Goal: Task Accomplishment & Management: Manage account settings

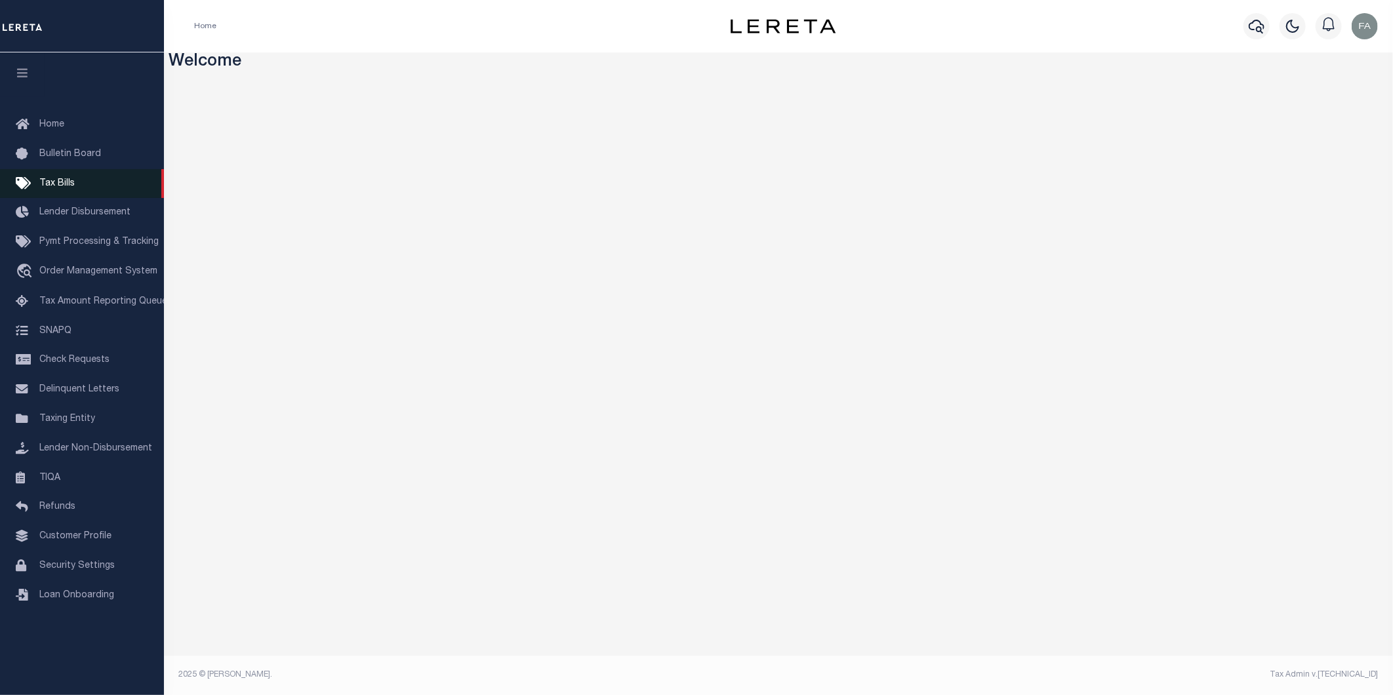
click at [92, 186] on link "Tax Bills" at bounding box center [82, 184] width 164 height 30
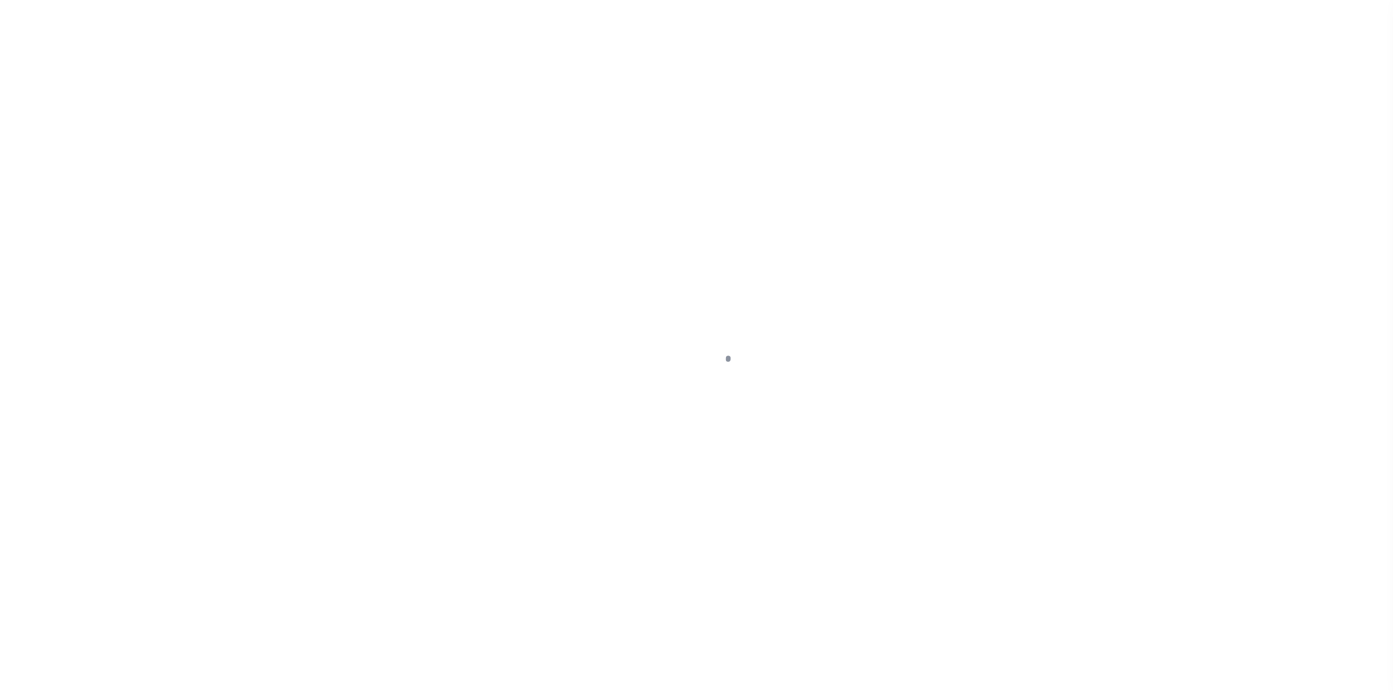
select select
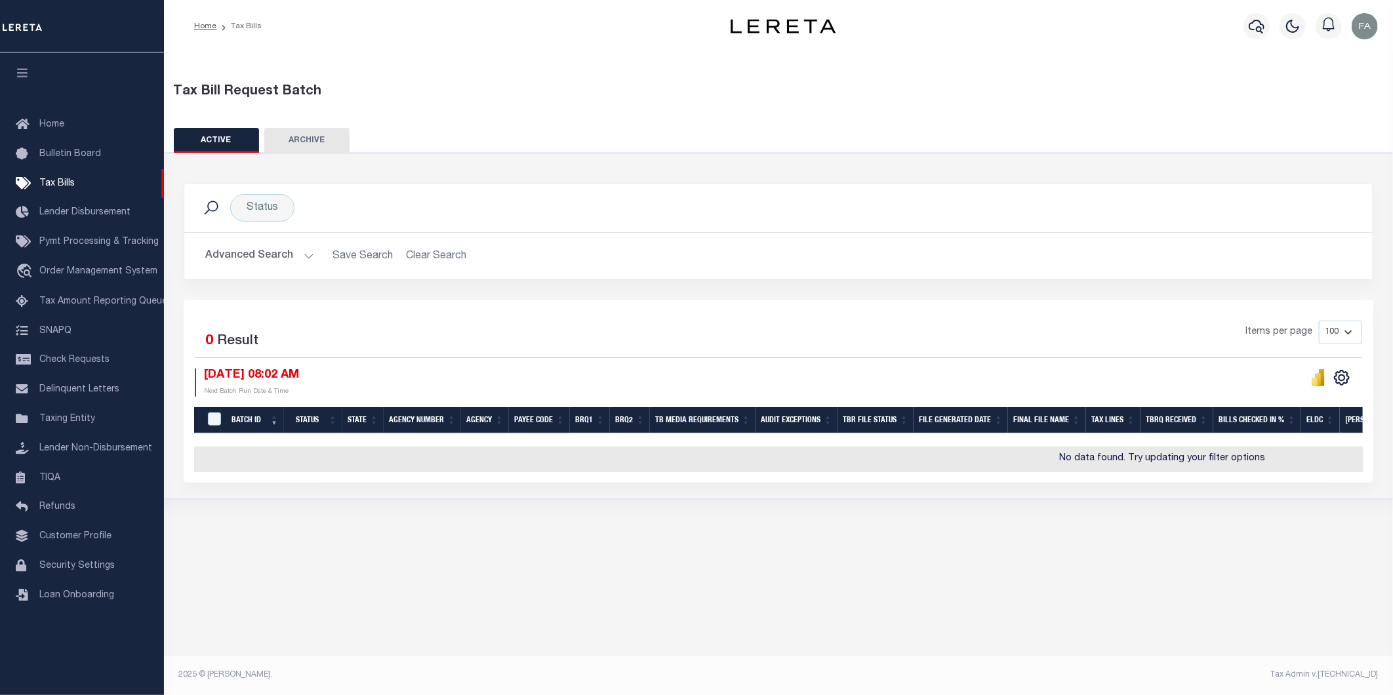
click at [227, 256] on button "Advanced Search" at bounding box center [259, 256] width 109 height 26
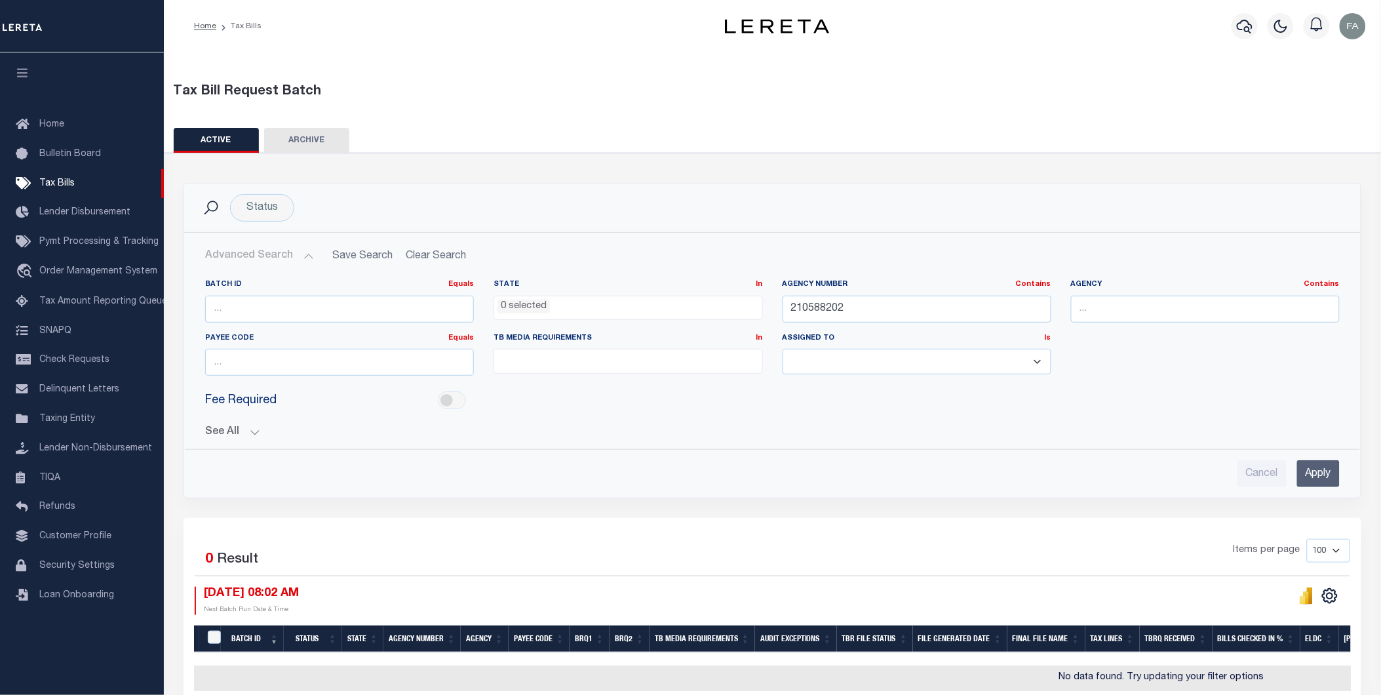
click at [1306, 469] on input "Apply" at bounding box center [1319, 473] width 43 height 27
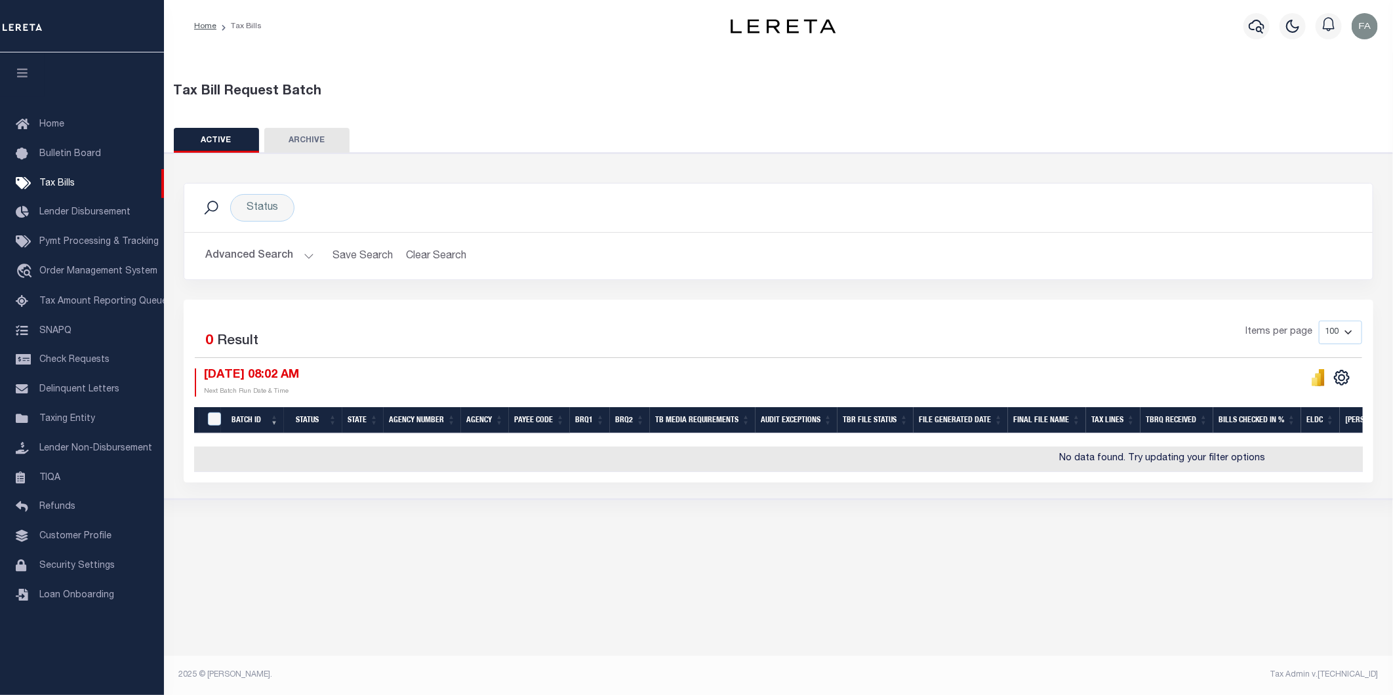
click at [283, 256] on button "Advanced Search" at bounding box center [259, 256] width 109 height 26
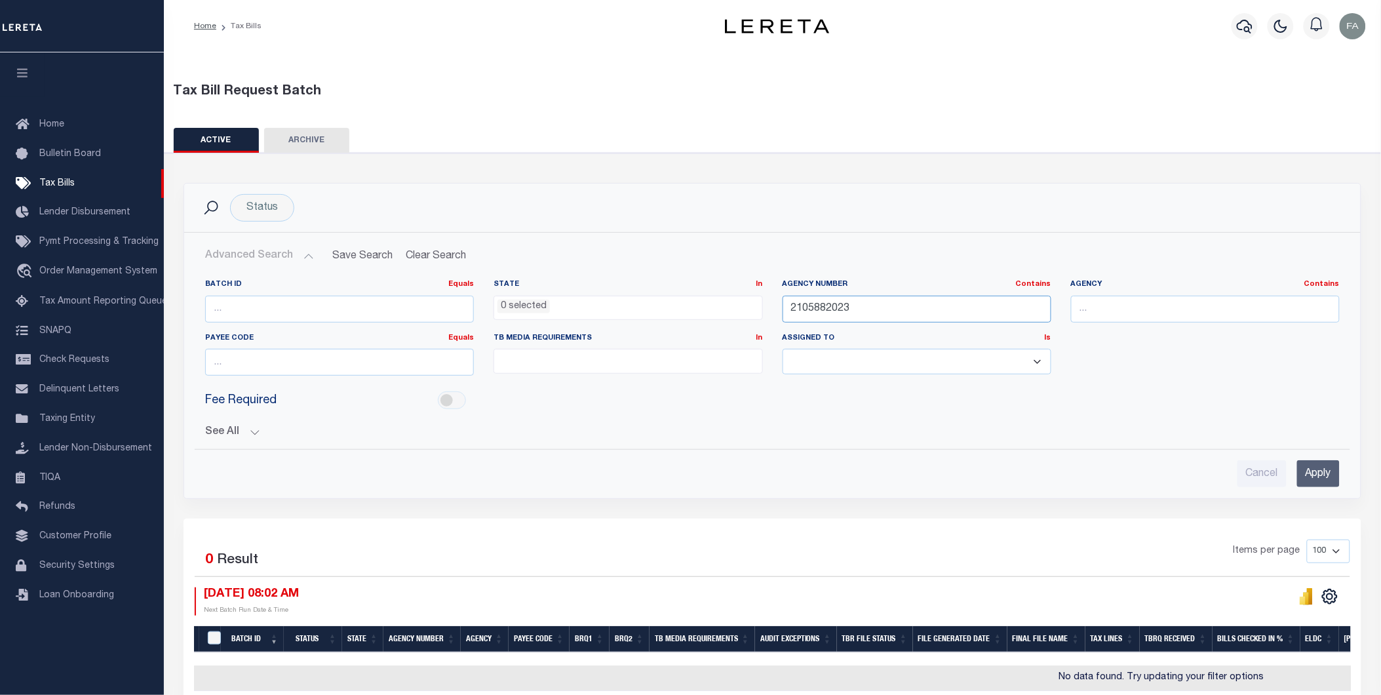
click at [877, 303] on input "2105882023" at bounding box center [917, 309] width 269 height 27
type input "2105882023"
click at [1328, 466] on input "Apply" at bounding box center [1319, 473] width 43 height 27
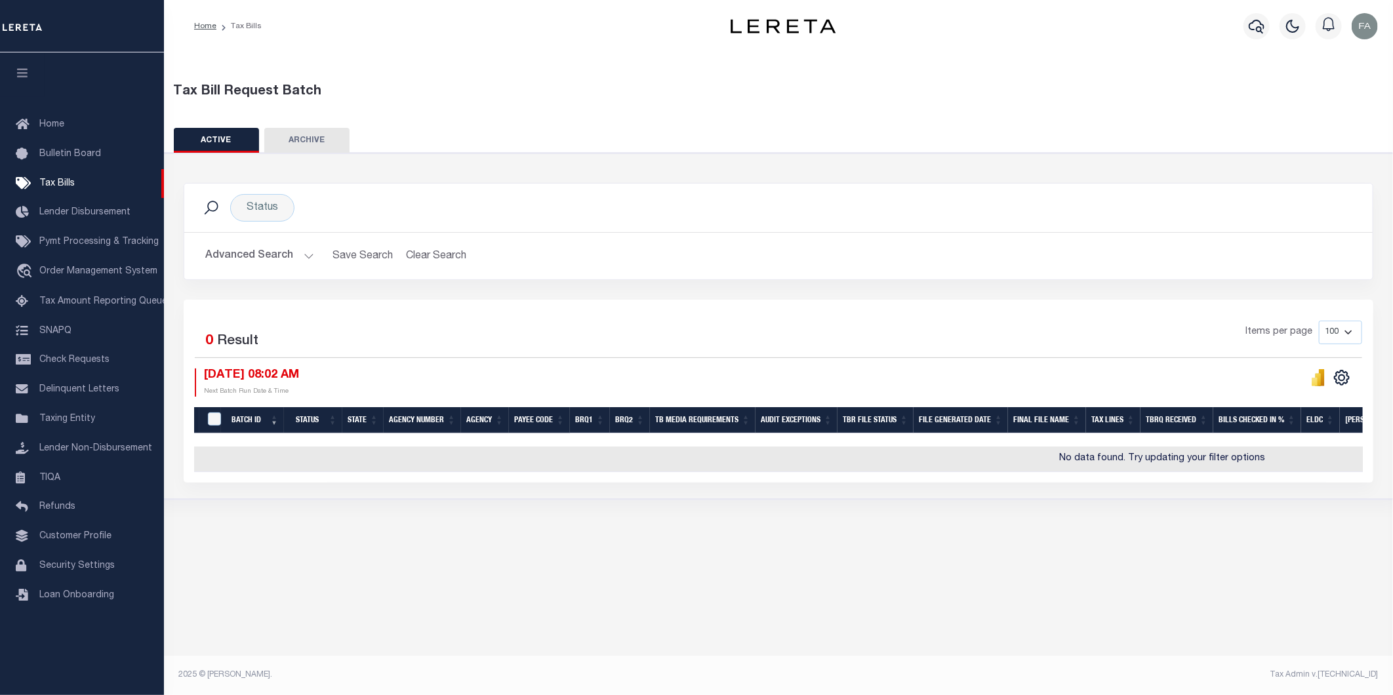
click at [244, 254] on button "Advanced Search" at bounding box center [259, 256] width 109 height 26
click at [247, 222] on div "Status Search" at bounding box center [778, 208] width 1188 height 49
click at [277, 254] on button "Advanced Search" at bounding box center [259, 256] width 109 height 26
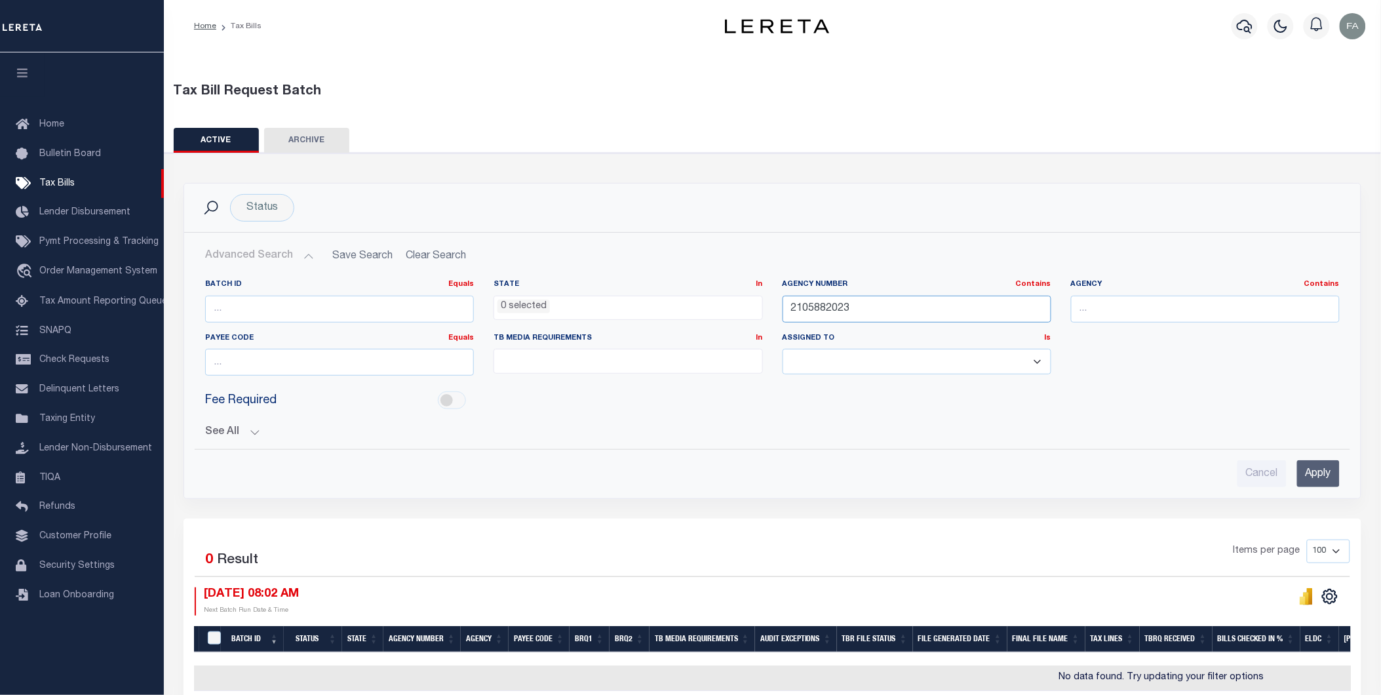
click at [846, 316] on input "2105882023" at bounding box center [917, 309] width 269 height 27
paste input "6"
click at [1319, 479] on input "Apply" at bounding box center [1319, 473] width 43 height 27
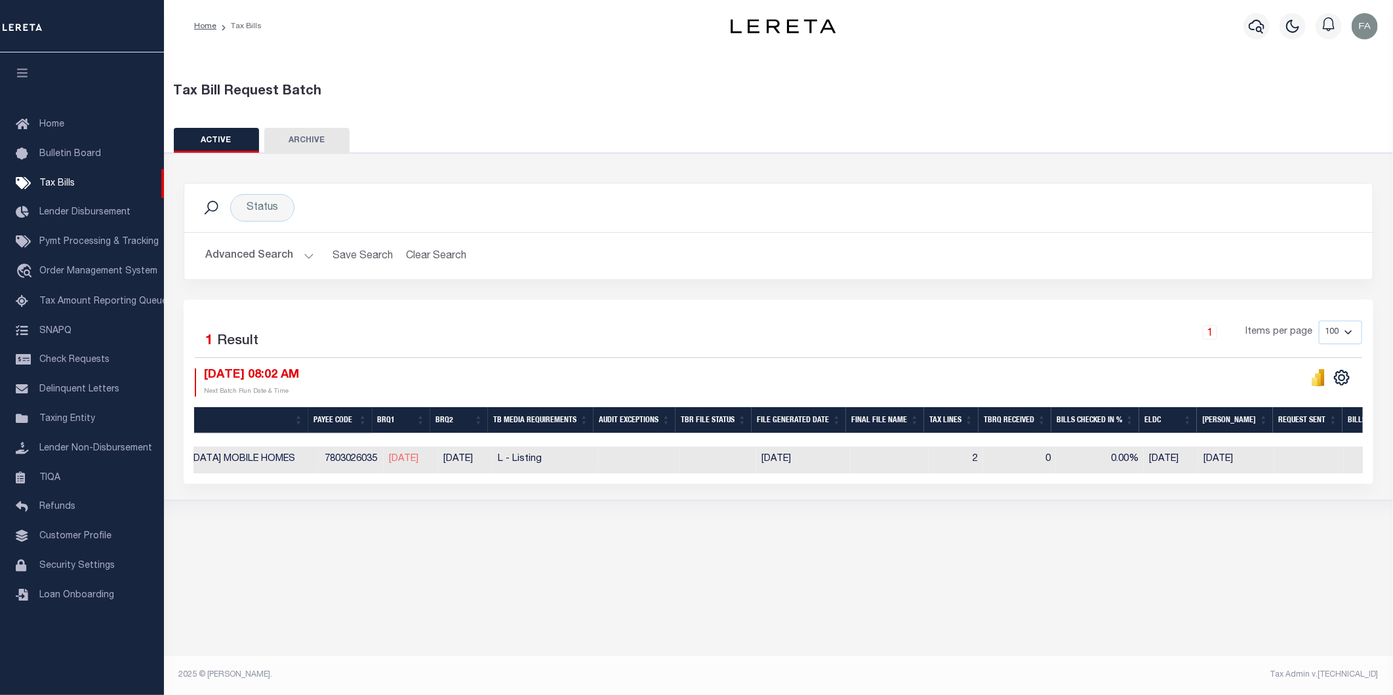
scroll to position [0, 440]
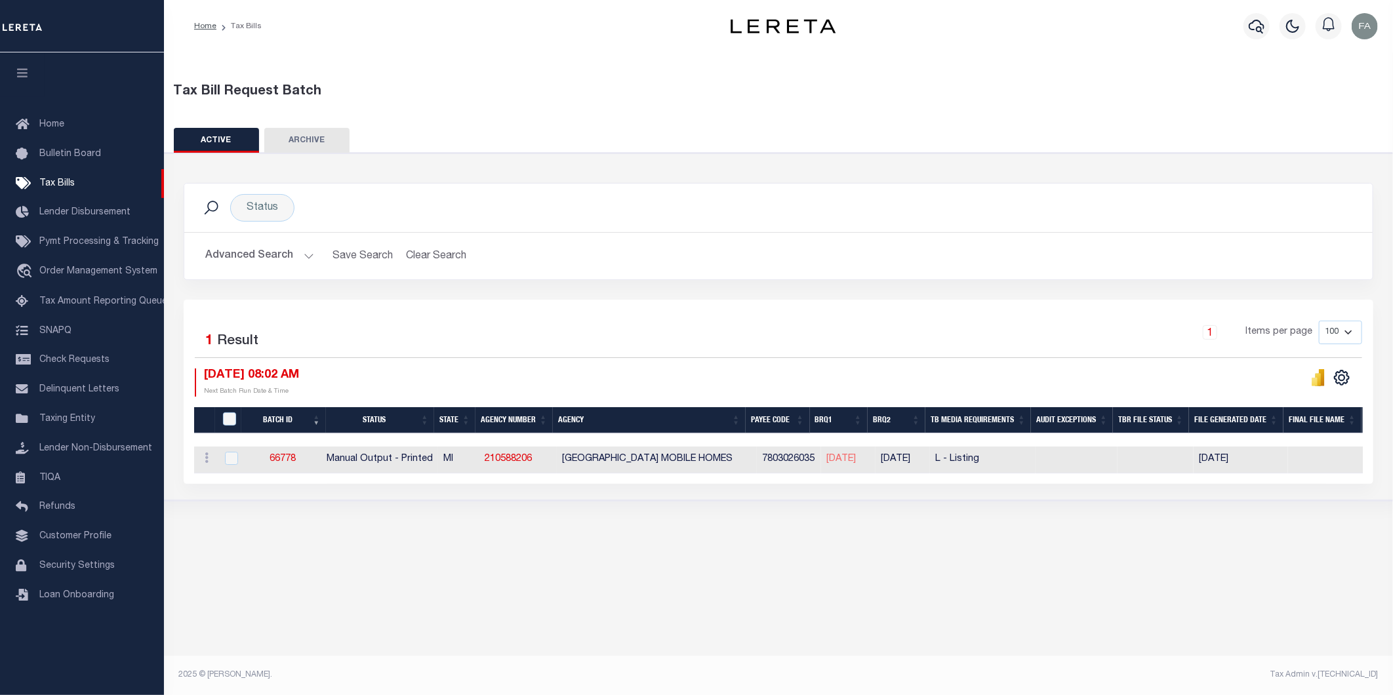
click at [250, 262] on button "Advanced Search" at bounding box center [259, 256] width 109 height 26
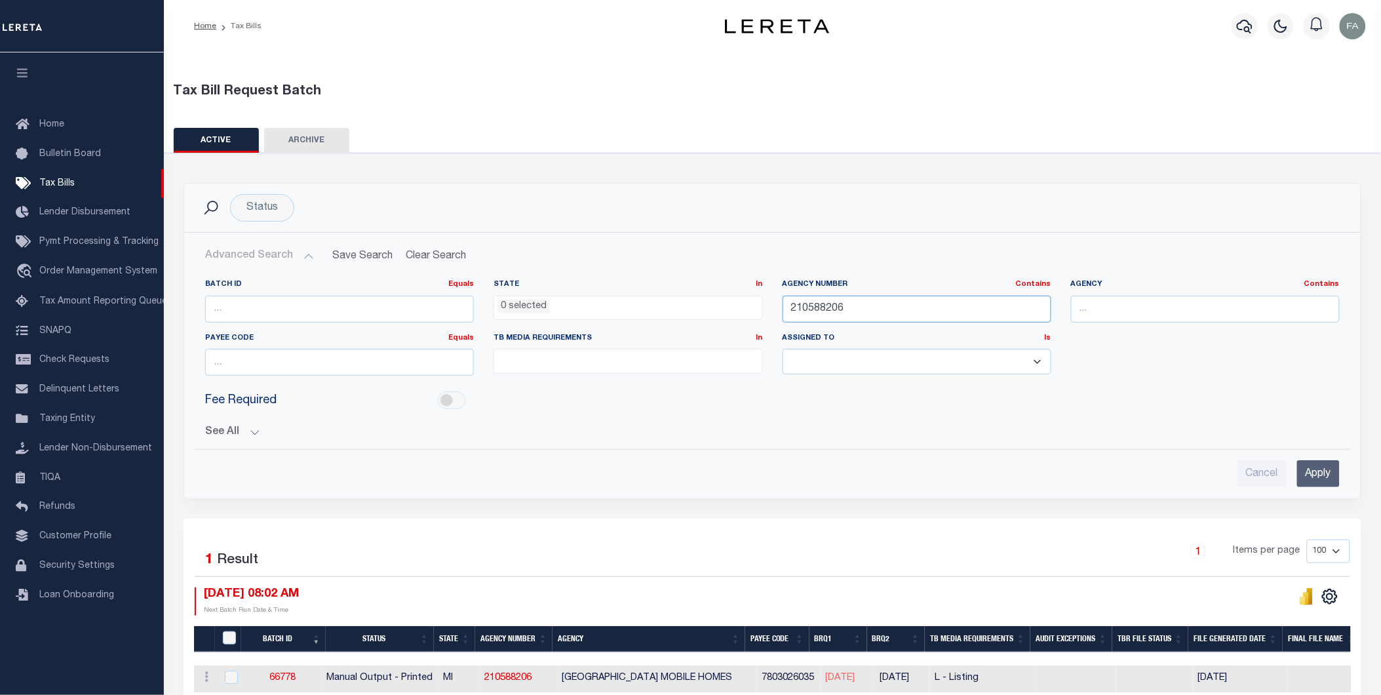
click at [927, 300] on input "210588206" at bounding box center [917, 309] width 269 height 27
click at [864, 298] on input "210588206" at bounding box center [917, 309] width 269 height 27
click at [869, 297] on input "210588206" at bounding box center [917, 309] width 269 height 27
click at [916, 302] on input "210588206" at bounding box center [917, 309] width 269 height 27
type input "210588202"
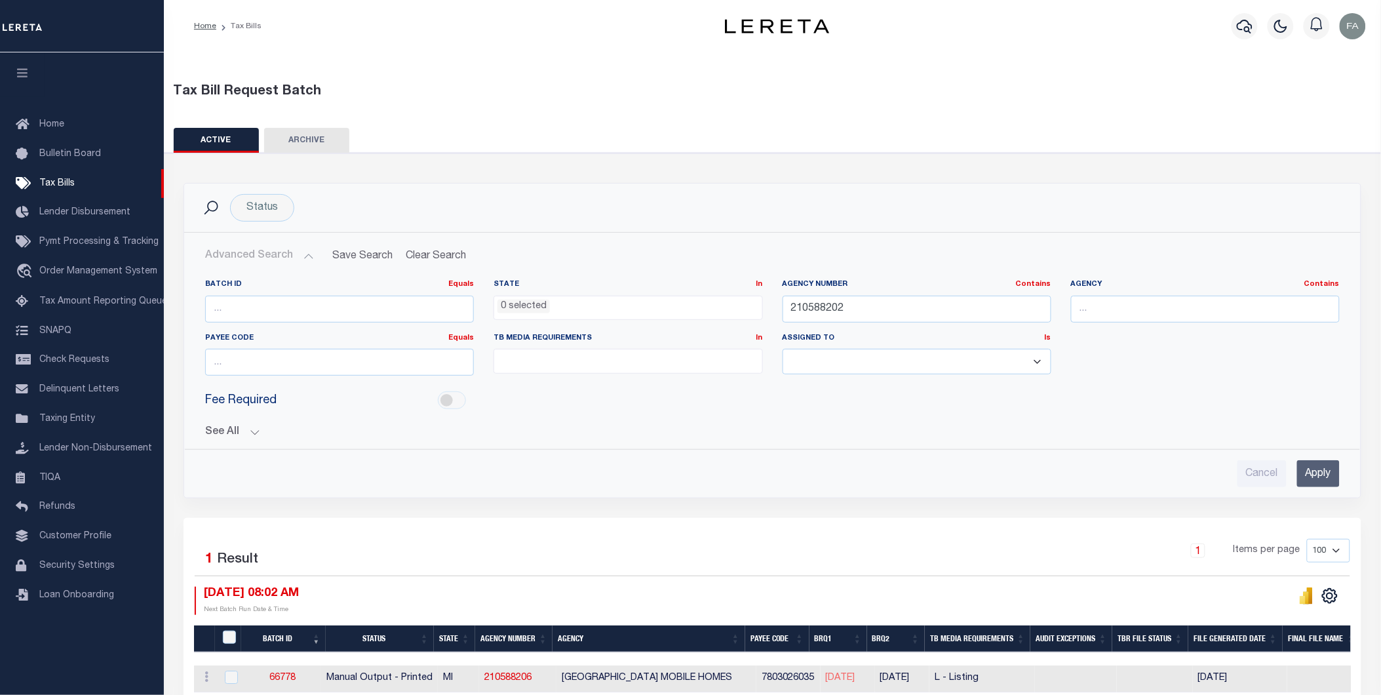
click at [1333, 469] on input "Apply" at bounding box center [1319, 473] width 43 height 27
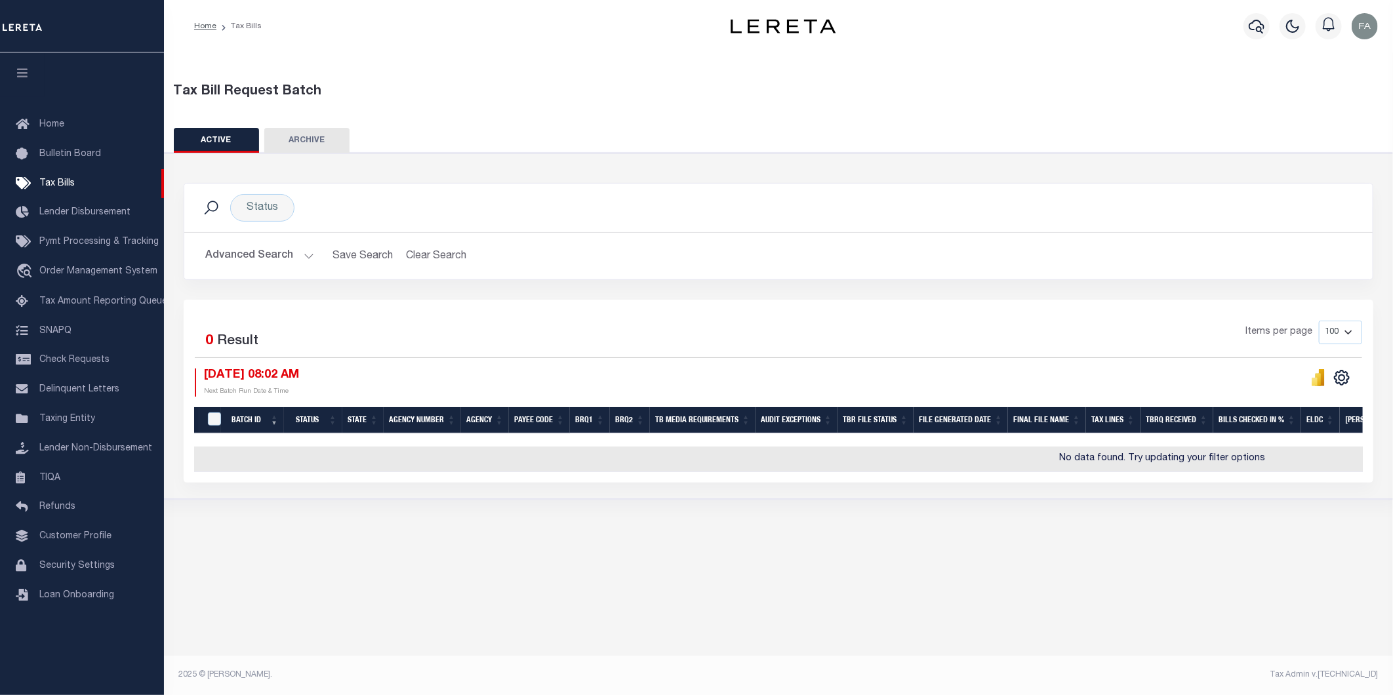
click at [293, 252] on button "Advanced Search" at bounding box center [259, 256] width 109 height 26
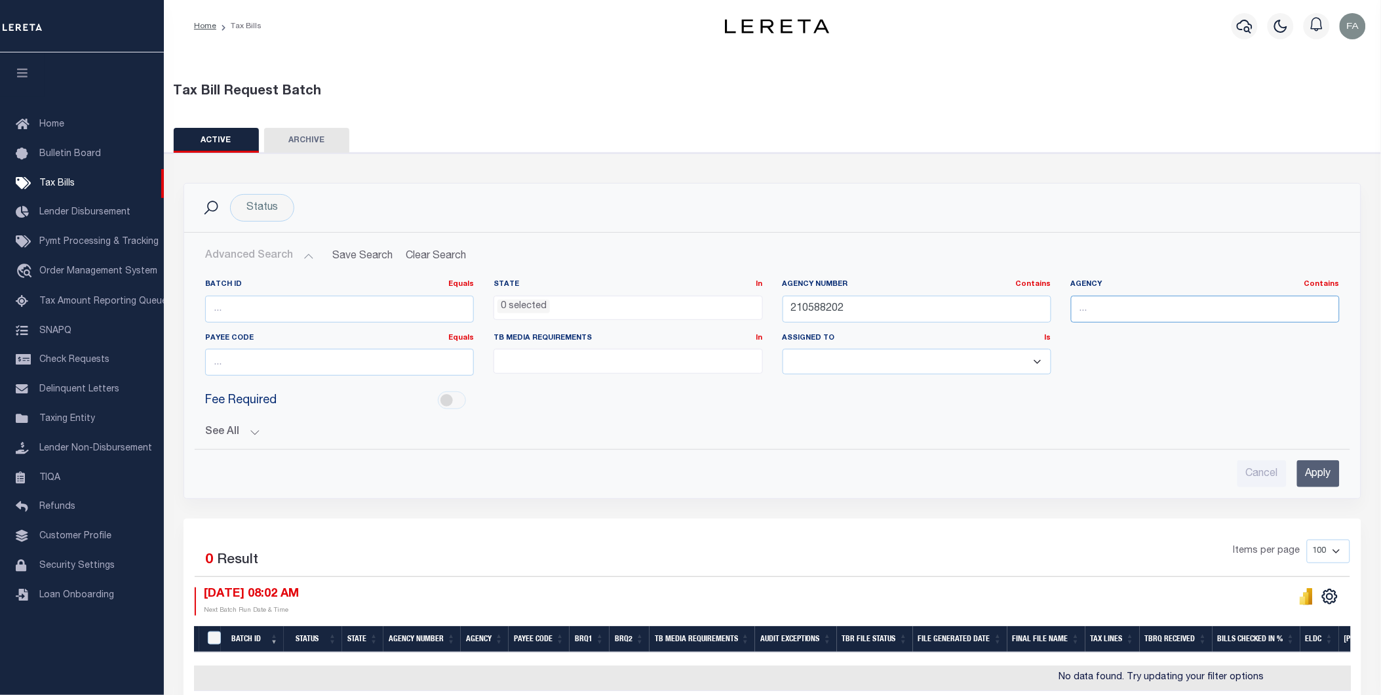
drag, startPoint x: 1111, startPoint y: 303, endPoint x: 1099, endPoint y: 311, distance: 15.1
click at [1111, 303] on input "text" at bounding box center [1205, 309] width 269 height 27
paste input "Monroe"
type input "Monroe"
click at [961, 302] on input "210588202" at bounding box center [917, 309] width 269 height 27
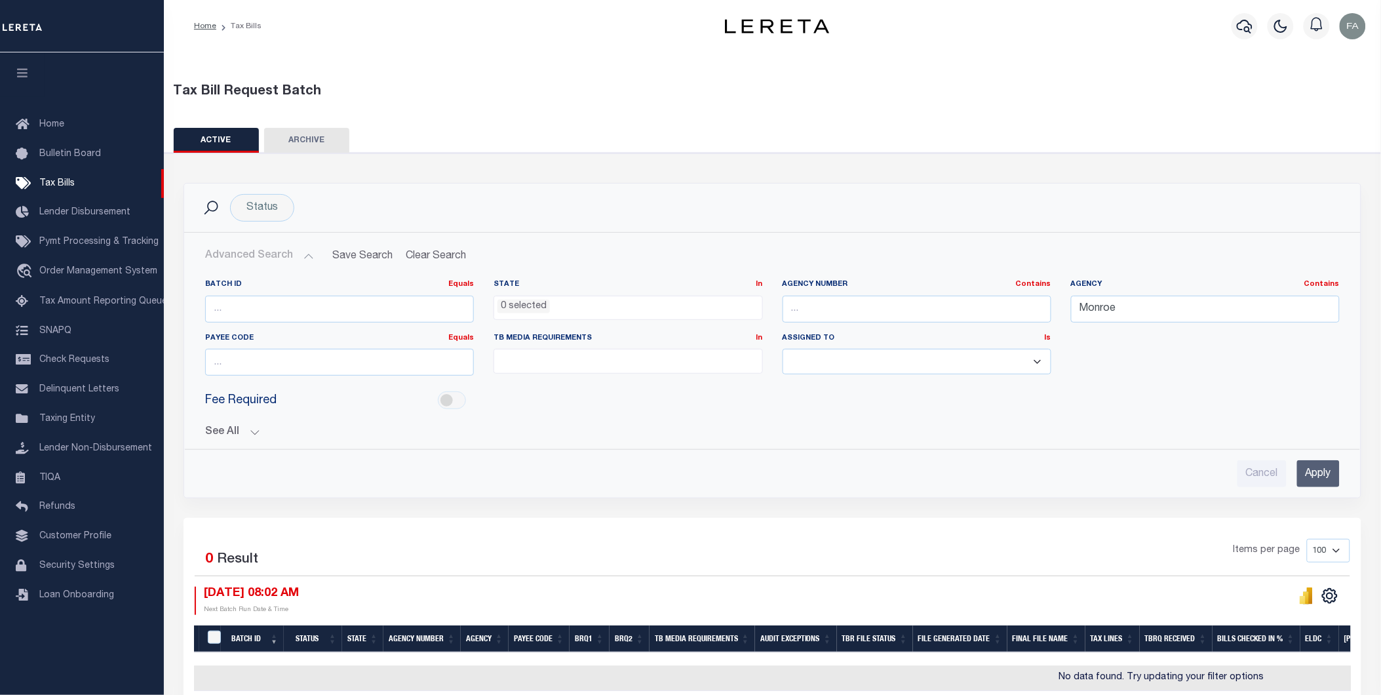
click at [1311, 462] on input "Apply" at bounding box center [1319, 473] width 43 height 27
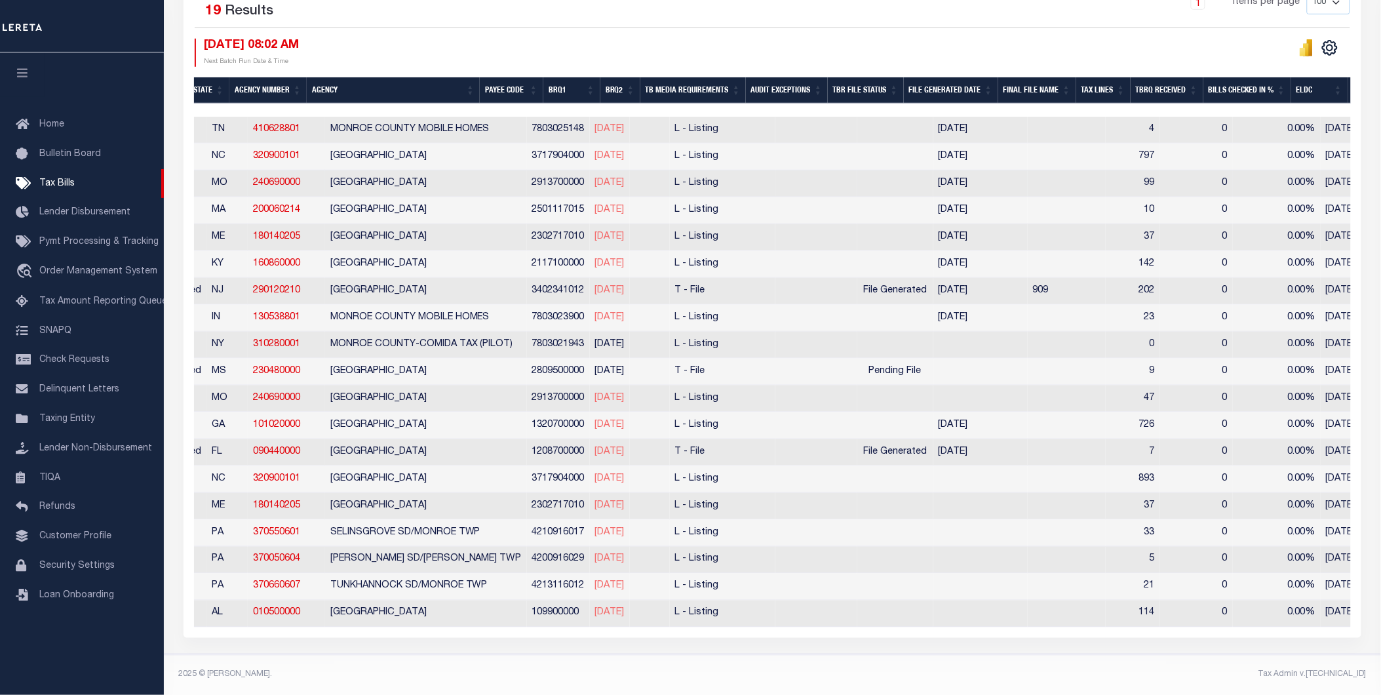
scroll to position [0, 0]
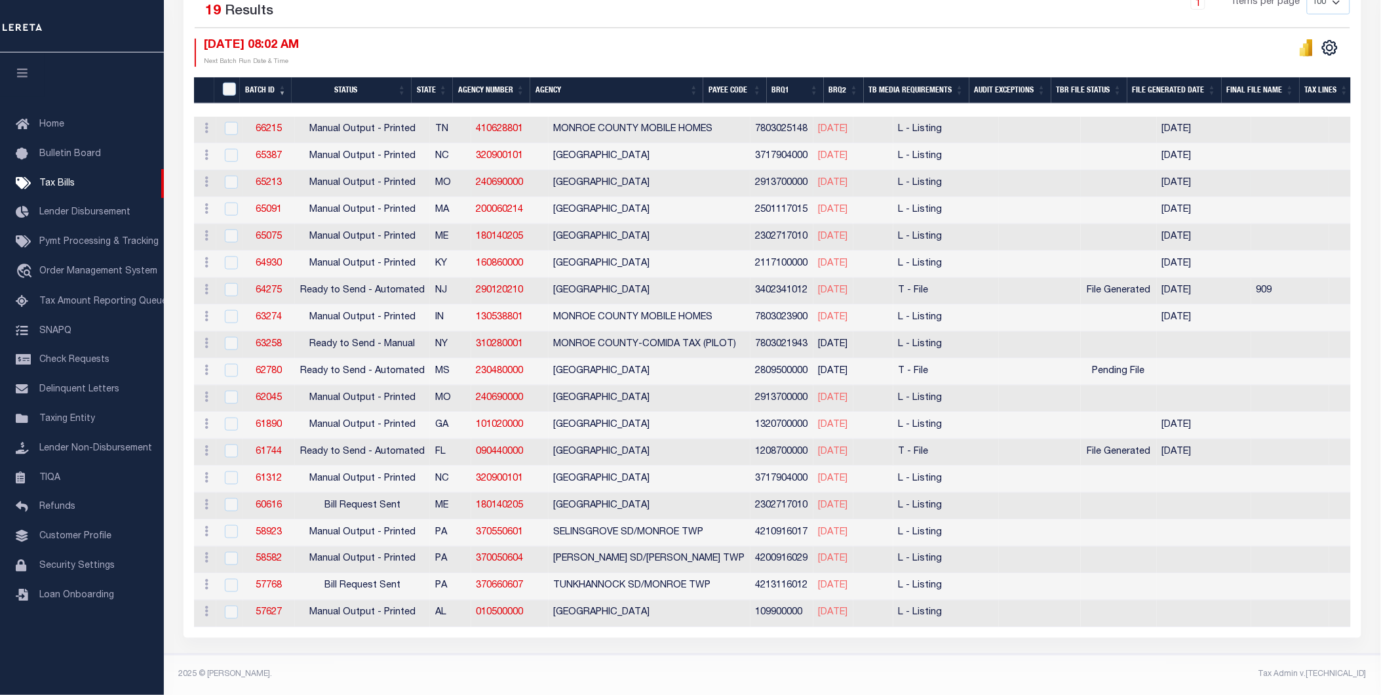
drag, startPoint x: 554, startPoint y: 172, endPoint x: 355, endPoint y: 168, distance: 198.7
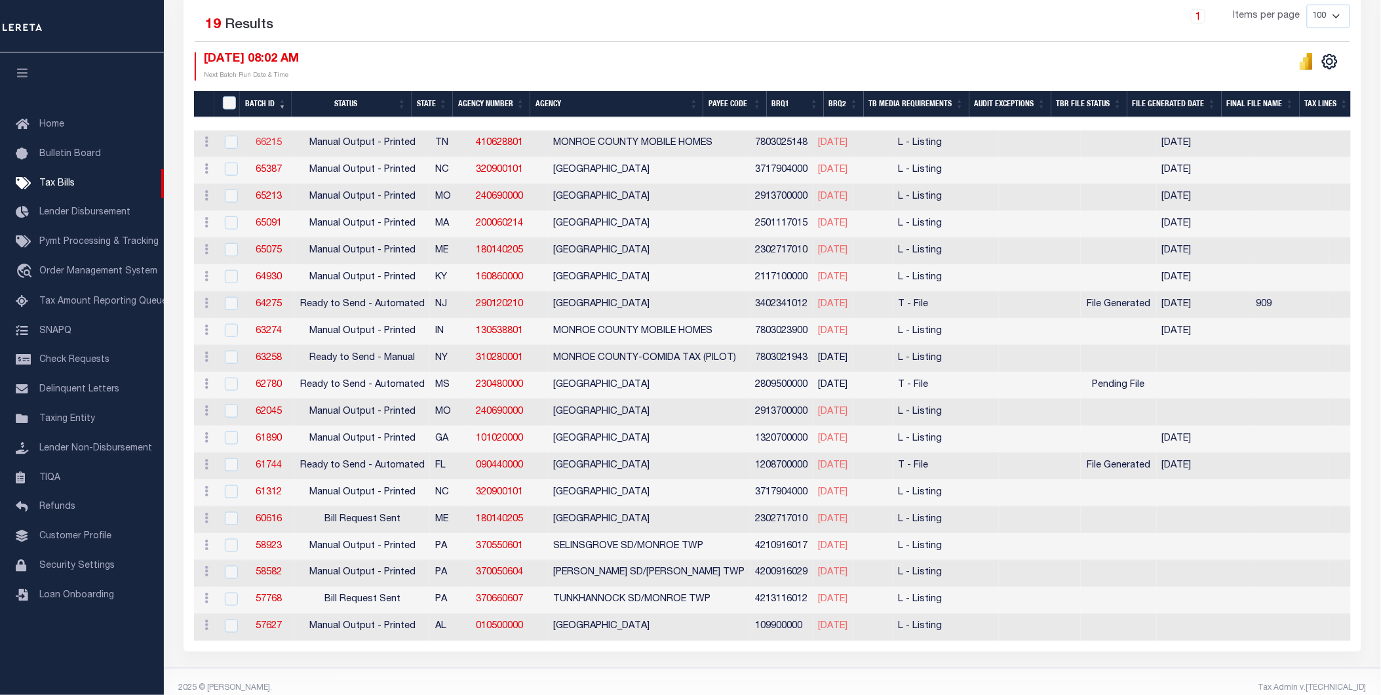
drag, startPoint x: 355, startPoint y: 168, endPoint x: 265, endPoint y: 148, distance: 92.6
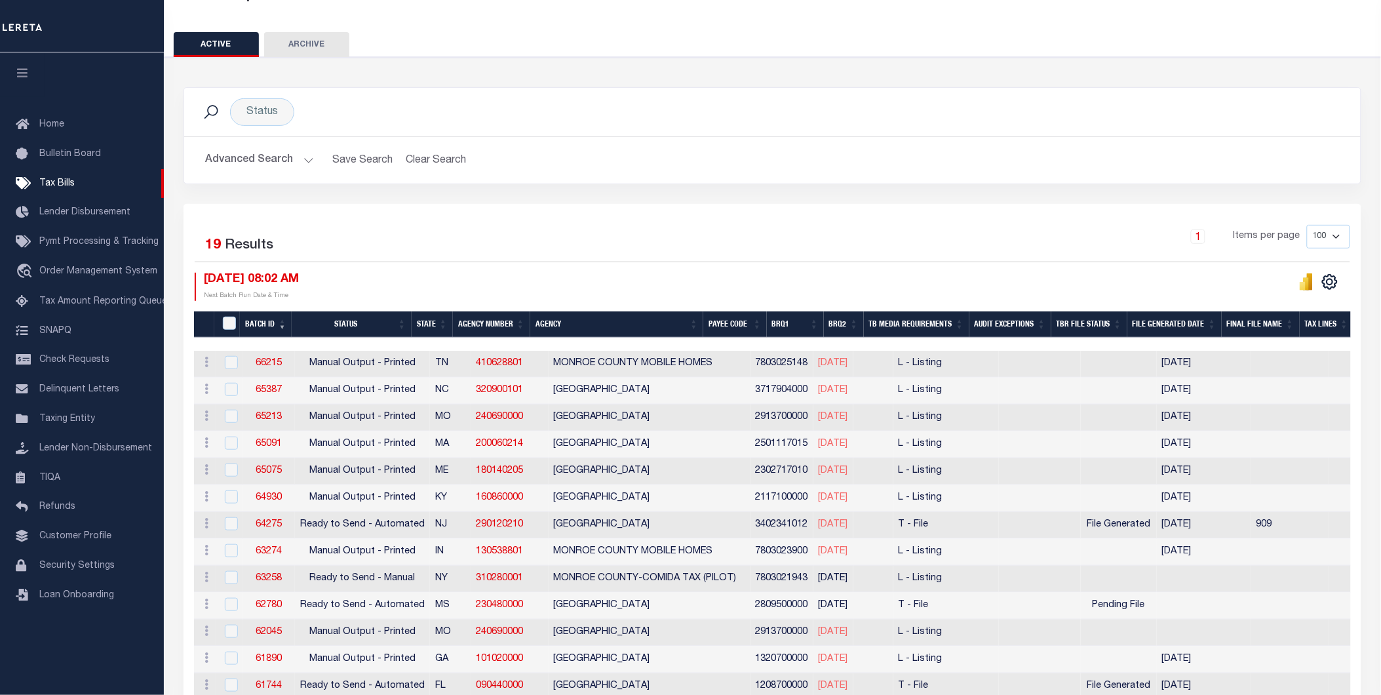
scroll to position [23, 0]
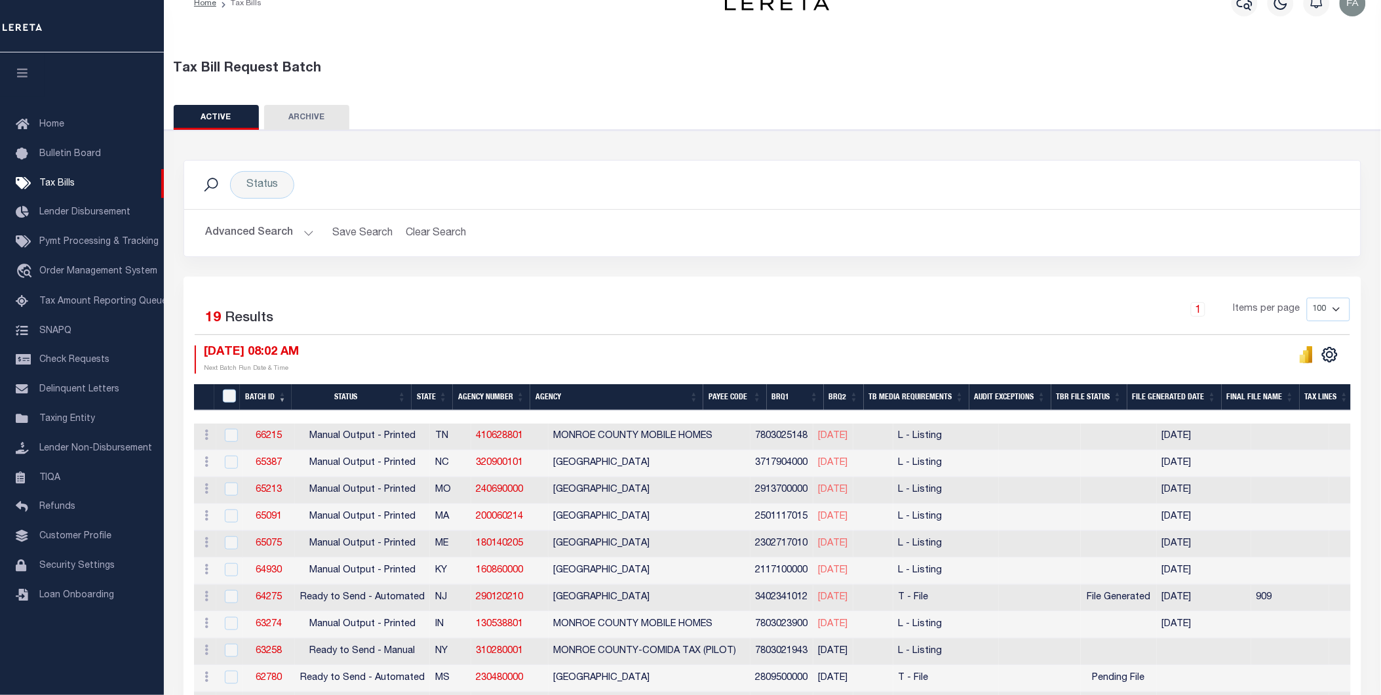
click at [269, 233] on button "Advanced Search" at bounding box center [259, 233] width 109 height 26
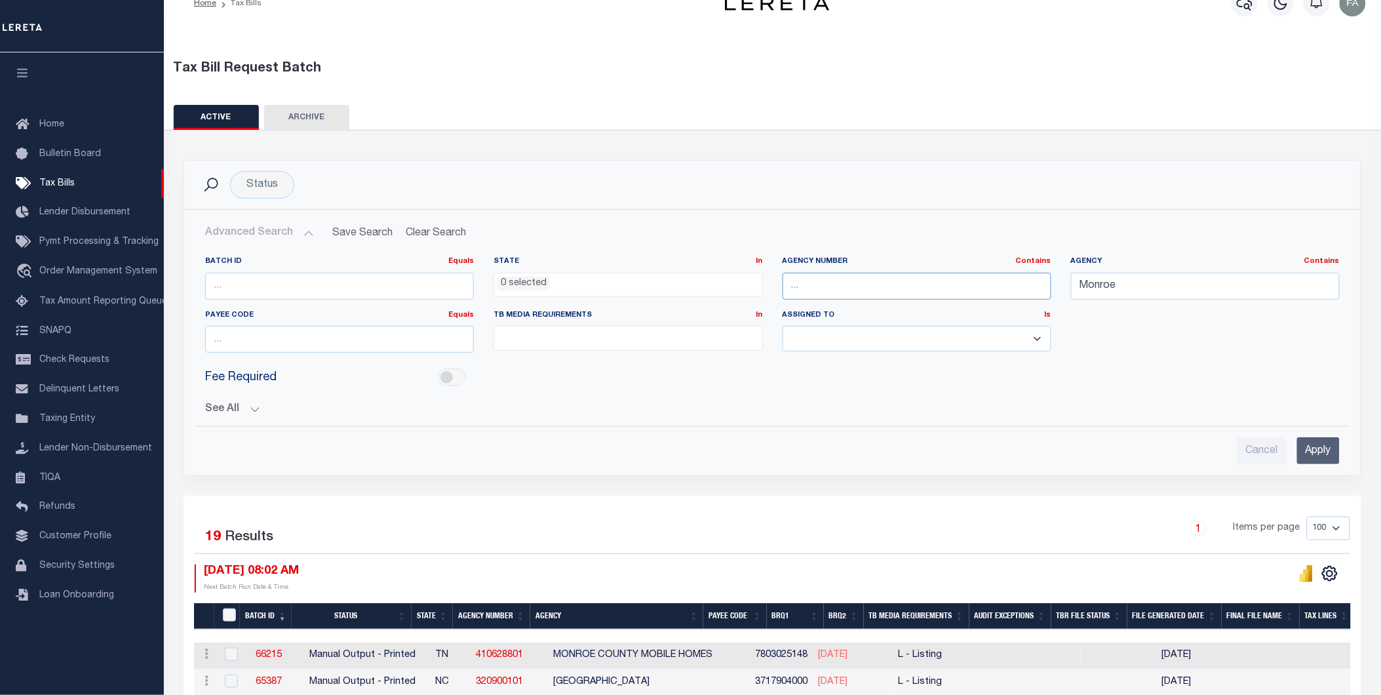
click at [1004, 285] on input "text" at bounding box center [917, 286] width 269 height 27
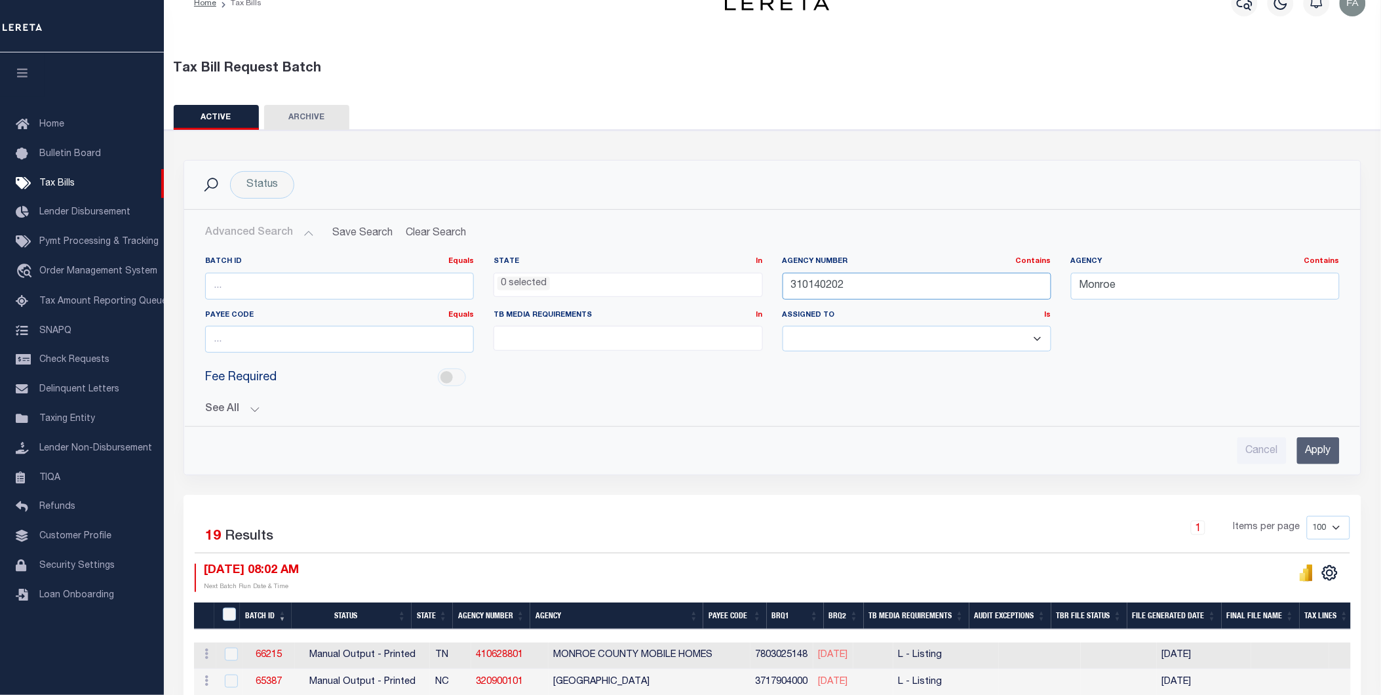
type input "310140202"
click at [1151, 292] on input "Monroe" at bounding box center [1205, 286] width 269 height 27
click at [1327, 437] on input "Apply" at bounding box center [1319, 450] width 43 height 27
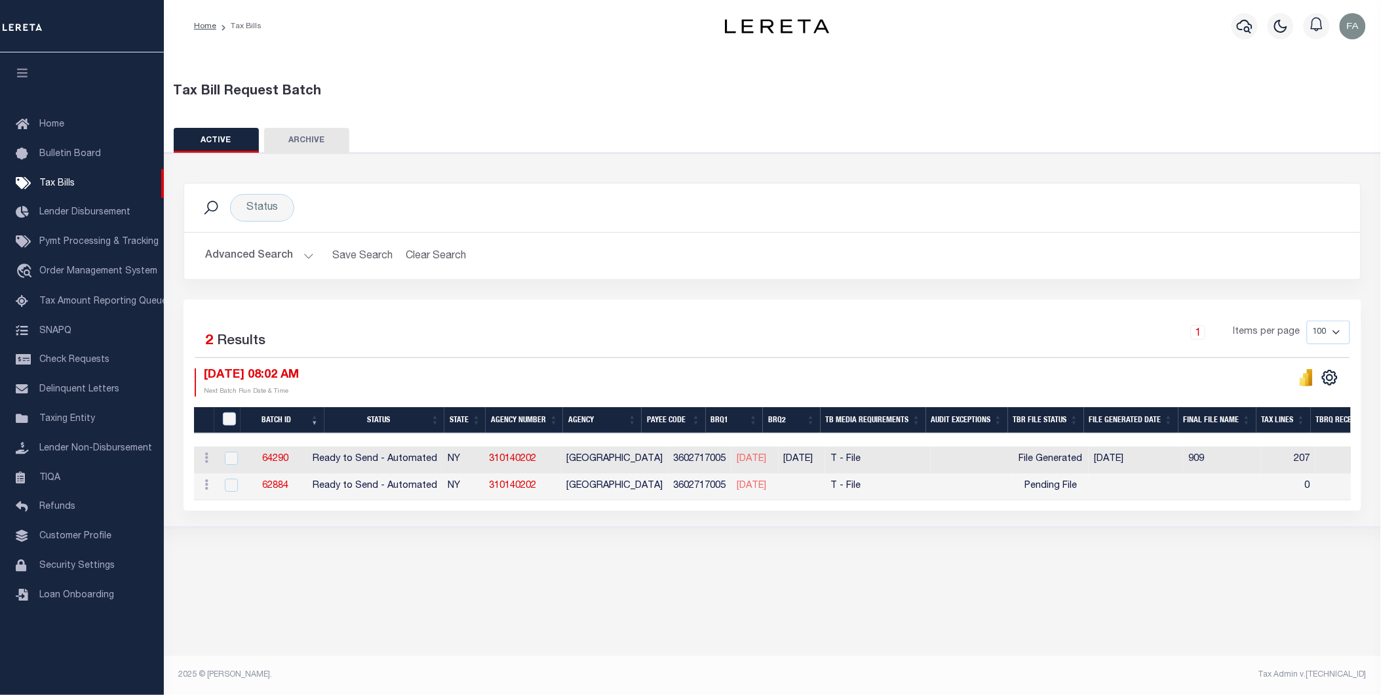
scroll to position [0, 0]
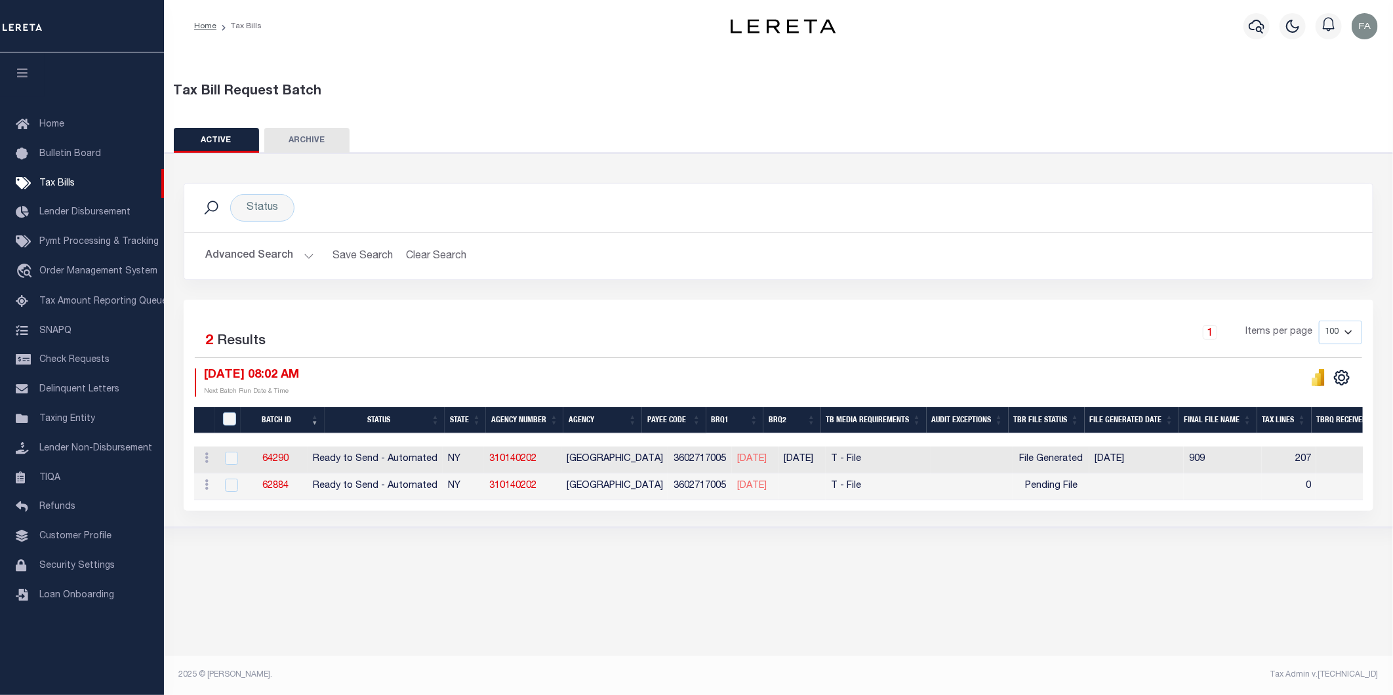
drag, startPoint x: 237, startPoint y: 250, endPoint x: 266, endPoint y: 250, distance: 28.8
click at [237, 251] on button "Advanced Search" at bounding box center [259, 256] width 109 height 26
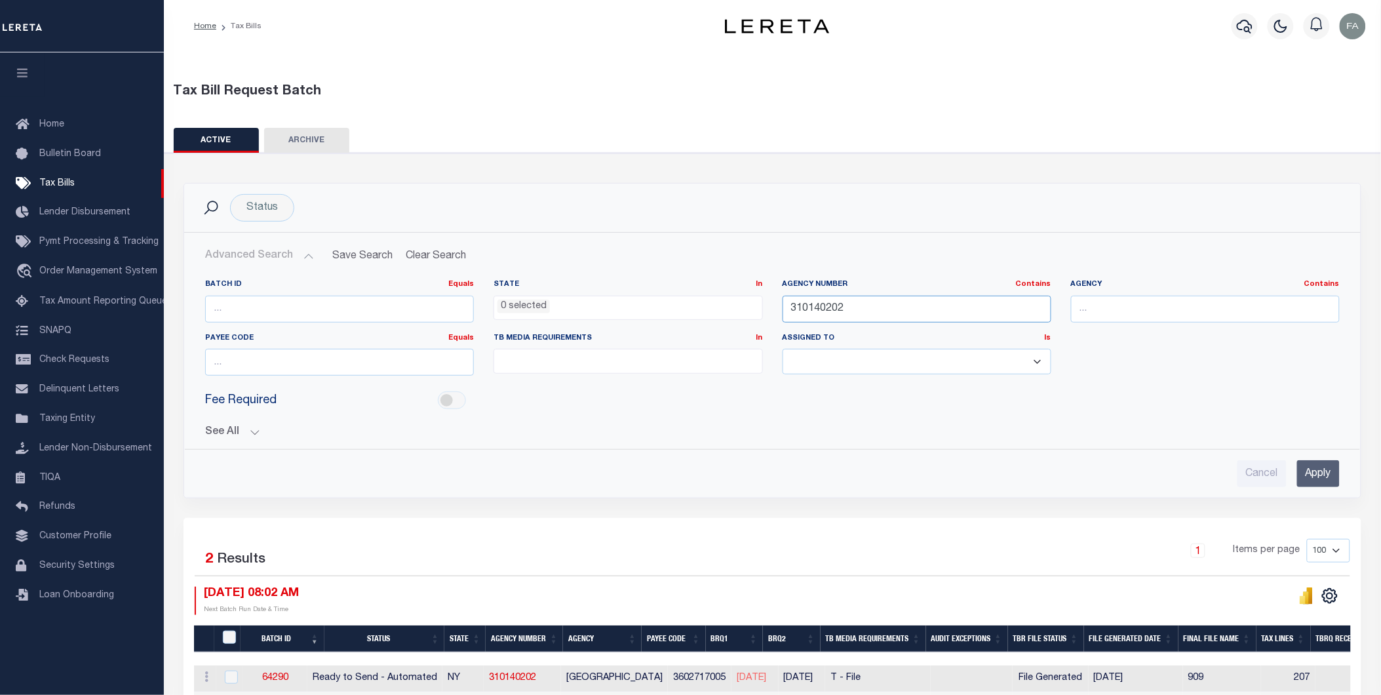
drag, startPoint x: 870, startPoint y: 307, endPoint x: 833, endPoint y: 312, distance: 37.7
click at [833, 312] on input "310140202" at bounding box center [917, 309] width 269 height 27
type input "310140203"
click at [1324, 480] on input "Apply" at bounding box center [1319, 473] width 43 height 27
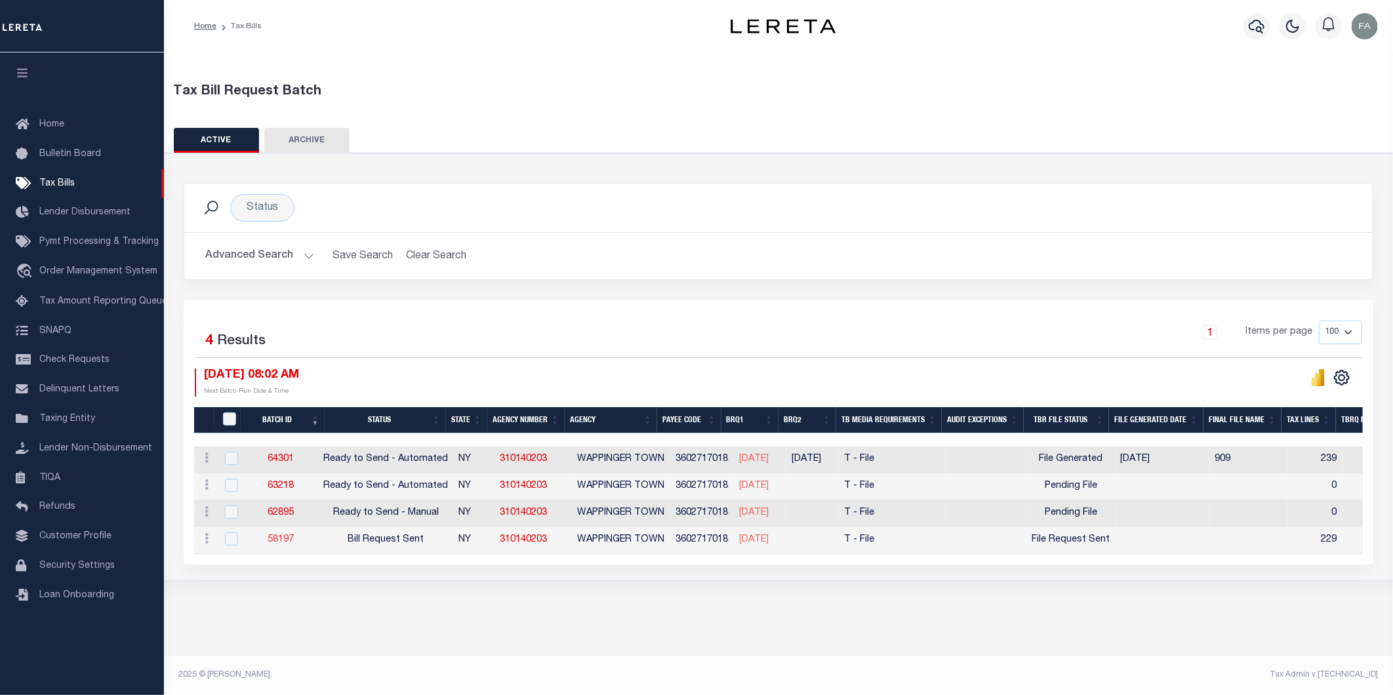
click at [284, 540] on link "58197" at bounding box center [281, 539] width 26 height 9
select select "RST"
type input "08/01/2025"
select select
type input "No"
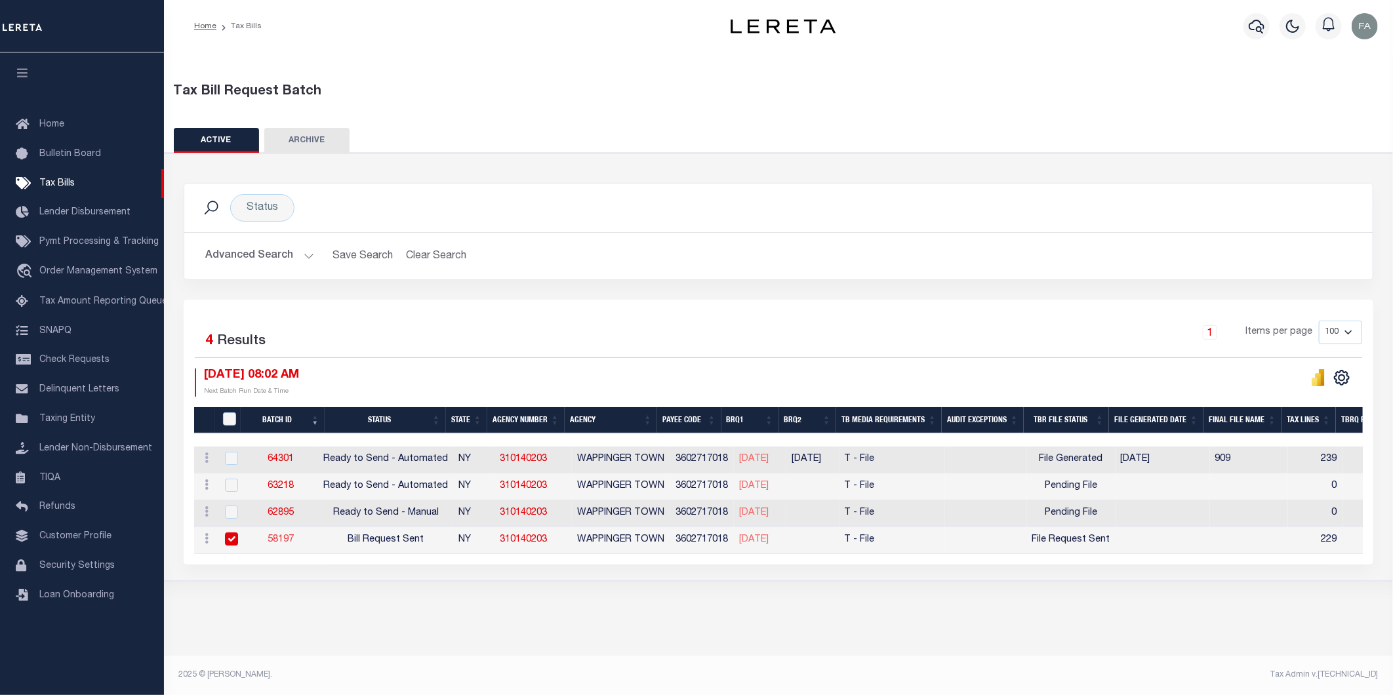
type input "Yes"
select select "30"
select select "22"
select select "3"
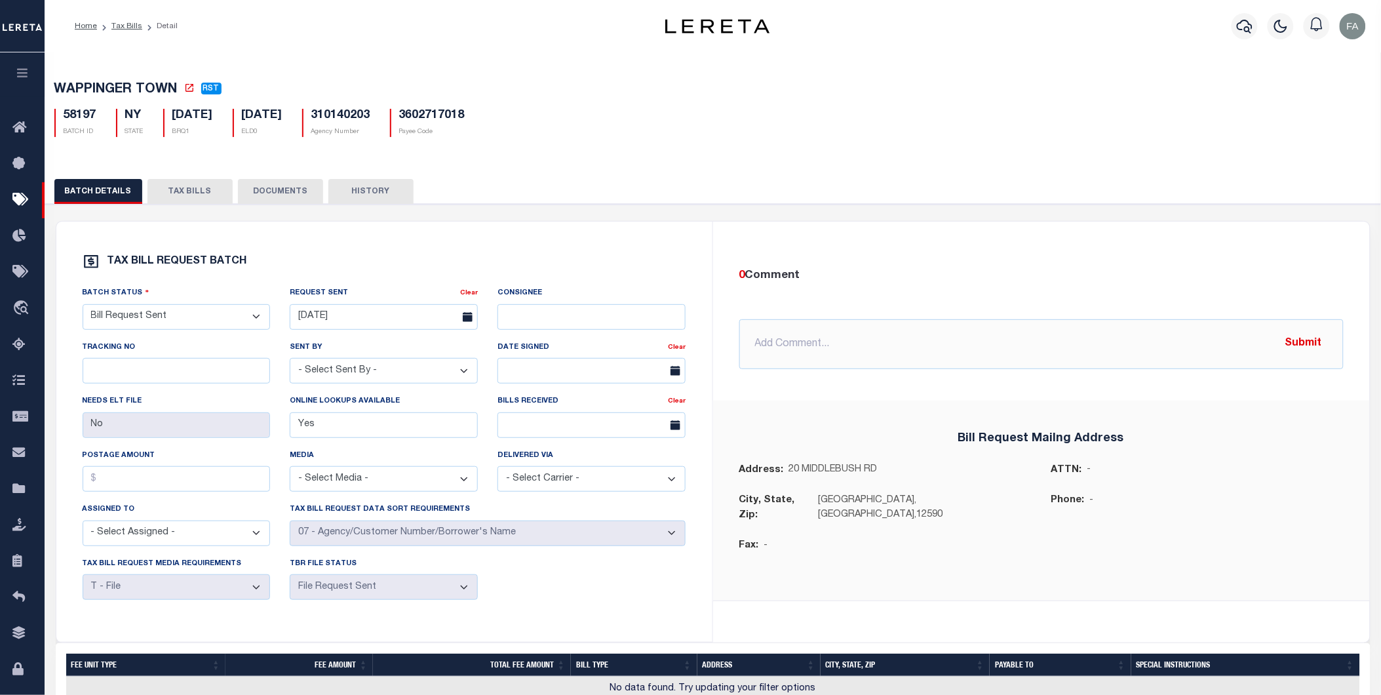
scroll to position [140, 0]
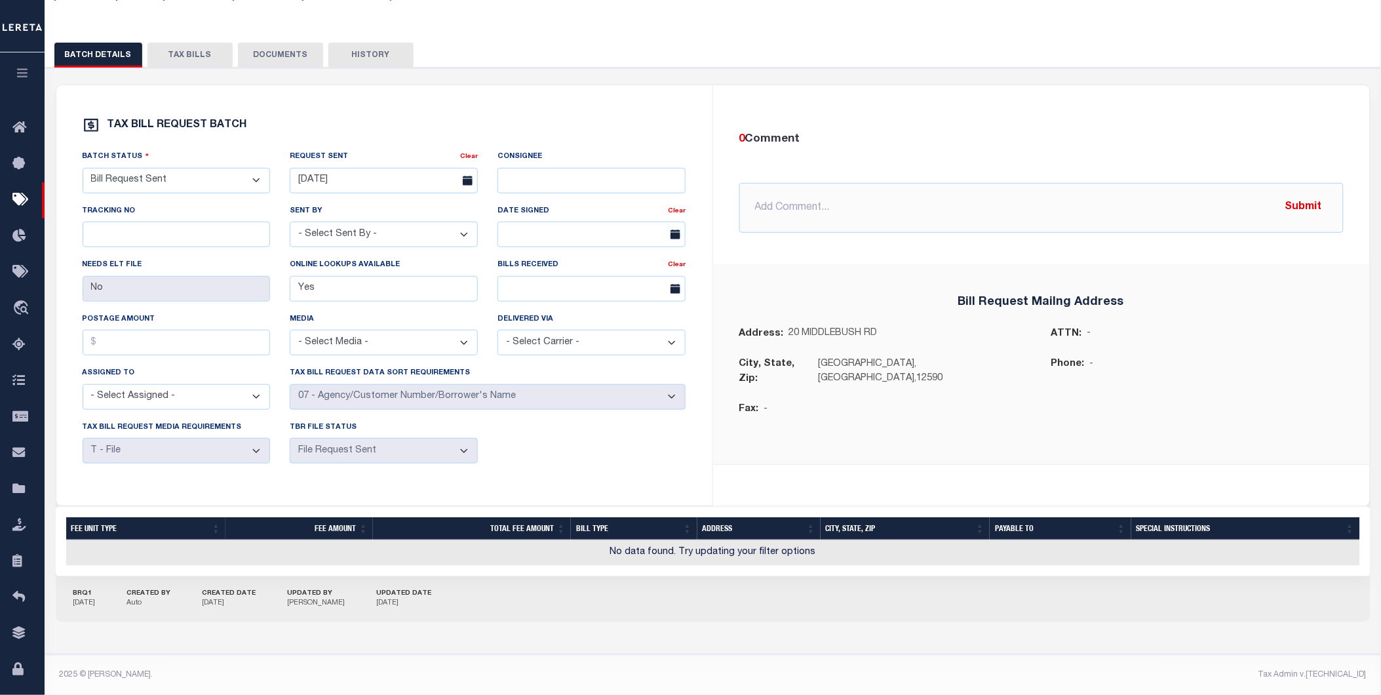
click at [207, 49] on button "TAX BILLS" at bounding box center [190, 55] width 85 height 25
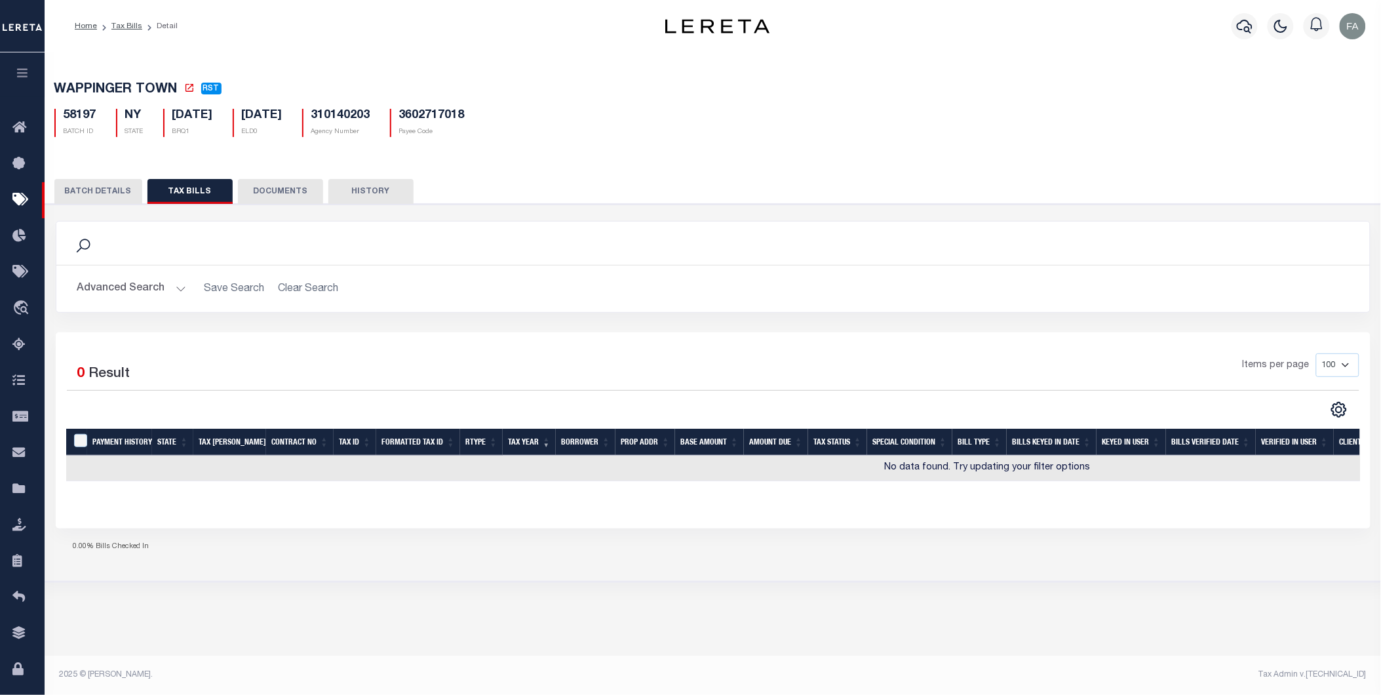
scroll to position [0, 0]
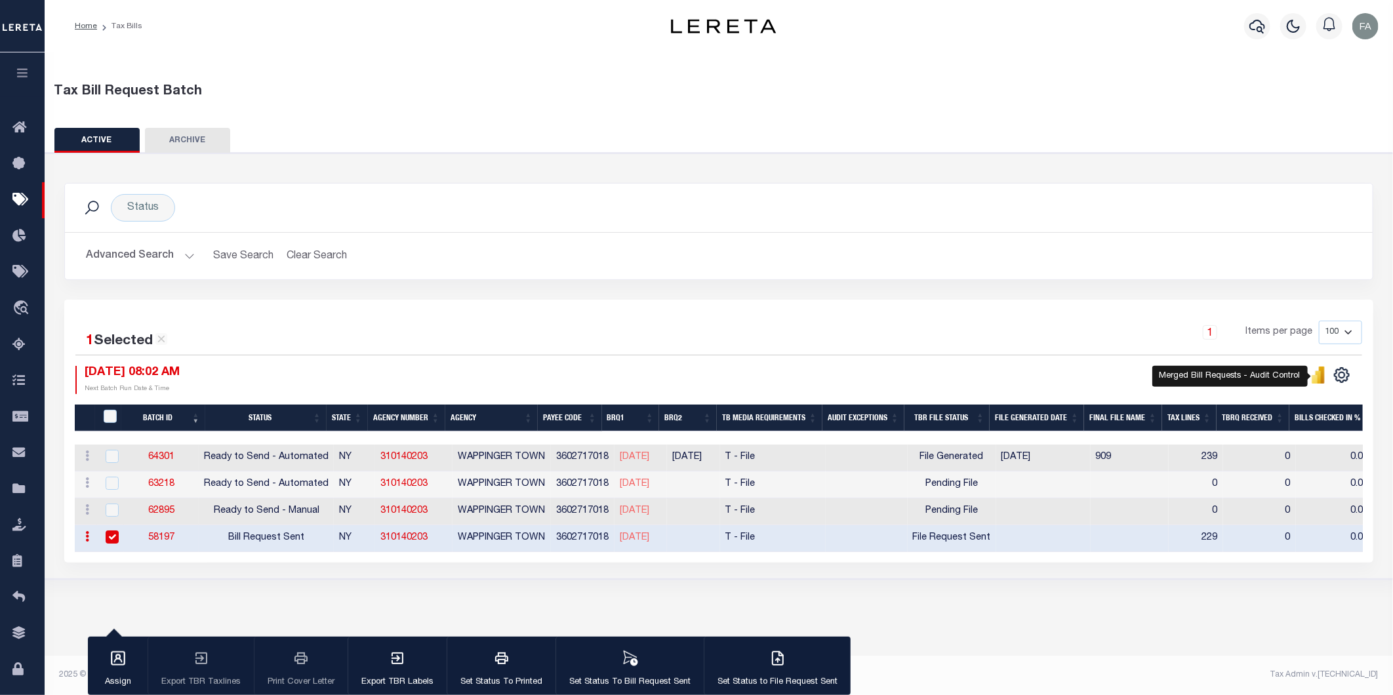
click at [1313, 374] on icon "" at bounding box center [1318, 375] width 14 height 17
drag, startPoint x: 448, startPoint y: 540, endPoint x: 388, endPoint y: 528, distance: 60.8
click at [388, 528] on td "310140203" at bounding box center [413, 538] width 77 height 27
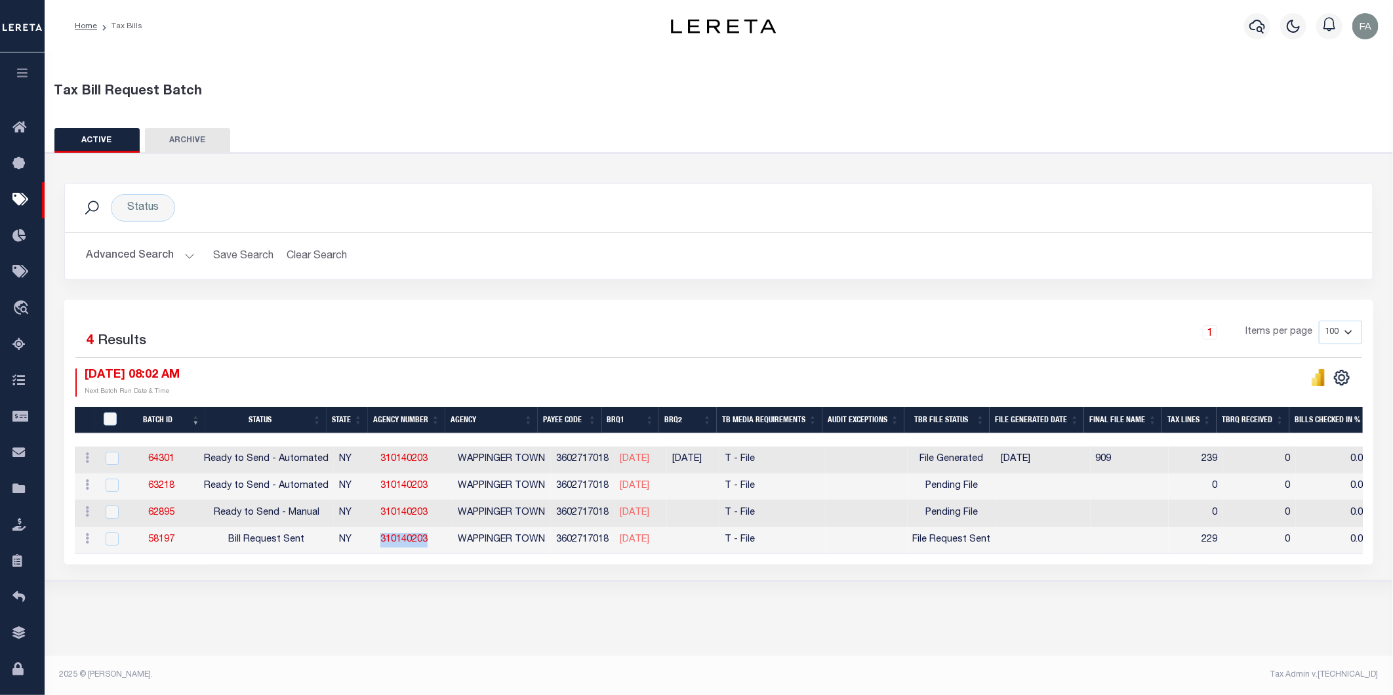
copy link "310140203"
click at [400, 541] on link "310140203" at bounding box center [403, 539] width 47 height 9
checkbox input "true"
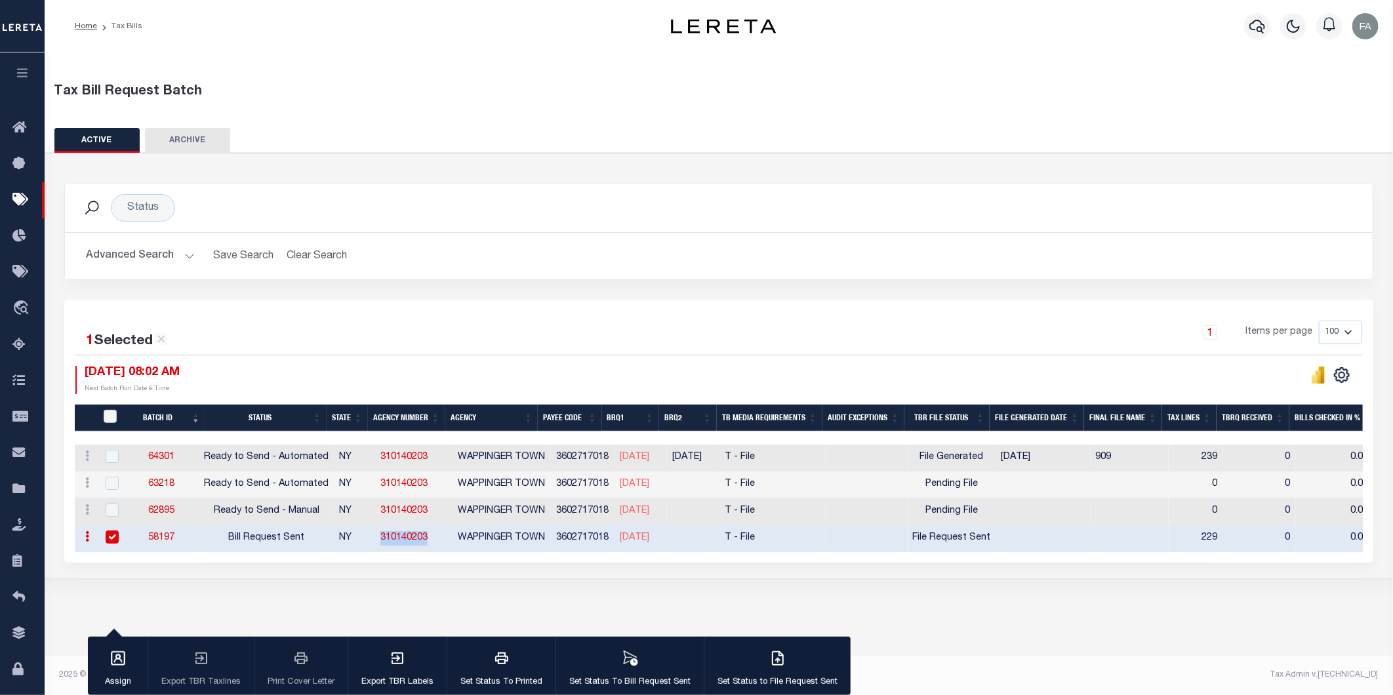
click at [161, 252] on button "Advanced Search" at bounding box center [140, 256] width 109 height 26
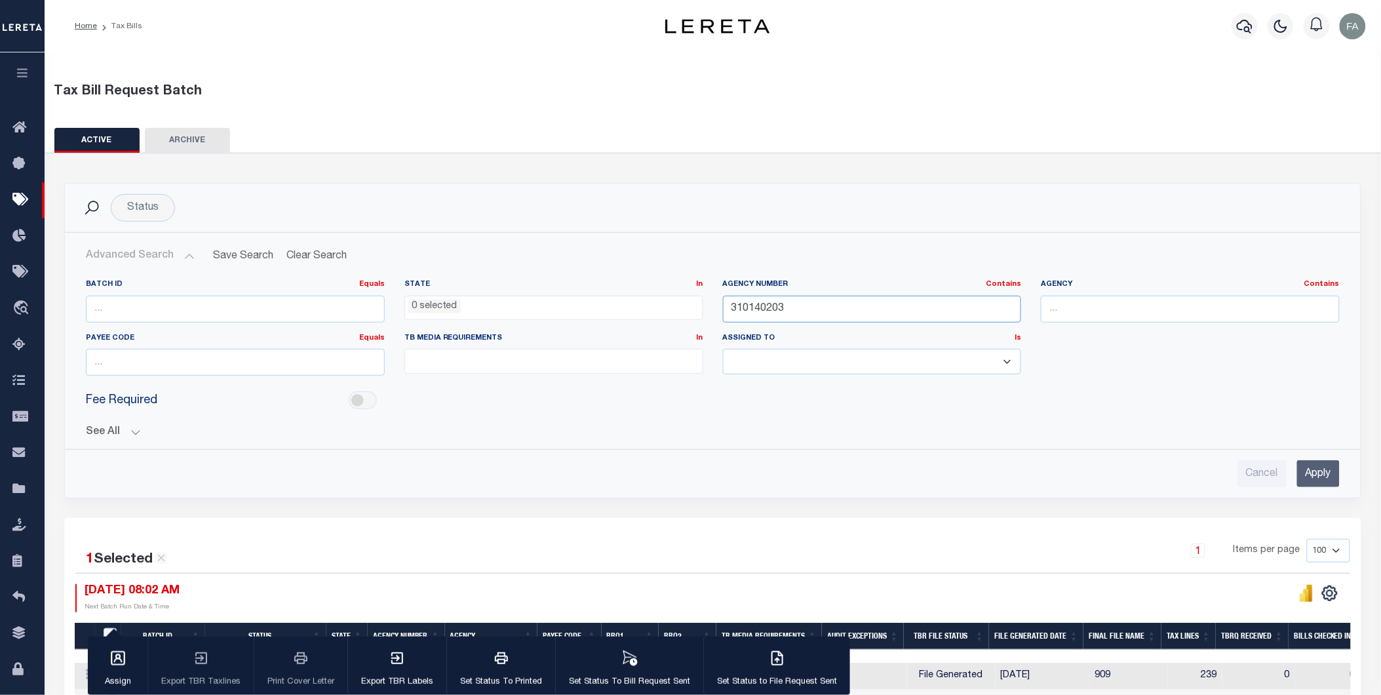
click at [814, 313] on input "310140203" at bounding box center [872, 309] width 299 height 27
paste input "210580101"
type input "210580101"
click at [1305, 458] on div "Cancel Apply" at bounding box center [712, 468] width 1275 height 37
click at [1308, 462] on input "Apply" at bounding box center [1319, 473] width 43 height 27
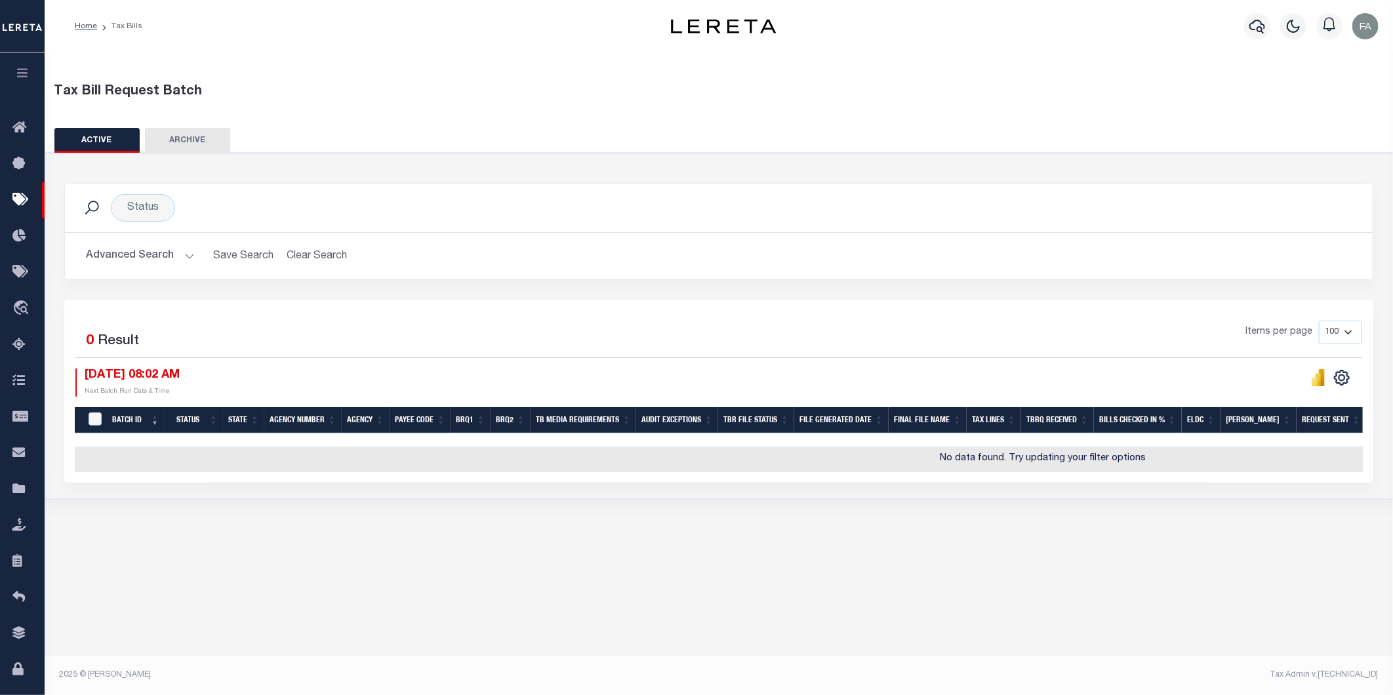
click at [160, 253] on button "Advanced Search" at bounding box center [140, 256] width 109 height 26
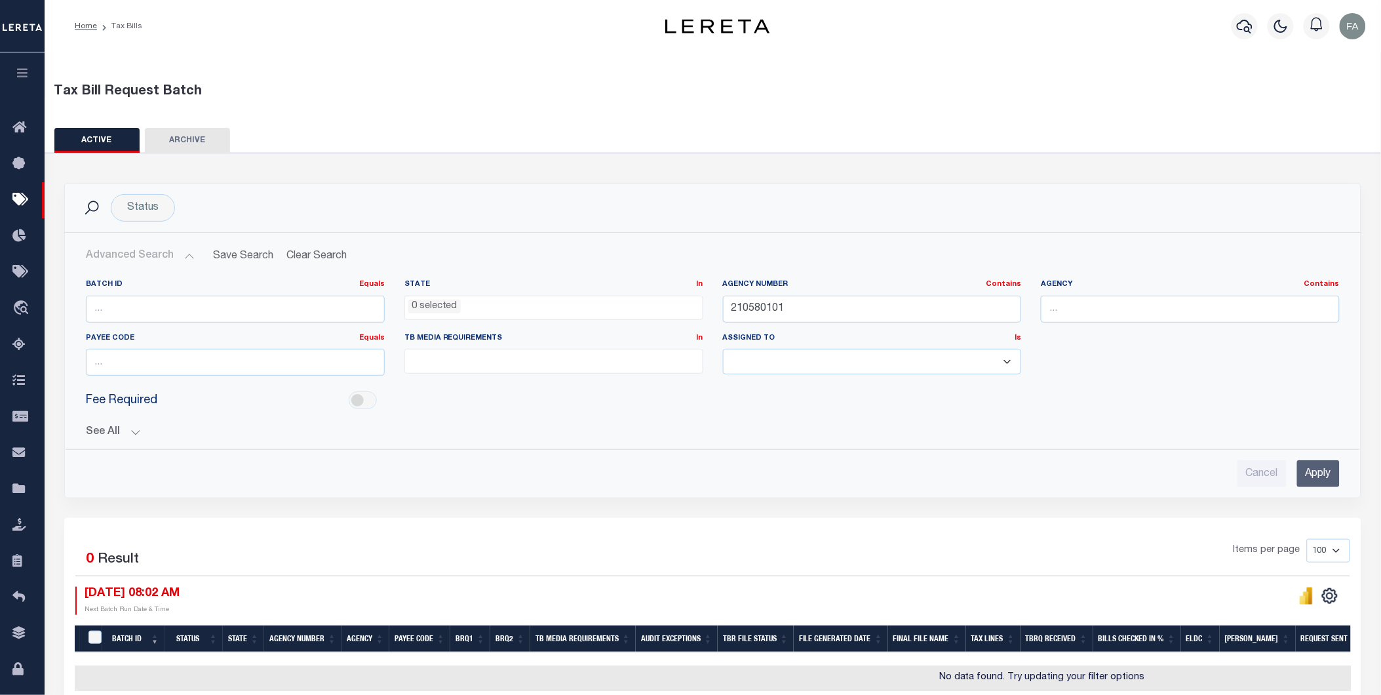
click at [123, 441] on div "Batch ID Equals Equals Is Not Equal To Is Greater Than Is Less Than State In In…" at bounding box center [712, 378] width 1275 height 218
click at [134, 431] on button "See All" at bounding box center [713, 432] width 1254 height 12
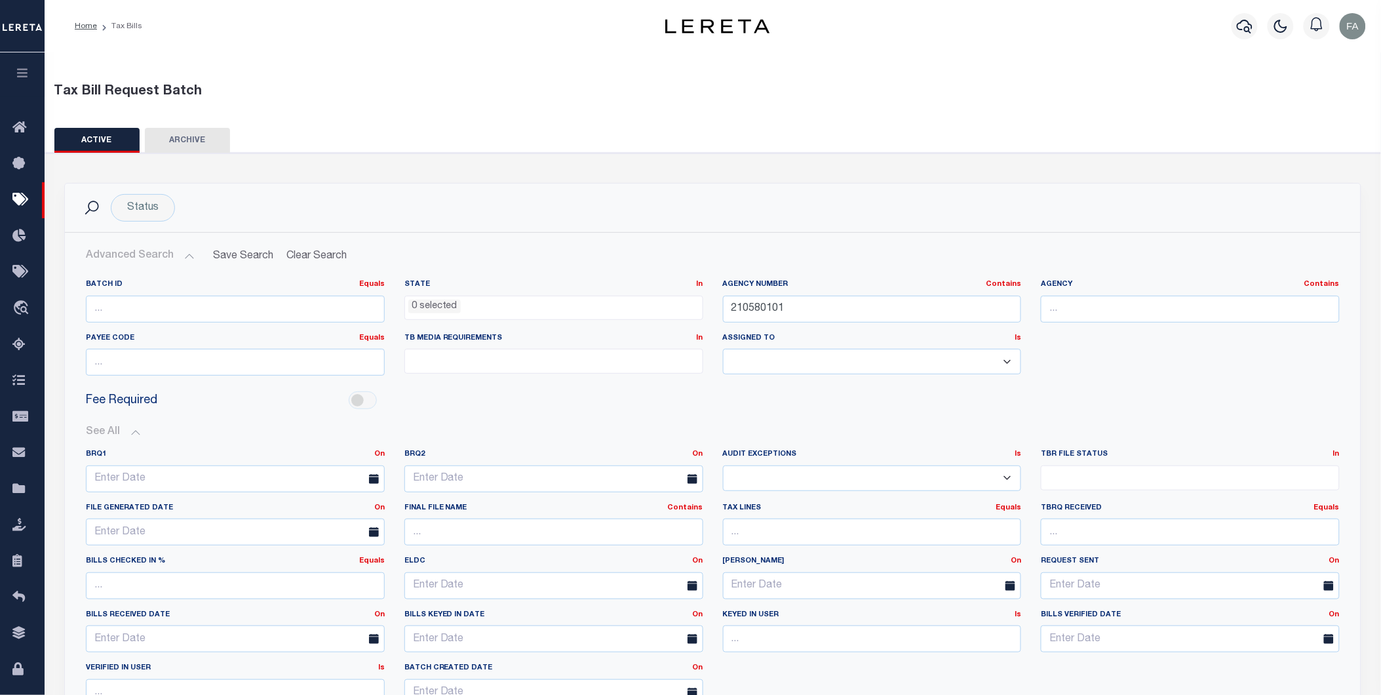
drag, startPoint x: 792, startPoint y: 454, endPoint x: 303, endPoint y: 161, distance: 569.9
click at [306, 256] on button "Clear Search" at bounding box center [316, 256] width 71 height 26
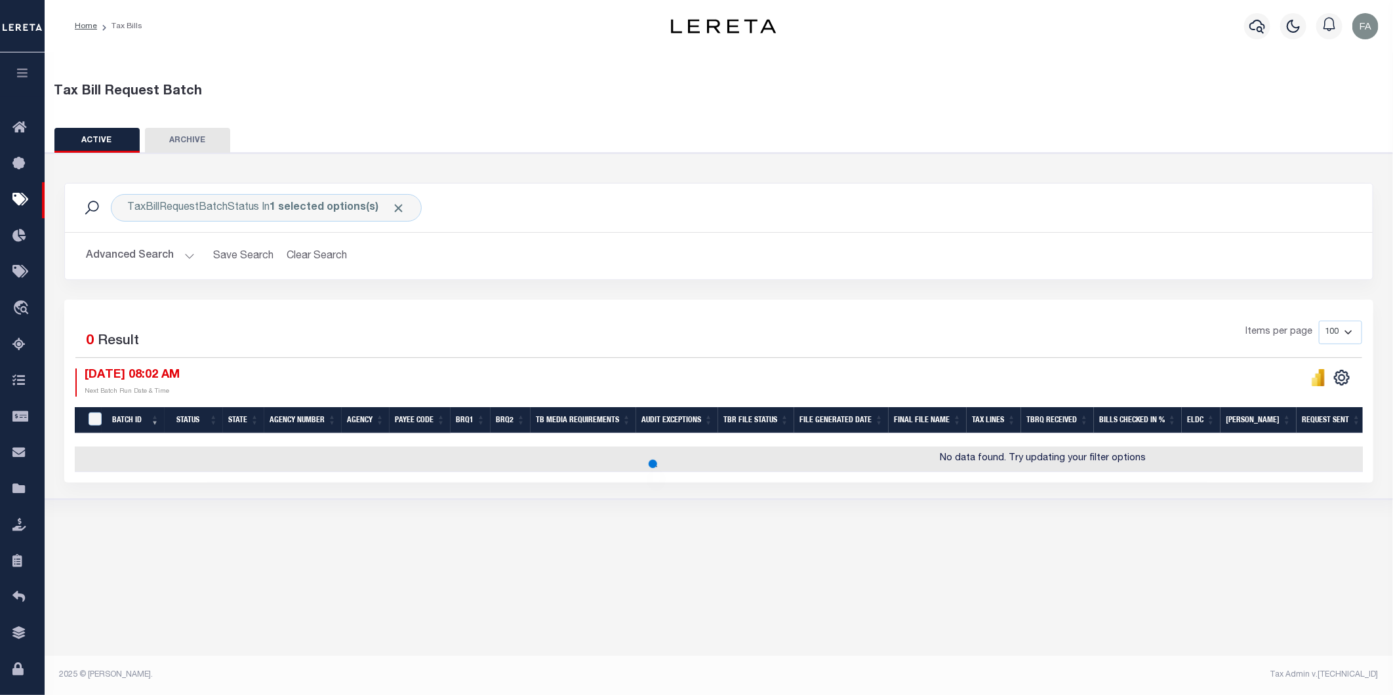
click at [157, 253] on button "Advanced Search" at bounding box center [140, 256] width 109 height 26
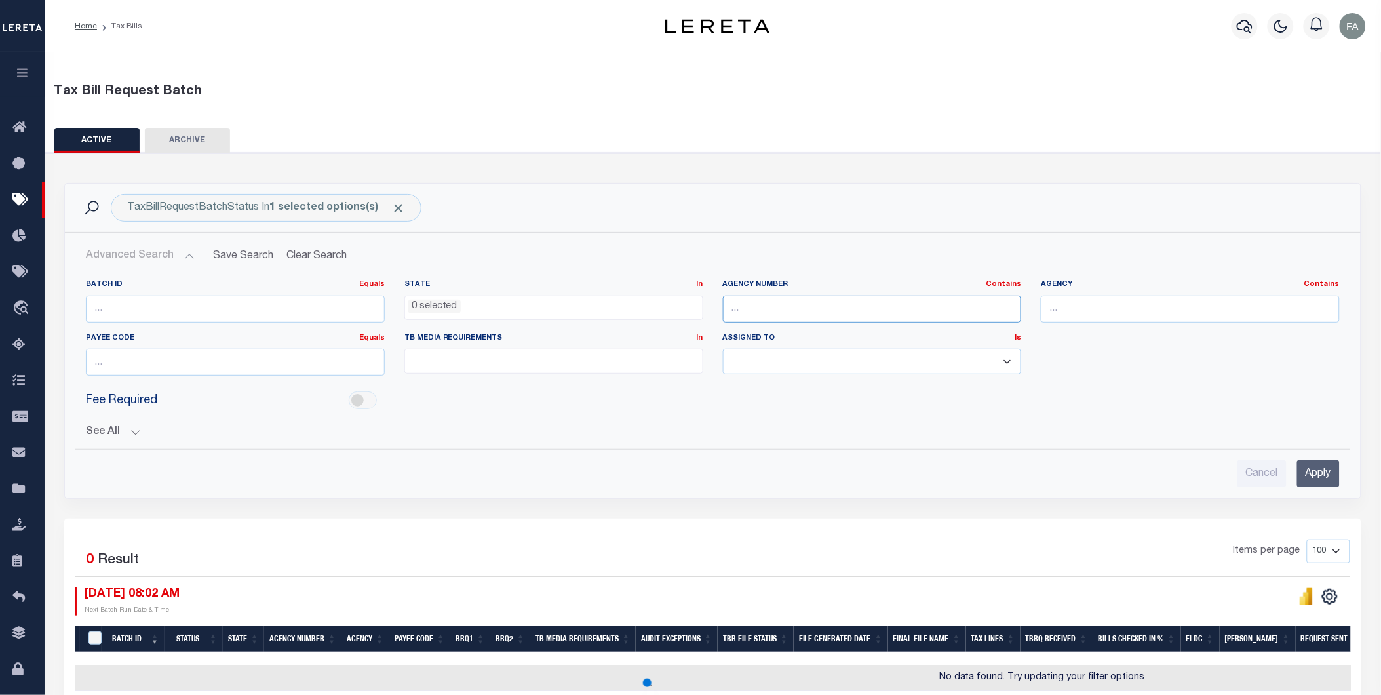
click at [831, 317] on input "text" at bounding box center [872, 309] width 299 height 27
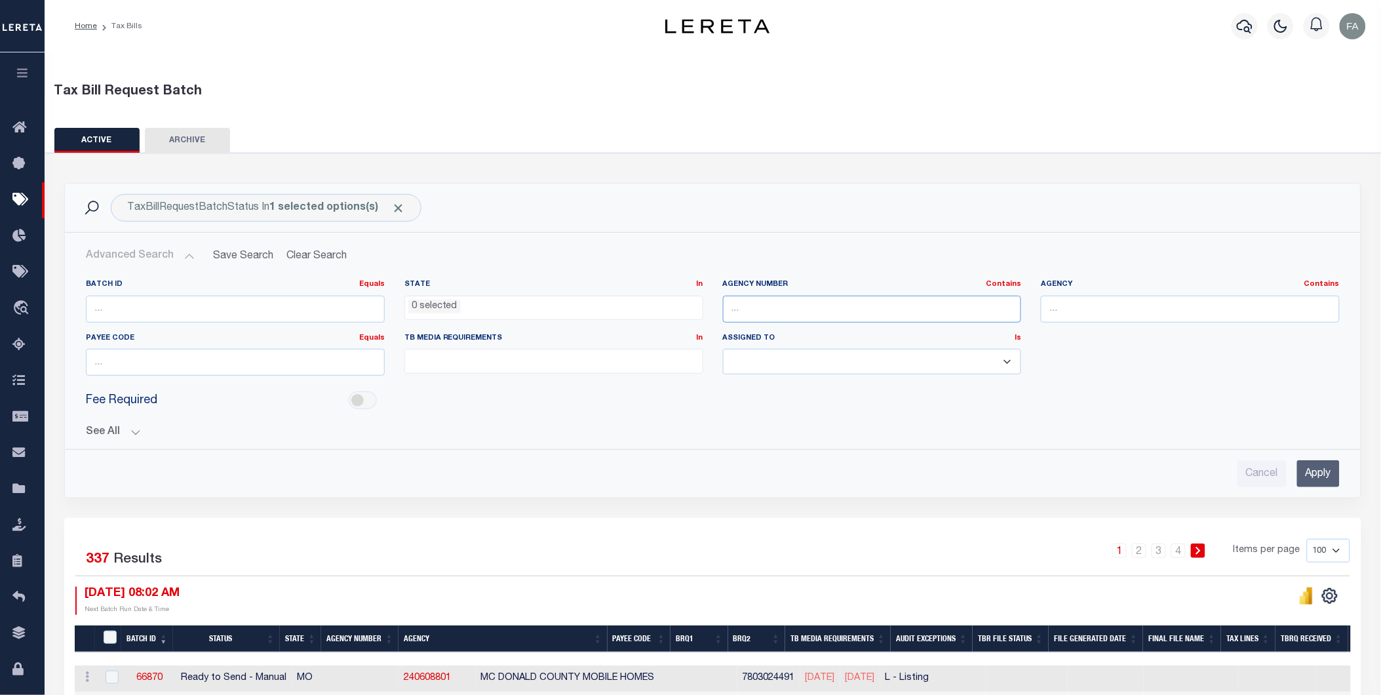
paste input "210580101"
type input "210580101"
click at [1305, 476] on input "Apply" at bounding box center [1319, 473] width 43 height 27
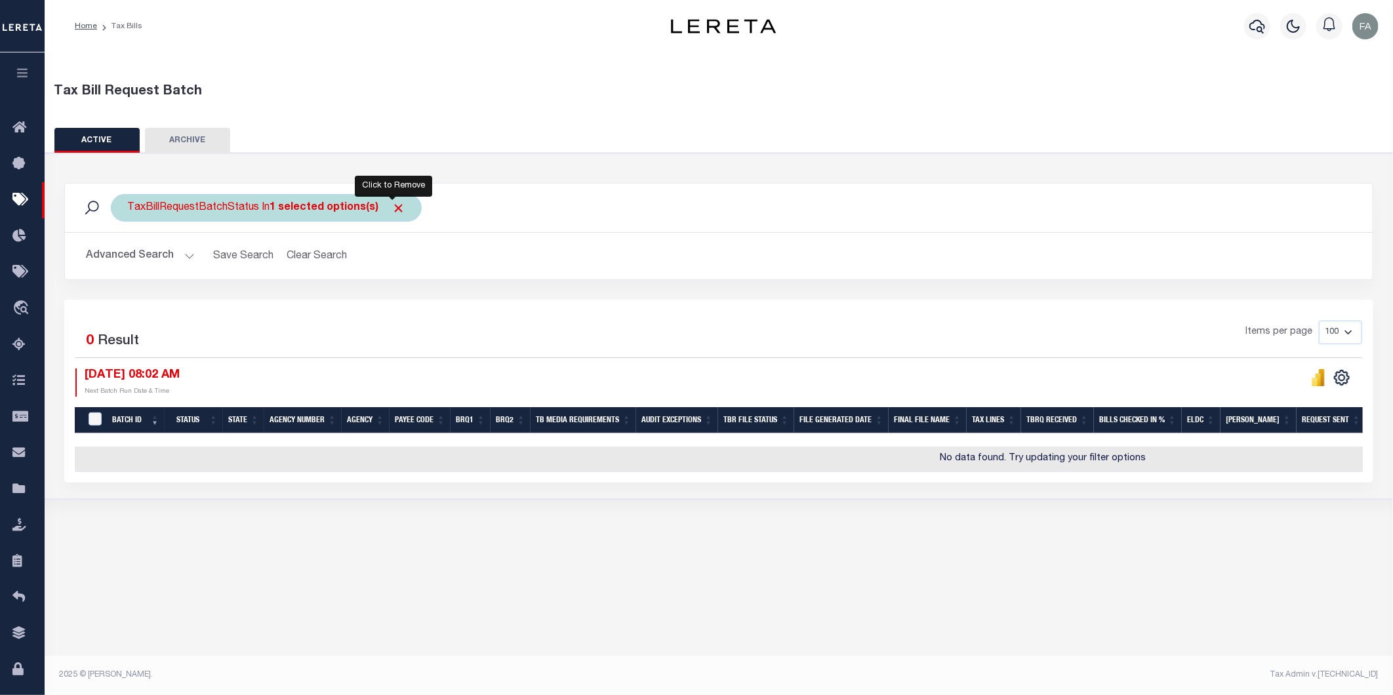
click at [394, 210] on span "Click to Remove" at bounding box center [398, 208] width 14 height 14
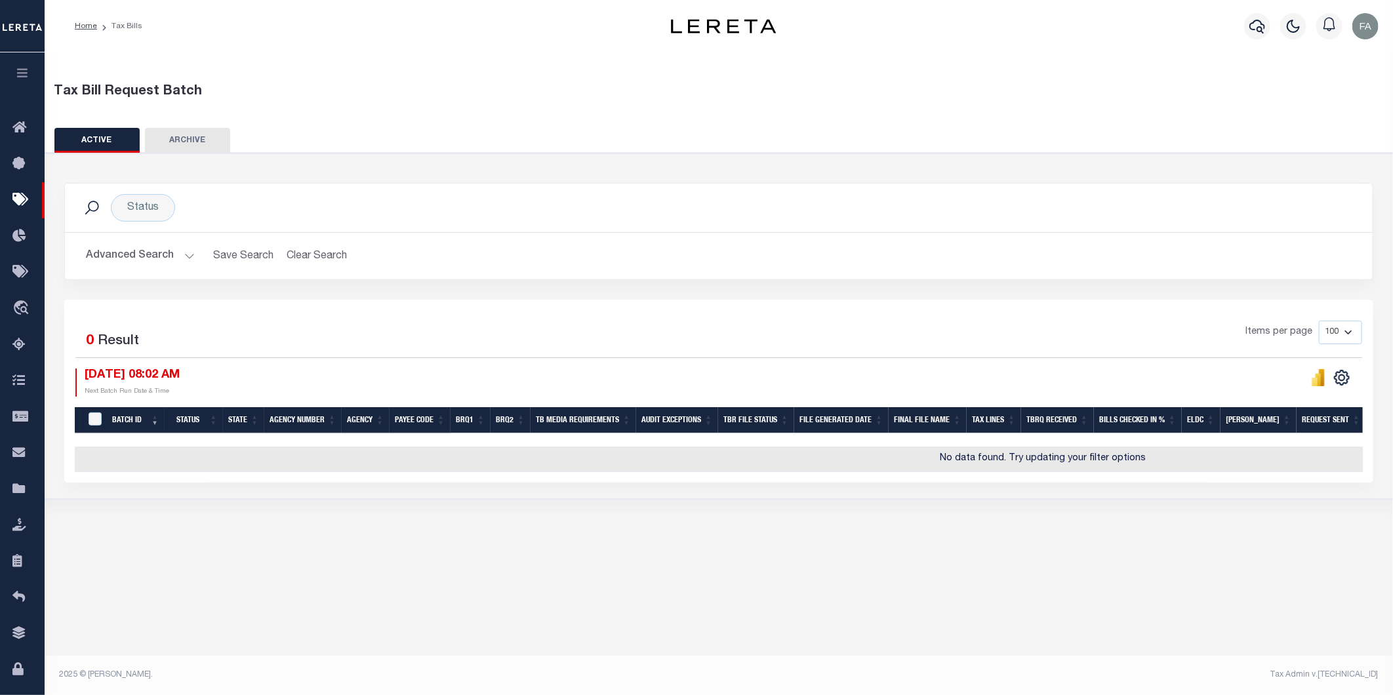
click at [114, 259] on button "Advanced Search" at bounding box center [140, 256] width 109 height 26
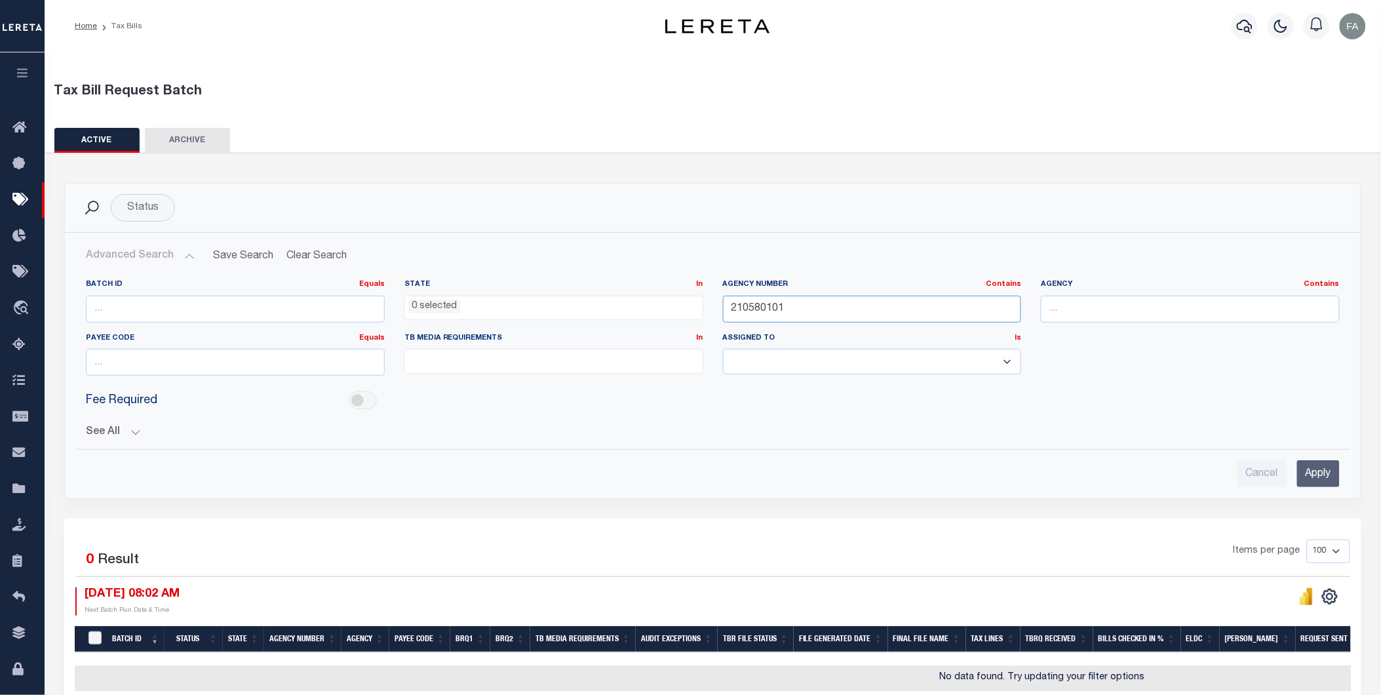
click at [821, 306] on input "210580101" at bounding box center [872, 309] width 299 height 27
paste input "text"
click at [1316, 464] on input "Apply" at bounding box center [1319, 473] width 43 height 27
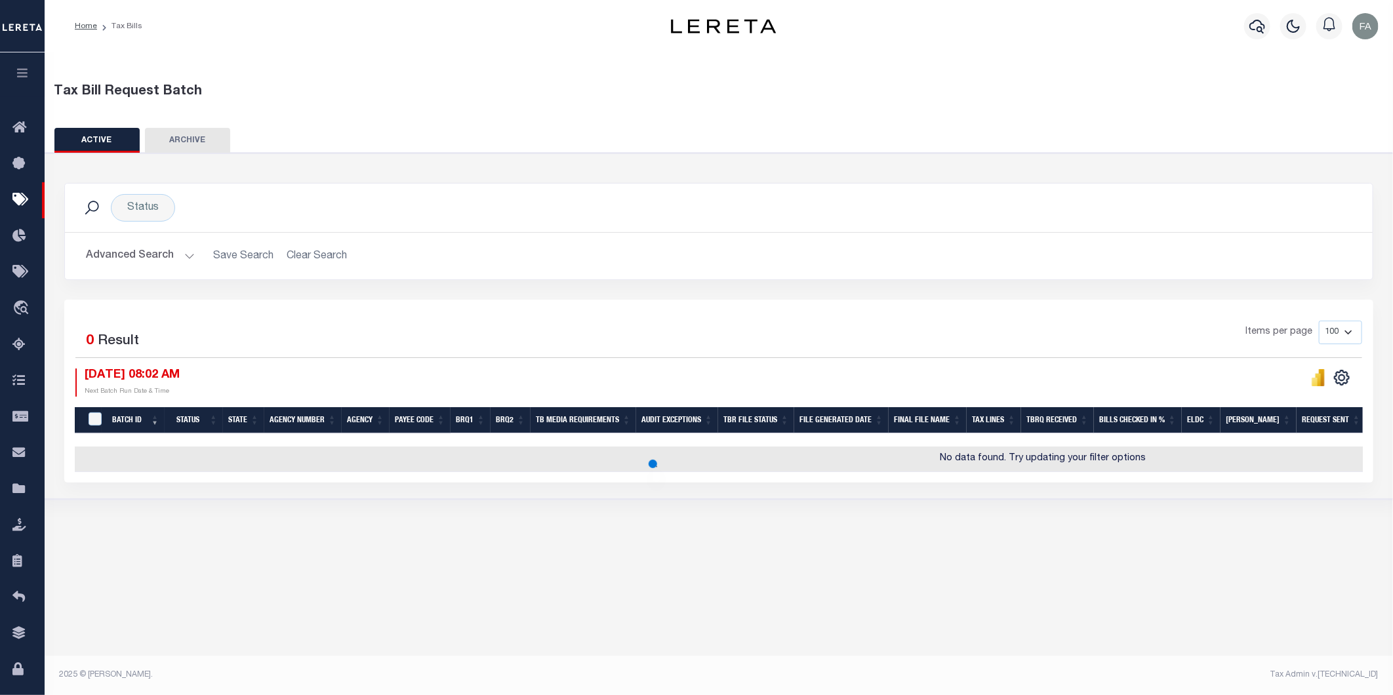
click at [174, 266] on button "Advanced Search" at bounding box center [140, 256] width 109 height 26
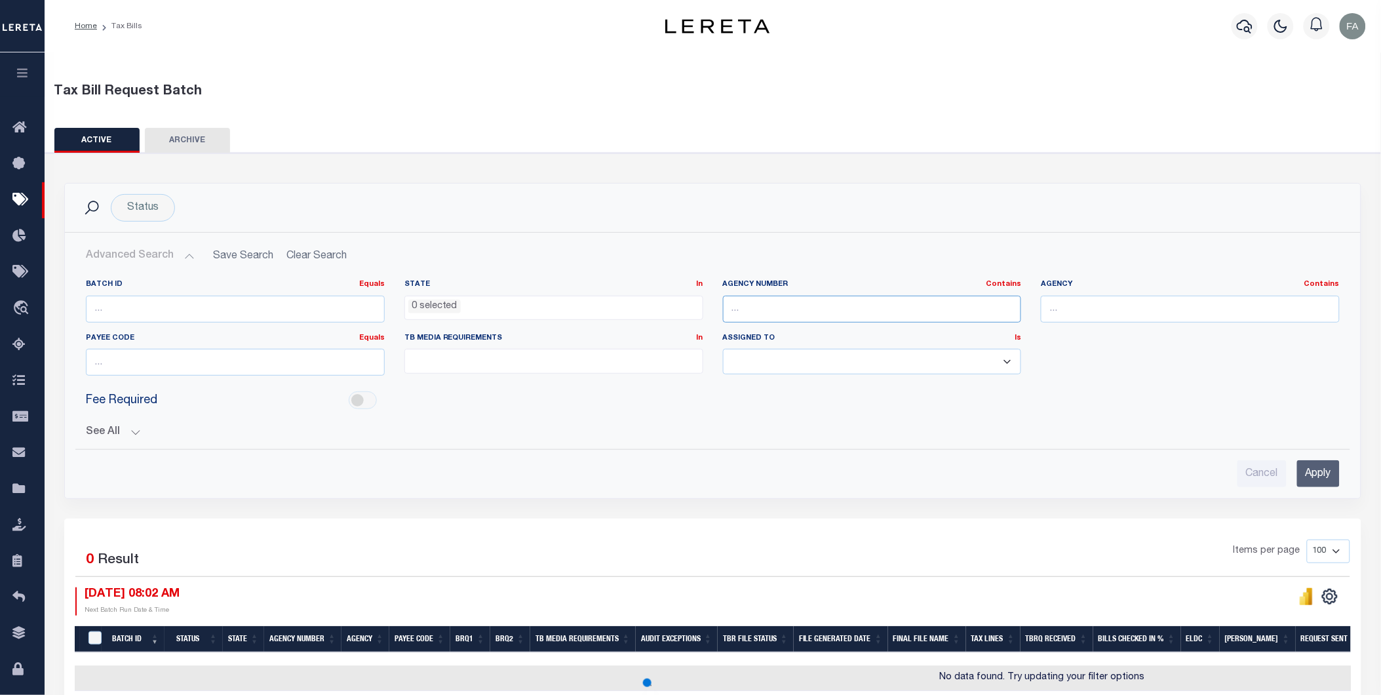
click at [780, 302] on input "text" at bounding box center [872, 309] width 299 height 27
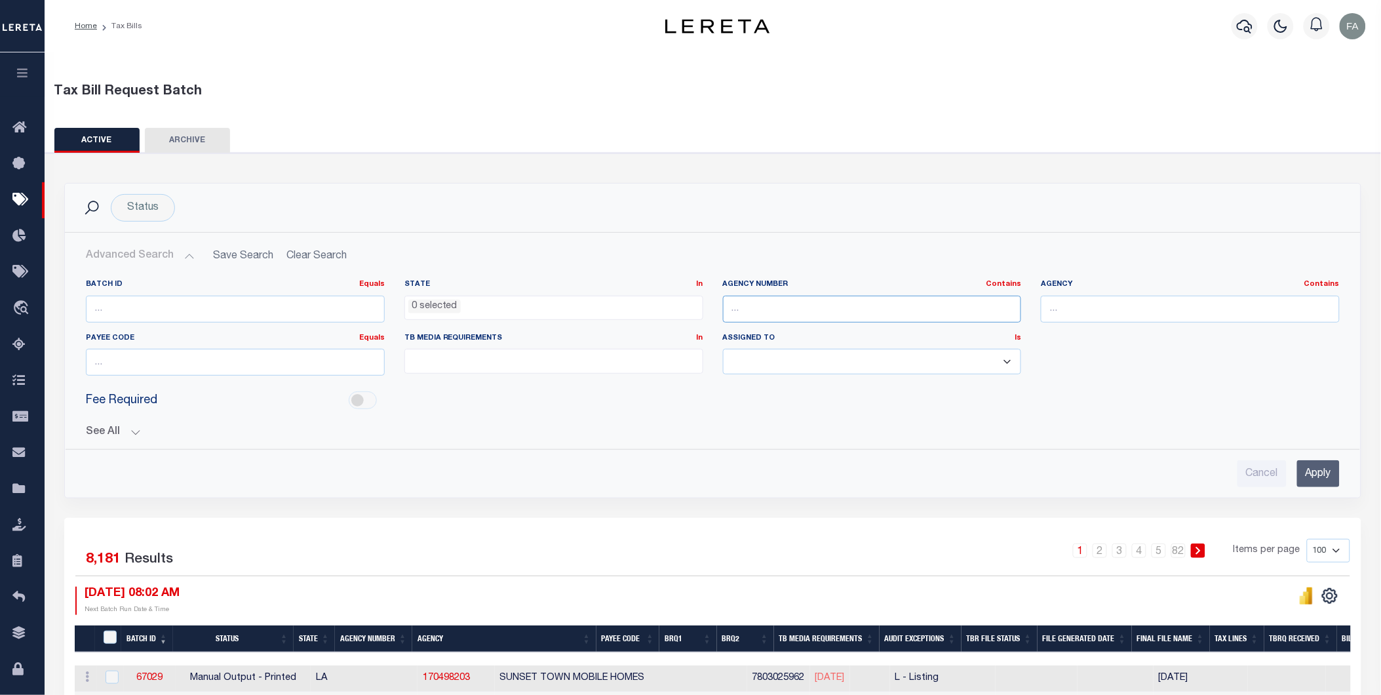
paste input "310140203"
type input "310140203"
click at [1338, 483] on input "Apply" at bounding box center [1319, 473] width 43 height 27
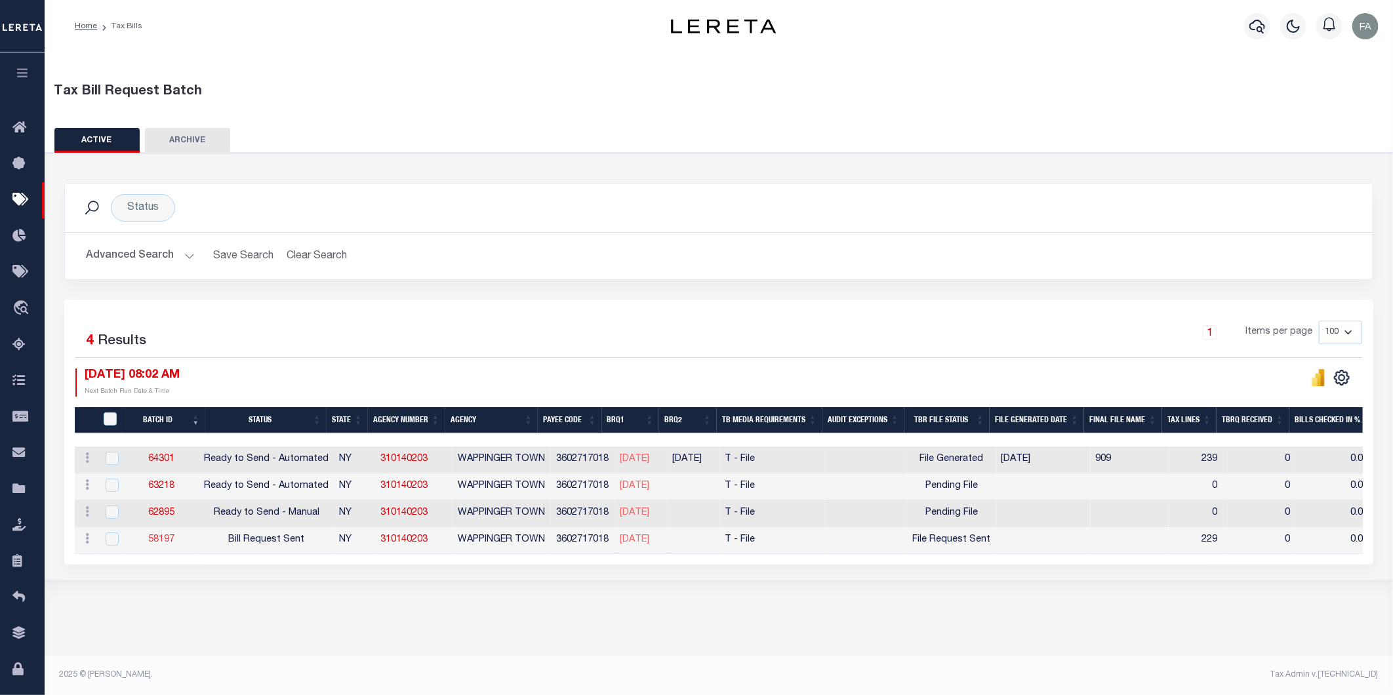
click at [172, 540] on link "58197" at bounding box center [161, 539] width 26 height 9
select select
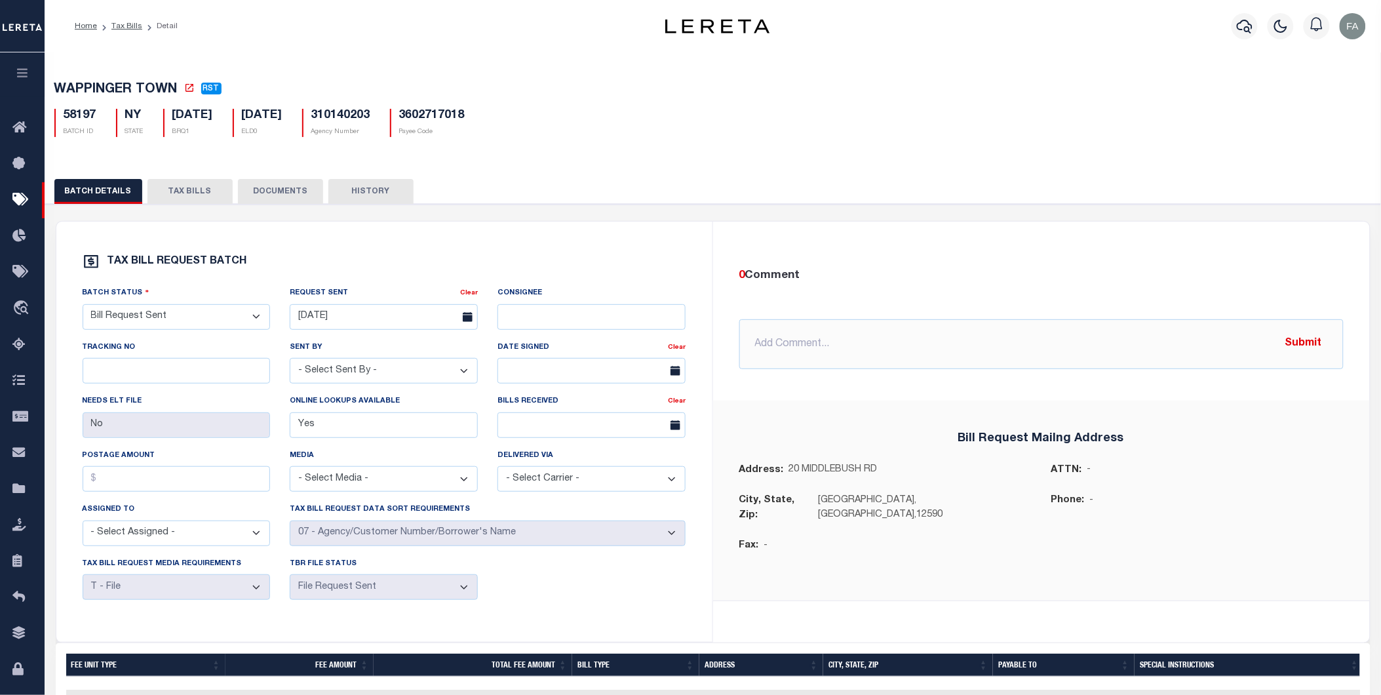
click at [173, 191] on button "TAX BILLS" at bounding box center [190, 191] width 85 height 25
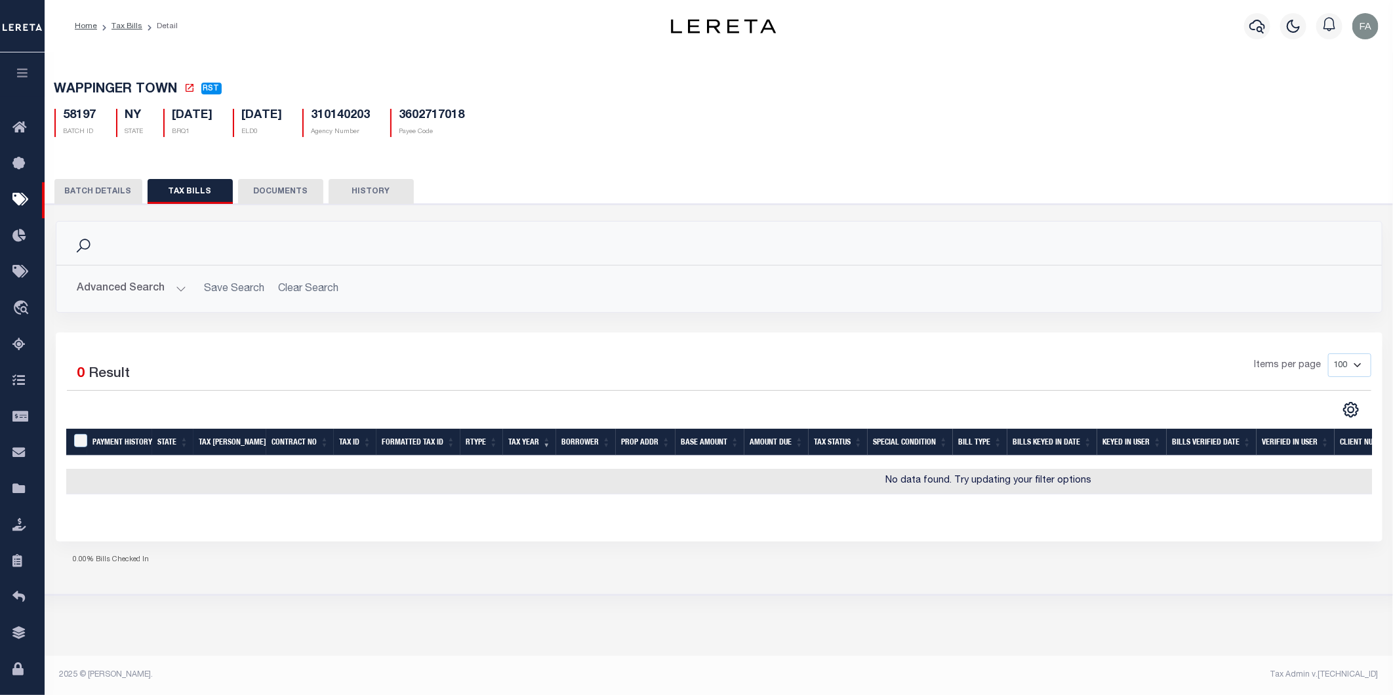
click at [130, 306] on div "Advanced Search Save Search Clear Search Tax Id Contains Contains Is Contains C…" at bounding box center [718, 289] width 1325 height 47
click at [133, 290] on button "Advanced Search" at bounding box center [131, 289] width 109 height 26
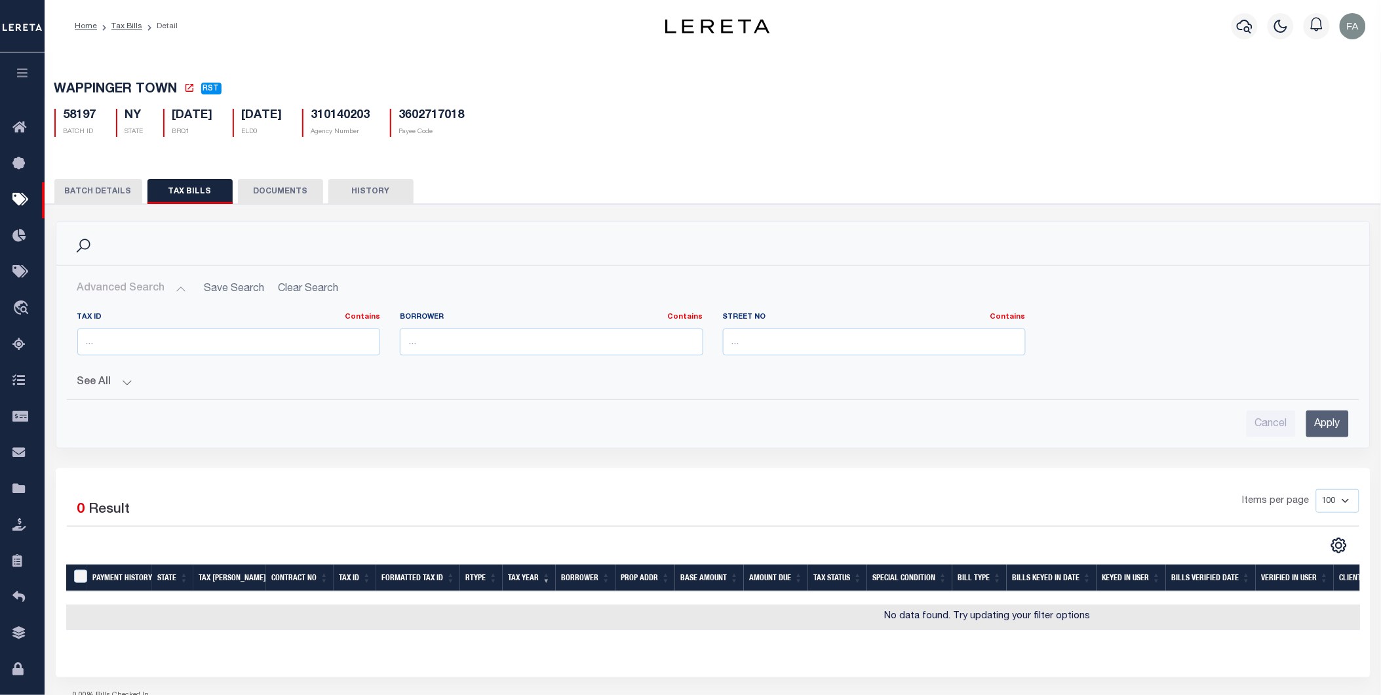
click at [303, 280] on h2 "Advanced Search Save Search Clear Search" at bounding box center [713, 289] width 1293 height 26
click at [309, 289] on h2 "Advanced Search Save Search Clear Search" at bounding box center [713, 289] width 1293 height 26
drag, startPoint x: 321, startPoint y: 280, endPoint x: 330, endPoint y: 267, distance: 16.0
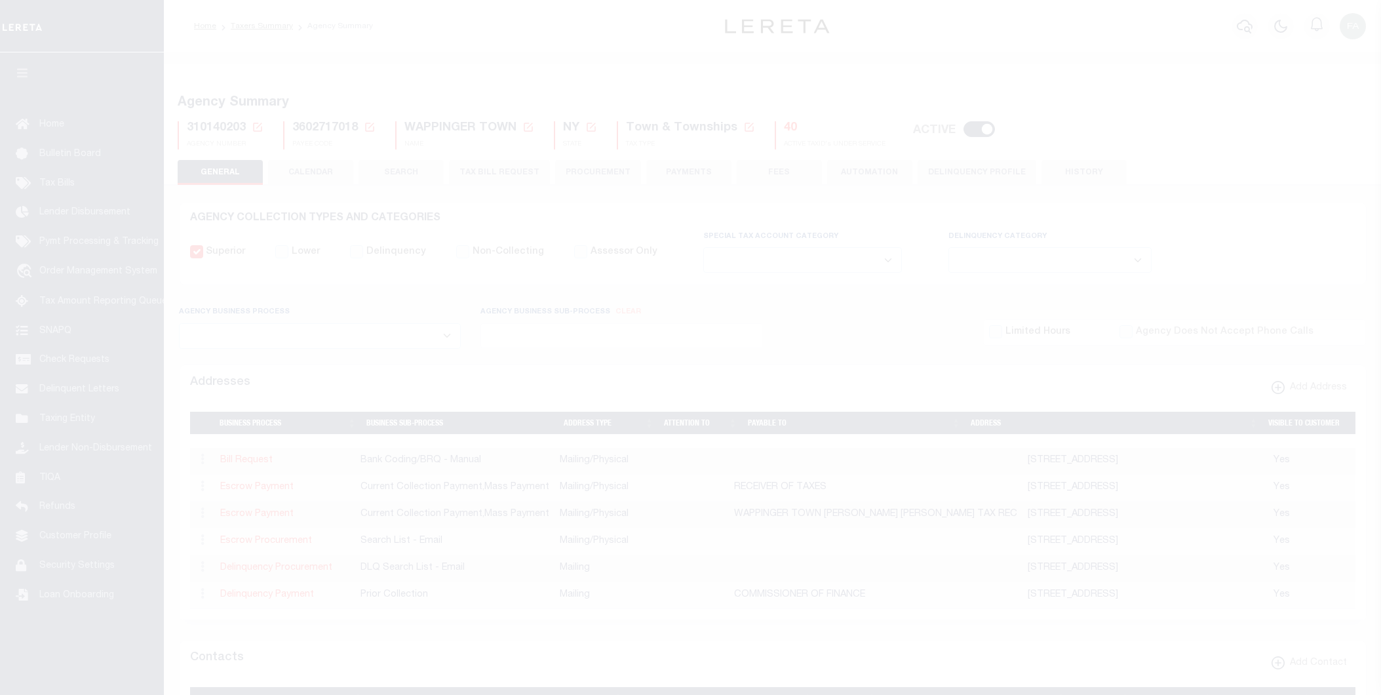
select select
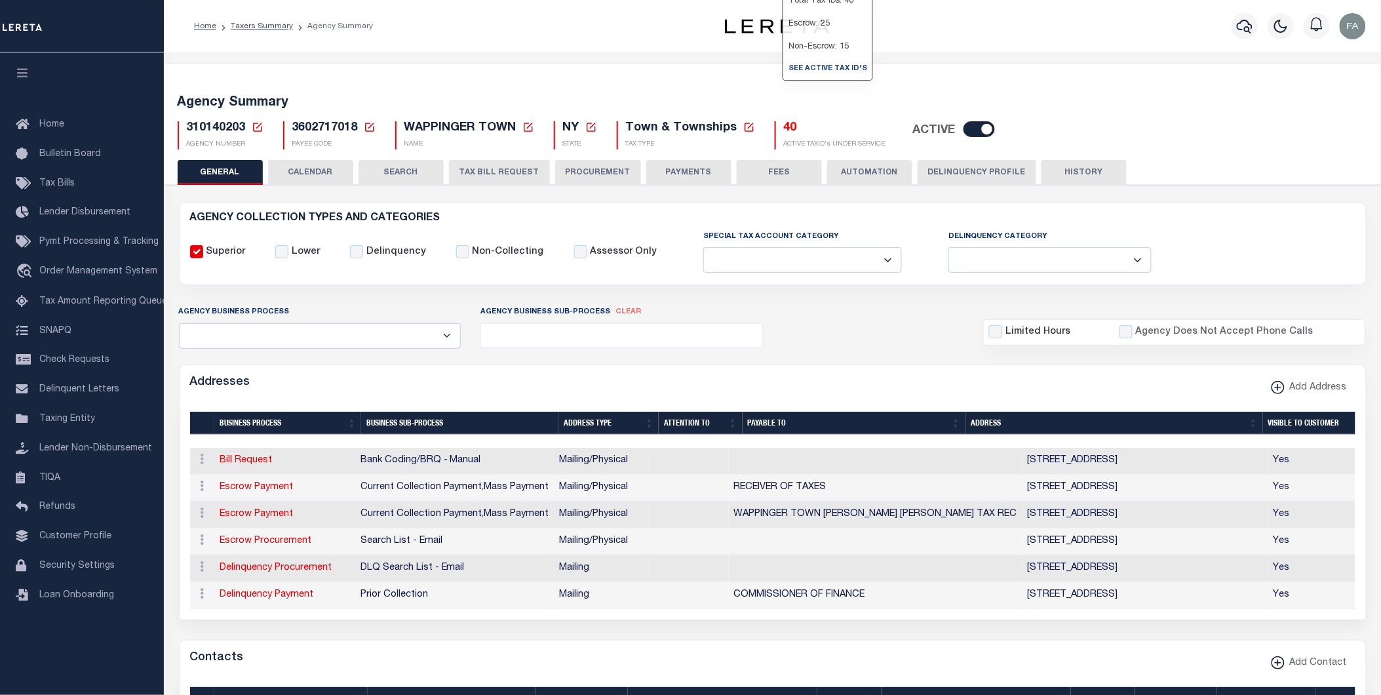
click at [784, 132] on h5 "40" at bounding box center [835, 128] width 102 height 14
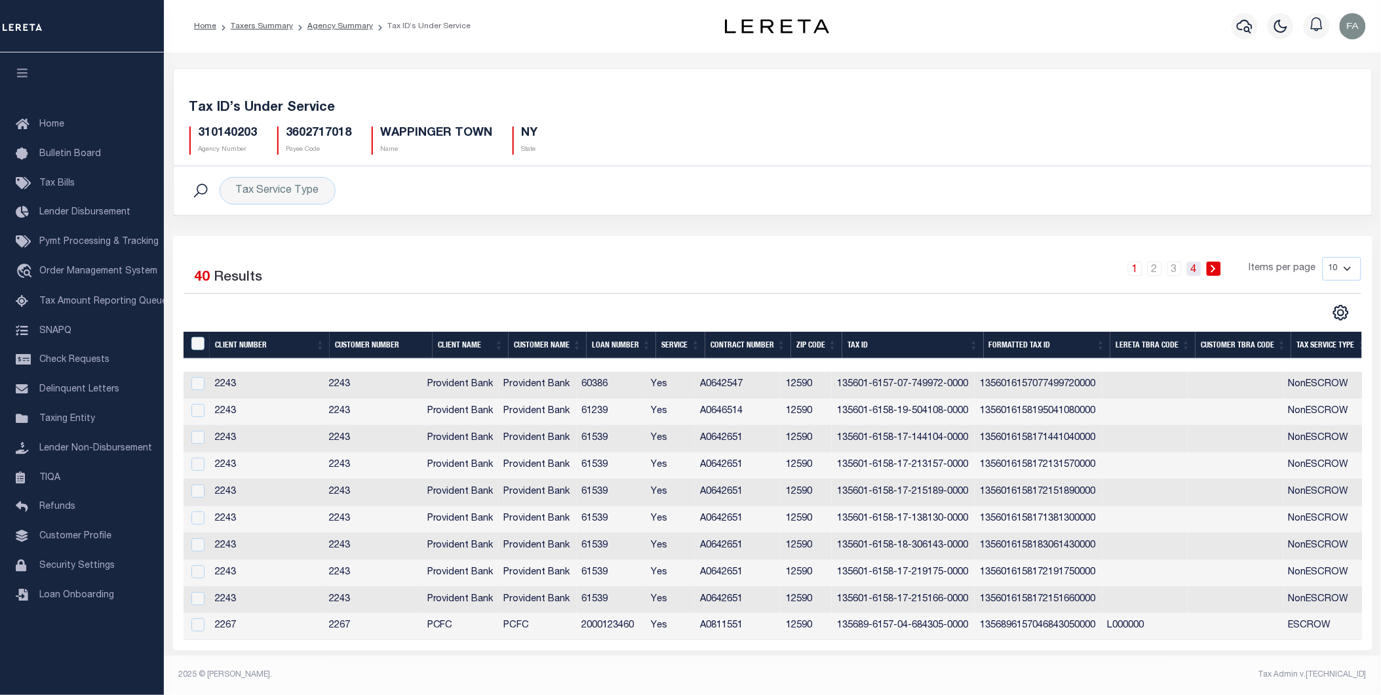
click at [1197, 272] on link "4" at bounding box center [1194, 269] width 14 height 14
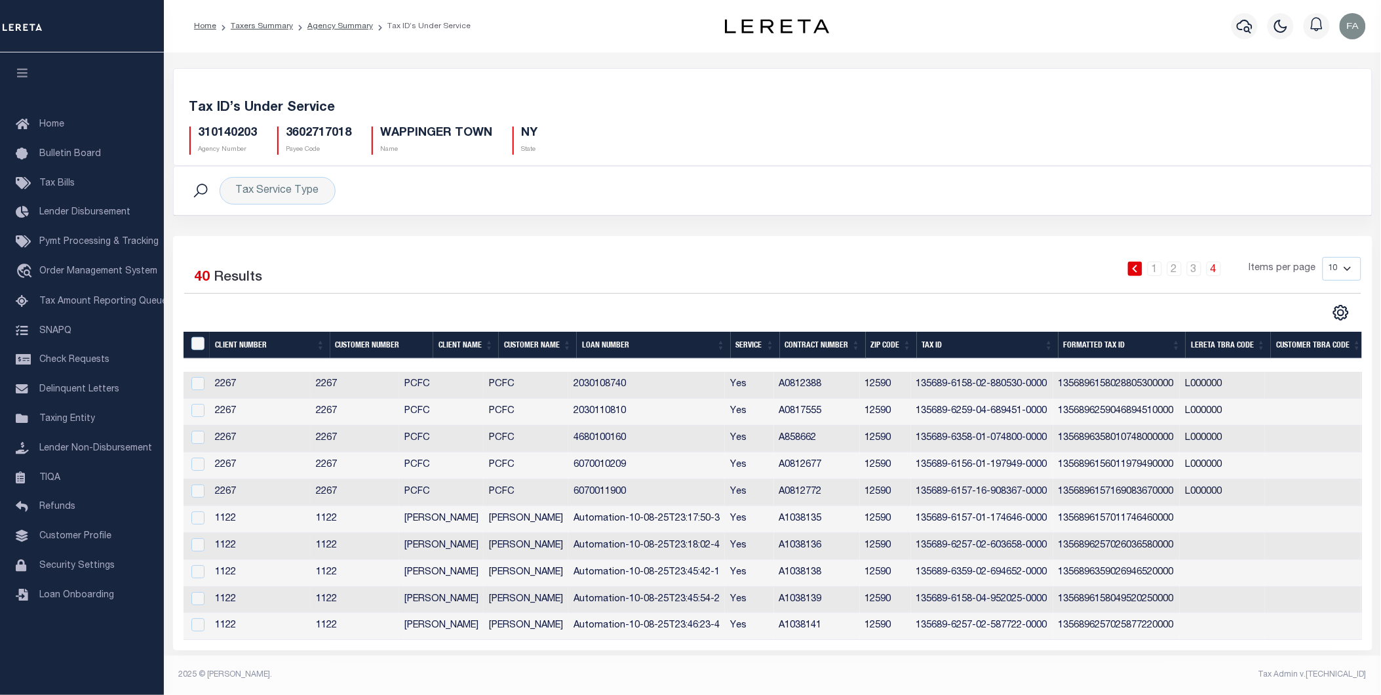
scroll to position [0, 417]
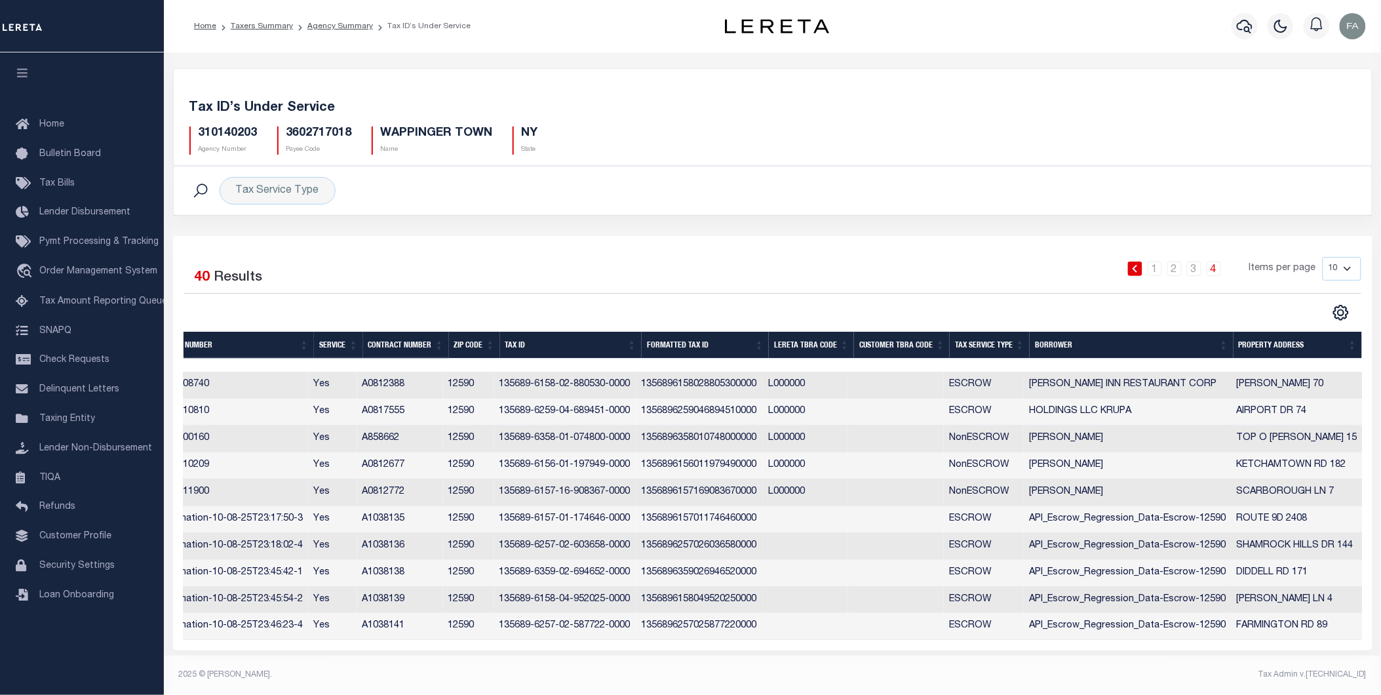
drag, startPoint x: 595, startPoint y: 650, endPoint x: 572, endPoint y: 643, distance: 24.5
click at [572, 643] on div "Selected 40 Results 1 2 3 4 Items per page 10 25 50 100" at bounding box center [773, 443] width 1200 height 414
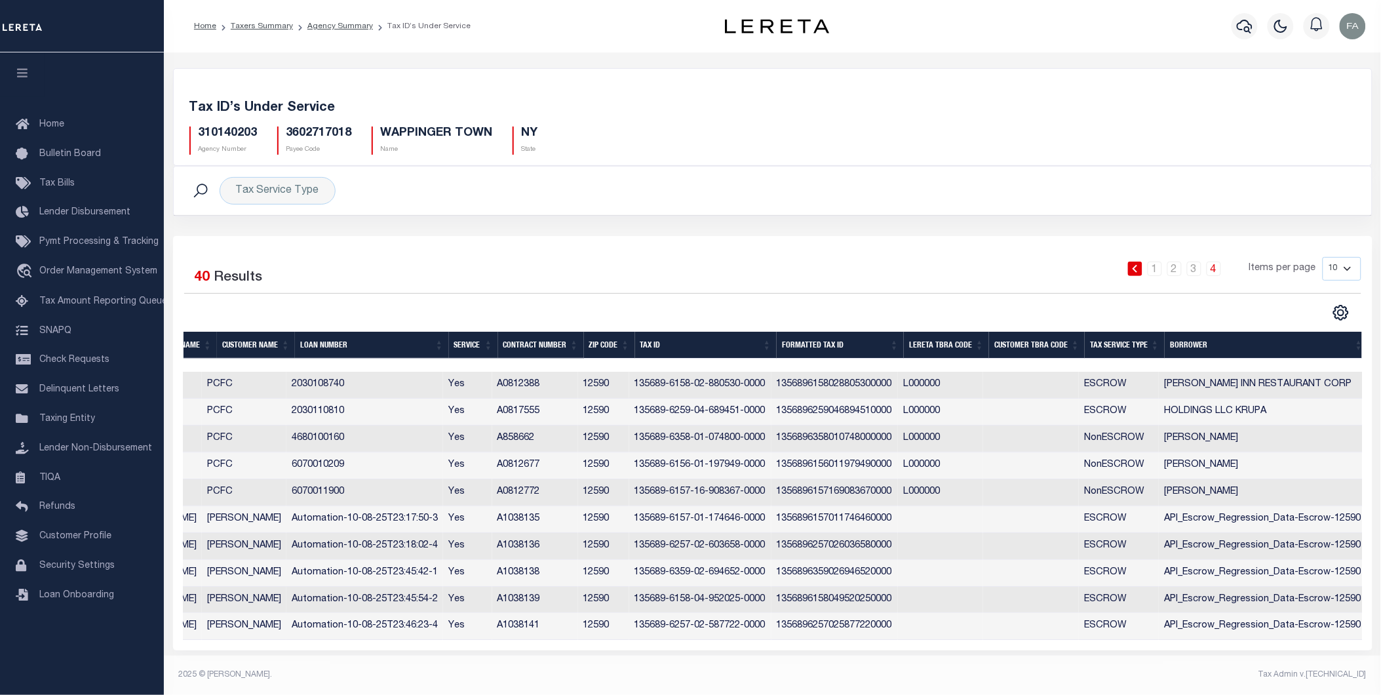
scroll to position [0, 0]
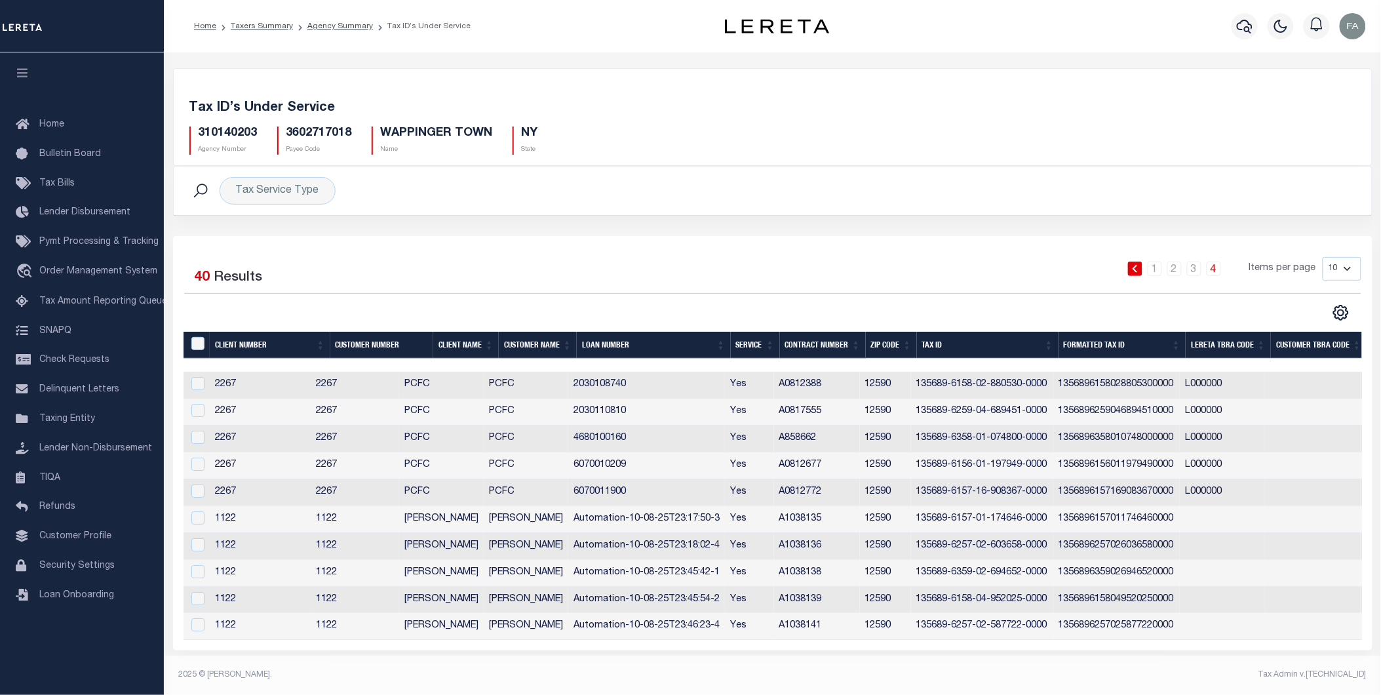
click at [329, 30] on li "Agency Summary" at bounding box center [333, 26] width 80 height 12
click at [347, 16] on ol "Home Taxers Summary Agency Summary Tax ID’s Under Service" at bounding box center [333, 26] width 298 height 28
click at [359, 24] on link "Agency Summary" at bounding box center [341, 26] width 66 height 8
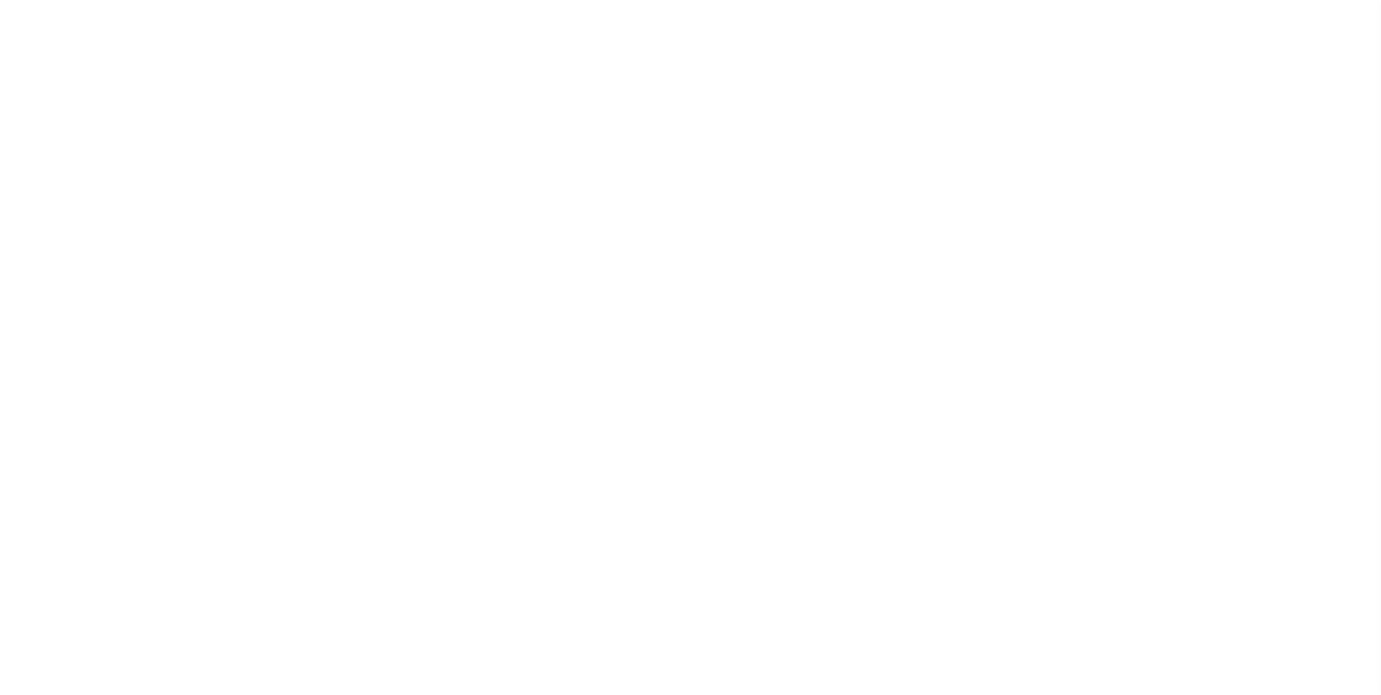
select select
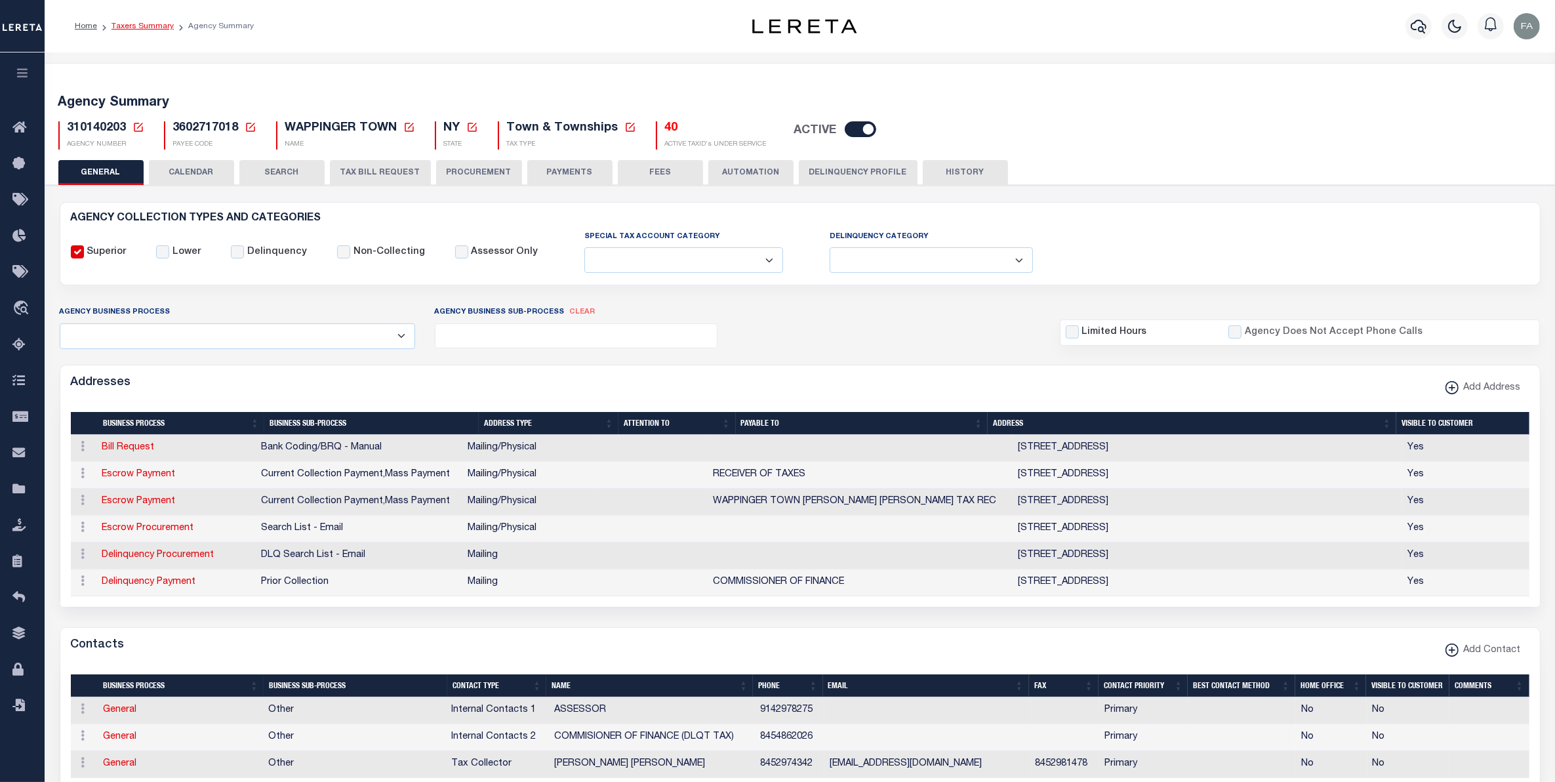
click at [152, 25] on link "Taxers Summary" at bounding box center [142, 26] width 62 height 8
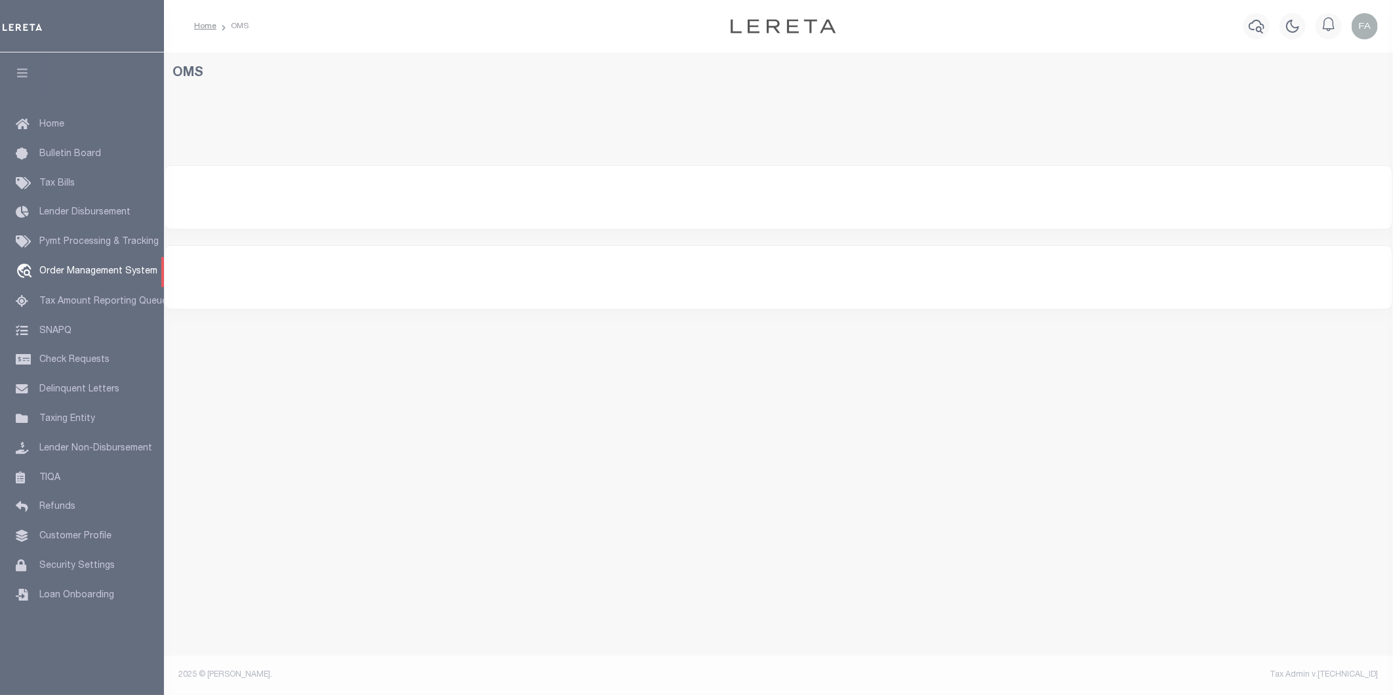
select select "200"
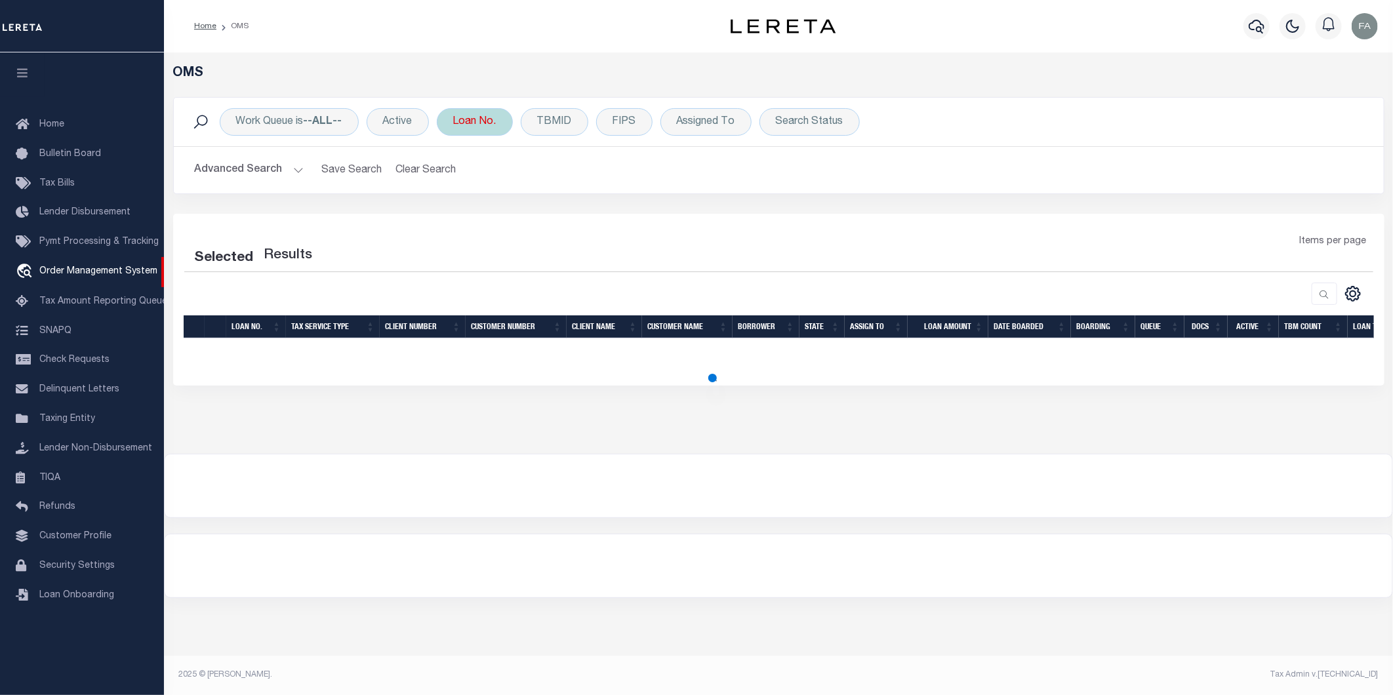
select select "200"
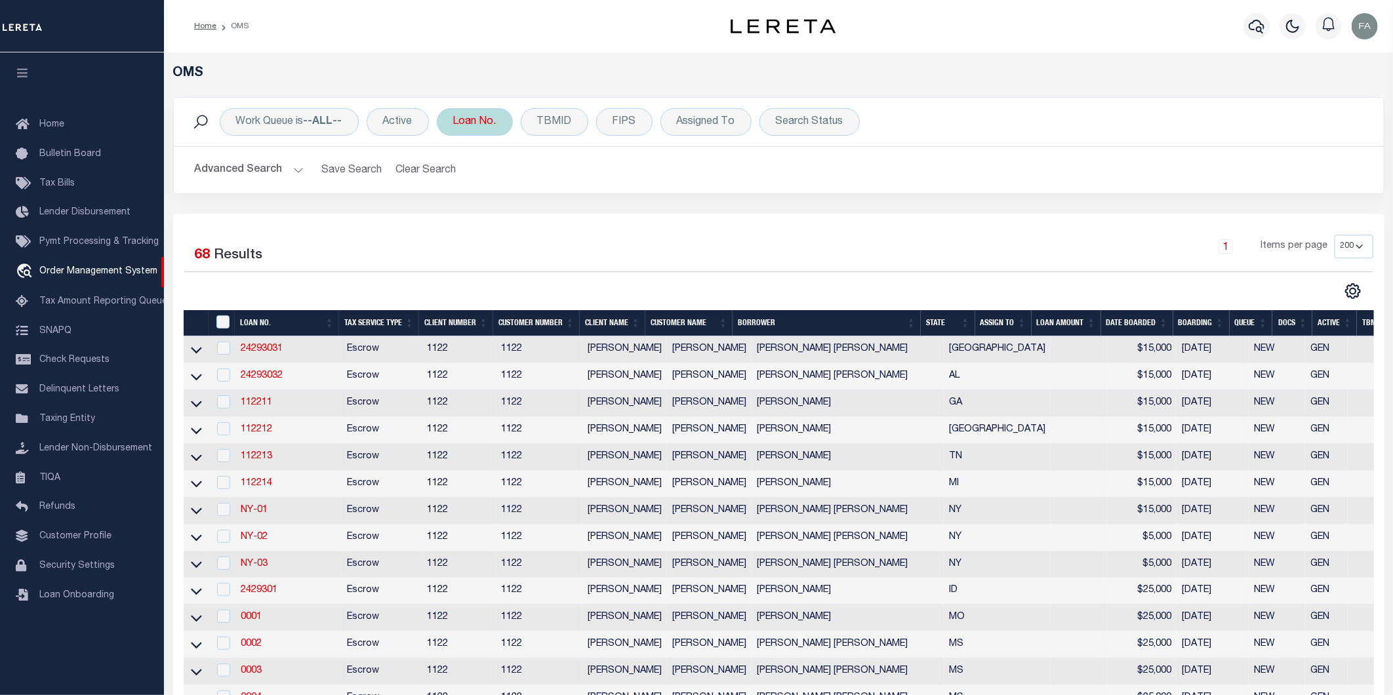
click at [486, 120] on div "Loan No." at bounding box center [475, 122] width 76 height 28
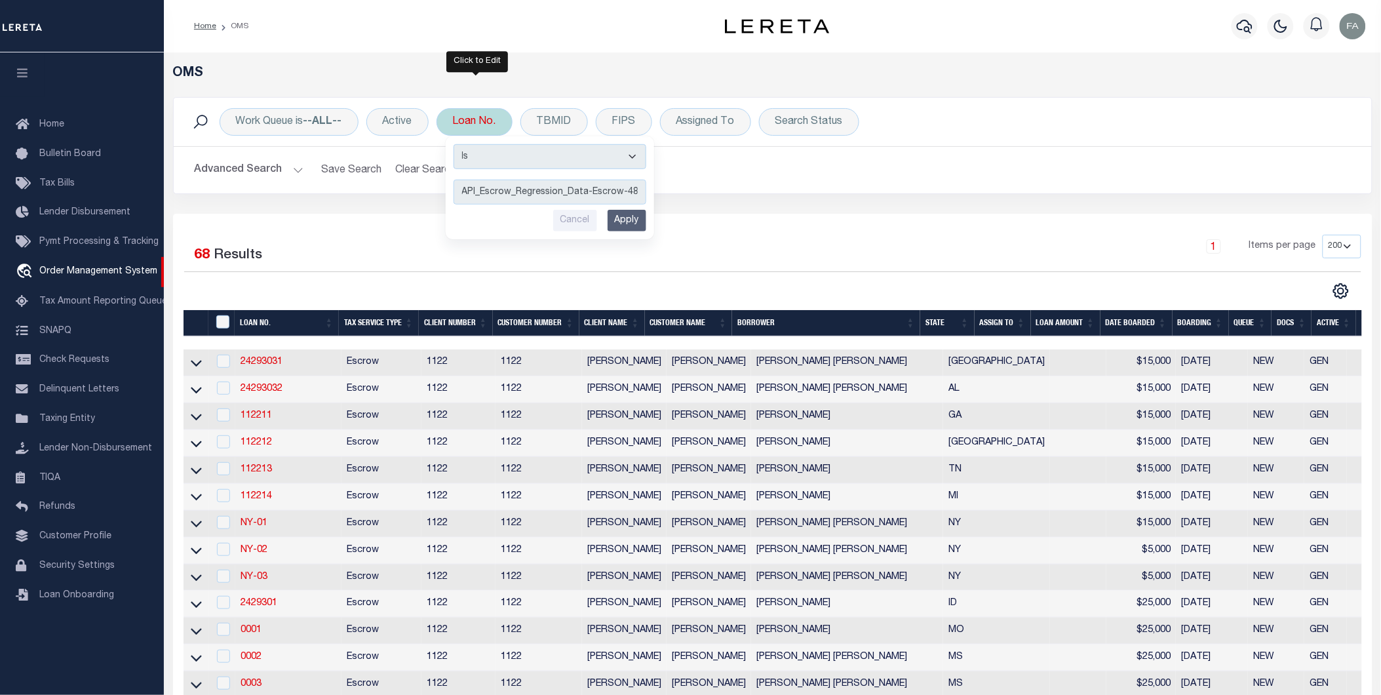
scroll to position [0, 10]
type input "API_Escrow_Regression_Data-Escrow-48162"
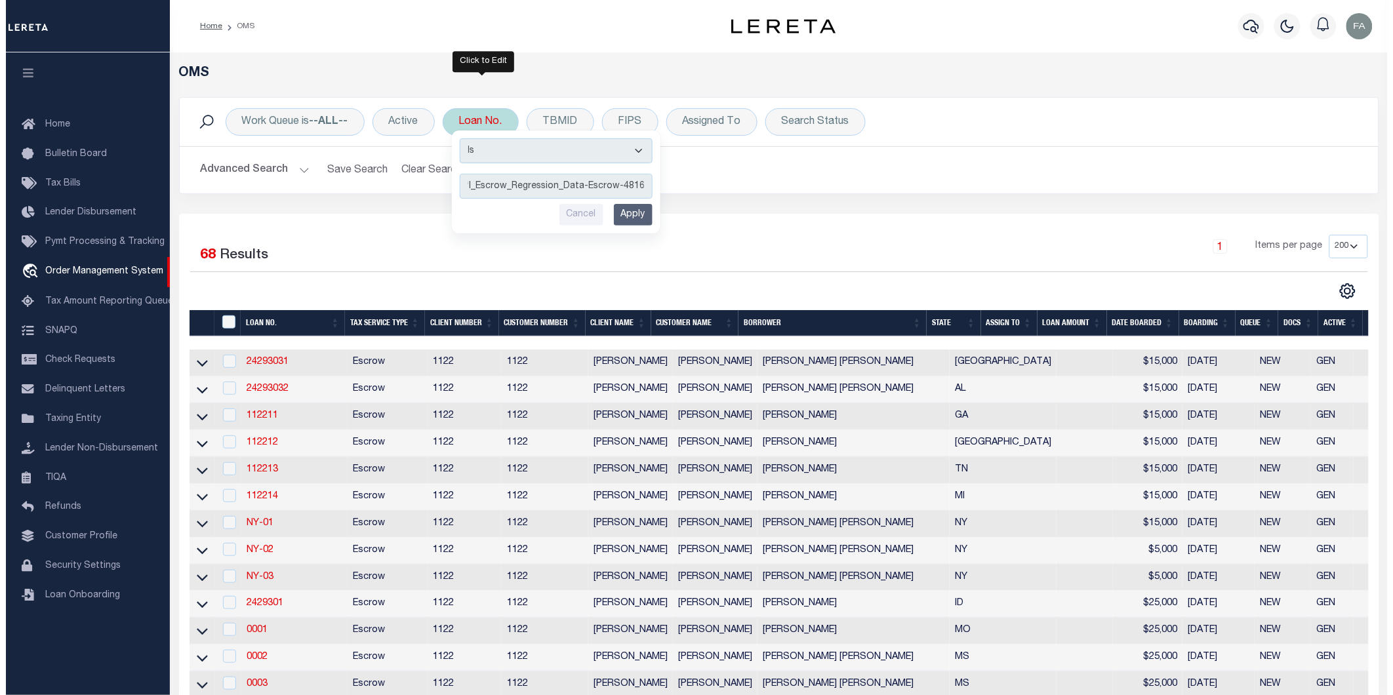
scroll to position [0, 0]
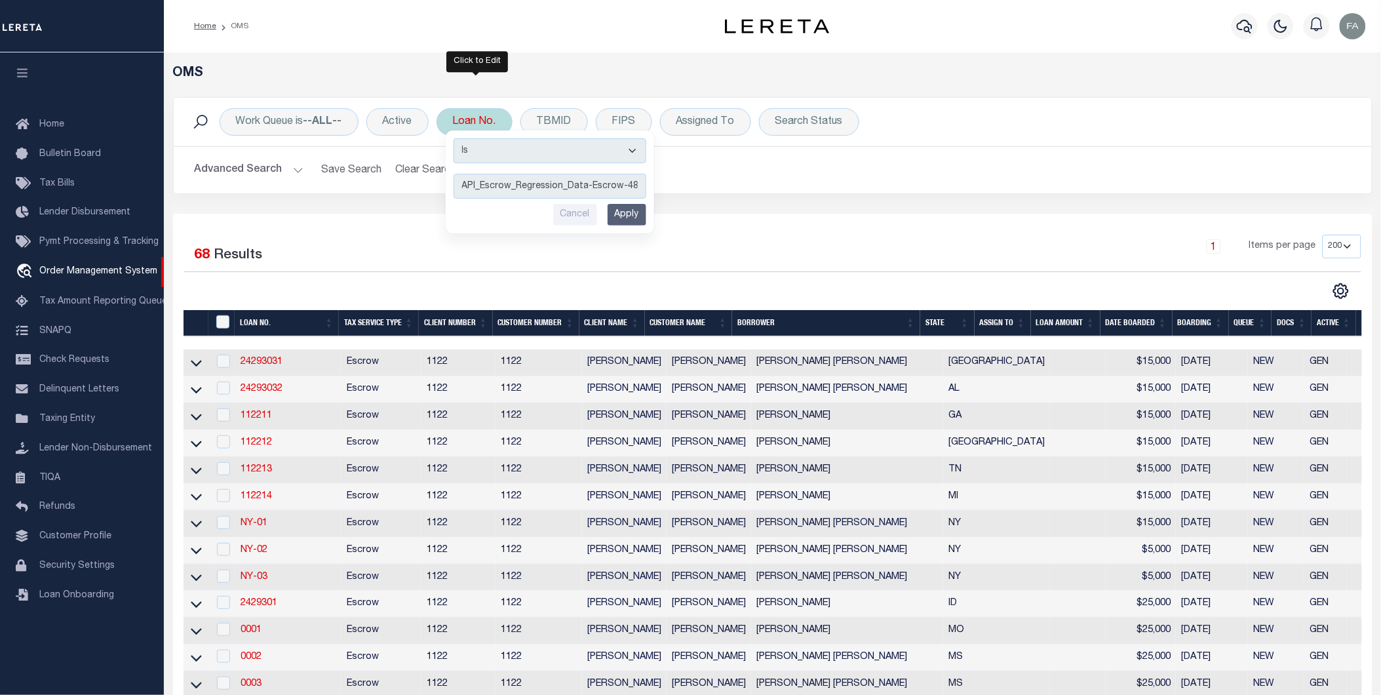
click at [635, 216] on input "Apply" at bounding box center [627, 215] width 39 height 22
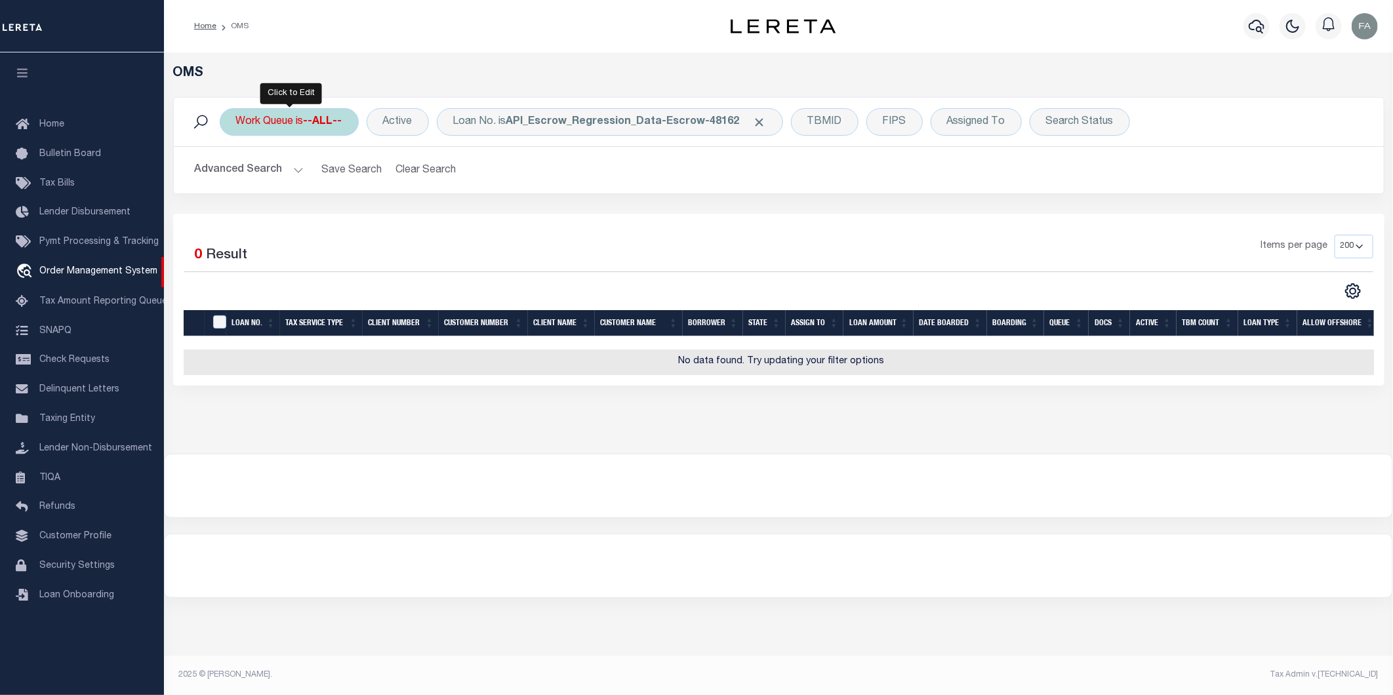
click at [336, 117] on b "--ALL--" at bounding box center [323, 122] width 39 height 10
click at [344, 188] on select "--ALL-- factRSystems General ThoughtFocus" at bounding box center [333, 186] width 193 height 25
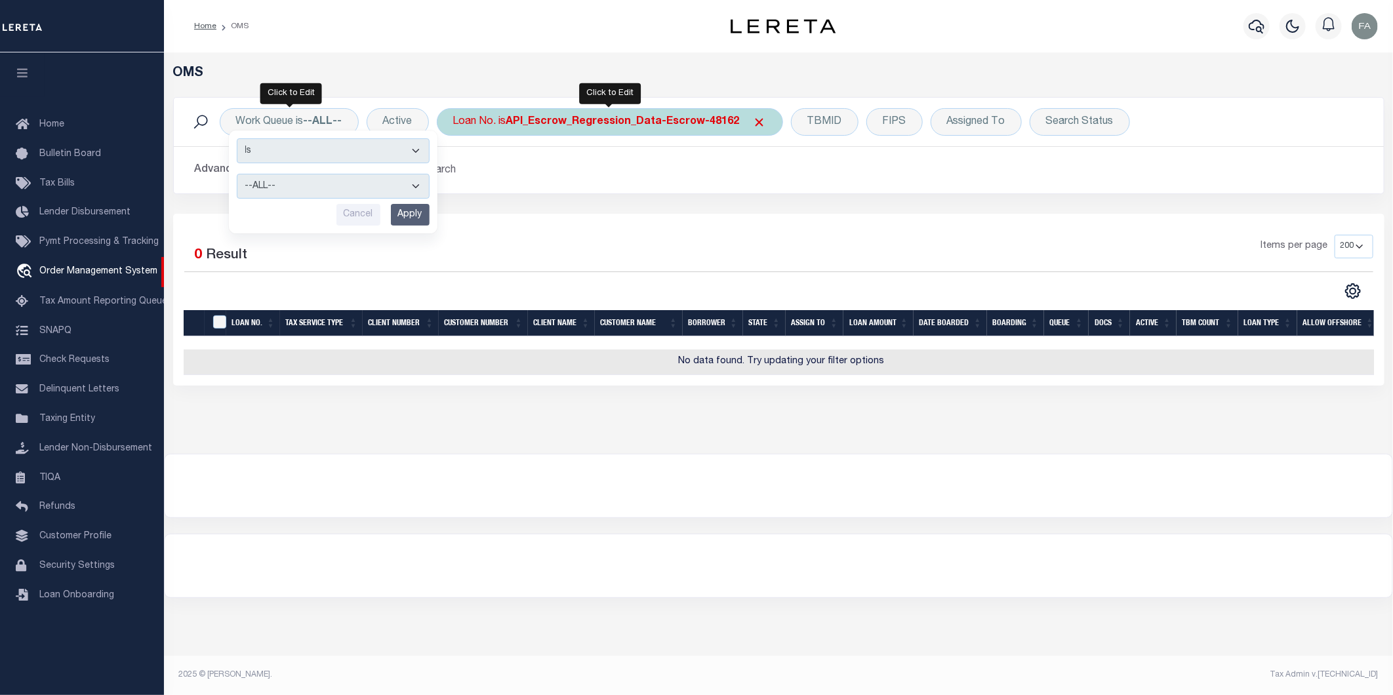
click at [502, 126] on div "Loan No. is API_Escrow_Regression_Data-Escrow-48162" at bounding box center [610, 122] width 346 height 28
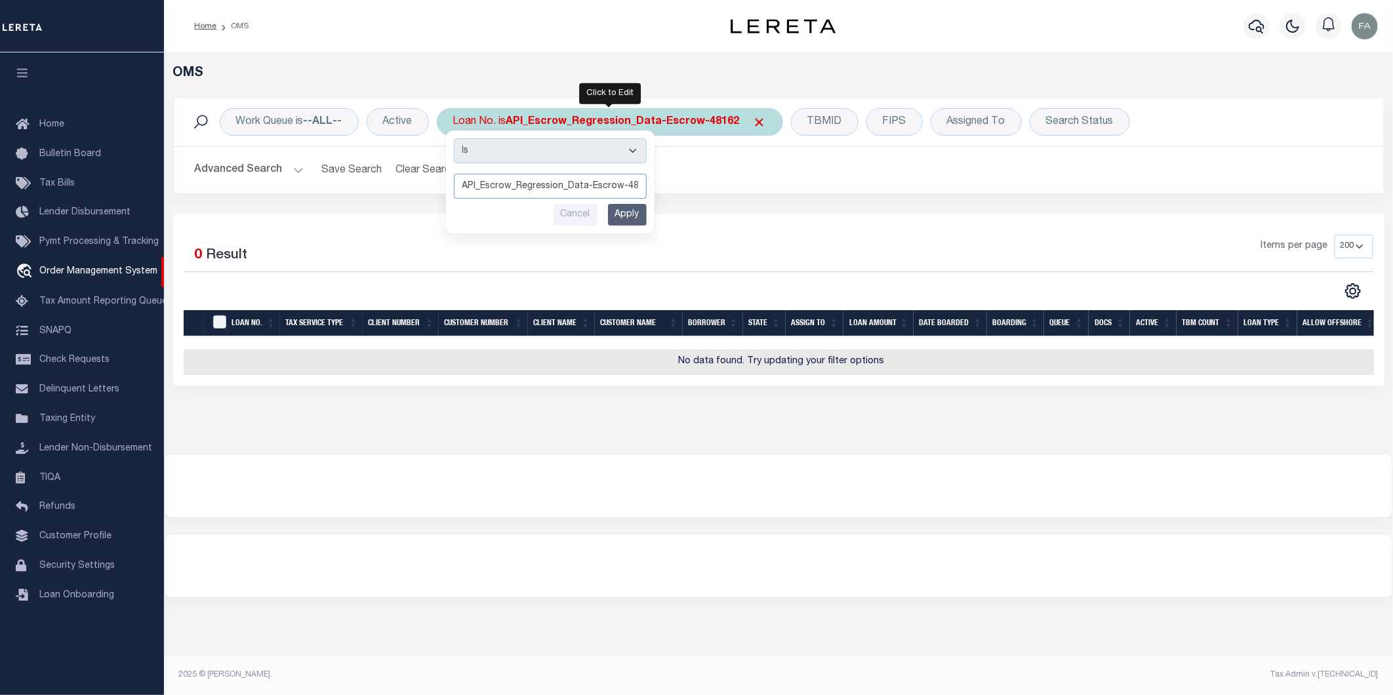
paste input "utomation-10-09-25T00:21:01-5"
type input "Automation-10-09-25T00:21:01-5"
click at [633, 214] on input "Apply" at bounding box center [627, 215] width 39 height 22
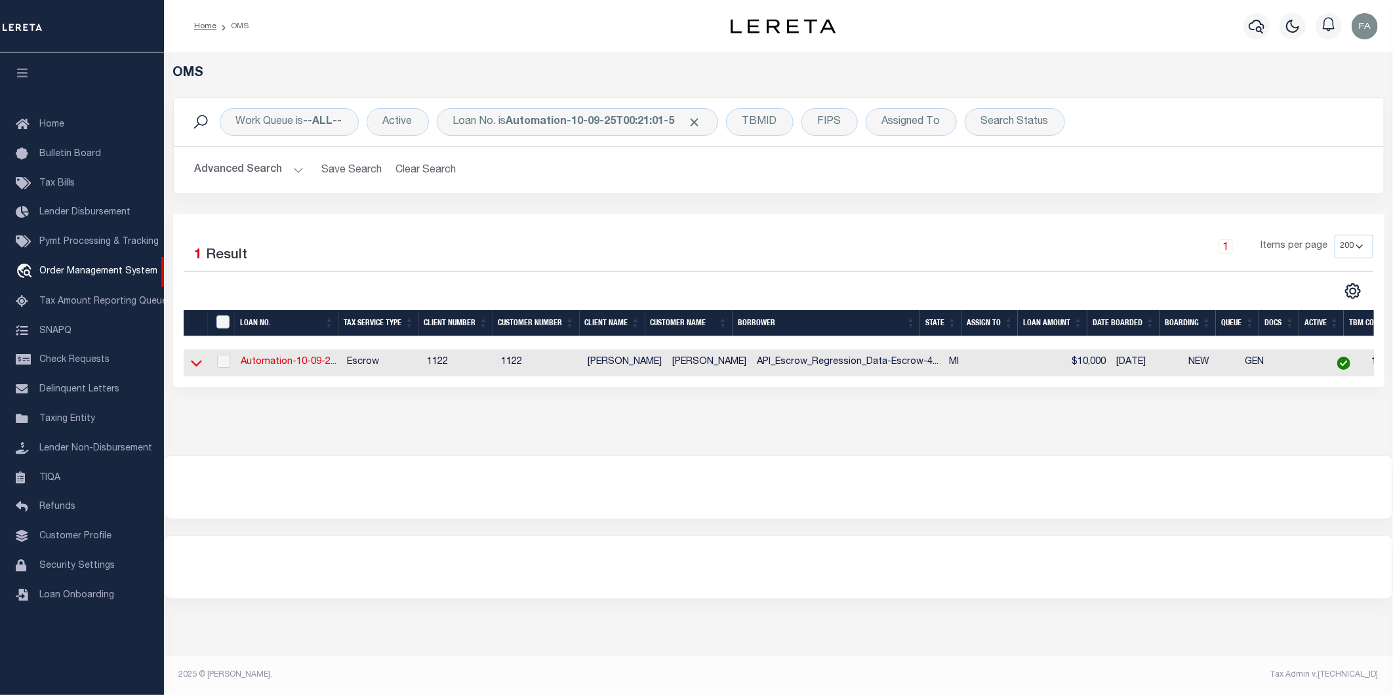
click at [197, 362] on icon at bounding box center [196, 363] width 11 height 14
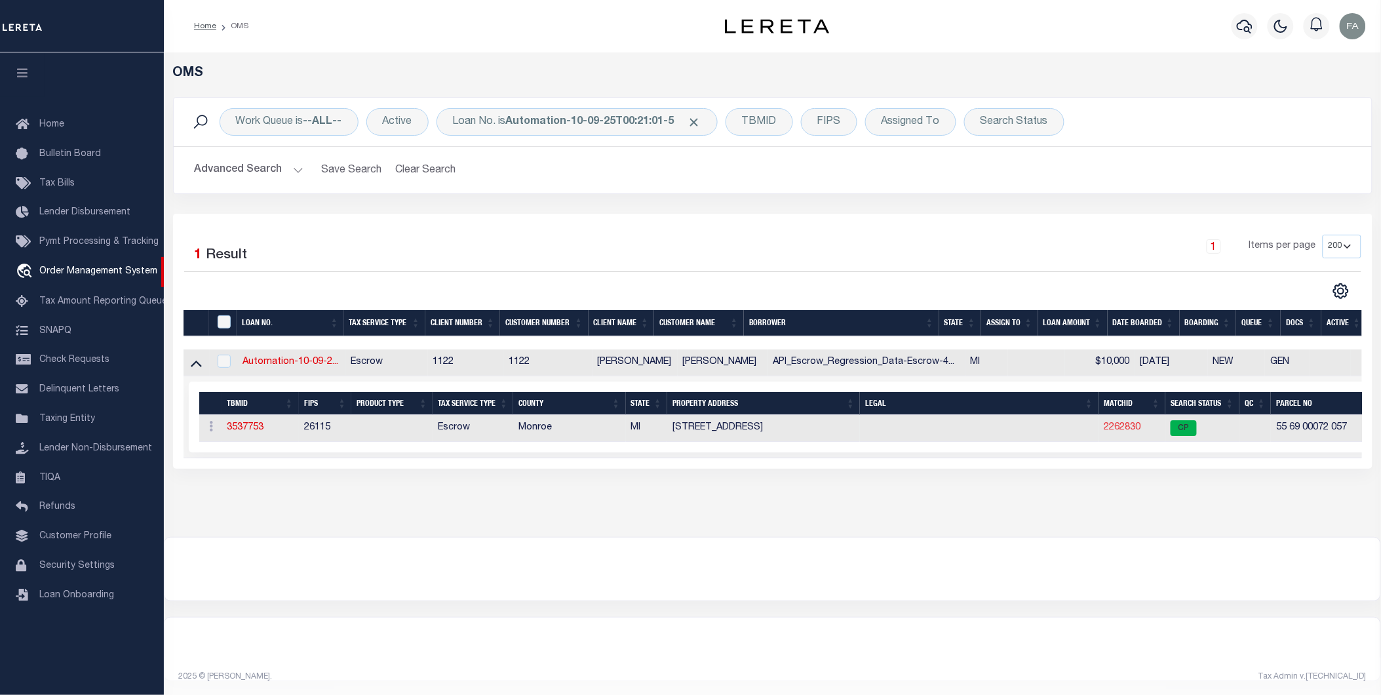
click at [1123, 427] on link "2262830" at bounding box center [1122, 427] width 37 height 9
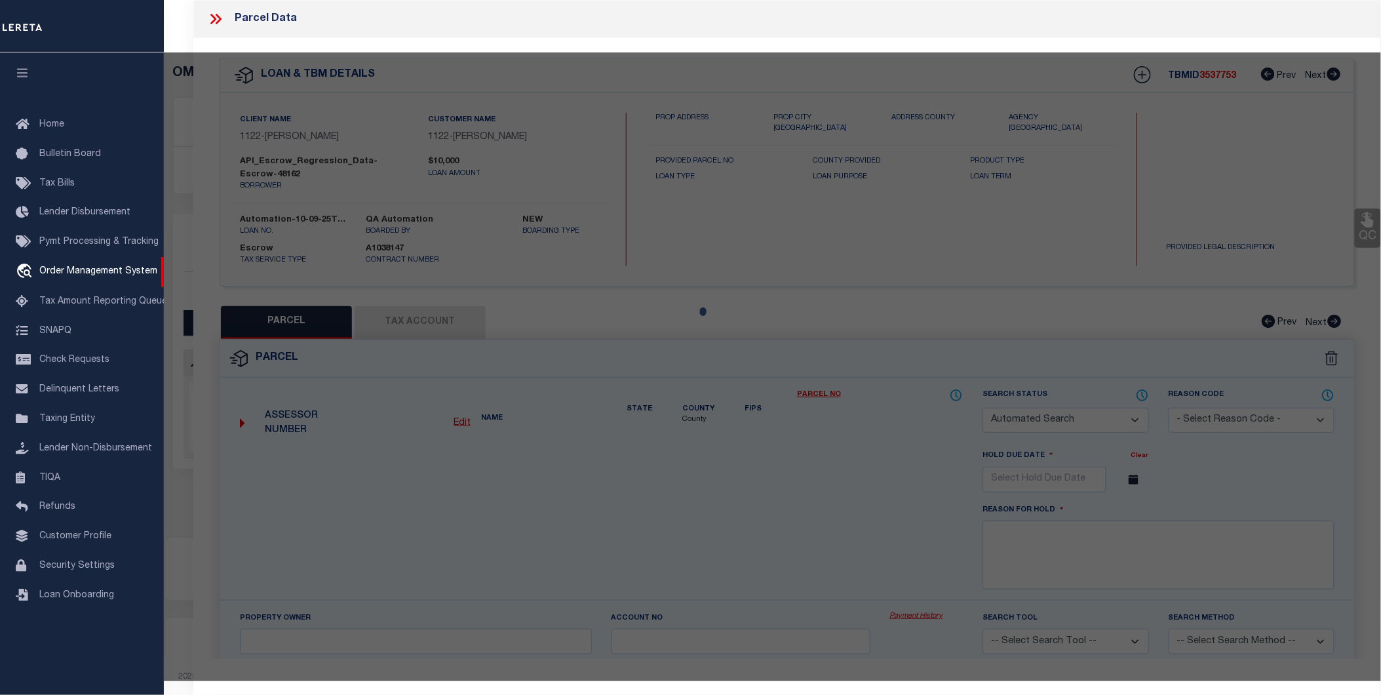
checkbox input "false"
select select "CP"
type input "CARPENTER,MARK"
select select "ATL"
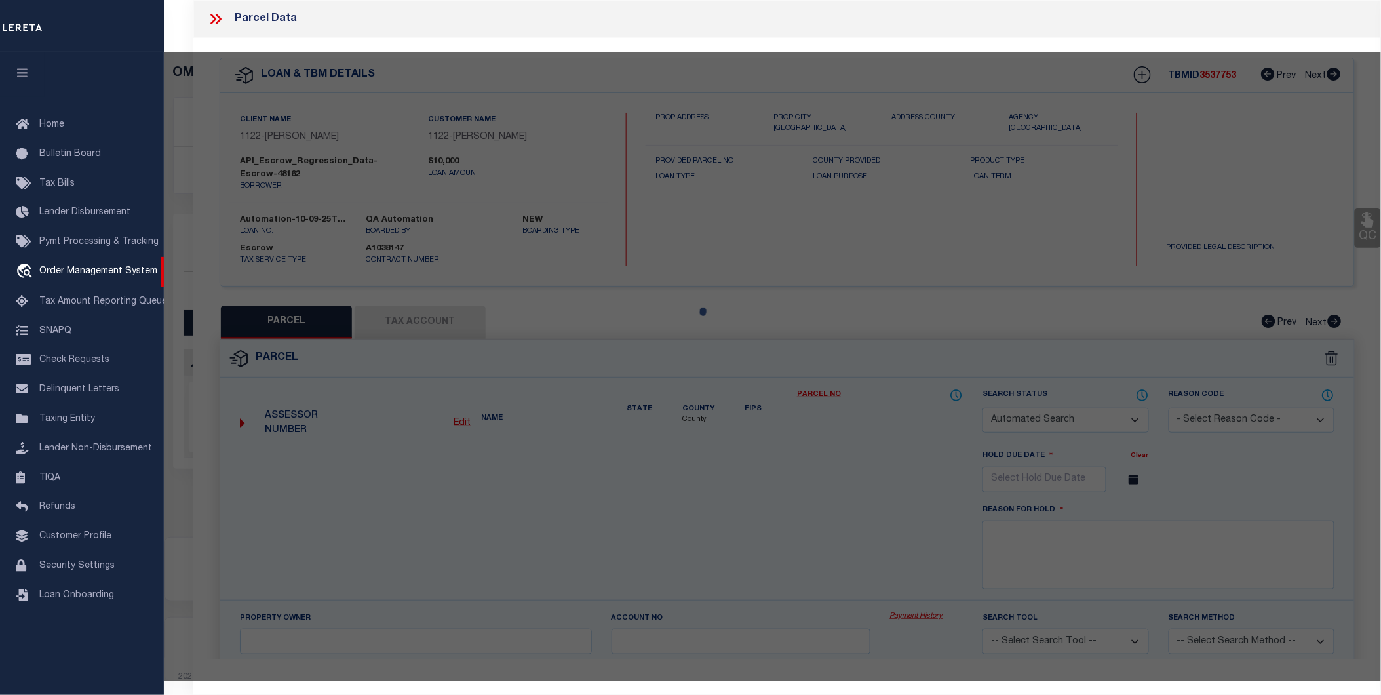
select select "ADD"
type input "305 CRANBROOK BLVD"
checkbox input "false"
type input "MONROE, MI 48162"
type textarea "CRANBROOK ESTATES NO 1 LOT 57"
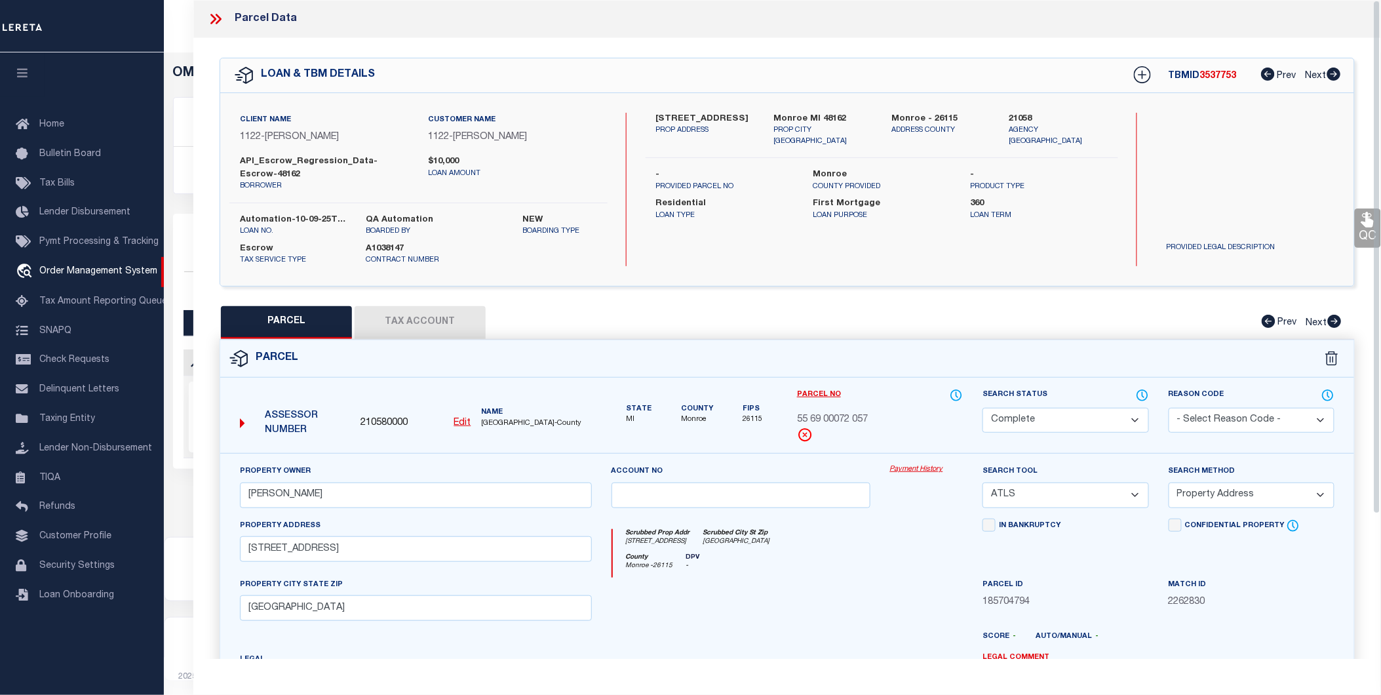
click at [440, 330] on button "Tax Account" at bounding box center [420, 322] width 131 height 33
select select "100"
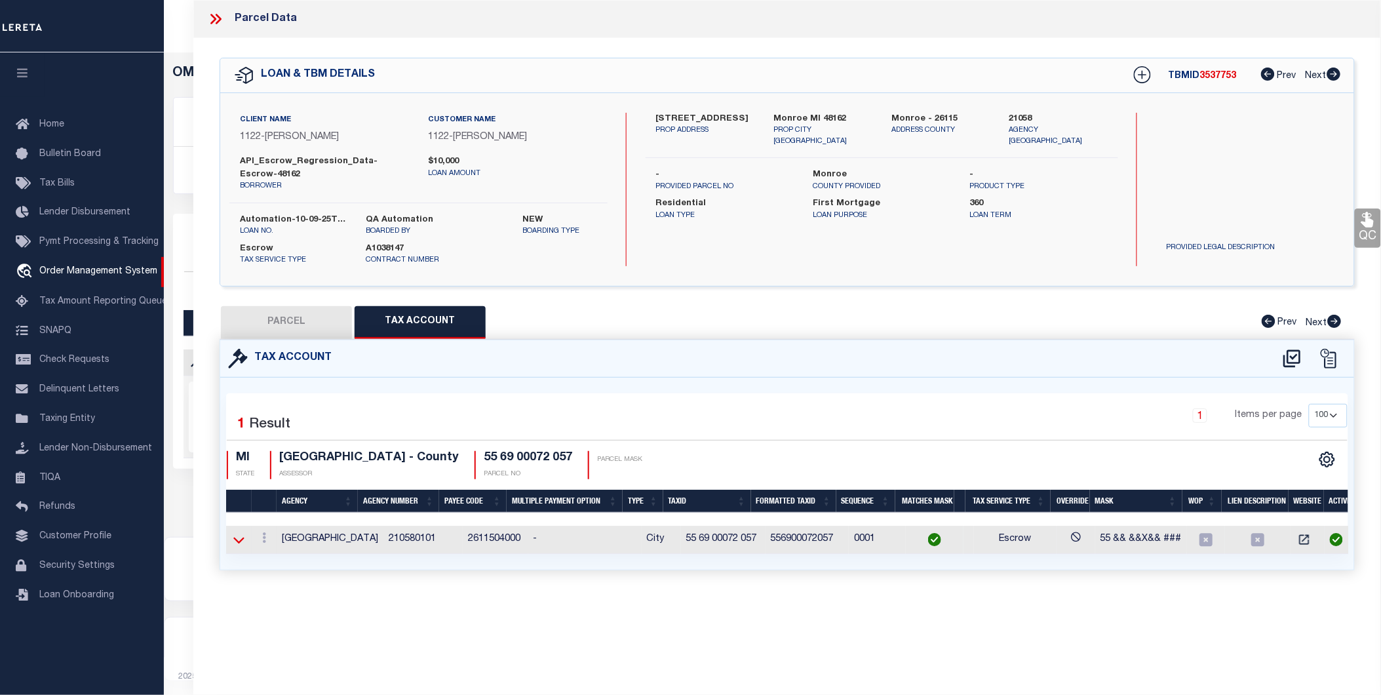
click at [241, 541] on icon at bounding box center [238, 540] width 11 height 7
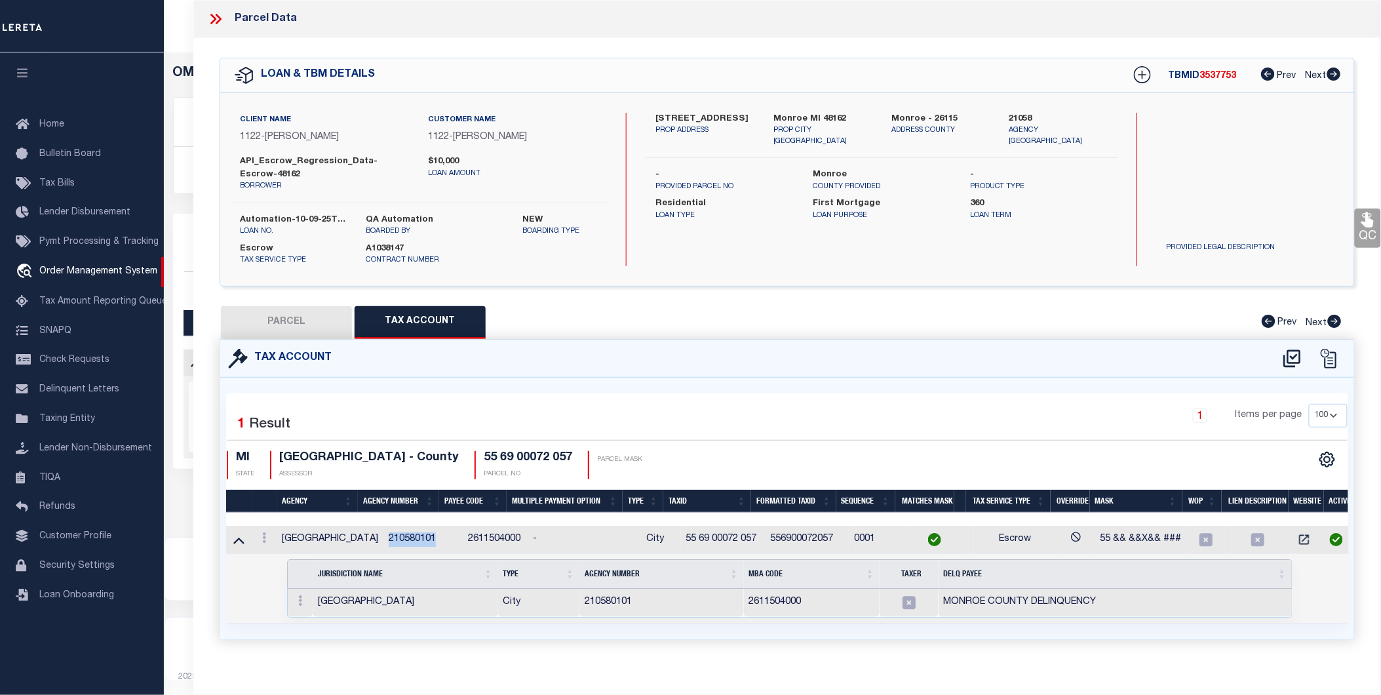
drag, startPoint x: 418, startPoint y: 541, endPoint x: 361, endPoint y: 540, distance: 57.0
click at [384, 540] on td "210580101" at bounding box center [423, 540] width 79 height 28
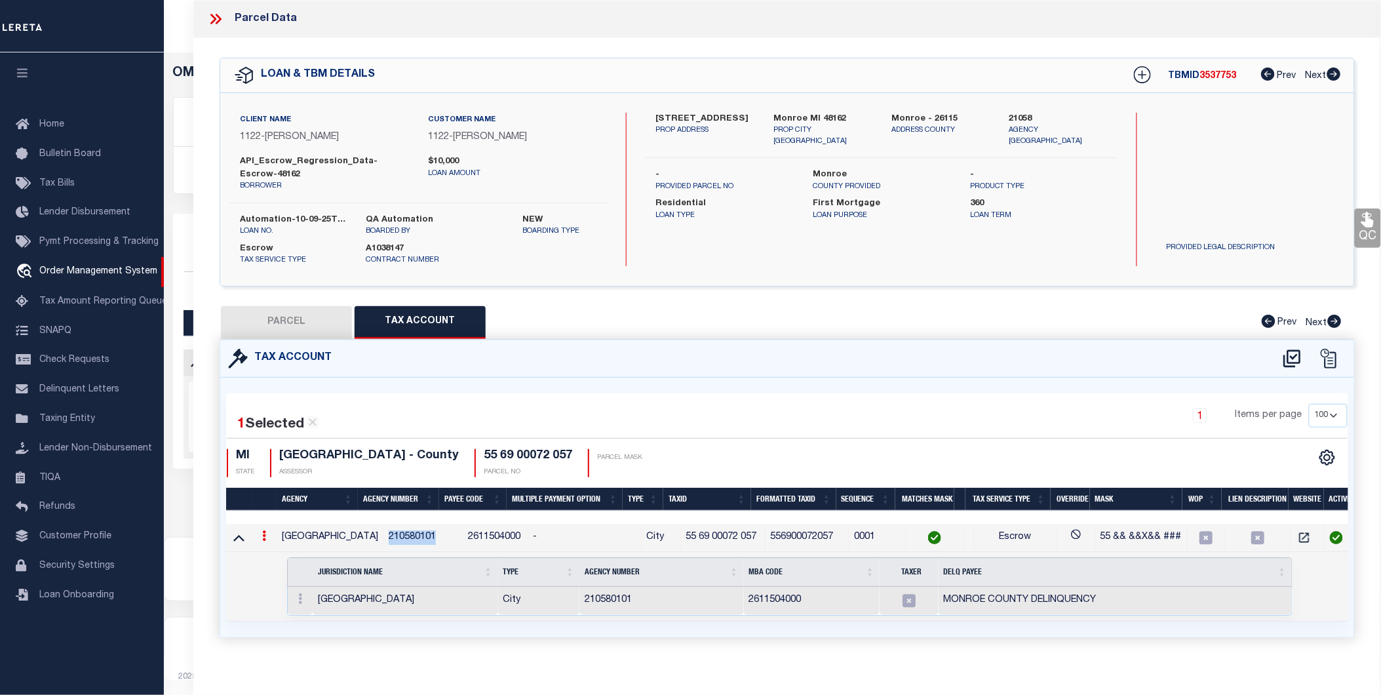
copy td "210580101"
click at [907, 604] on icon at bounding box center [909, 600] width 13 height 13
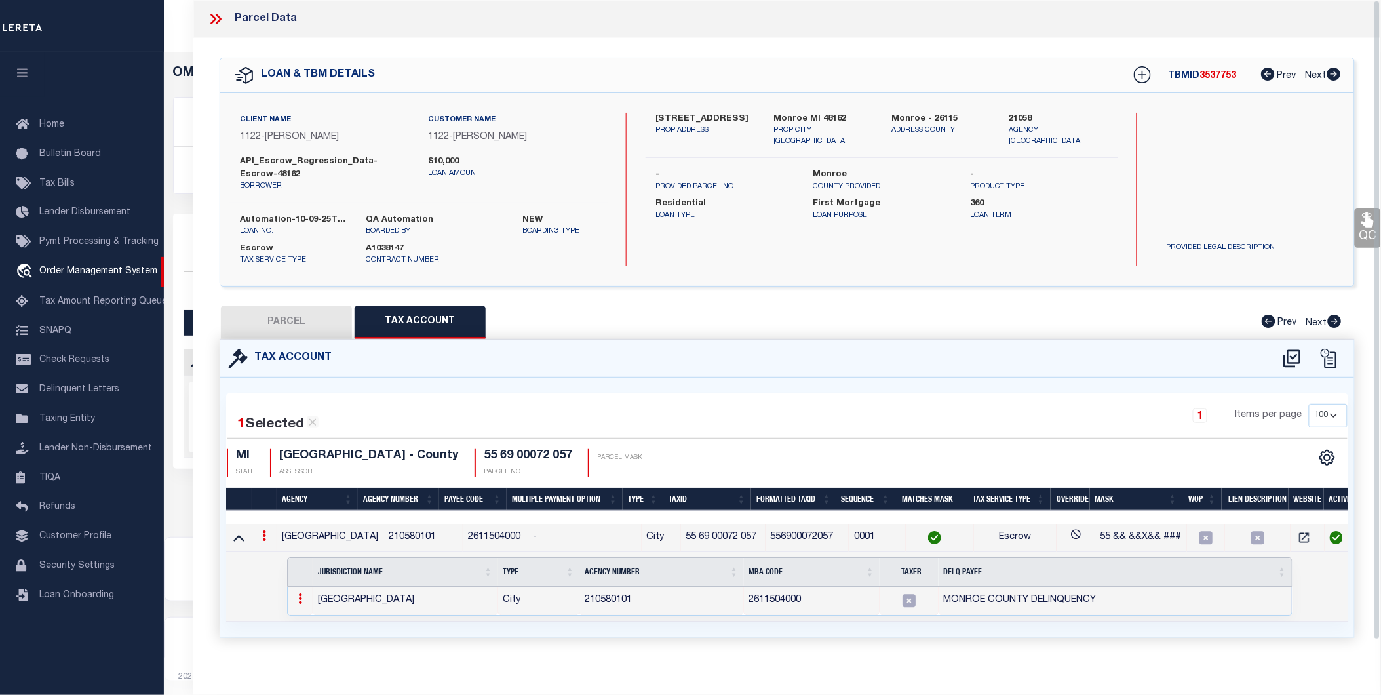
drag, startPoint x: 518, startPoint y: 529, endPoint x: 494, endPoint y: 436, distance: 96.0
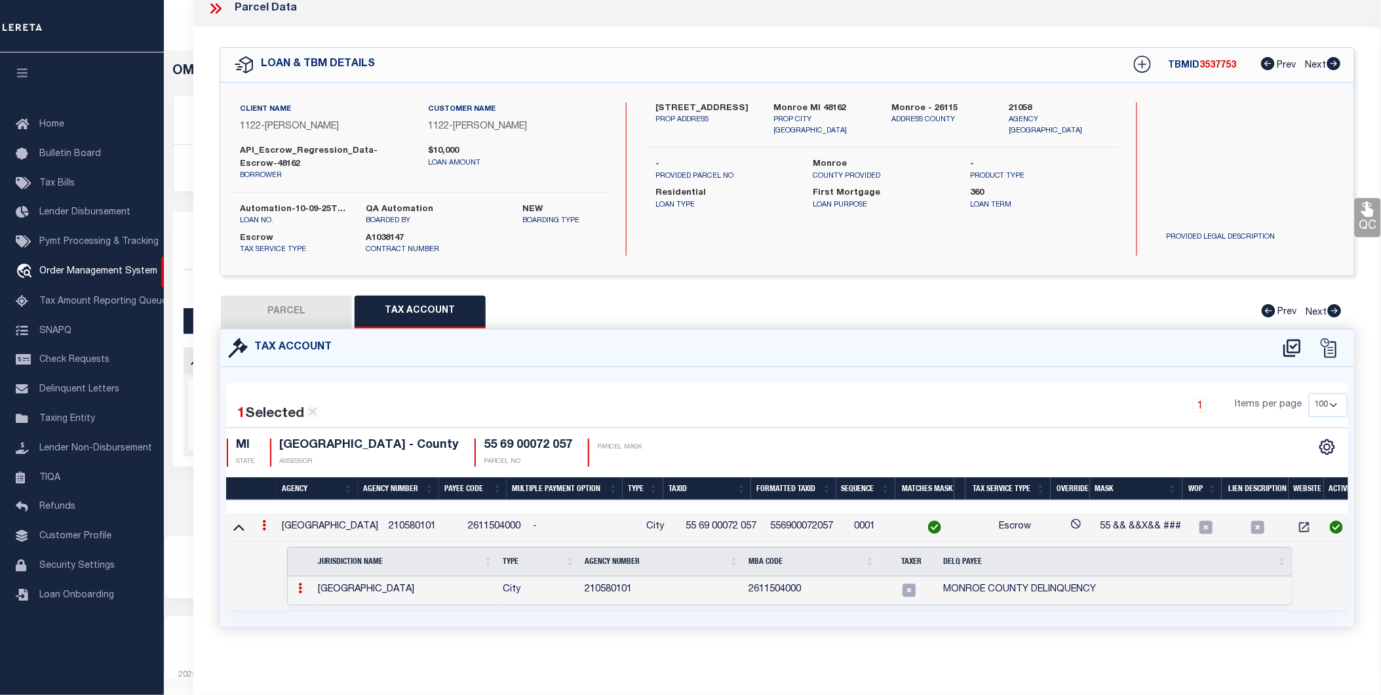
scroll to position [11, 0]
drag, startPoint x: 471, startPoint y: 377, endPoint x: 559, endPoint y: 396, distance: 89.9
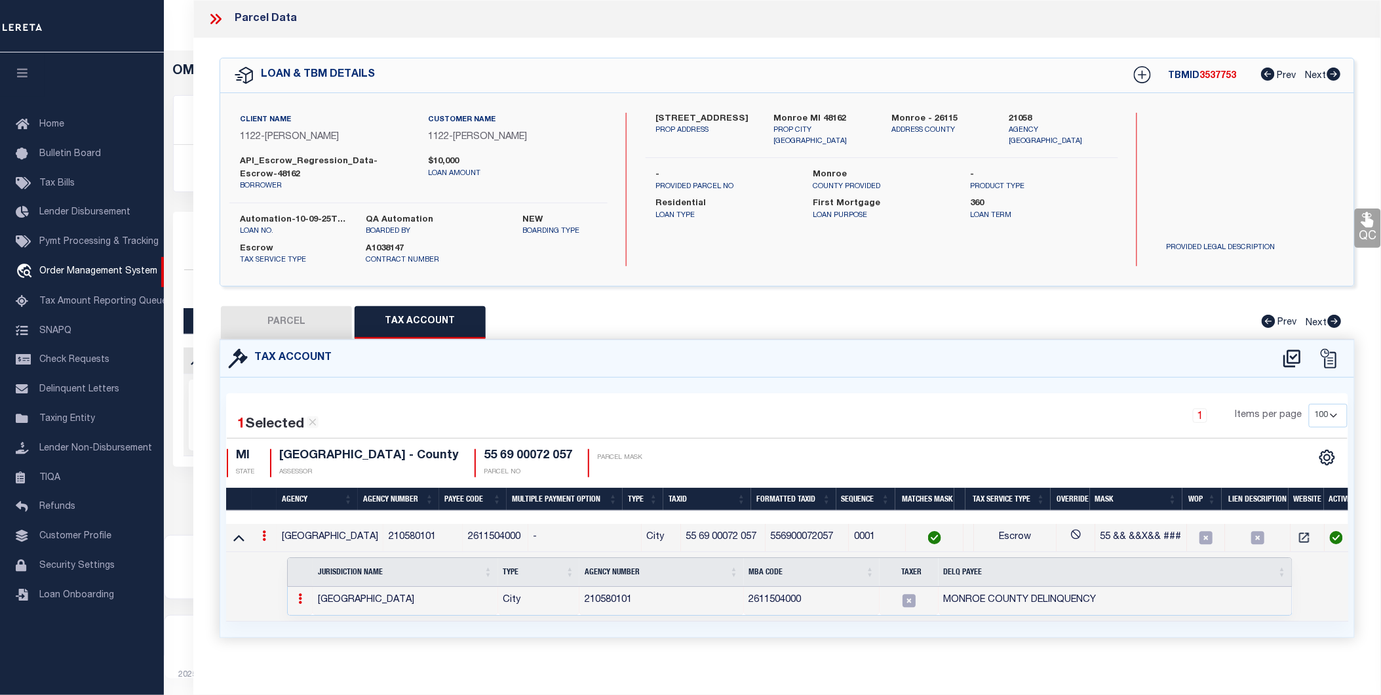
click at [212, 15] on icon at bounding box center [213, 19] width 6 height 10
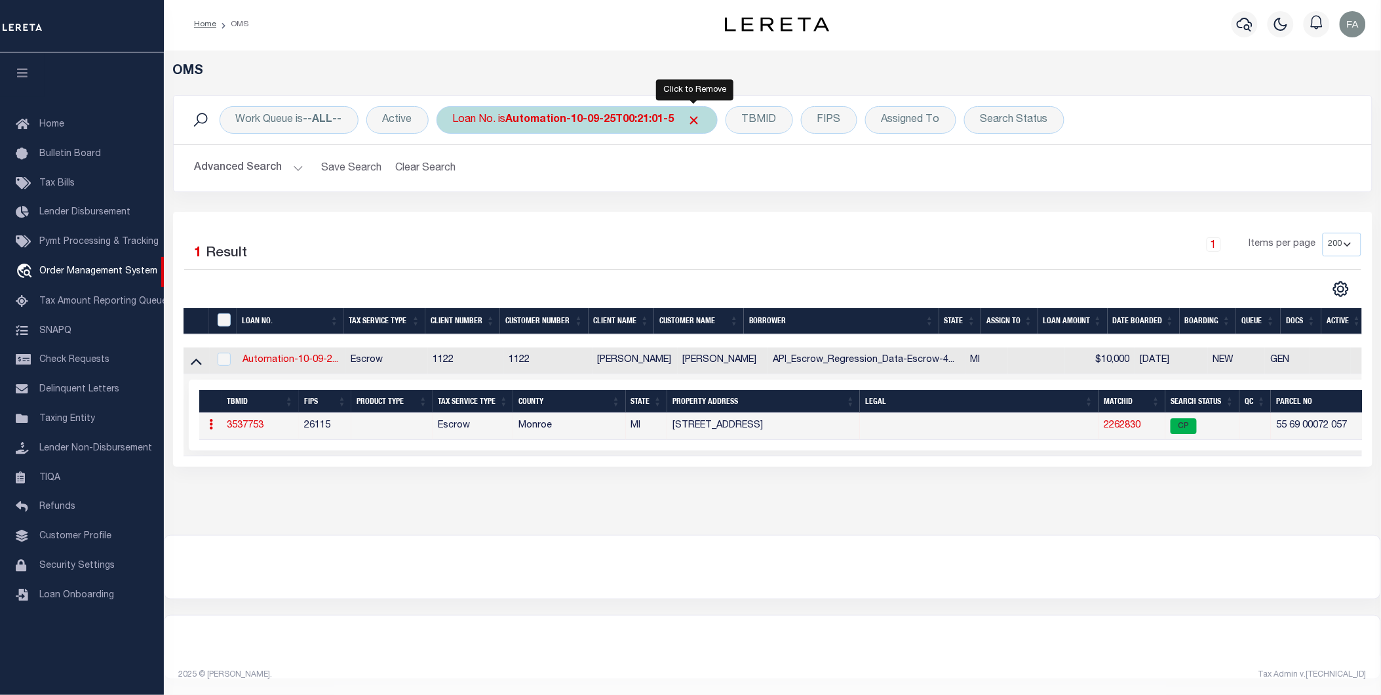
click at [693, 113] on span "Click to Remove" at bounding box center [695, 120] width 14 height 14
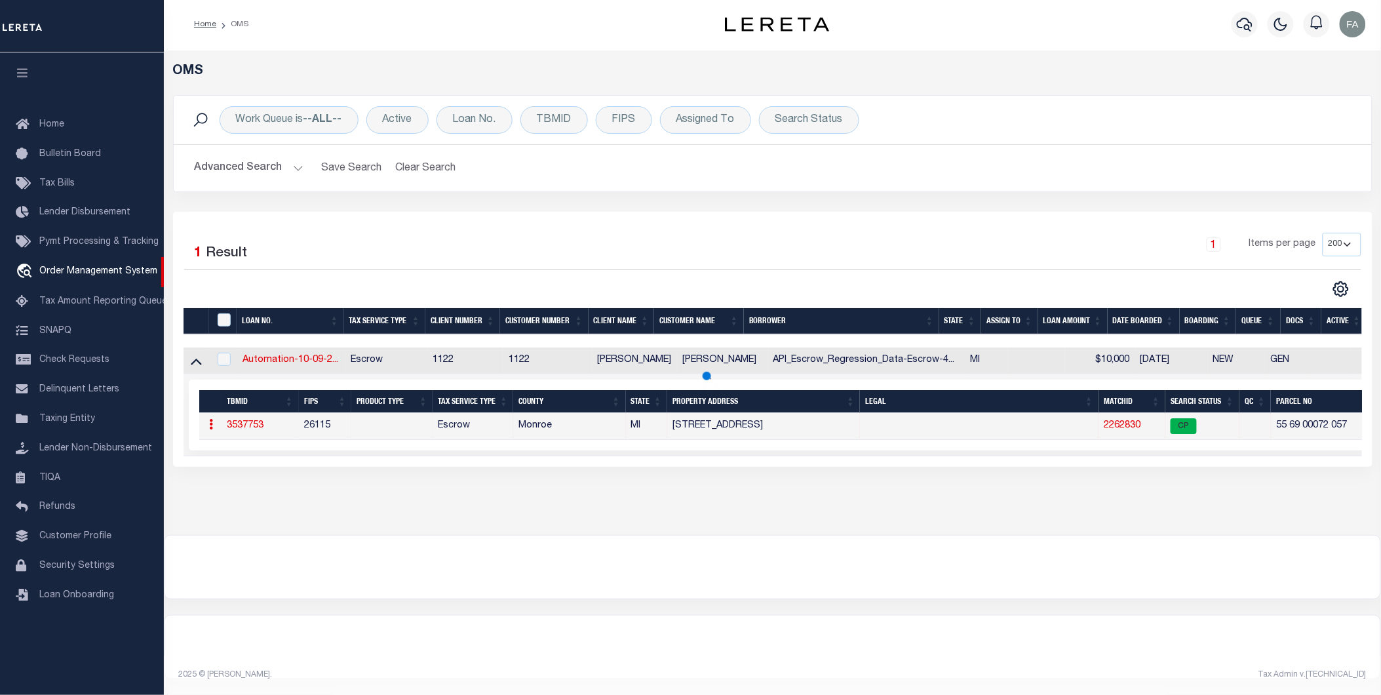
click at [250, 157] on button "Advanced Search" at bounding box center [249, 168] width 109 height 26
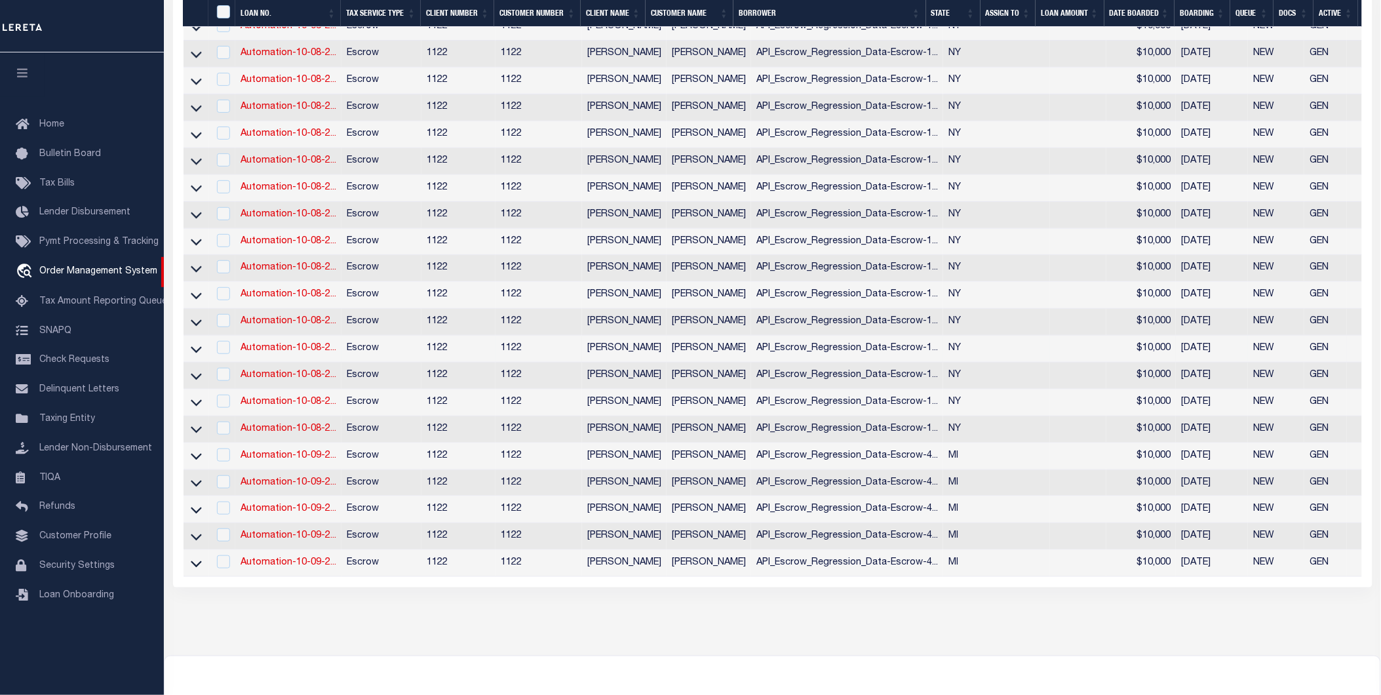
scroll to position [1978, 0]
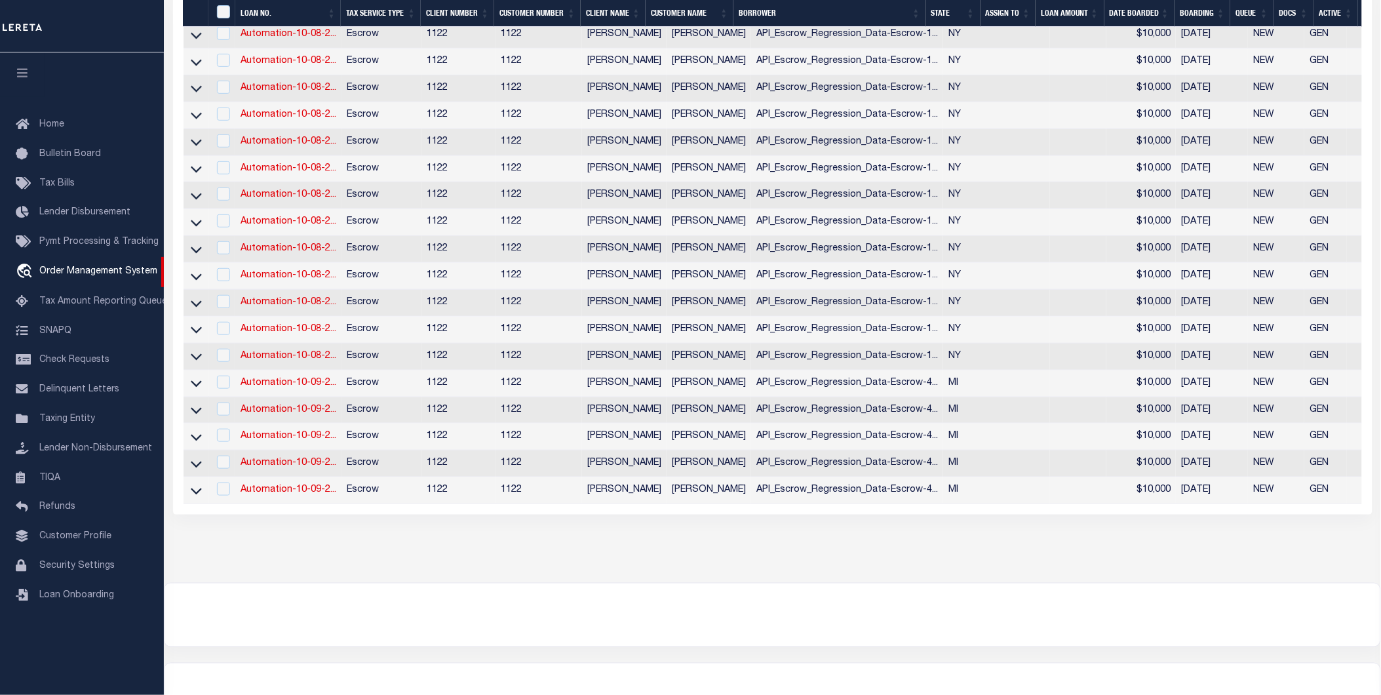
click at [920, 92] on span "API_Escrow_Regression_Data-Escrow-1..." at bounding box center [848, 87] width 182 height 9
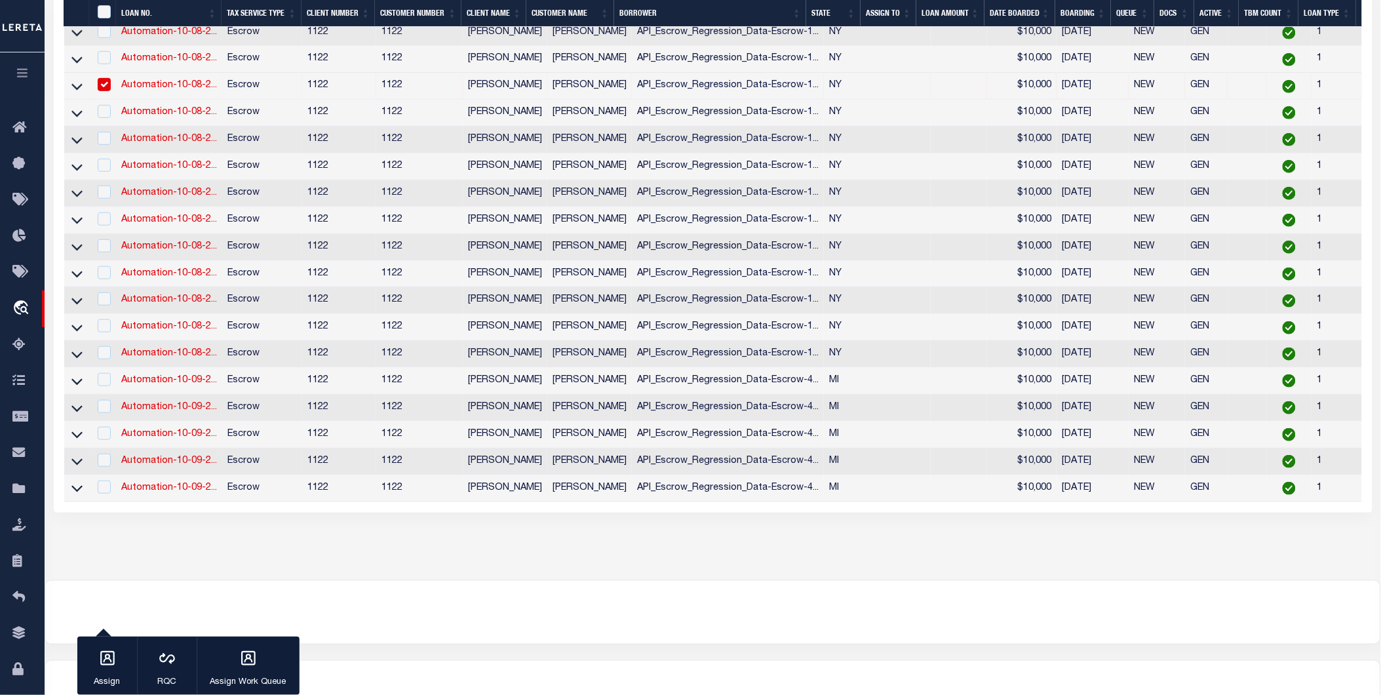
click at [850, 100] on td "NY" at bounding box center [877, 86] width 107 height 27
checkbox input "false"
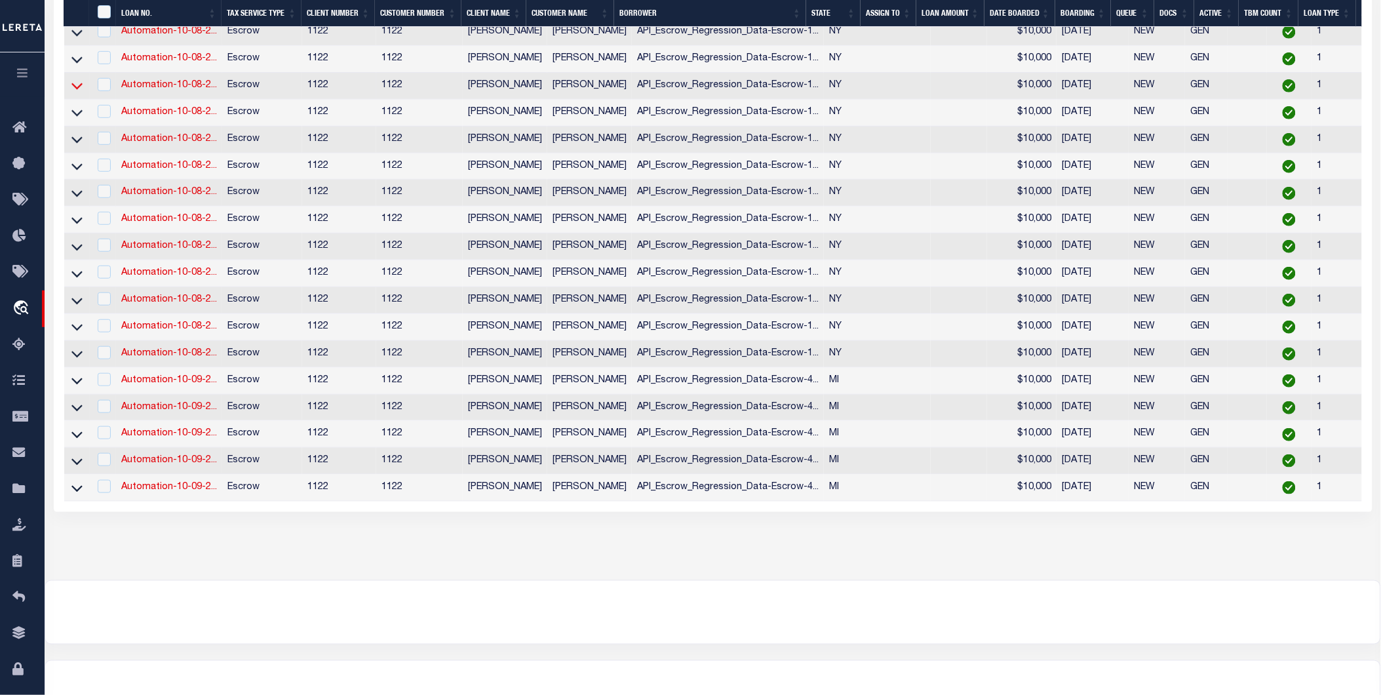
click at [77, 92] on icon at bounding box center [76, 86] width 11 height 14
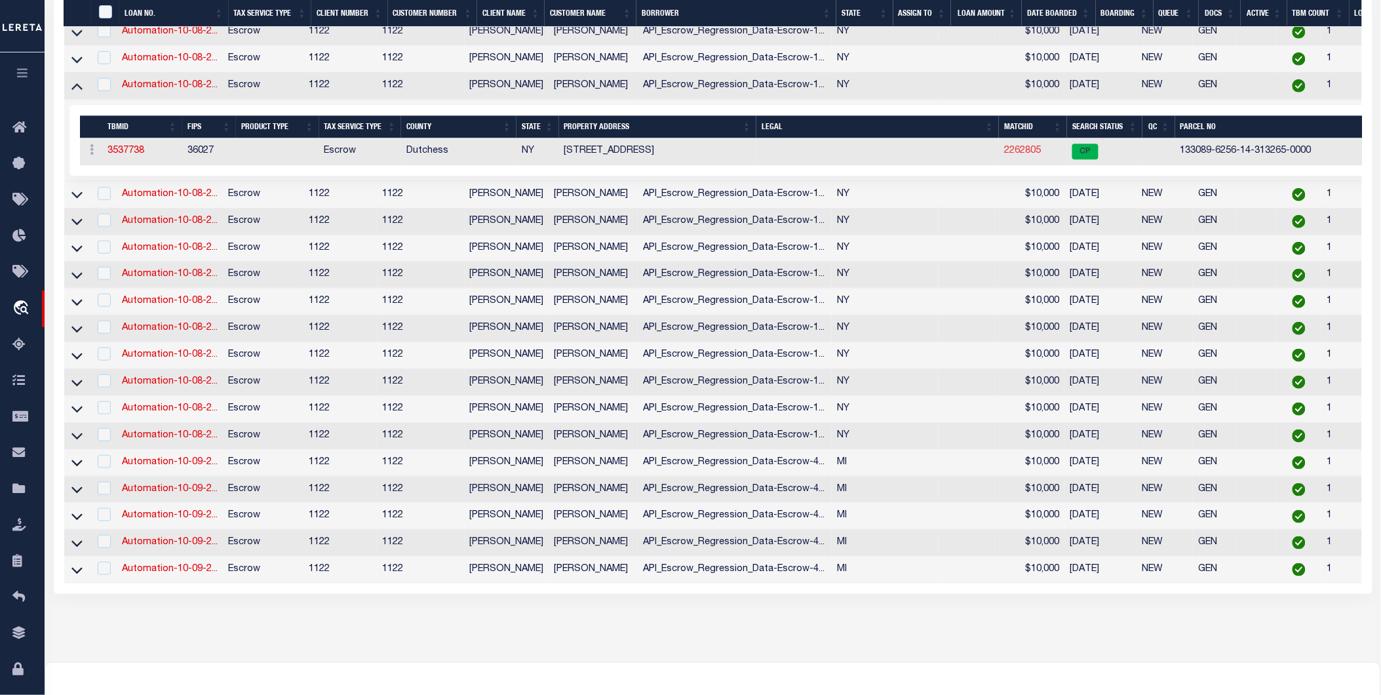
click at [1004, 155] on link "2262805" at bounding box center [1022, 150] width 37 height 9
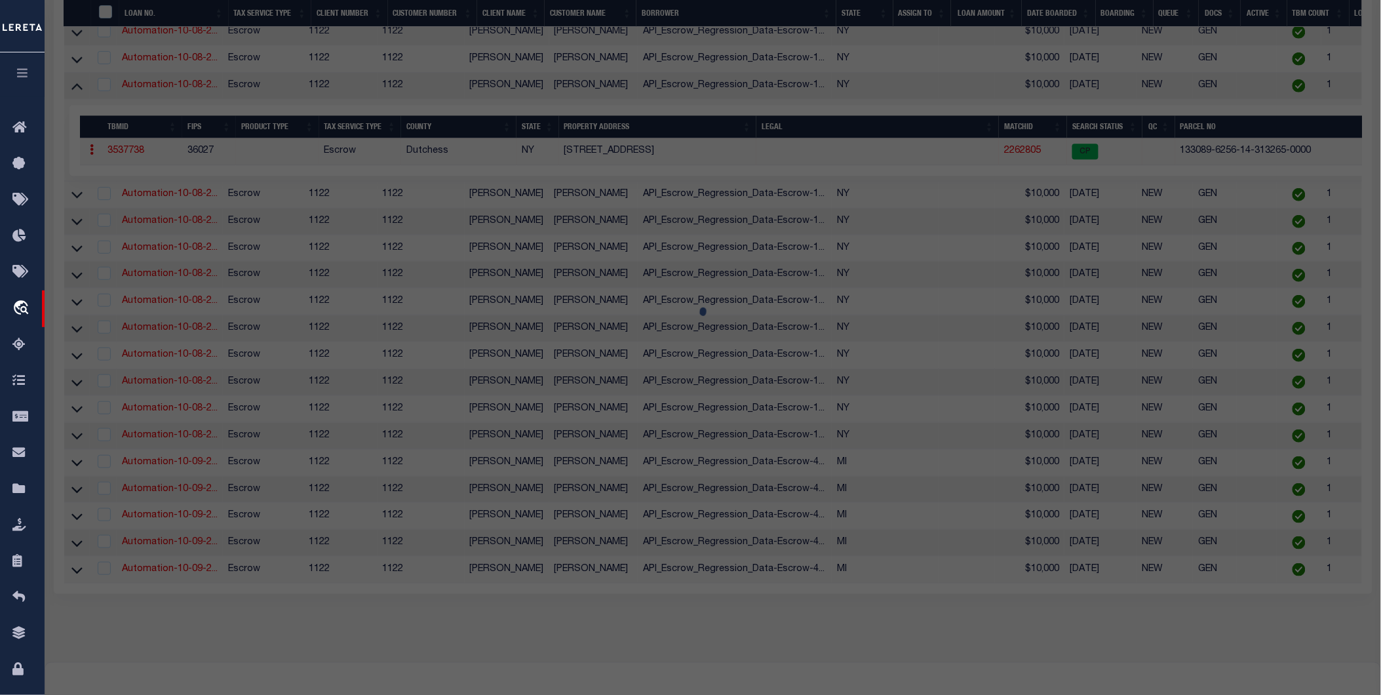
select select "AS"
select select
checkbox input "false"
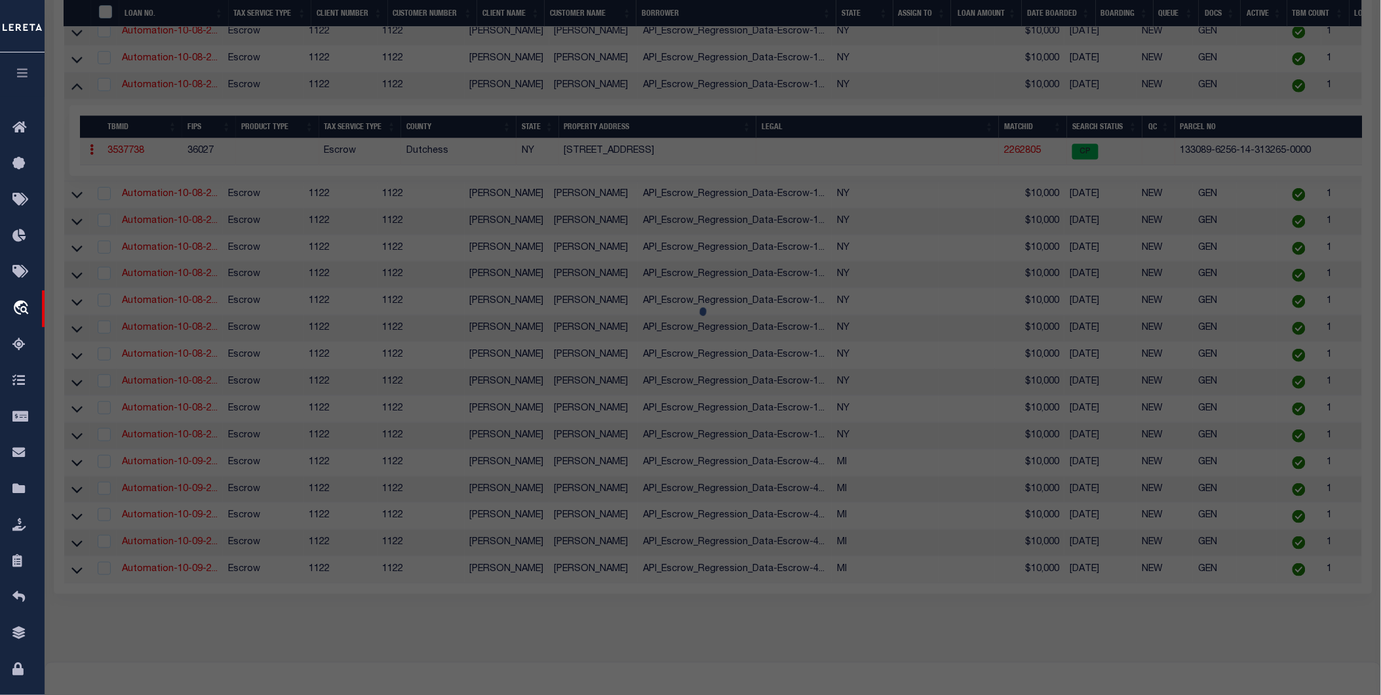
select select "CP"
type input "MEDICI,DONNA"
select select "ATL"
select select "ADD"
type input "30 DEER CROSSING DR"
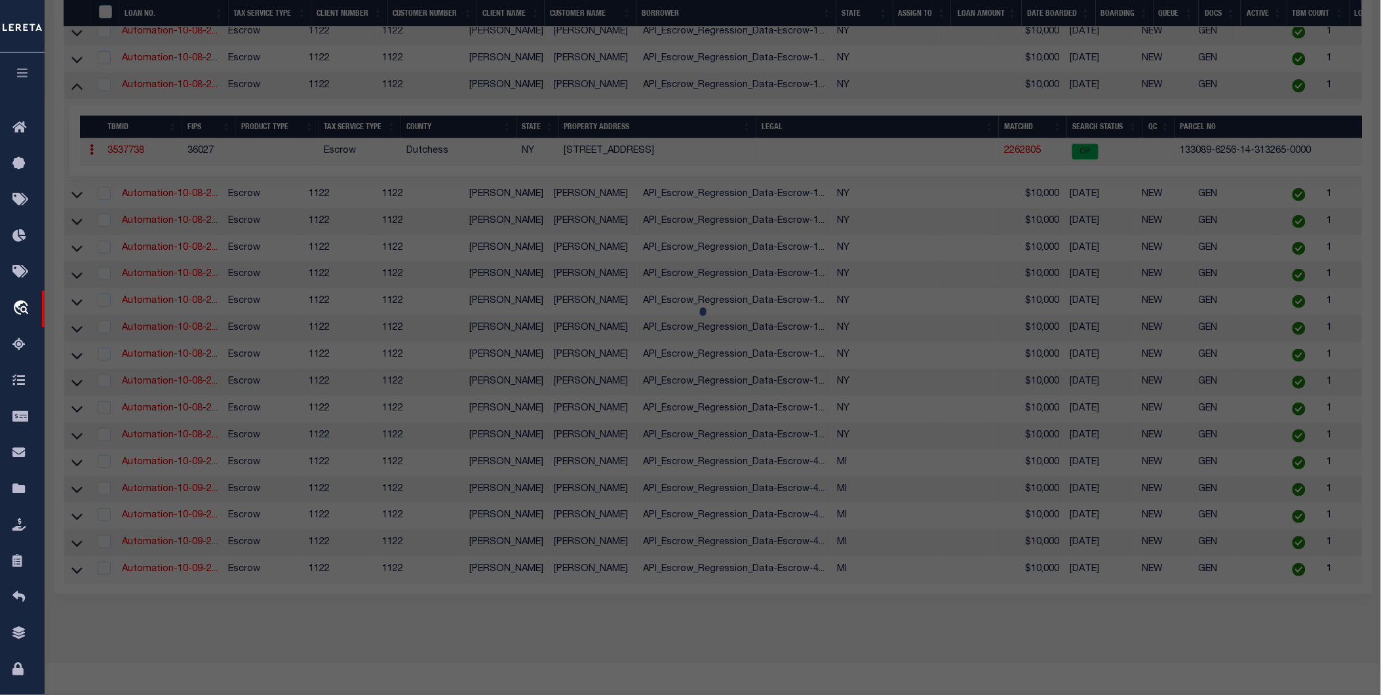
checkbox input "false"
type input "FISHKILL, NY 12524"
type textarea "0.057 AC (S) 1848 0182"
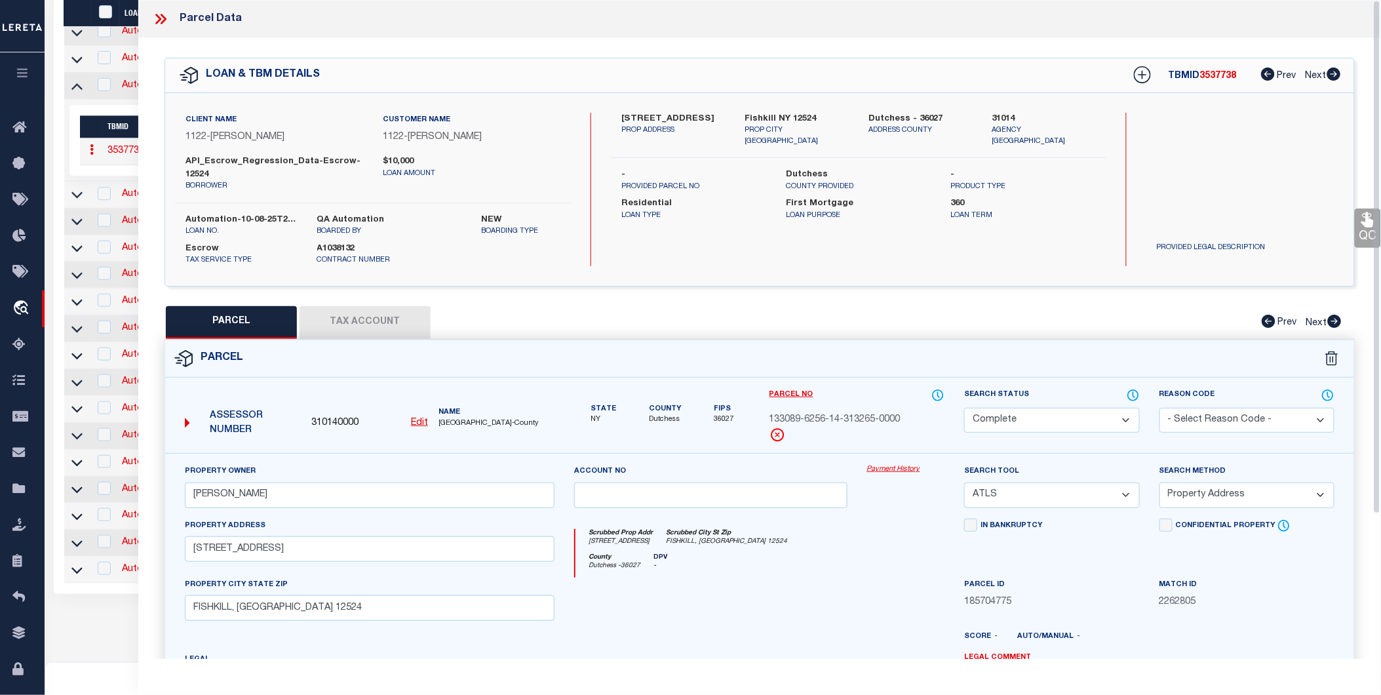
click at [400, 313] on button "Tax Account" at bounding box center [365, 322] width 131 height 33
select select "100"
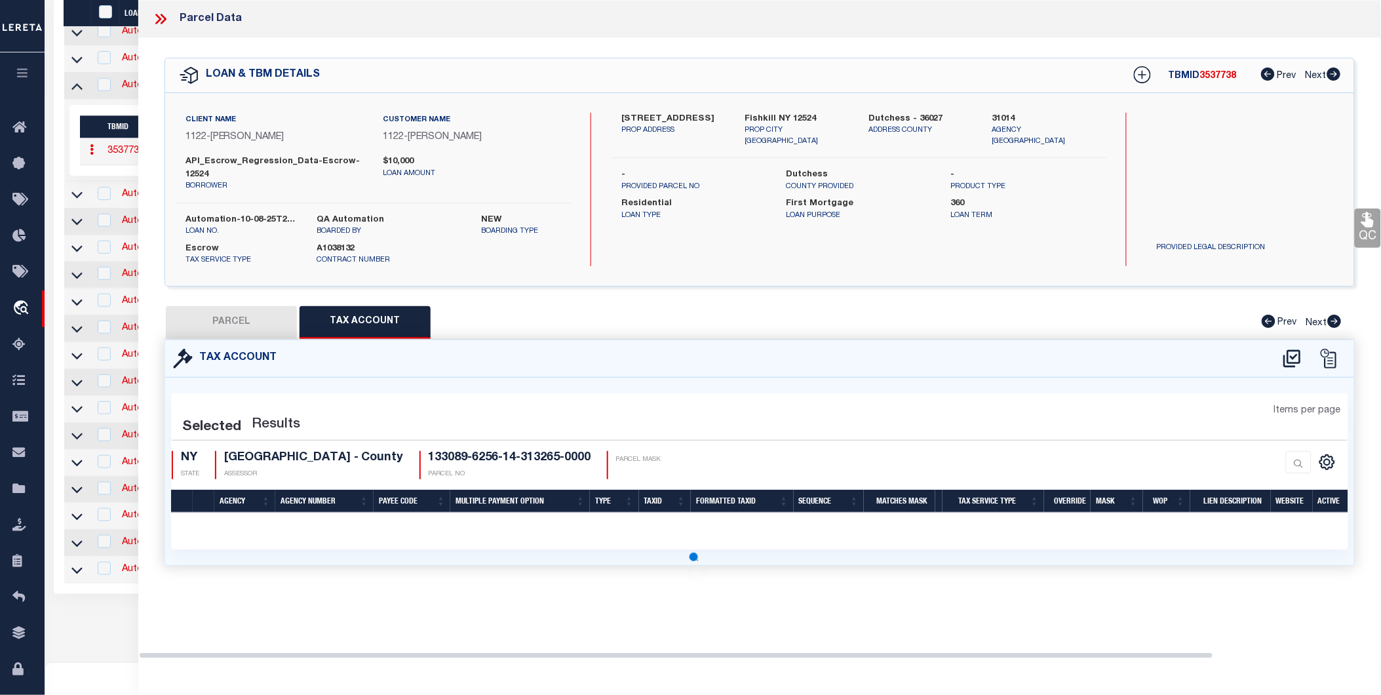
select select "100"
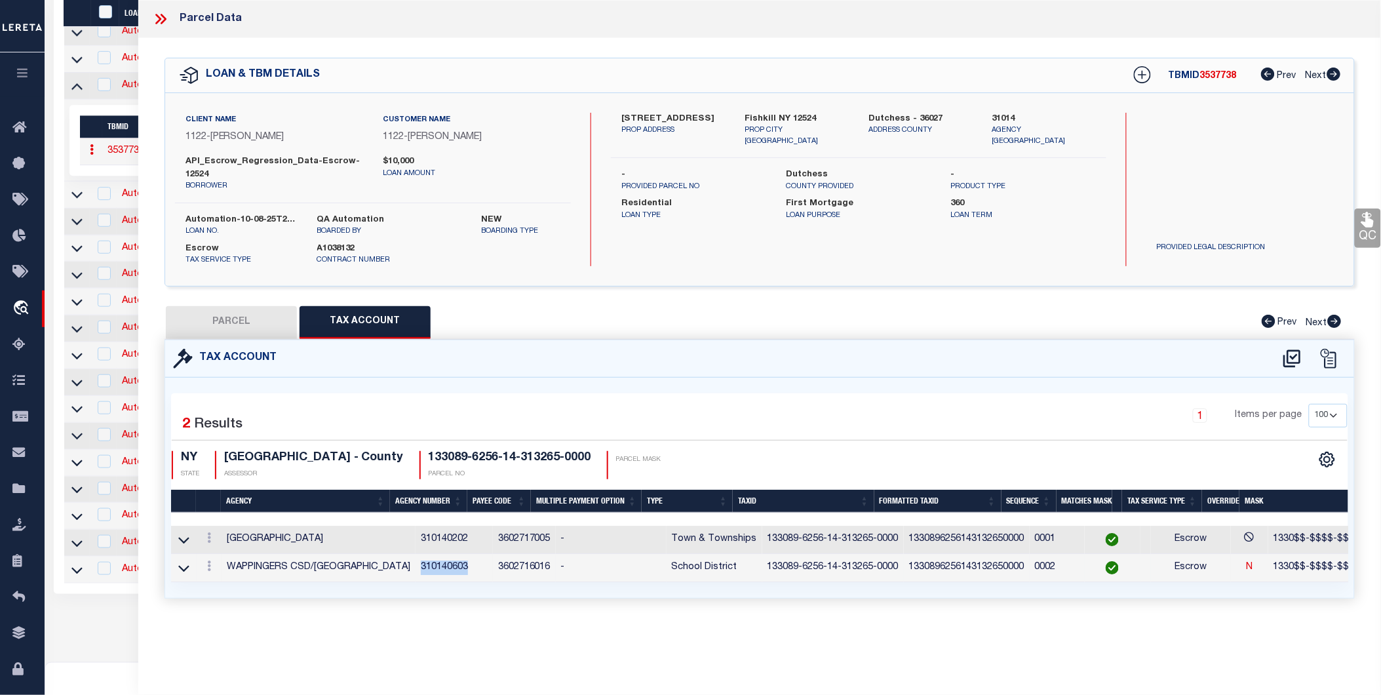
drag, startPoint x: 449, startPoint y: 574, endPoint x: 400, endPoint y: 574, distance: 49.2
click at [416, 574] on td "310140603" at bounding box center [454, 568] width 77 height 28
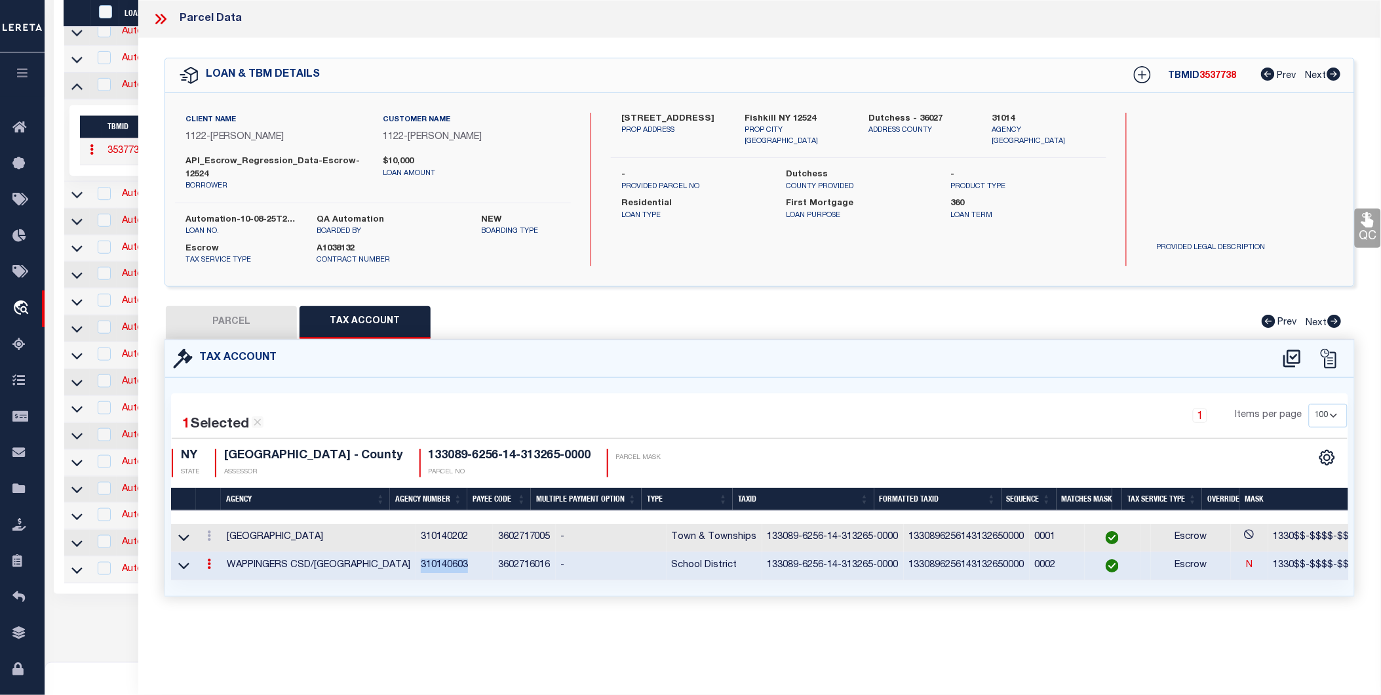
copy td "310140603"
click at [416, 532] on td "310140202" at bounding box center [454, 538] width 77 height 28
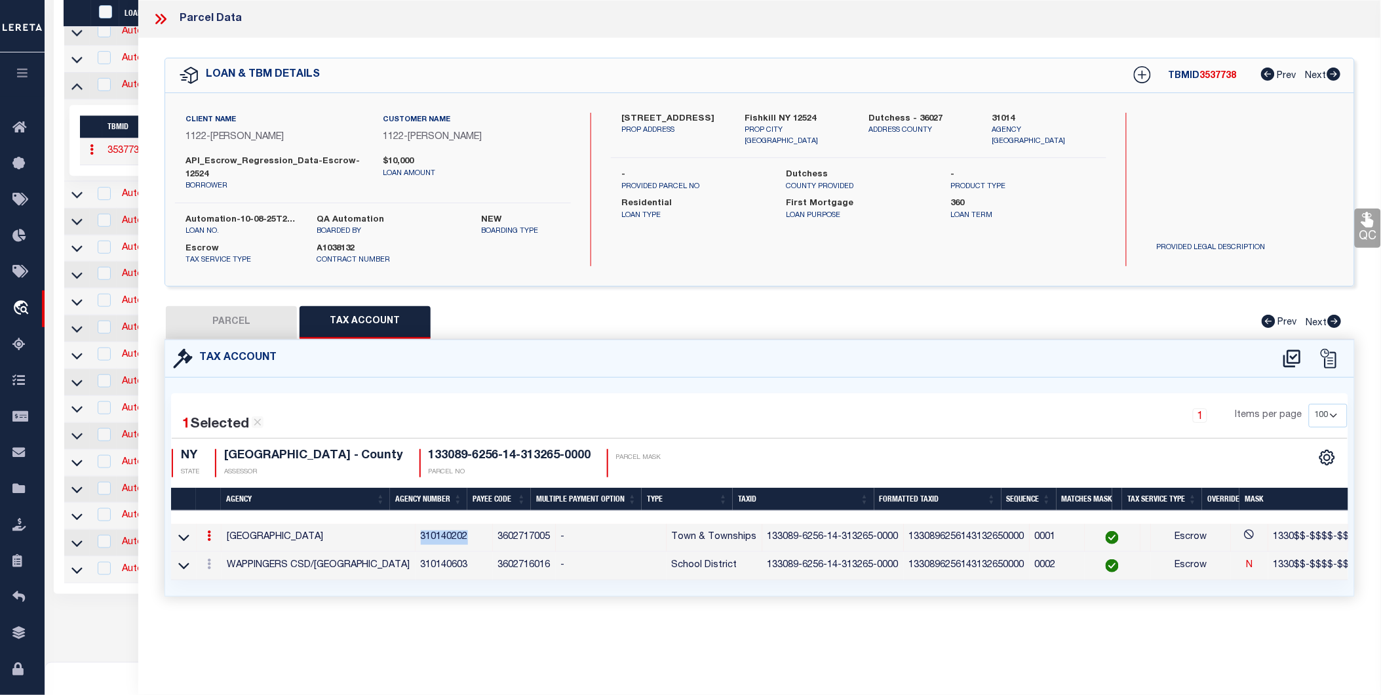
click at [416, 532] on td "310140202" at bounding box center [454, 538] width 77 height 28
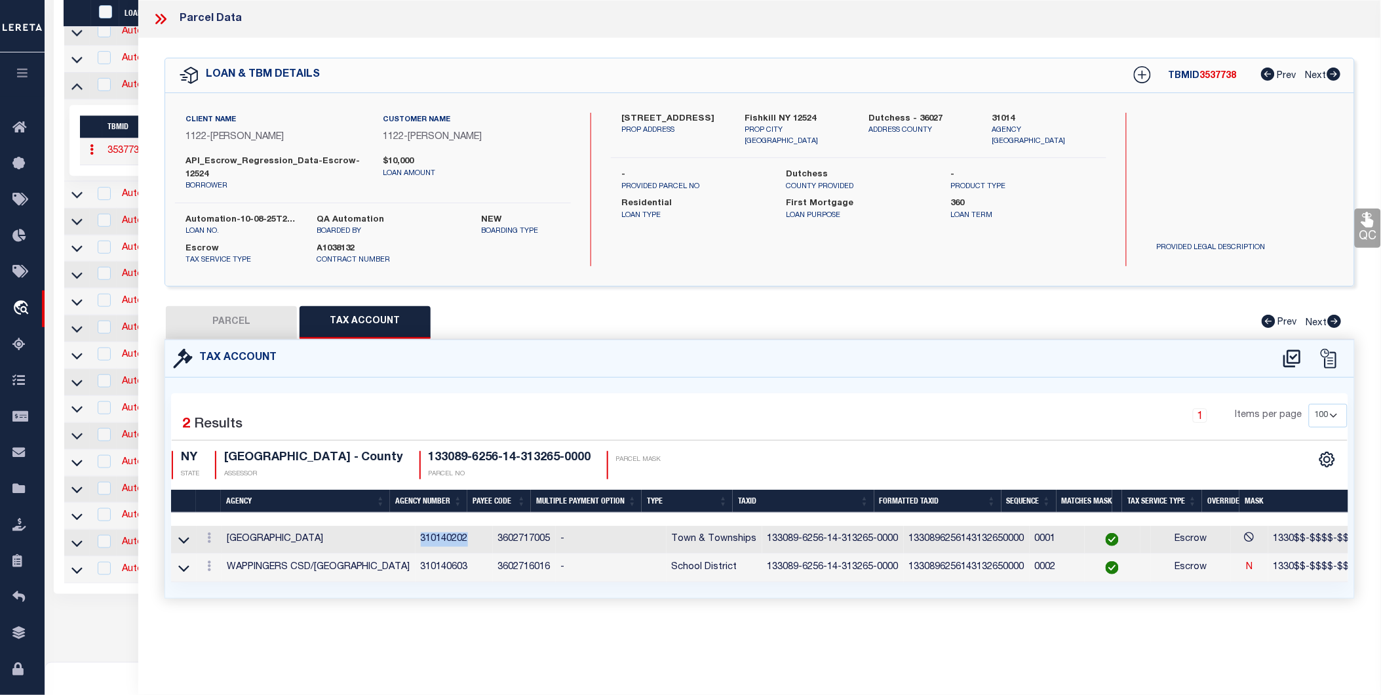
copy td "310140202"
click at [193, 540] on td at bounding box center [184, 540] width 26 height 28
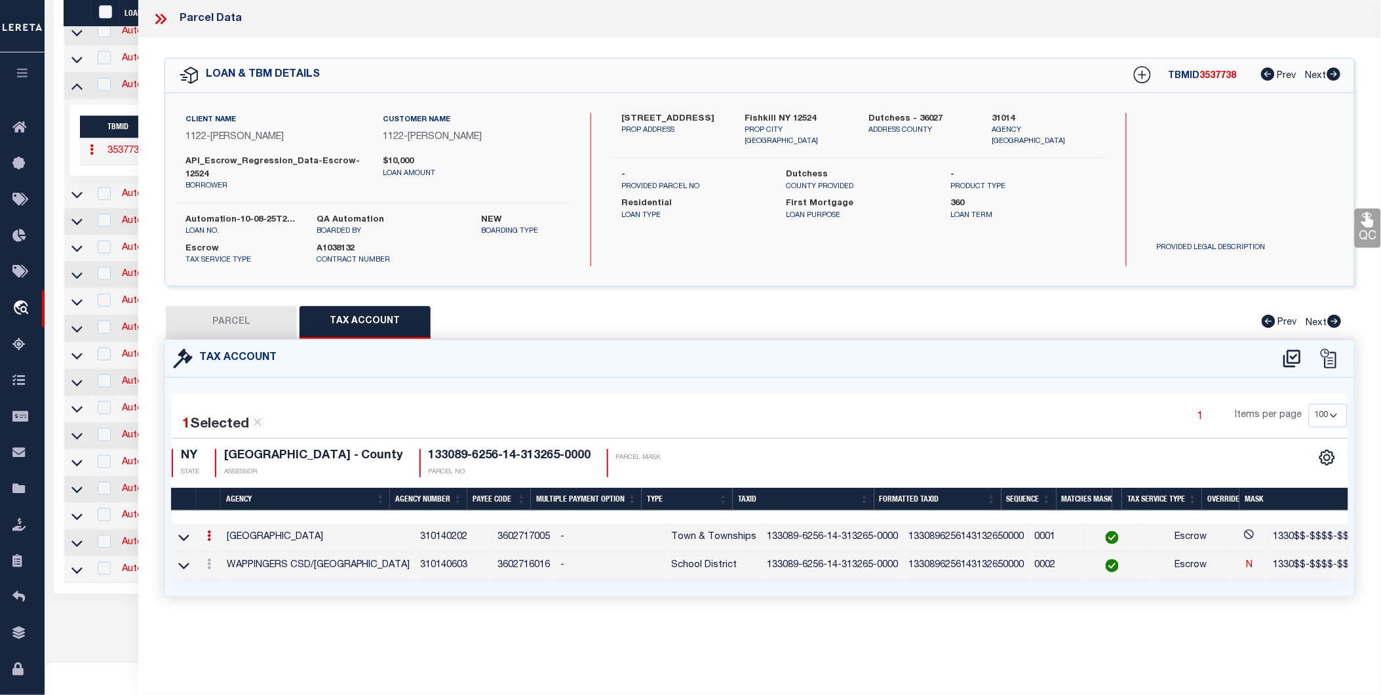
click at [189, 539] on link at bounding box center [183, 536] width 15 height 9
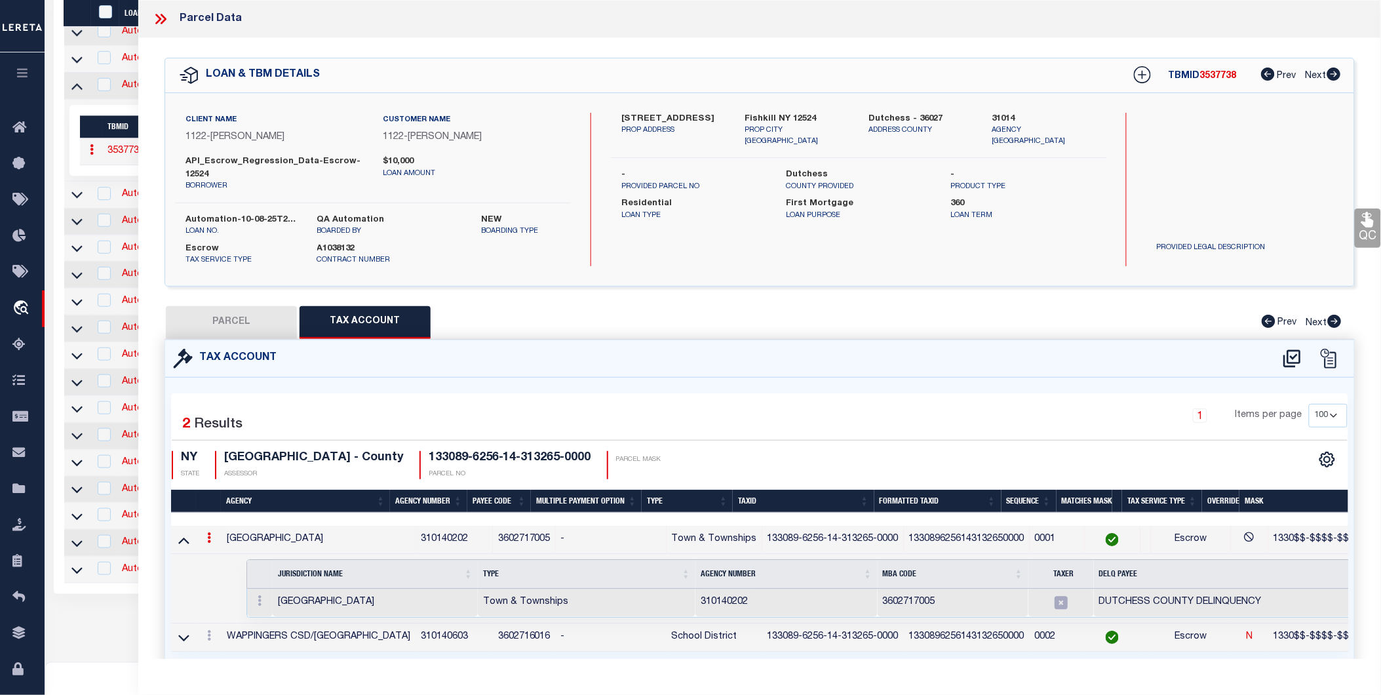
scroll to position [49, 0]
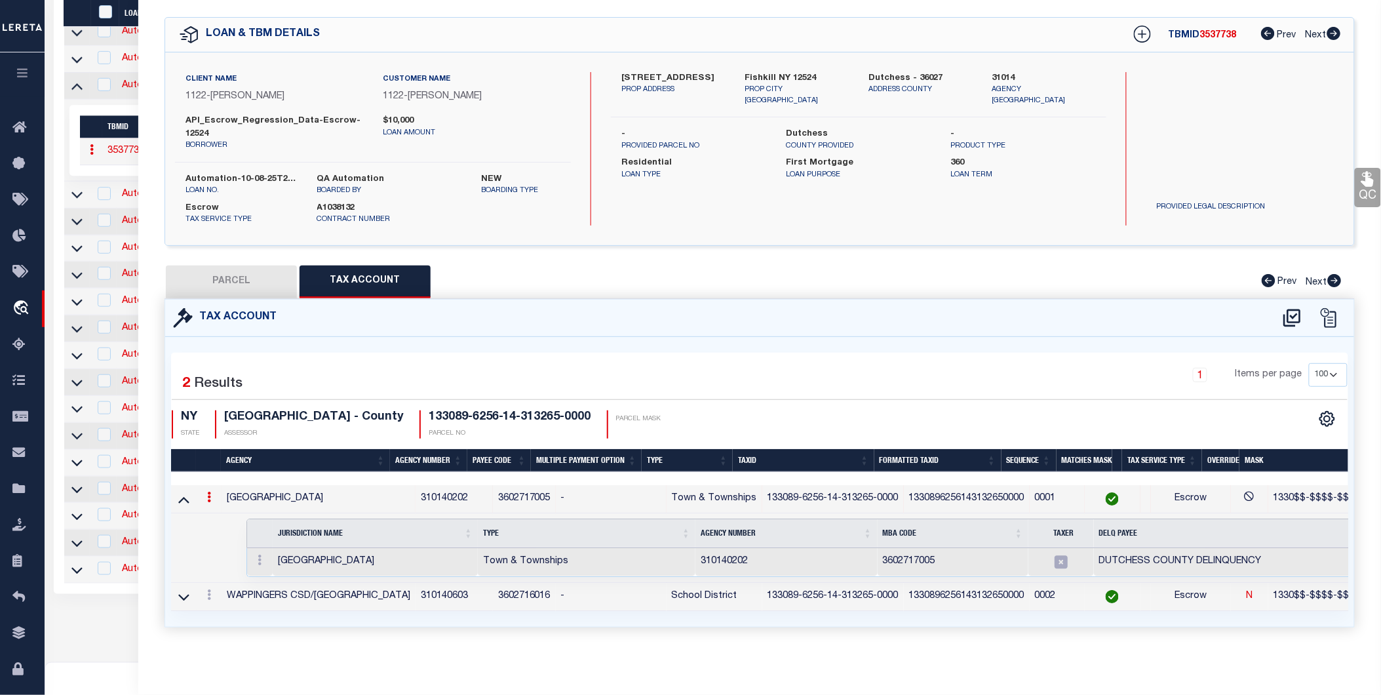
click at [1055, 556] on icon at bounding box center [1061, 561] width 13 height 13
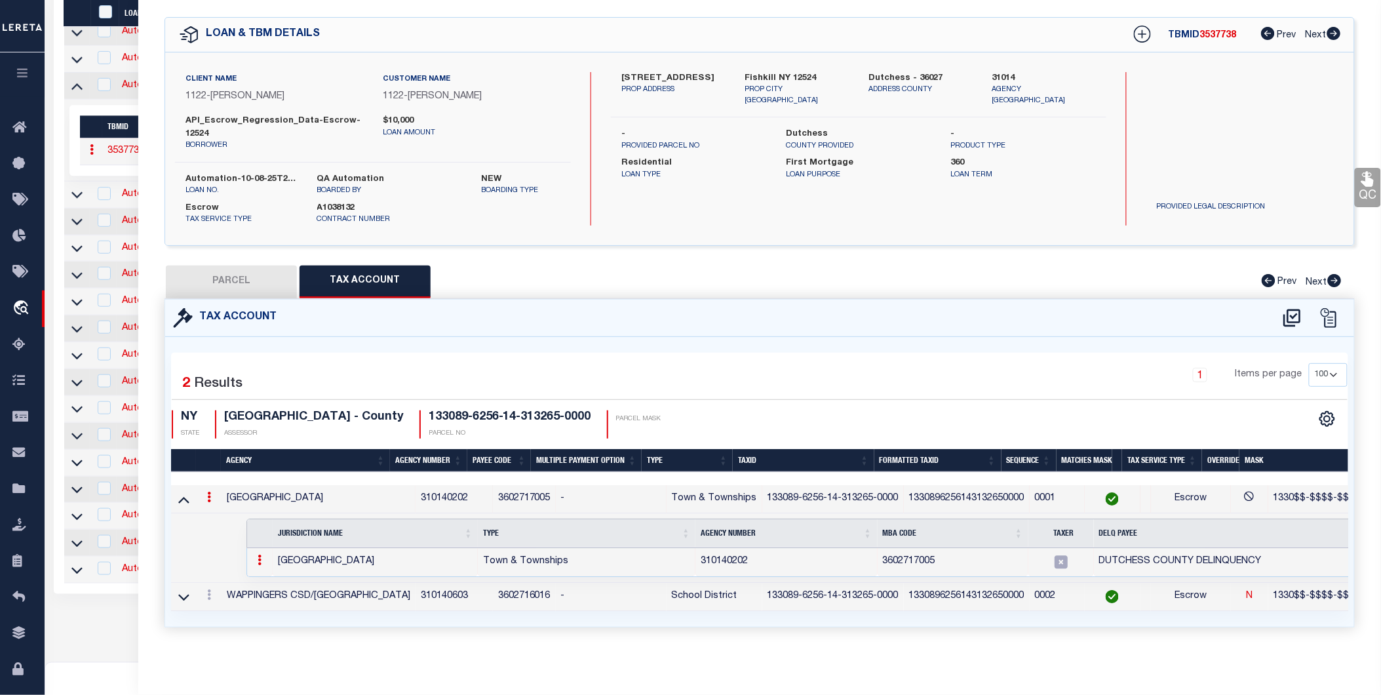
click at [264, 557] on link at bounding box center [259, 562] width 14 height 10
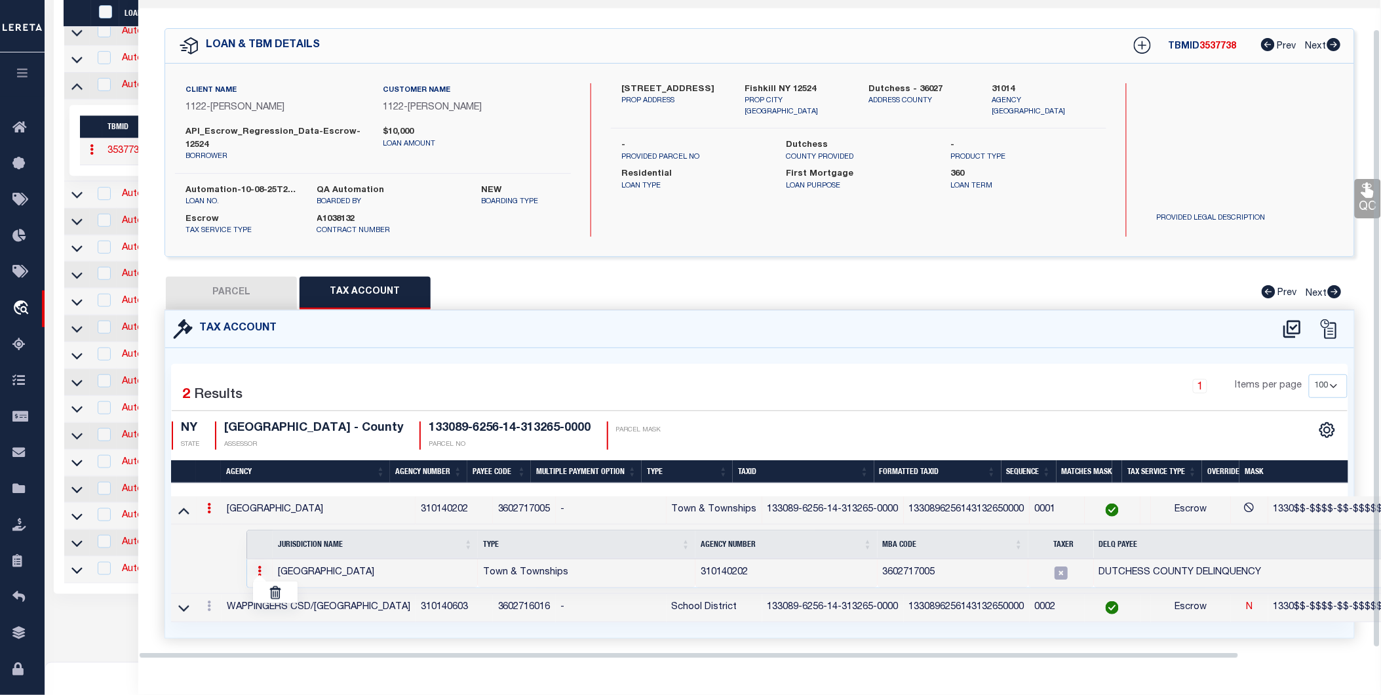
scroll to position [30, 0]
click at [259, 552] on th "" at bounding box center [260, 544] width 26 height 28
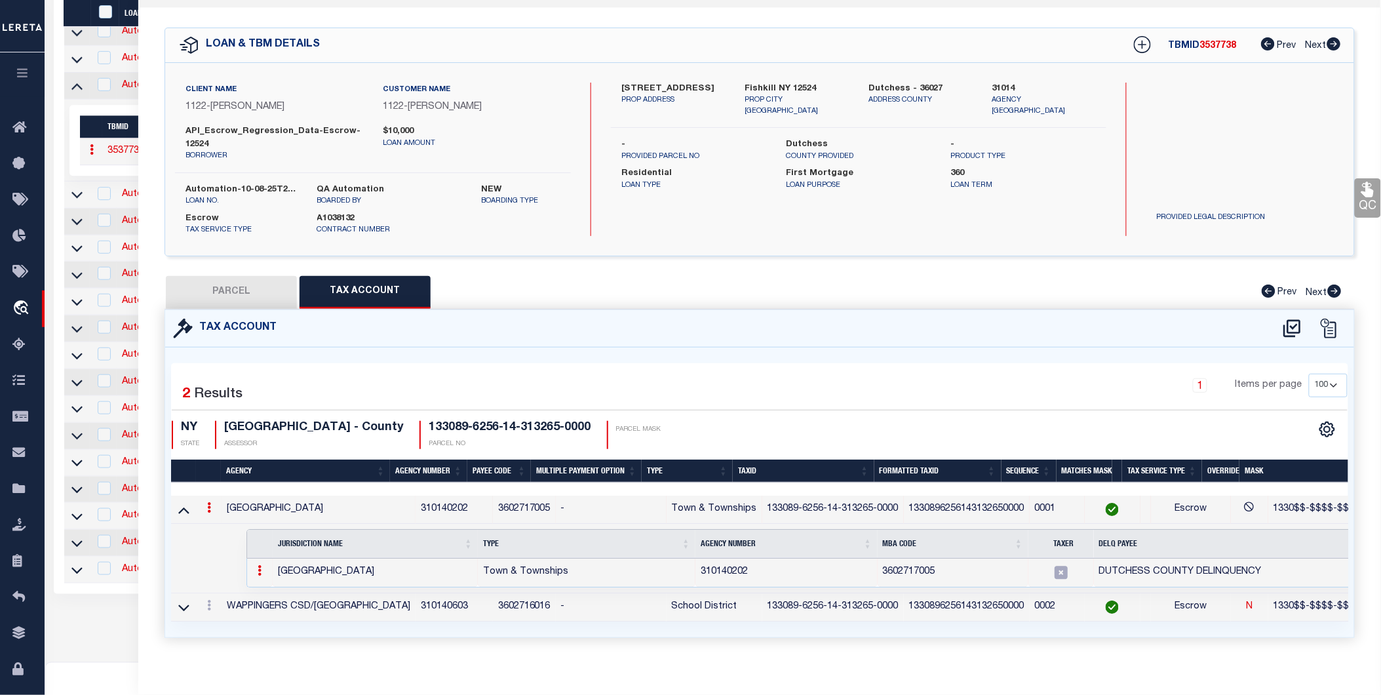
click at [259, 567] on icon at bounding box center [260, 570] width 4 height 10
click at [231, 576] on td "1 Selected 1 Result Items per page" at bounding box center [877, 559] width 1412 height 69
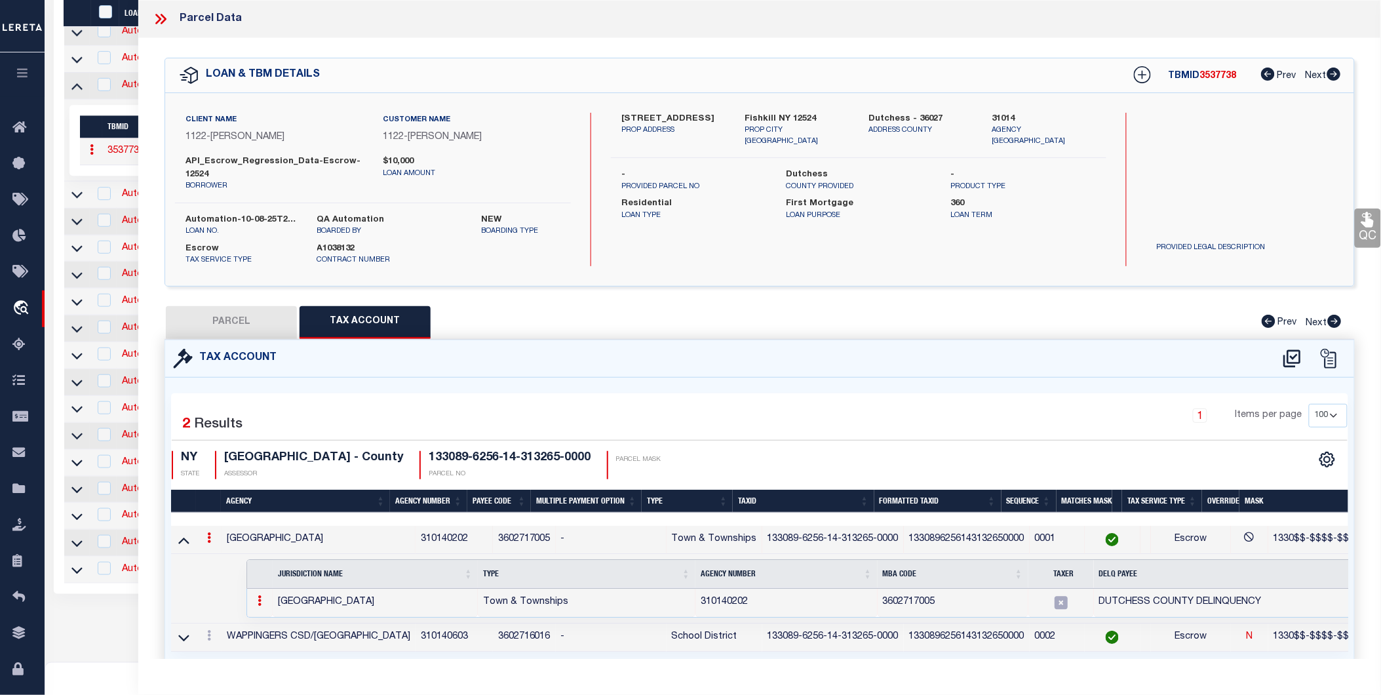
click at [1263, 82] on div "Prev Next" at bounding box center [1297, 75] width 90 height 17
click at [1275, 77] on link "Prev" at bounding box center [1282, 73] width 42 height 9
click at [1345, 73] on div "LOAN & TBM DETAILS TBMID 3537738 Prev Next" at bounding box center [759, 75] width 1189 height 34
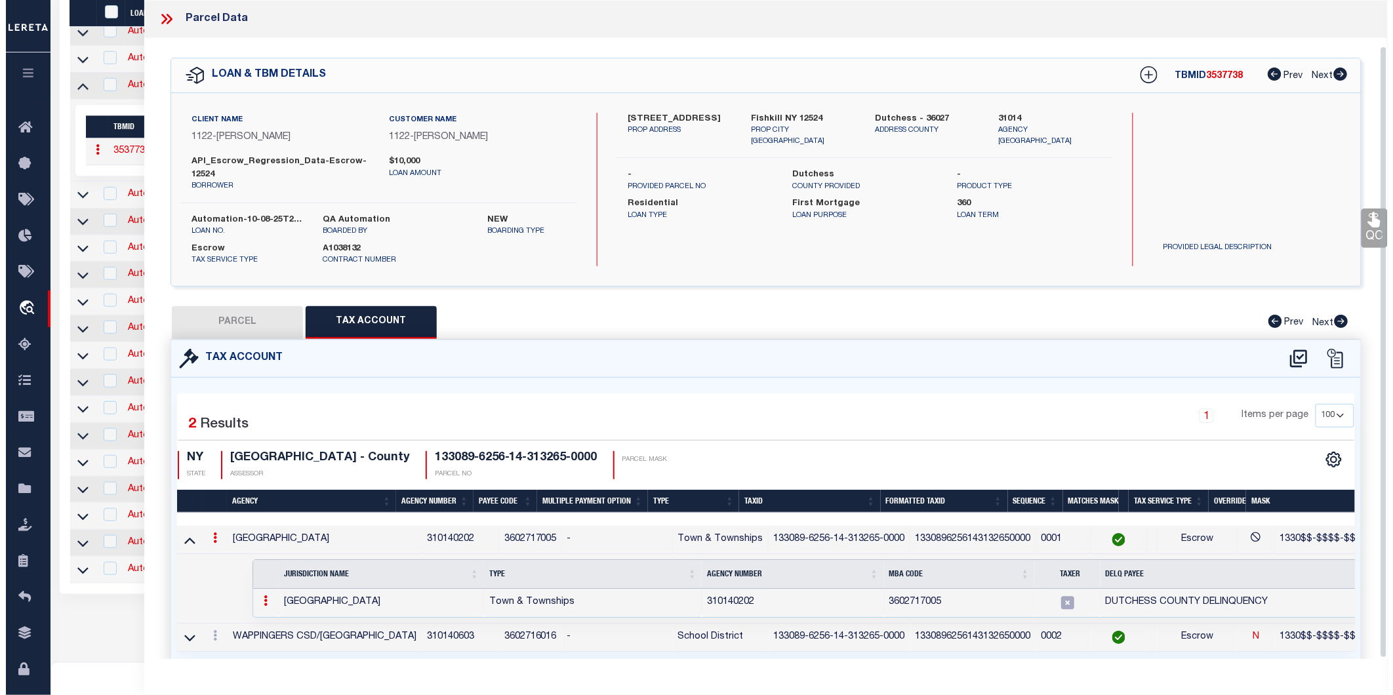
scroll to position [49, 0]
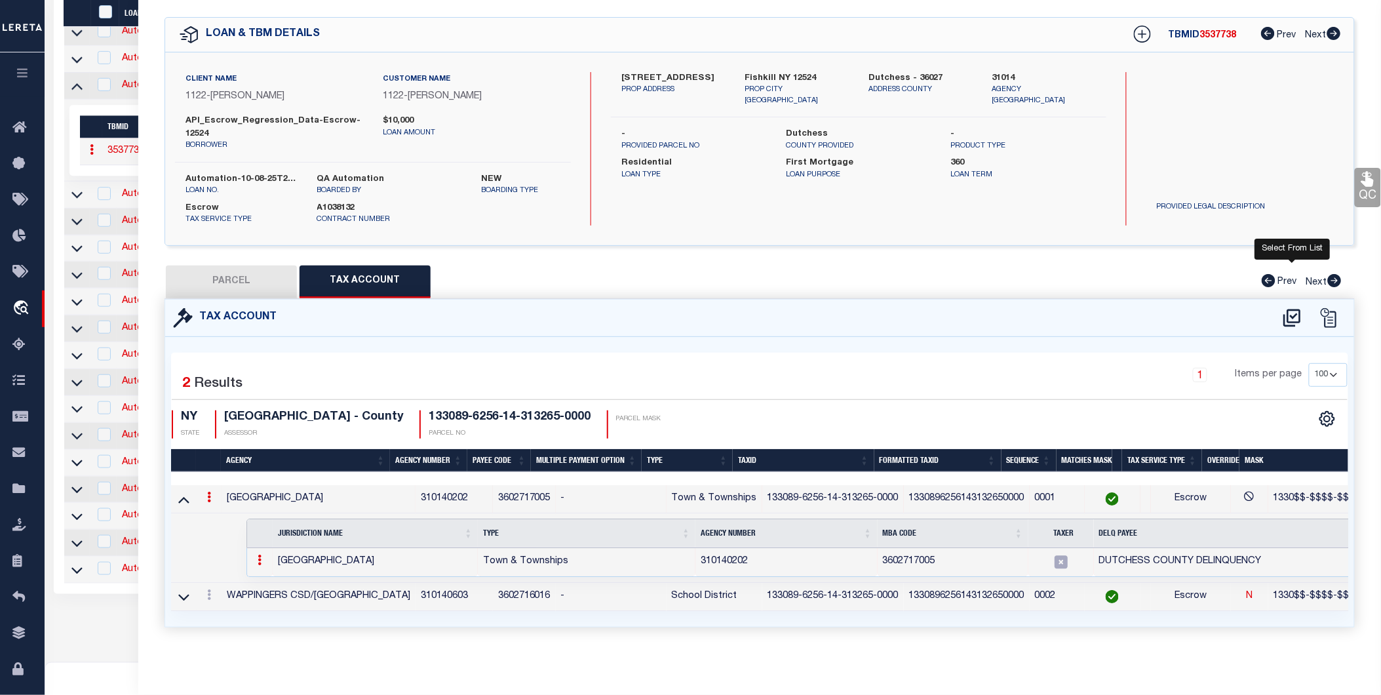
click at [1296, 308] on icon at bounding box center [1293, 318] width 22 height 21
select select "100"
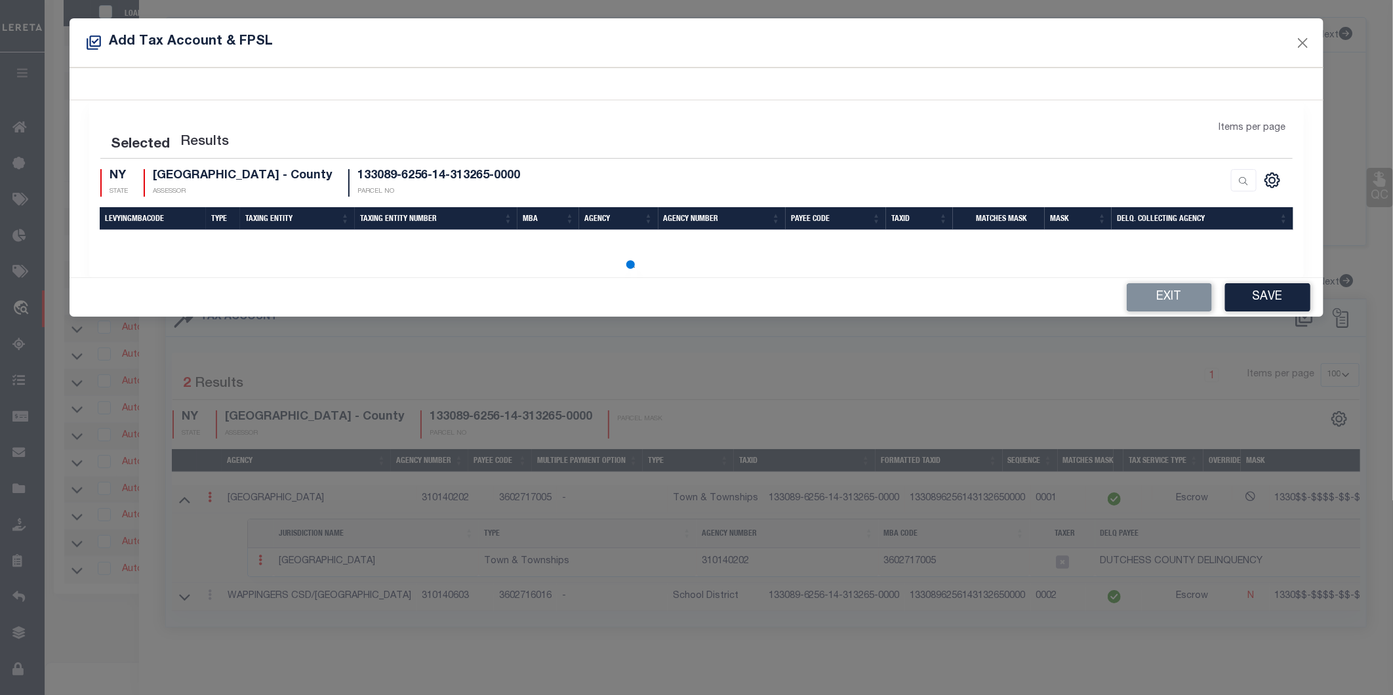
select select "100"
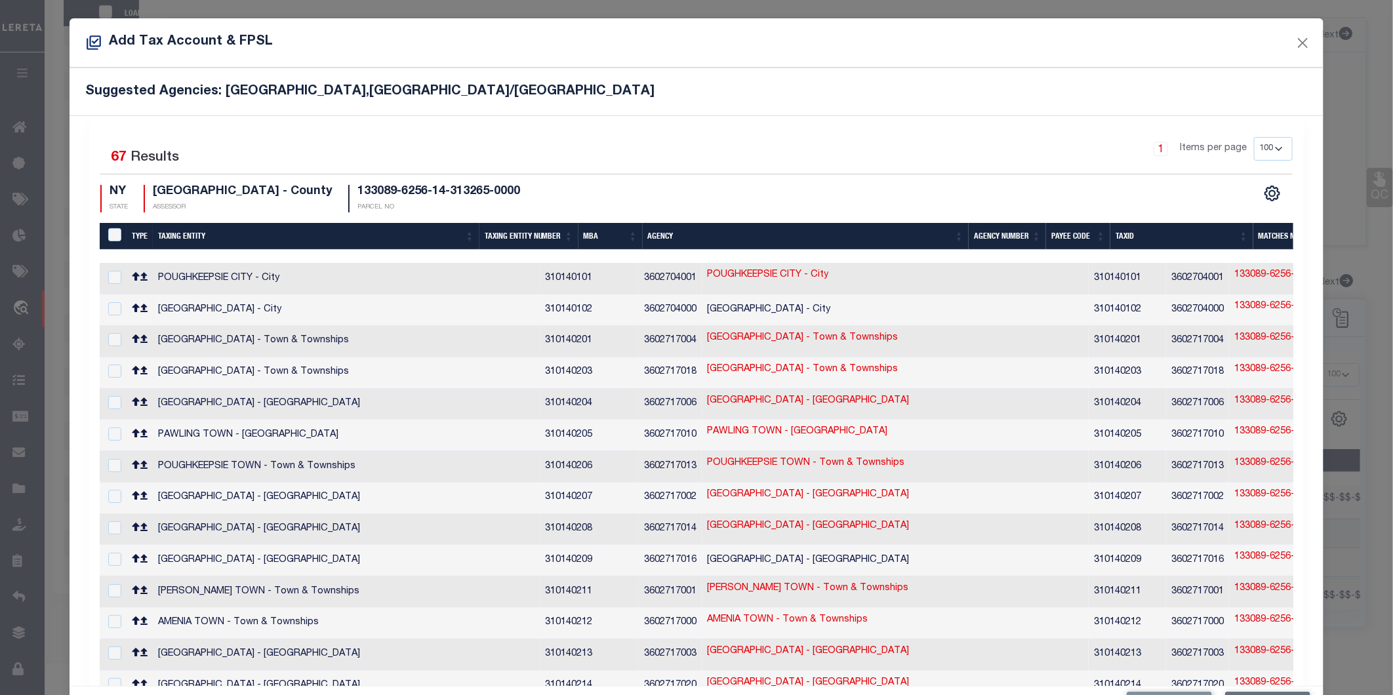
click at [791, 305] on td "BEACON CITY - City" at bounding box center [895, 309] width 387 height 31
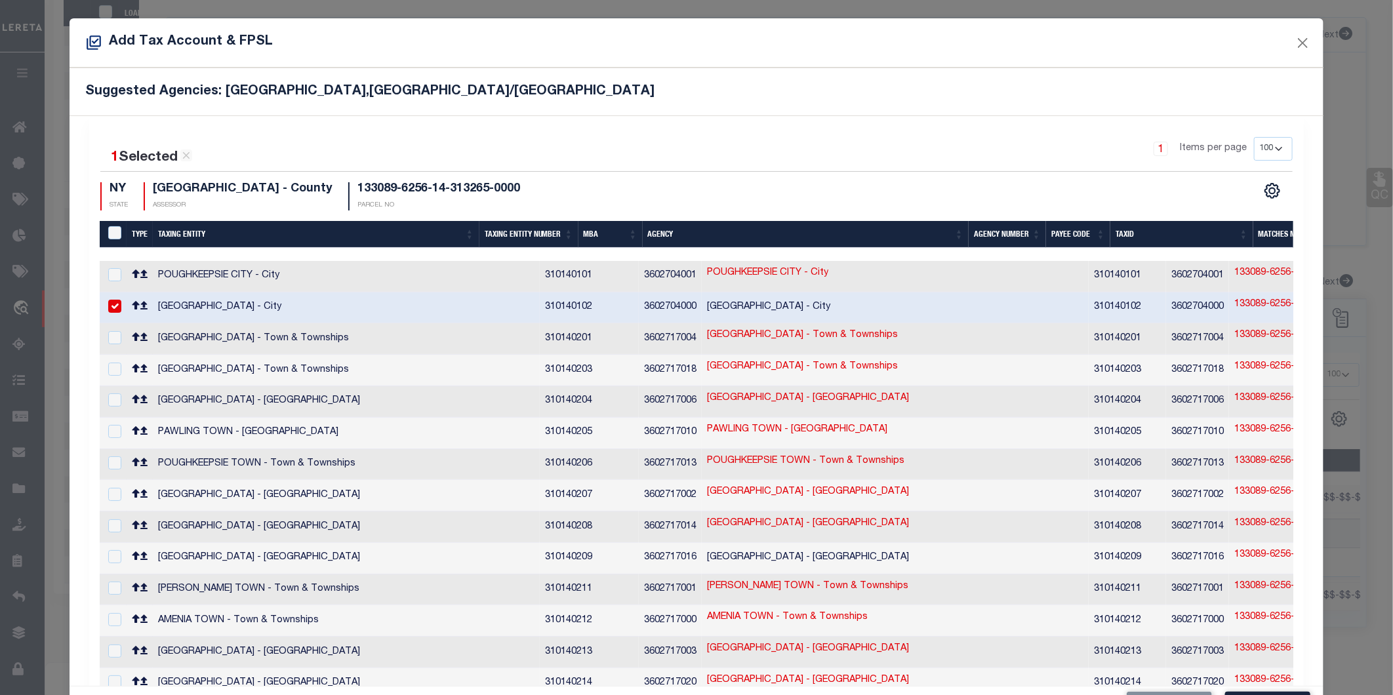
click at [540, 302] on td "310140102" at bounding box center [589, 307] width 99 height 31
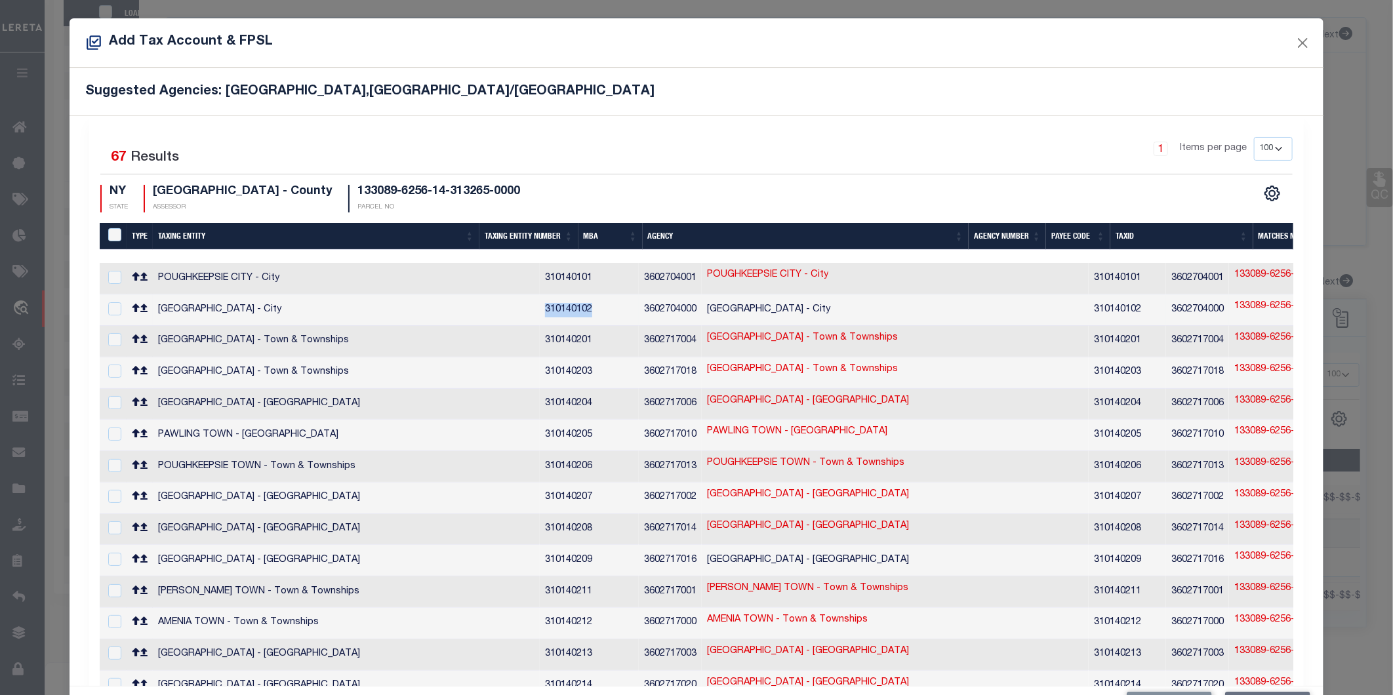
click at [540, 302] on td "310140102" at bounding box center [589, 309] width 99 height 31
checkbox input "true"
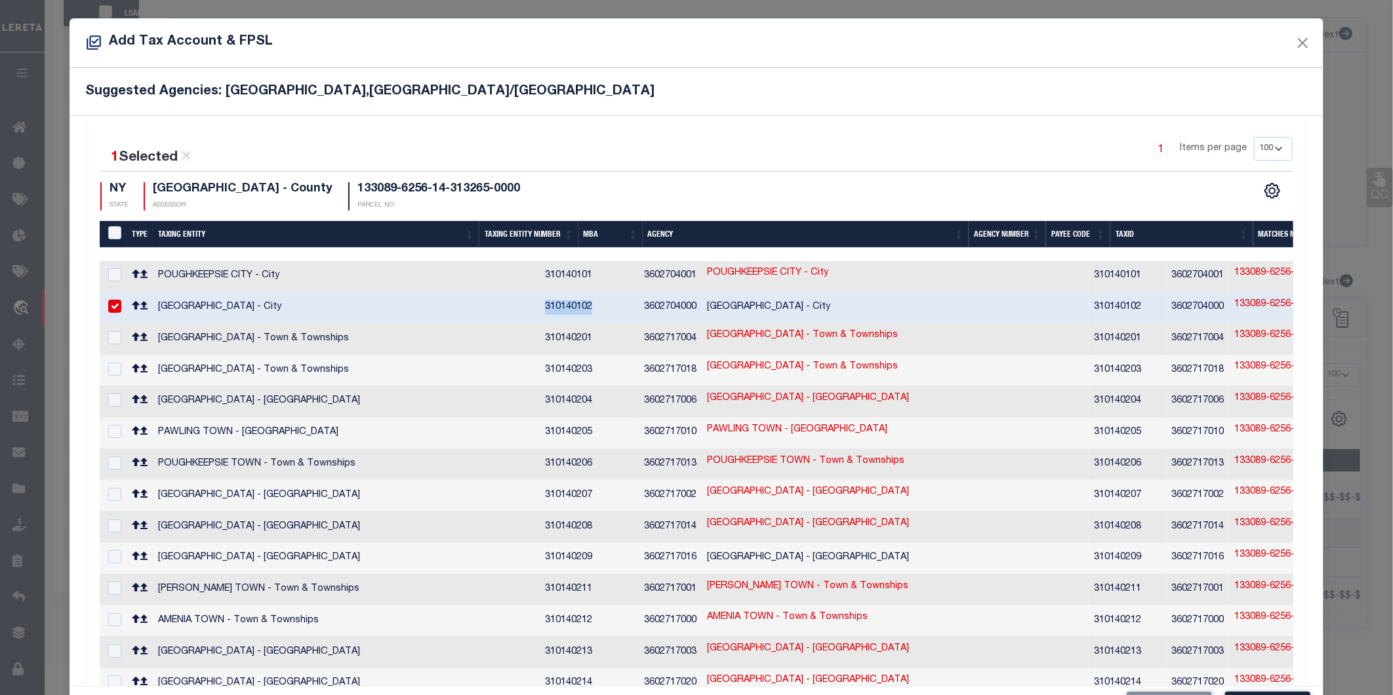
copy td "310140102"
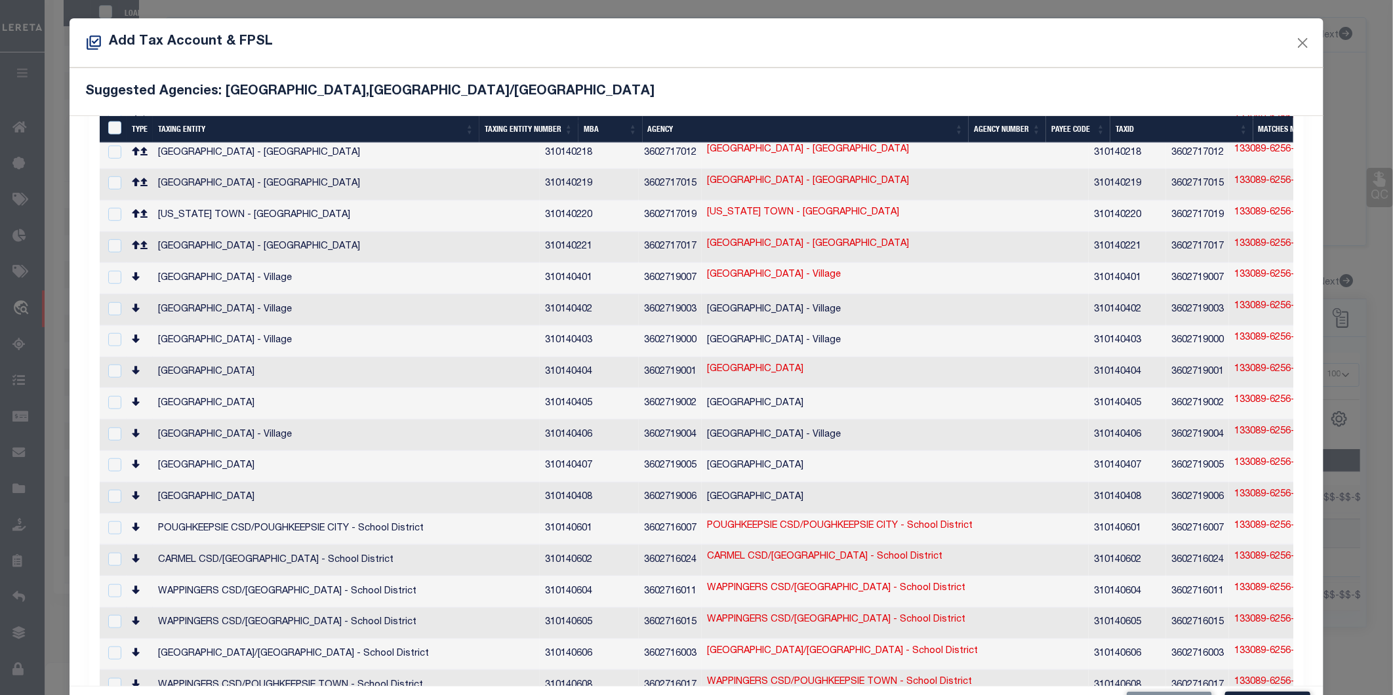
scroll to position [49, 0]
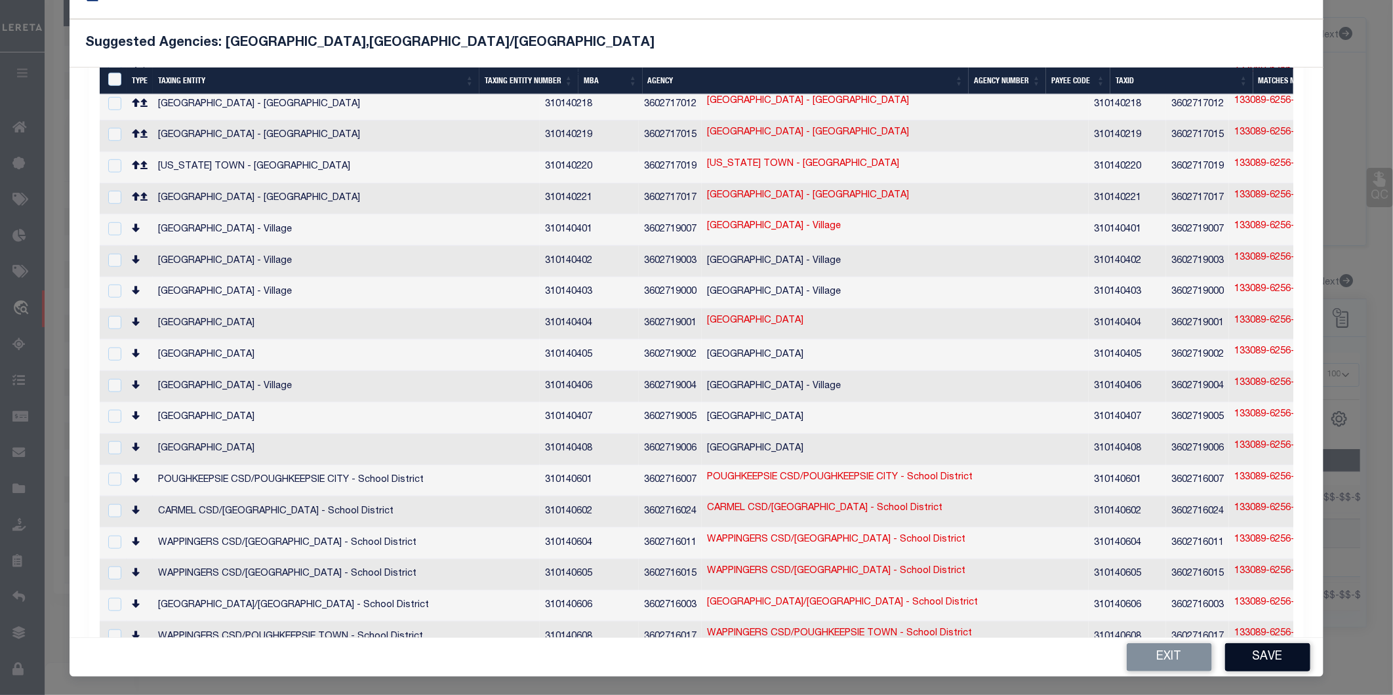
click at [1254, 647] on button "Save" at bounding box center [1267, 657] width 85 height 28
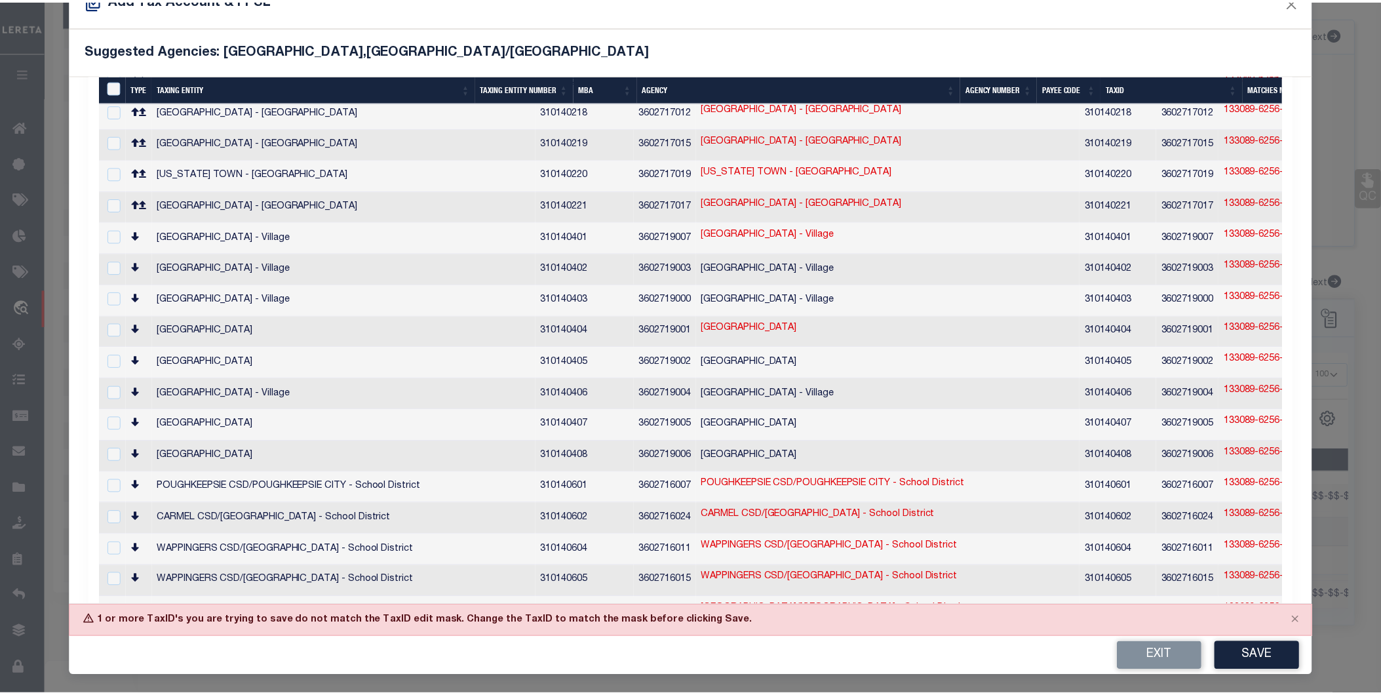
scroll to position [41, 0]
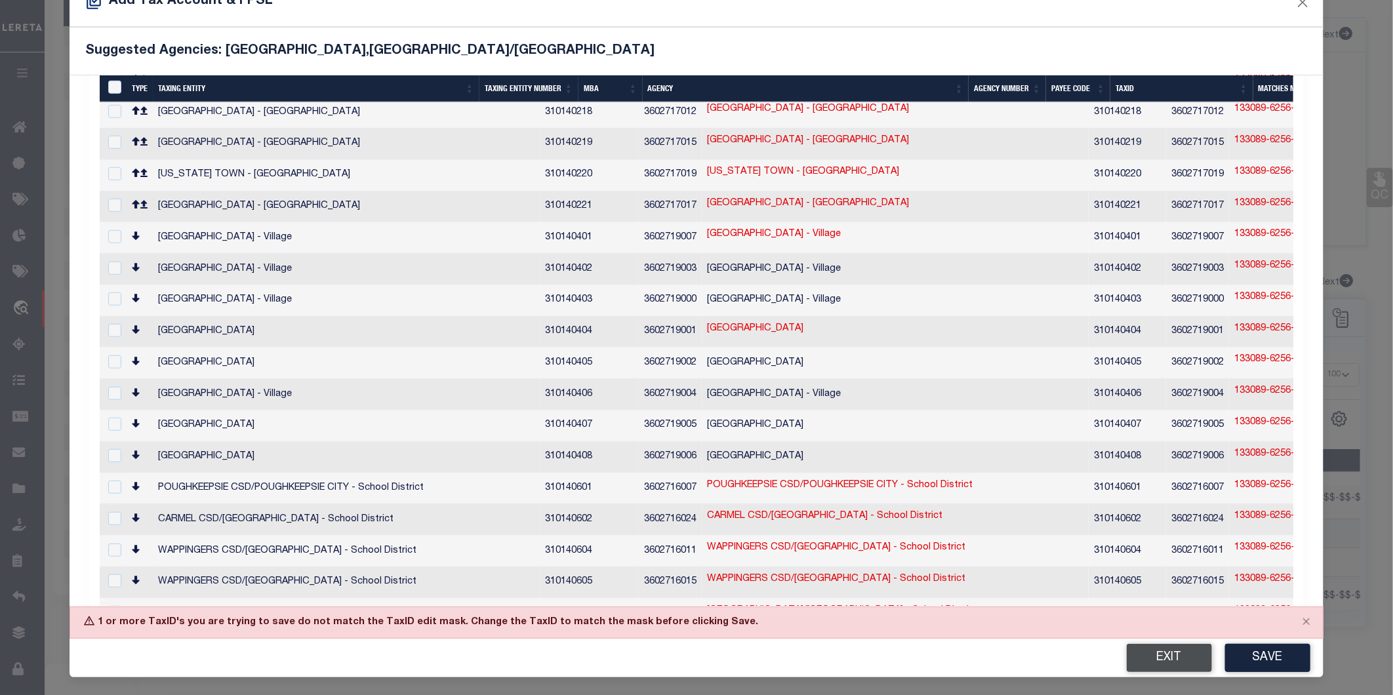
click at [1141, 656] on button "Exit" at bounding box center [1168, 658] width 85 height 28
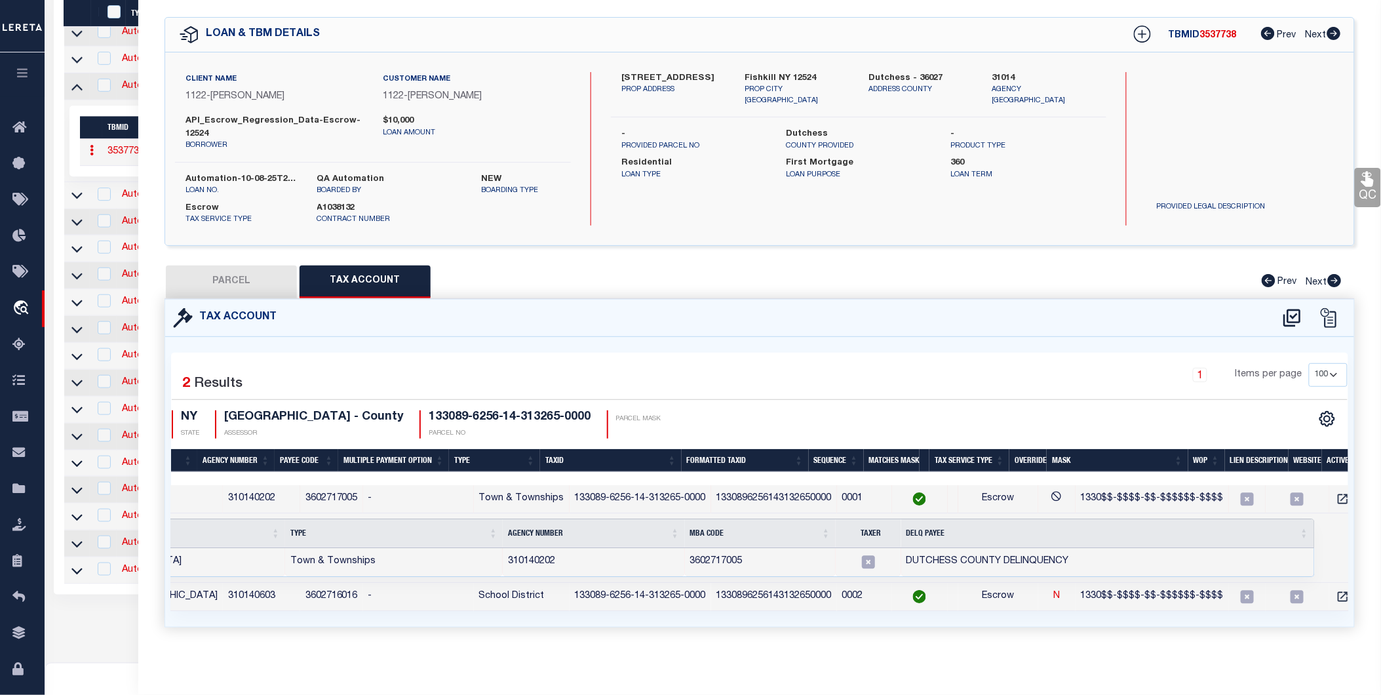
scroll to position [0, 193]
click at [1052, 494] on icon at bounding box center [1057, 498] width 10 height 9
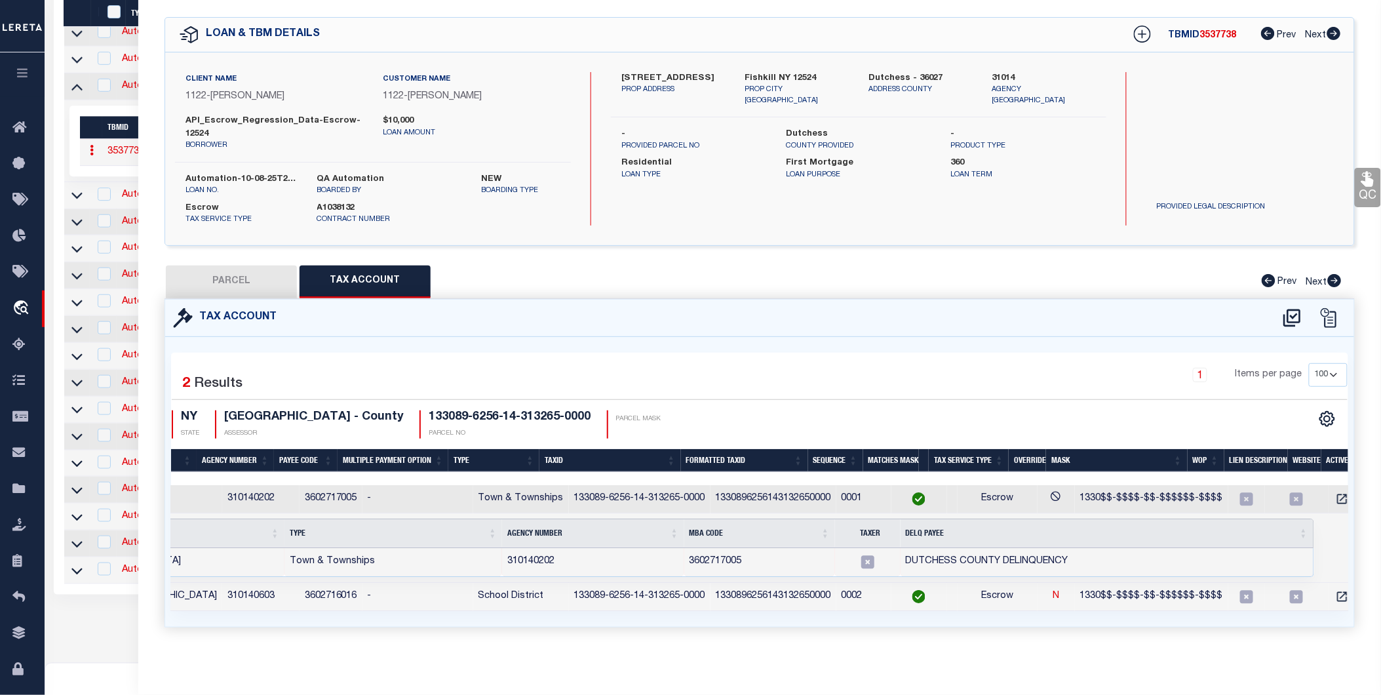
click at [862, 555] on icon at bounding box center [868, 561] width 13 height 13
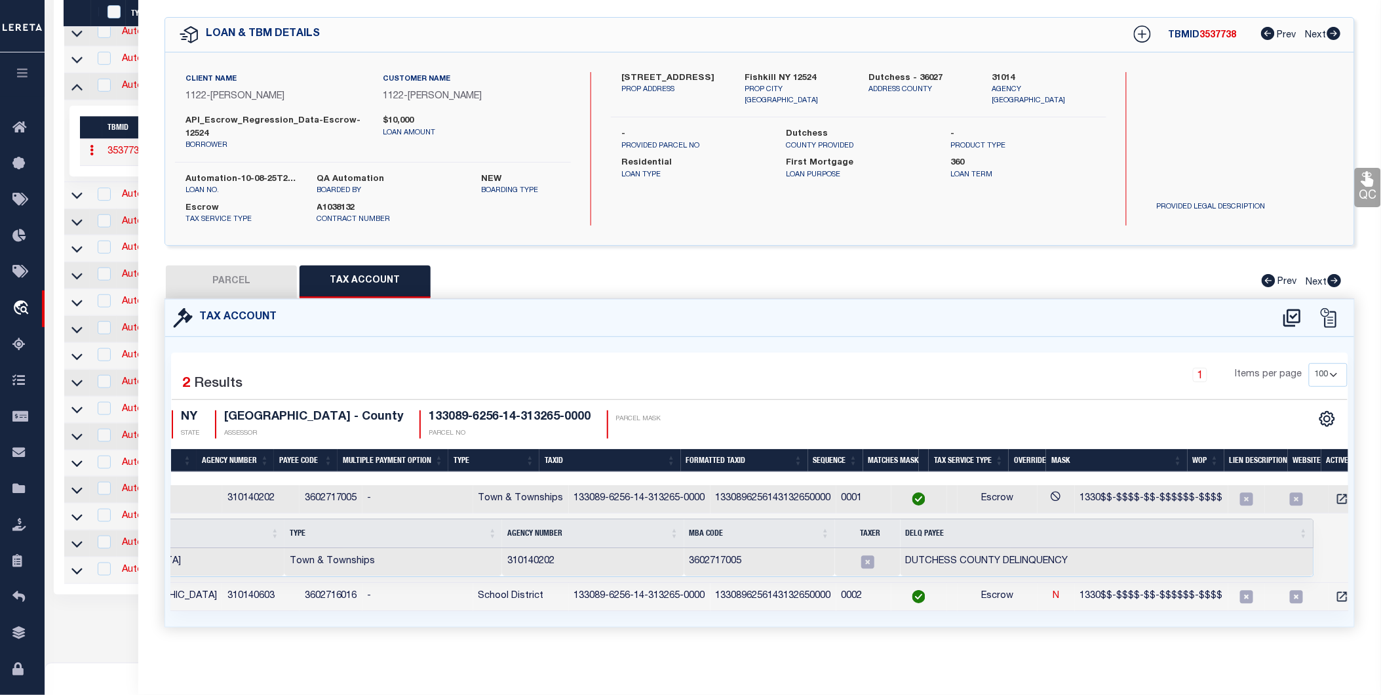
click at [901, 549] on td "DUTCHESS COUNTY DELINQUENCY" at bounding box center [1107, 562] width 413 height 28
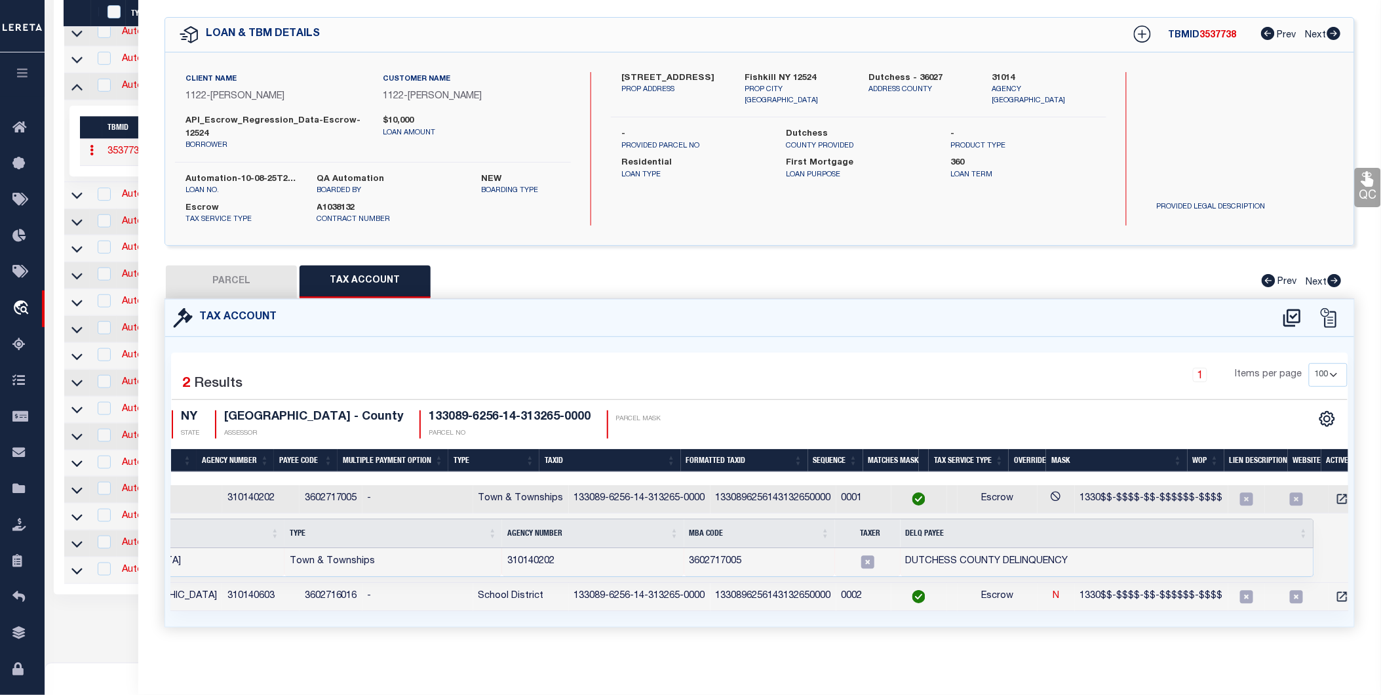
click at [860, 555] on icon at bounding box center [868, 561] width 17 height 17
click at [851, 555] on td at bounding box center [868, 562] width 66 height 28
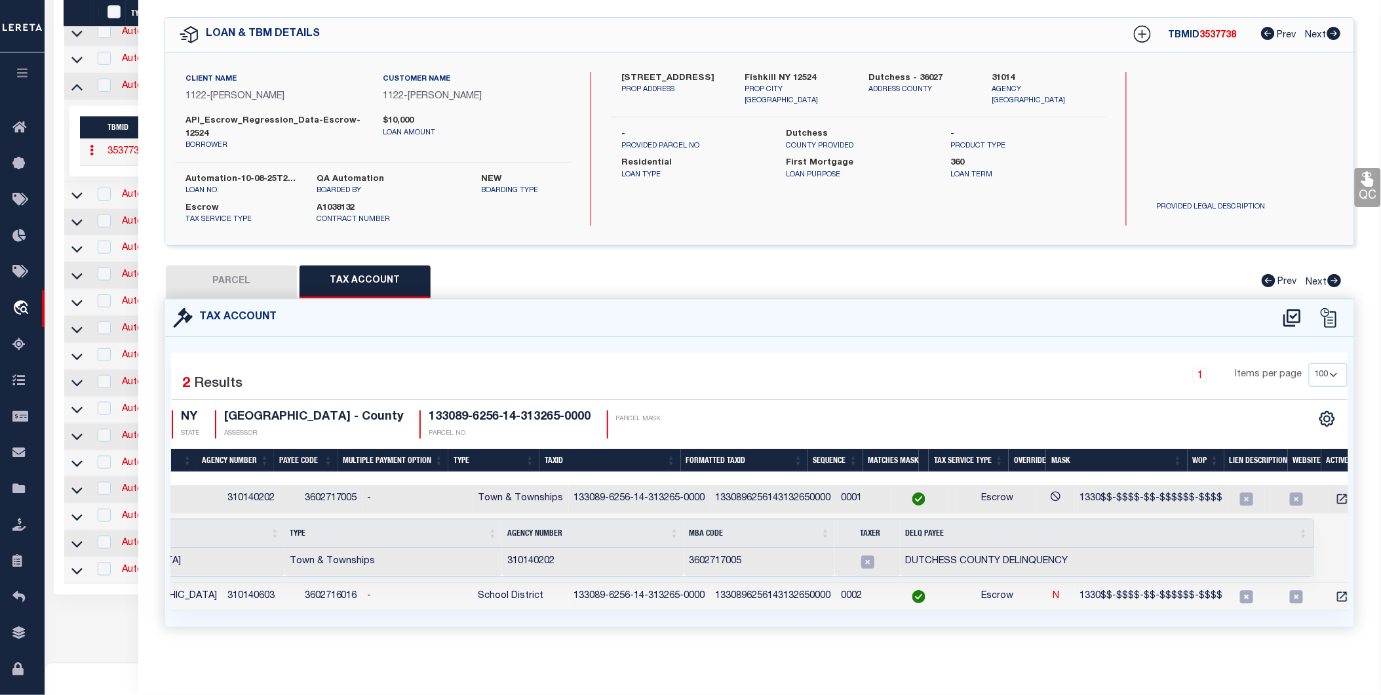
click at [851, 555] on td at bounding box center [868, 562] width 66 height 28
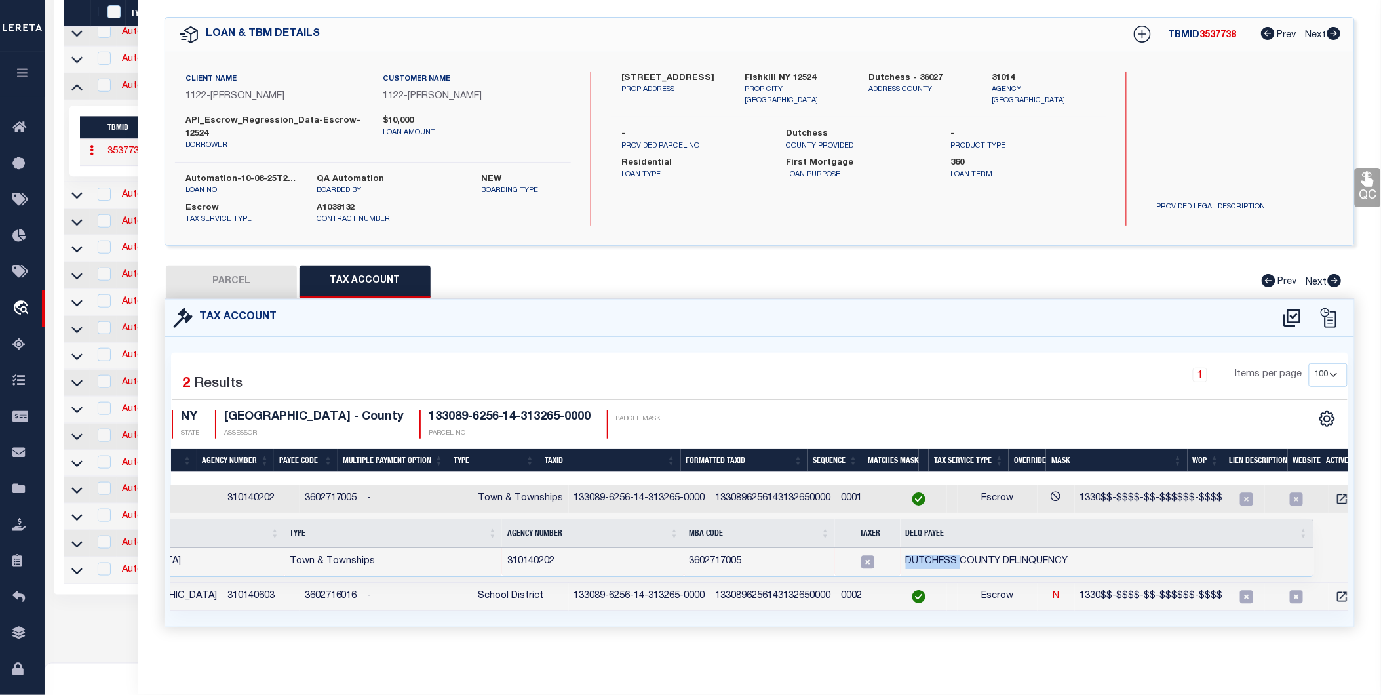
click at [851, 555] on td at bounding box center [868, 562] width 66 height 28
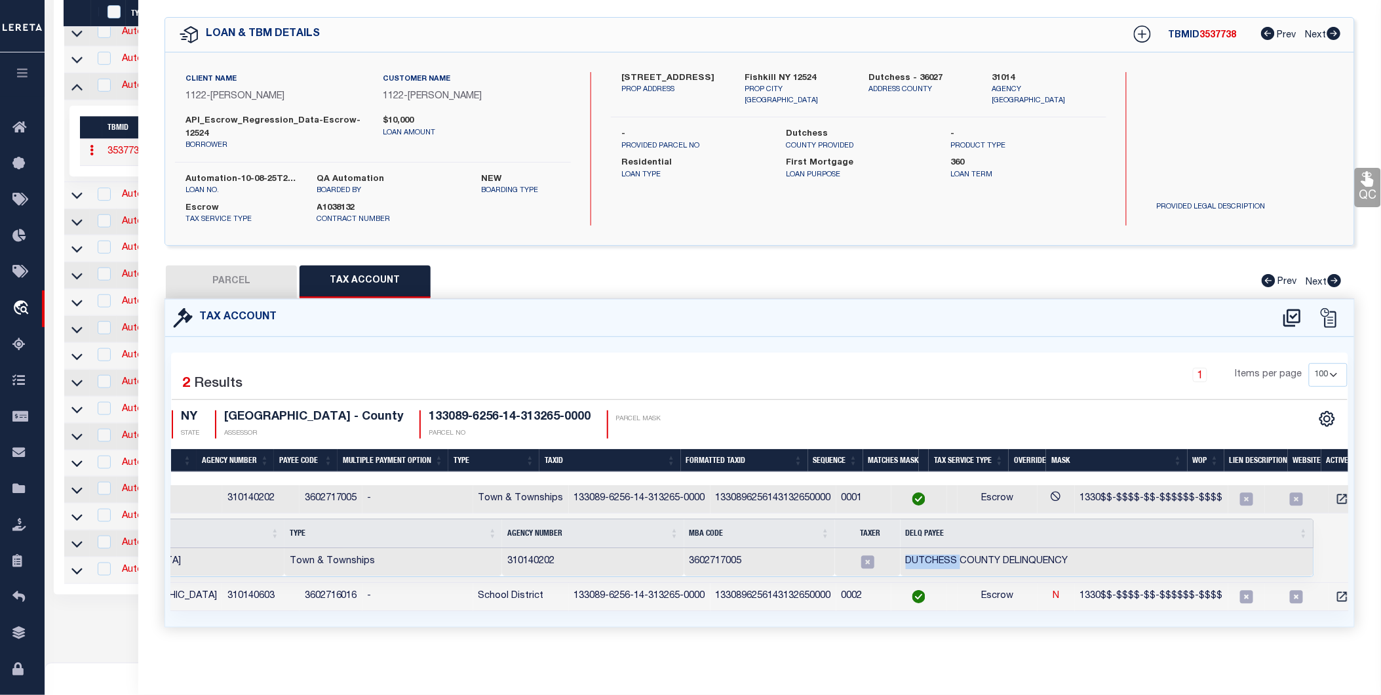
click at [851, 555] on td at bounding box center [868, 562] width 66 height 28
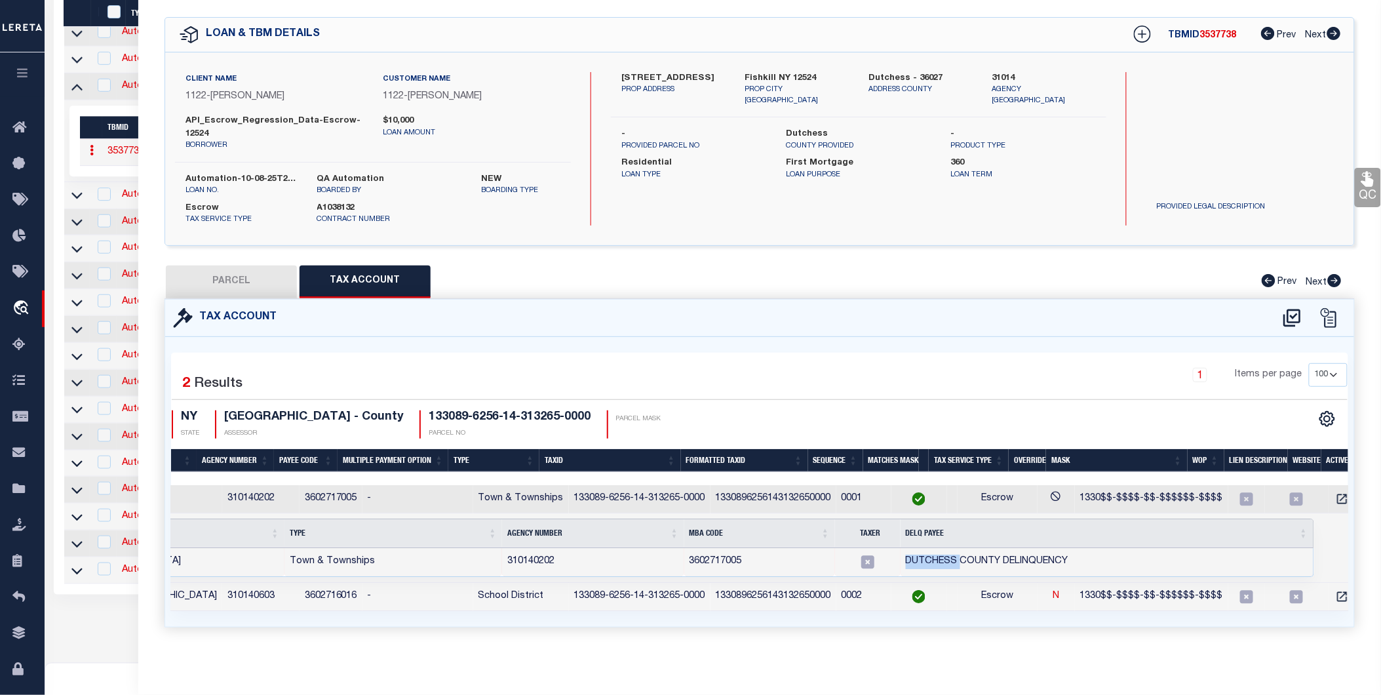
click at [794, 552] on td "3602717005" at bounding box center [760, 562] width 151 height 28
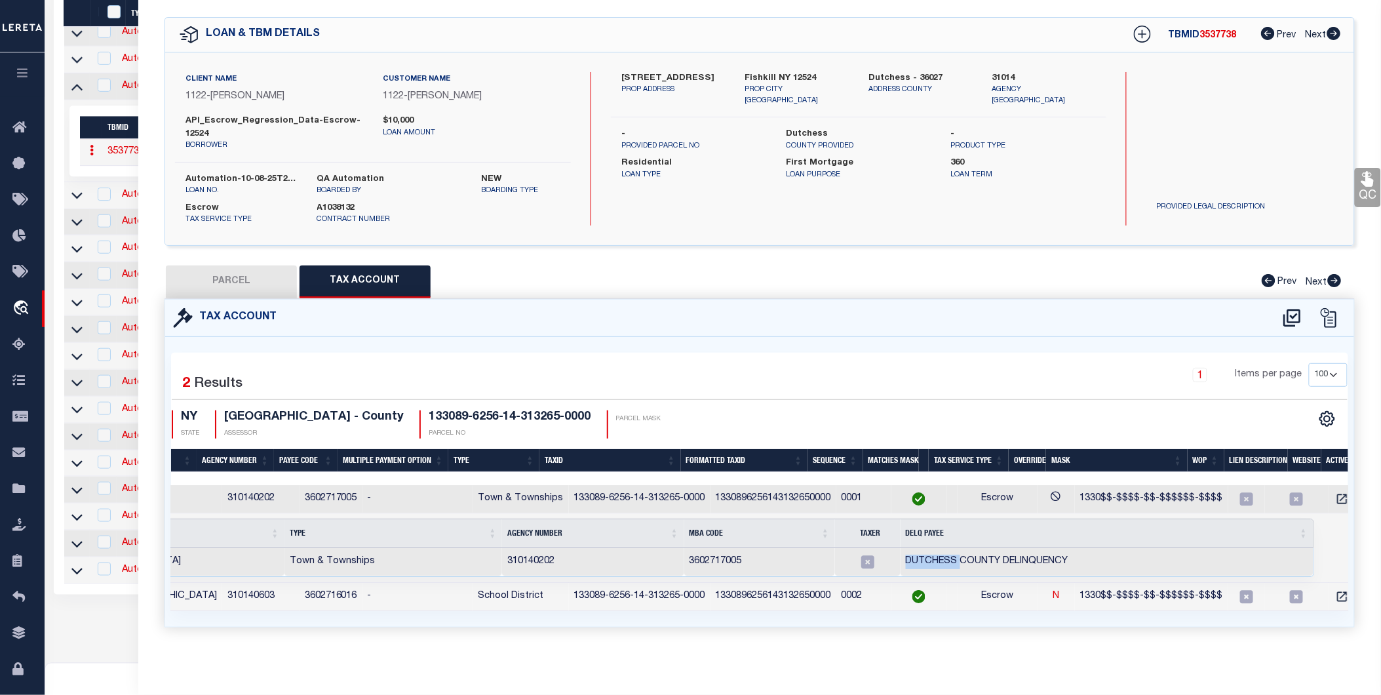
click at [791, 552] on td "3602717005" at bounding box center [760, 562] width 151 height 28
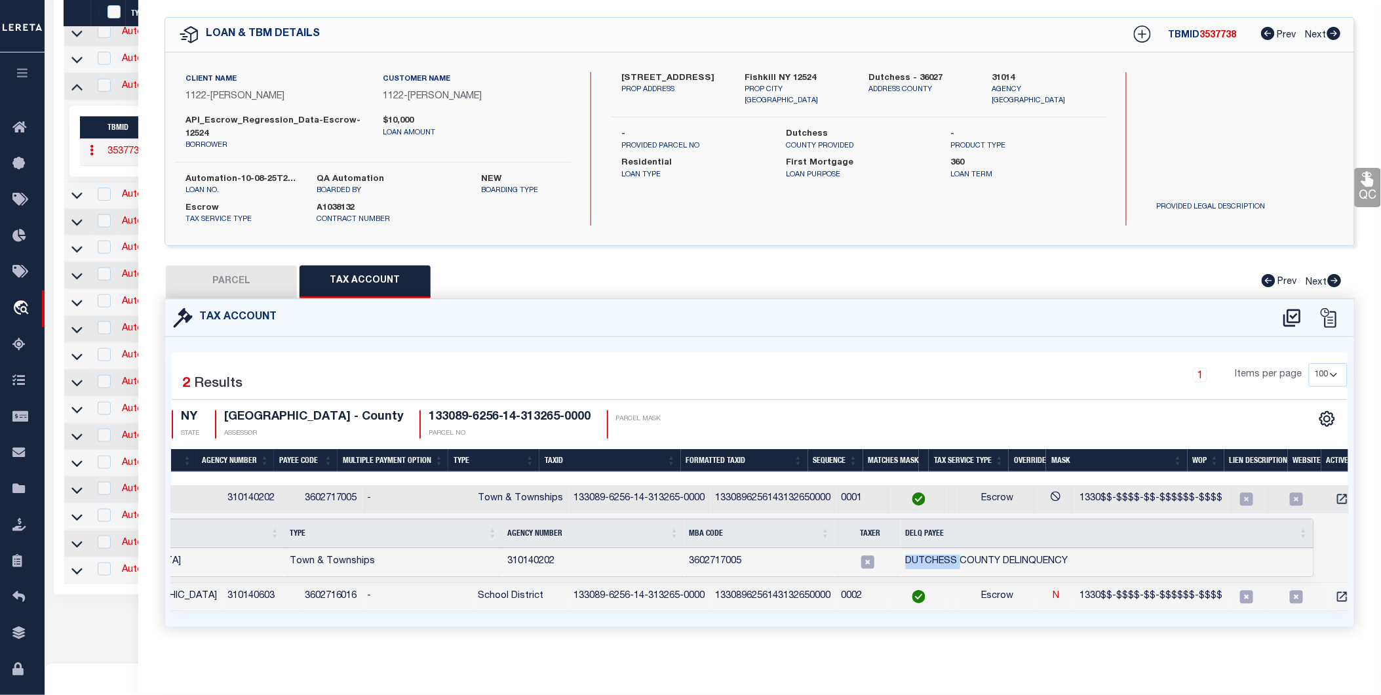
click at [234, 276] on button "PARCEL" at bounding box center [231, 282] width 131 height 33
select select "AS"
select select
checkbox input "false"
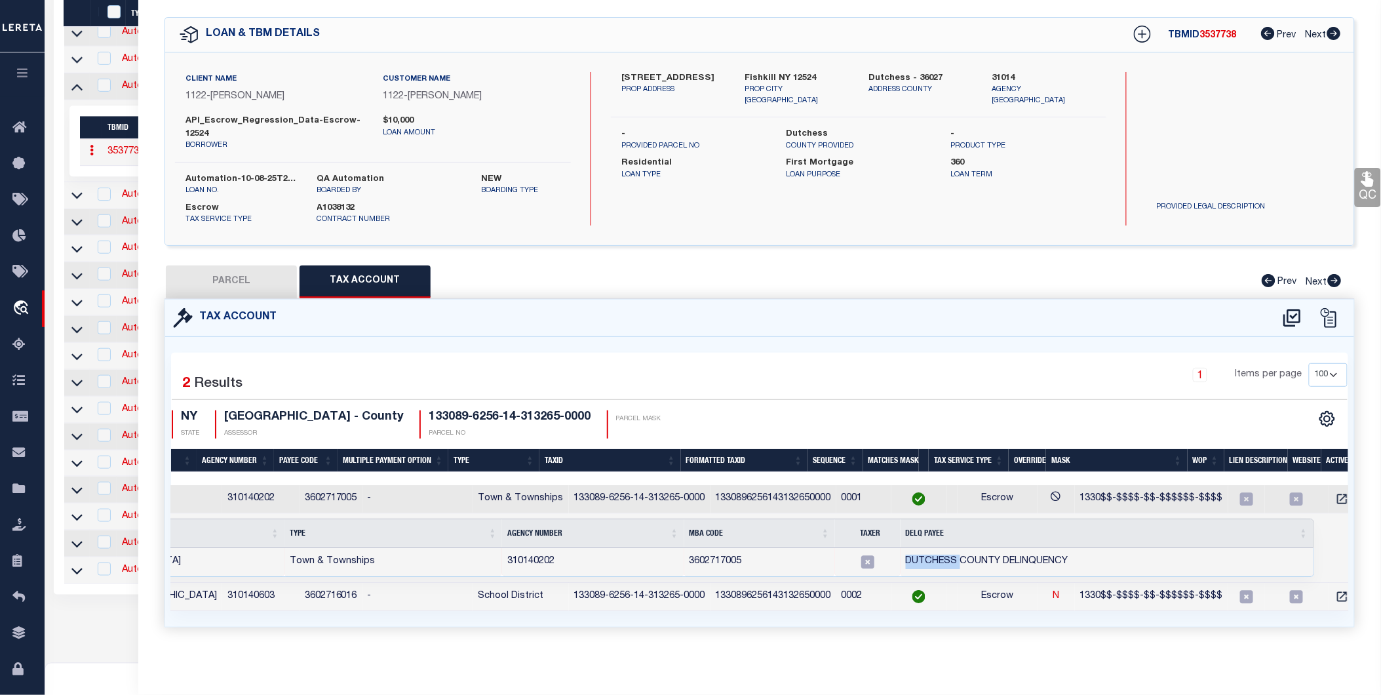
checkbox input "false"
select select "CP"
type input "MEDICI,DONNA"
select select "ATL"
select select "ADD"
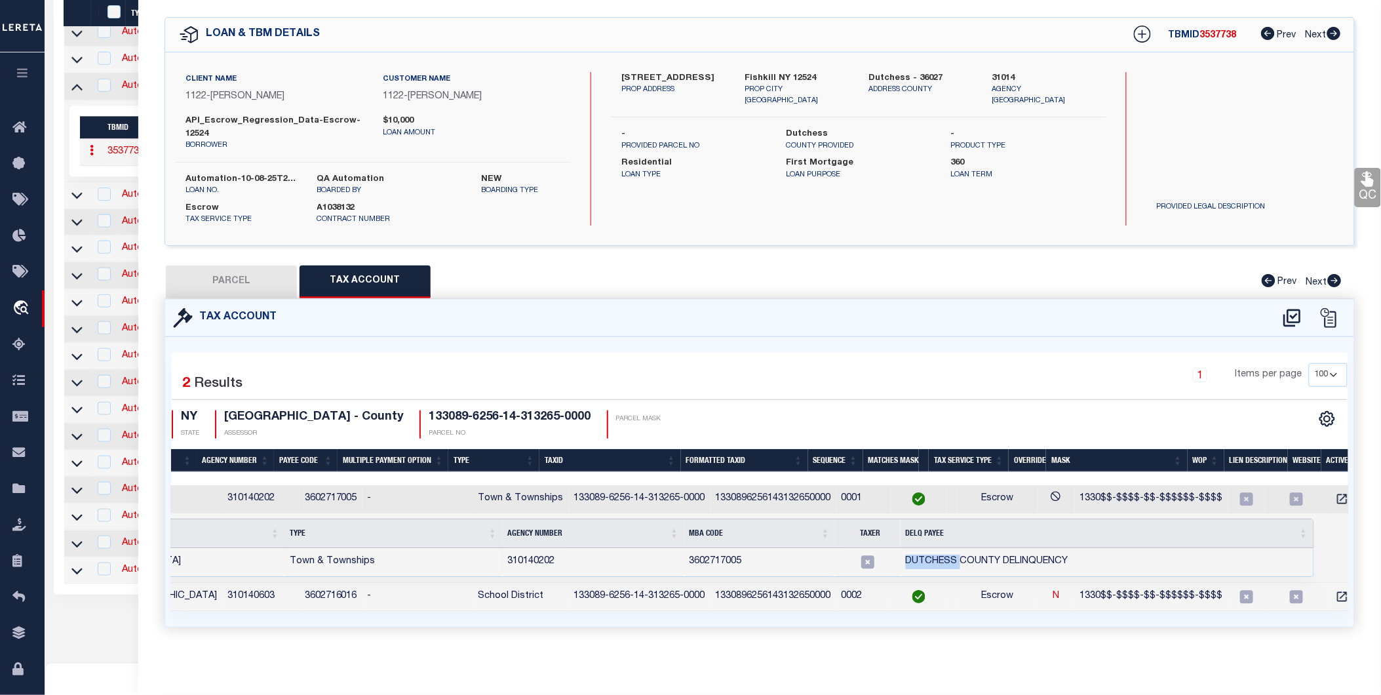
type input "30 DEER CROSSING DR"
checkbox input "false"
type input "FISHKILL, NY 12524"
type textarea "0.057 AC (S) 1848 0182"
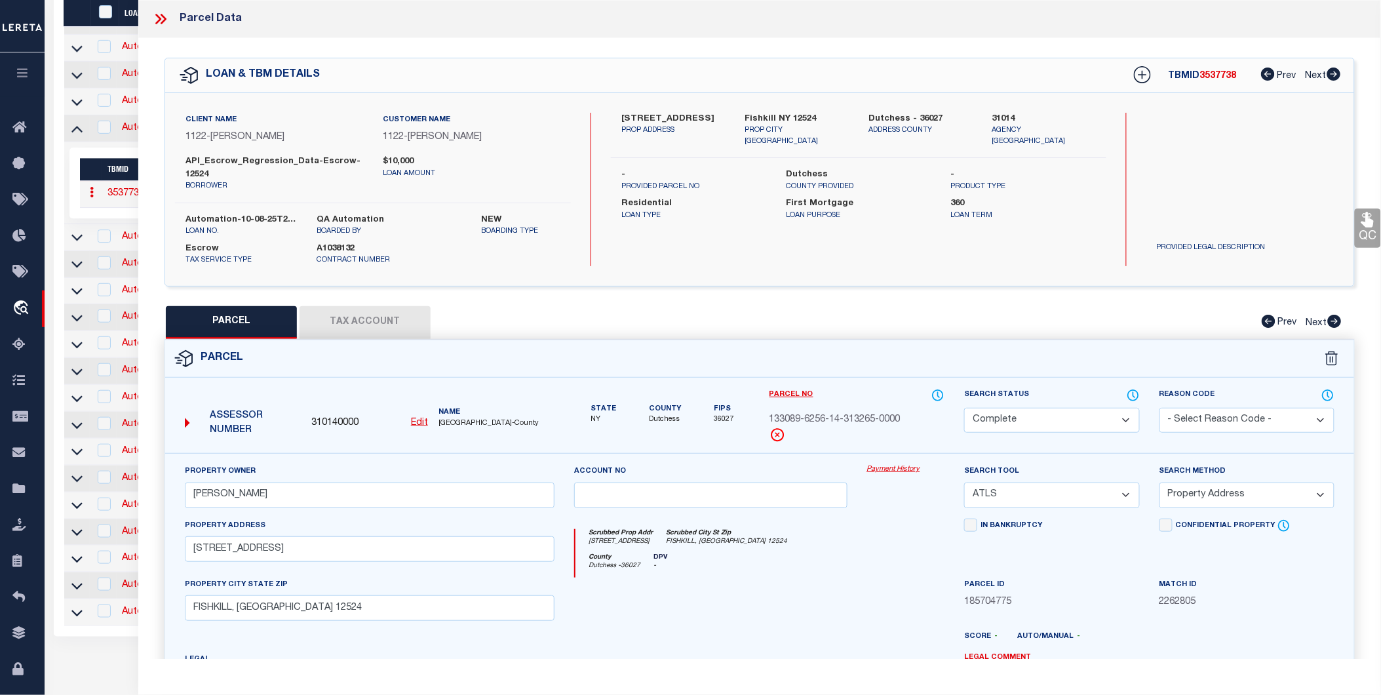
scroll to position [1865, 0]
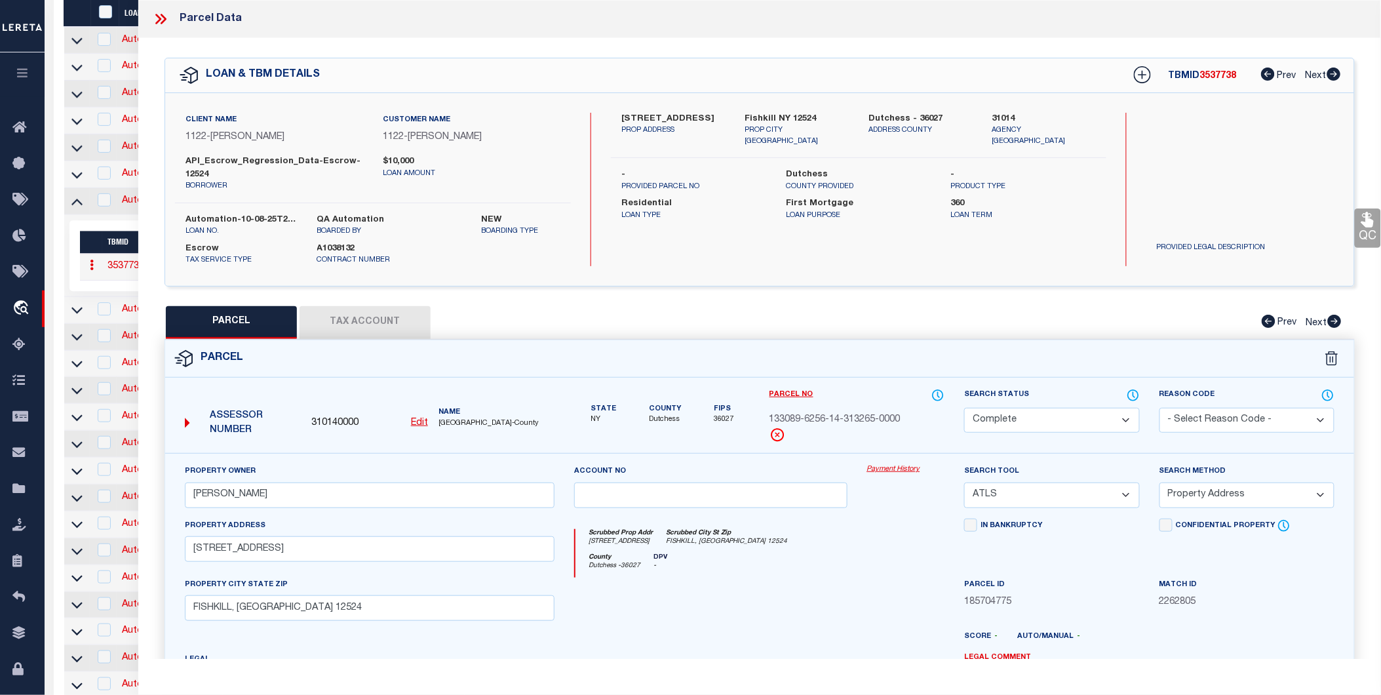
click at [169, 22] on icon at bounding box center [160, 18] width 17 height 17
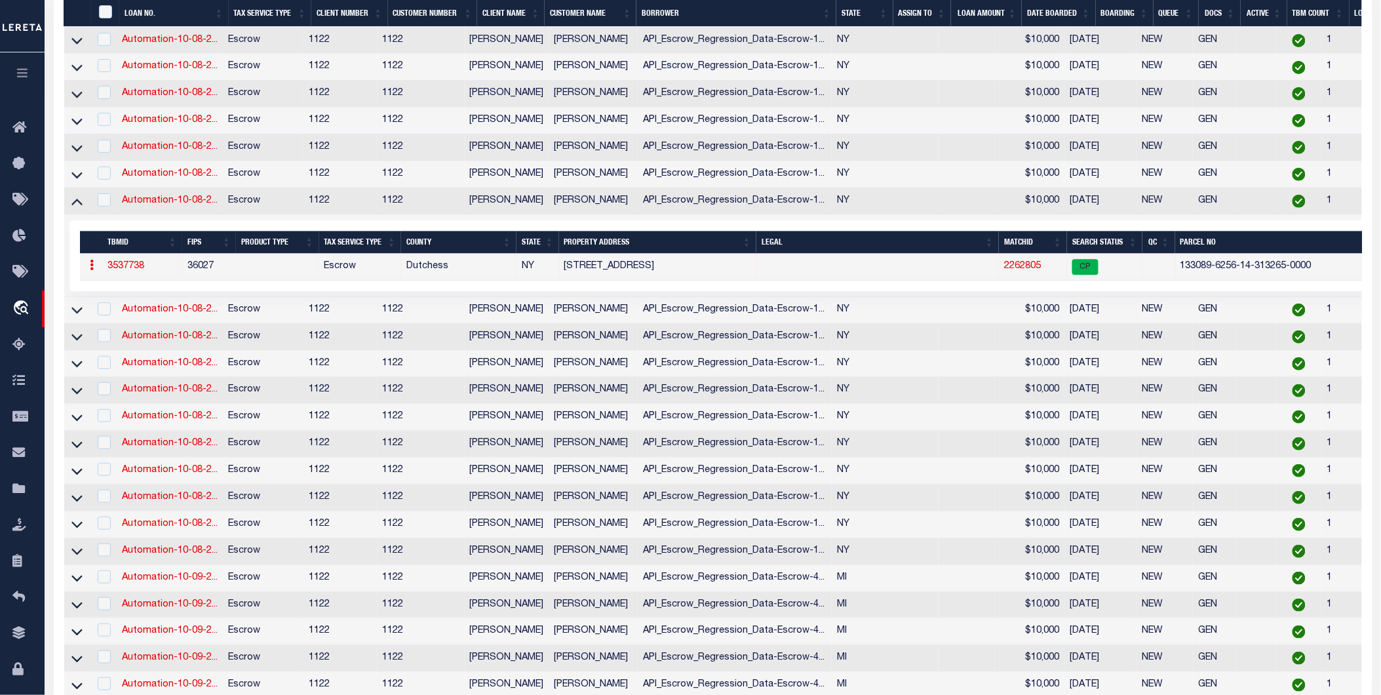
click at [83, 314] on link at bounding box center [76, 309] width 15 height 9
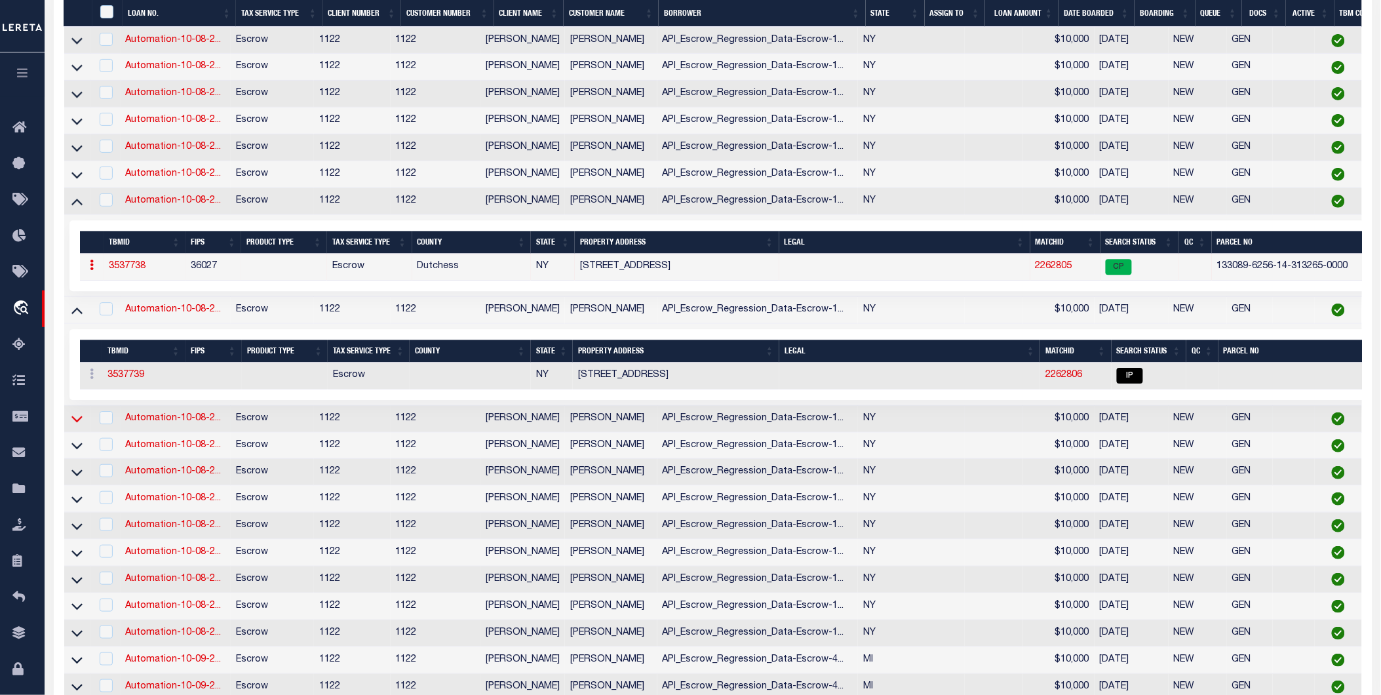
click at [73, 426] on icon at bounding box center [76, 419] width 11 height 14
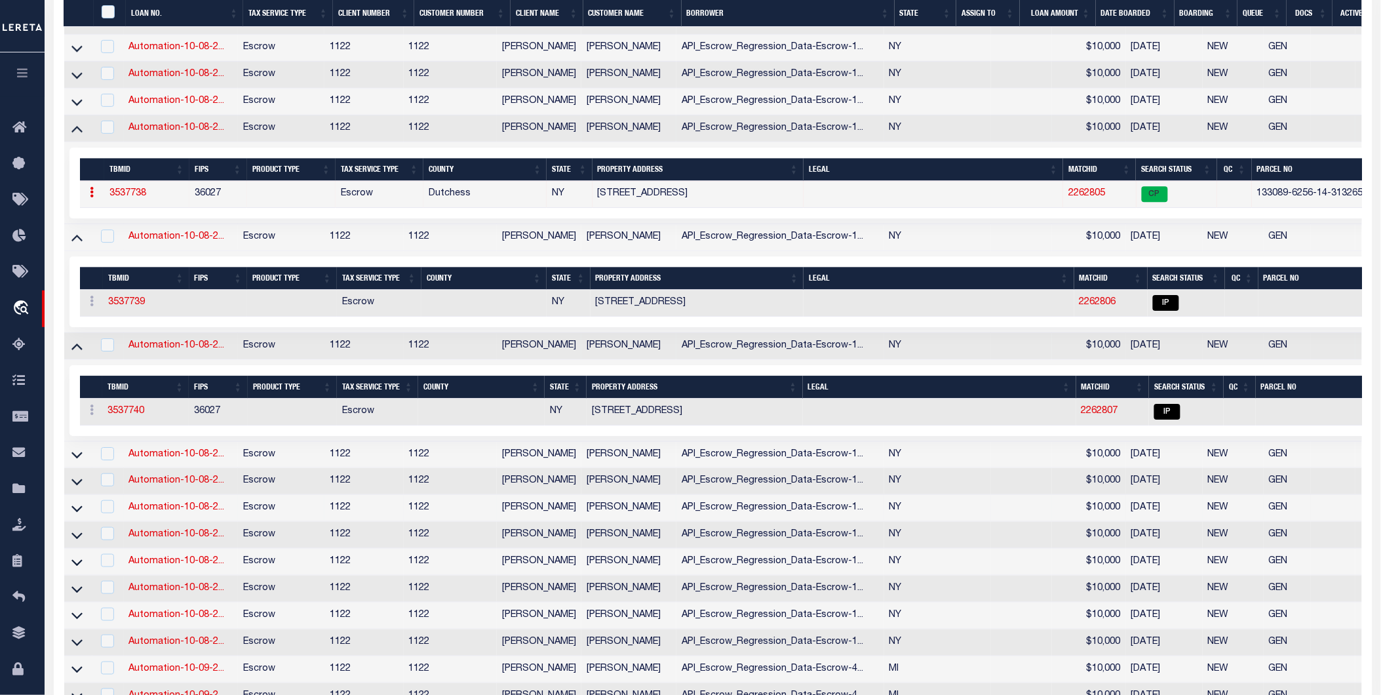
scroll to position [2011, 0]
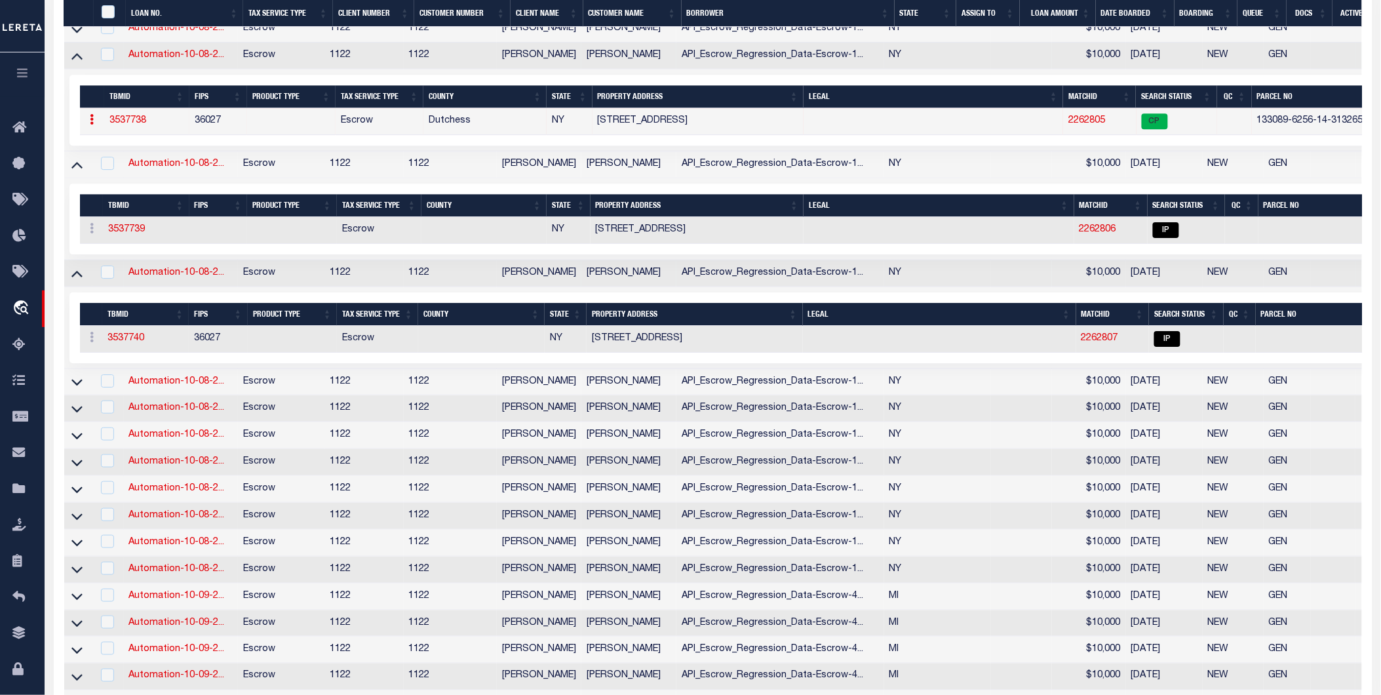
click at [80, 386] on icon at bounding box center [76, 383] width 11 height 7
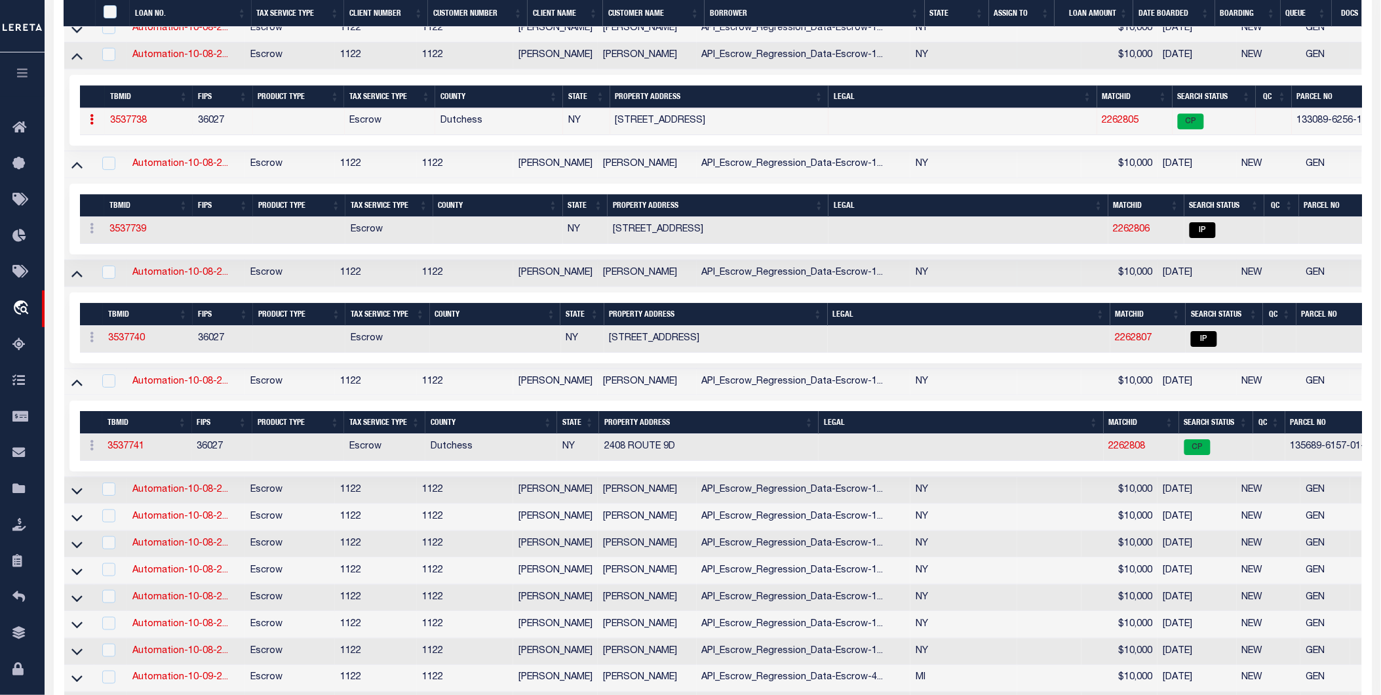
scroll to position [2084, 0]
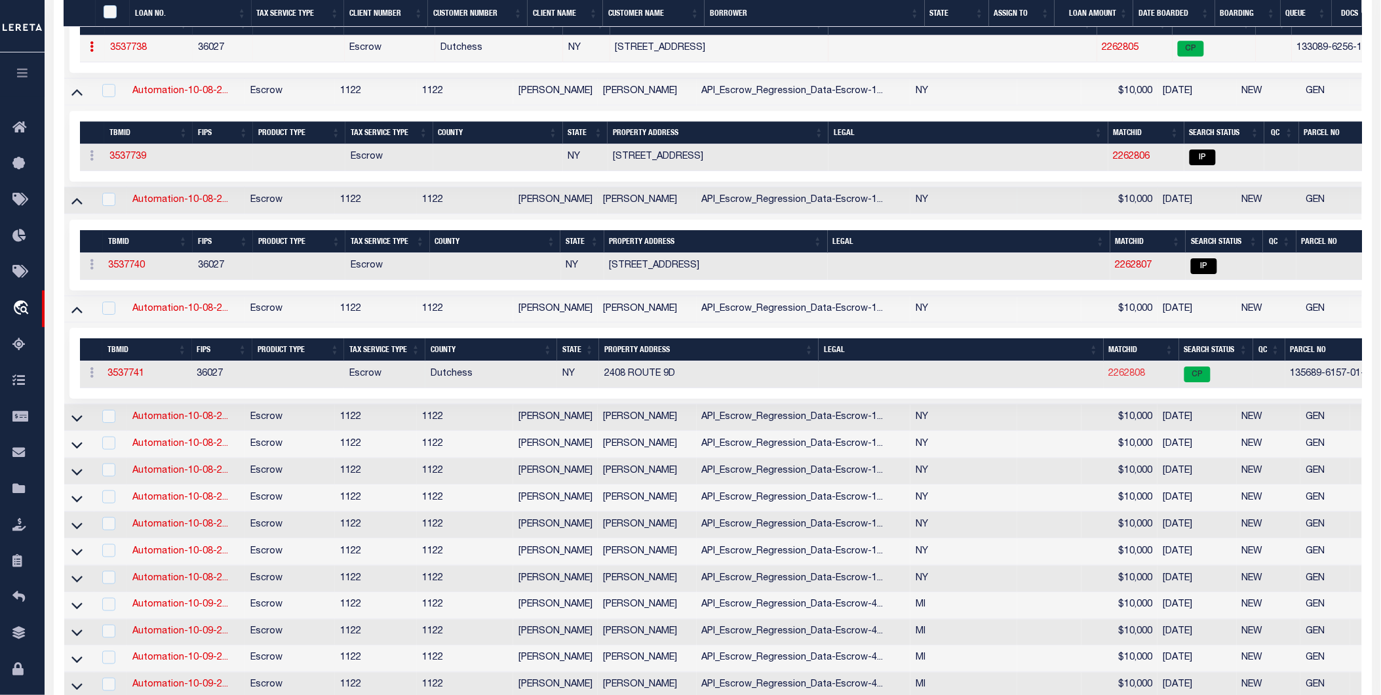
click at [1126, 378] on link "2262808" at bounding box center [1127, 373] width 37 height 9
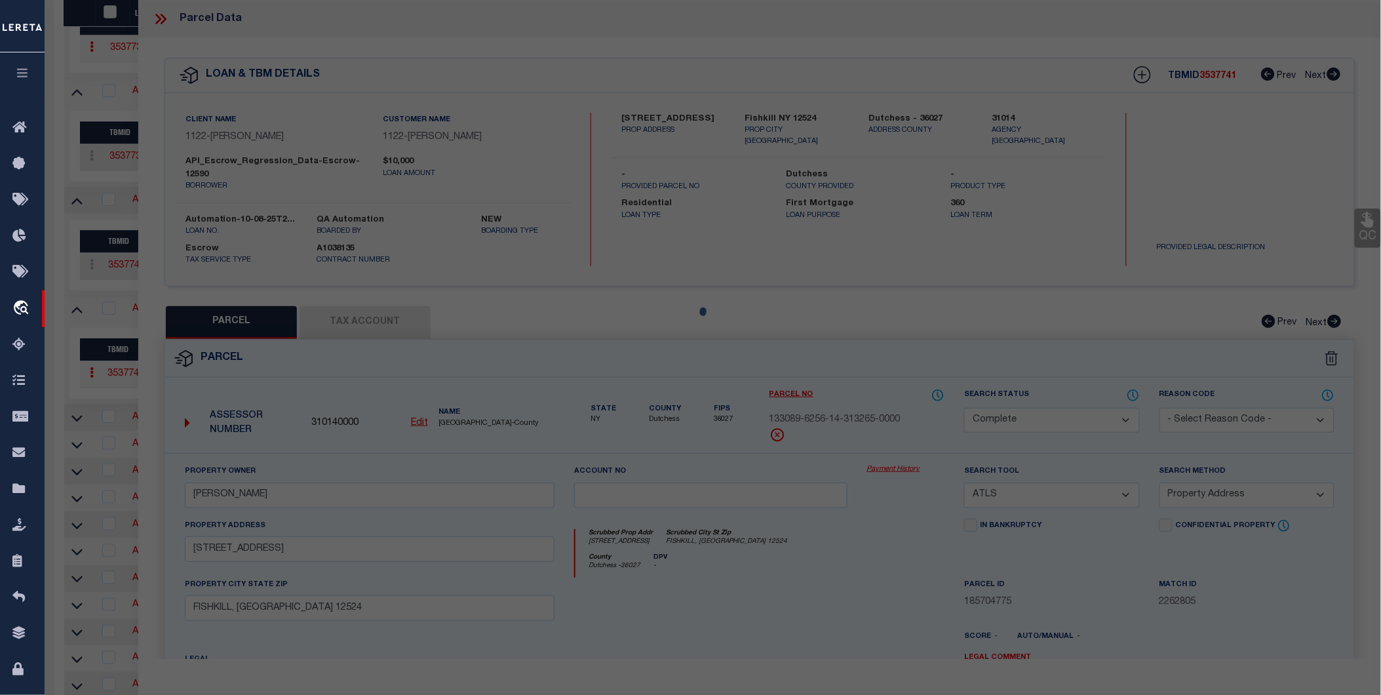
select select "AS"
select select
checkbox input "false"
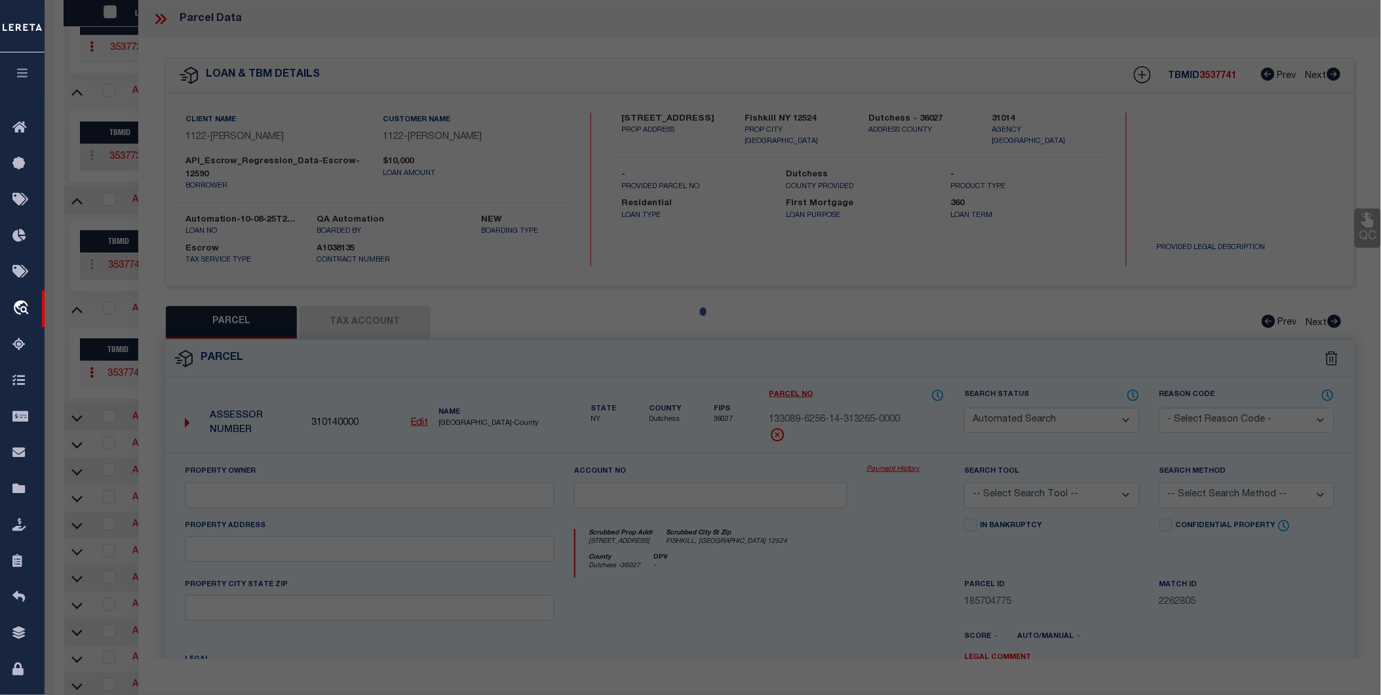
select select "CP"
type input "LODGE RLTY & CNSLTNG CORP"
select select "ATL"
select select "ADD"
type input "2408 ROUTE 9D"
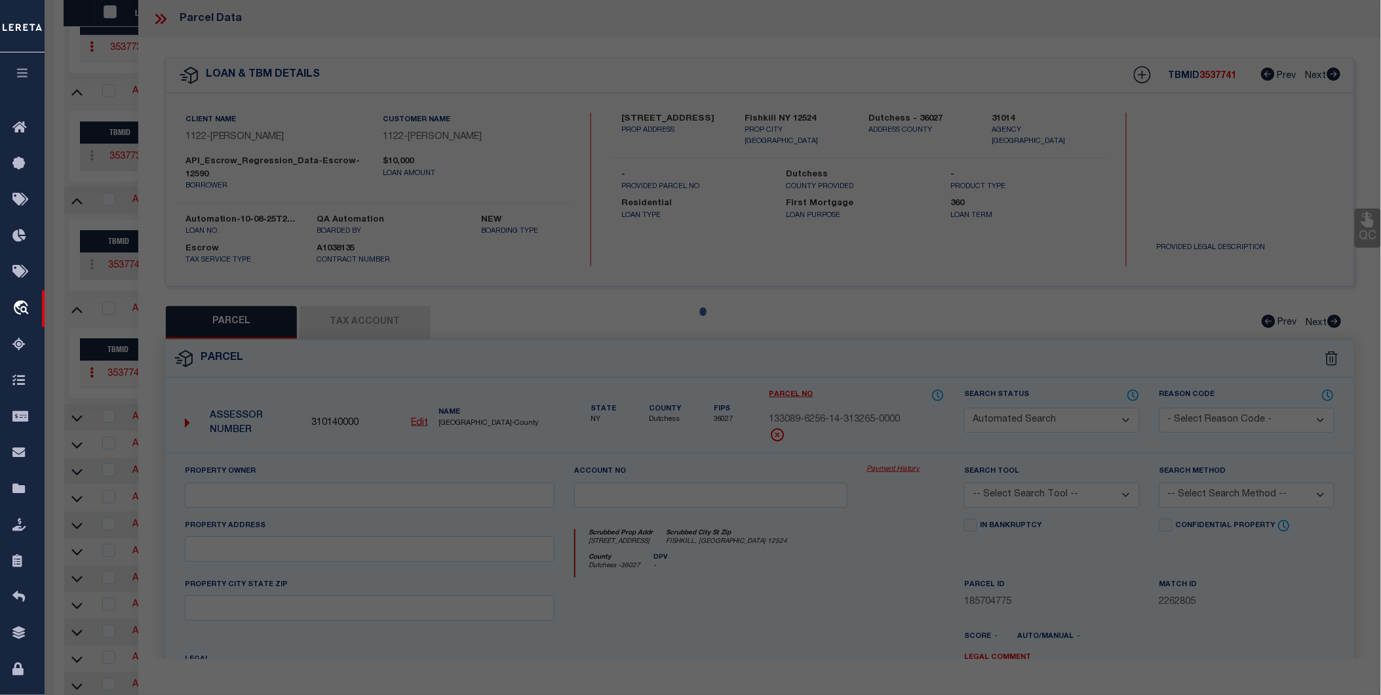
checkbox input "false"
type input "WAPPINGERS FALLS, NY 12590"
type textarea "LOT:174.646 BLK:1 SEC:6.157 DIST:135689 CITY/MUNI/TWP:WAPPINGER (TOV)"
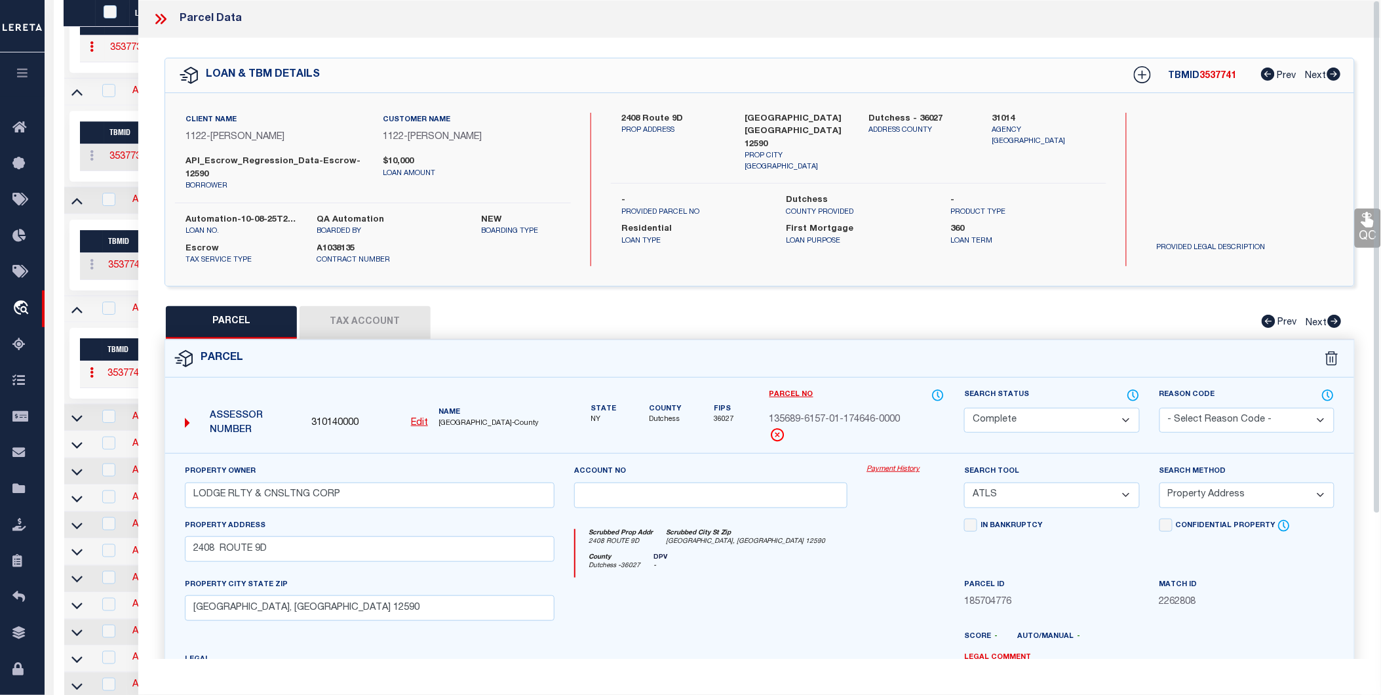
click at [374, 317] on button "Tax Account" at bounding box center [365, 322] width 131 height 33
select select "100"
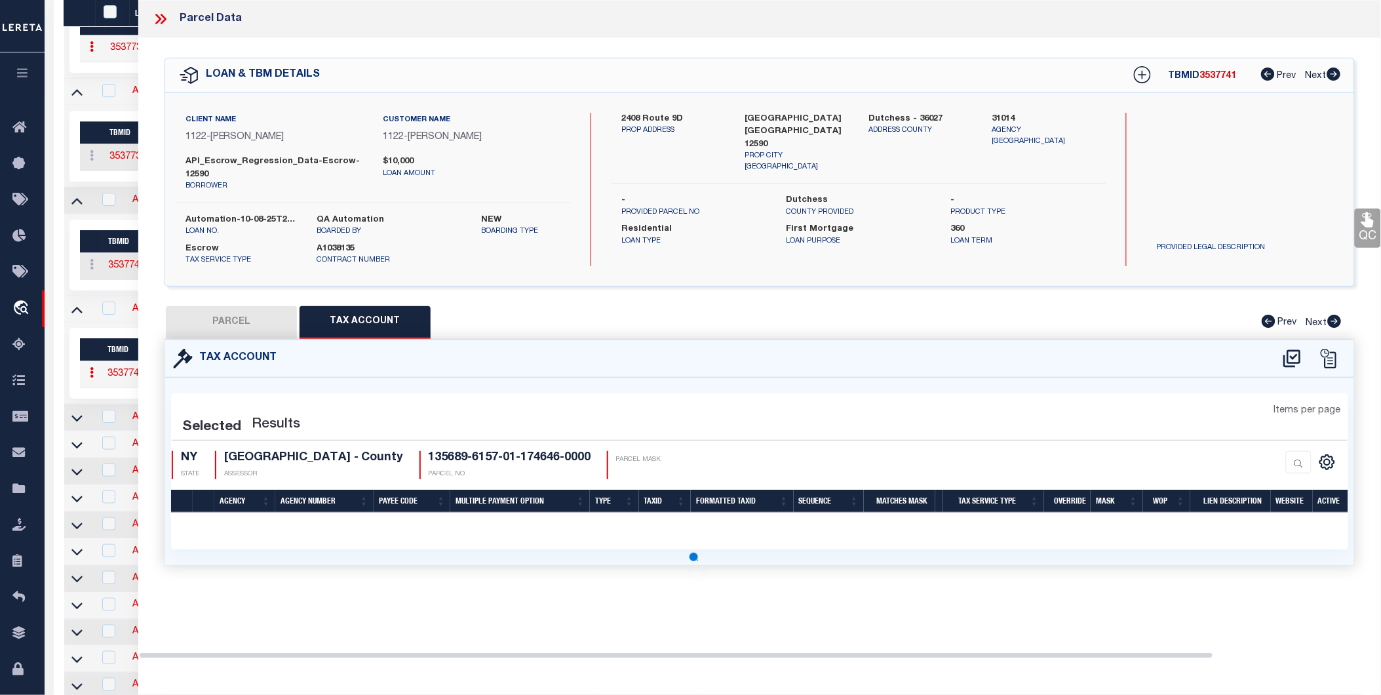
select select "100"
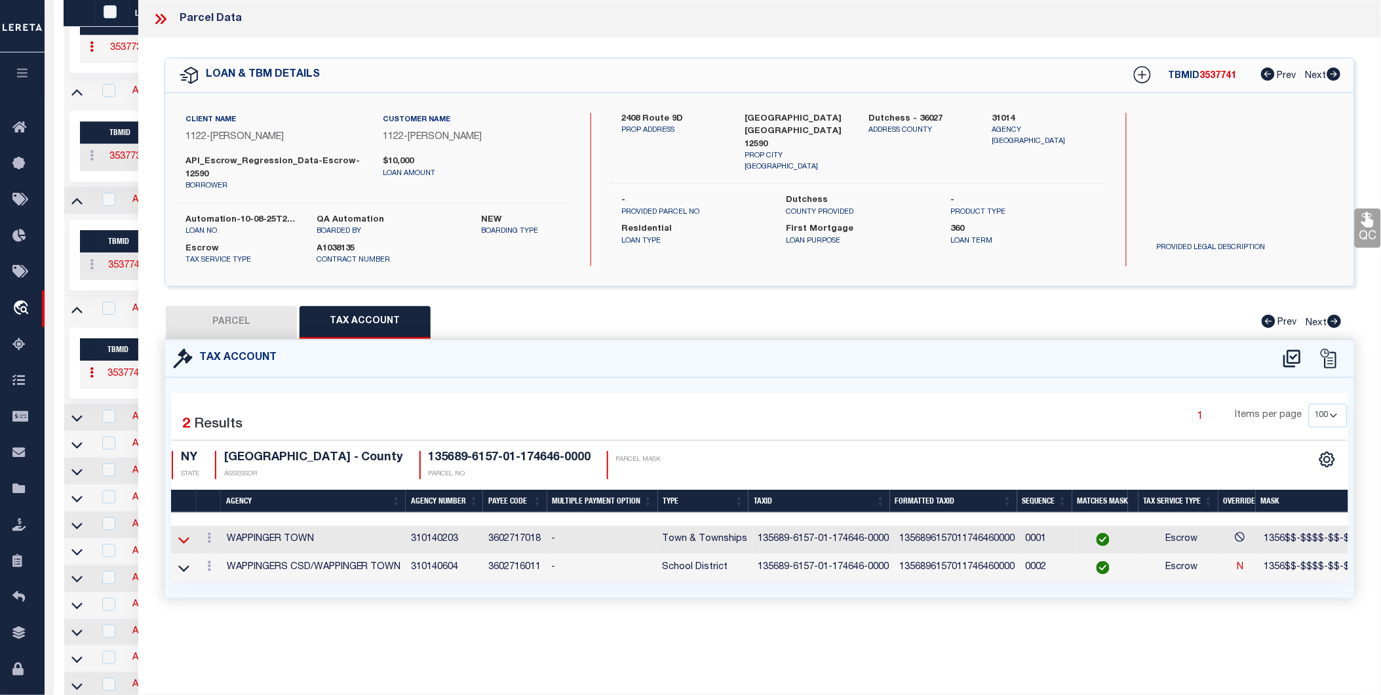
click at [186, 539] on icon at bounding box center [183, 540] width 11 height 14
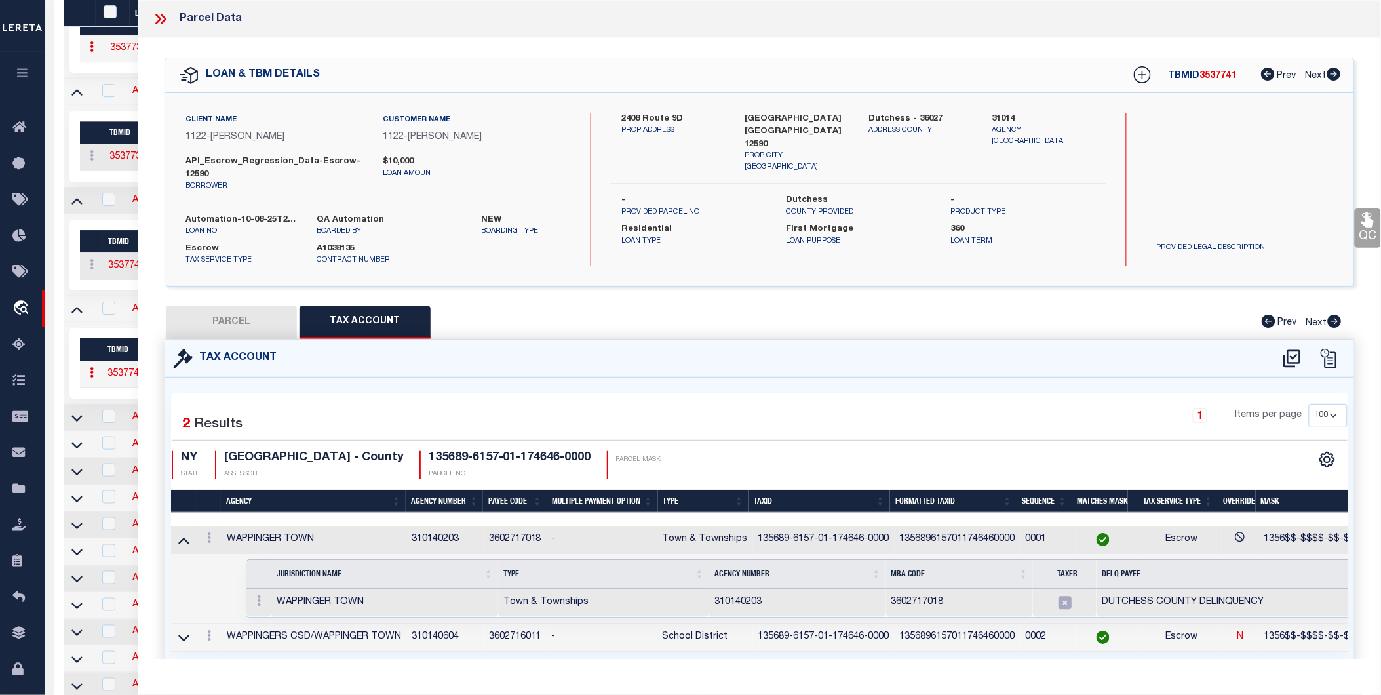
click at [731, 597] on td "310140203" at bounding box center [797, 603] width 177 height 28
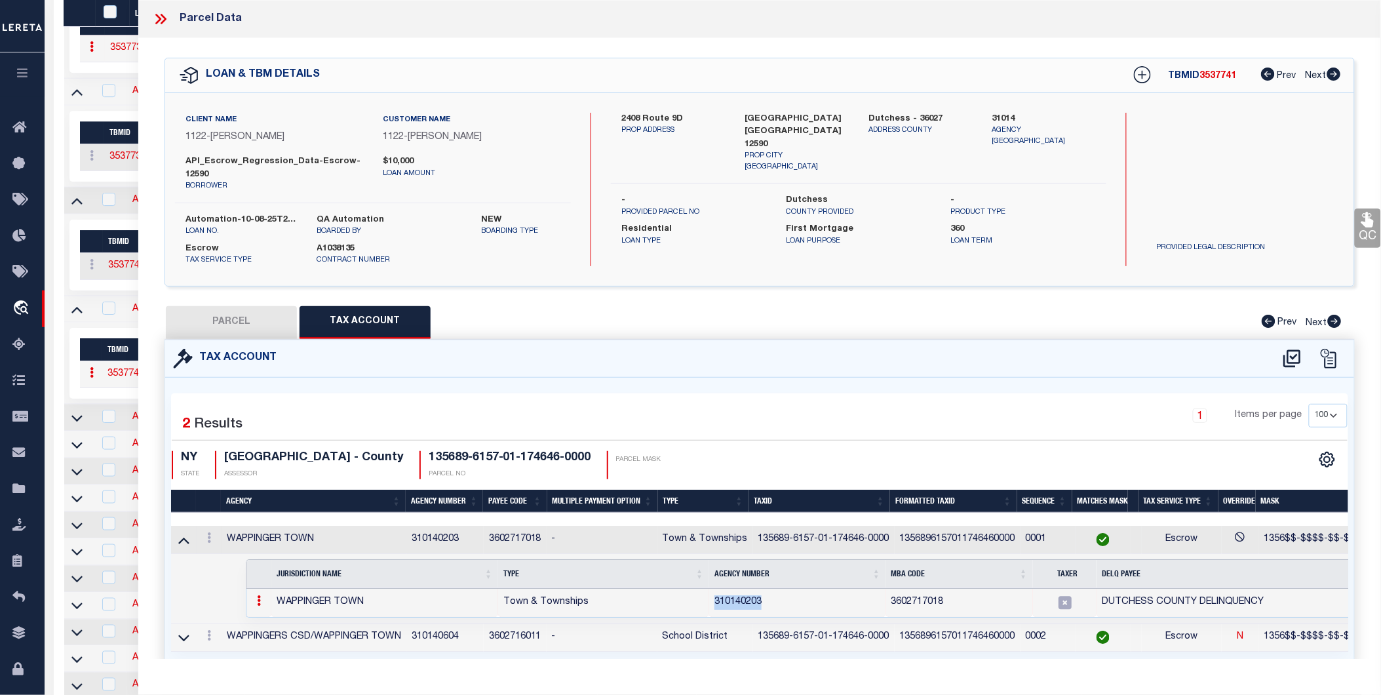
click at [731, 597] on td "310140203" at bounding box center [797, 603] width 177 height 28
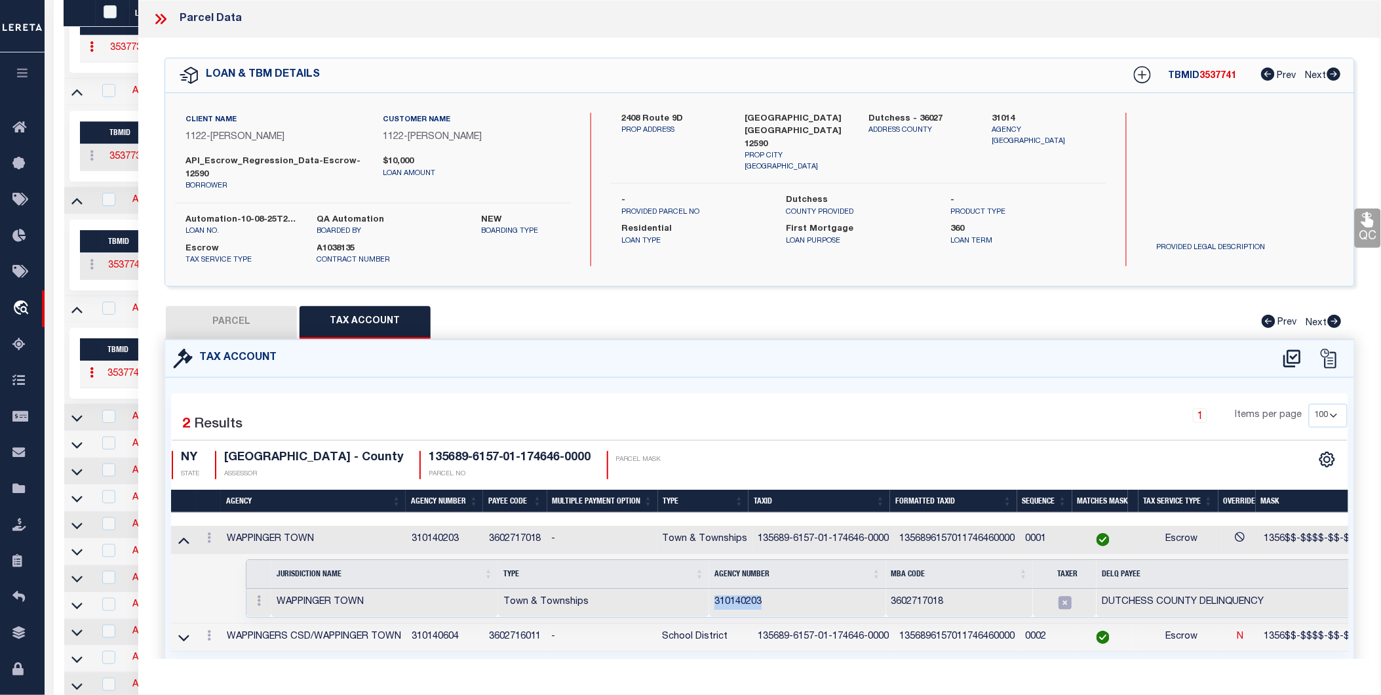
copy td "310140203"
click at [160, 16] on icon at bounding box center [160, 18] width 17 height 17
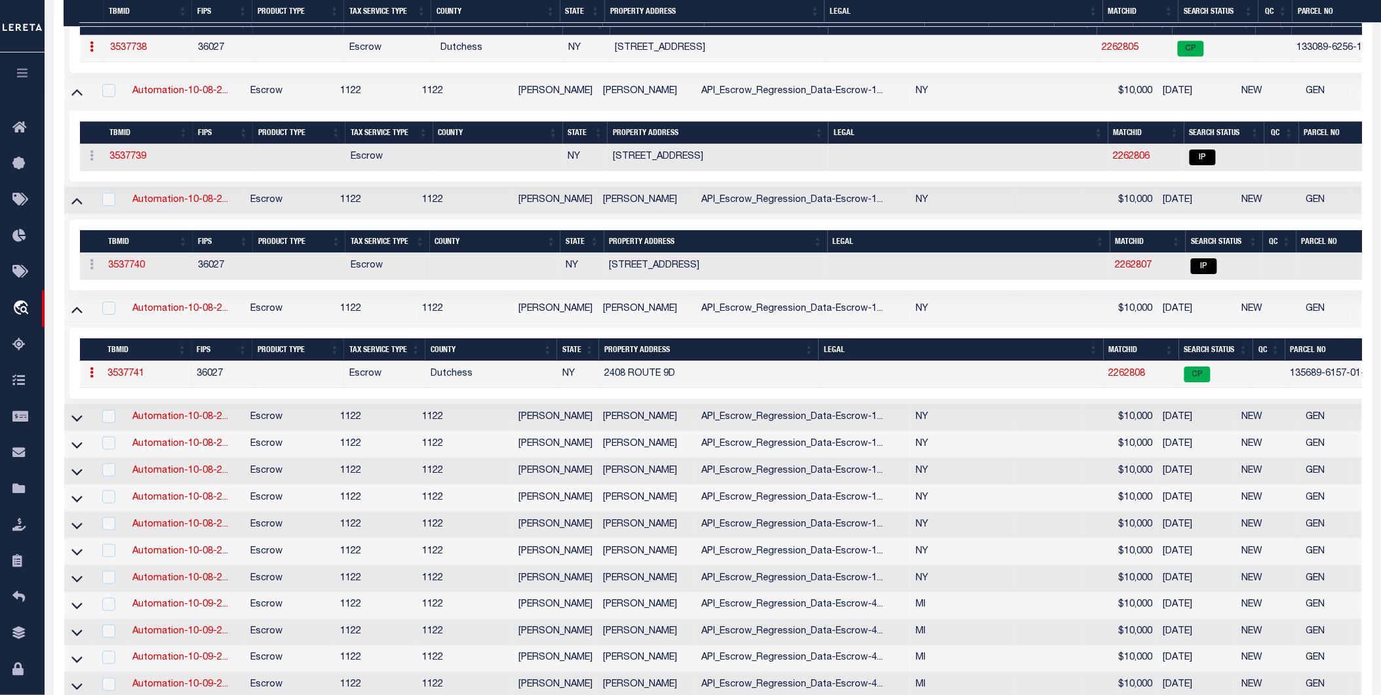
scroll to position [2230, 0]
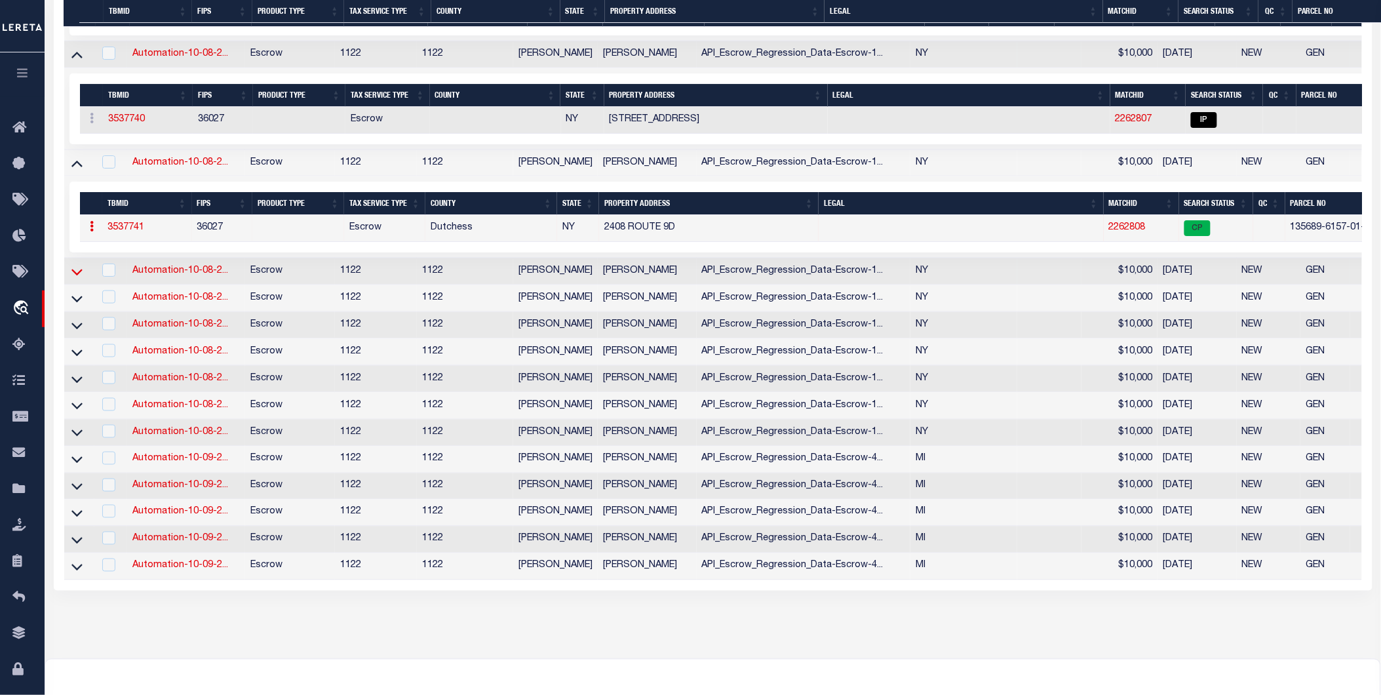
click at [80, 276] on icon at bounding box center [76, 272] width 11 height 7
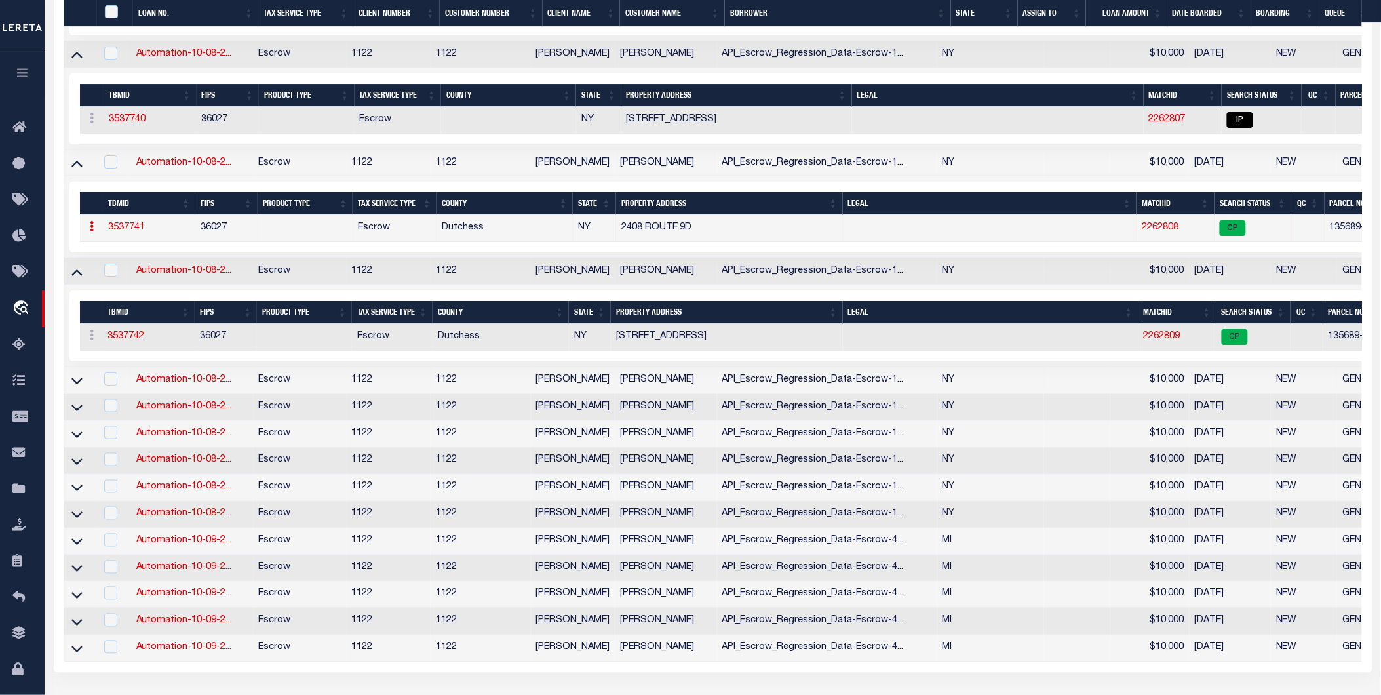
click at [82, 384] on link at bounding box center [76, 379] width 15 height 9
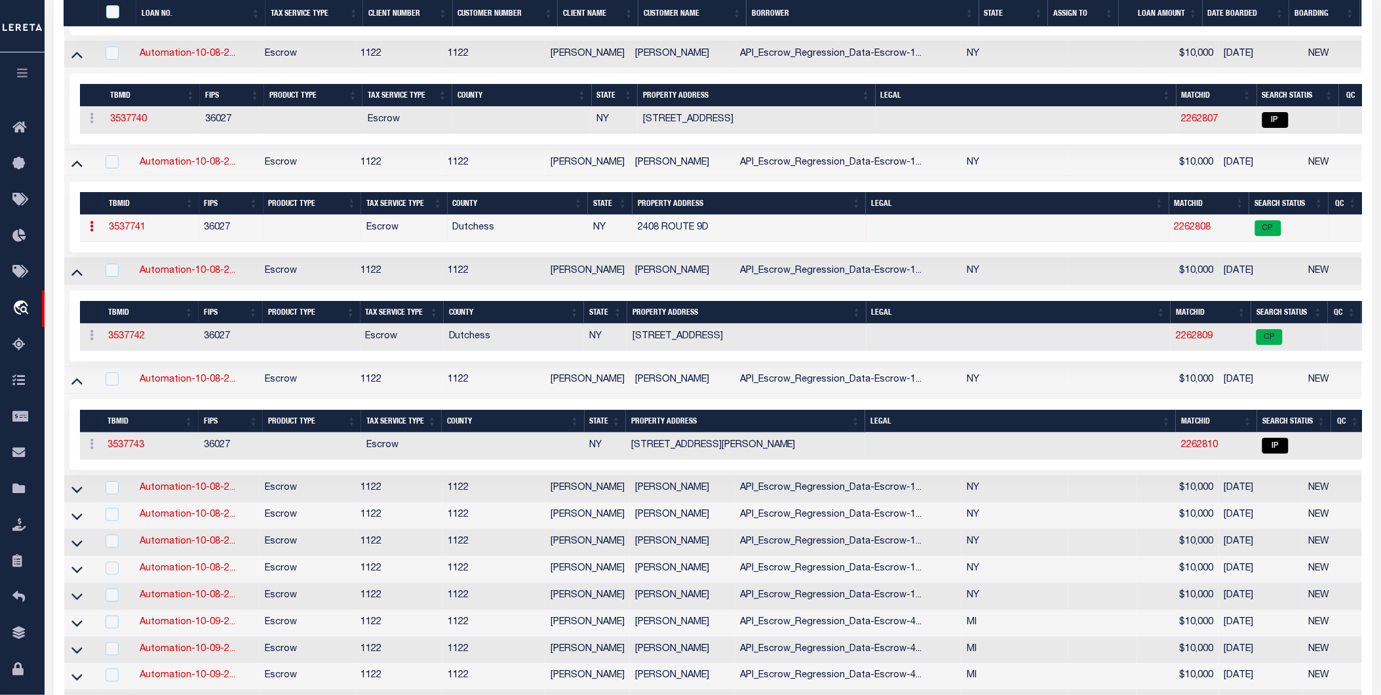
scroll to position [2303, 0]
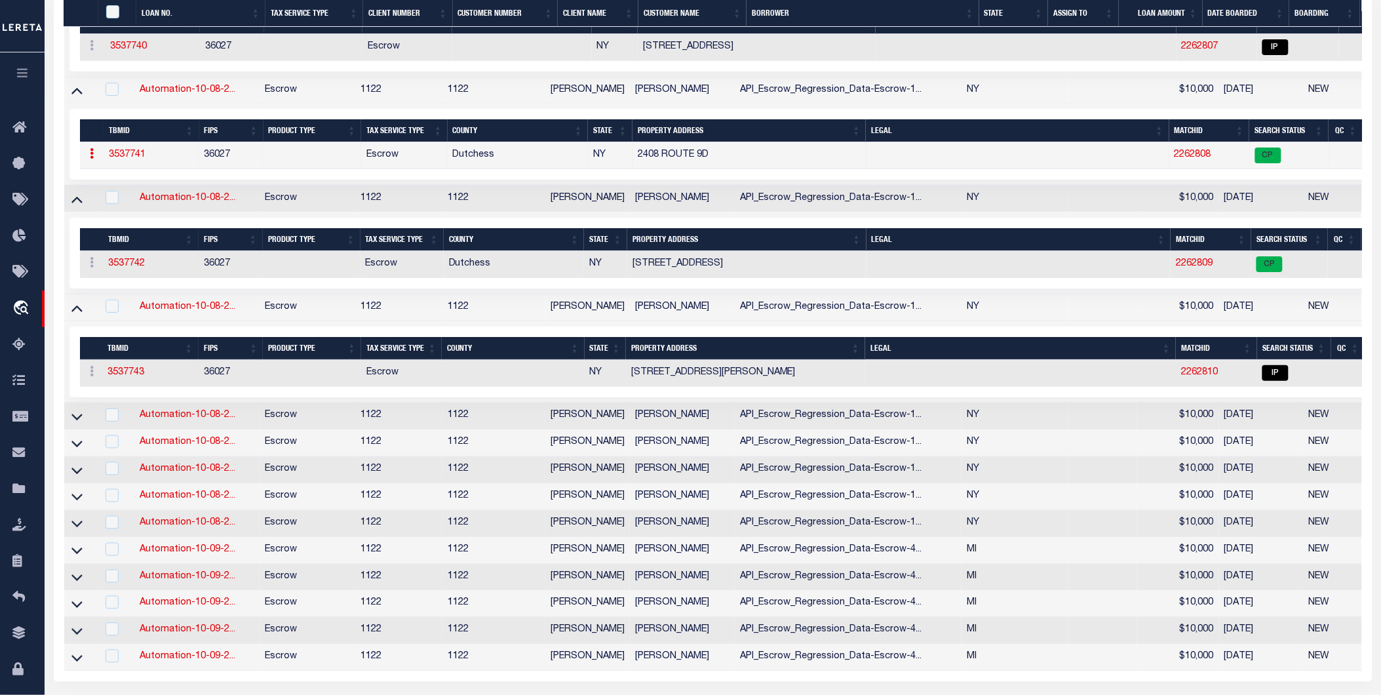
click at [75, 424] on icon at bounding box center [76, 417] width 11 height 14
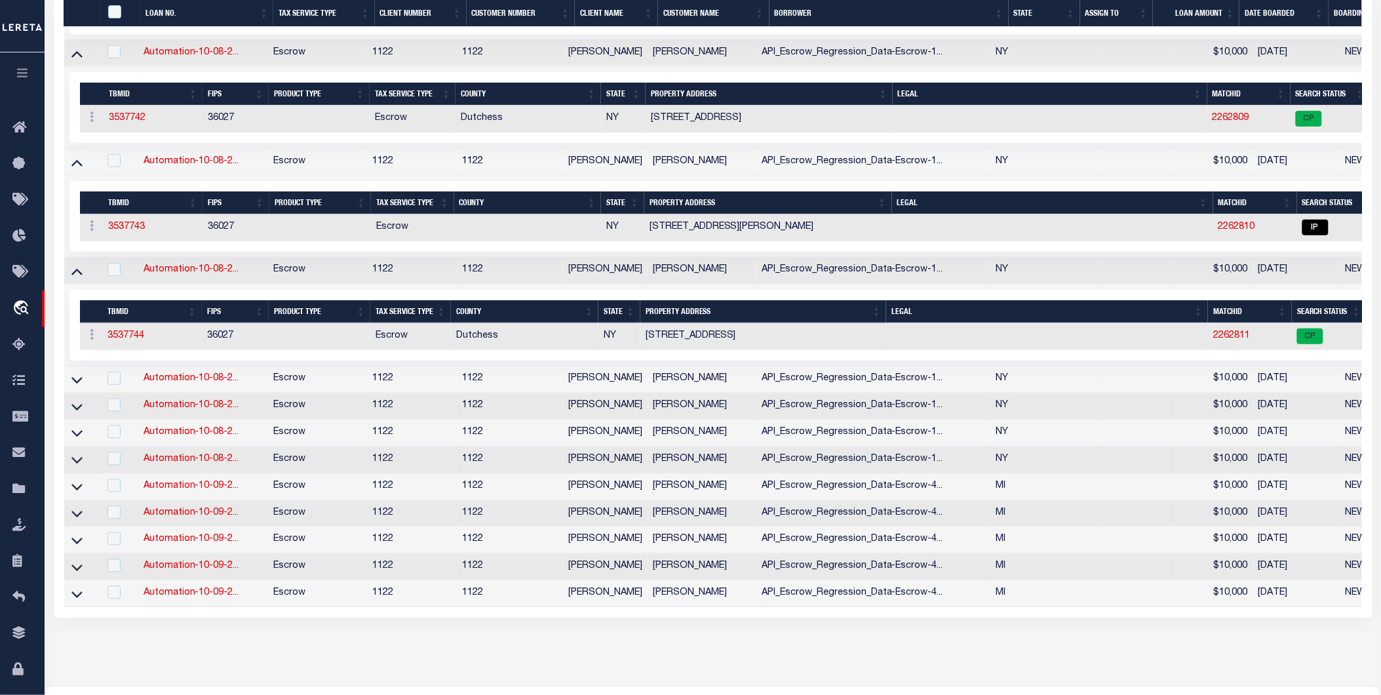
scroll to position [2521, 0]
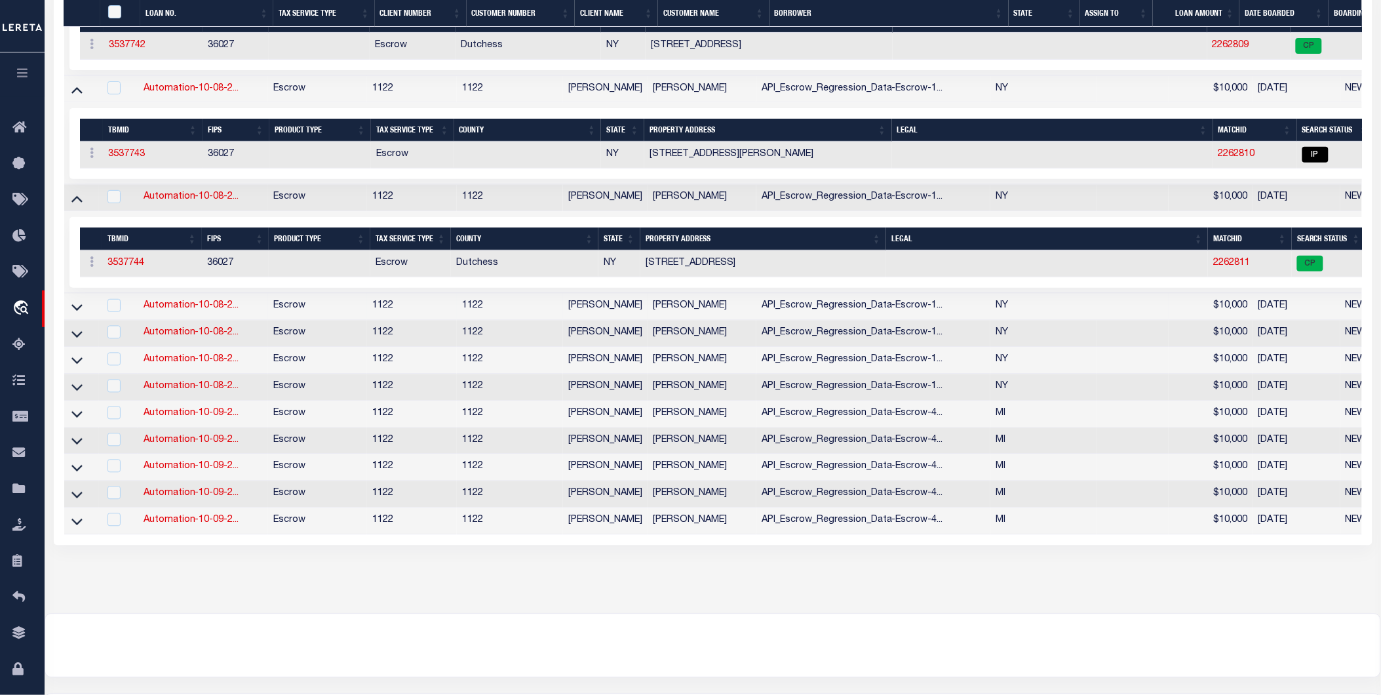
click at [80, 311] on icon at bounding box center [76, 307] width 11 height 7
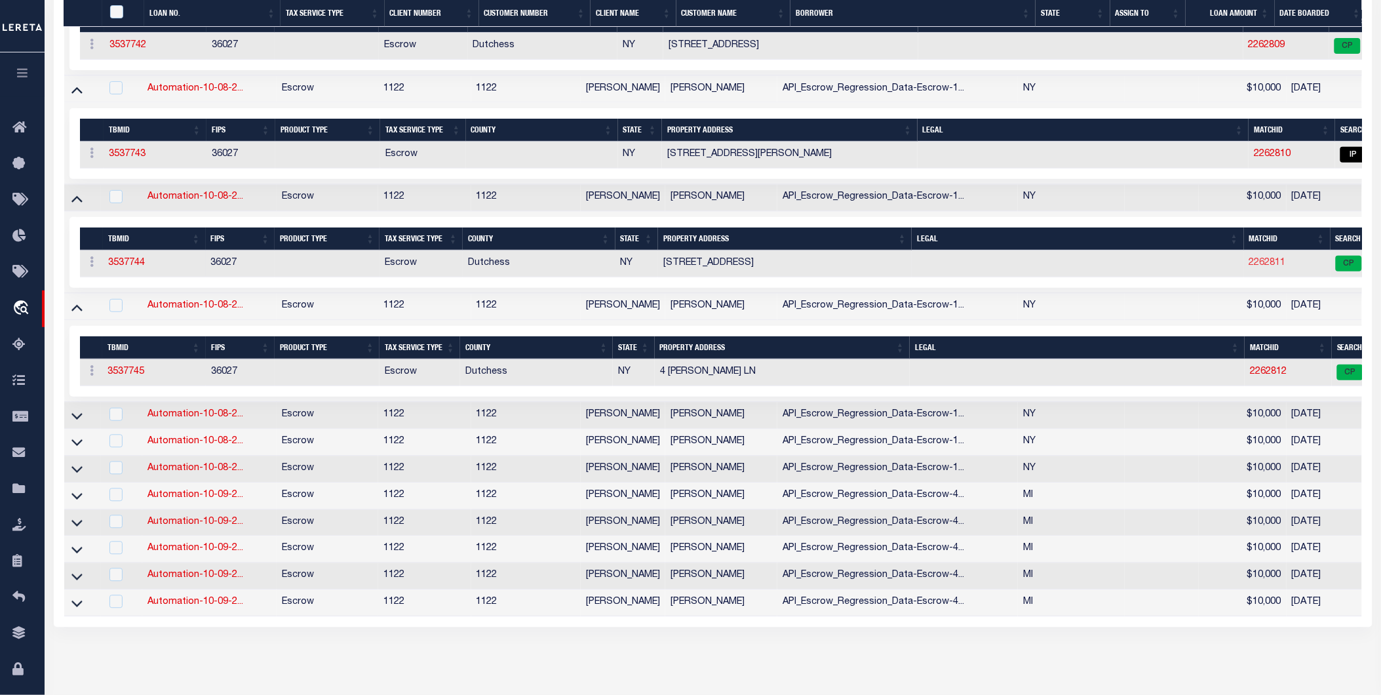
click at [1274, 268] on link "2262811" at bounding box center [1268, 262] width 37 height 9
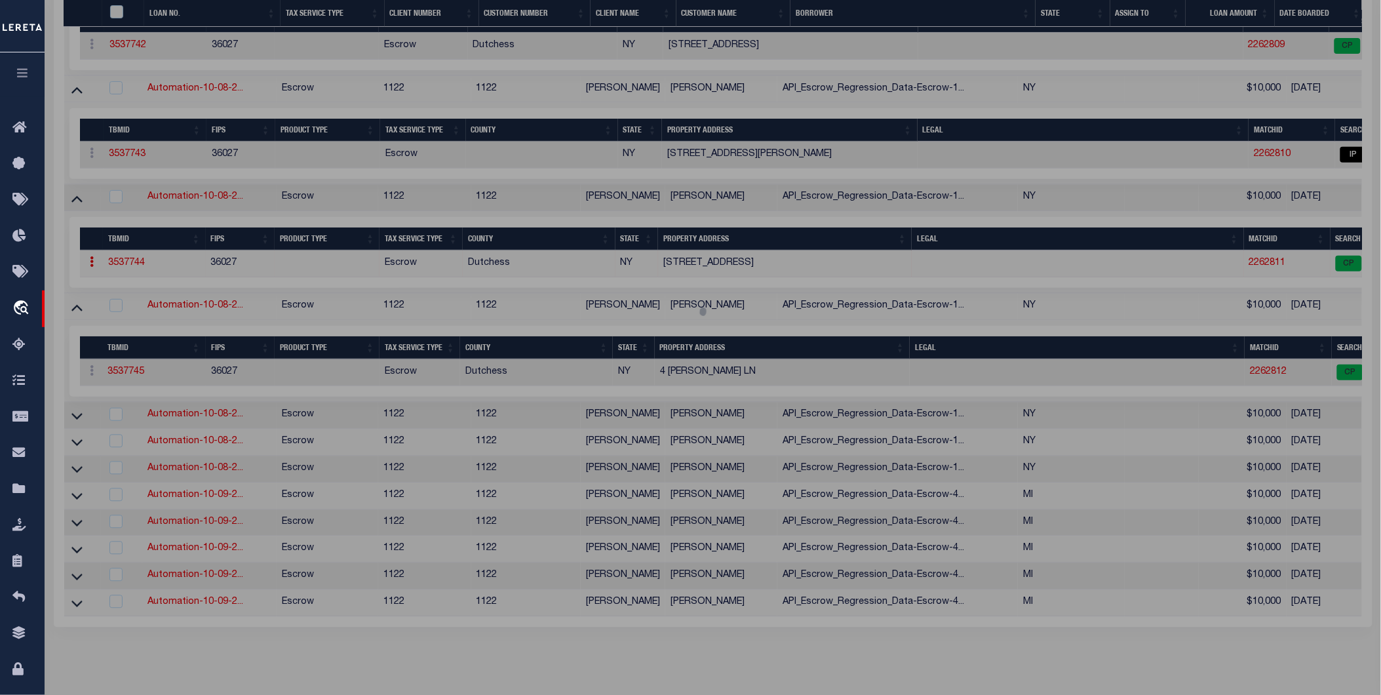
select select "AS"
select select
checkbox input "false"
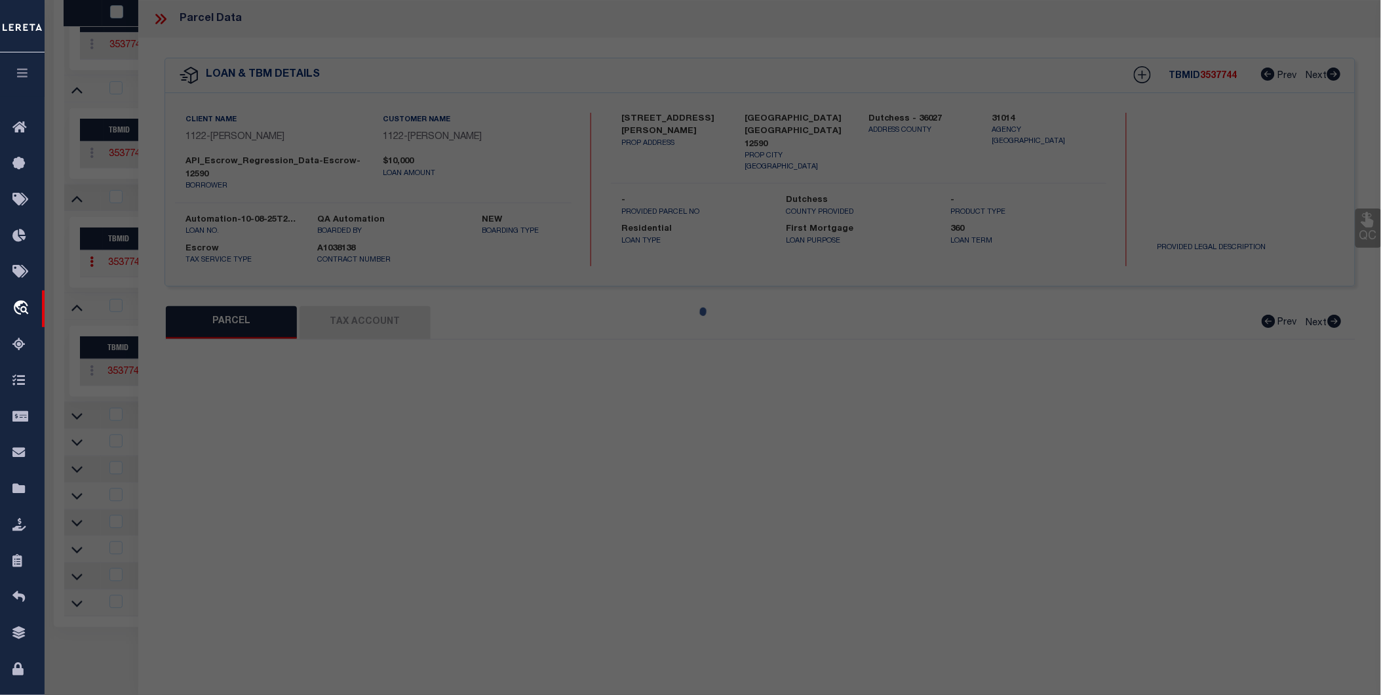
select select "CP"
type input "ALVARADO,NELSON"
select select "ATL"
select select "ADD"
type input "171 DIDDELL RD"
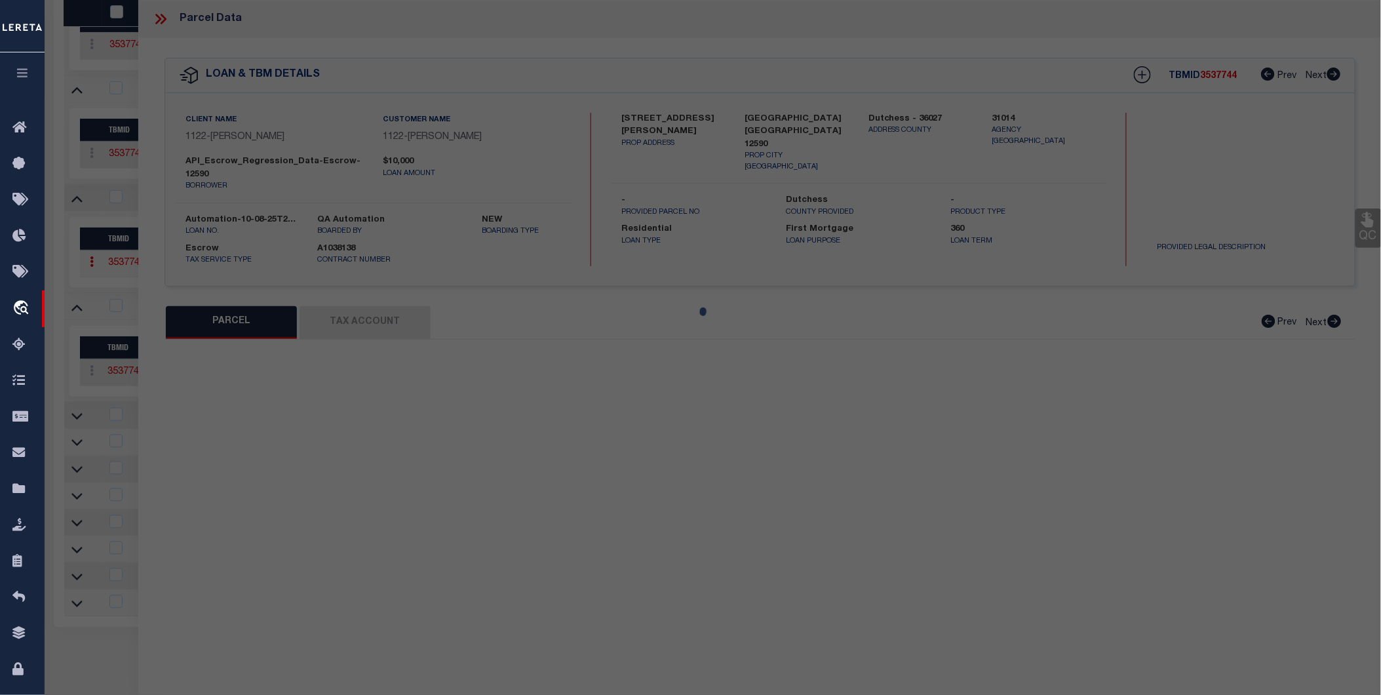
checkbox input "false"
type input "WAPPINGERS FALLS, NY 12590"
type textarea "1.08 AC (C)"
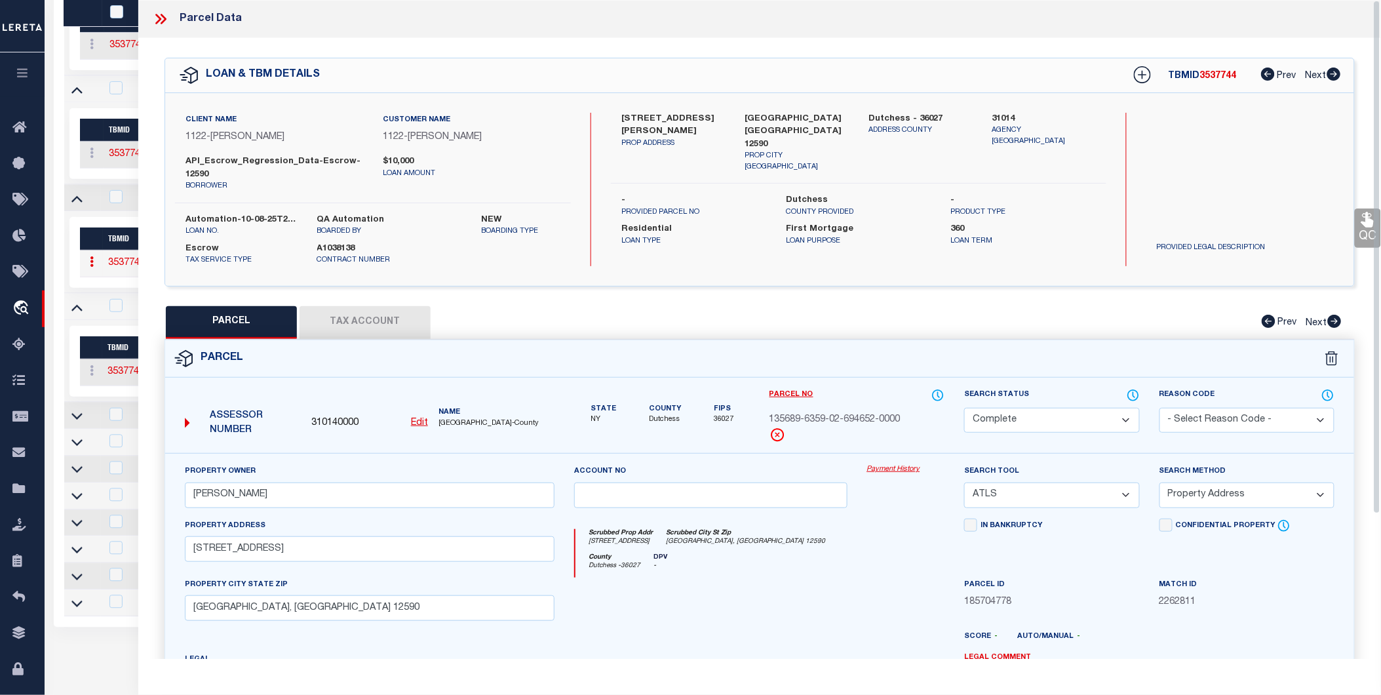
click at [346, 323] on button "Tax Account" at bounding box center [365, 322] width 131 height 33
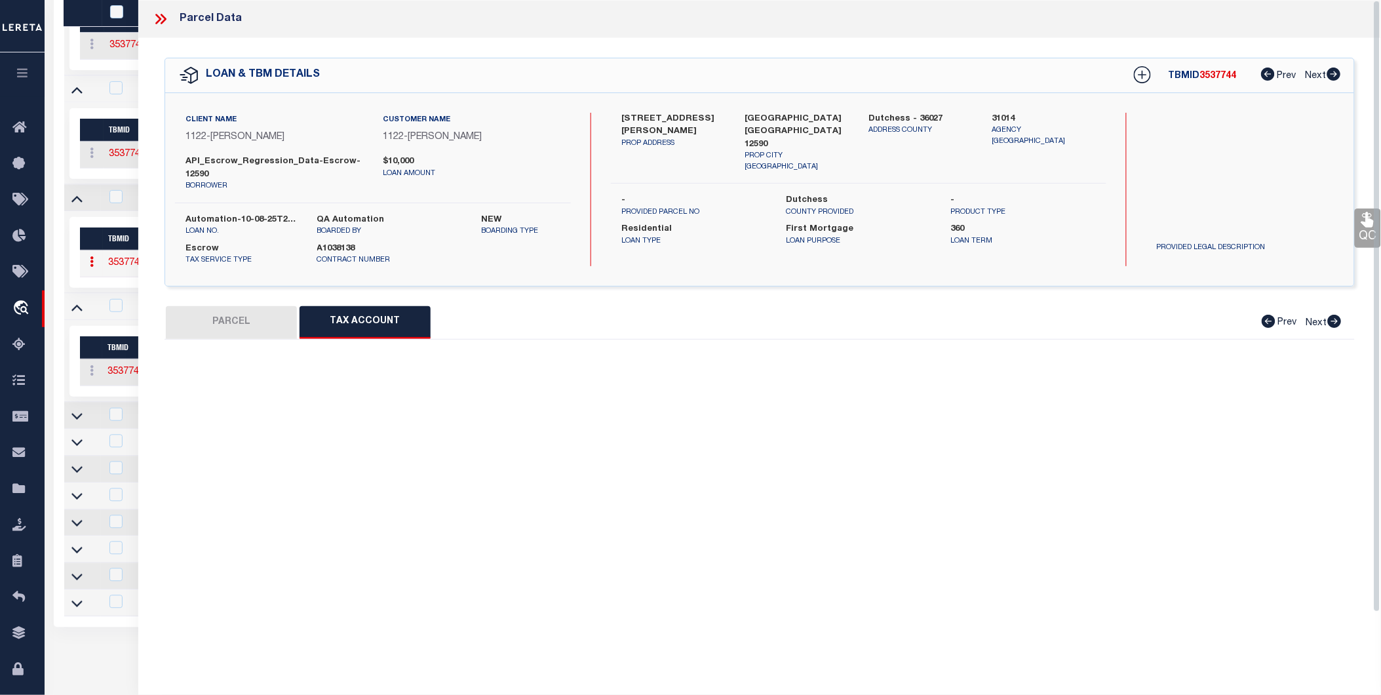
select select "100"
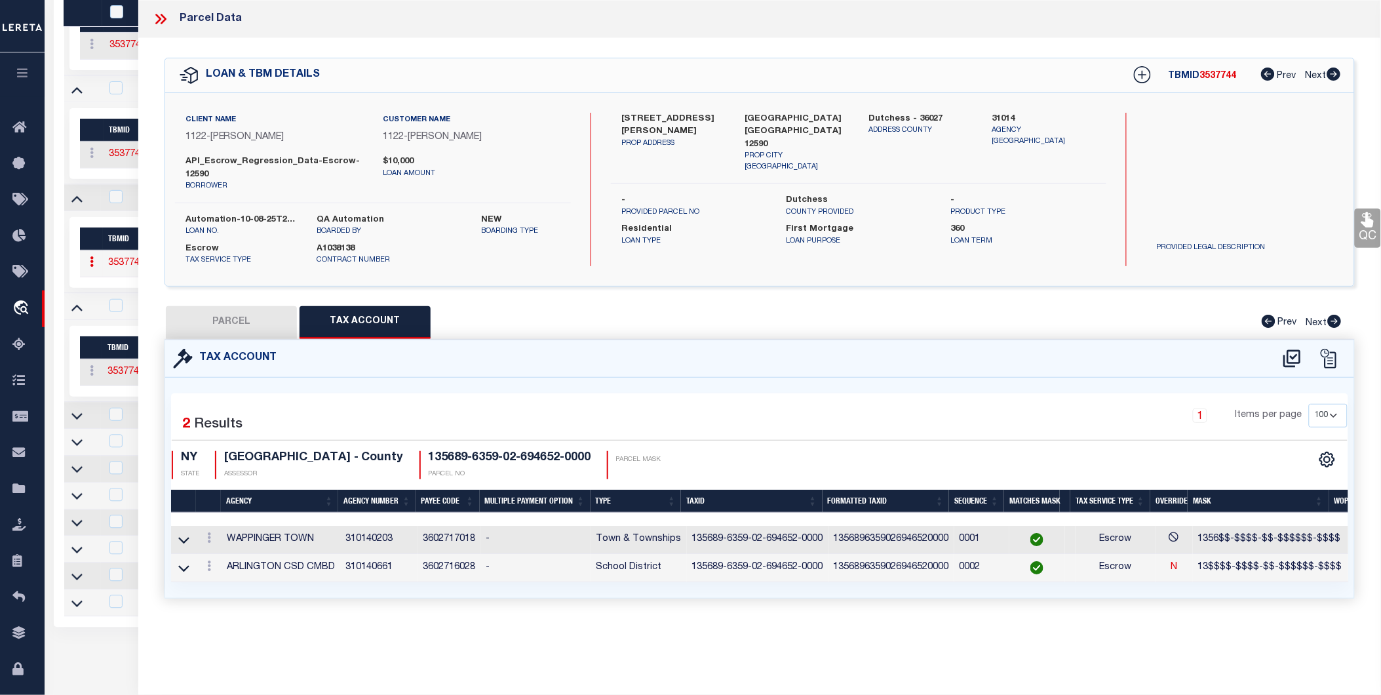
scroll to position [0, 0]
click at [444, 574] on td "3602716028" at bounding box center [449, 568] width 63 height 28
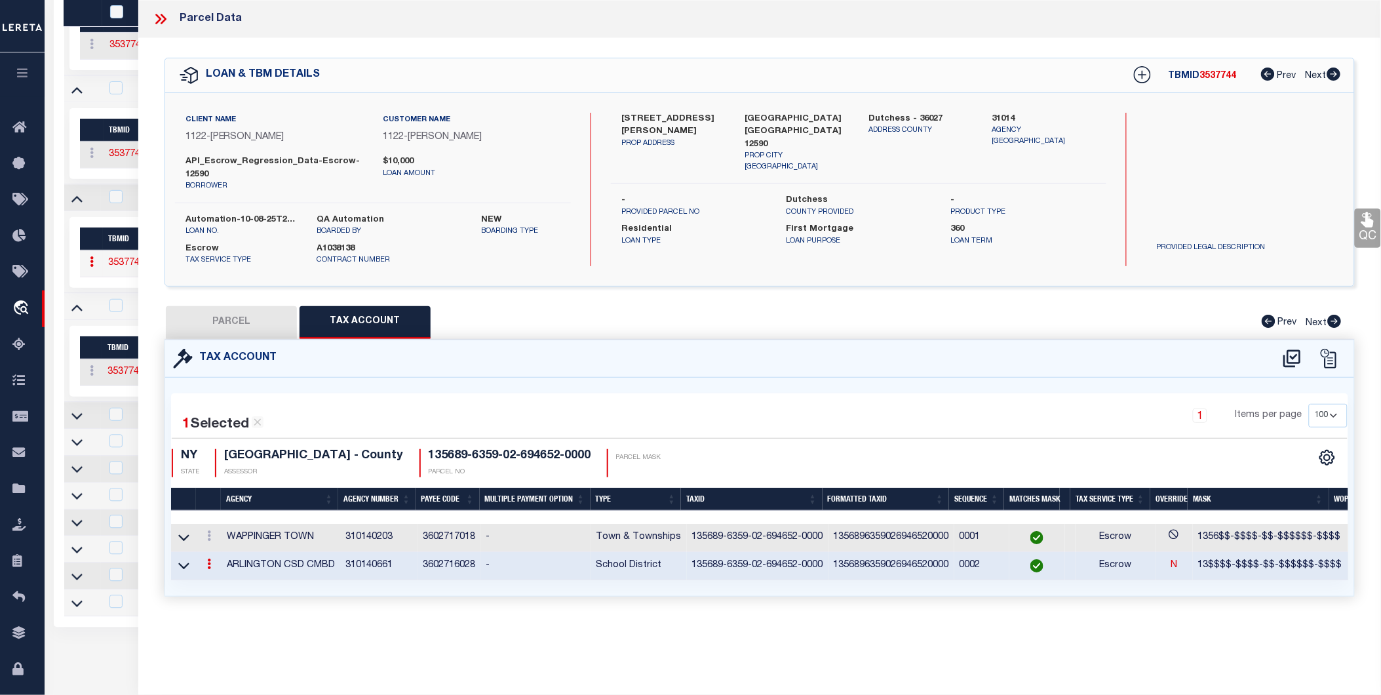
click at [444, 568] on td "3602716028" at bounding box center [449, 566] width 63 height 28
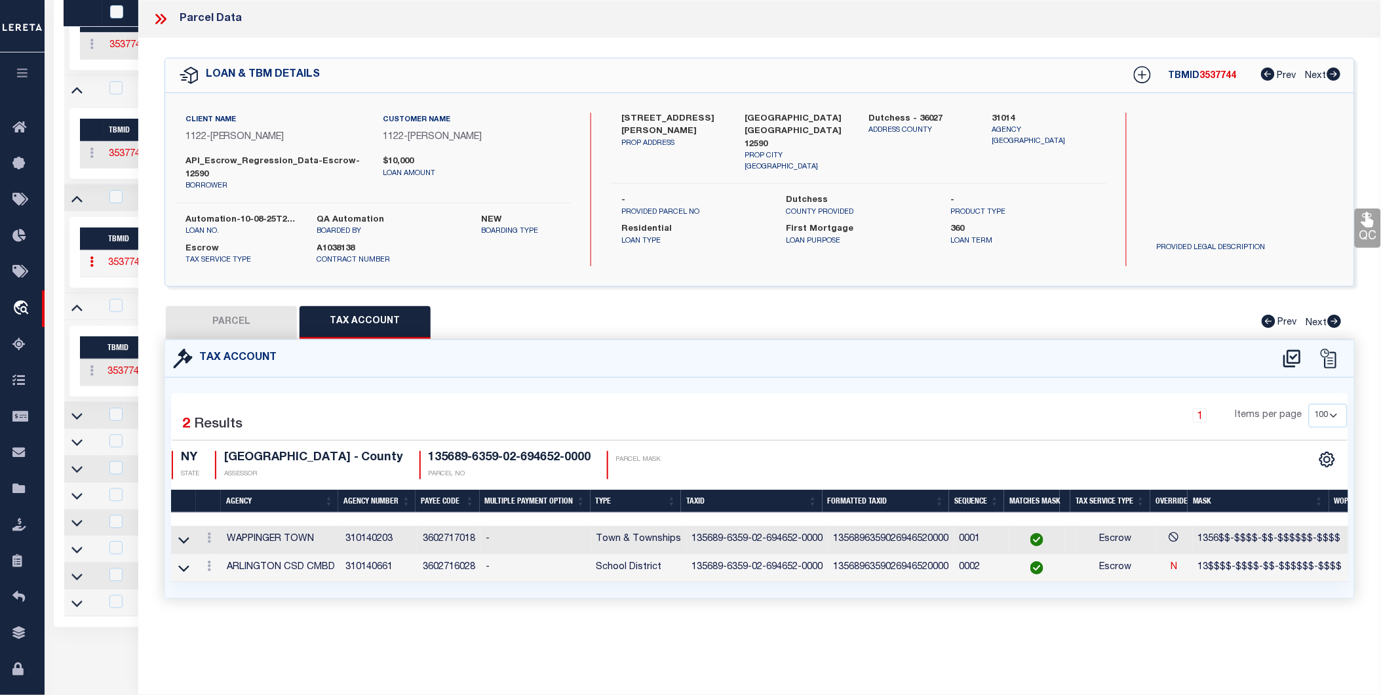
click at [444, 568] on td "3602716028" at bounding box center [449, 568] width 63 height 28
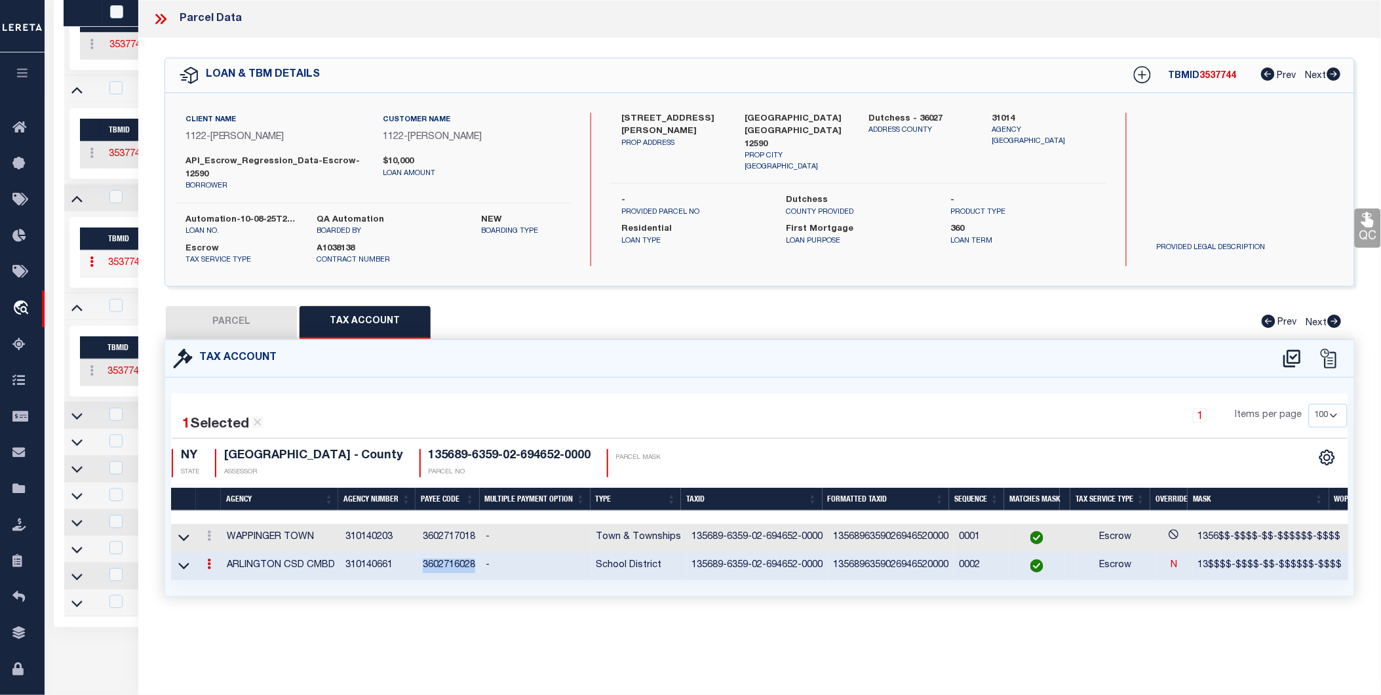
copy td "3602716028"
click at [1171, 566] on link "N" at bounding box center [1174, 565] width 7 height 9
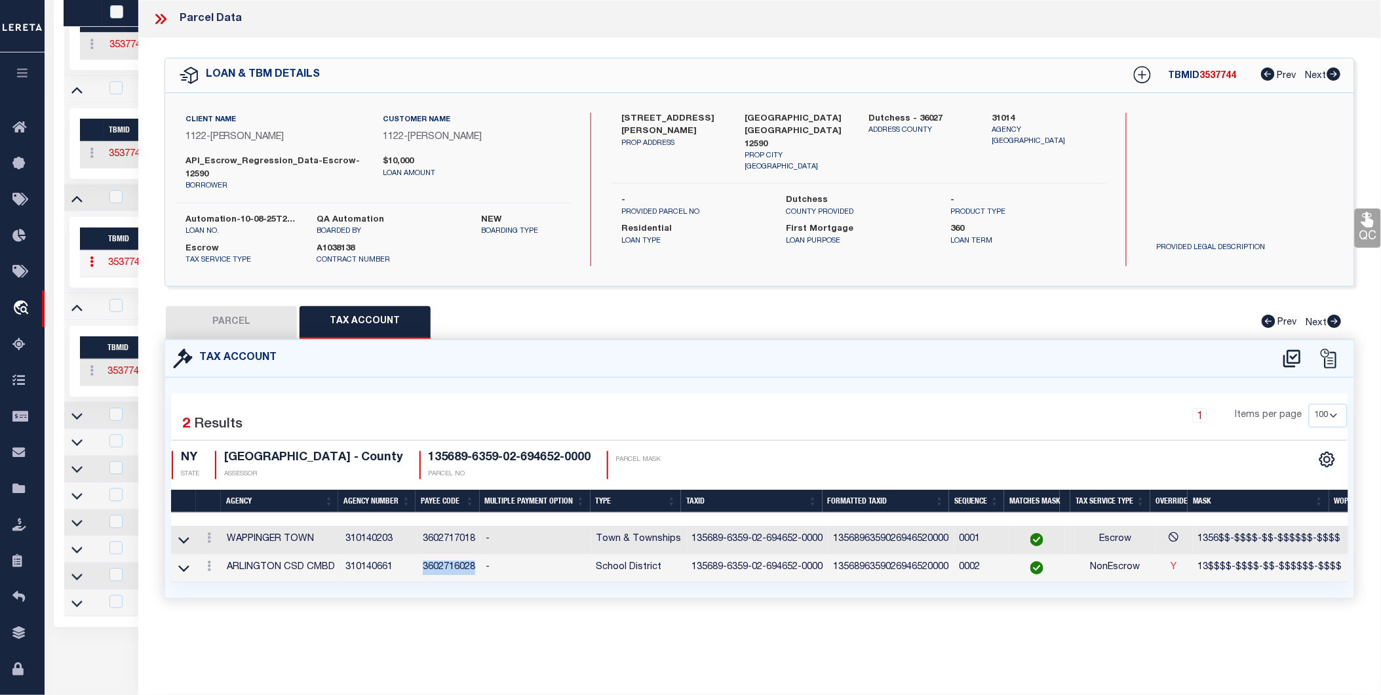
click at [1172, 566] on link "Y" at bounding box center [1175, 567] width 6 height 9
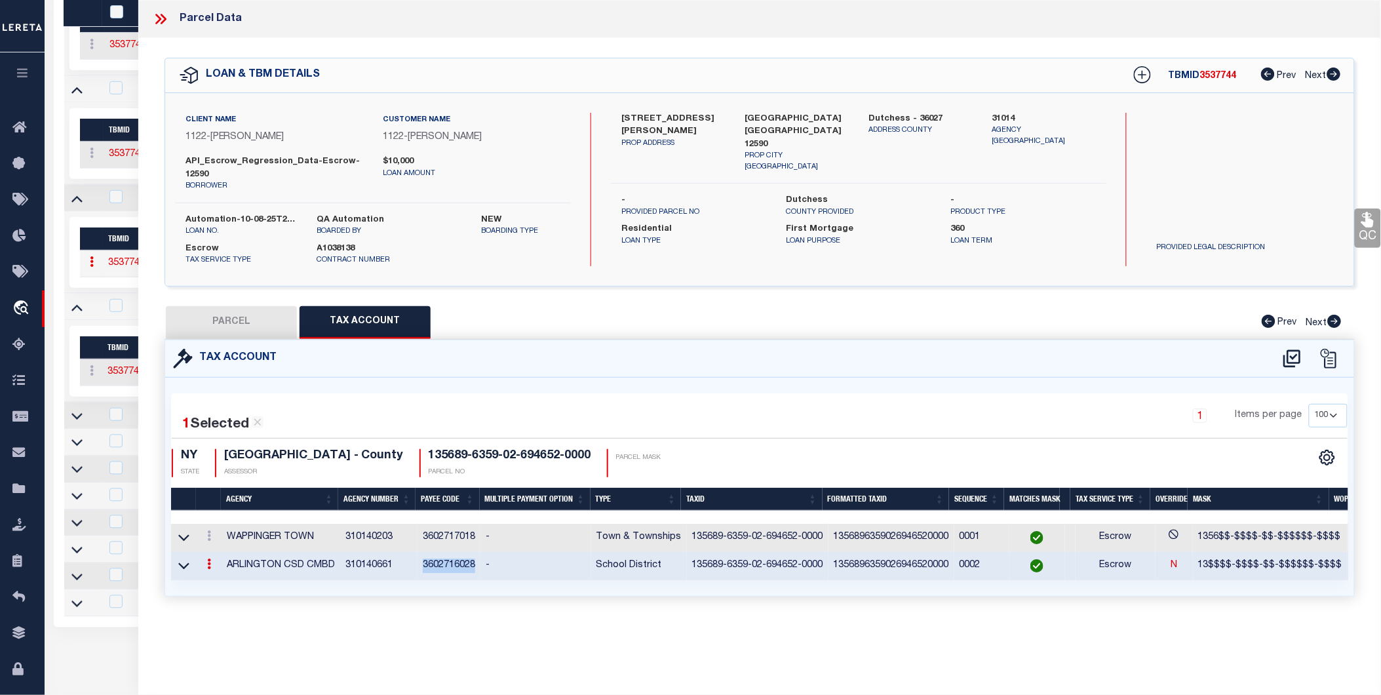
click at [1171, 566] on link "N" at bounding box center [1174, 565] width 7 height 9
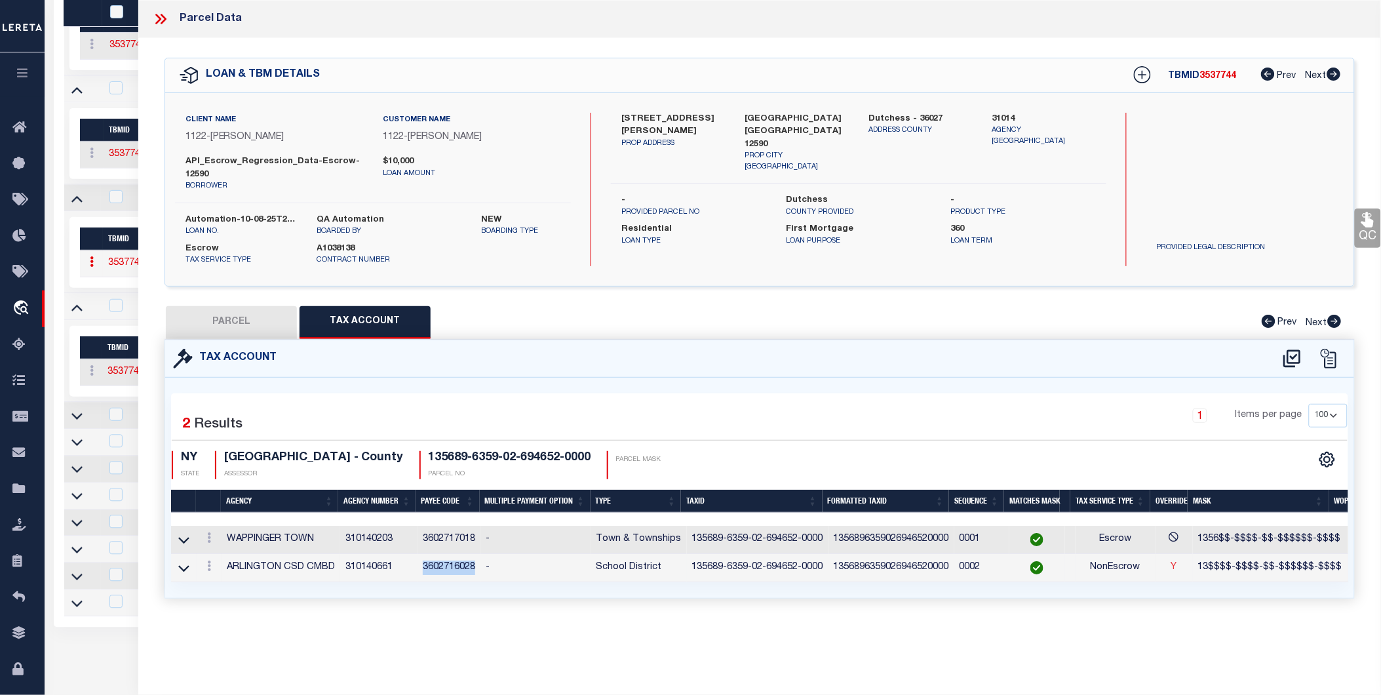
click at [1172, 566] on link "Y" at bounding box center [1175, 567] width 6 height 9
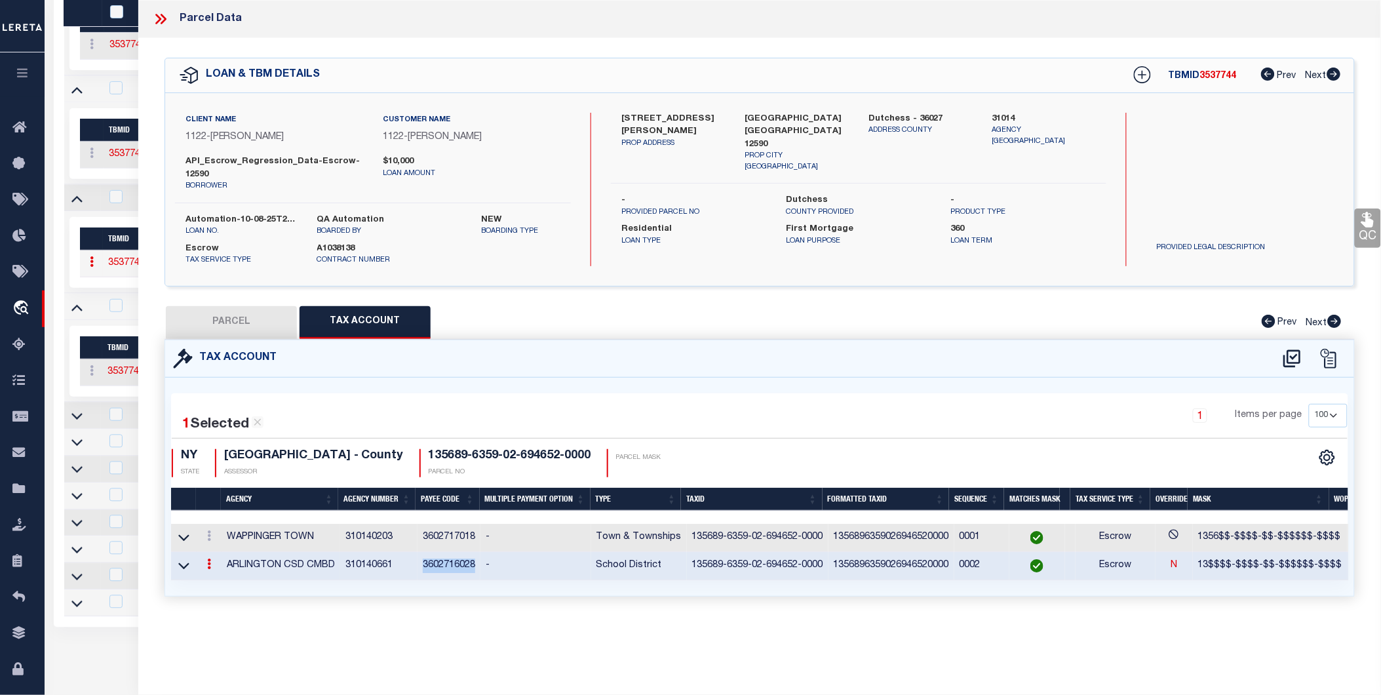
copy td "3602716028"
click at [159, 30] on div "Parcel Data" at bounding box center [759, 19] width 1243 height 38
click at [153, 16] on icon at bounding box center [160, 18] width 17 height 17
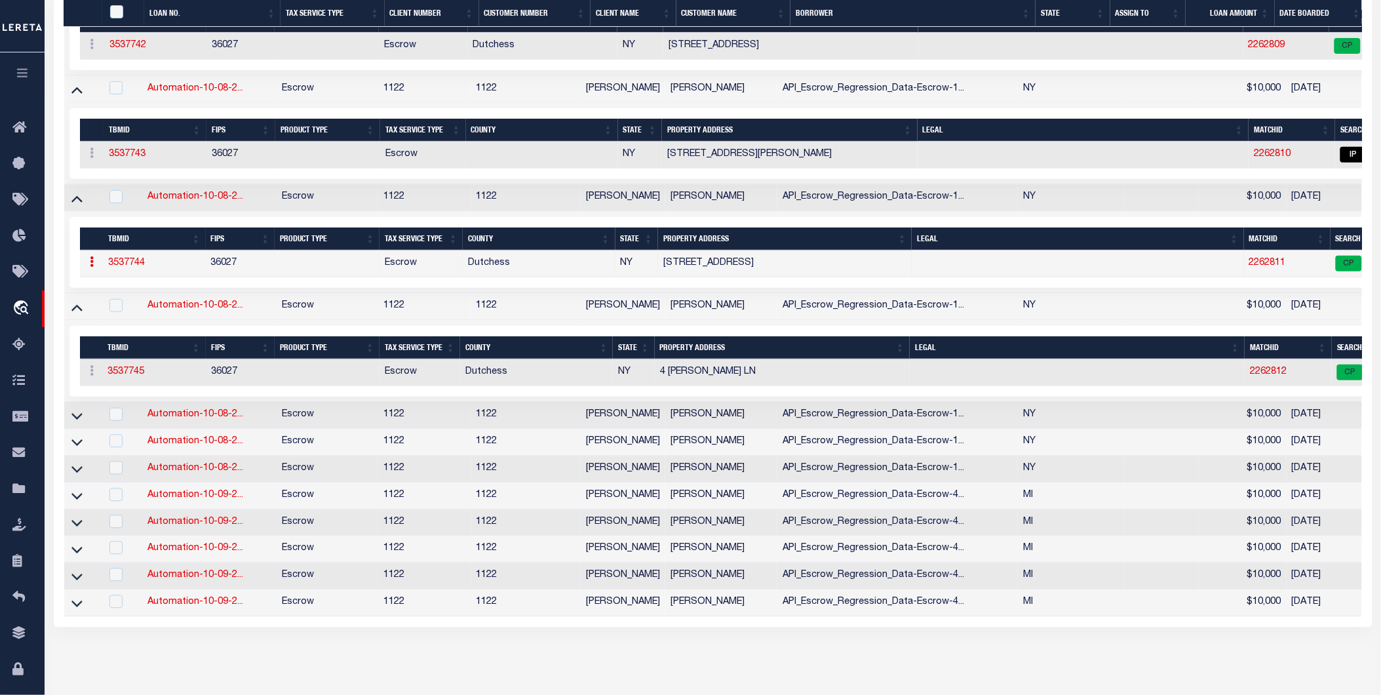
drag, startPoint x: 73, startPoint y: 441, endPoint x: 141, endPoint y: 448, distance: 67.9
click at [73, 423] on icon at bounding box center [76, 416] width 11 height 14
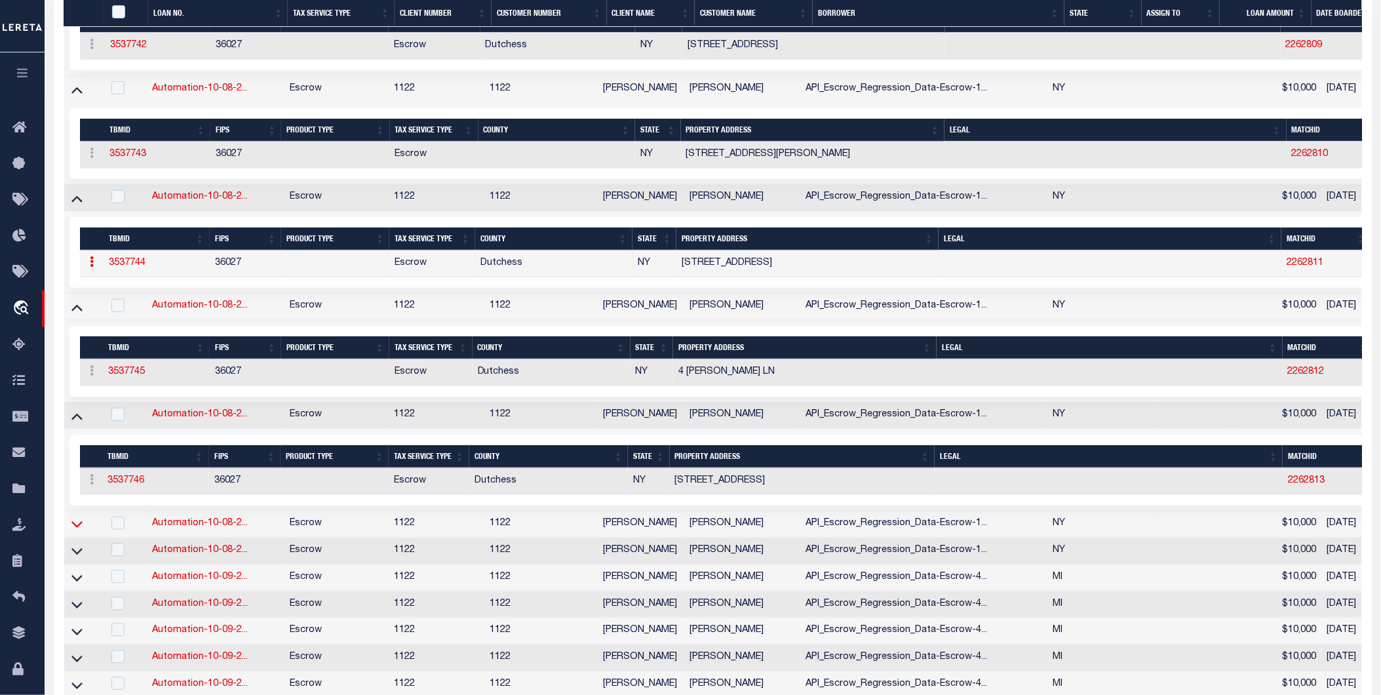
click at [76, 531] on icon at bounding box center [76, 524] width 11 height 14
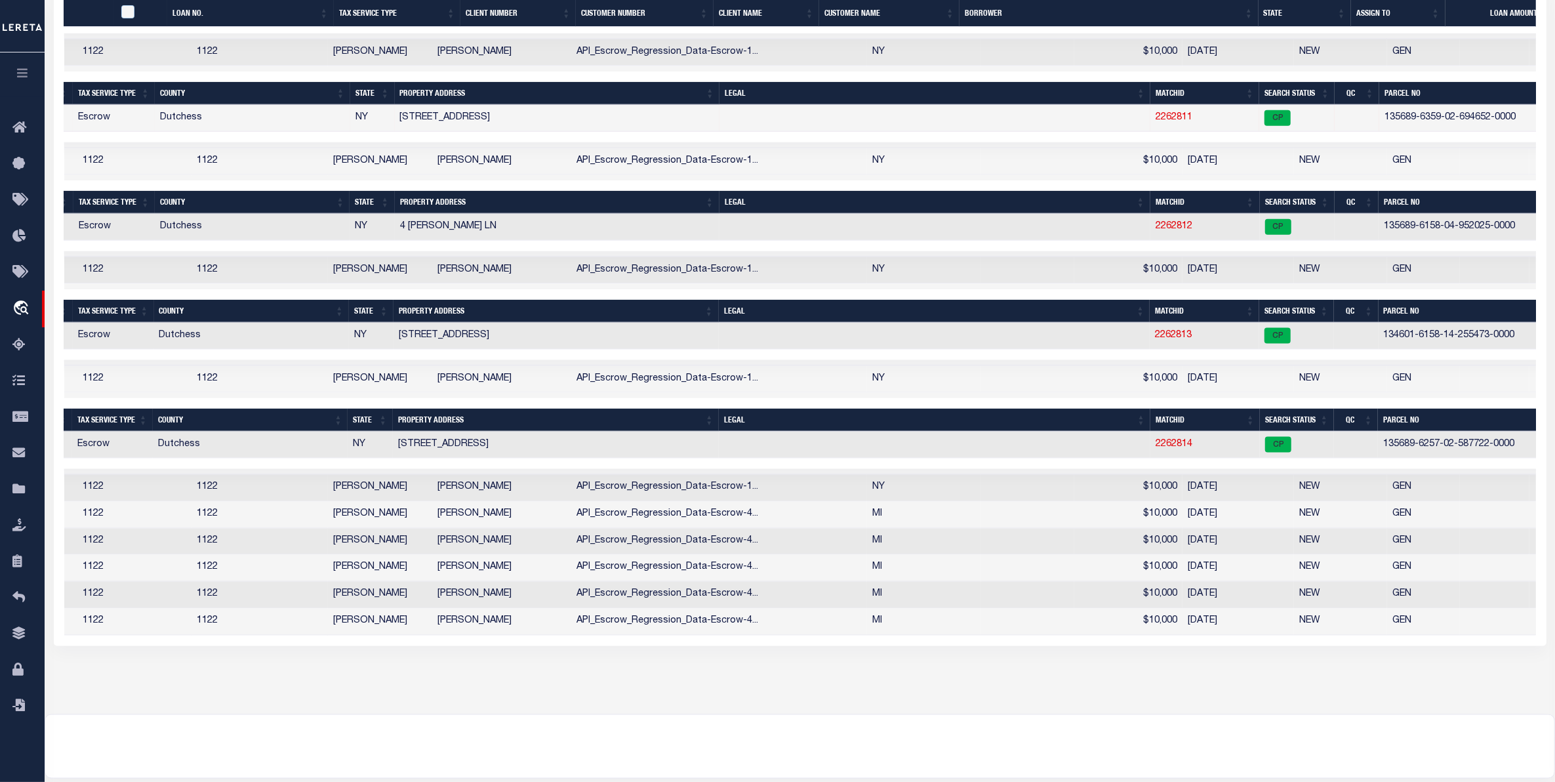
scroll to position [0, 382]
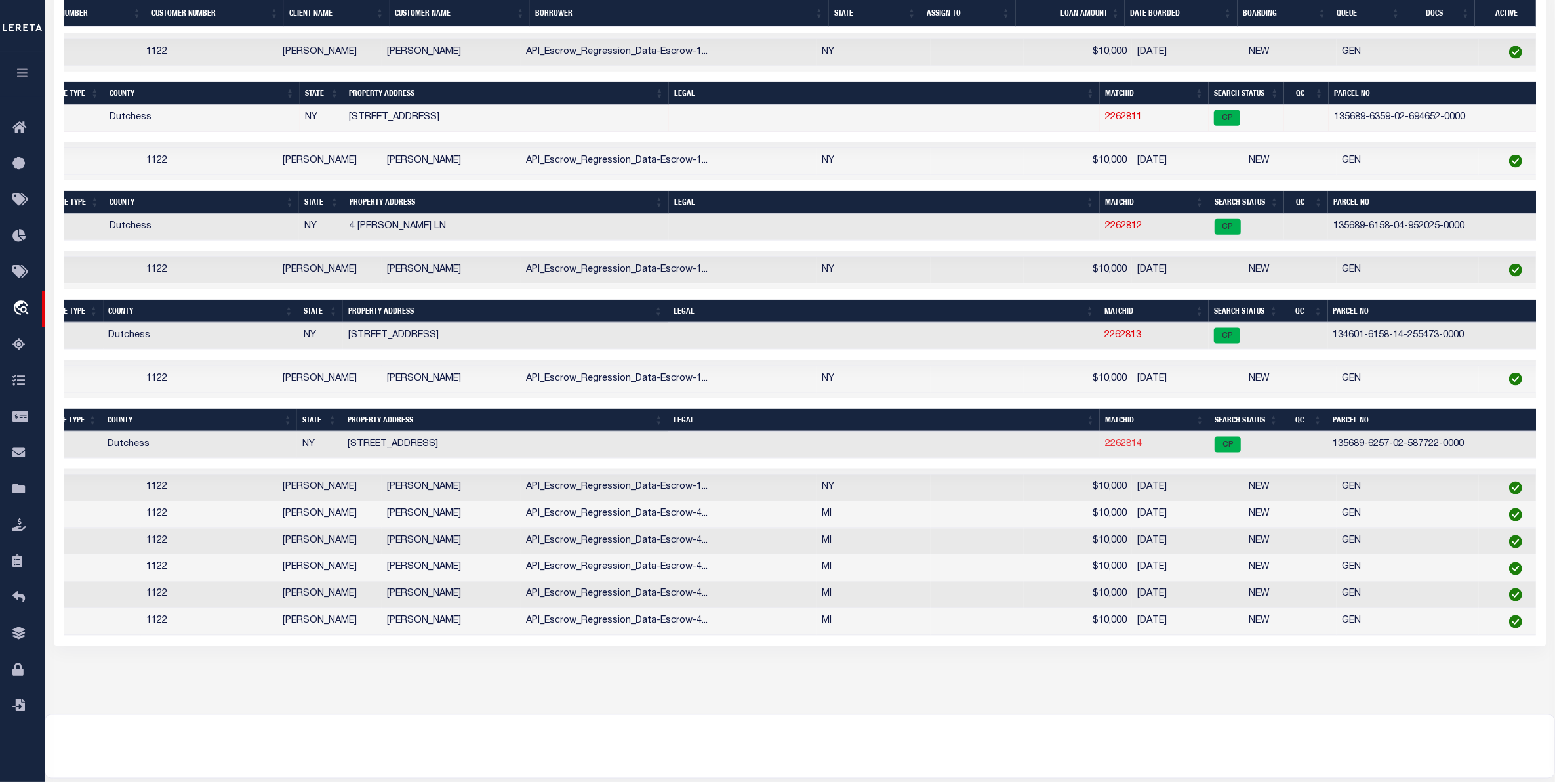
click at [1122, 448] on link "2262814" at bounding box center [1123, 443] width 37 height 9
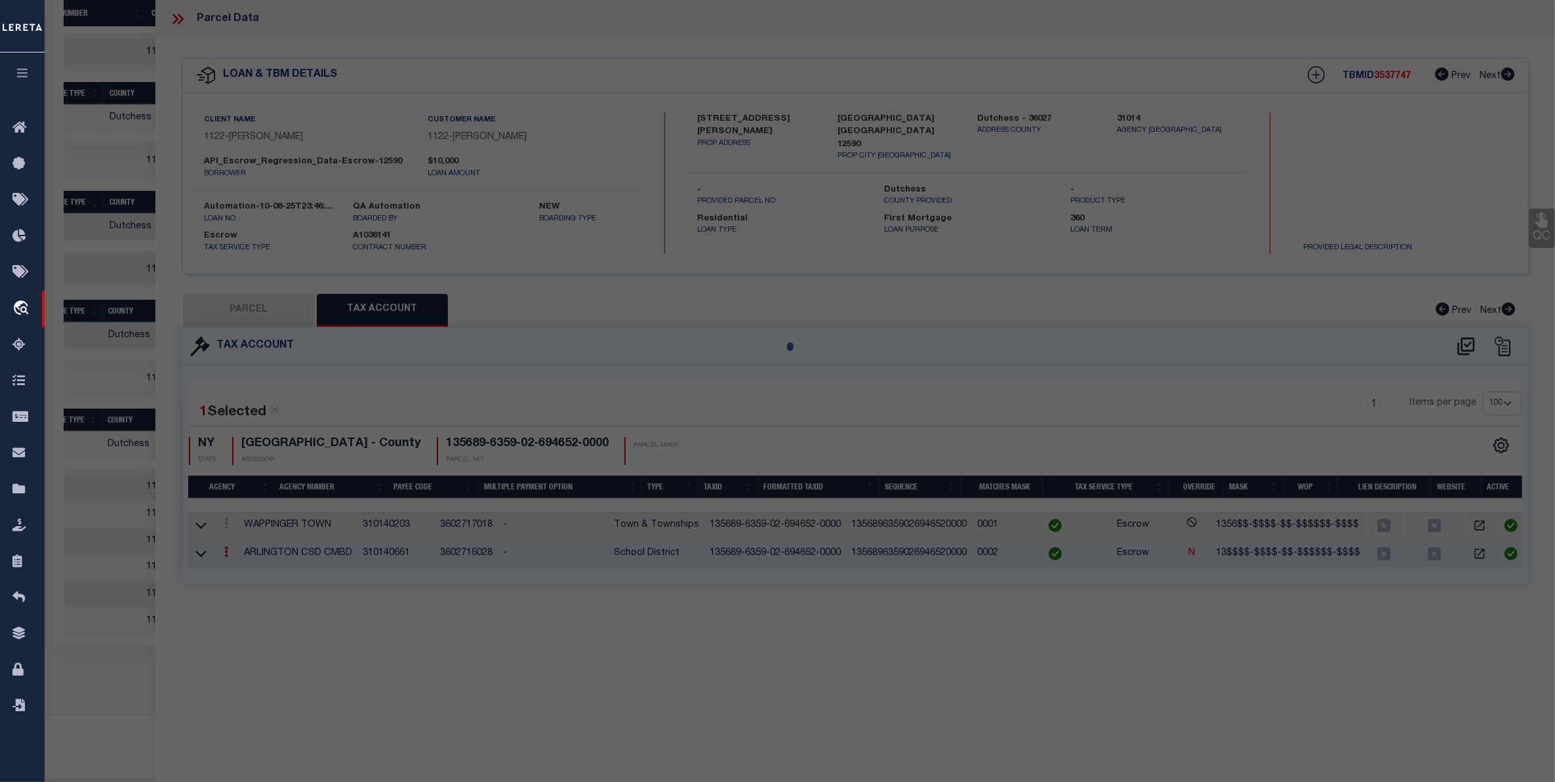
select select "AS"
select select
checkbox input "false"
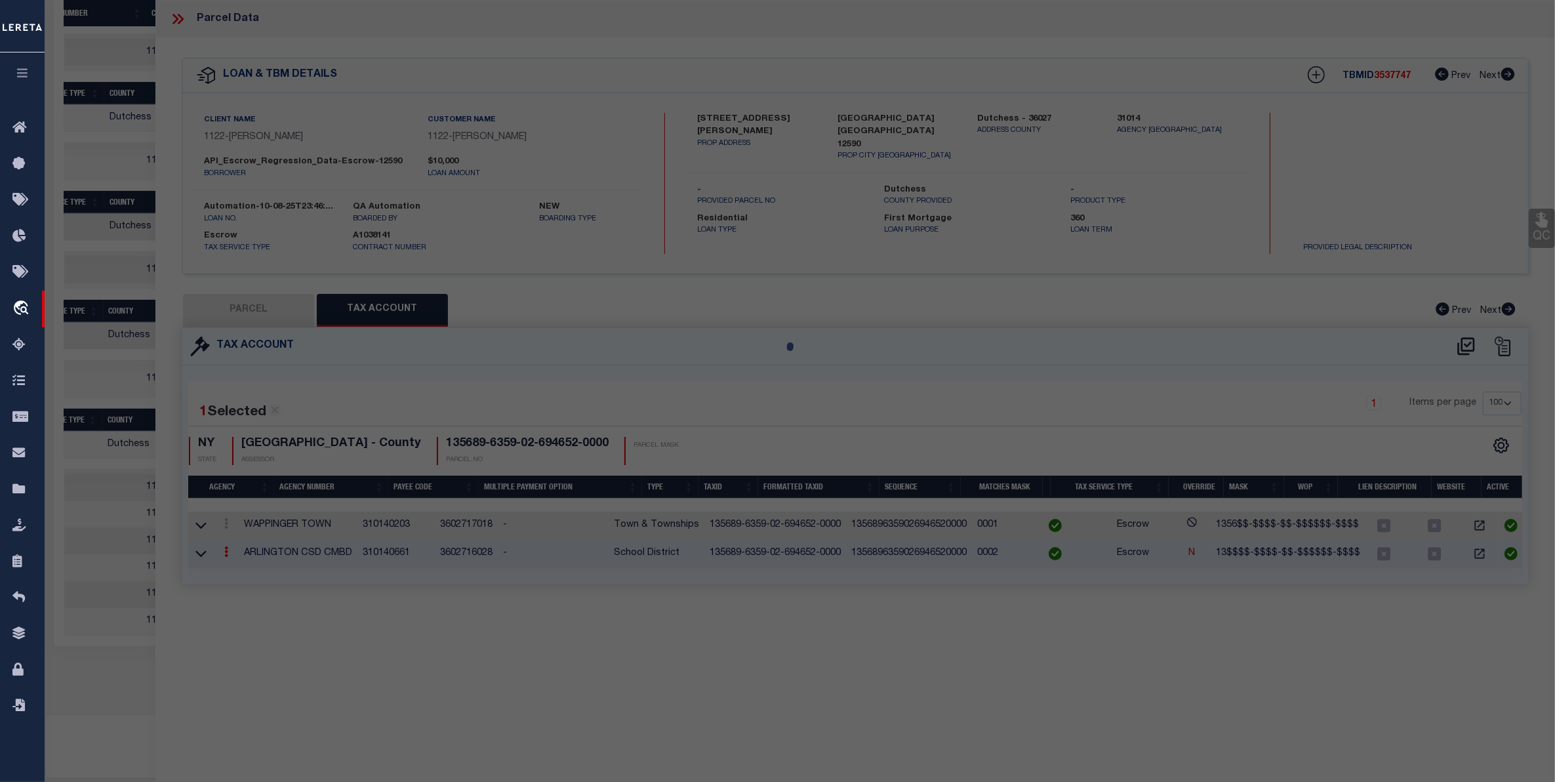
select select "CP"
type input "RANEA PALLAD"
select select "ATL"
select select "ADD"
type input "89 FARMINGTON RD"
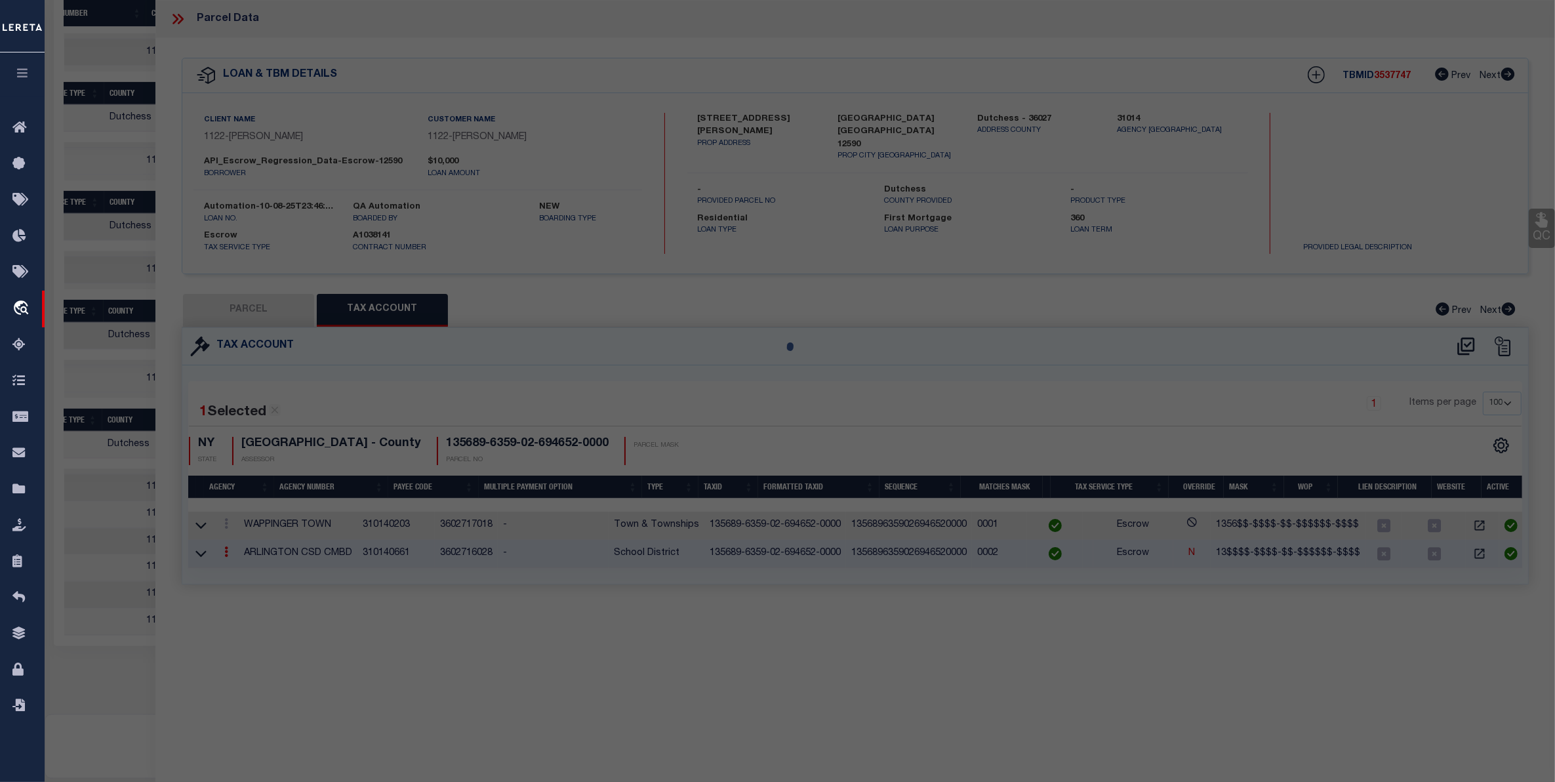
checkbox input "false"
type input "WAPPINGERS FALLS, NY 12590"
type textarea "LOT:587.722 BLK:2 SEC:6.257 DIST:135689 CITY/MUNI/TWP:WAPPINGER (TOV)"
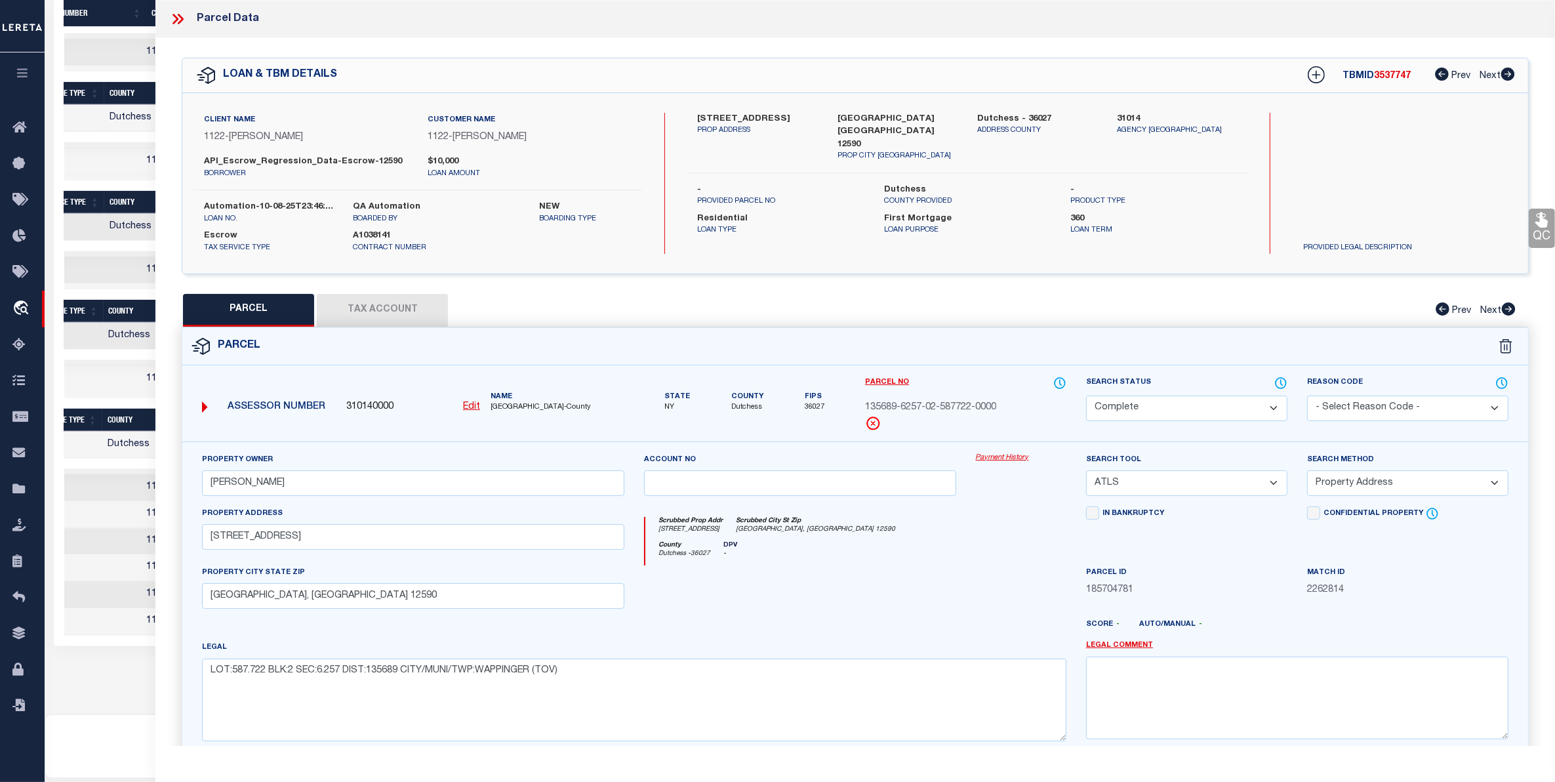
click at [427, 318] on button "Tax Account" at bounding box center [382, 310] width 131 height 33
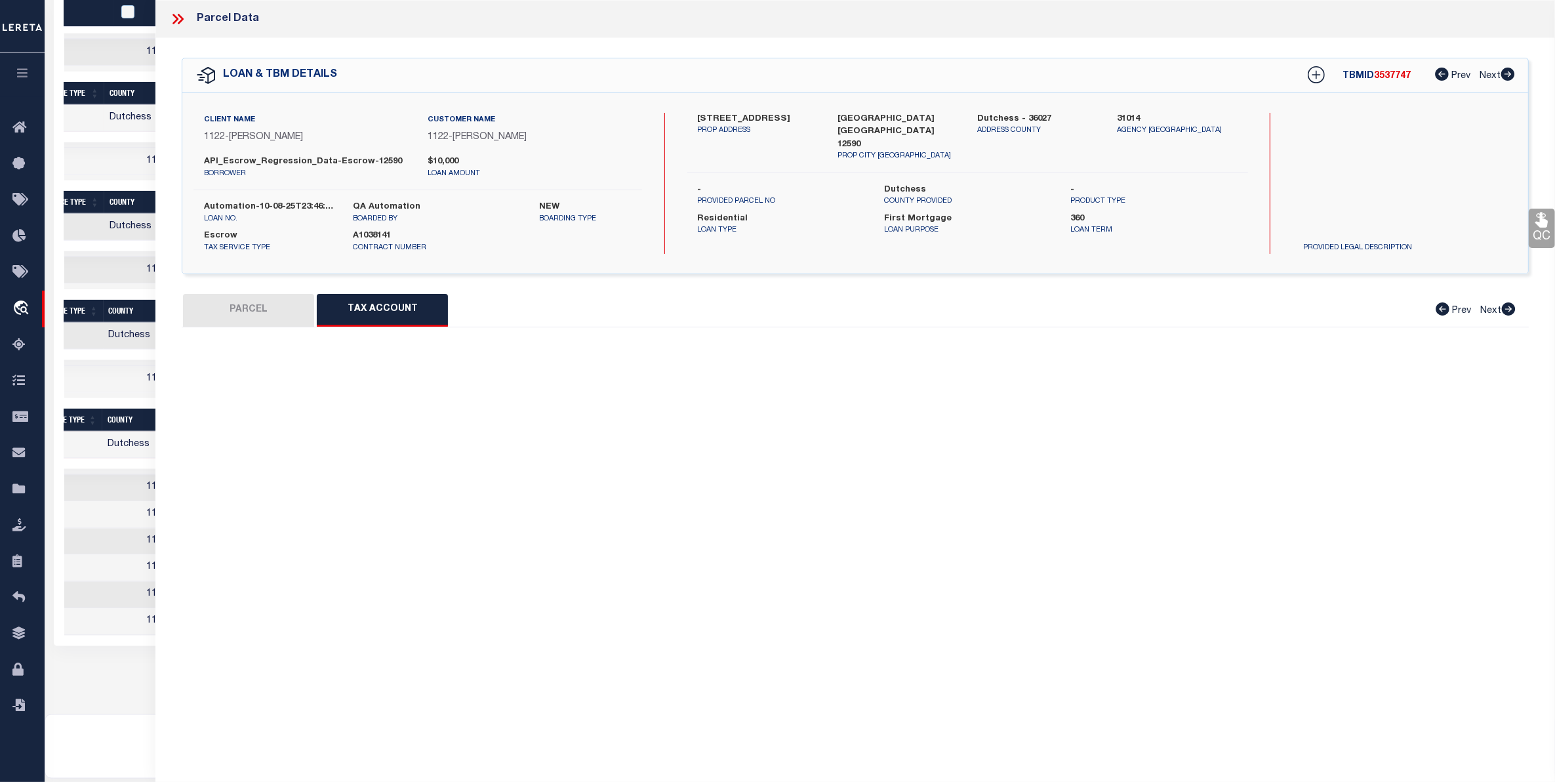
select select "100"
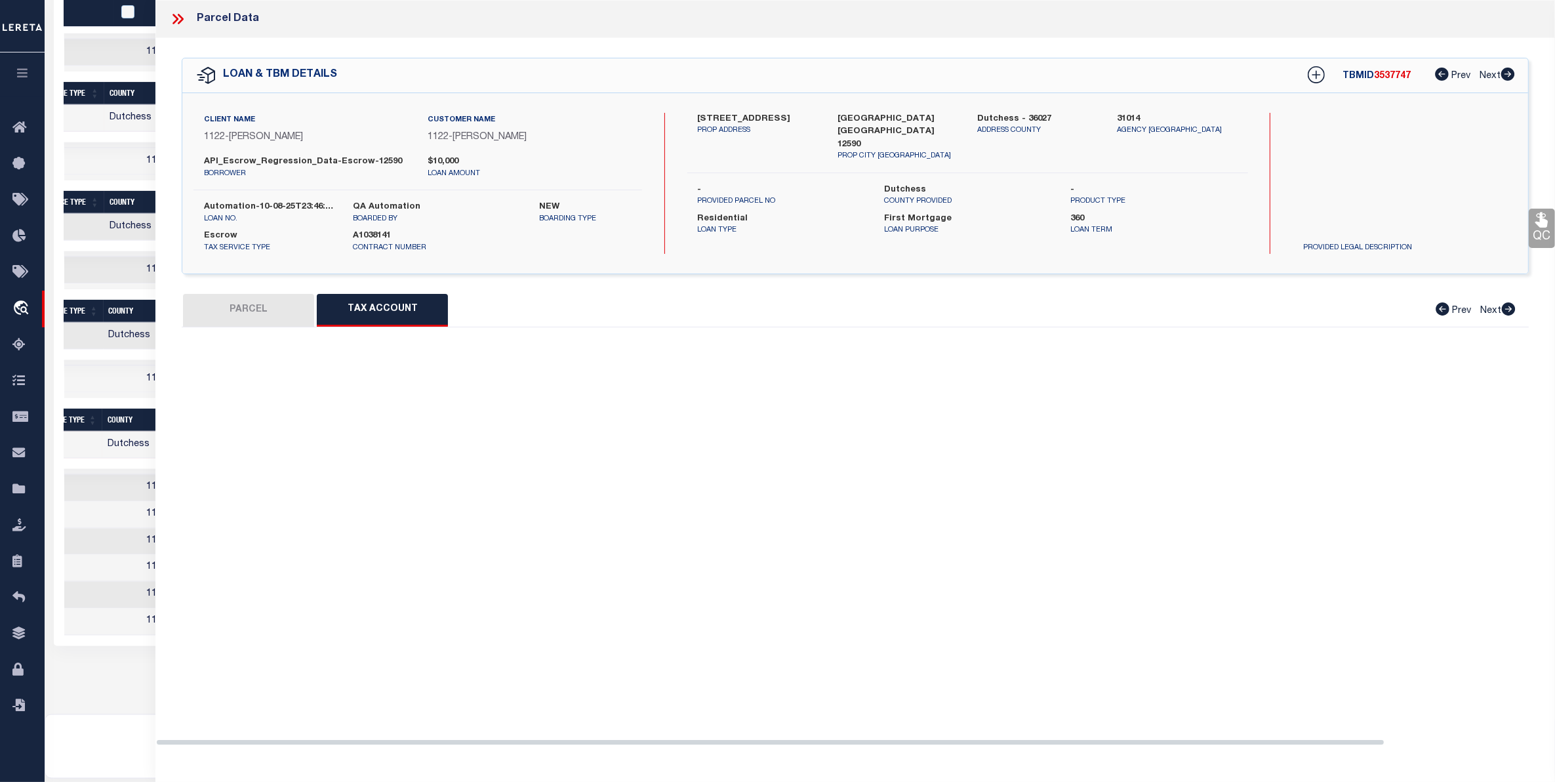
select select "100"
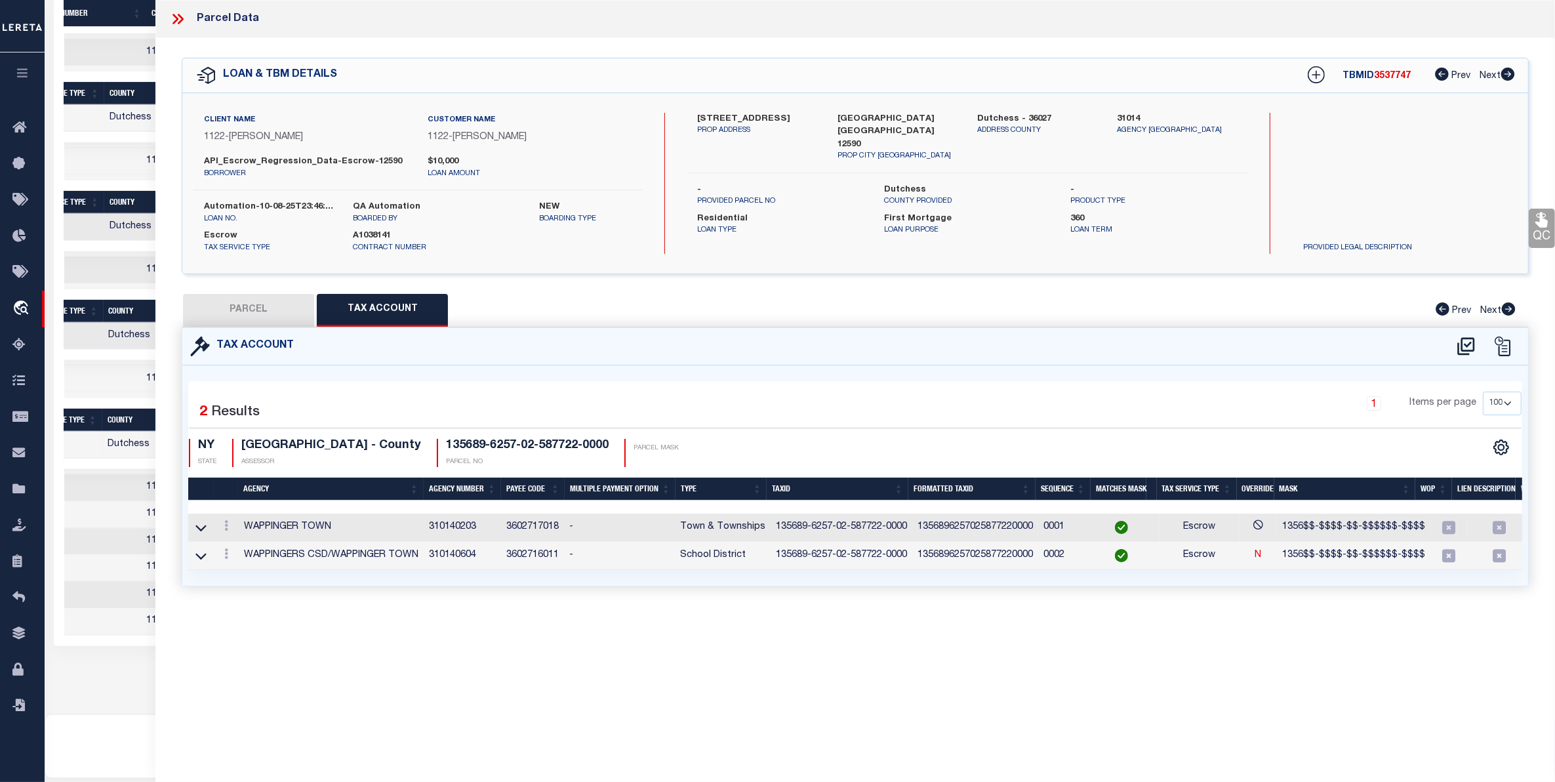
click at [181, 20] on icon at bounding box center [181, 19] width 6 height 10
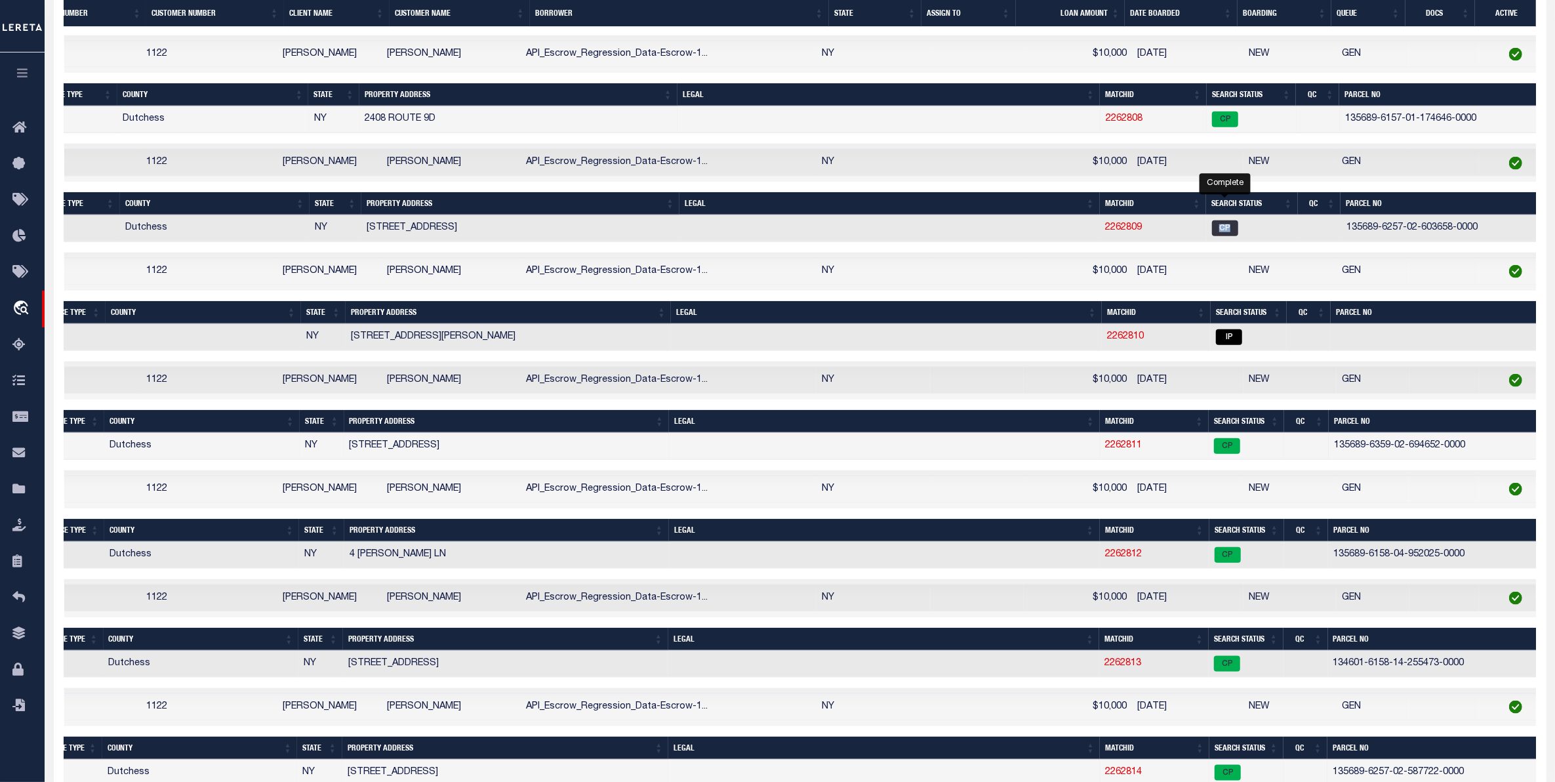
drag, startPoint x: 1243, startPoint y: 286, endPoint x: 1211, endPoint y: 286, distance: 32.1
click at [1211, 242] on td "CP" at bounding box center [1252, 228] width 92 height 27
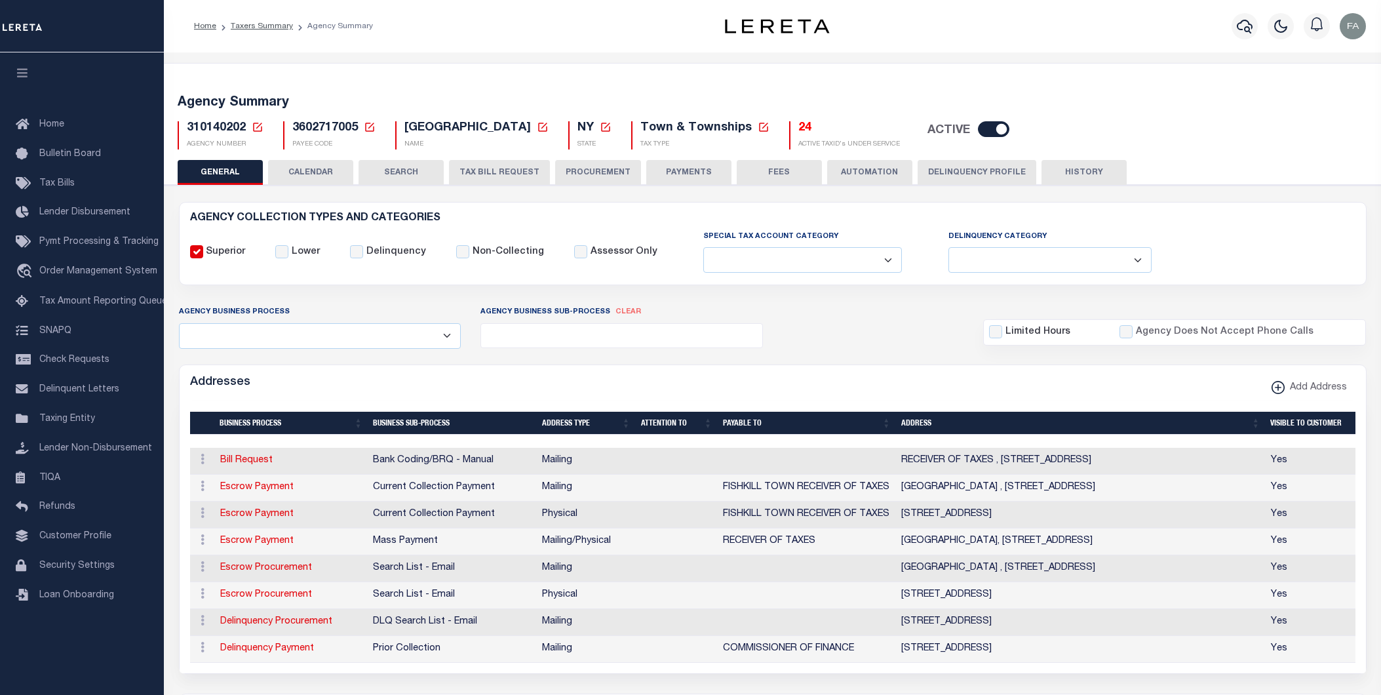
select select
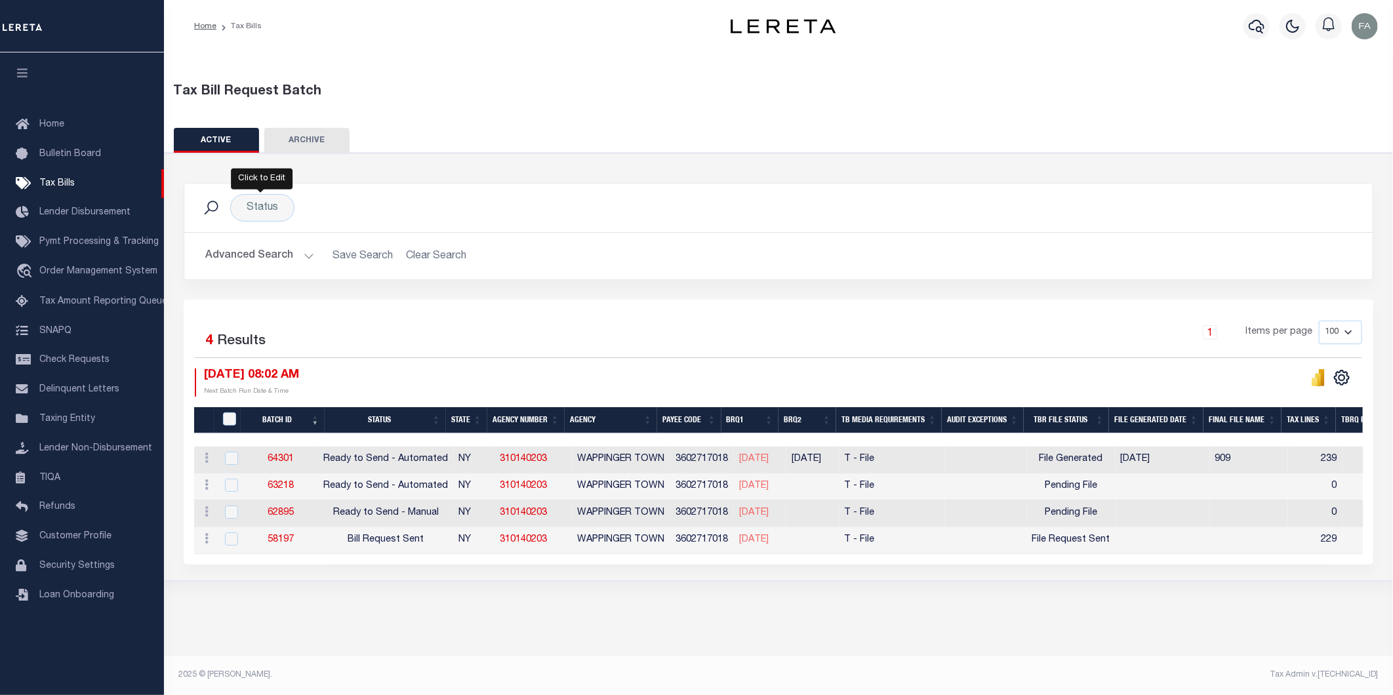
click at [267, 247] on button "Advanced Search" at bounding box center [259, 256] width 109 height 26
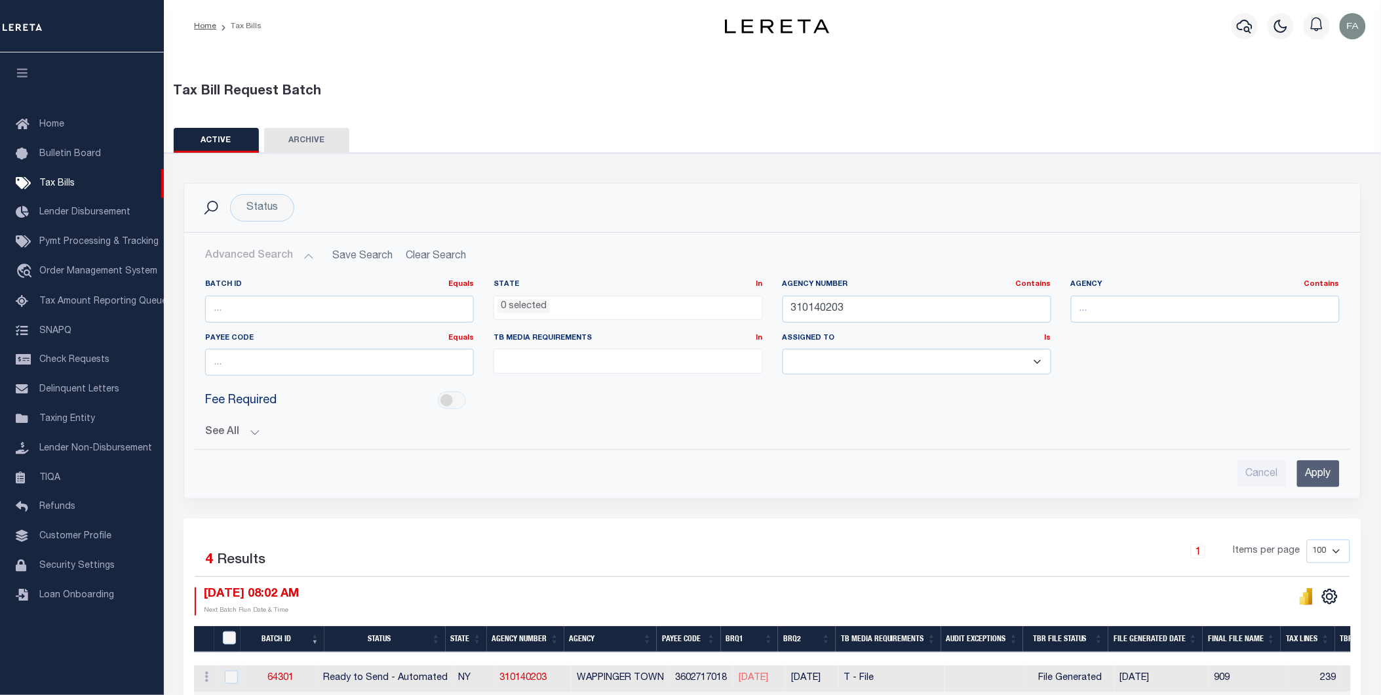
click at [571, 305] on ul "0 selected" at bounding box center [628, 305] width 268 height 18
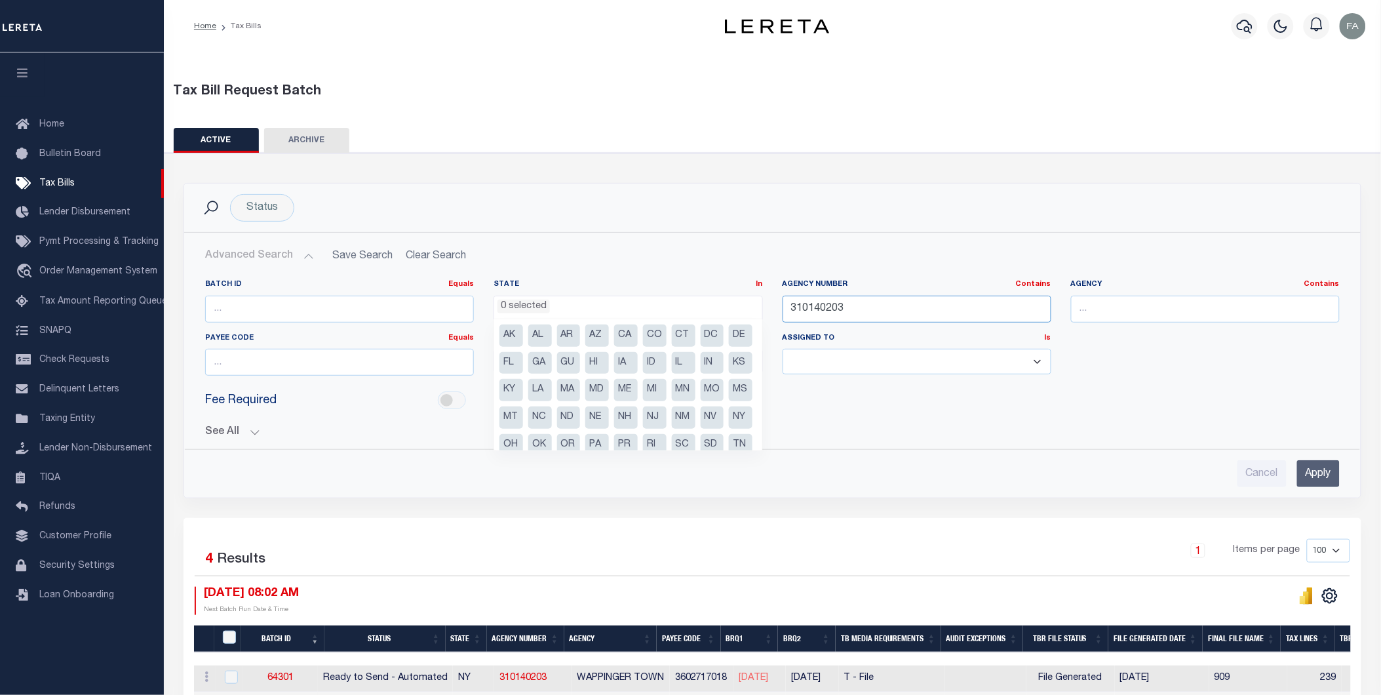
click at [972, 318] on input "310140203" at bounding box center [917, 309] width 269 height 27
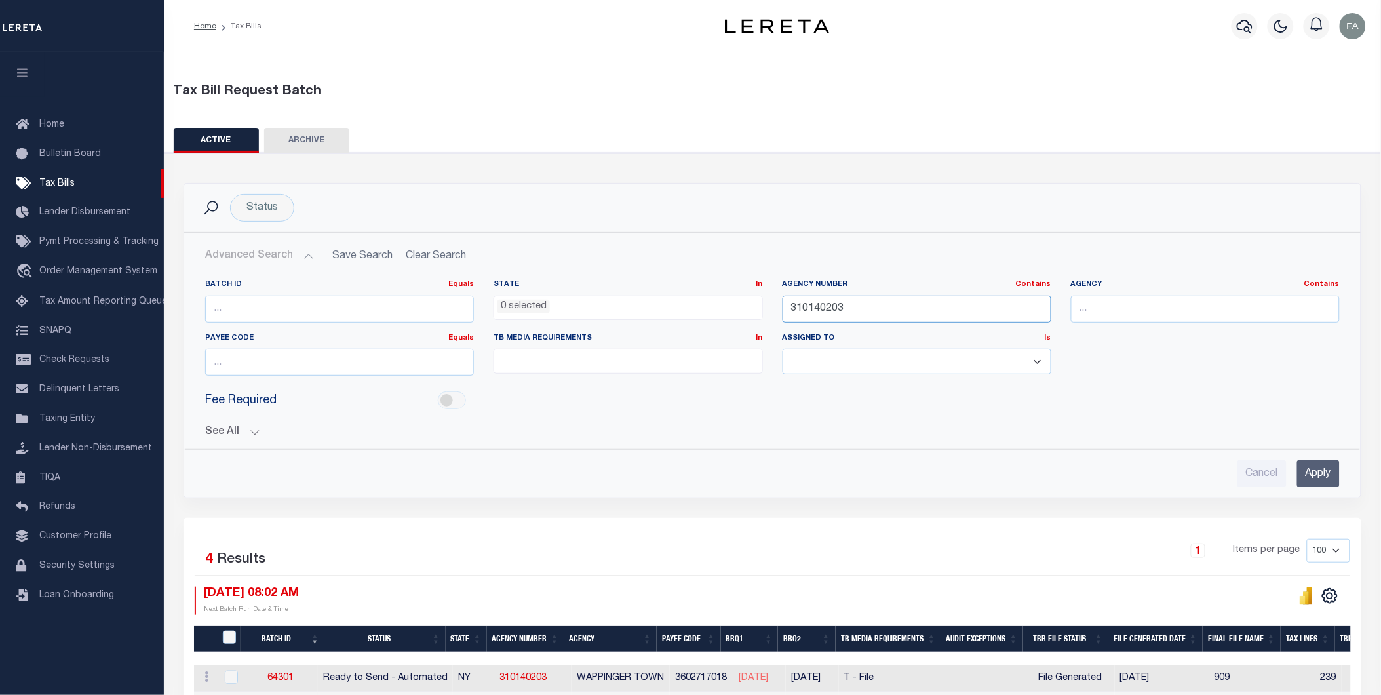
paste input "6"
type input "310140603"
click at [1327, 475] on input "Apply" at bounding box center [1319, 473] width 43 height 27
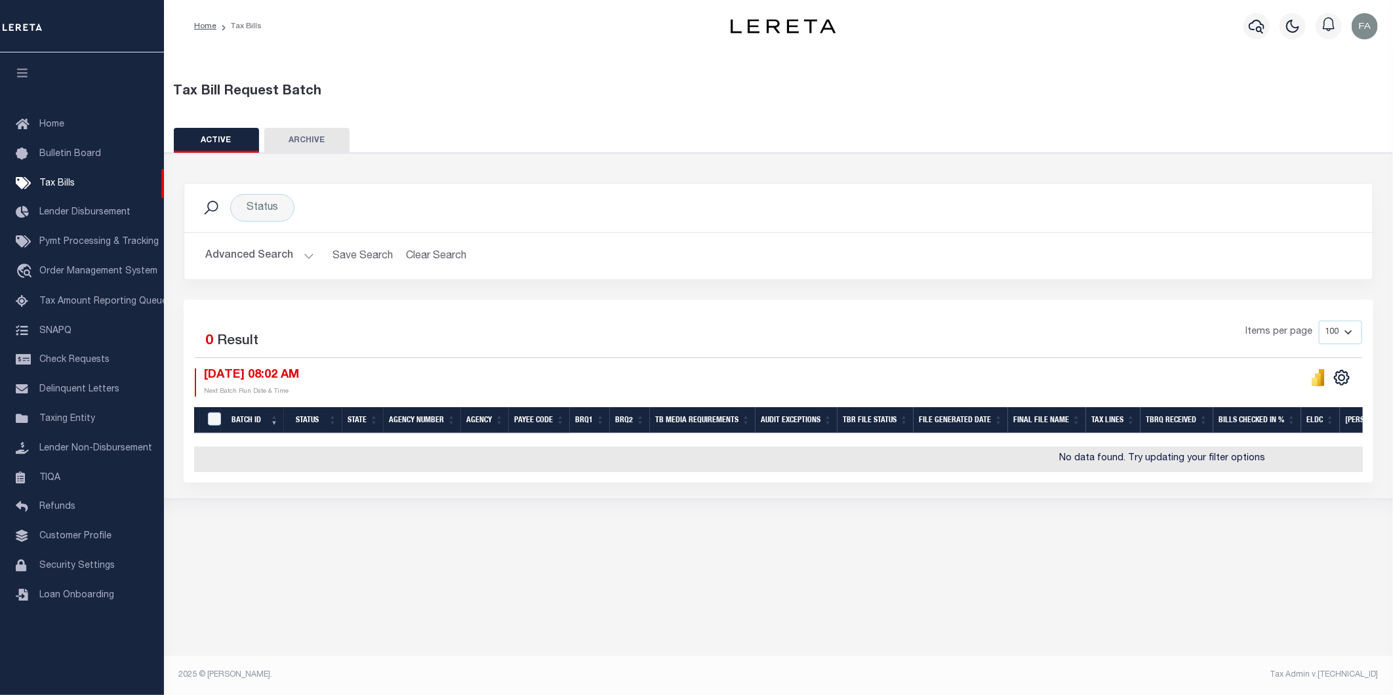
click at [247, 259] on button "Advanced Search" at bounding box center [259, 256] width 109 height 26
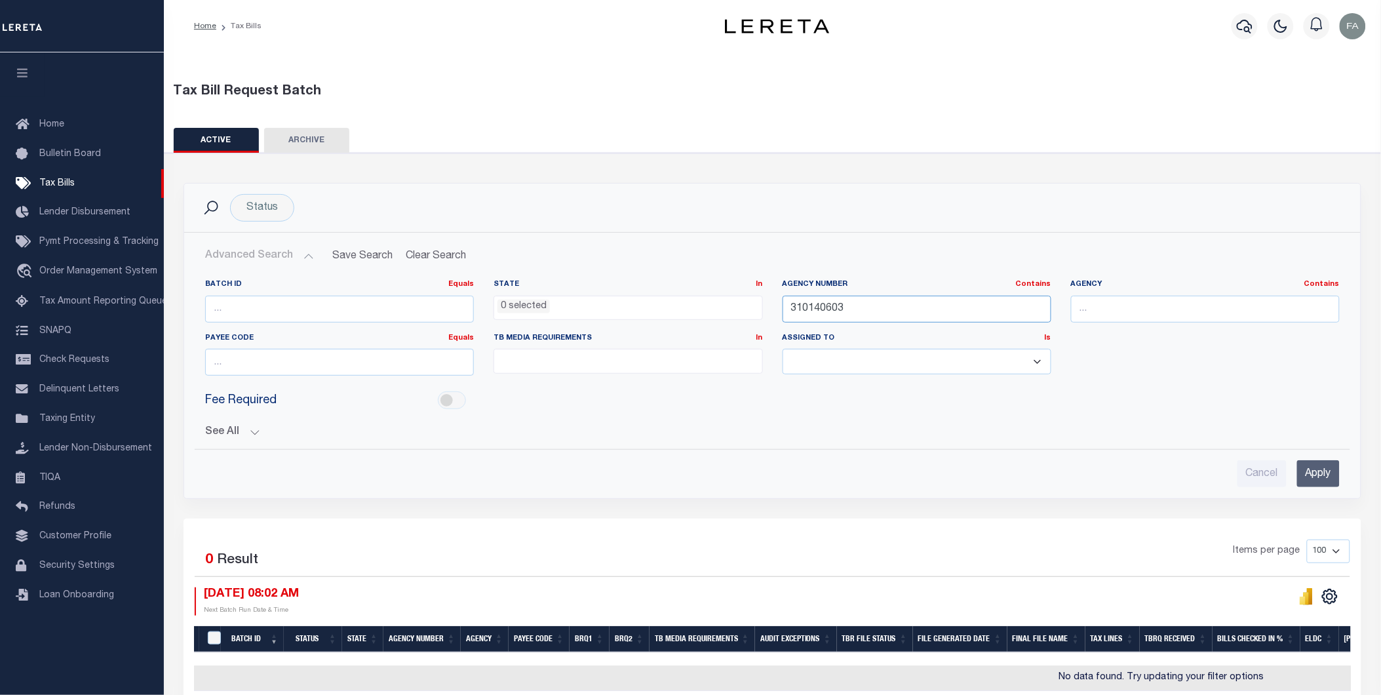
click at [876, 302] on input "310140603" at bounding box center [917, 309] width 269 height 27
paste input "2"
type input "310140203"
click at [1329, 471] on input "Apply" at bounding box center [1319, 473] width 43 height 27
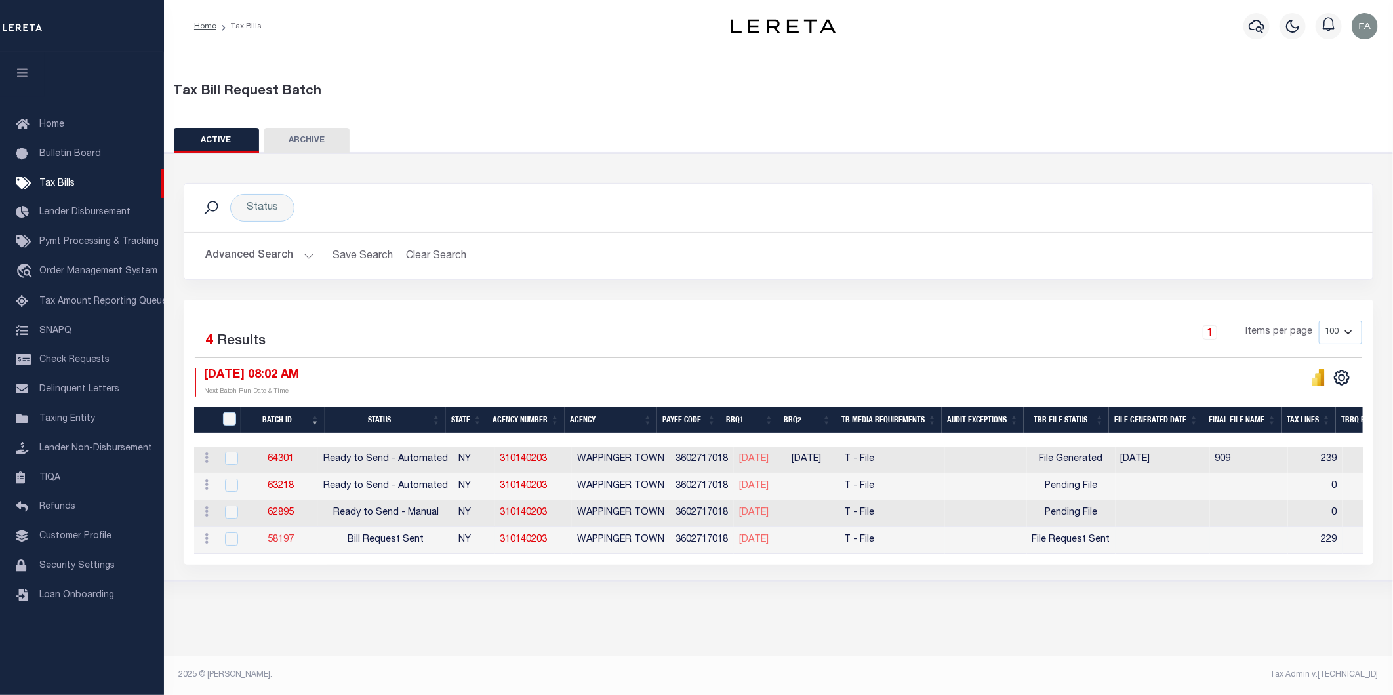
click at [291, 543] on link "58197" at bounding box center [281, 539] width 26 height 9
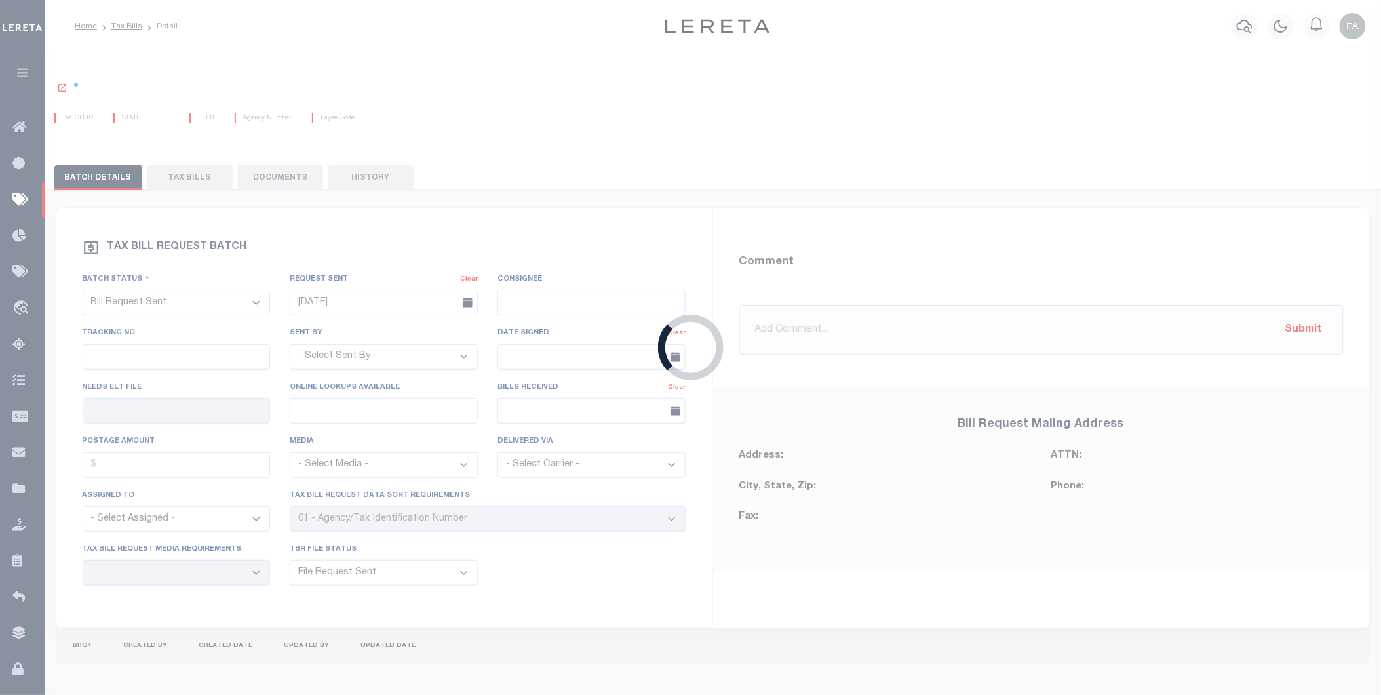
select select
type input "No"
type input "Yes"
select select "30"
select select "22"
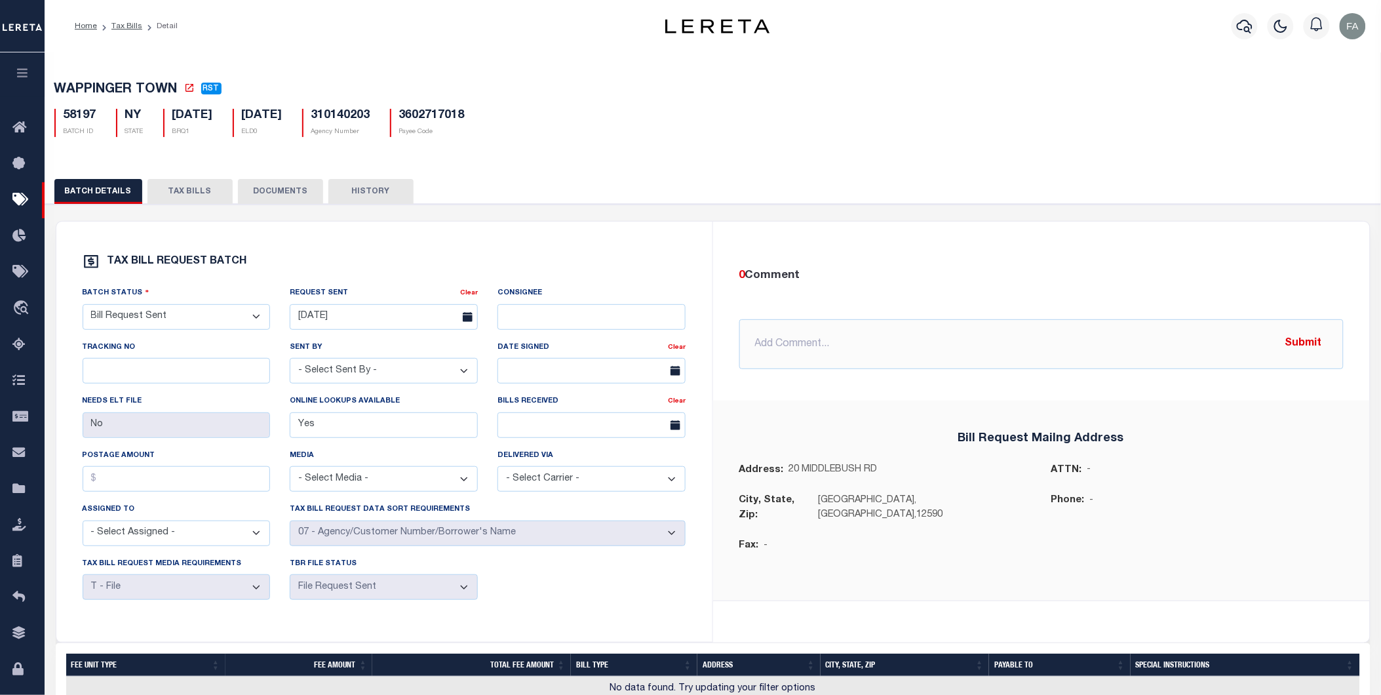
click at [194, 193] on button "TAX BILLS" at bounding box center [190, 191] width 85 height 25
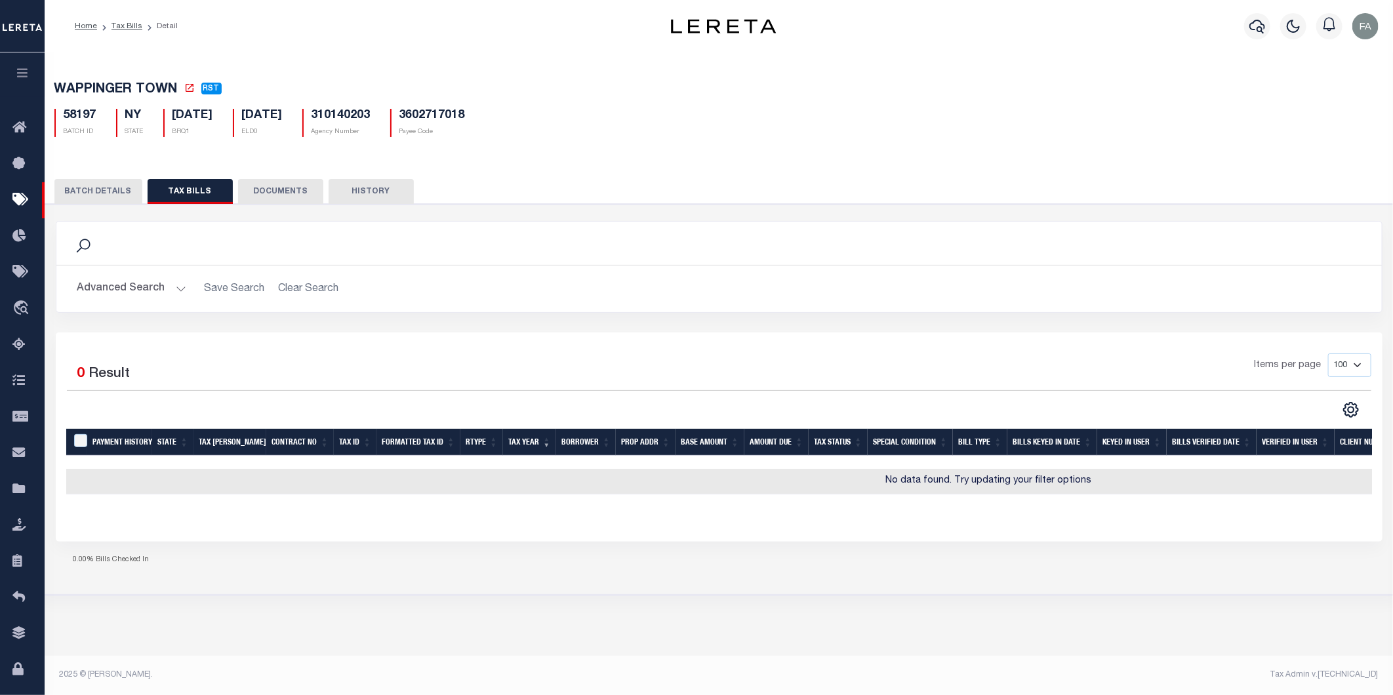
click at [143, 211] on div "TAX BILL REQUEST BATCH Batch Status - Select Status - Ready to Send - Manual Bi…" at bounding box center [719, 399] width 1360 height 391
click at [134, 211] on div "TAX BILL REQUEST BATCH Batch Status - Select Status - Ready to Send - Manual Bi…" at bounding box center [719, 399] width 1360 height 391
click at [120, 199] on button "BATCH DETAILS" at bounding box center [98, 191] width 88 height 25
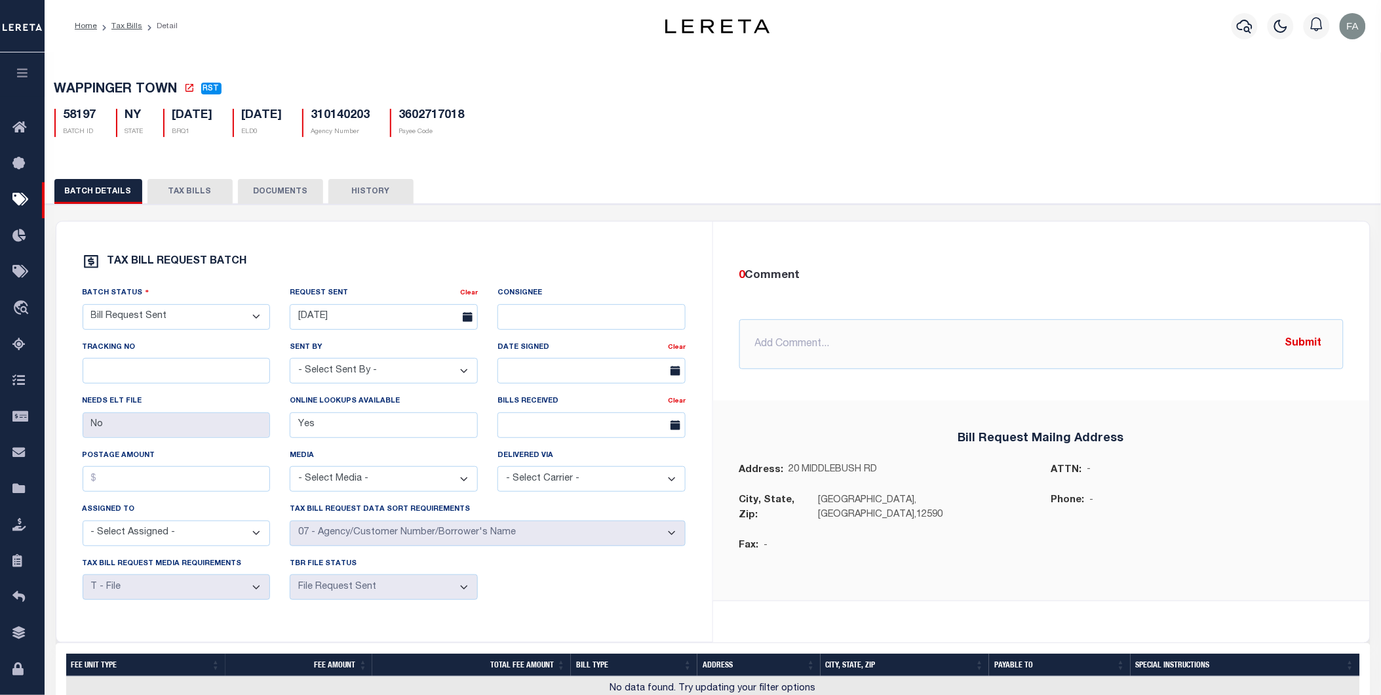
click at [211, 198] on button "TAX BILLS" at bounding box center [190, 191] width 85 height 25
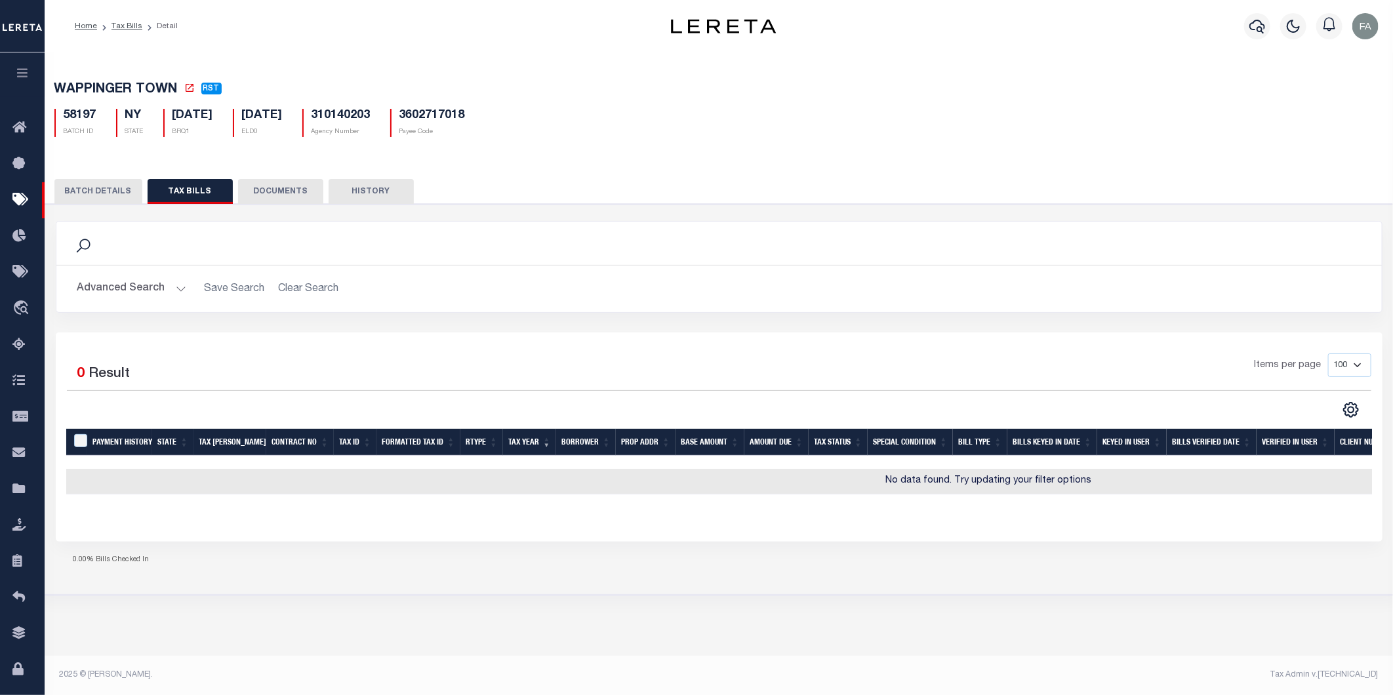
click at [153, 285] on button "Advanced Search" at bounding box center [131, 289] width 109 height 26
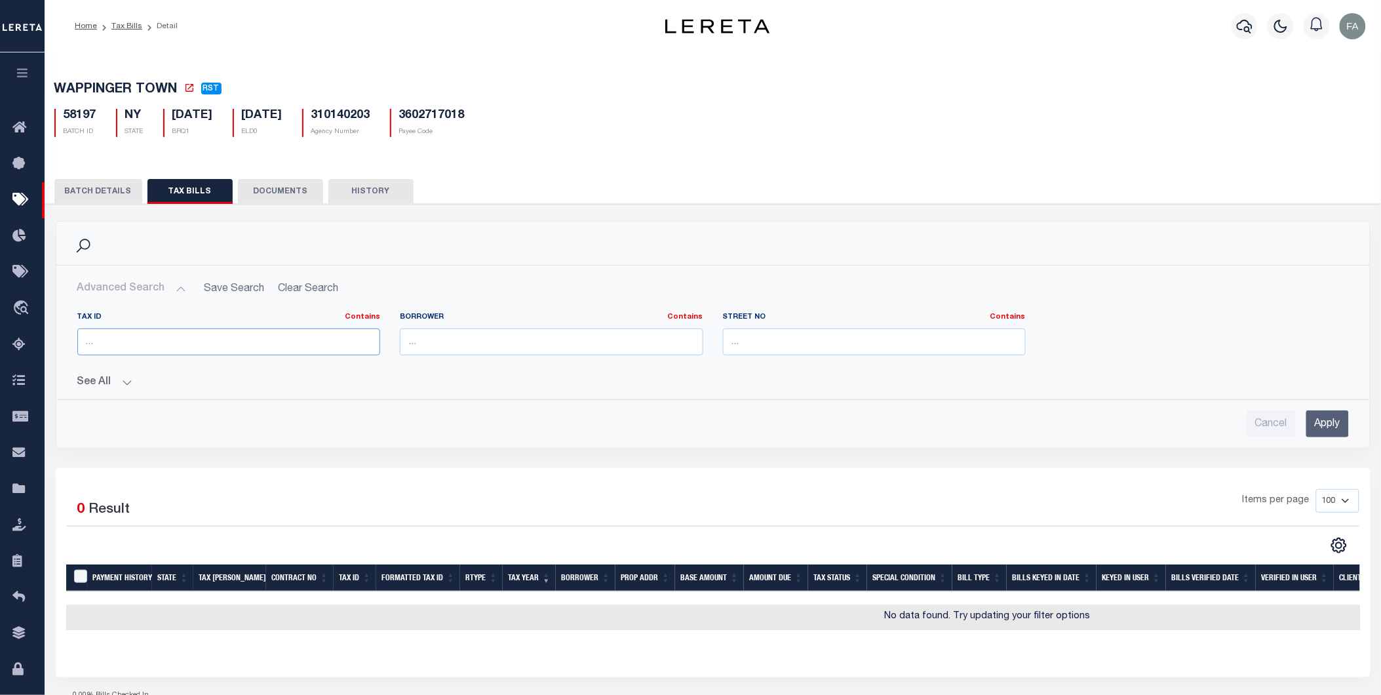
drag, startPoint x: 286, startPoint y: 343, endPoint x: 296, endPoint y: 344, distance: 10.5
click at [286, 343] on input "text" at bounding box center [229, 341] width 304 height 27
click at [123, 26] on link "Tax Bills" at bounding box center [126, 26] width 31 height 8
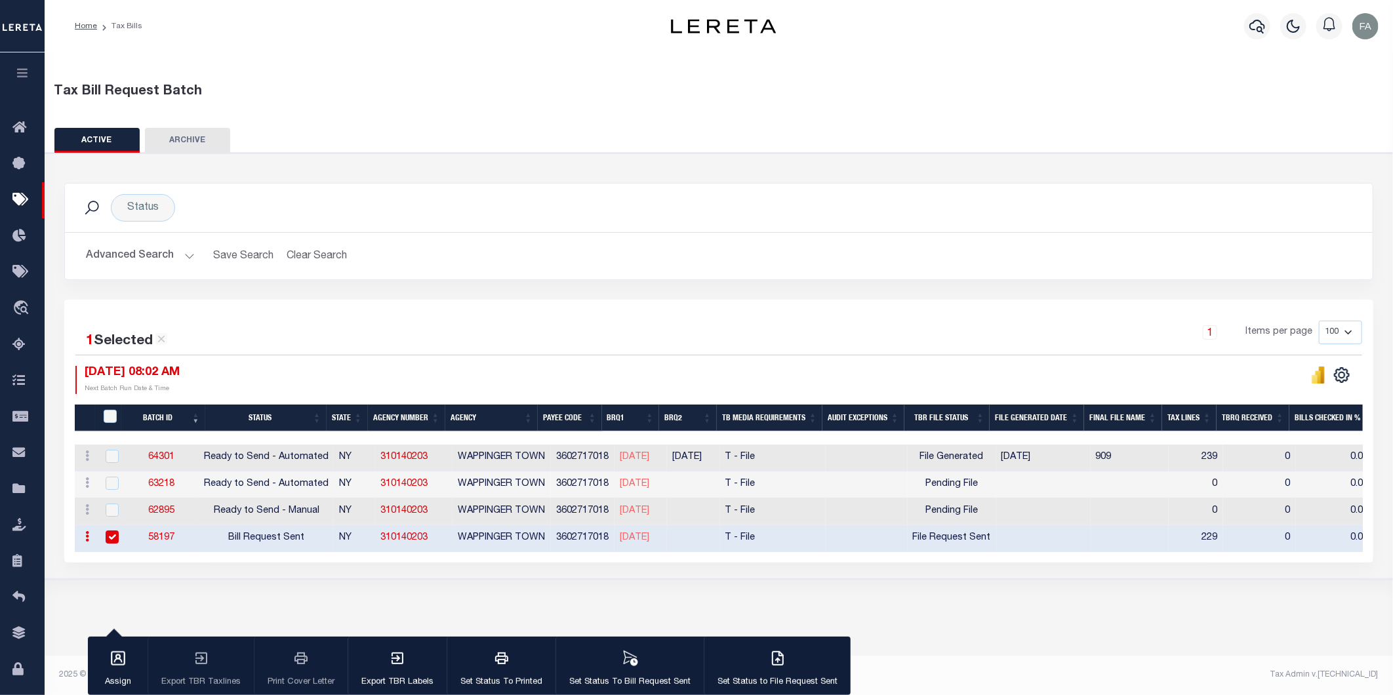
click at [153, 239] on div "Advanced Search Save Search Clear Search TaxBillBatches_dynamictable_____Defaul…" at bounding box center [718, 256] width 1307 height 47
click at [155, 249] on button "Advanced Search" at bounding box center [140, 256] width 109 height 26
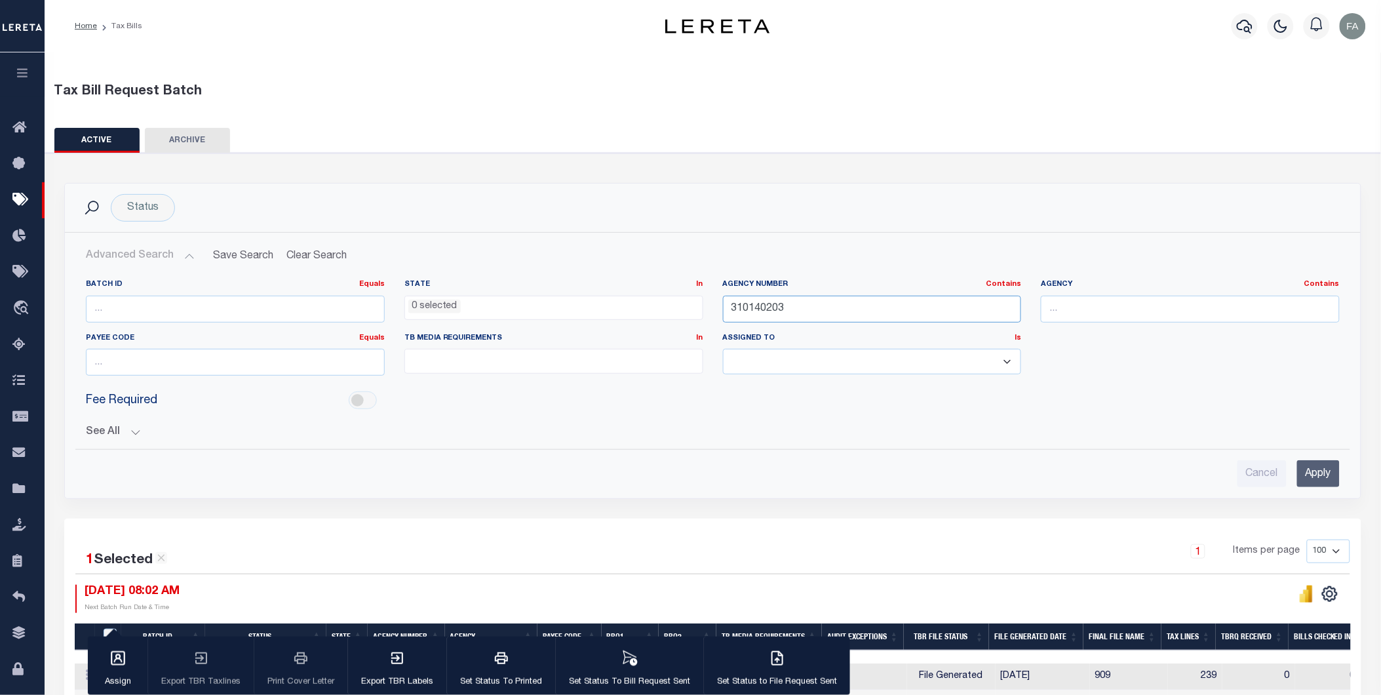
click at [762, 298] on input "310140203" at bounding box center [872, 309] width 299 height 27
paste input "602716028"
click at [1330, 471] on input "Apply" at bounding box center [1319, 473] width 43 height 27
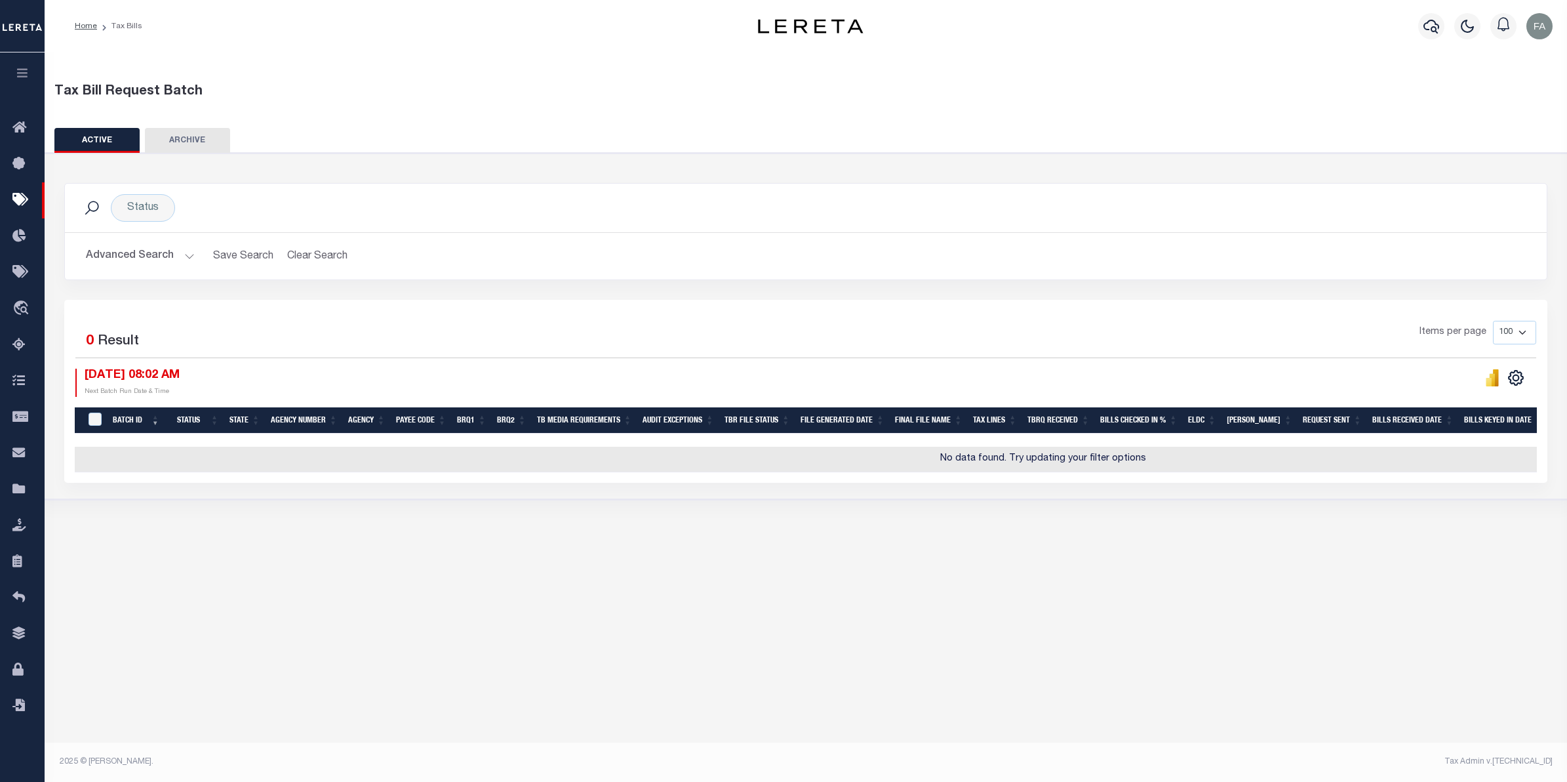
click at [144, 252] on button "Advanced Search" at bounding box center [140, 256] width 109 height 26
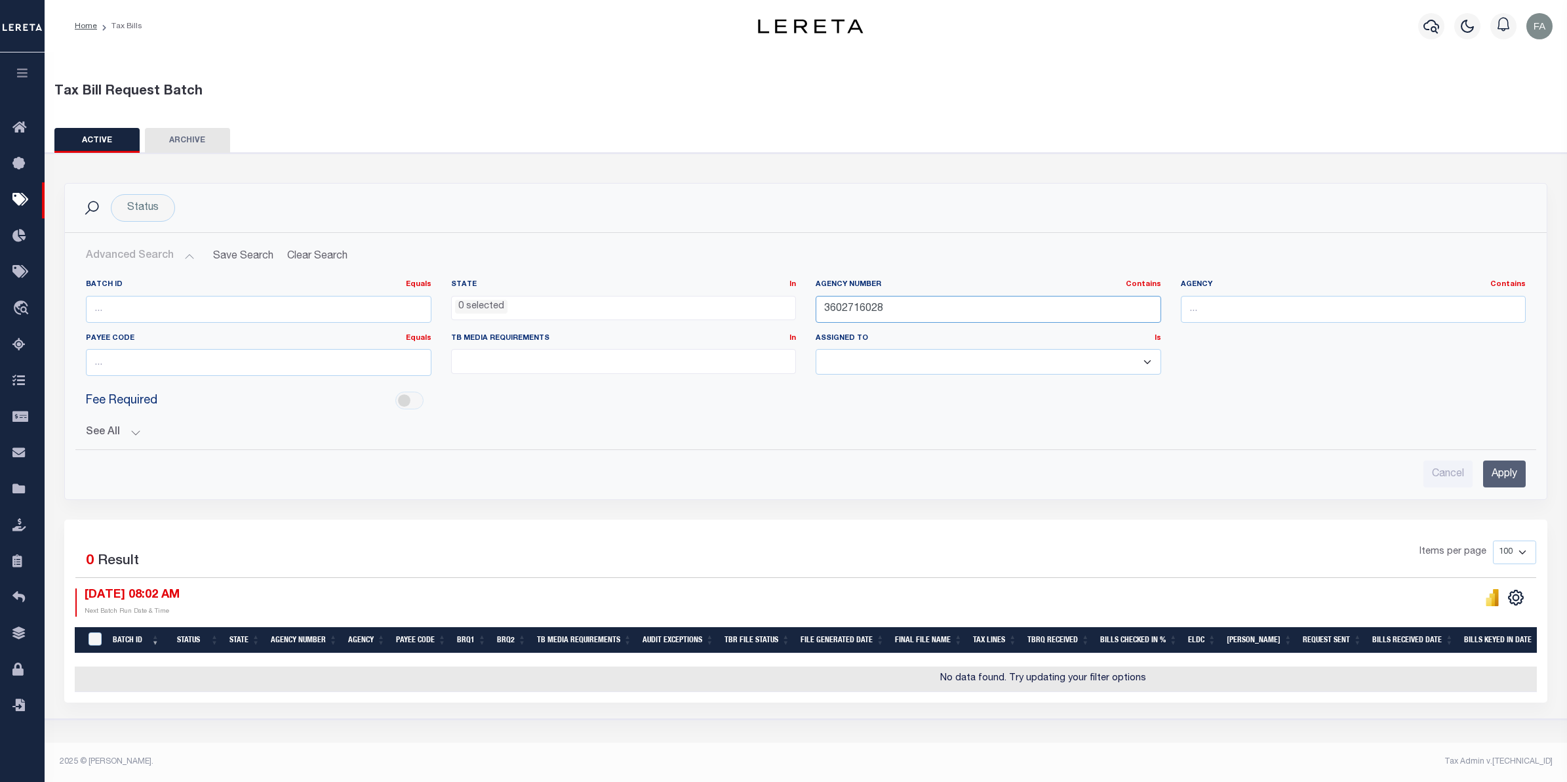
click at [867, 311] on input "3602716028" at bounding box center [989, 309] width 346 height 27
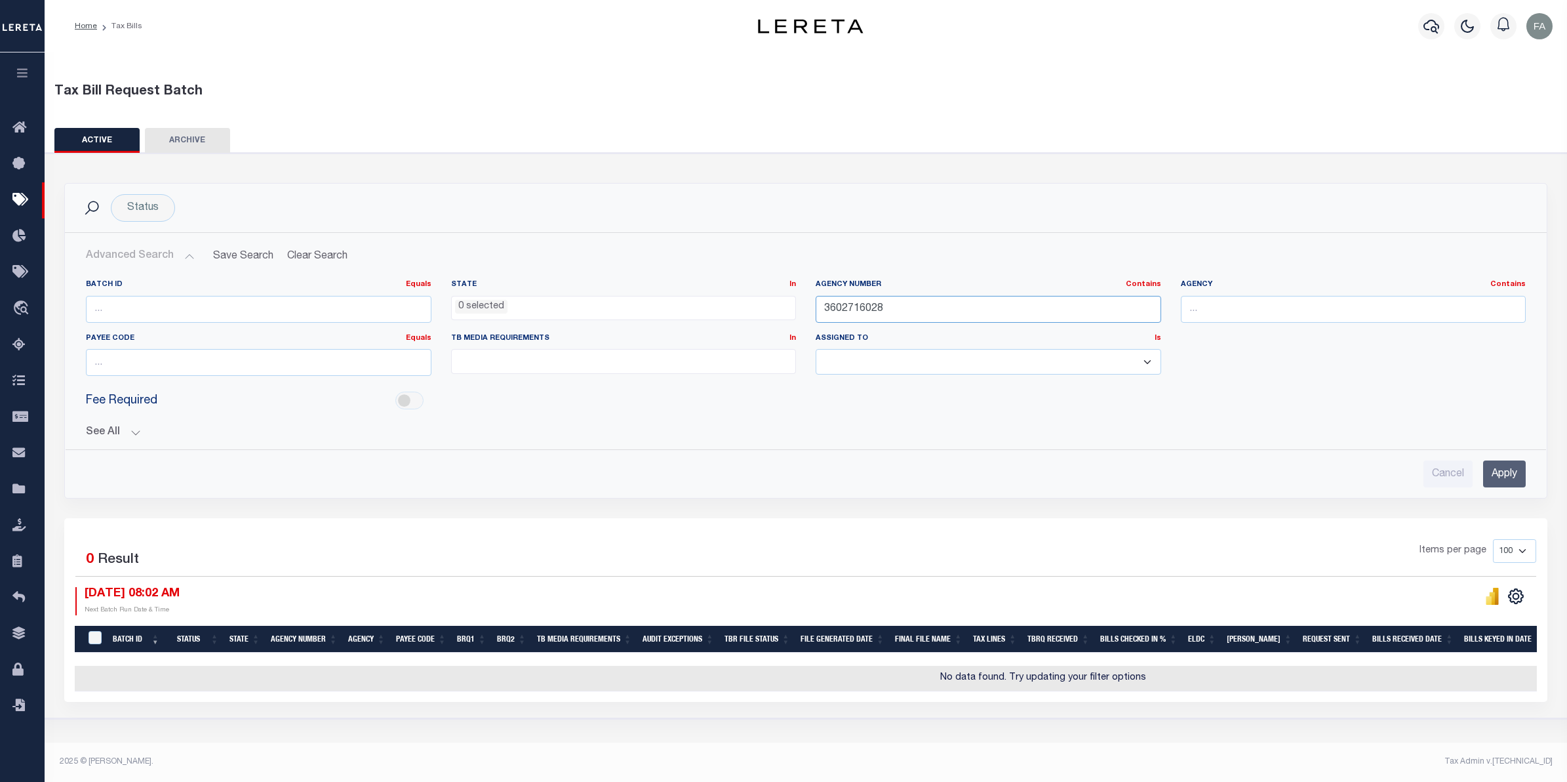
paste input "210580206"
type input "210580206"
click at [1392, 469] on input "Apply" at bounding box center [1504, 473] width 43 height 27
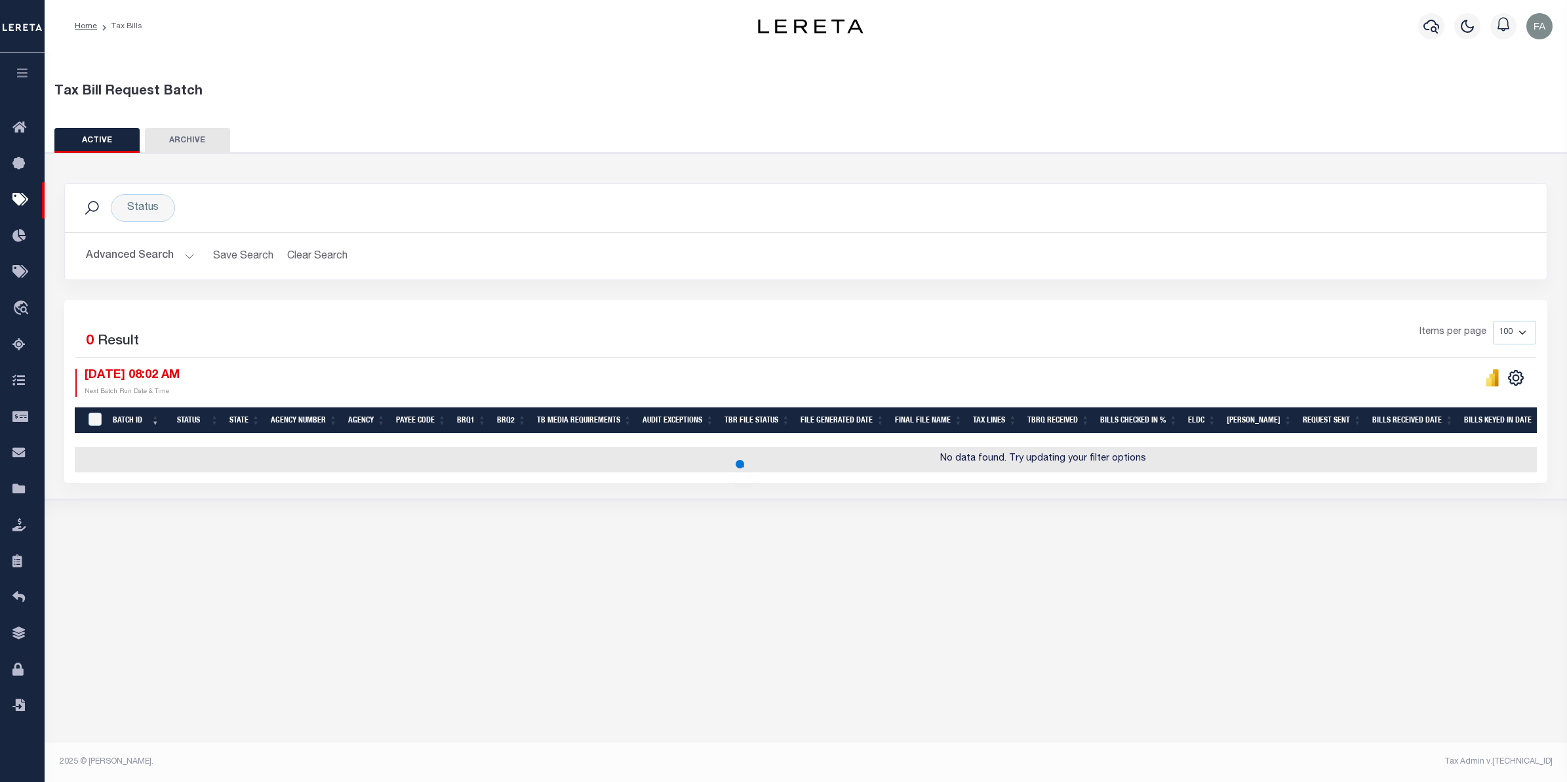
click at [153, 262] on button "Advanced Search" at bounding box center [140, 256] width 109 height 26
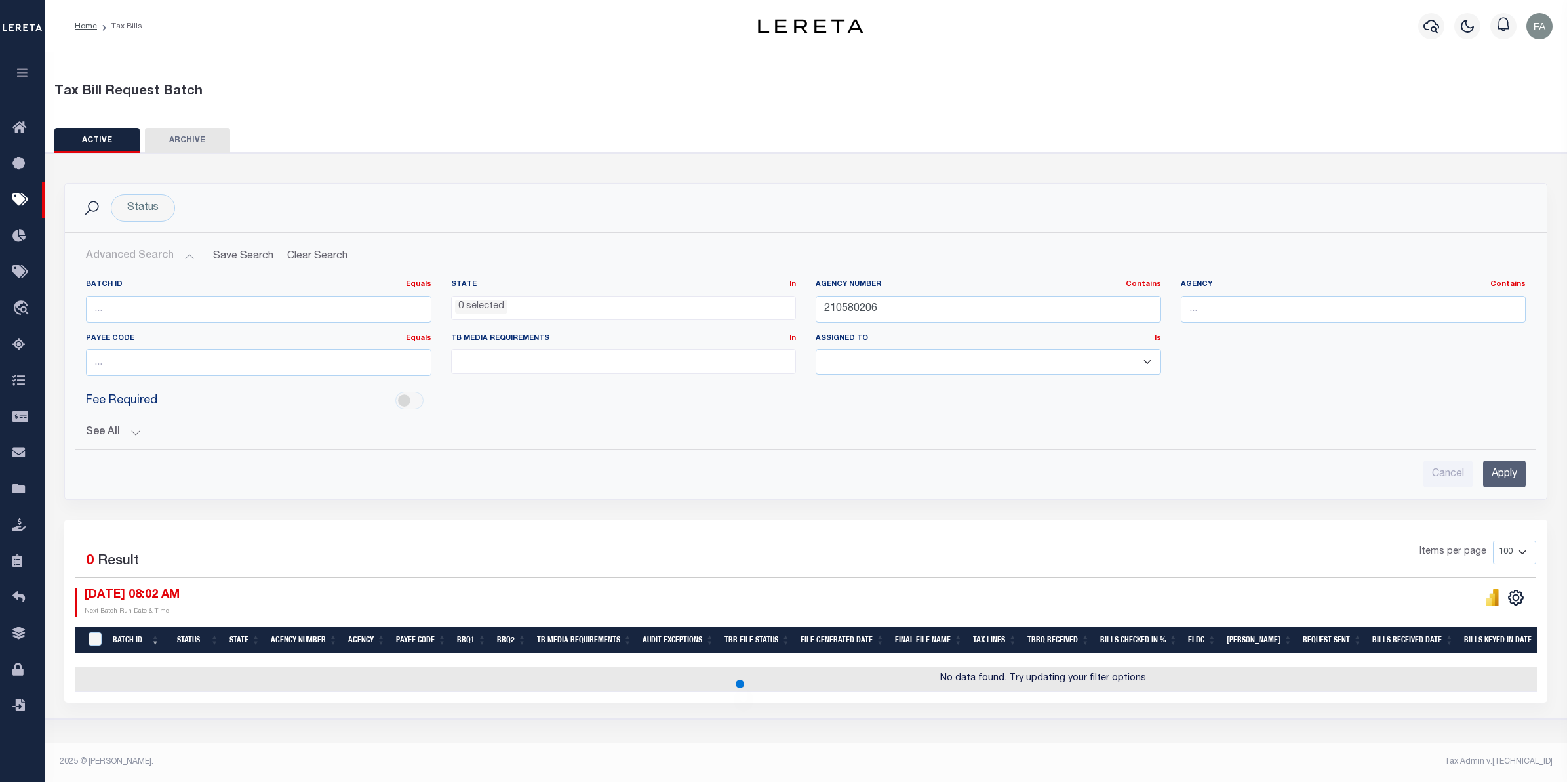
drag, startPoint x: 435, startPoint y: 294, endPoint x: 420, endPoint y: 294, distance: 14.4
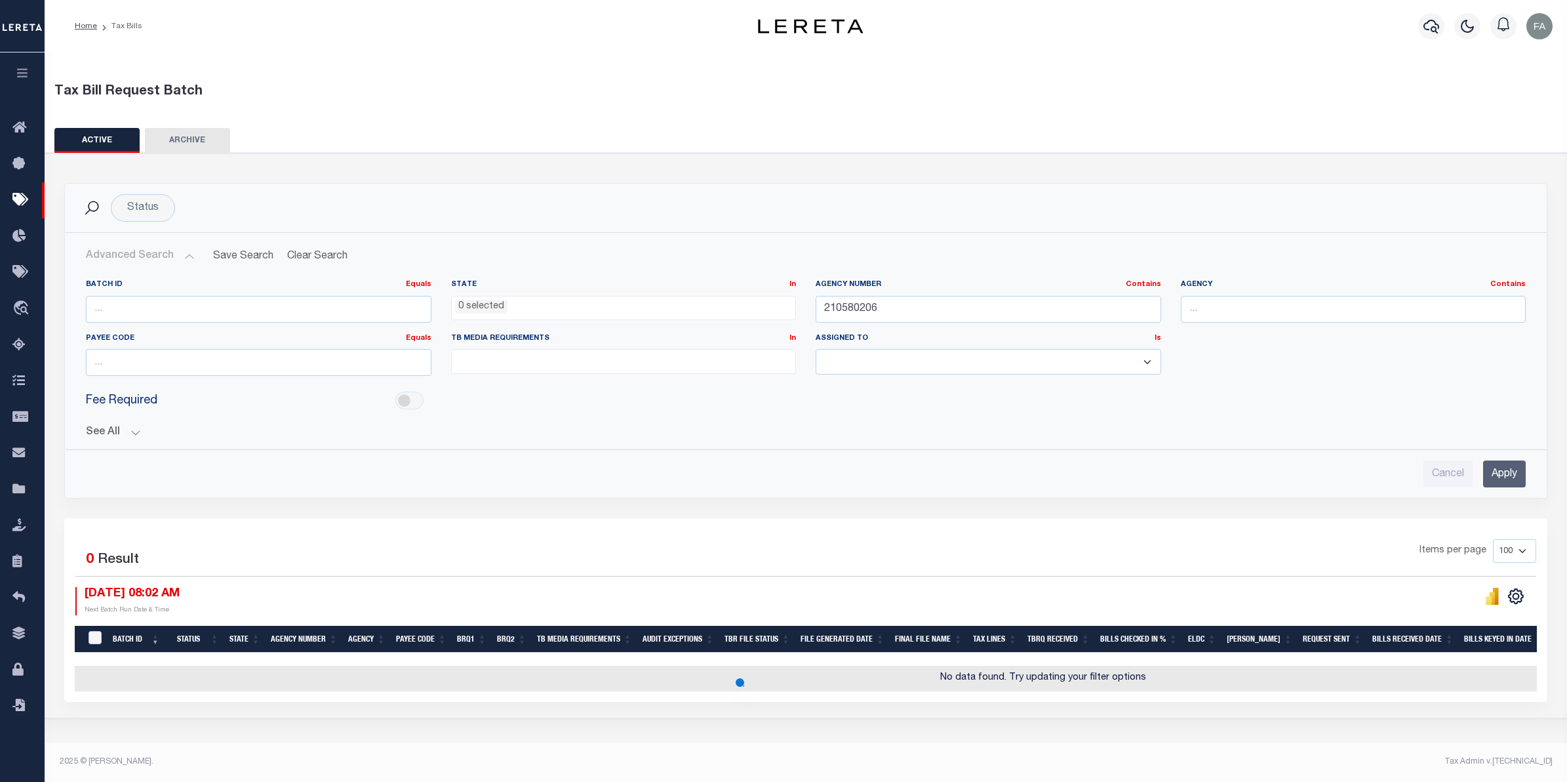
drag, startPoint x: 420, startPoint y: 294, endPoint x: 590, endPoint y: 236, distance: 179.3
click at [590, 236] on div "Advanced Search Save Search Clear Search TaxBillBatches_dynamictable_____Defaul…" at bounding box center [806, 365] width 1482 height 265
click at [131, 427] on button "See All" at bounding box center [806, 432] width 1440 height 12
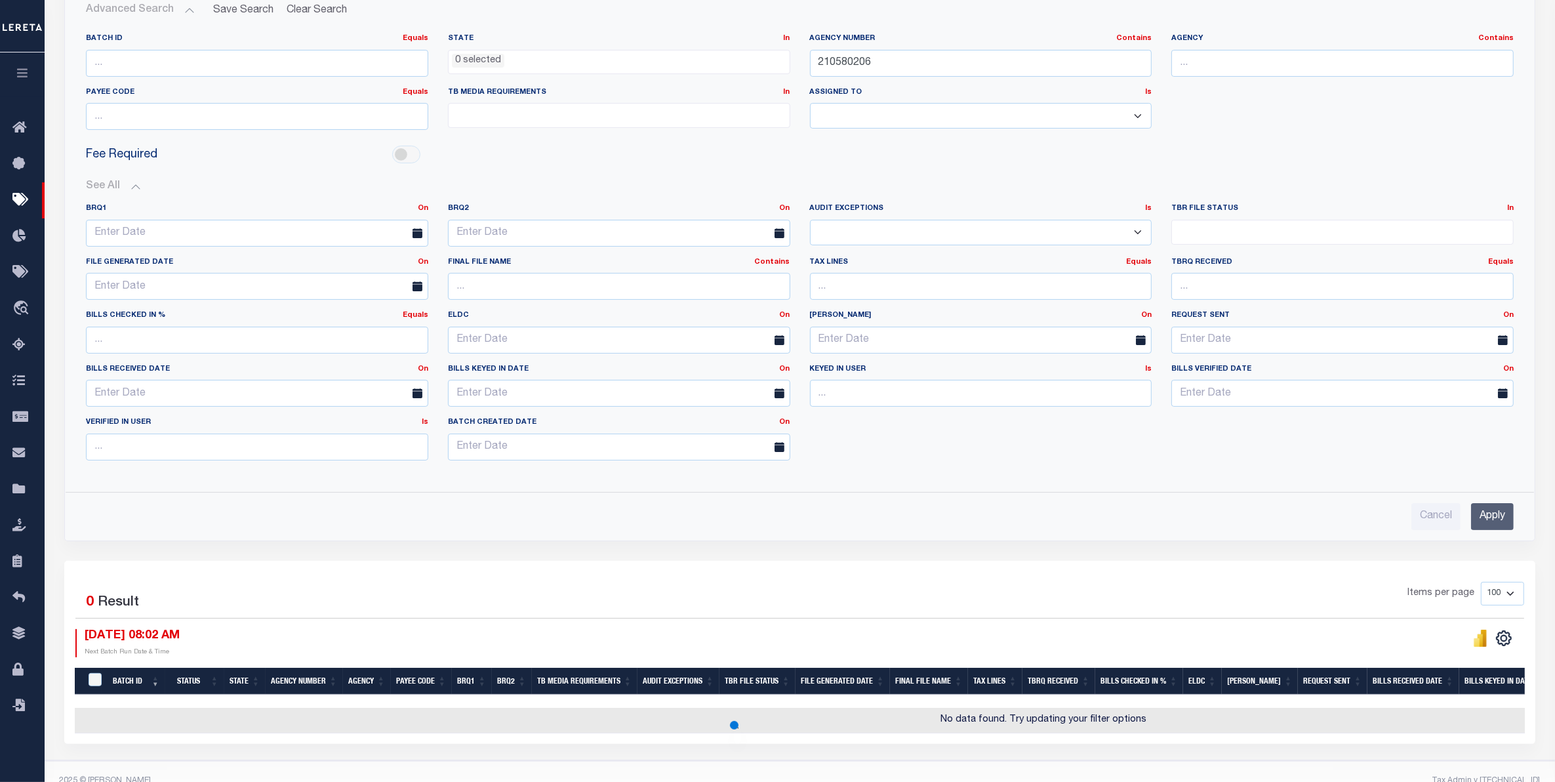
scroll to position [276, 0]
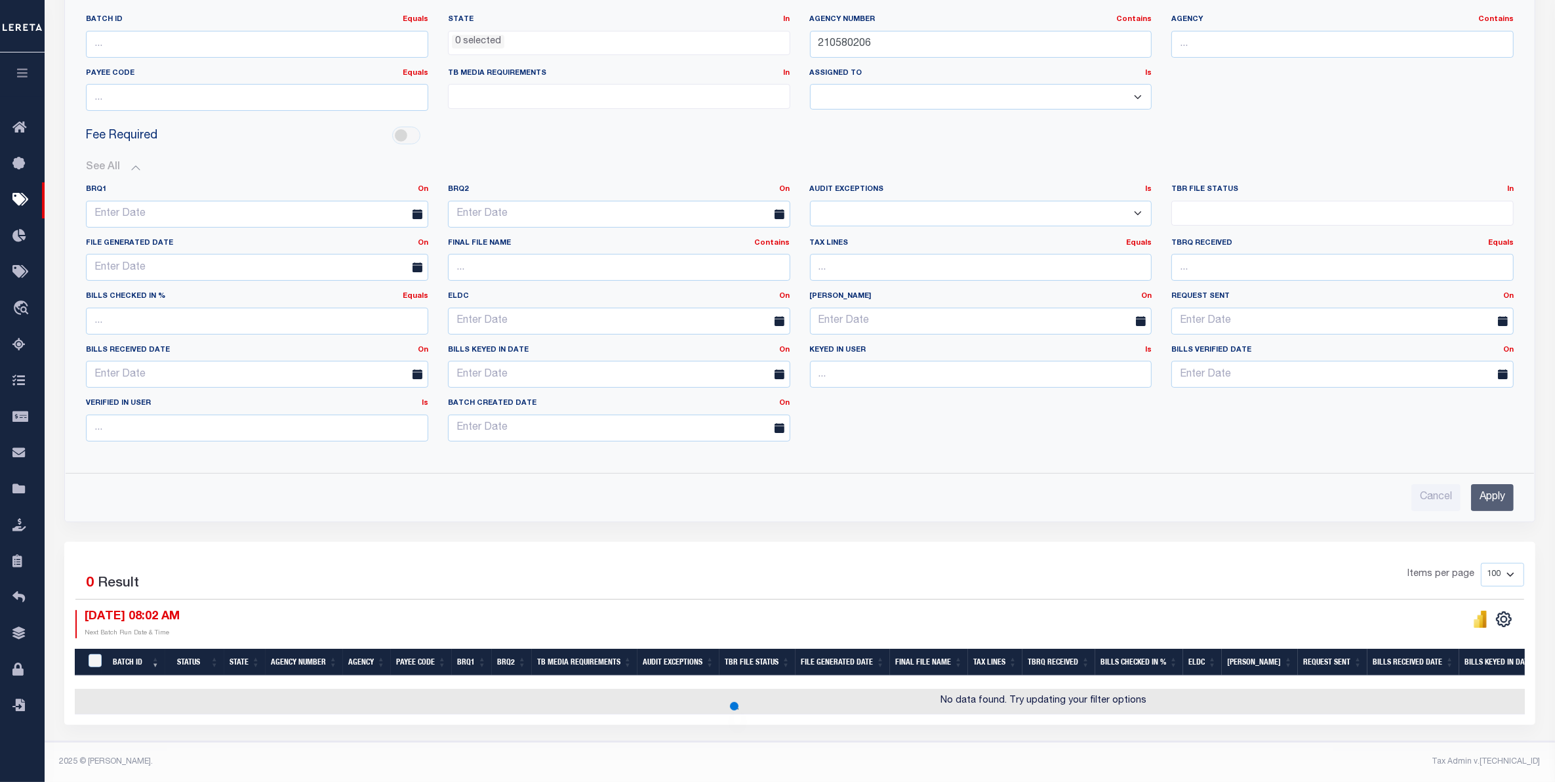
click at [709, 563] on div "Items per page 100 200 500 1000" at bounding box center [983, 580] width 1081 height 34
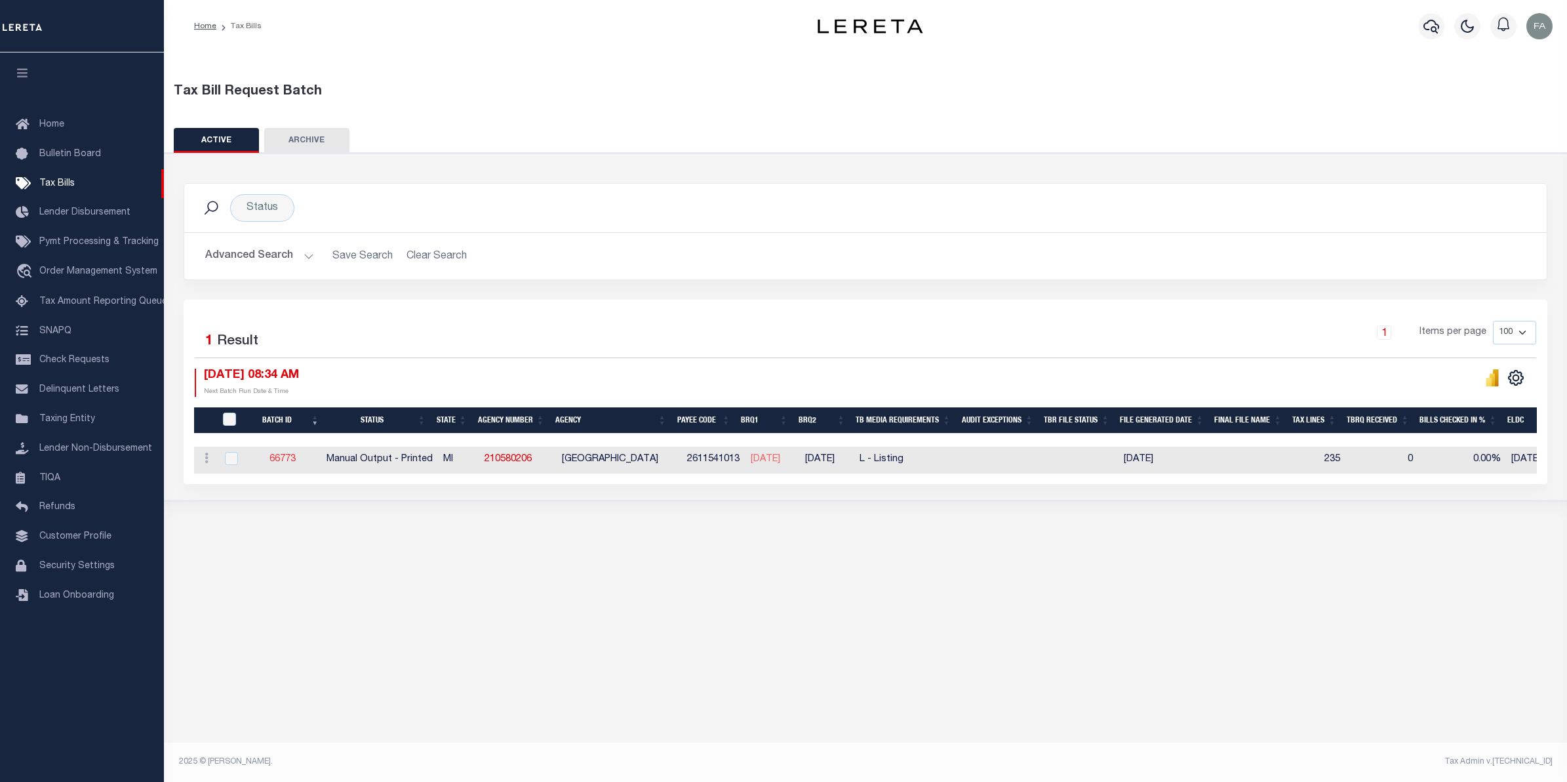
click at [288, 460] on link "66773" at bounding box center [282, 458] width 26 height 9
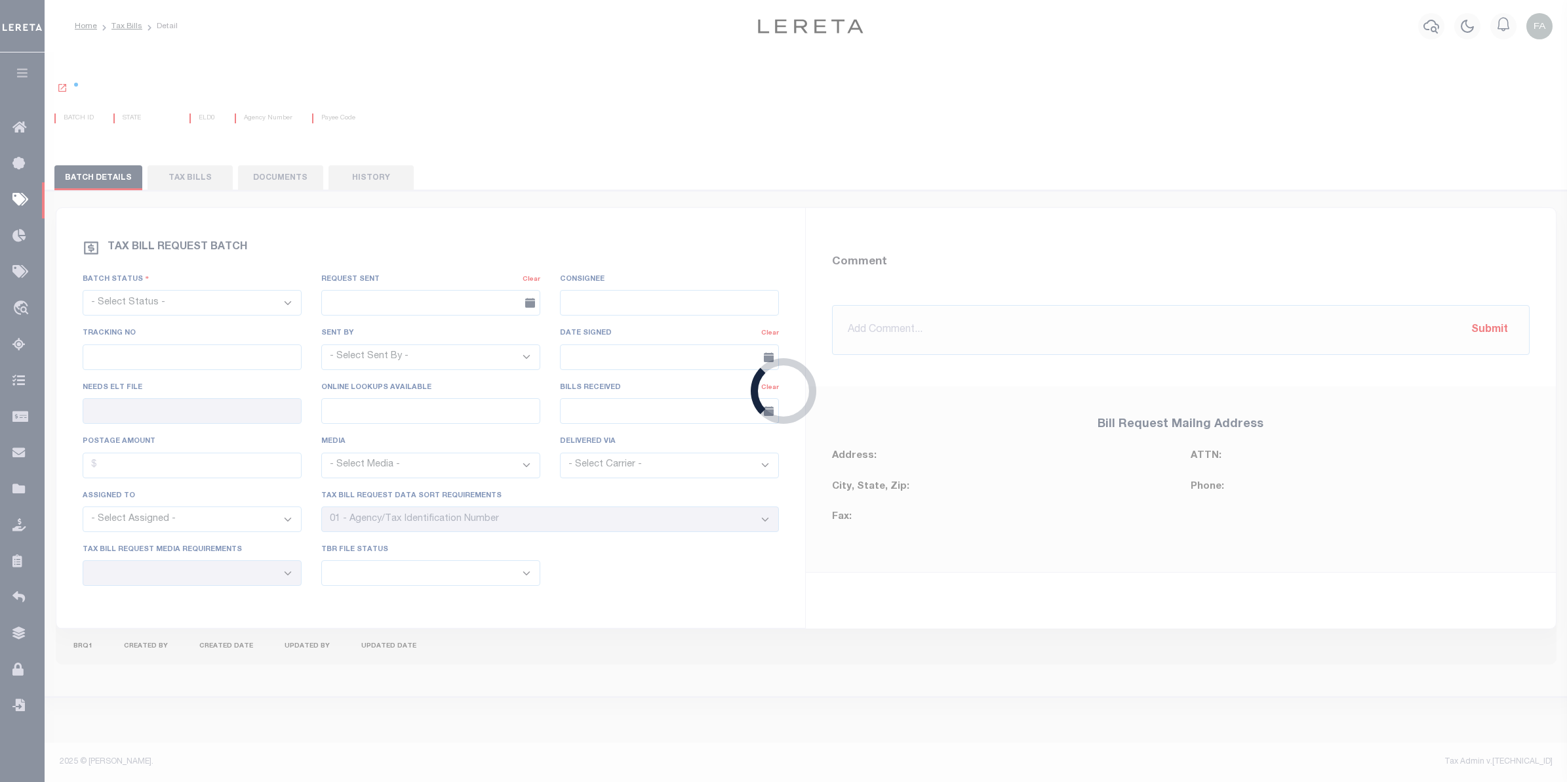
select select "PRT"
type input "No"
type input "Yes"
select select "20"
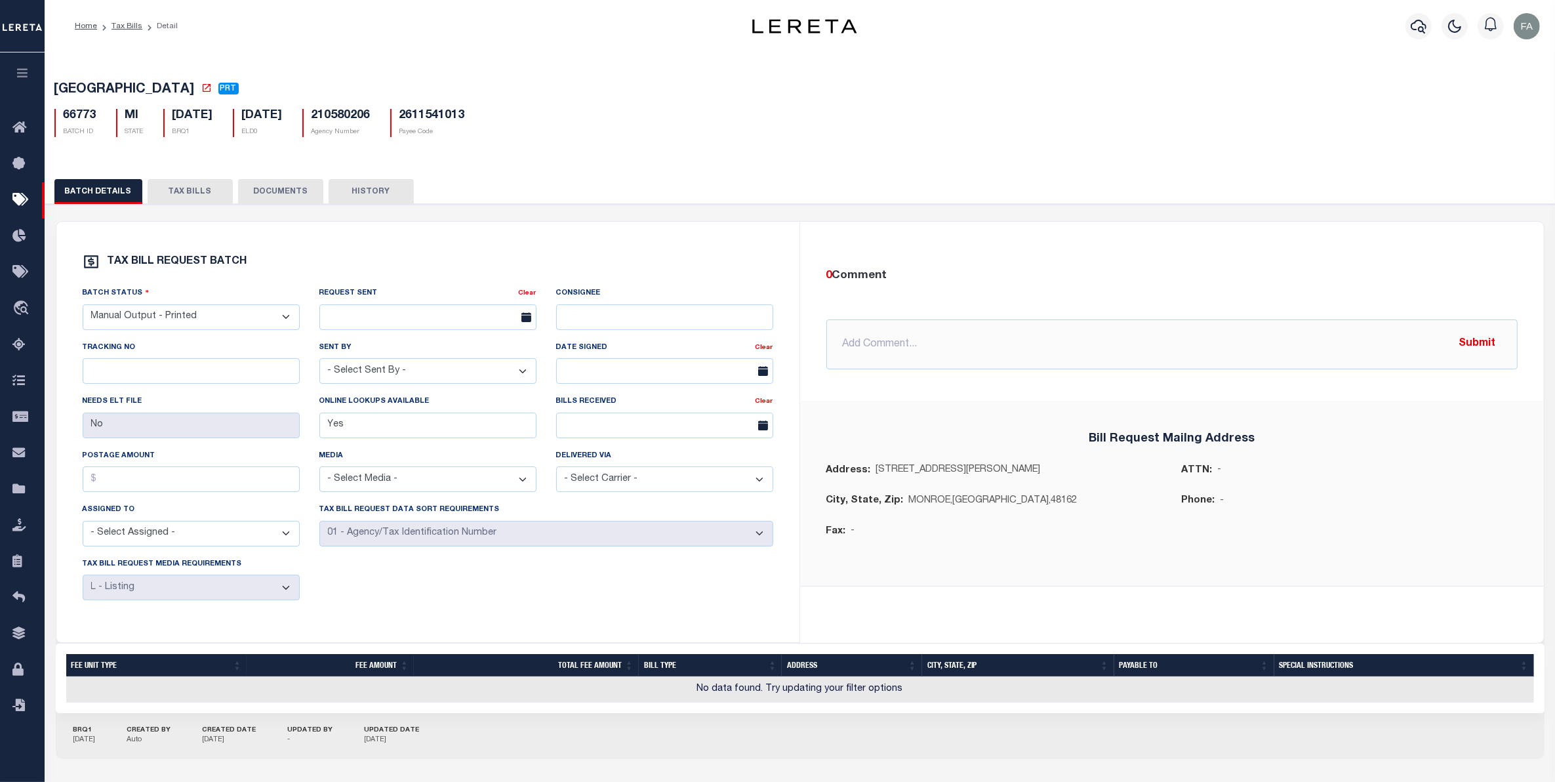
click at [200, 188] on button "TAX BILLS" at bounding box center [190, 191] width 85 height 25
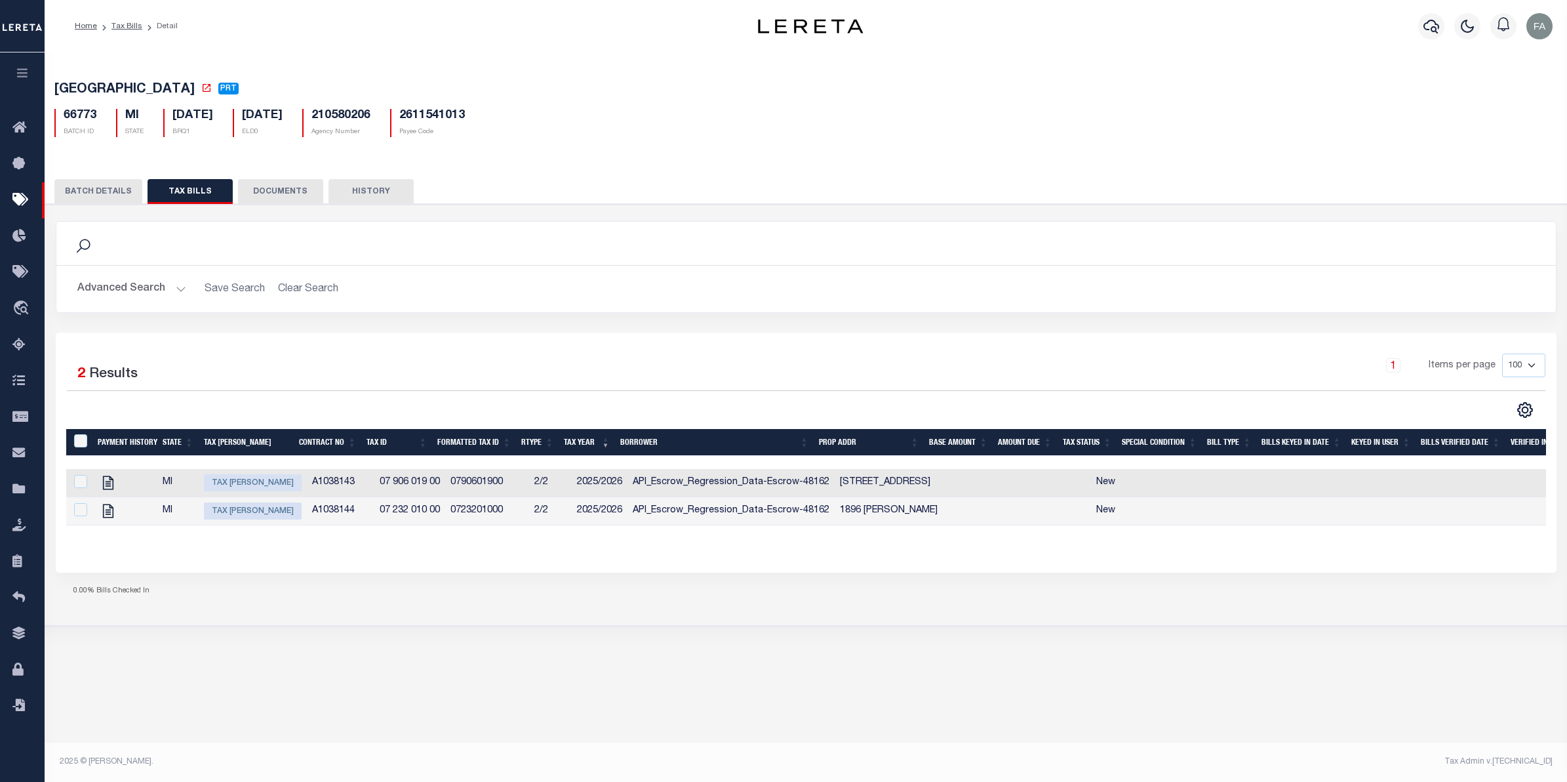
click at [96, 199] on button "BATCH DETAILS" at bounding box center [98, 191] width 88 height 25
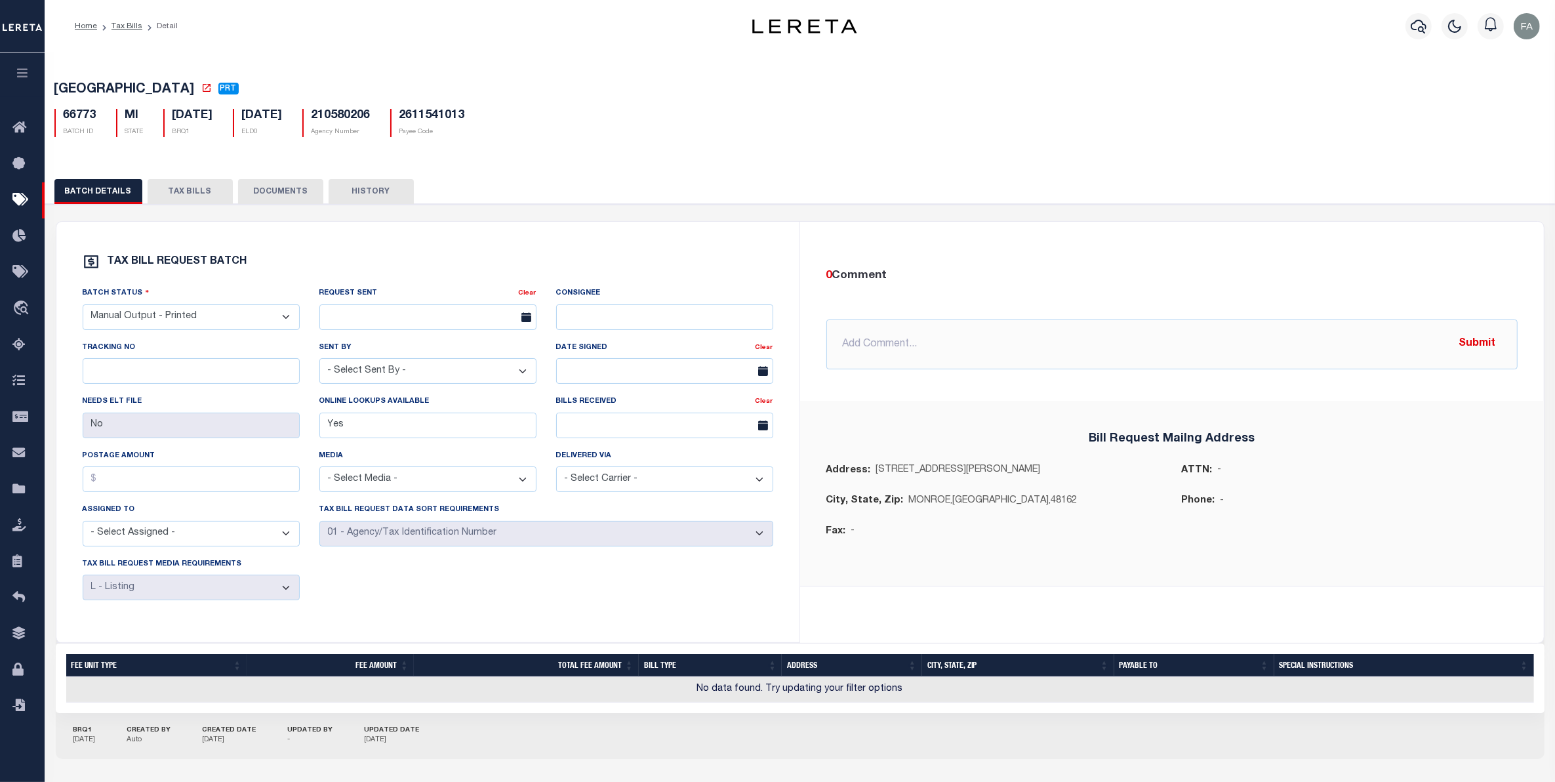
click at [359, 119] on h5 "210580206" at bounding box center [340, 116] width 59 height 14
copy h5 "210580206"
click at [546, 192] on div "BATCH DETAILS TAX BILLS DOCUMENTS HISTORY" at bounding box center [799, 191] width 1491 height 24
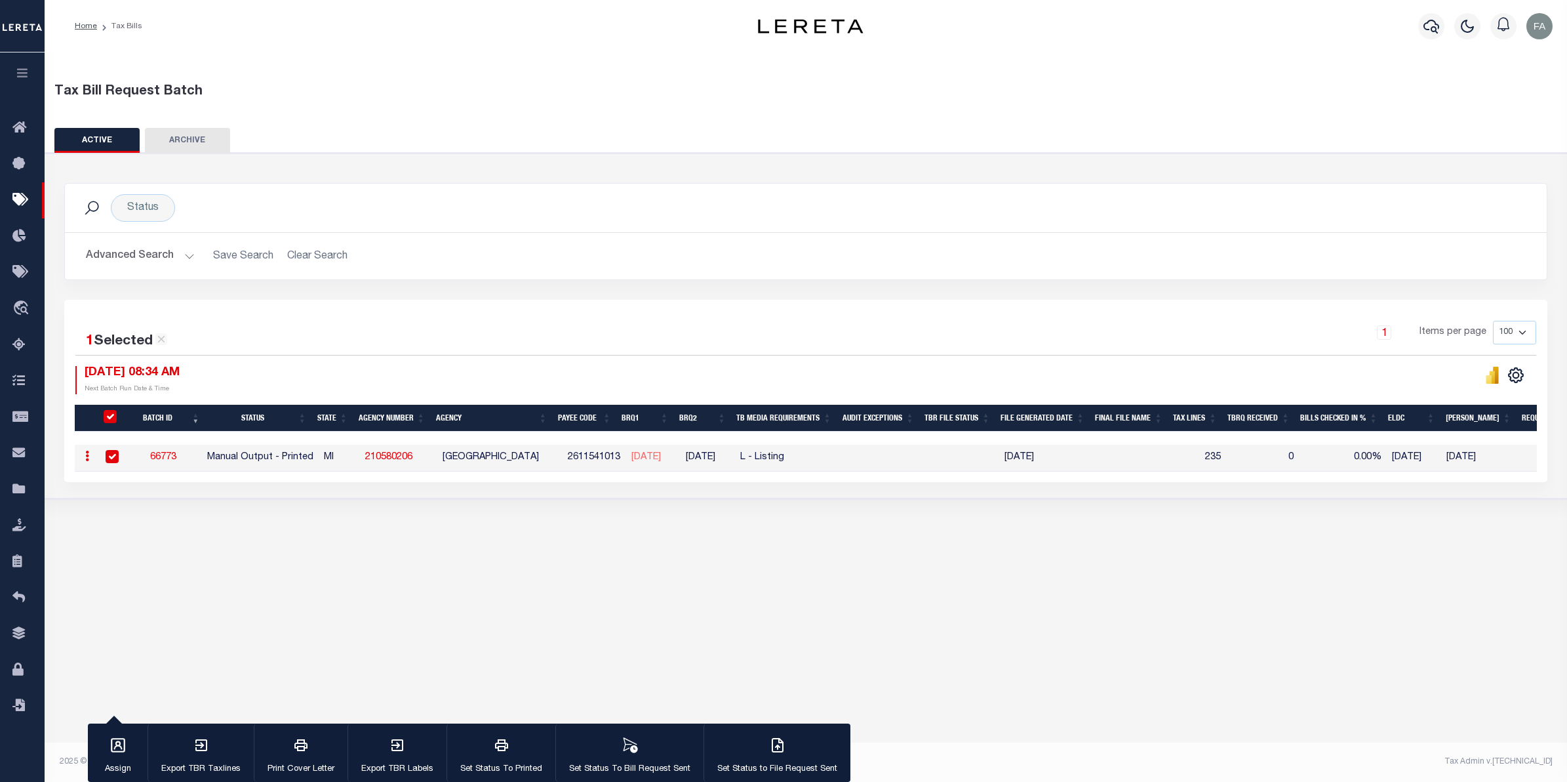
click at [172, 450] on td "66773" at bounding box center [163, 458] width 79 height 27
checkbox input "false"
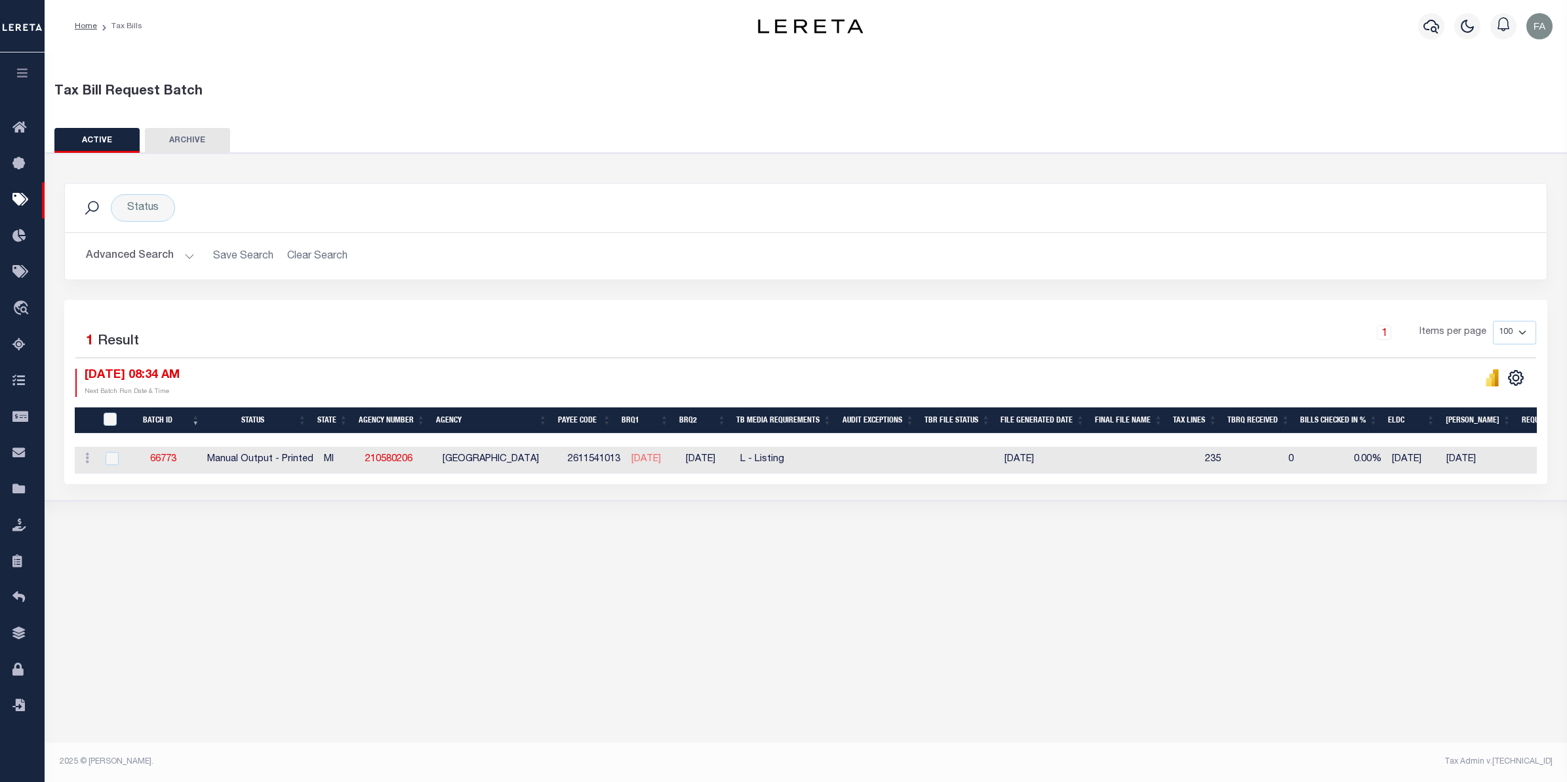
click at [178, 454] on td "66773" at bounding box center [163, 460] width 79 height 27
checkbox input "true"
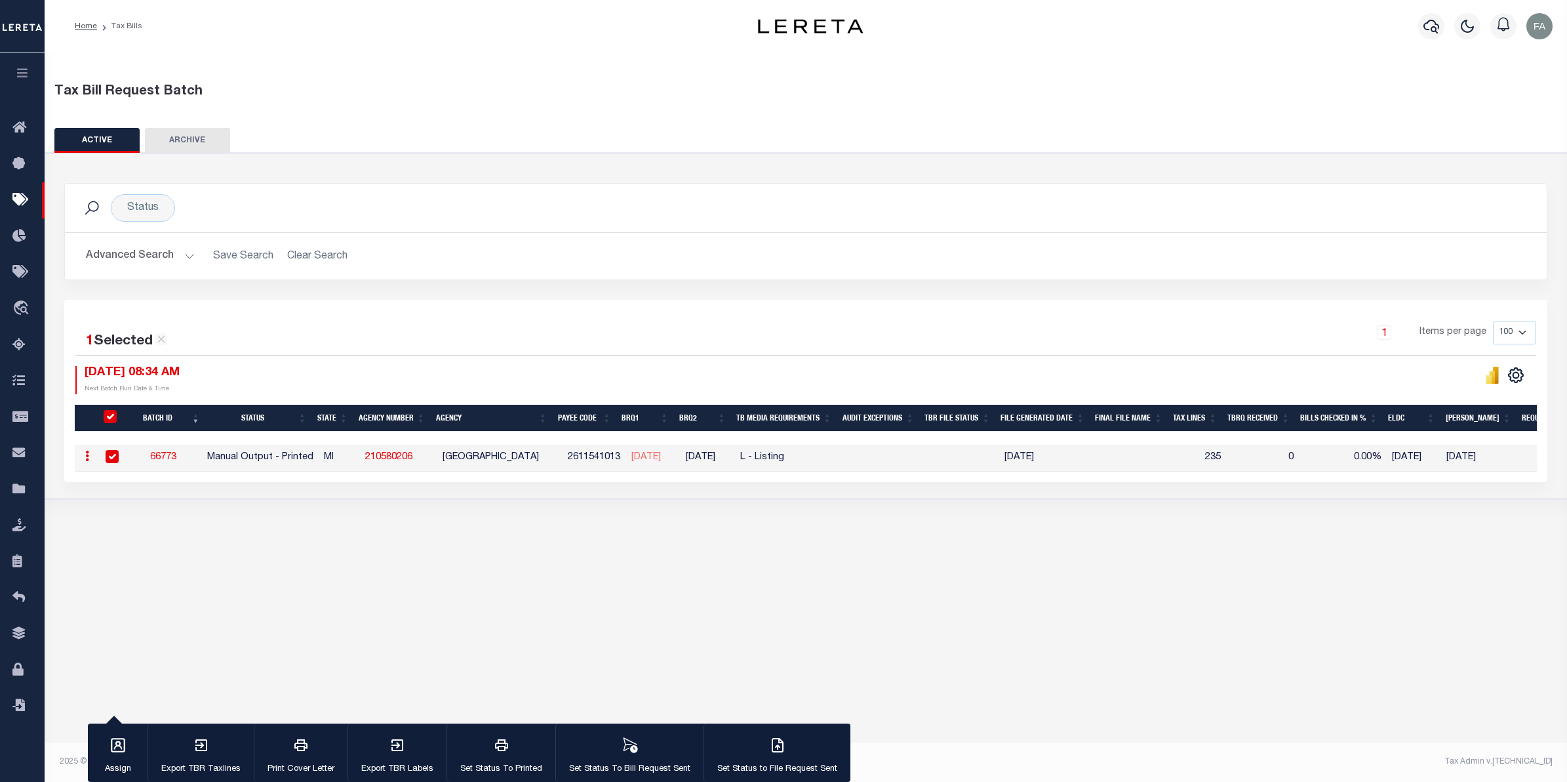
click at [176, 460] on link "66773" at bounding box center [163, 456] width 26 height 9
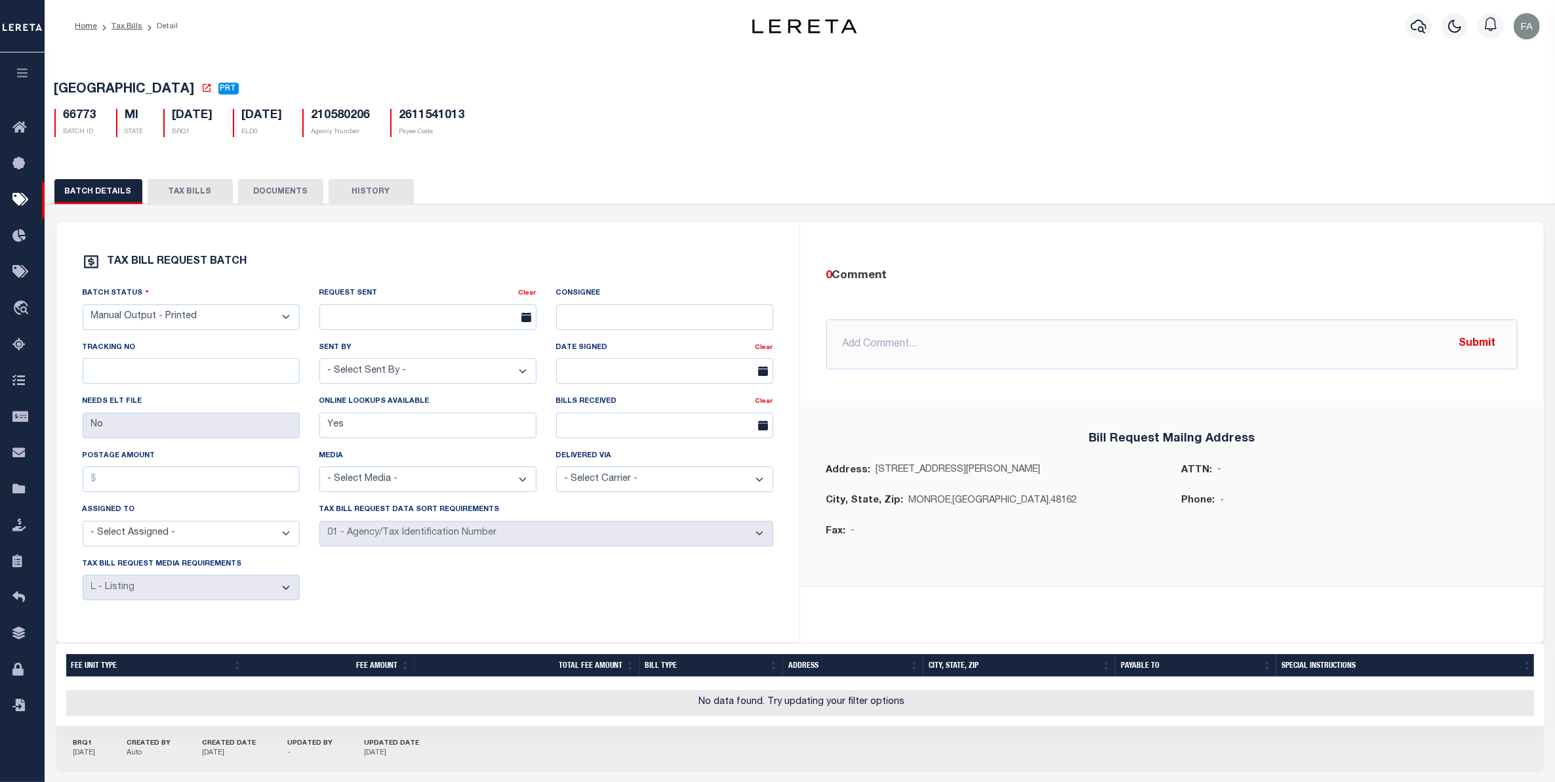
click at [201, 199] on button "TAX BILLS" at bounding box center [190, 191] width 85 height 25
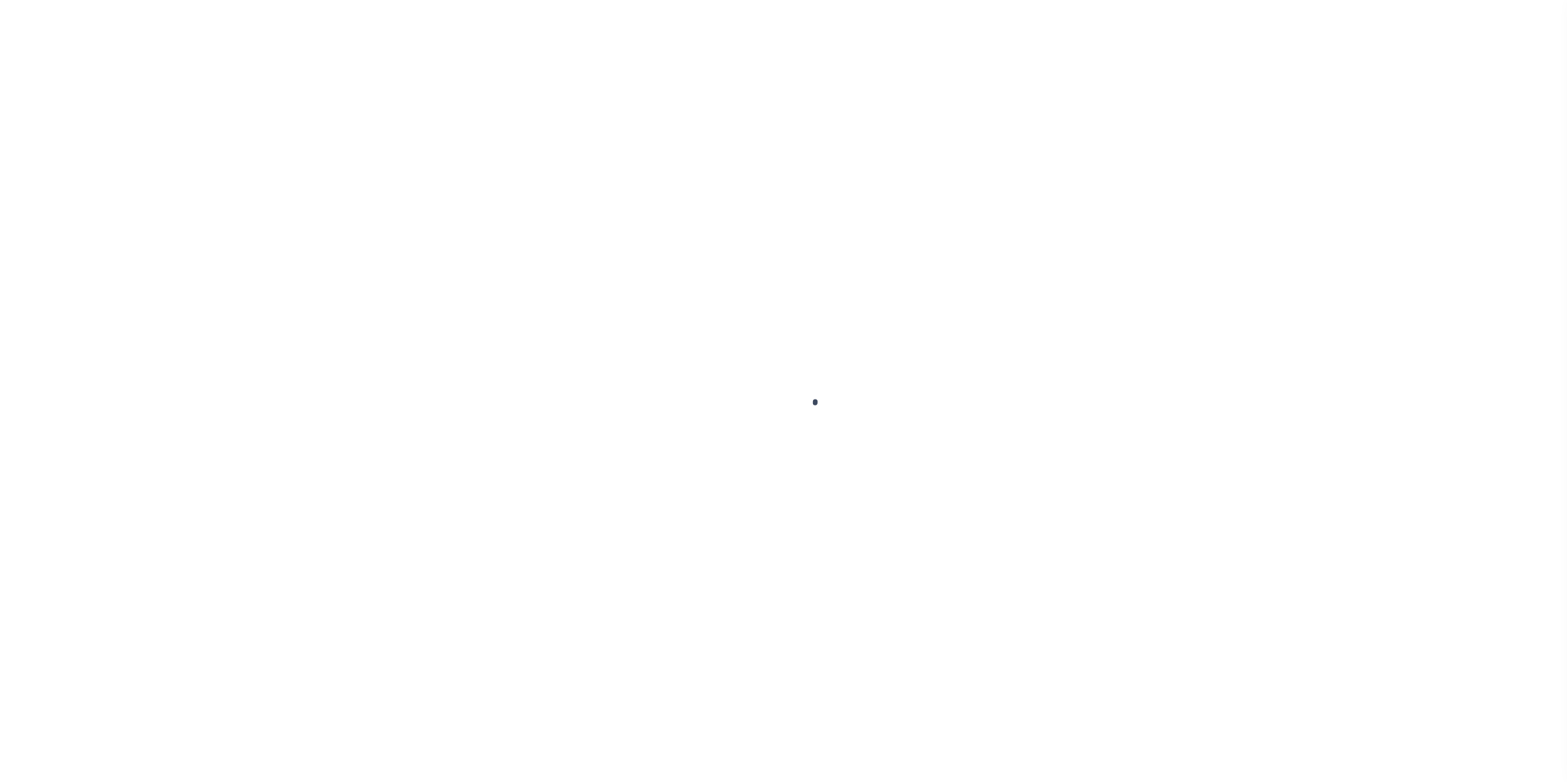
select select
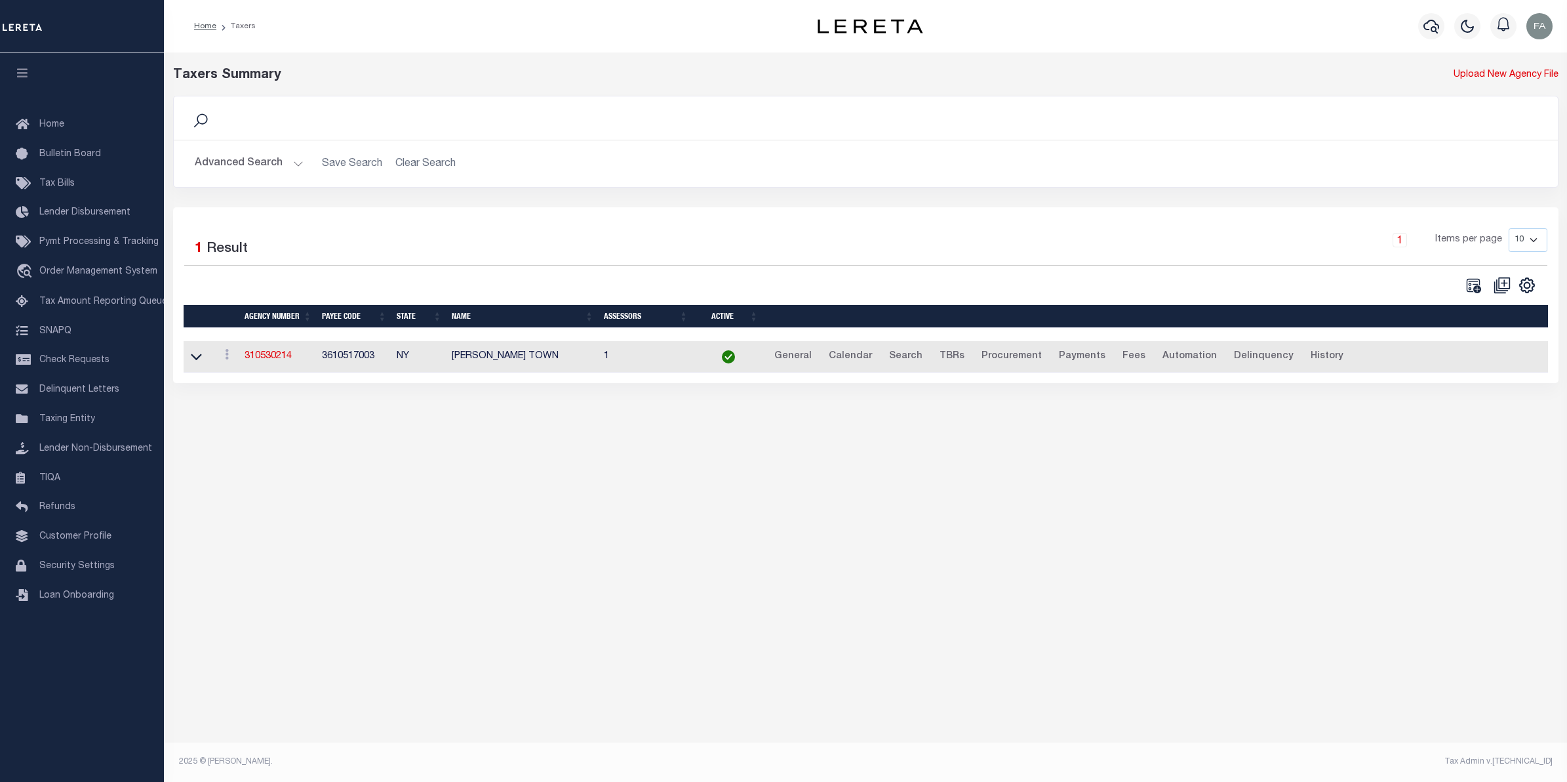
click at [254, 169] on button "Advanced Search" at bounding box center [249, 164] width 109 height 26
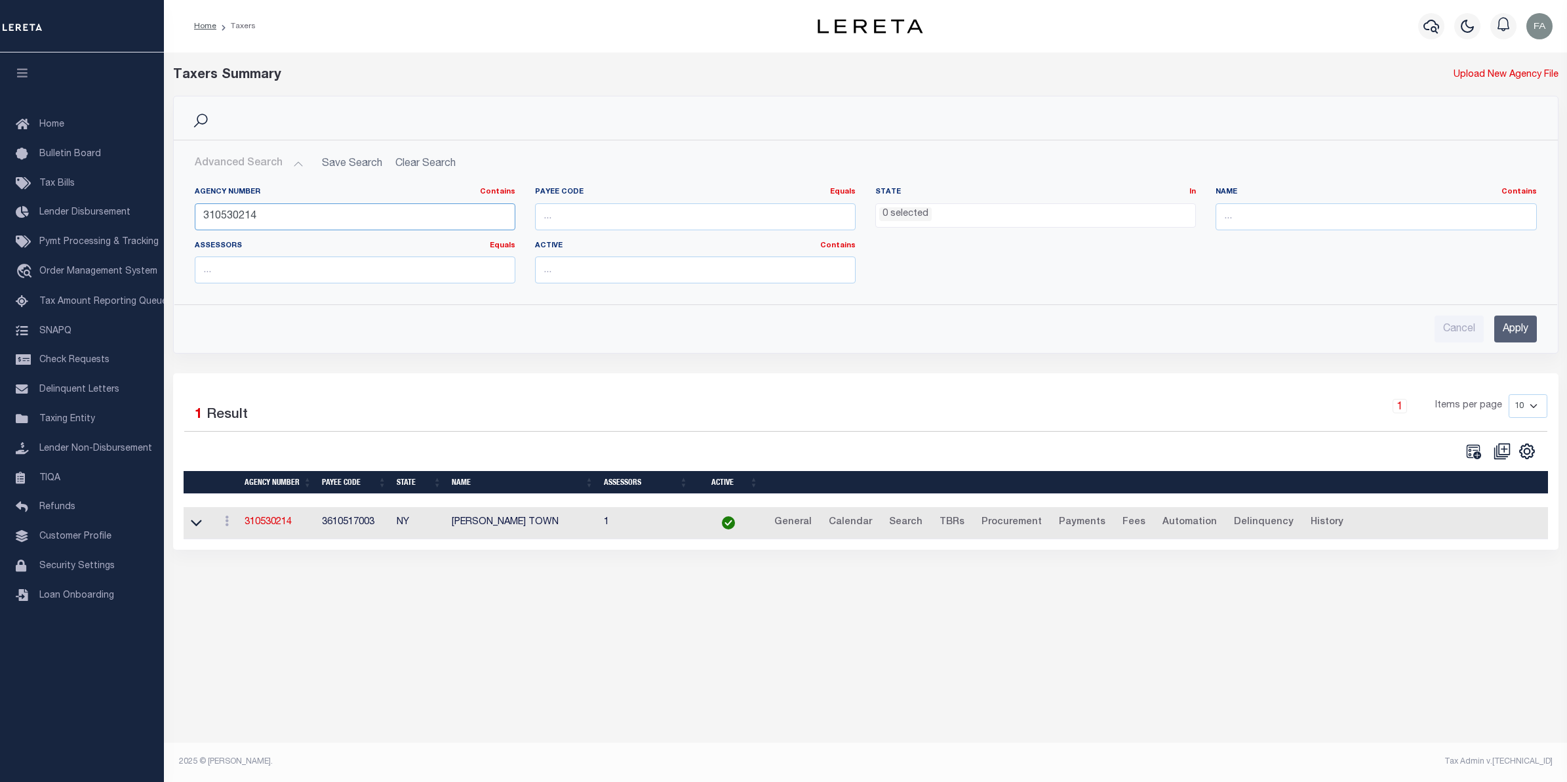
click at [388, 220] on input "310530214" at bounding box center [355, 216] width 321 height 27
paste input "210580206"
type input "210580206"
click at [1509, 323] on input "Apply" at bounding box center [1515, 328] width 43 height 27
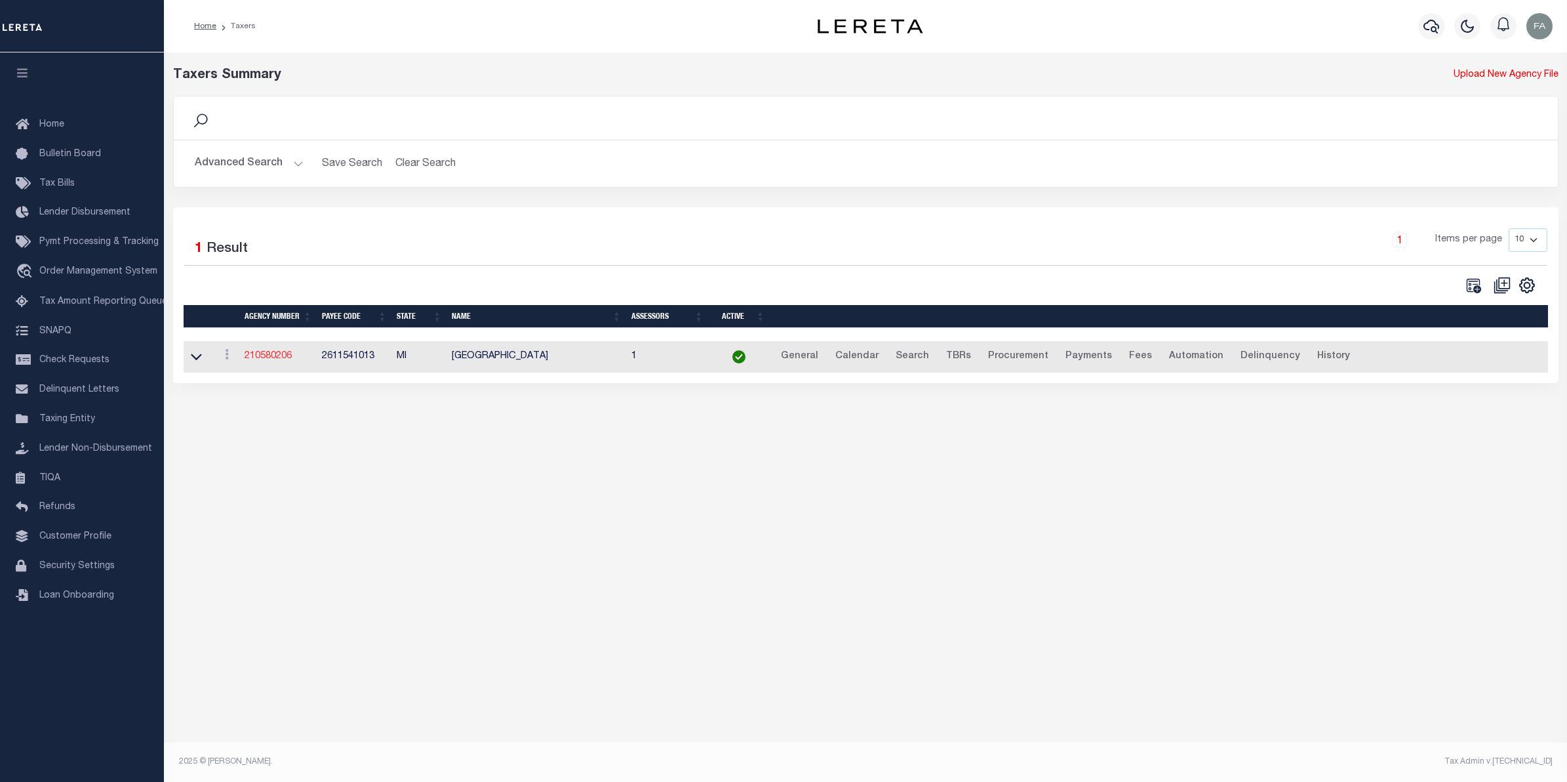
click at [268, 355] on link "210580206" at bounding box center [268, 355] width 47 height 9
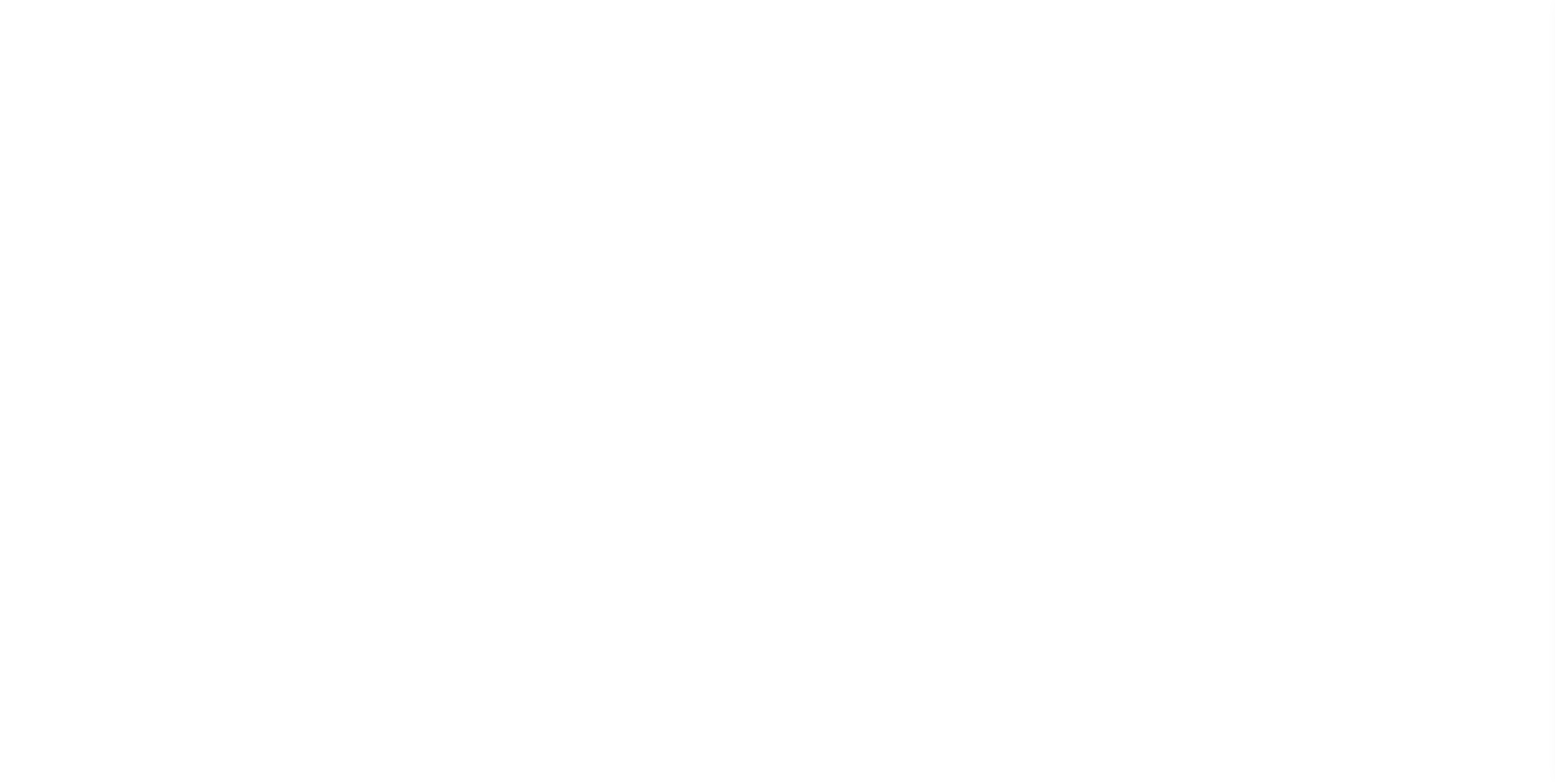
select select
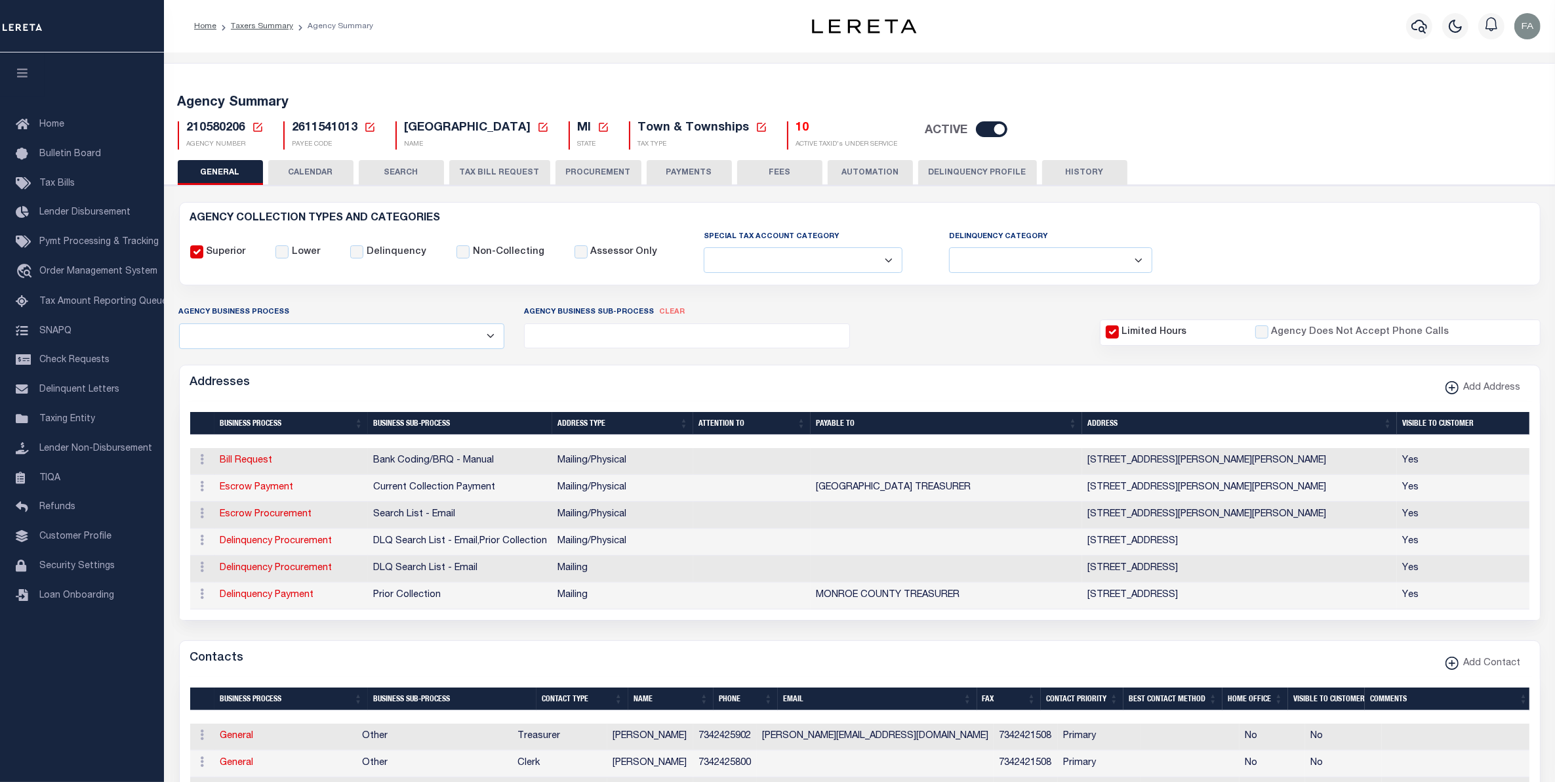
click at [325, 165] on button "CALENDAR" at bounding box center [310, 172] width 85 height 25
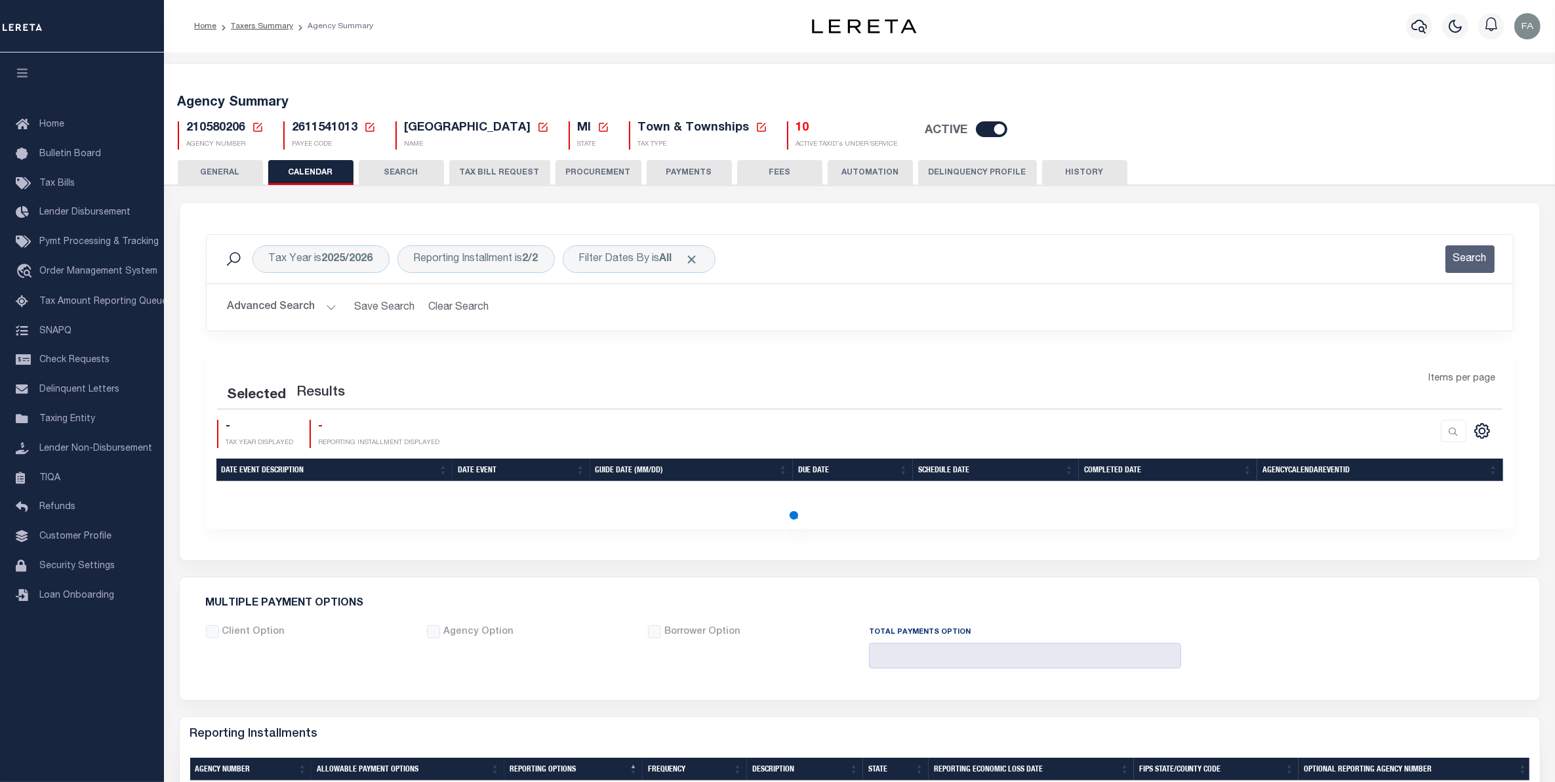
checkbox input "false"
type input "1"
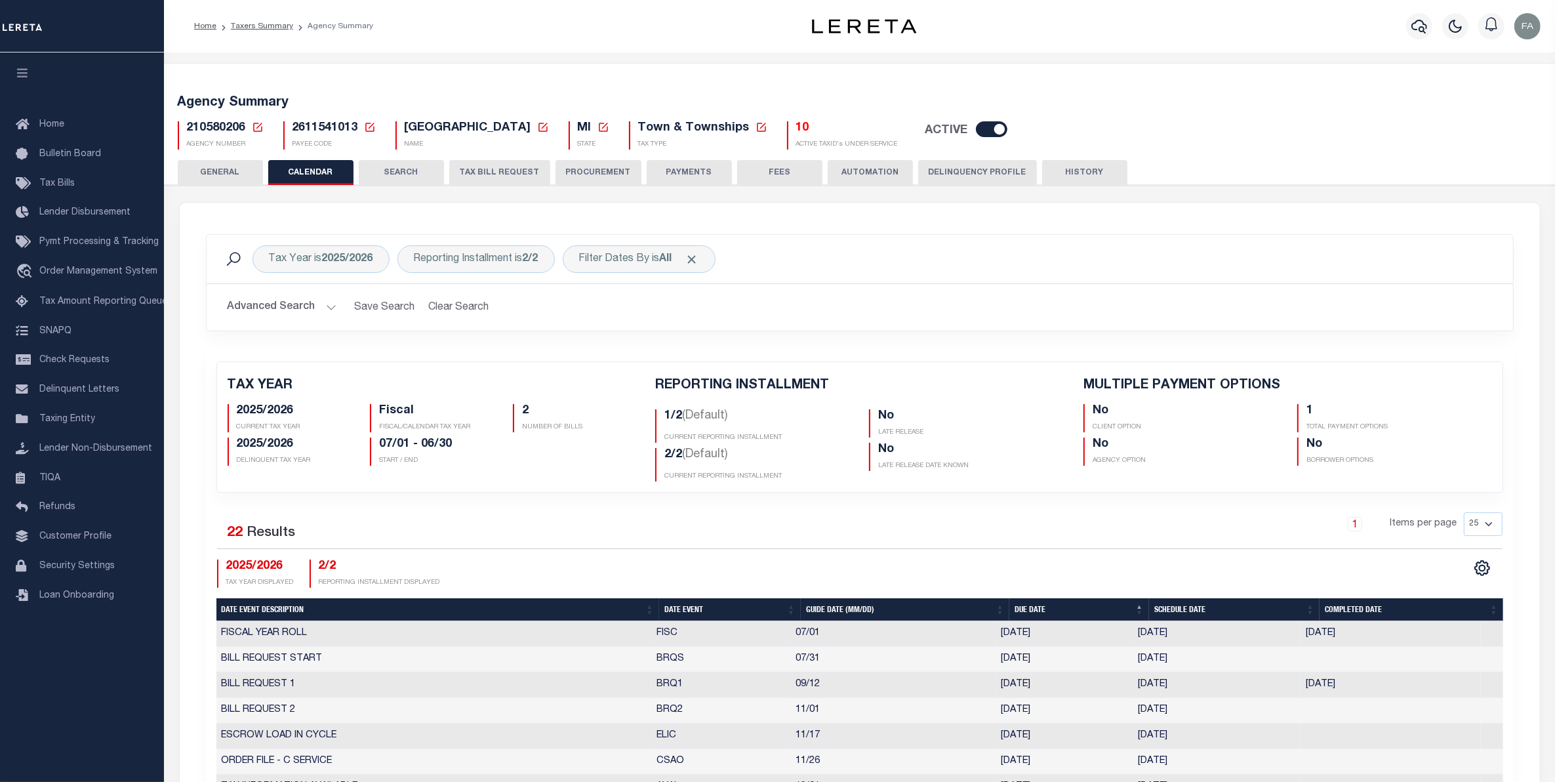
scroll to position [82, 0]
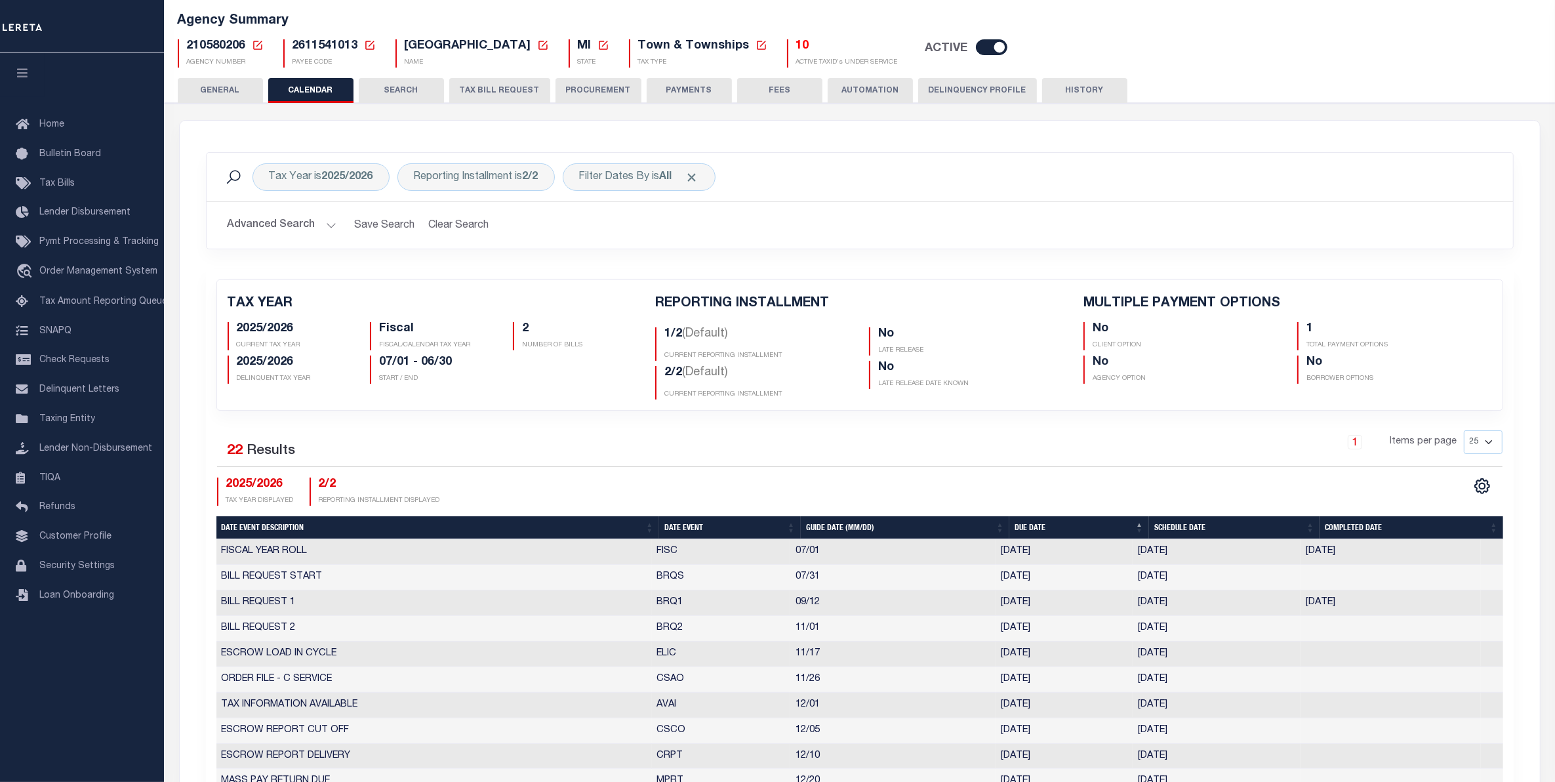
click at [509, 86] on button "TAX BILL REQUEST" at bounding box center [499, 90] width 101 height 25
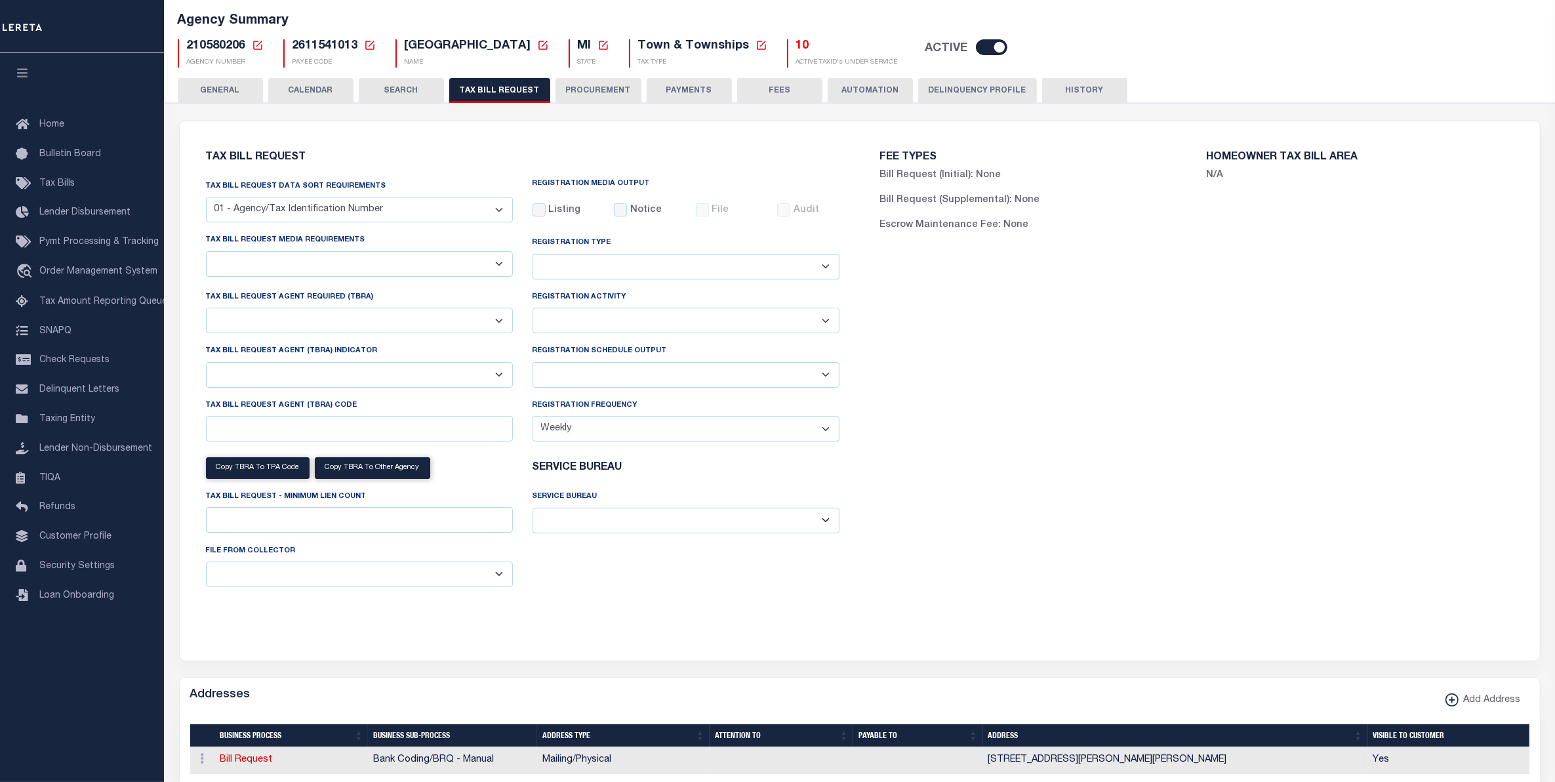
click at [424, 87] on button "SEARCH" at bounding box center [401, 90] width 85 height 25
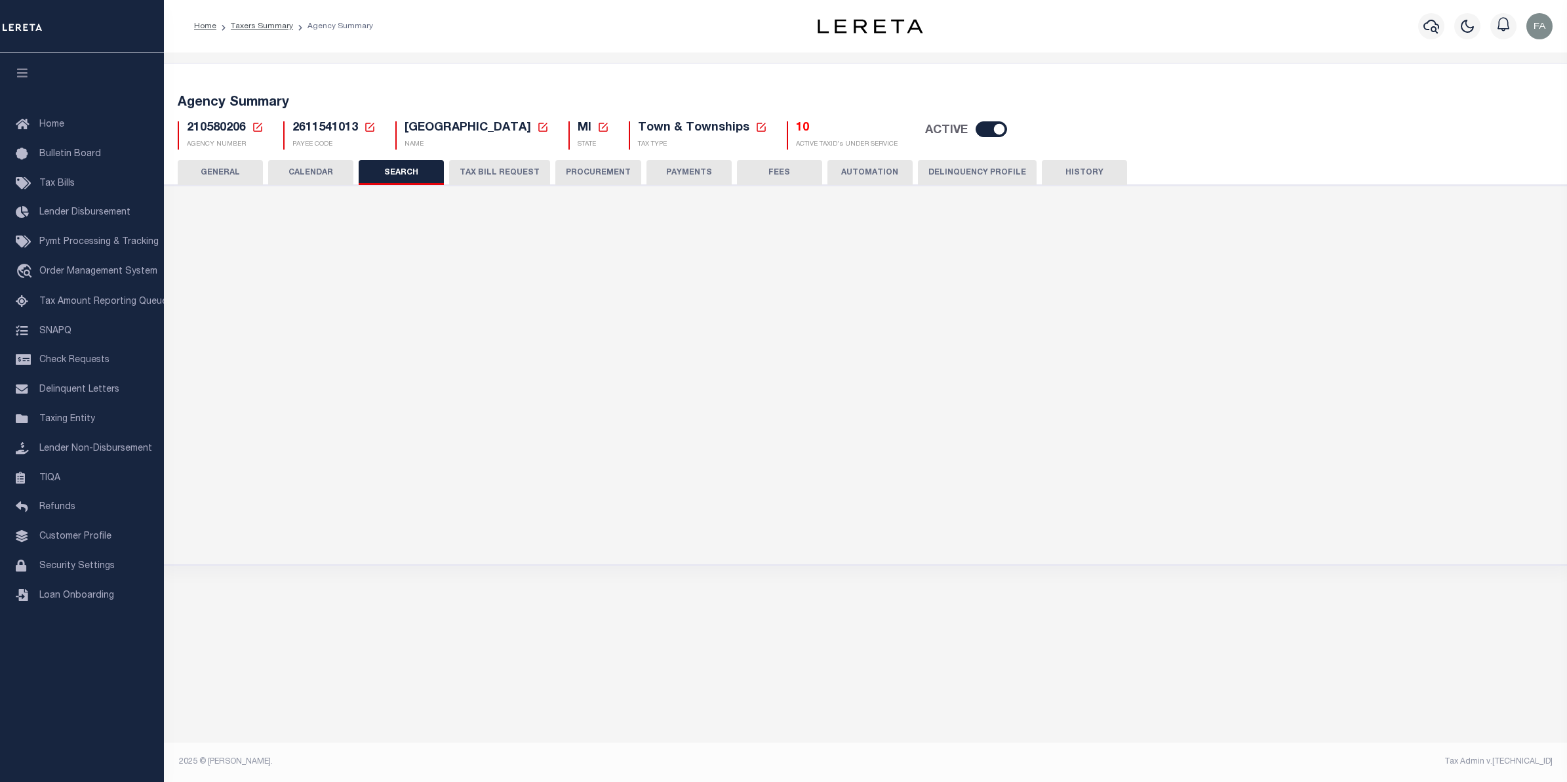
select select "20"
select select "false"
select select "1"
select select
checkbox input "false"
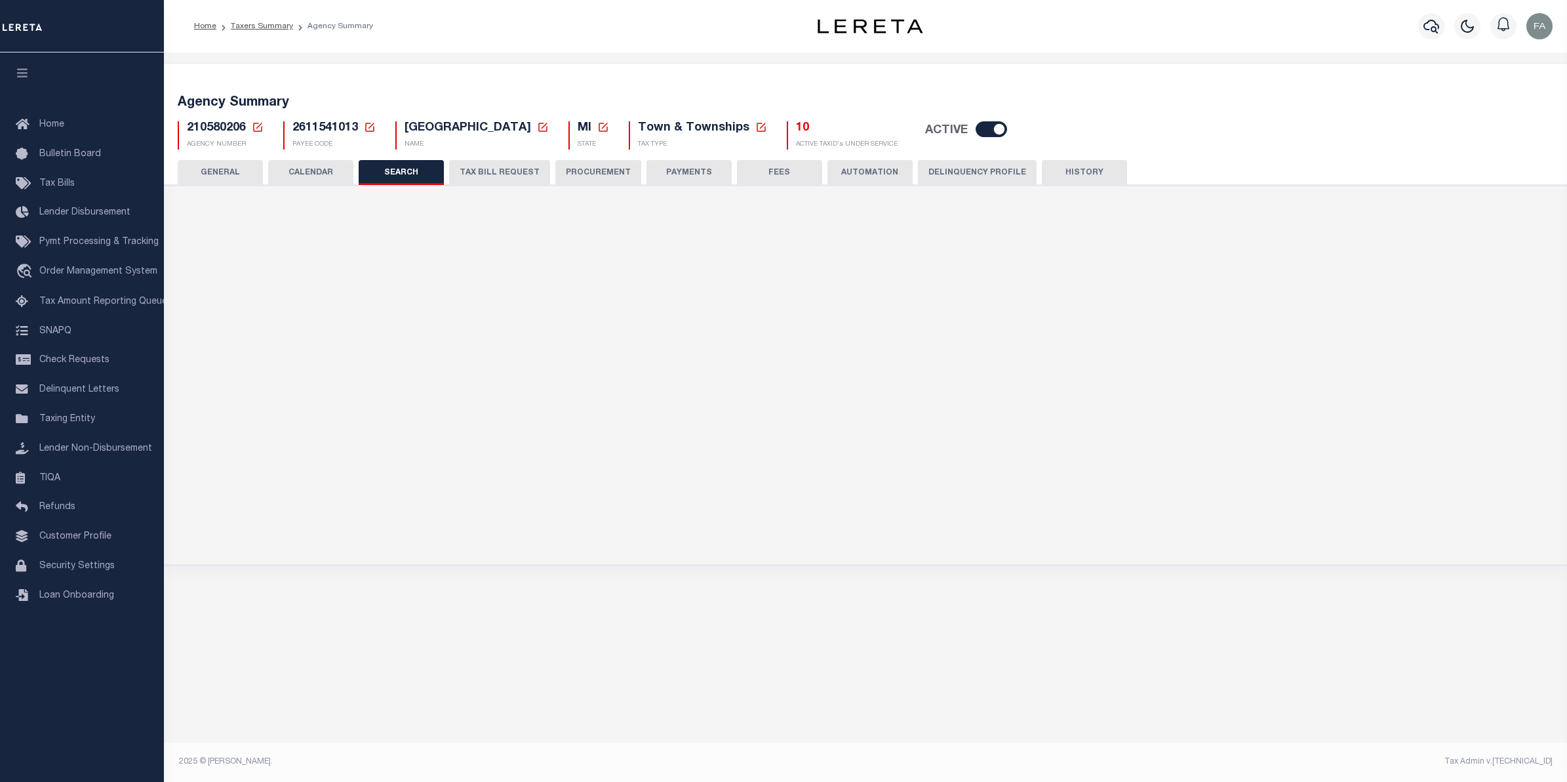
checkbox input "false"
type input "9999"
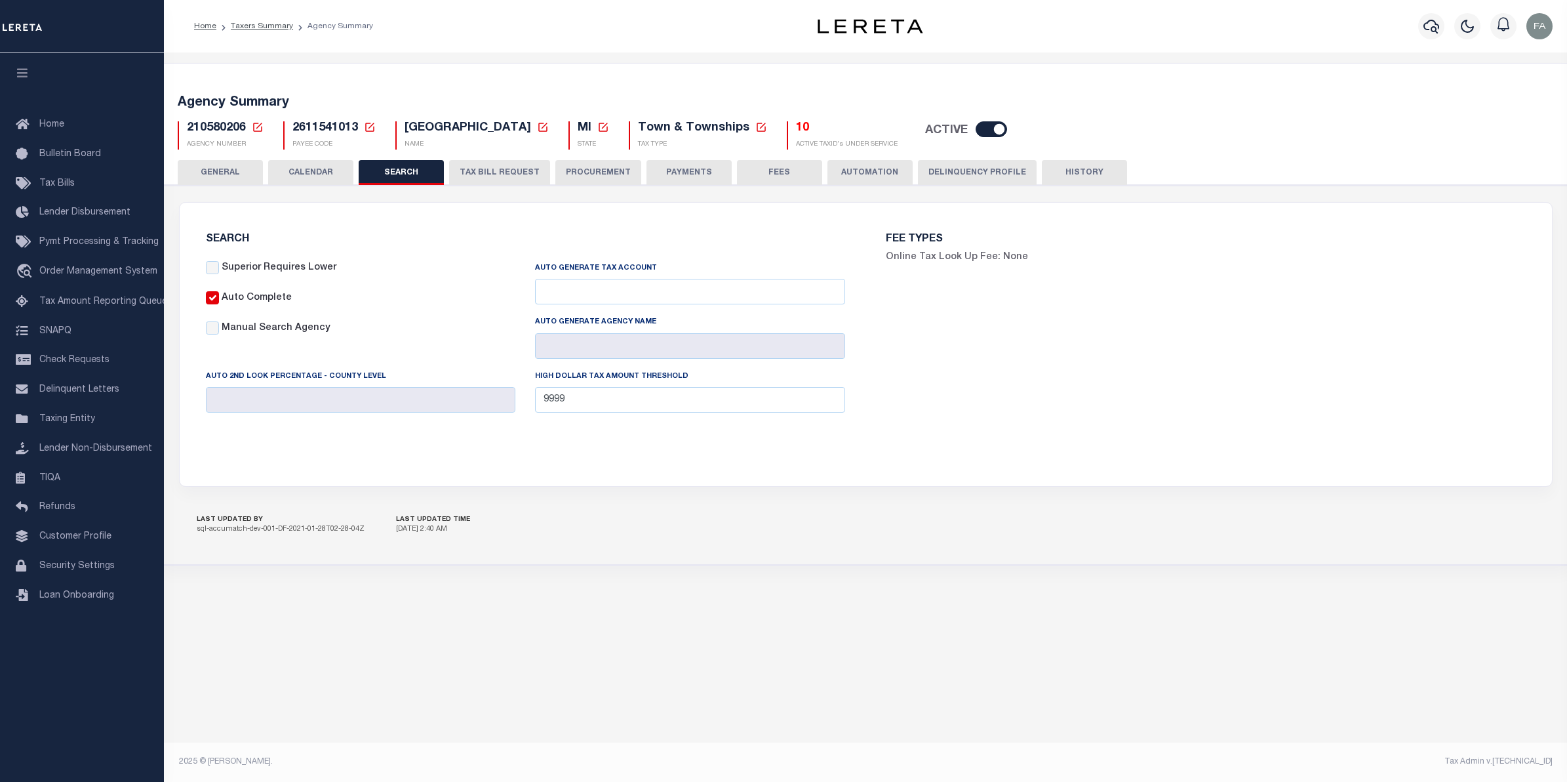
click at [477, 172] on button "TAX BILL REQUEST" at bounding box center [499, 172] width 101 height 25
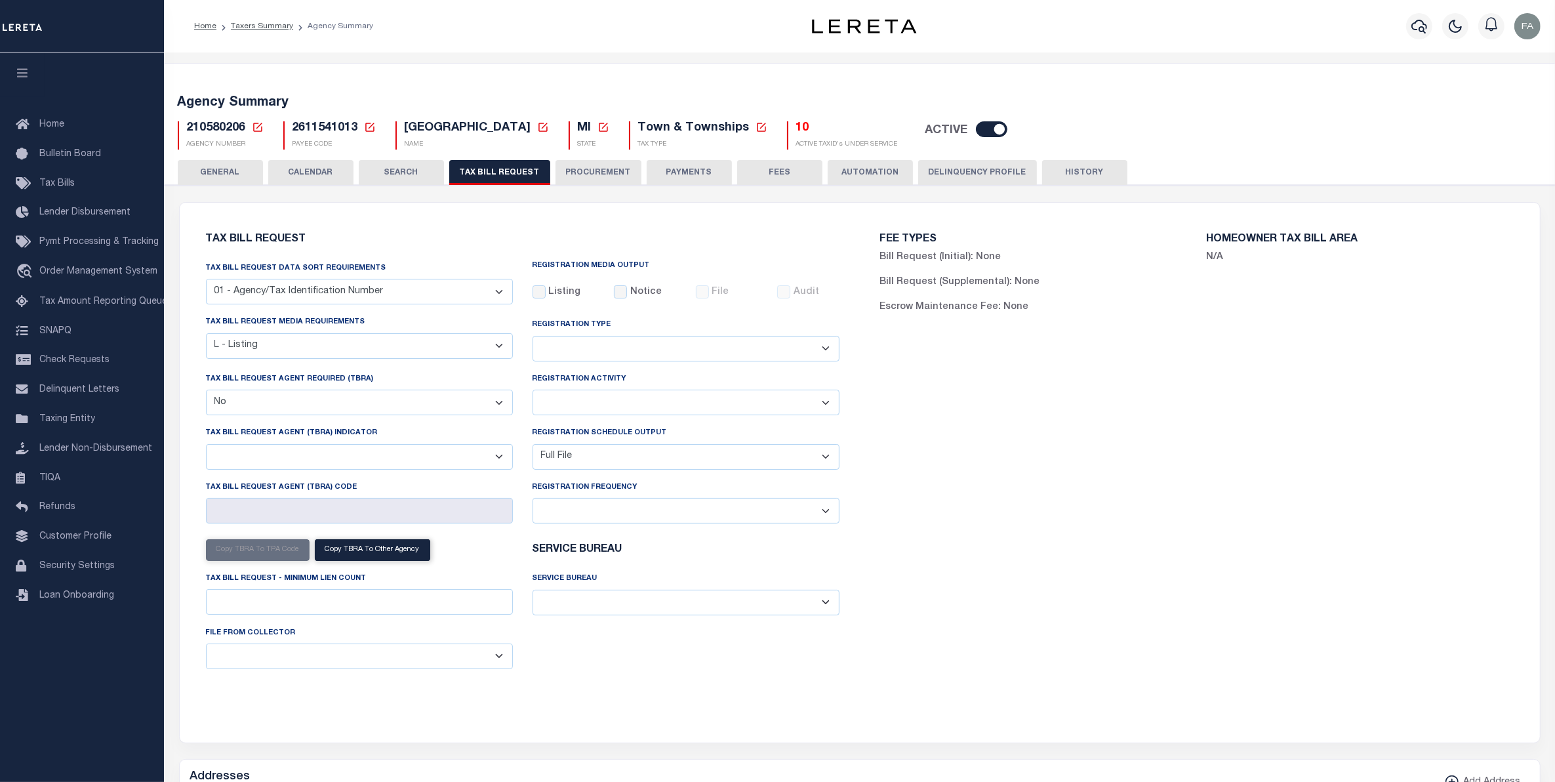
click at [593, 349] on select "Adds and Deletes Adds Only Deletes Only" at bounding box center [685, 349] width 307 height 26
select select "2"
click at [532, 336] on select "Adds and Deletes Adds Only Deletes Only" at bounding box center [685, 349] width 307 height 26
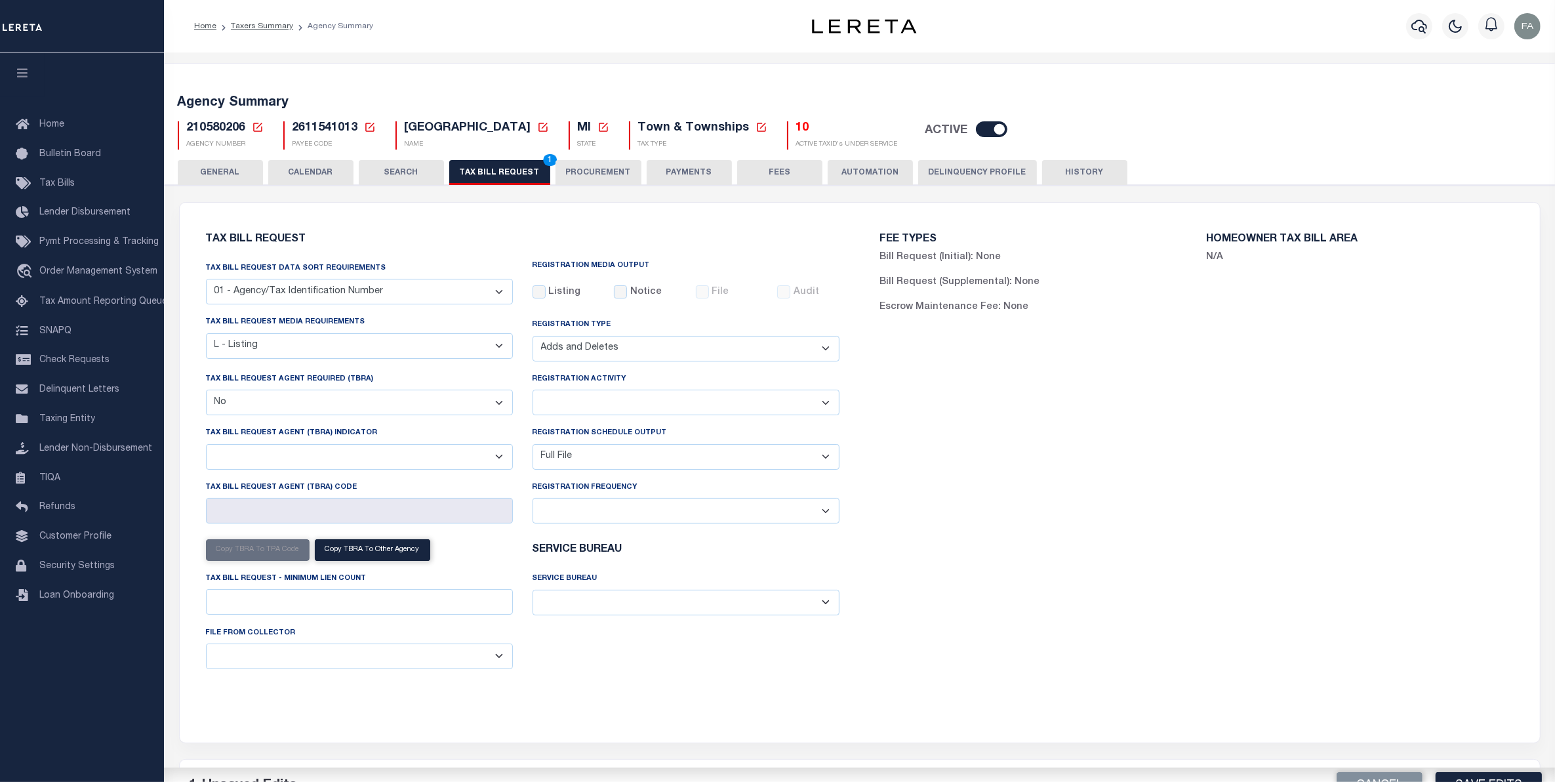
click at [615, 395] on select "Installment Yearly" at bounding box center [685, 402] width 307 height 26
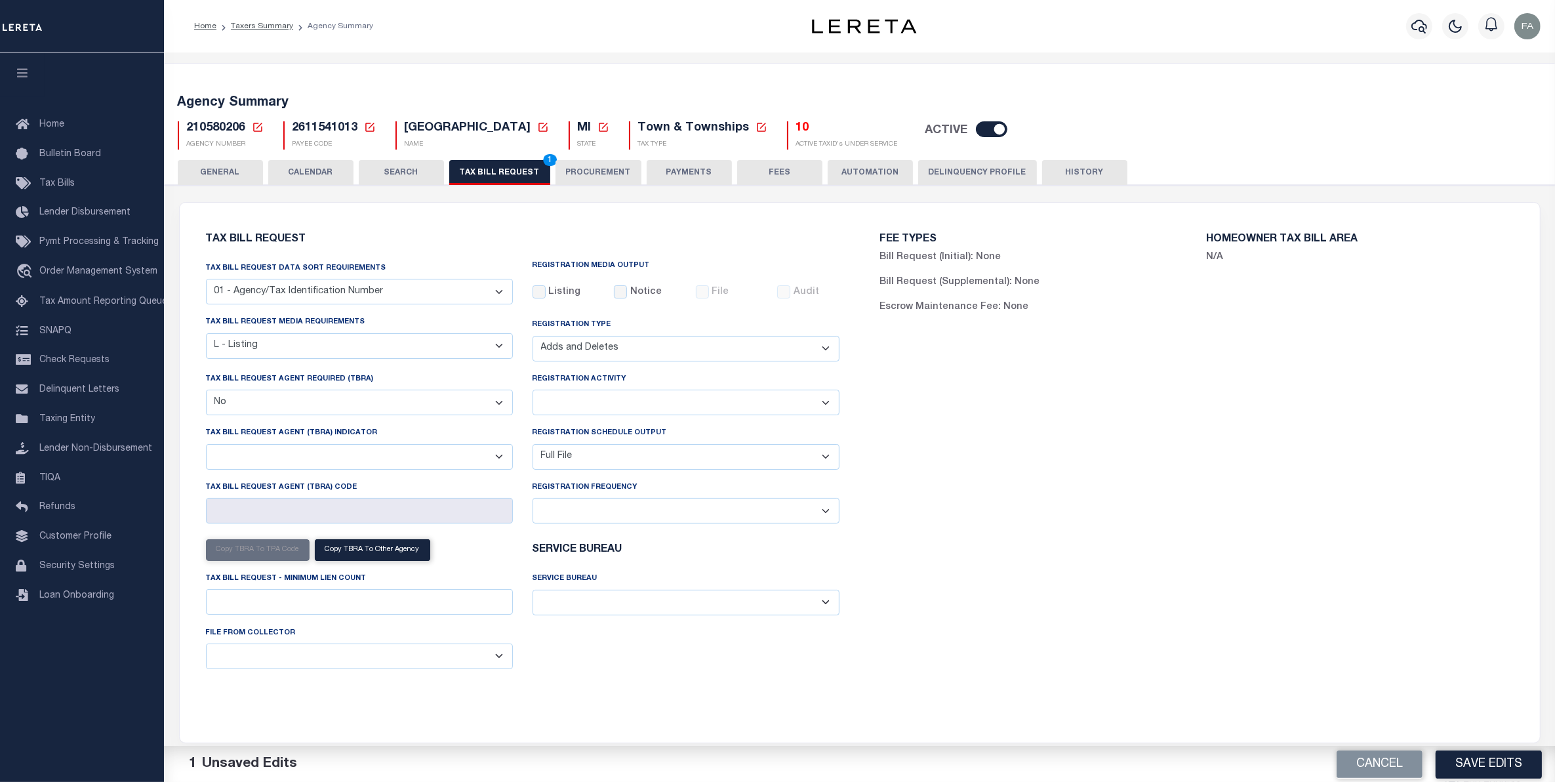
select select "2"
click at [532, 391] on select "Installment Yearly" at bounding box center [685, 402] width 307 height 26
click at [620, 456] on select "Delta File Full File" at bounding box center [685, 457] width 307 height 26
select select "2"
click at [532, 447] on select "Delta File Full File" at bounding box center [685, 457] width 307 height 26
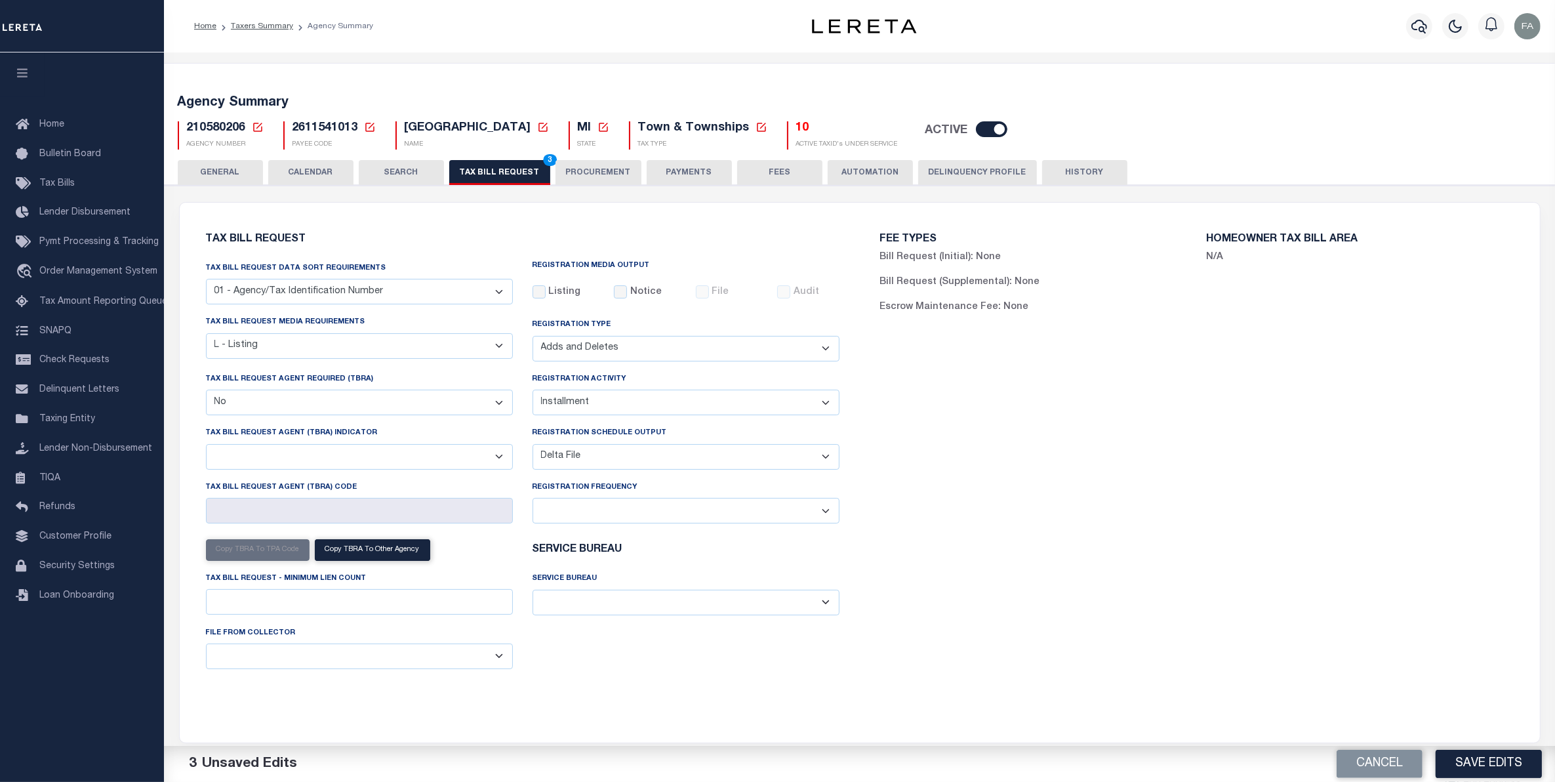
click at [439, 463] on select "A - Agency requires both customer TBRA code and LERETA TBRA code. B - Agency re…" at bounding box center [359, 457] width 307 height 26
drag, startPoint x: 372, startPoint y: 466, endPoint x: 379, endPoint y: 463, distance: 7.3
click at [374, 466] on select "A - Agency requires both customer TBRA code and LERETA TBRA code. B - Agency re…" at bounding box center [359, 457] width 307 height 26
drag, startPoint x: 1391, startPoint y: 767, endPoint x: 1420, endPoint y: 761, distance: 30.1
drag, startPoint x: 1420, startPoint y: 761, endPoint x: 1461, endPoint y: 771, distance: 41.8
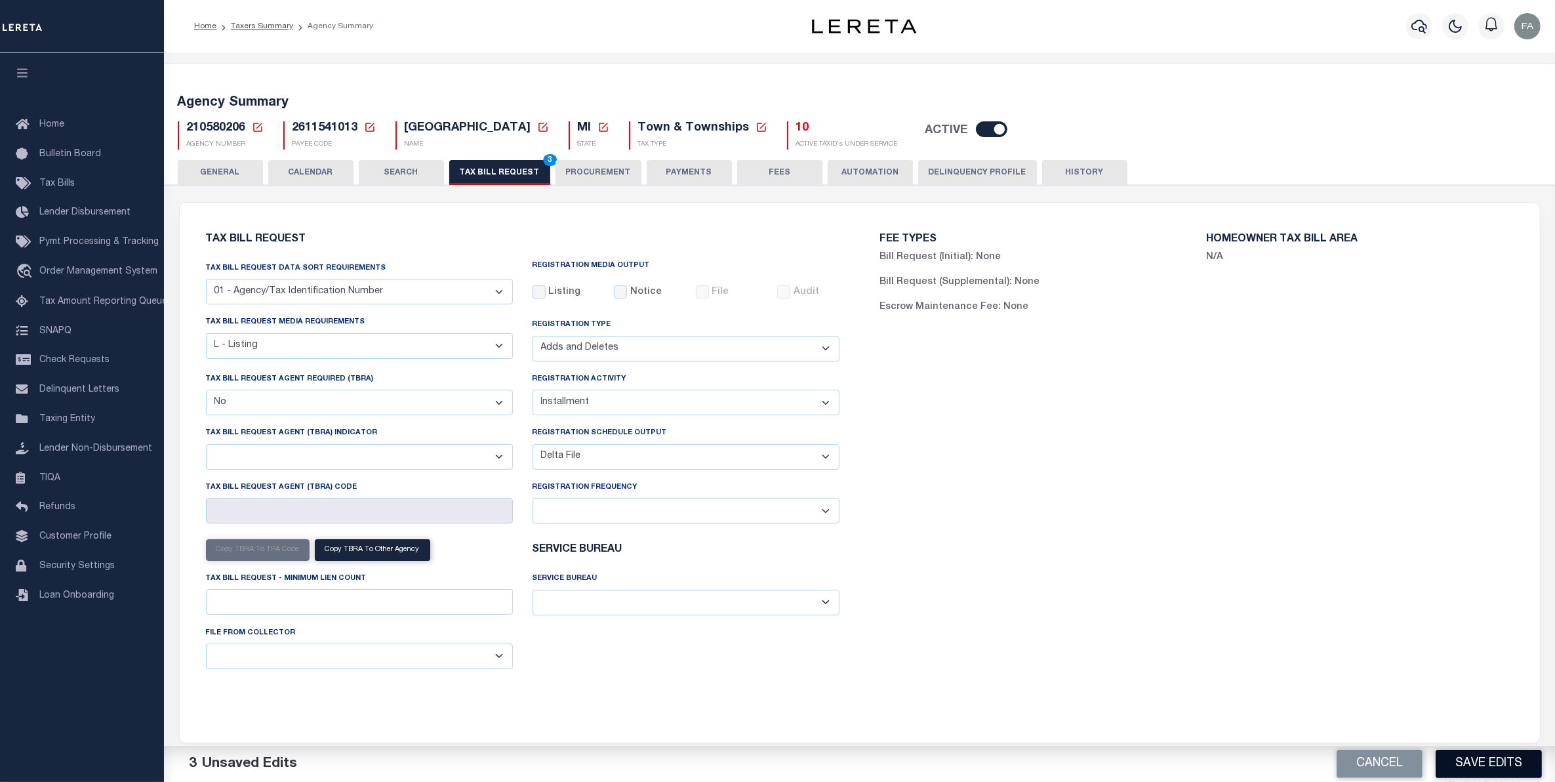
click at [1461, 771] on button "Save Edits" at bounding box center [1488, 763] width 106 height 28
click at [534, 284] on div "REGISTRATION MEDIA OUTPUT Listing Notice File Audit" at bounding box center [686, 288] width 327 height 54
click at [529, 284] on div "REGISTRATION MEDIA OUTPUT Listing Notice File Audit" at bounding box center [686, 288] width 327 height 54
click at [536, 290] on input "Listing" at bounding box center [538, 291] width 13 height 13
checkbox input "true"
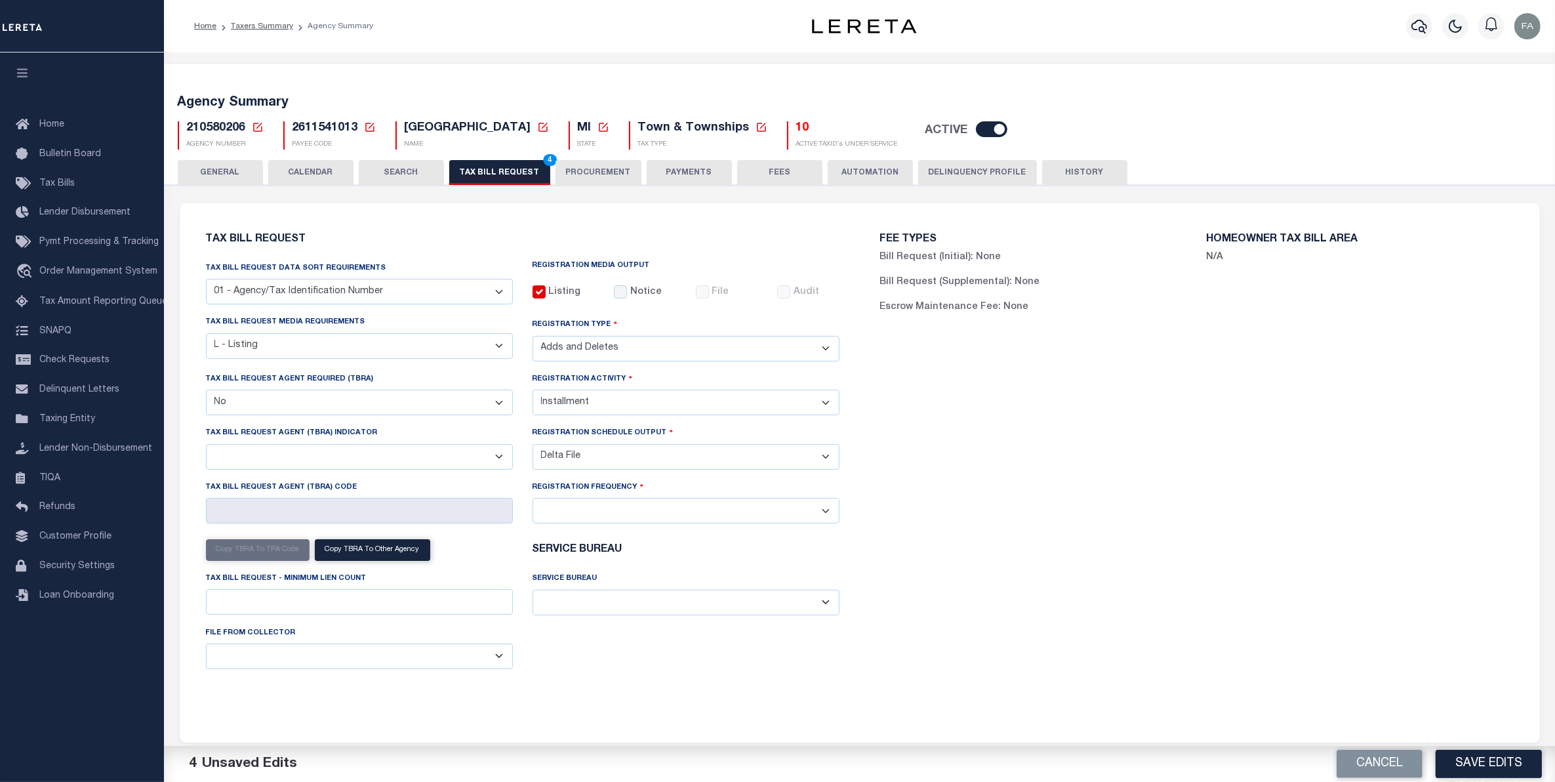
click at [1458, 764] on button "Save Edits" at bounding box center [1488, 763] width 106 height 28
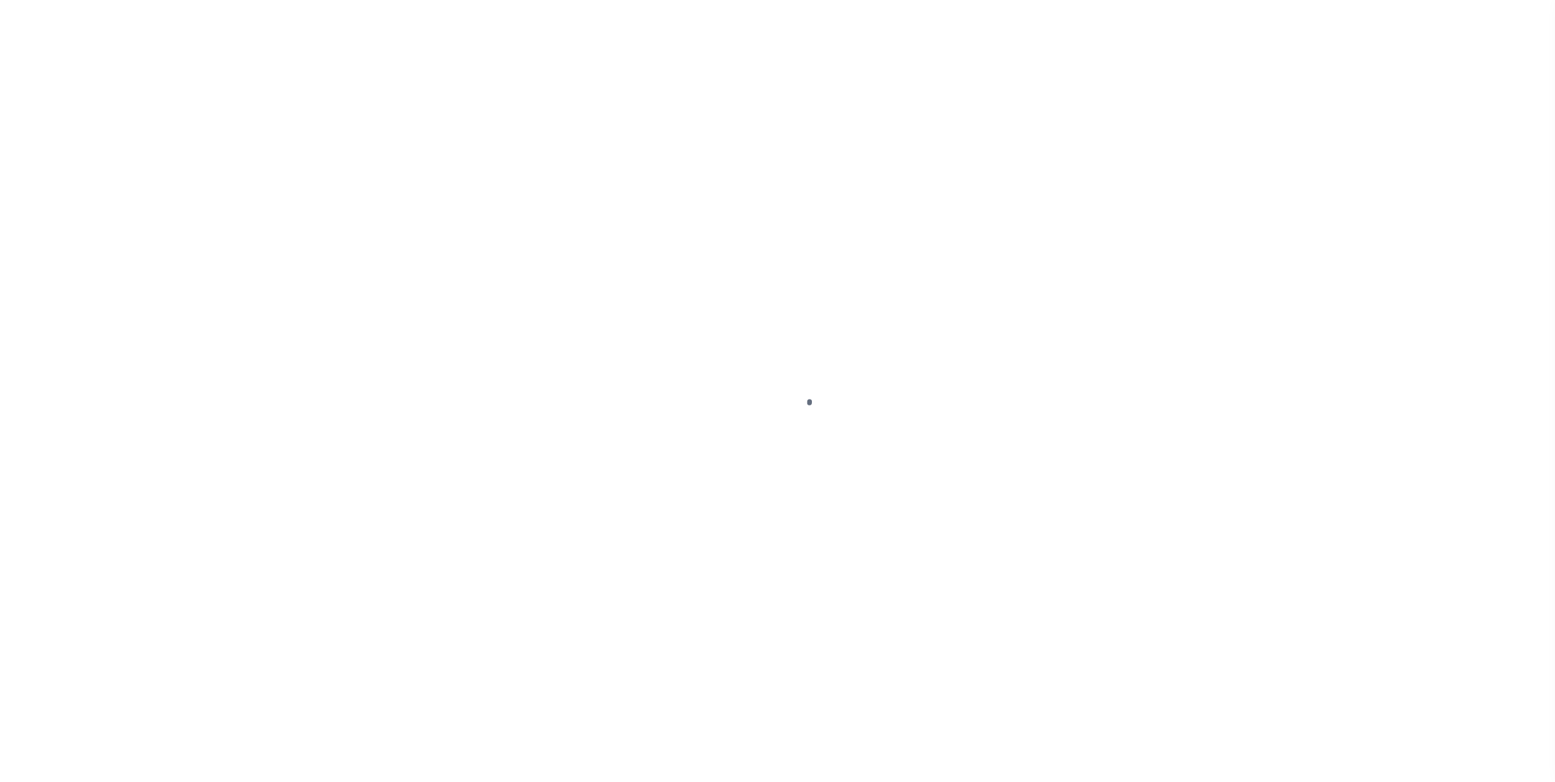
select select "PRT"
select select "20"
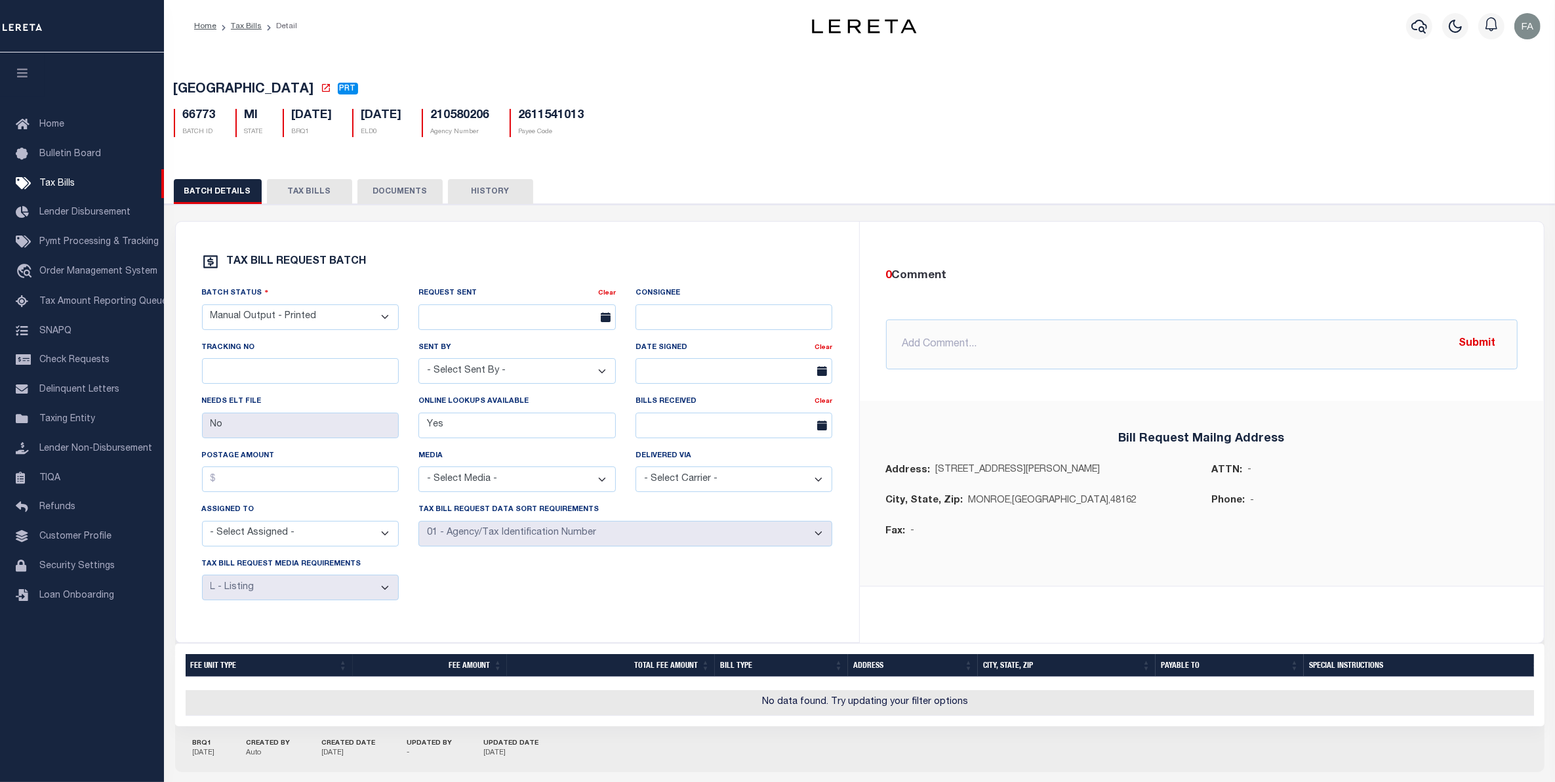
click at [311, 181] on div "BATCH DETAILS TAX BILLS DOCUMENTS HISTORY" at bounding box center [859, 483] width 1403 height 641
click at [305, 195] on button "TAX BILLS" at bounding box center [309, 191] width 85 height 25
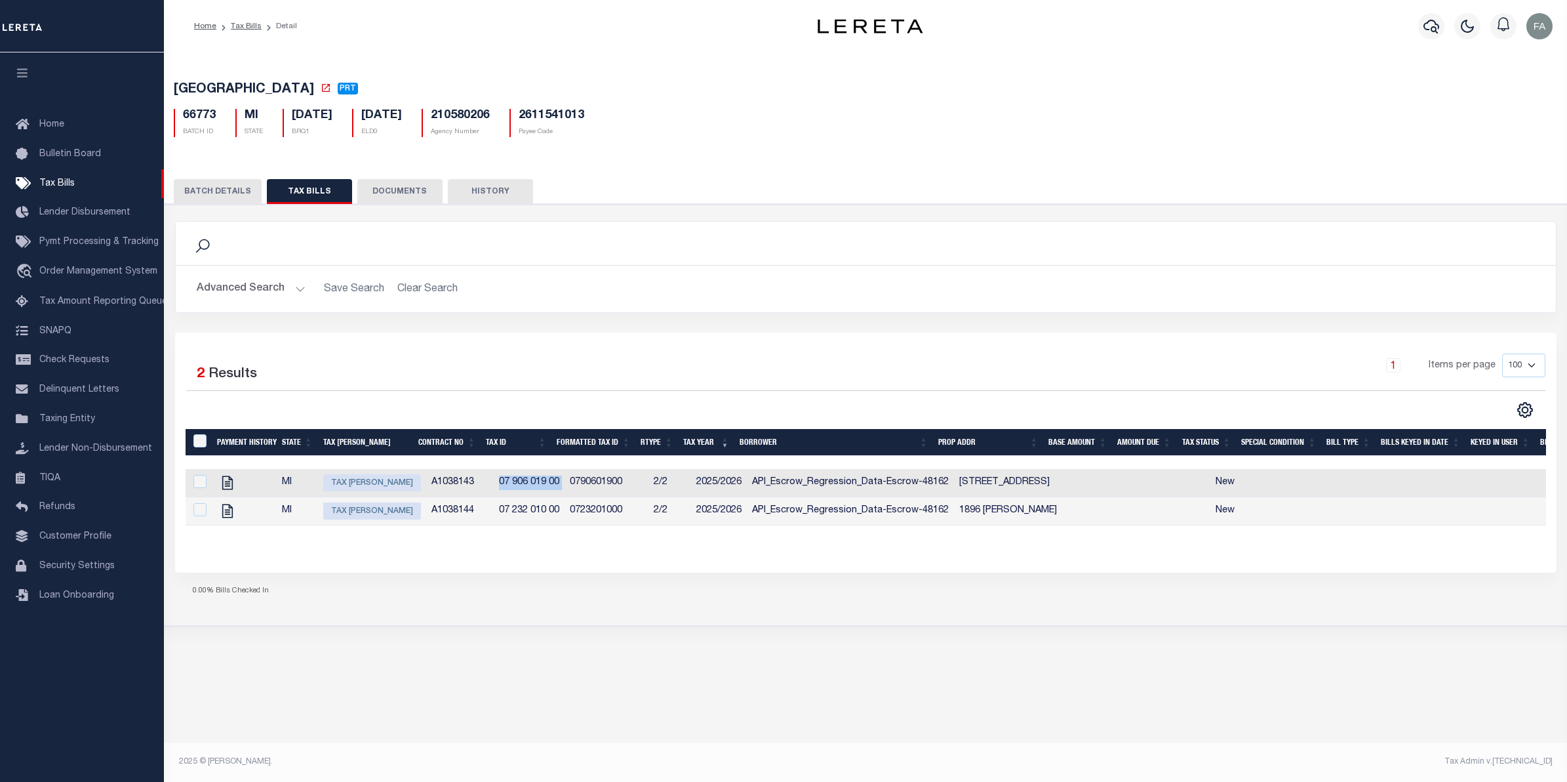
drag, startPoint x: 476, startPoint y: 483, endPoint x: 554, endPoint y: 479, distance: 78.2
click at [554, 479] on tr "MI Tax Bill Amount A1038143 07 906 019 00 0790601900 2/2 2025/2026 API_Escrow_R…" at bounding box center [1254, 483] width 2137 height 28
copy tr "07 906 019 00"
click at [445, 485] on td "A1038143" at bounding box center [460, 483] width 68 height 28
click at [445, 485] on tr "MI Tax Bill Amount A1038143 07 906 019 00 0790601900 2/2 2025/2026 API_Escrow_R…" at bounding box center [1254, 483] width 2137 height 28
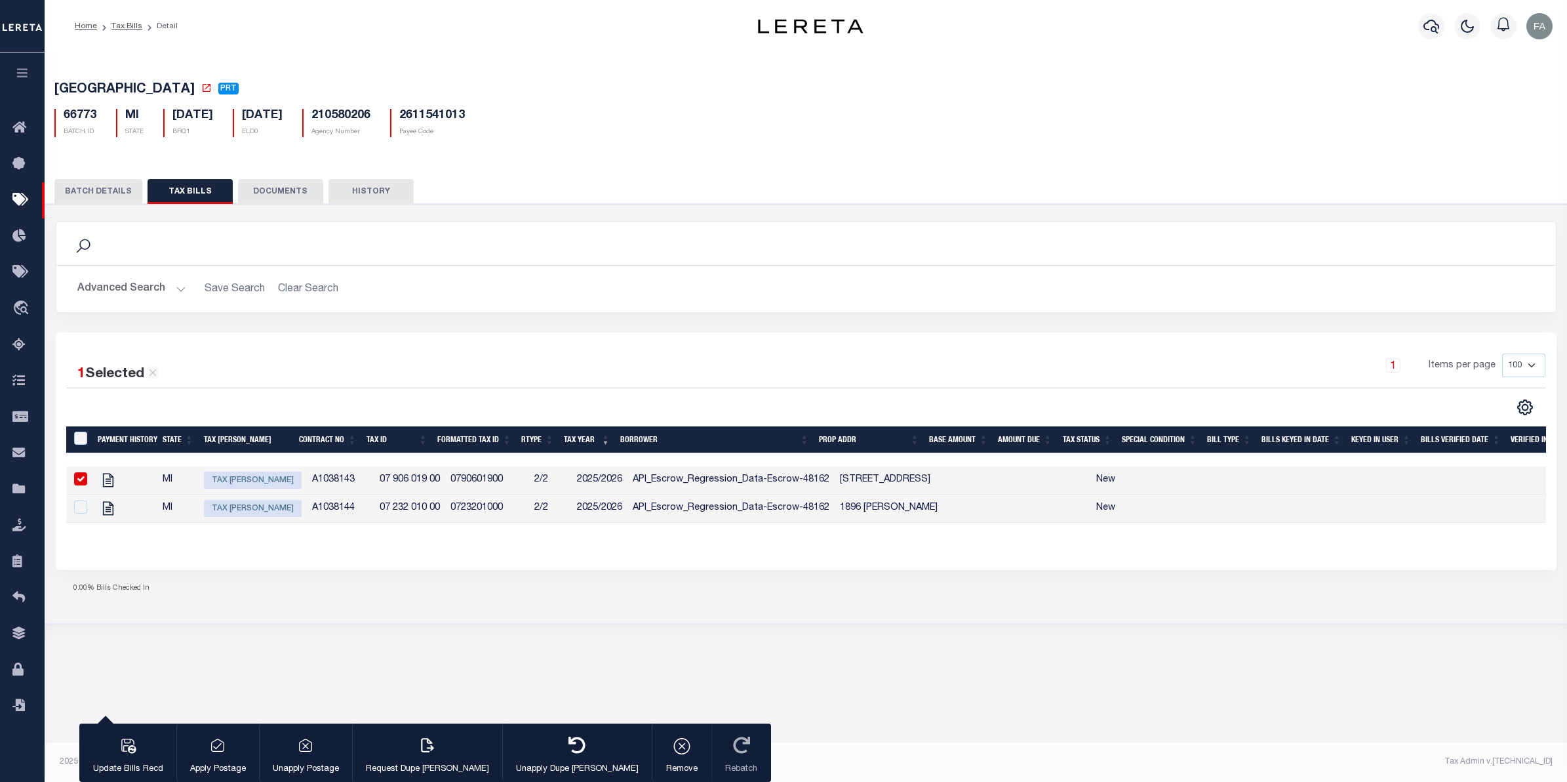
click at [316, 477] on td "A1038143" at bounding box center [341, 480] width 68 height 28
checkbox input "true"
copy td "A1038143"
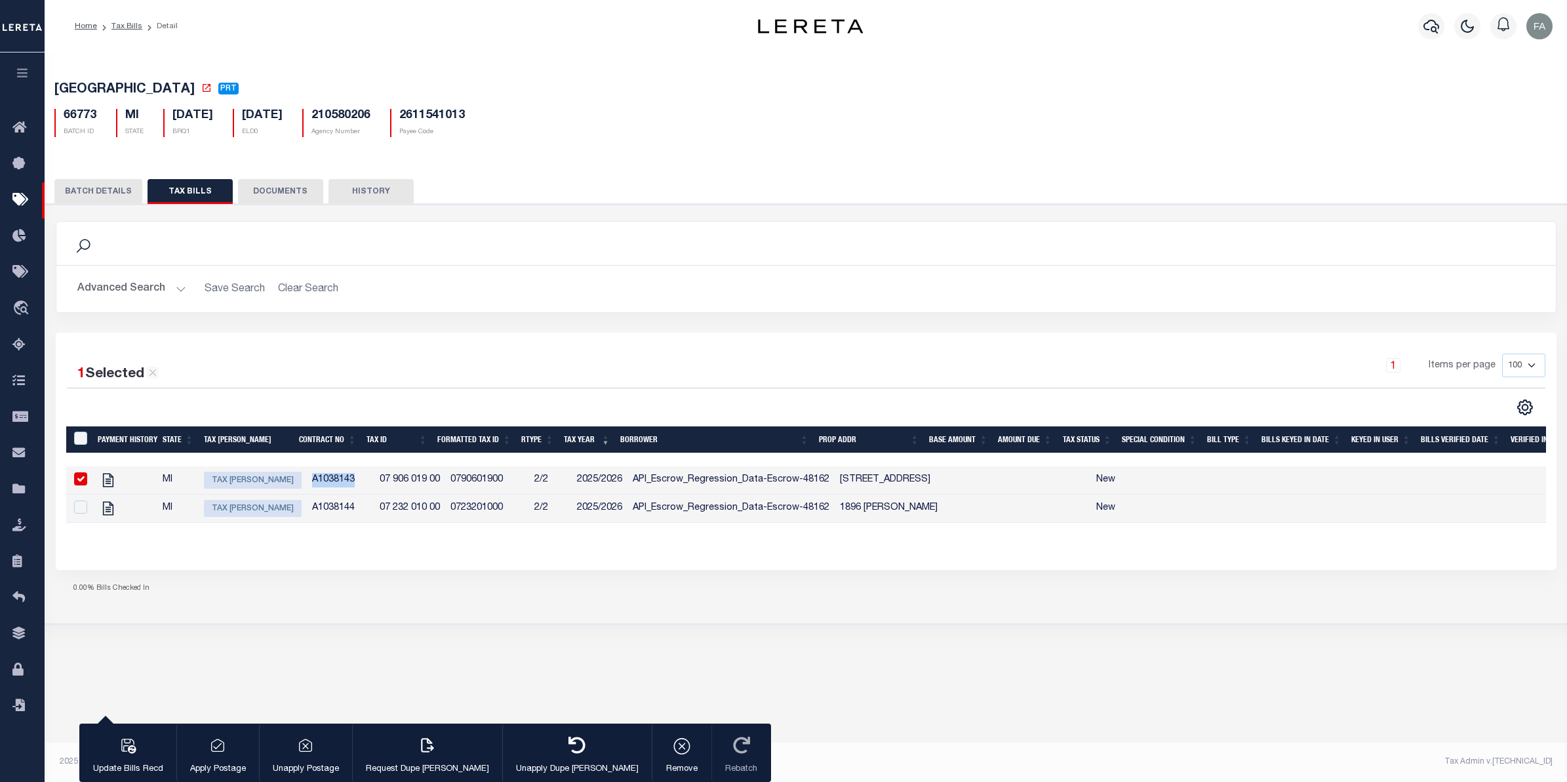
click at [122, 198] on button "BATCH DETAILS" at bounding box center [98, 191] width 88 height 25
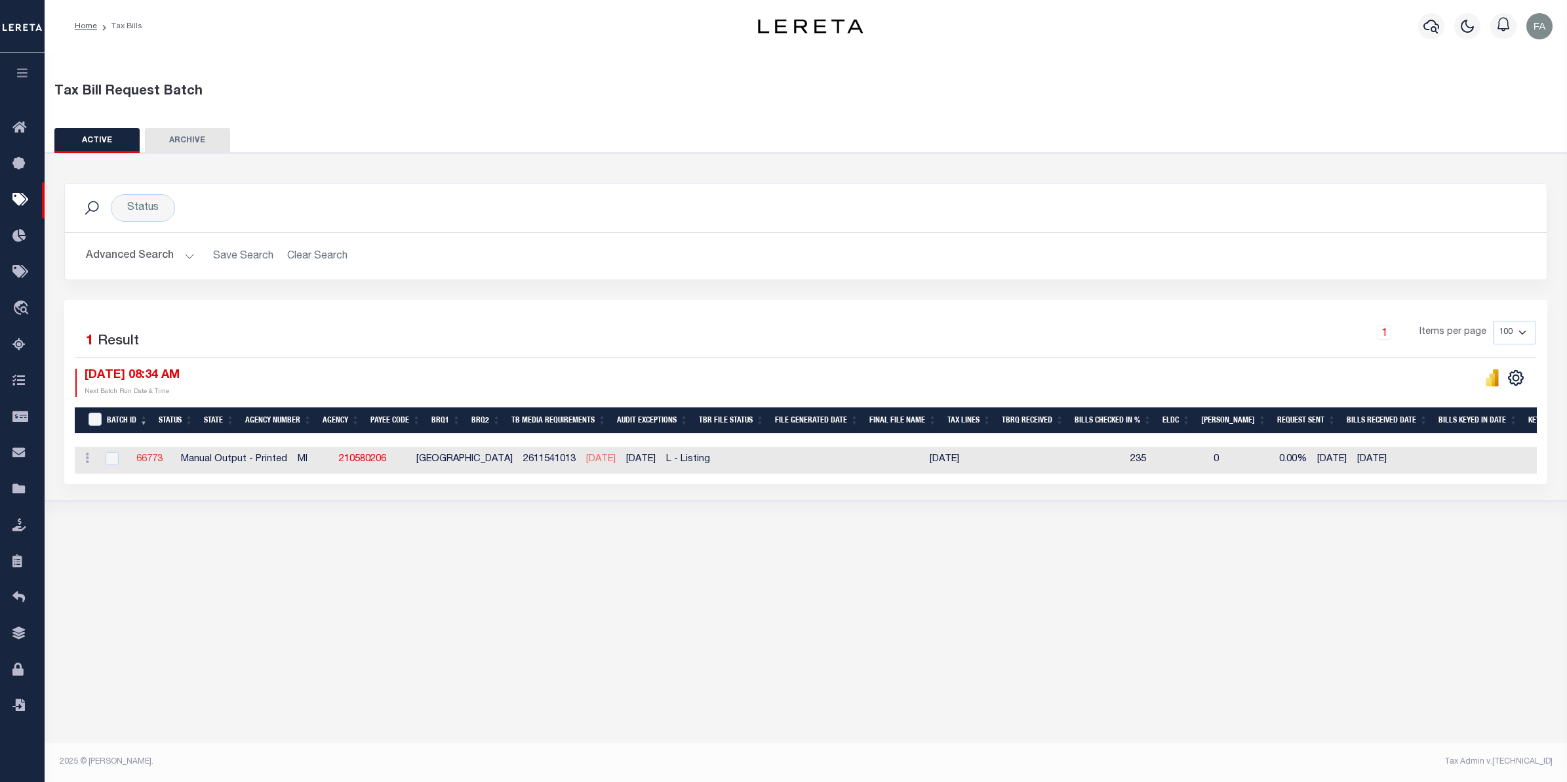
click at [151, 456] on link "66773" at bounding box center [149, 458] width 26 height 9
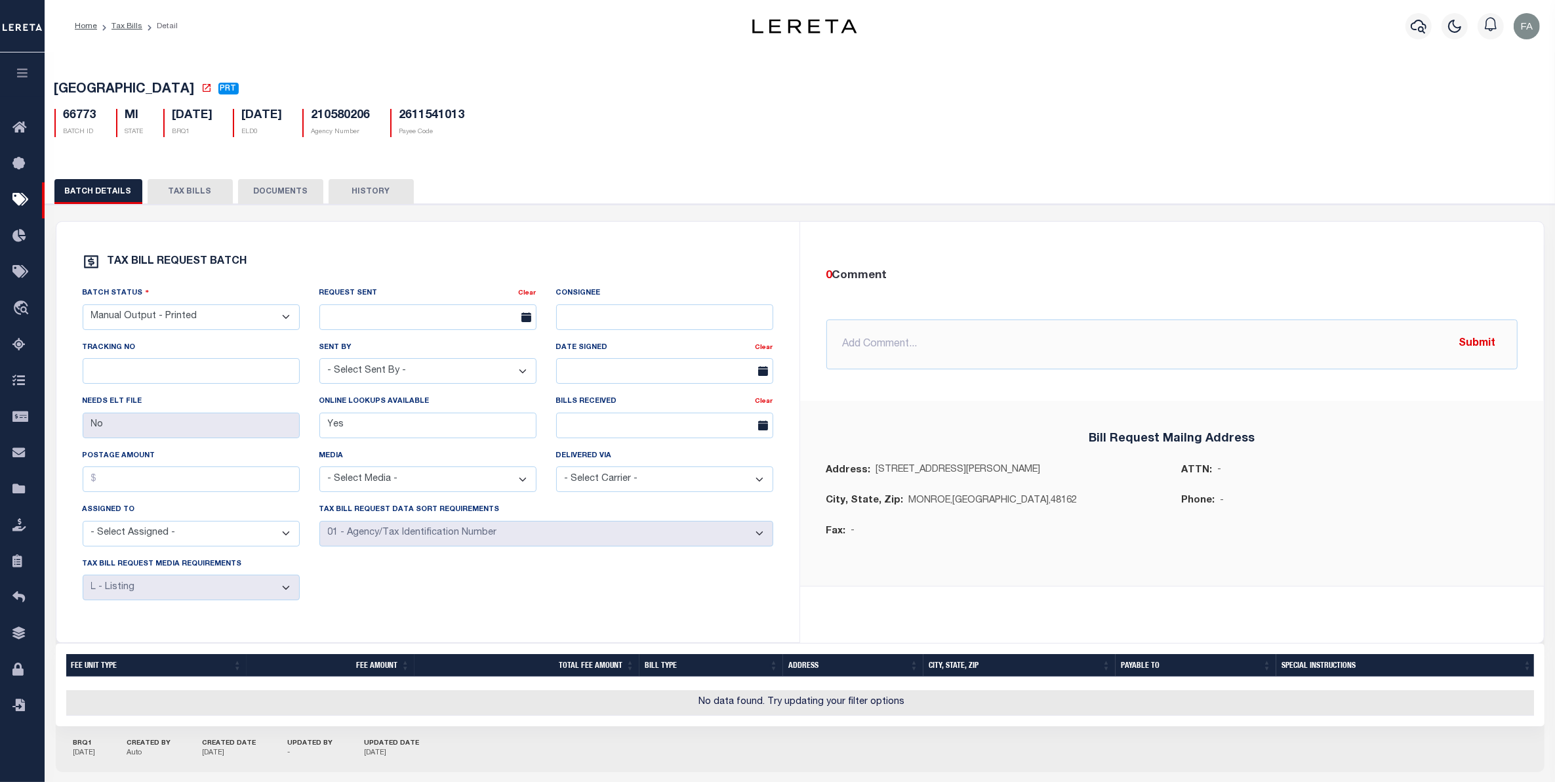
click at [197, 192] on button "TAX BILLS" at bounding box center [190, 191] width 85 height 25
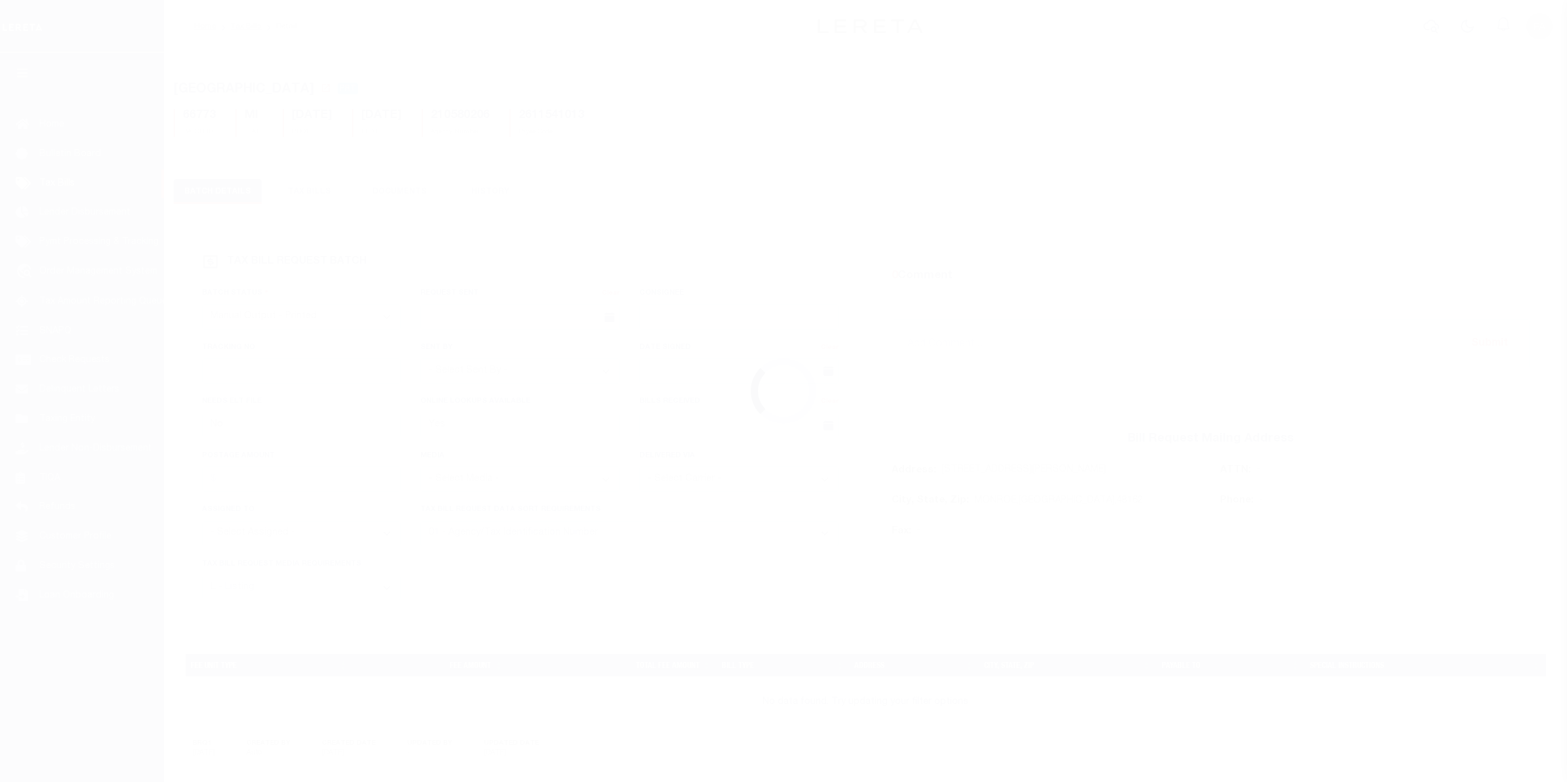
select select "PRT"
select select "20"
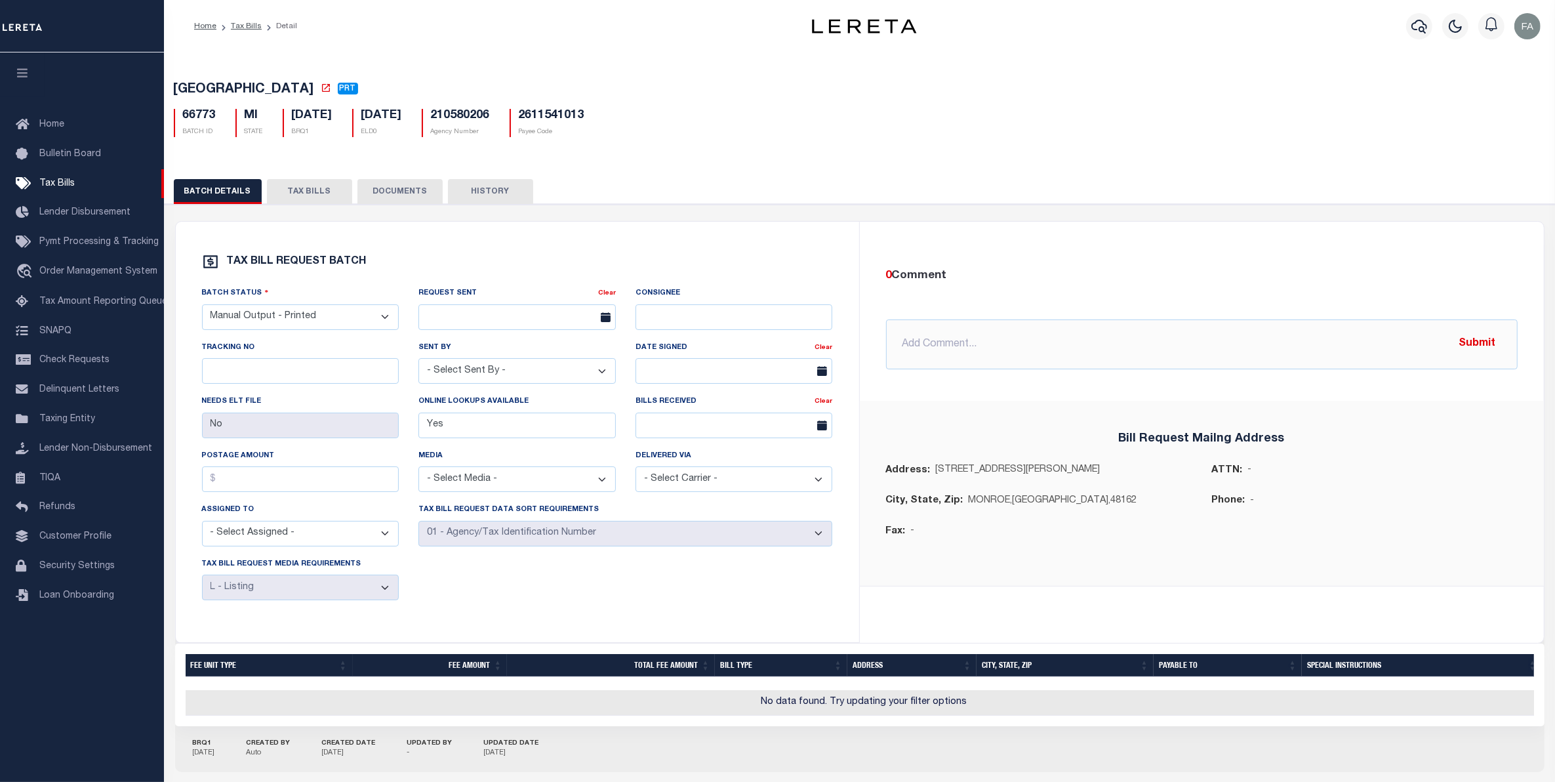
click at [308, 197] on button "TAX BILLS" at bounding box center [309, 191] width 85 height 25
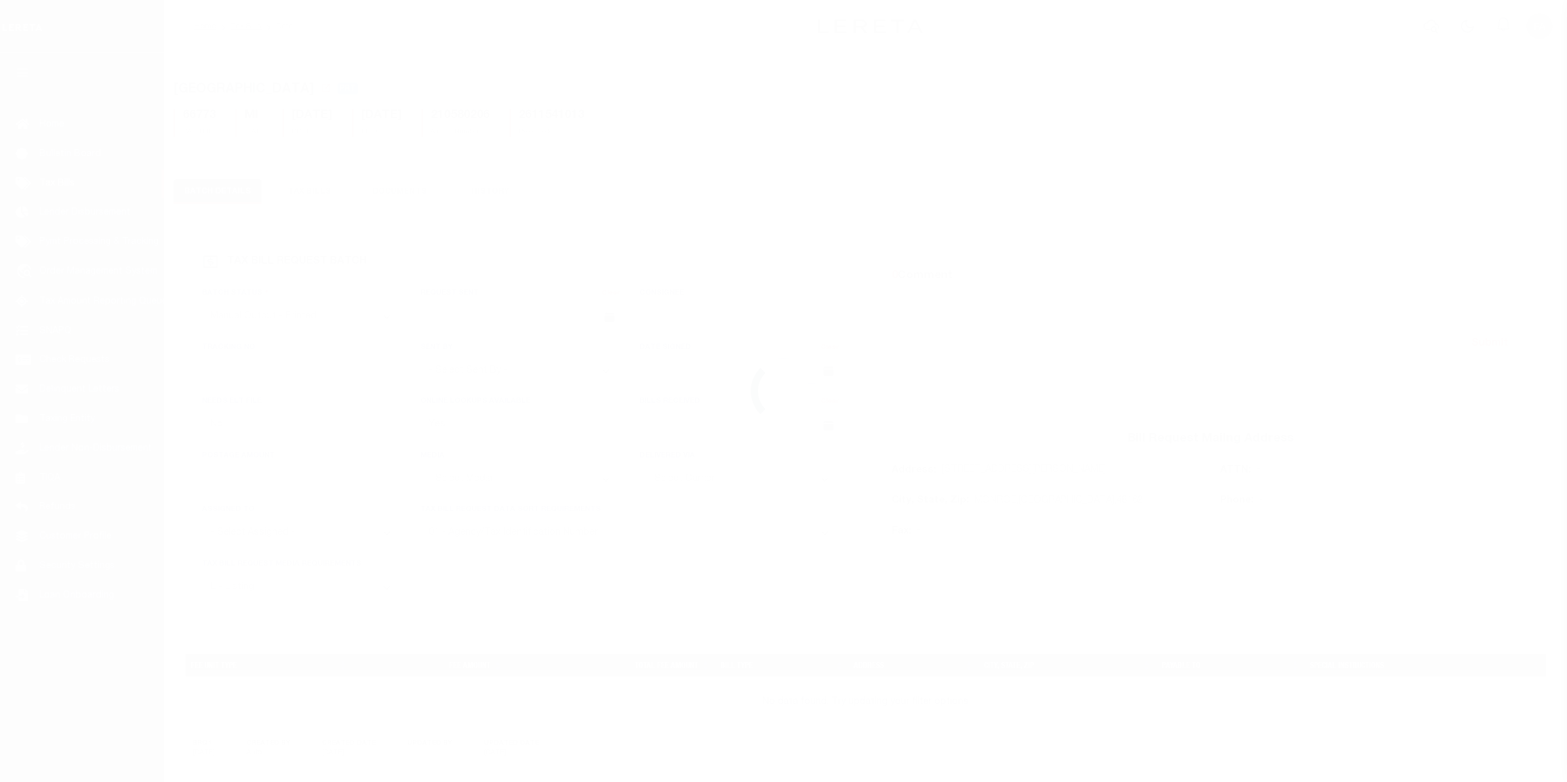
select select "PRT"
select select "20"
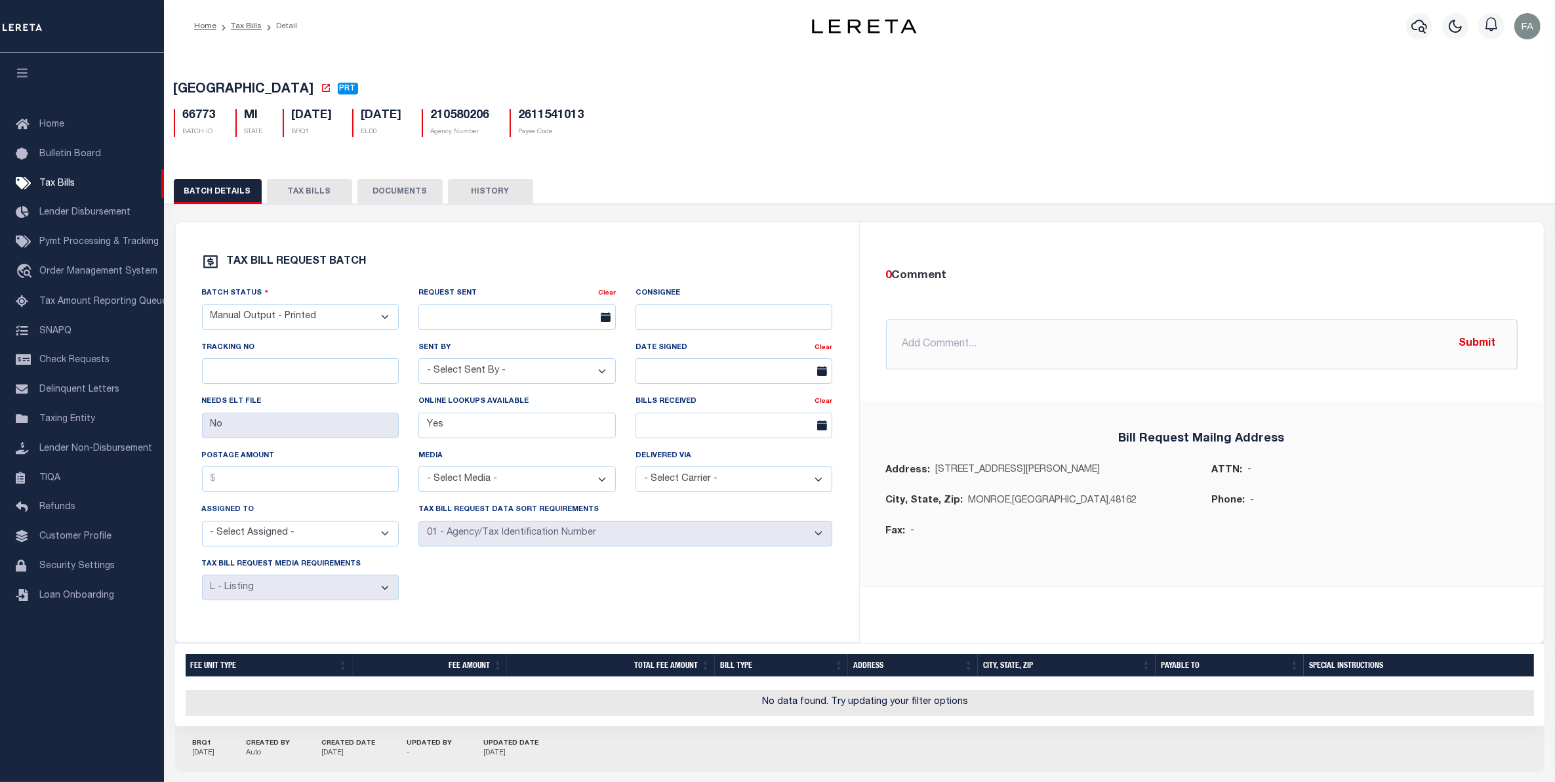
click at [323, 191] on button "TAX BILLS" at bounding box center [309, 191] width 85 height 25
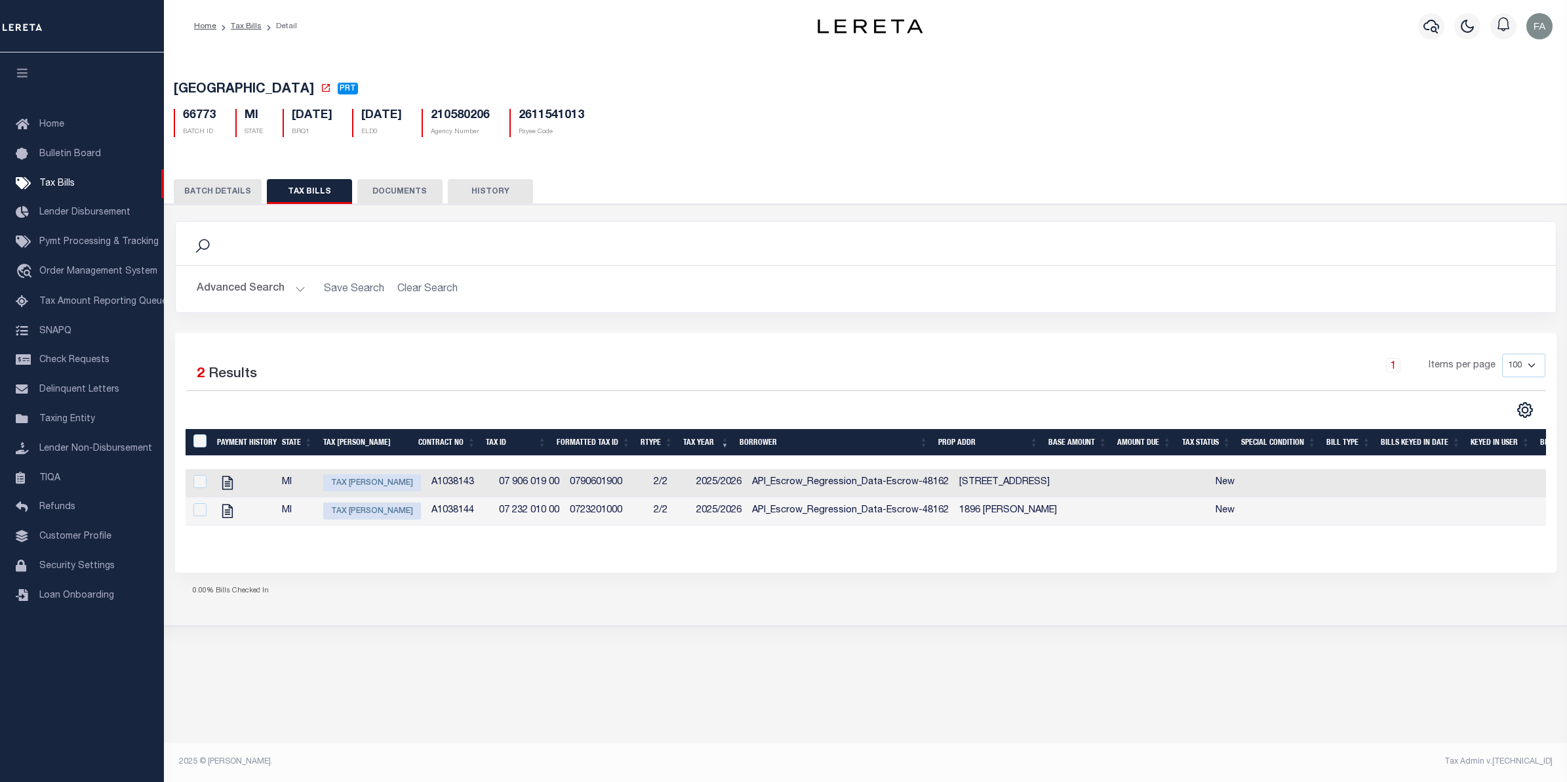
click at [328, 186] on button "TAX BILLS" at bounding box center [309, 191] width 85 height 25
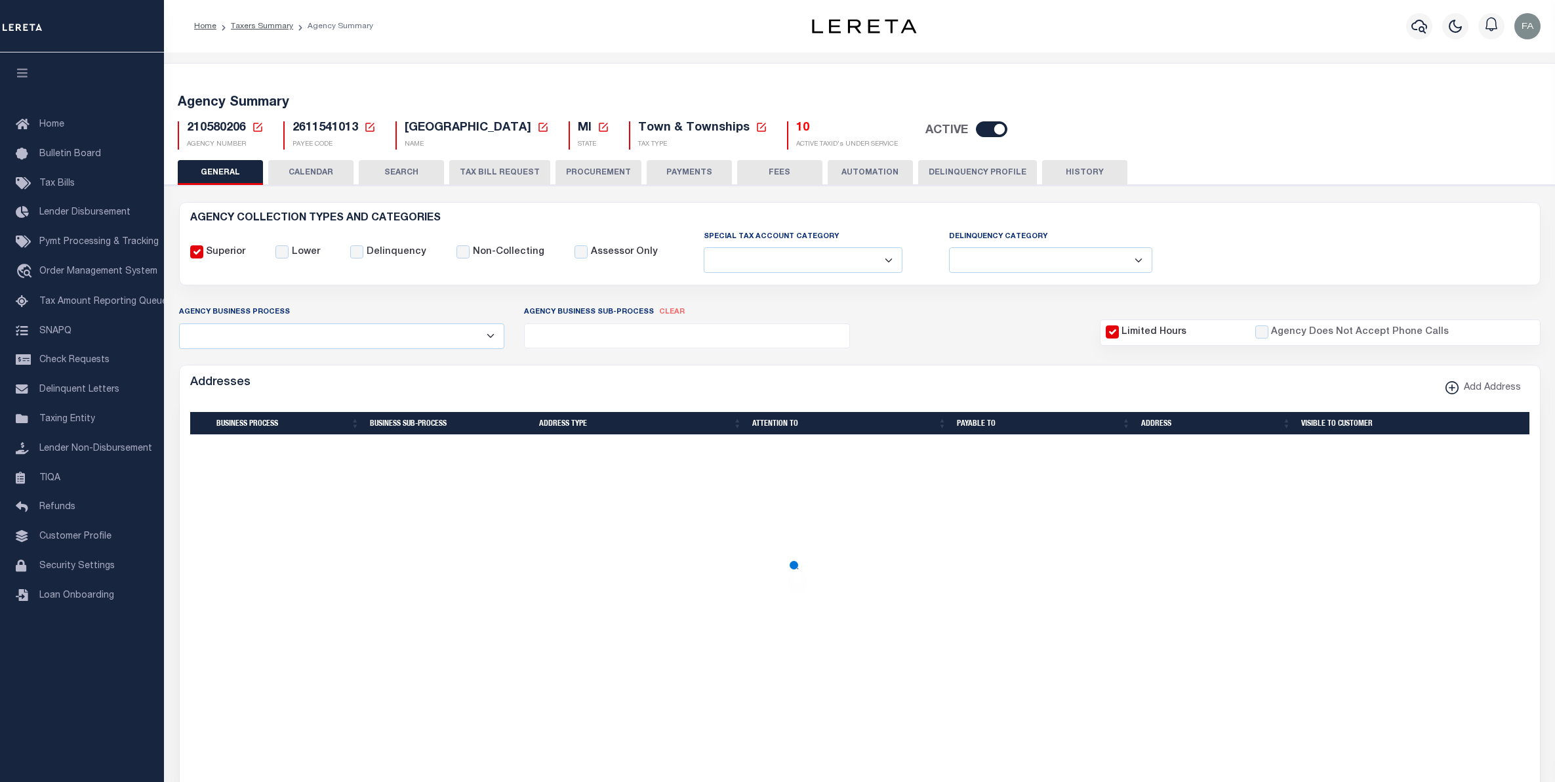
select select
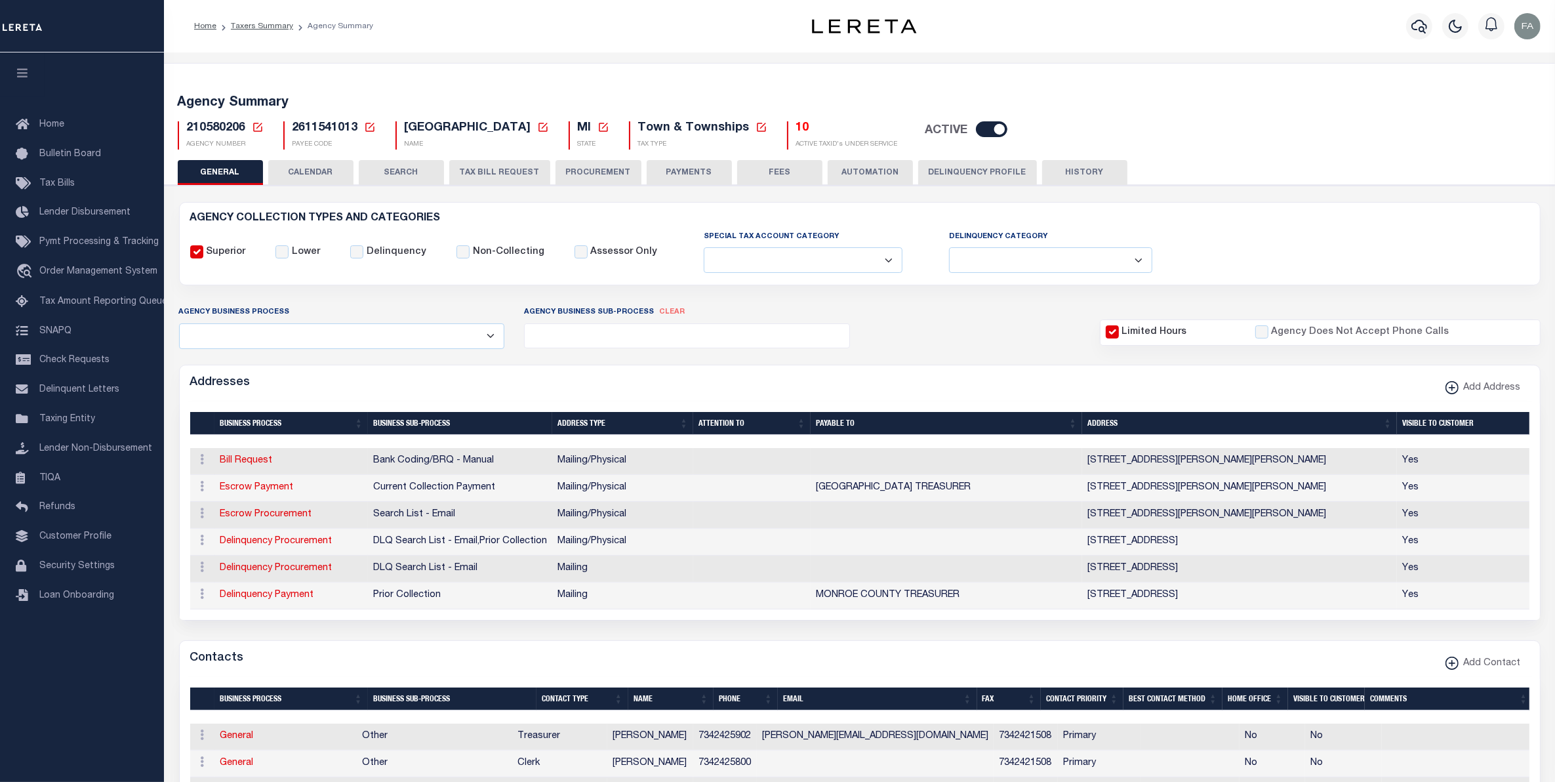
click at [319, 172] on button "CALENDAR" at bounding box center [310, 172] width 85 height 25
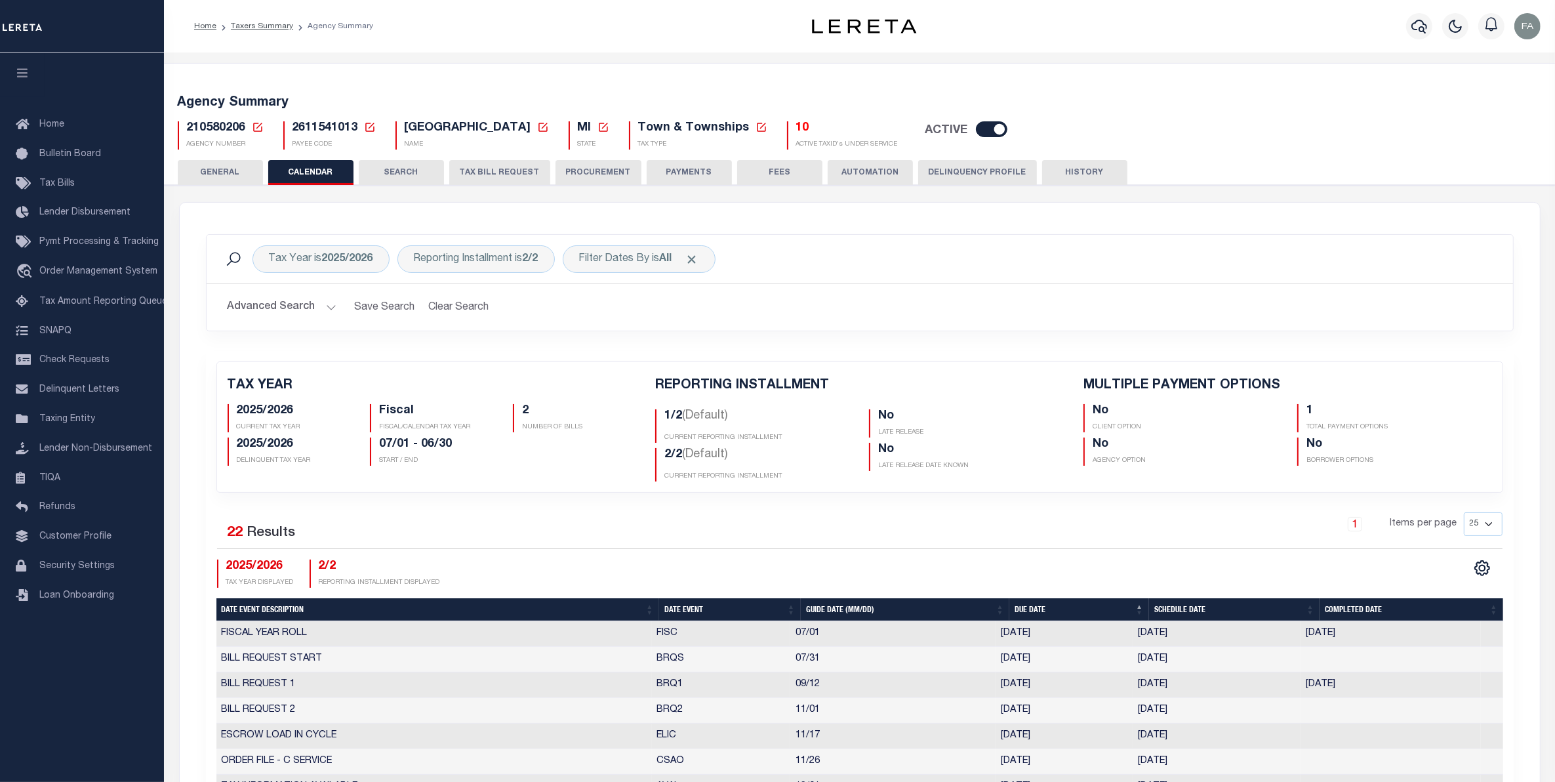
checkbox input "false"
type input "1"
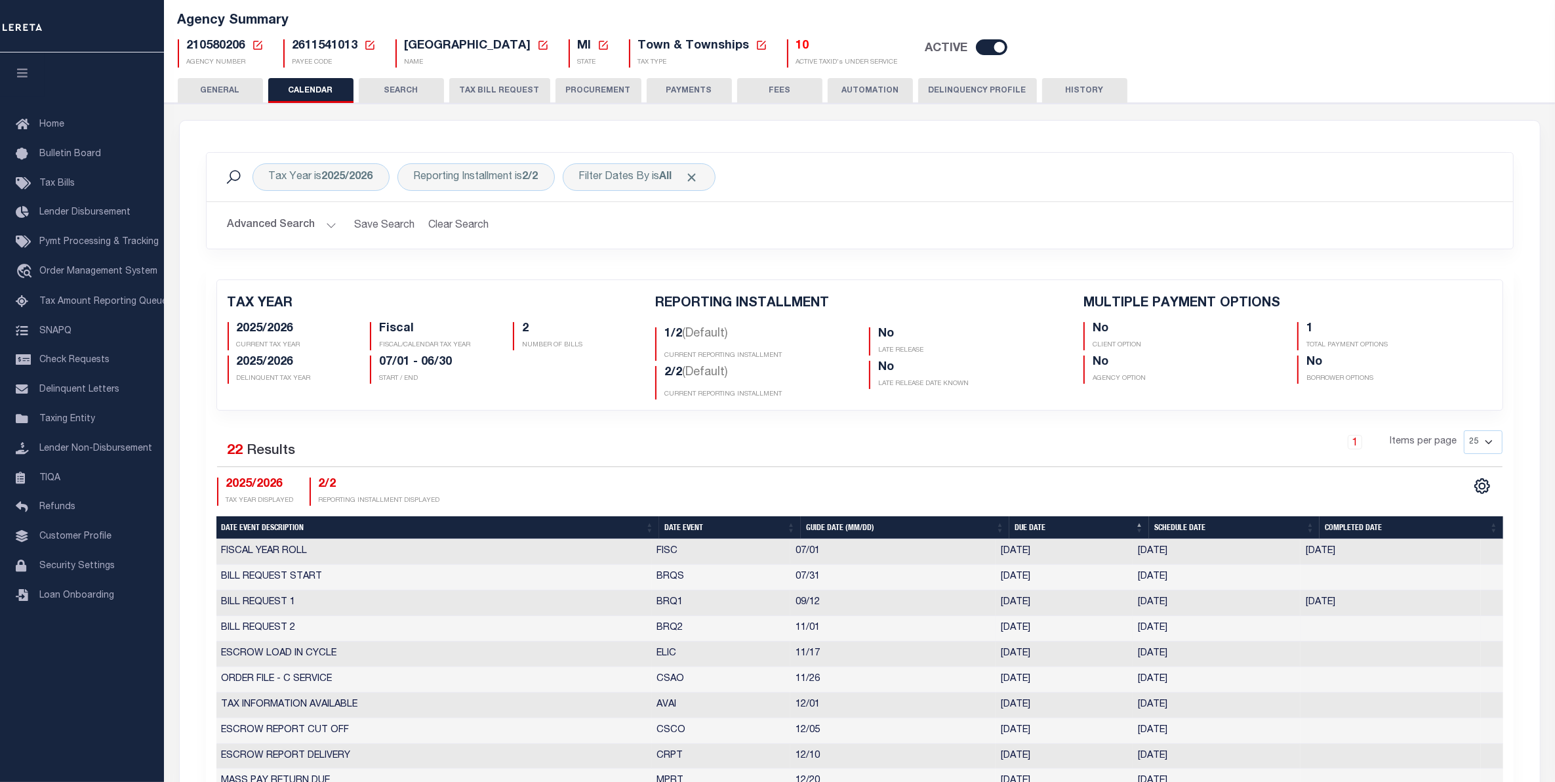
select select "11"
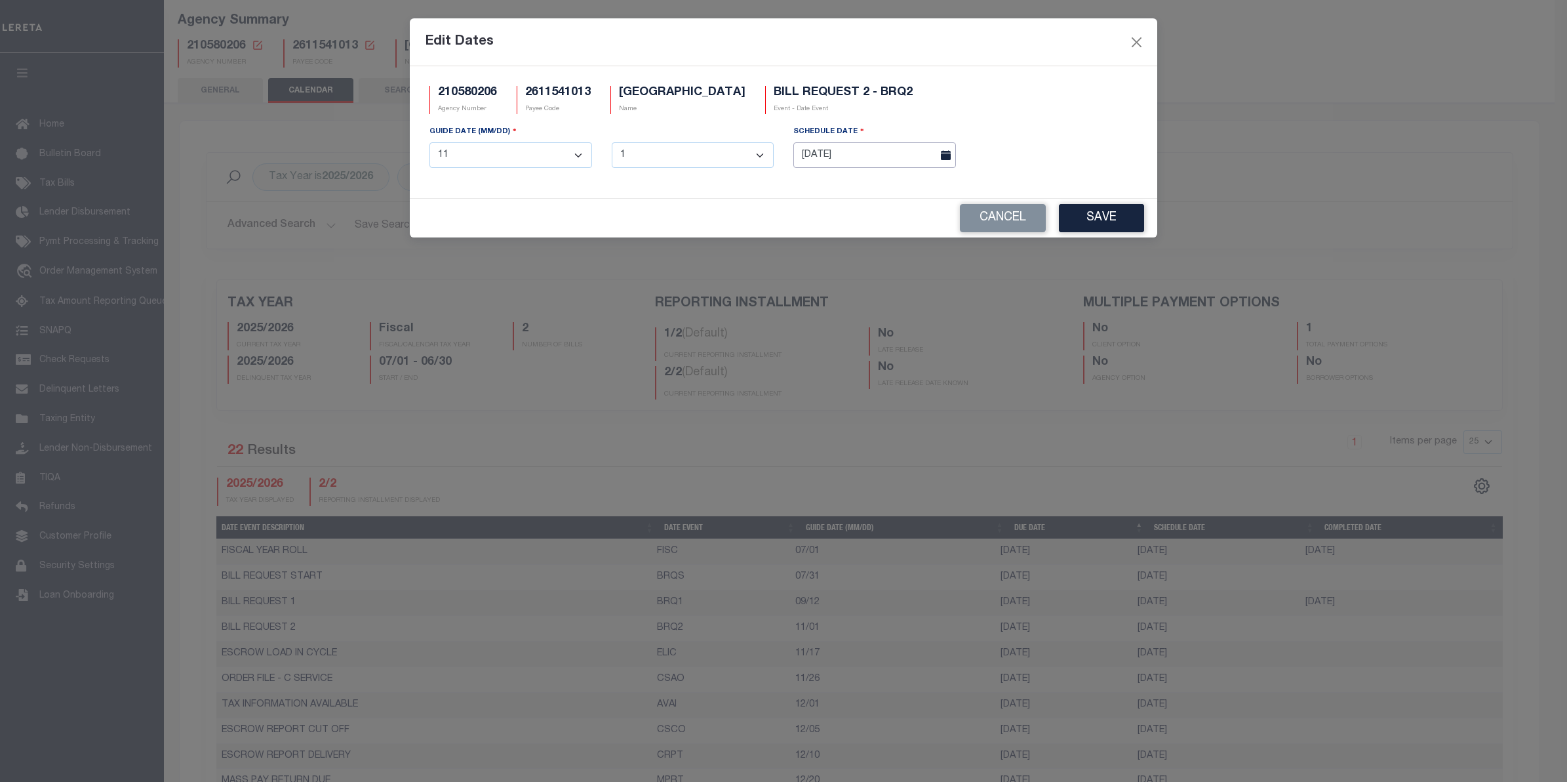
click at [837, 154] on input "10/24/2025" at bounding box center [874, 155] width 163 height 26
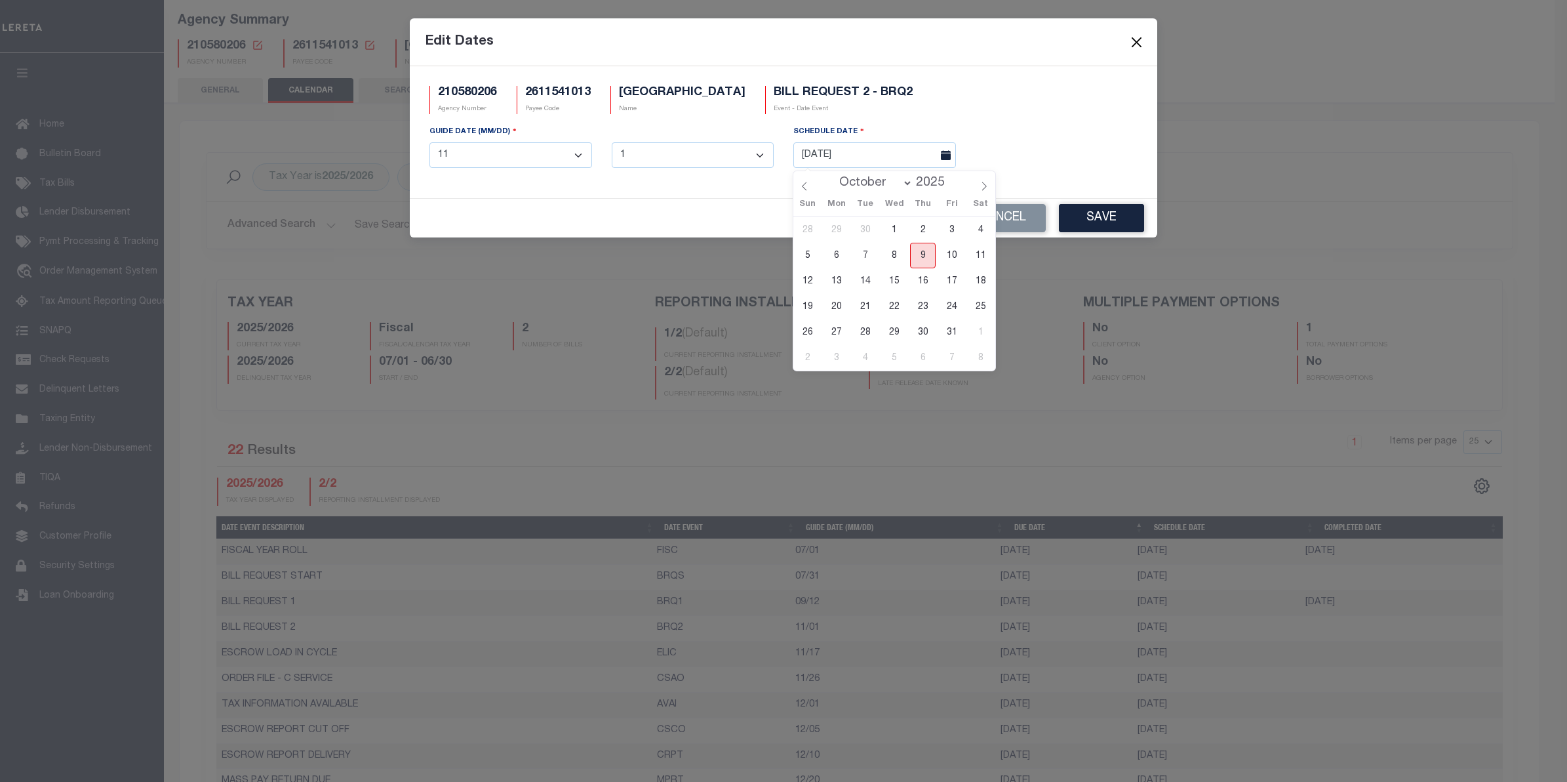
click at [926, 254] on span "9" at bounding box center [923, 256] width 26 height 26
type input "[DATE]"
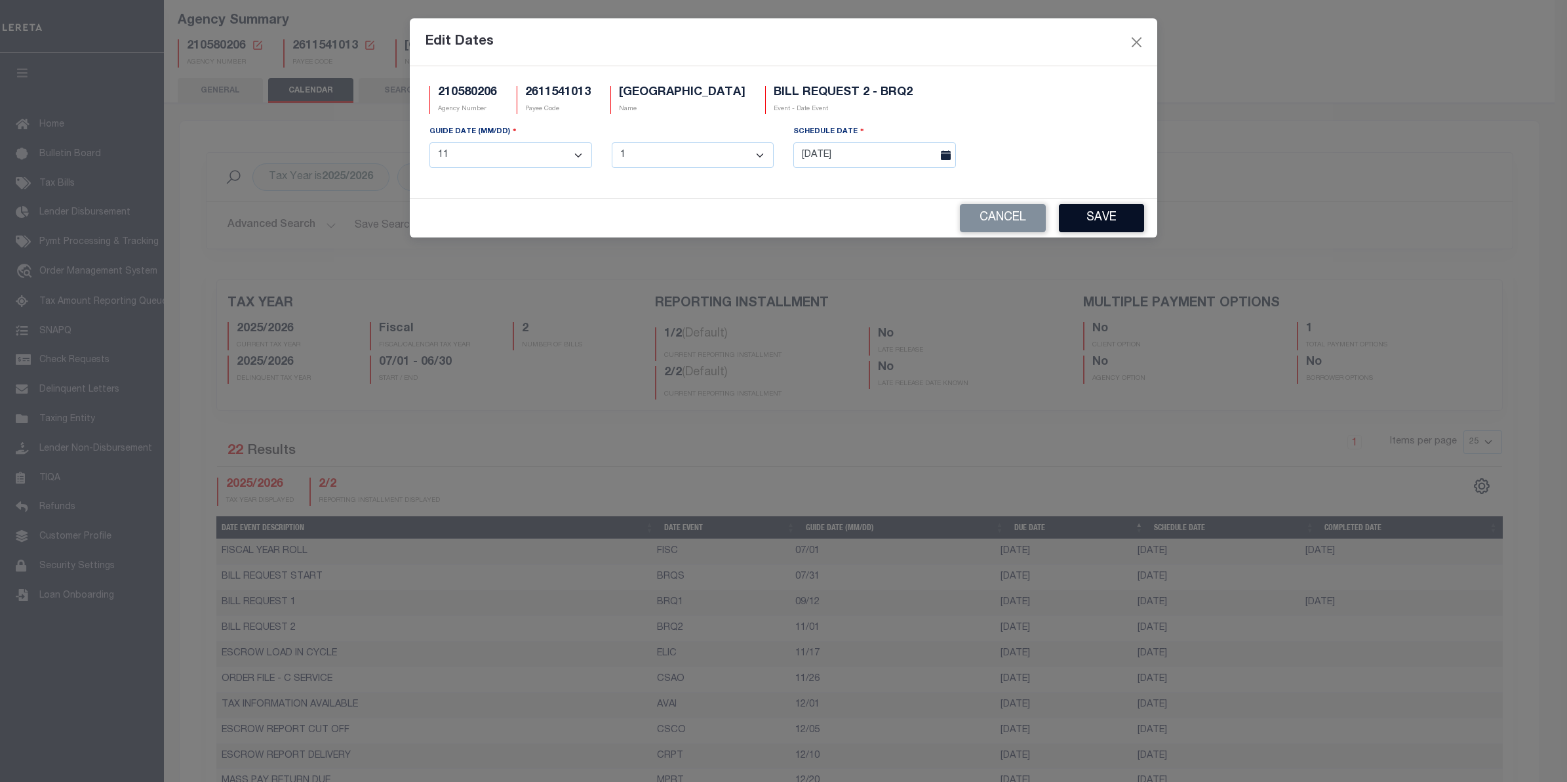
click at [1090, 215] on button "Save" at bounding box center [1101, 218] width 85 height 28
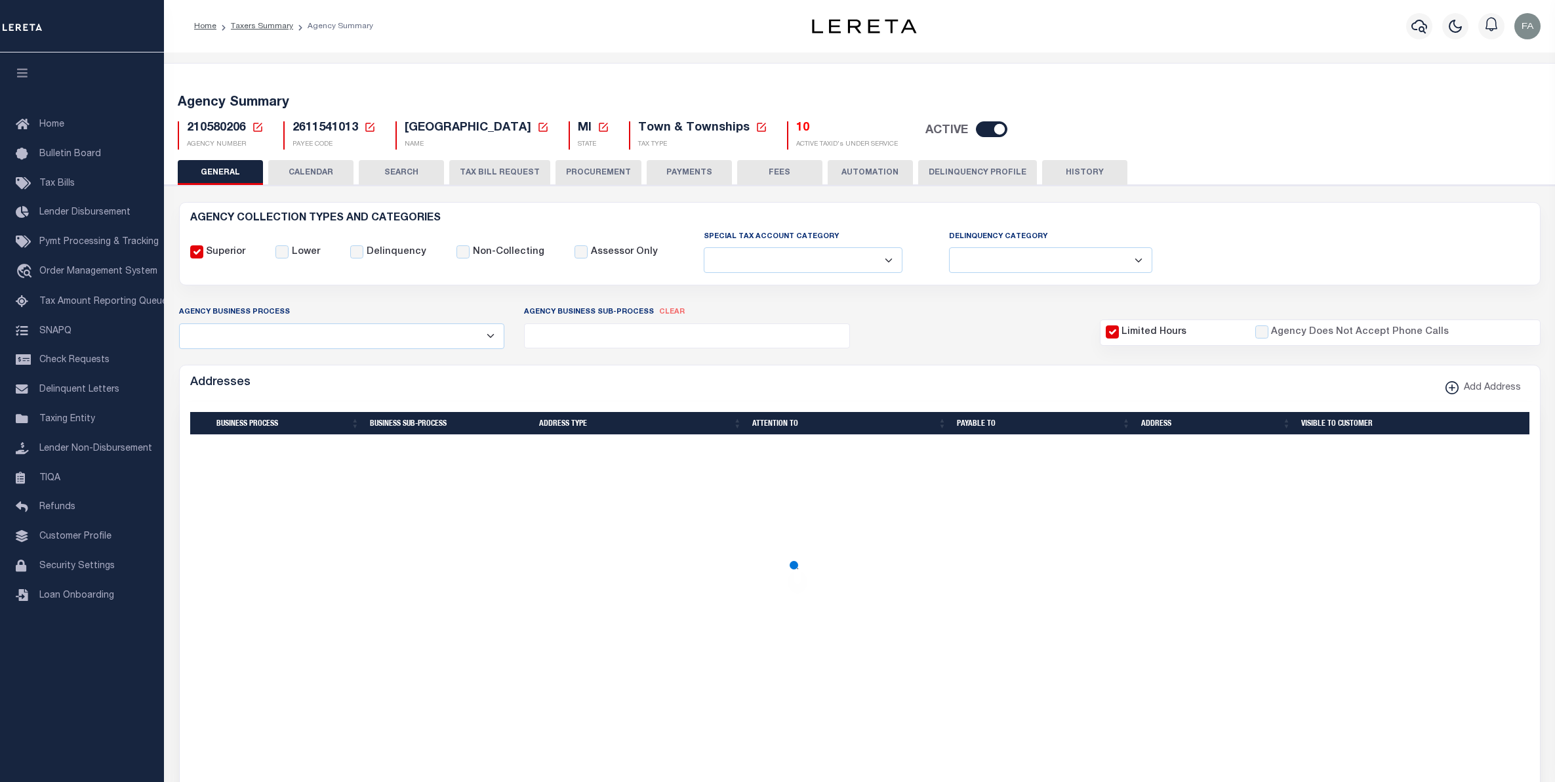
select select
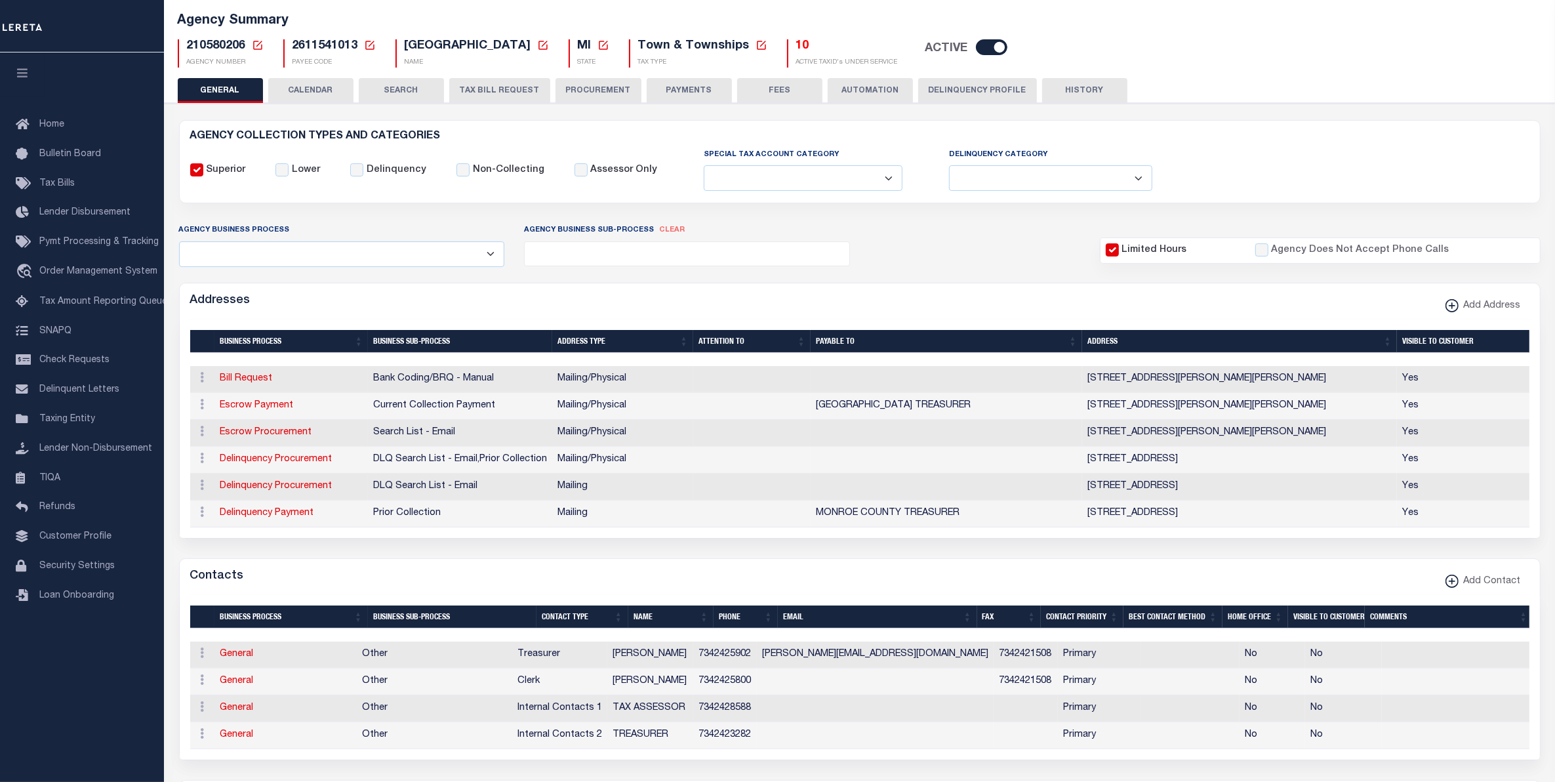
scroll to position [82, 0]
click at [307, 92] on button "CALENDAR" at bounding box center [310, 90] width 85 height 25
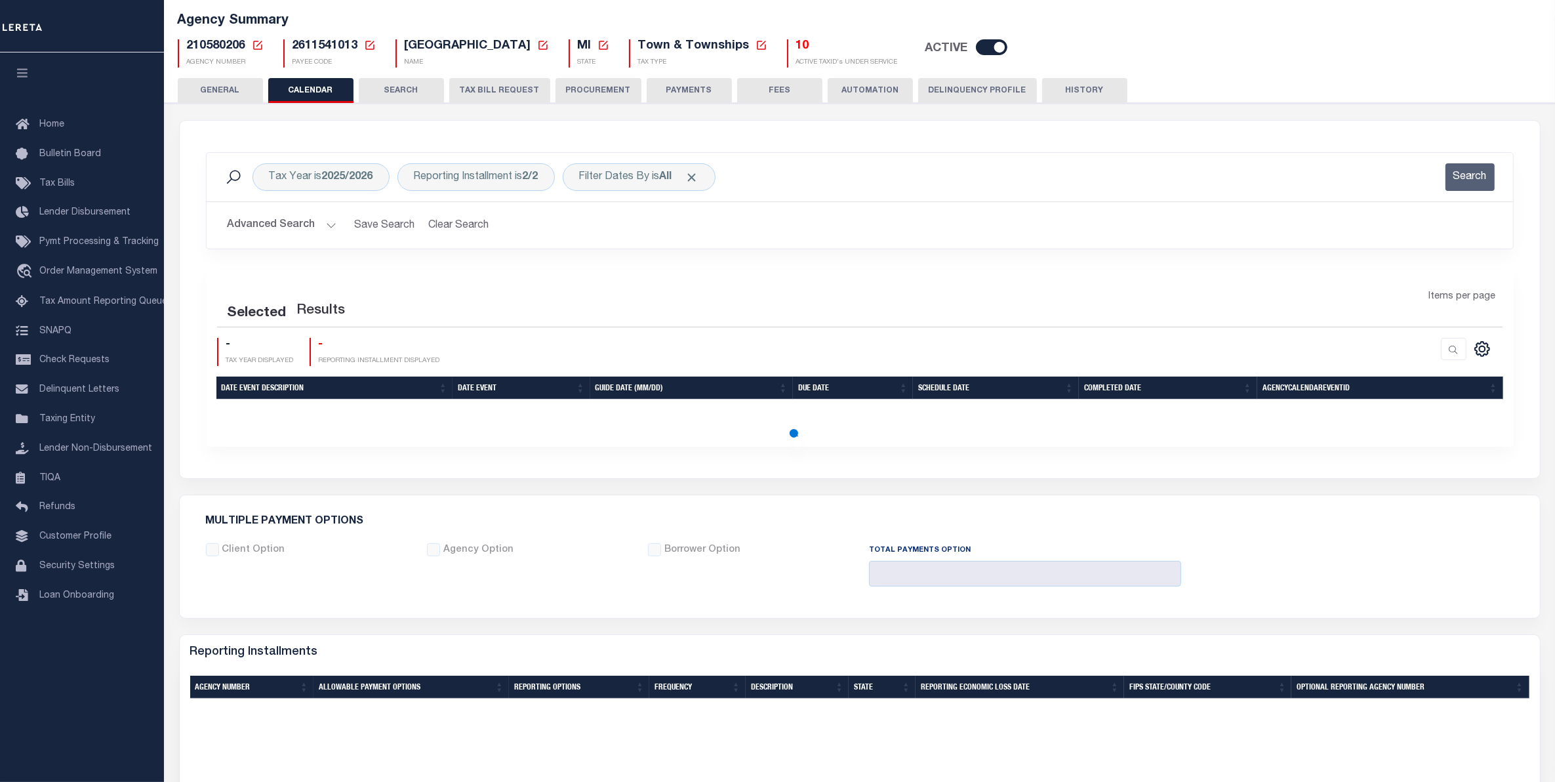
checkbox input "false"
type input "1"
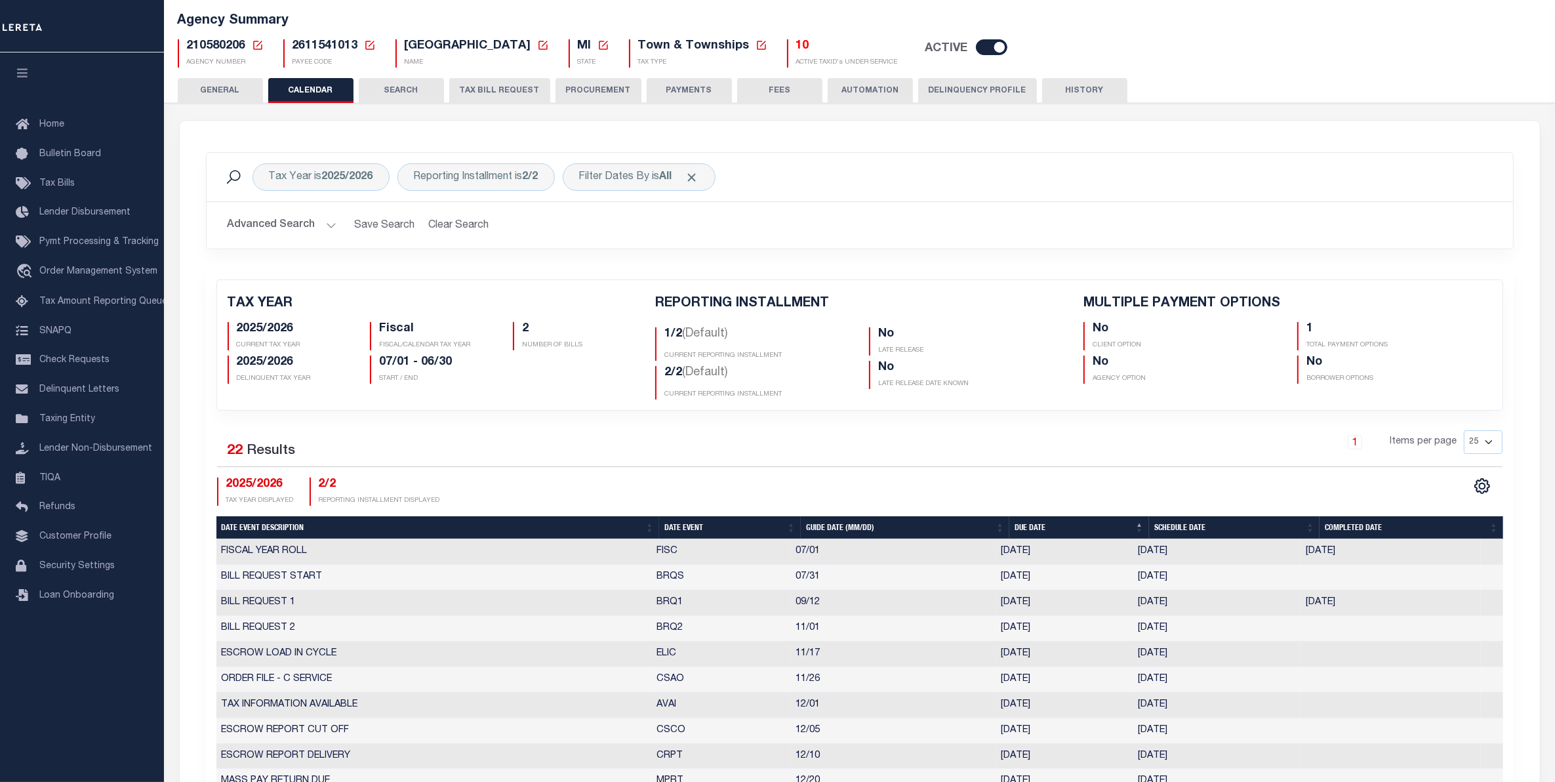
click at [414, 77] on div "Agency Summary 210580206 Agency Number Edit Cancel Ok New Agency Number Cancel …" at bounding box center [859, 37] width 1395 height 81
click at [529, 96] on button "TAX BILL REQUEST" at bounding box center [499, 90] width 101 height 25
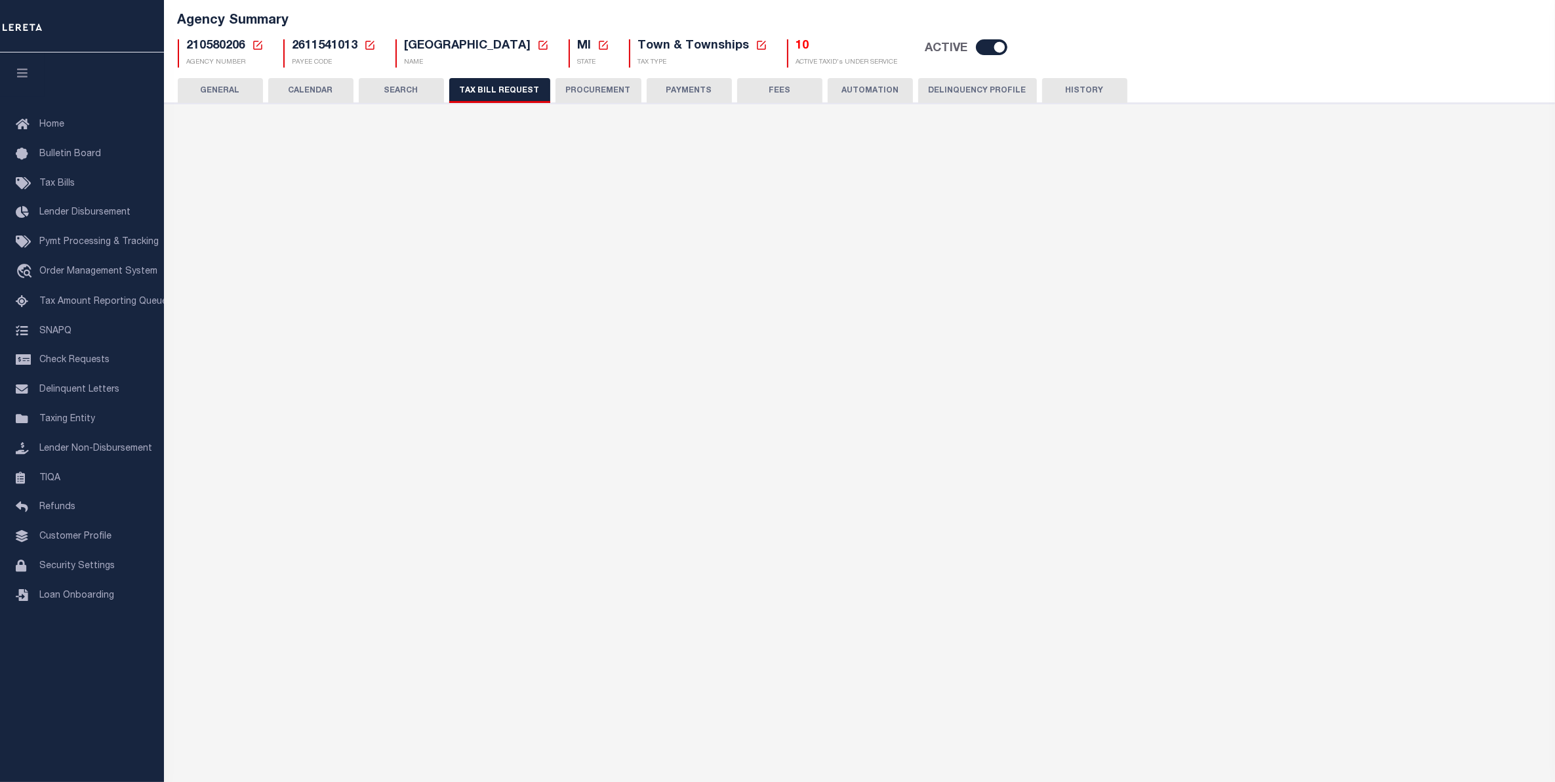
select select "20"
select select "2"
select select "false"
select select "2"
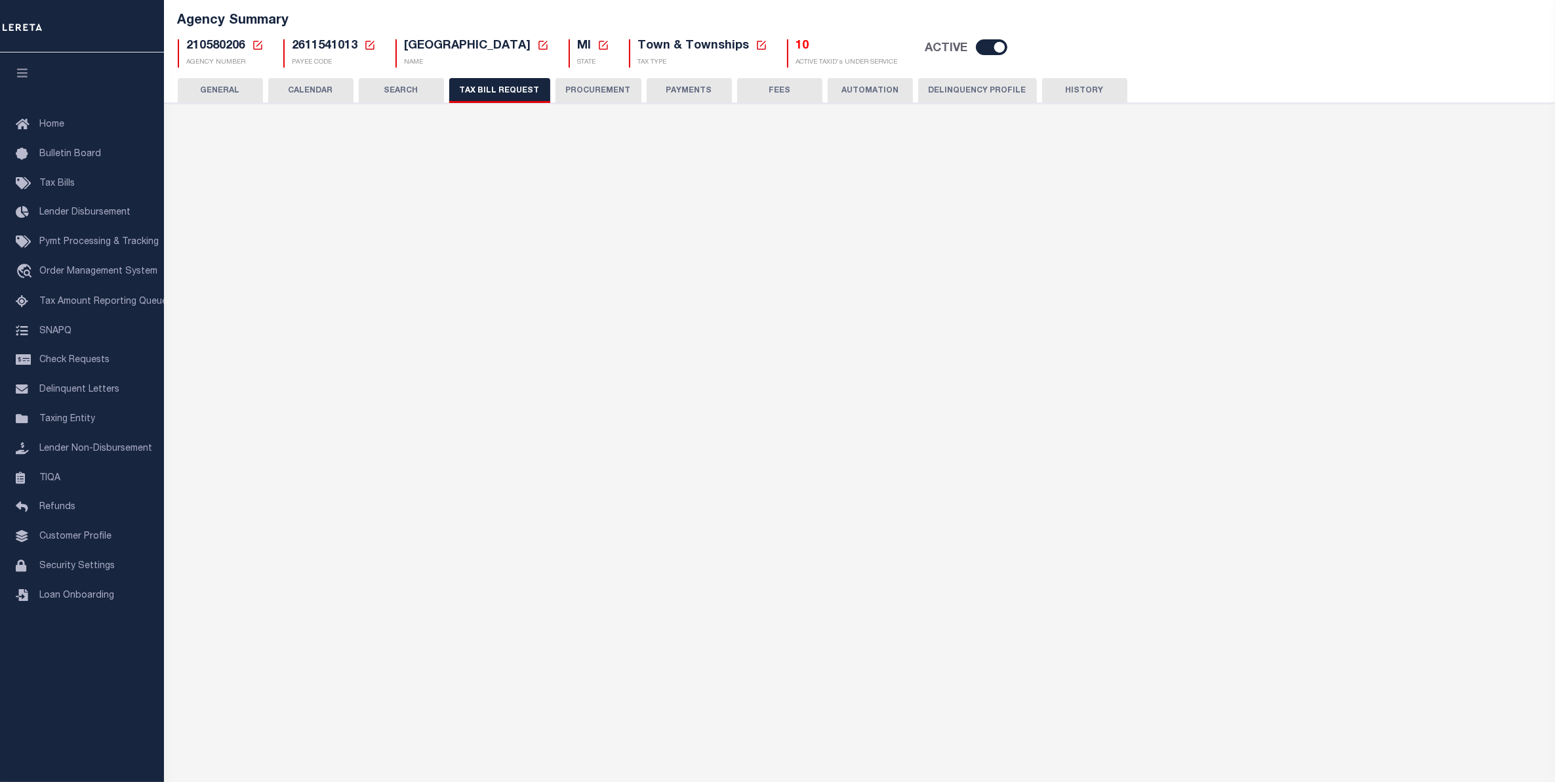
select select
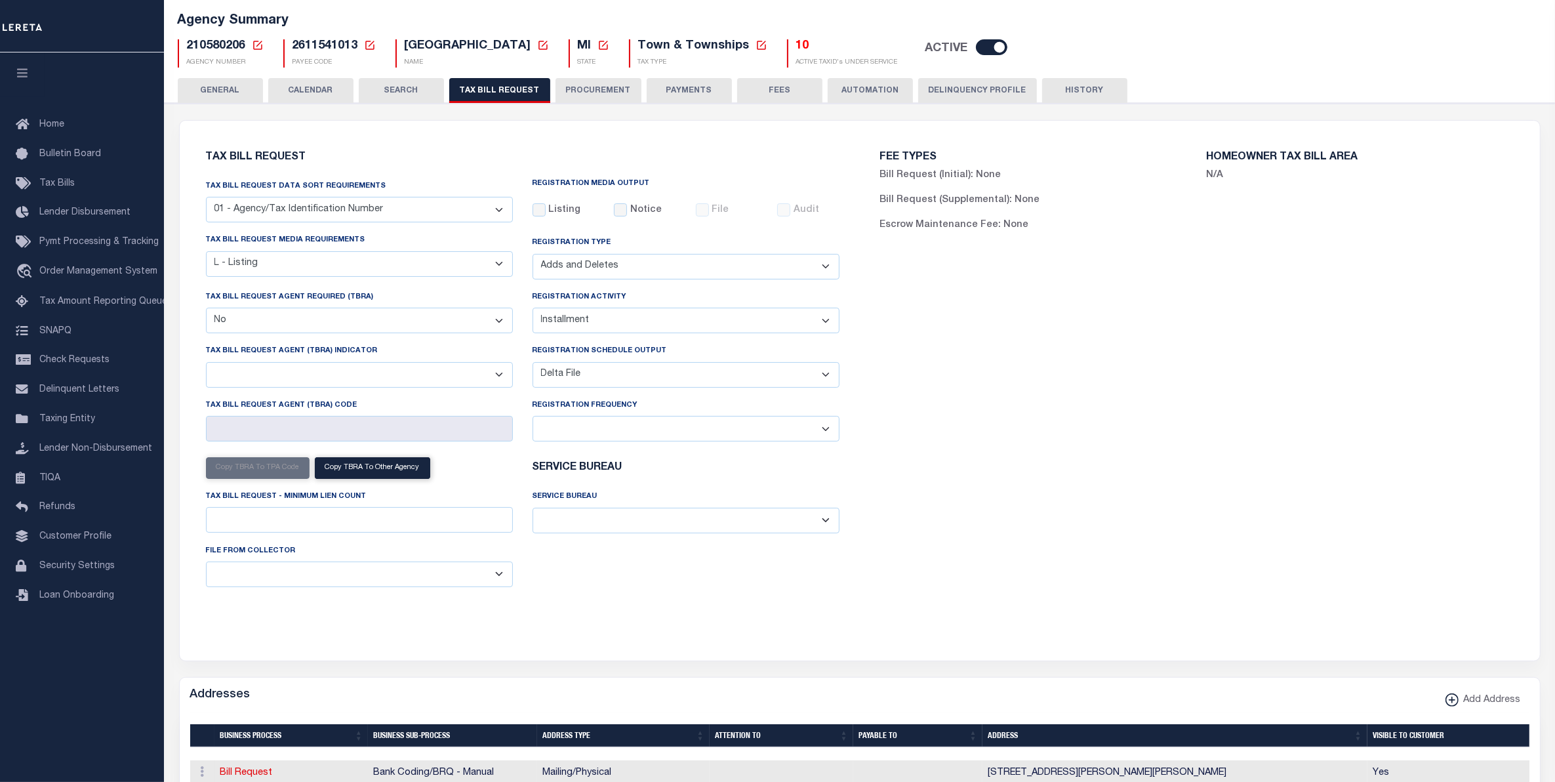
click at [328, 89] on button "CALENDAR" at bounding box center [310, 90] width 85 height 25
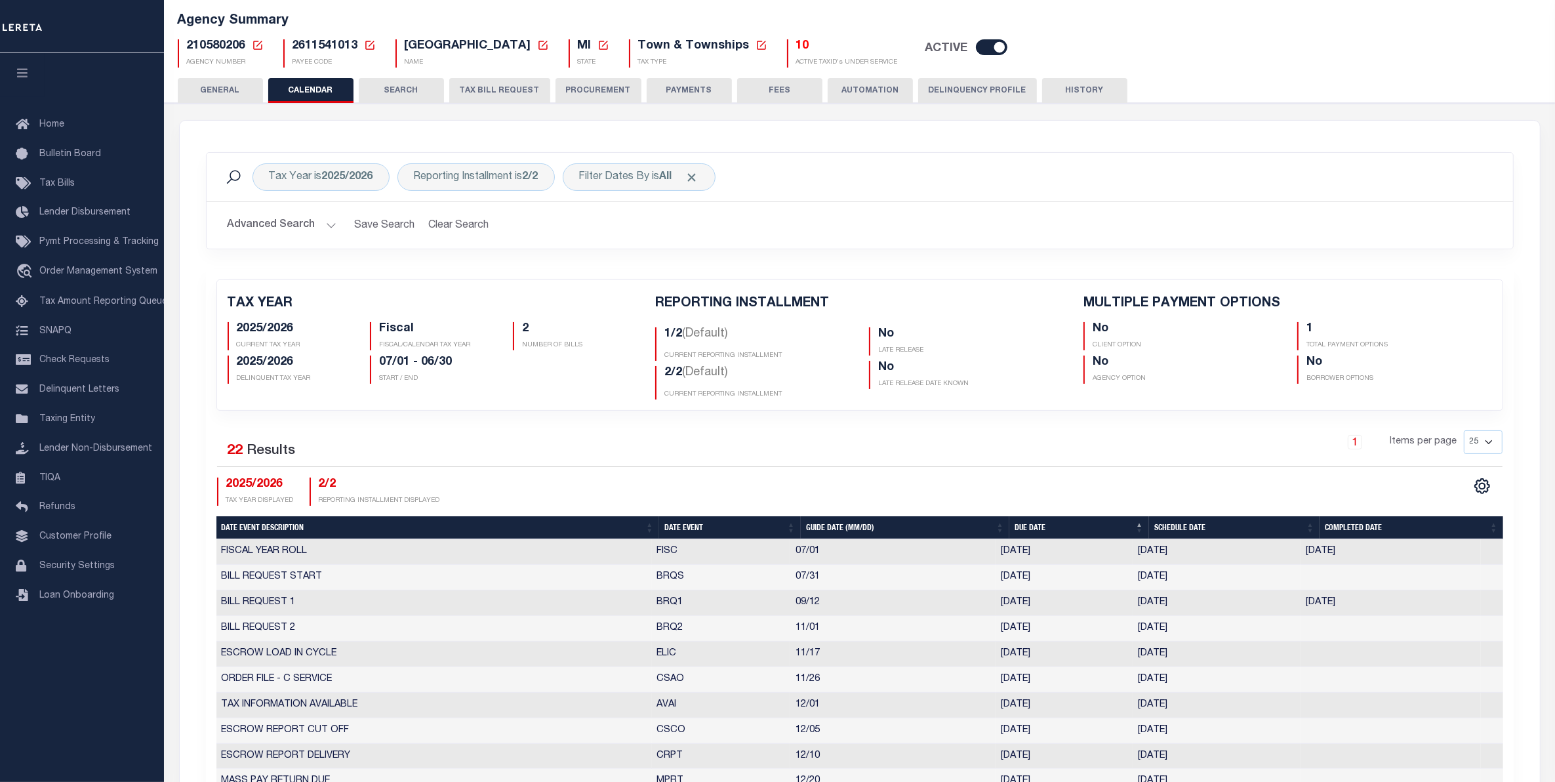
scroll to position [164, 0]
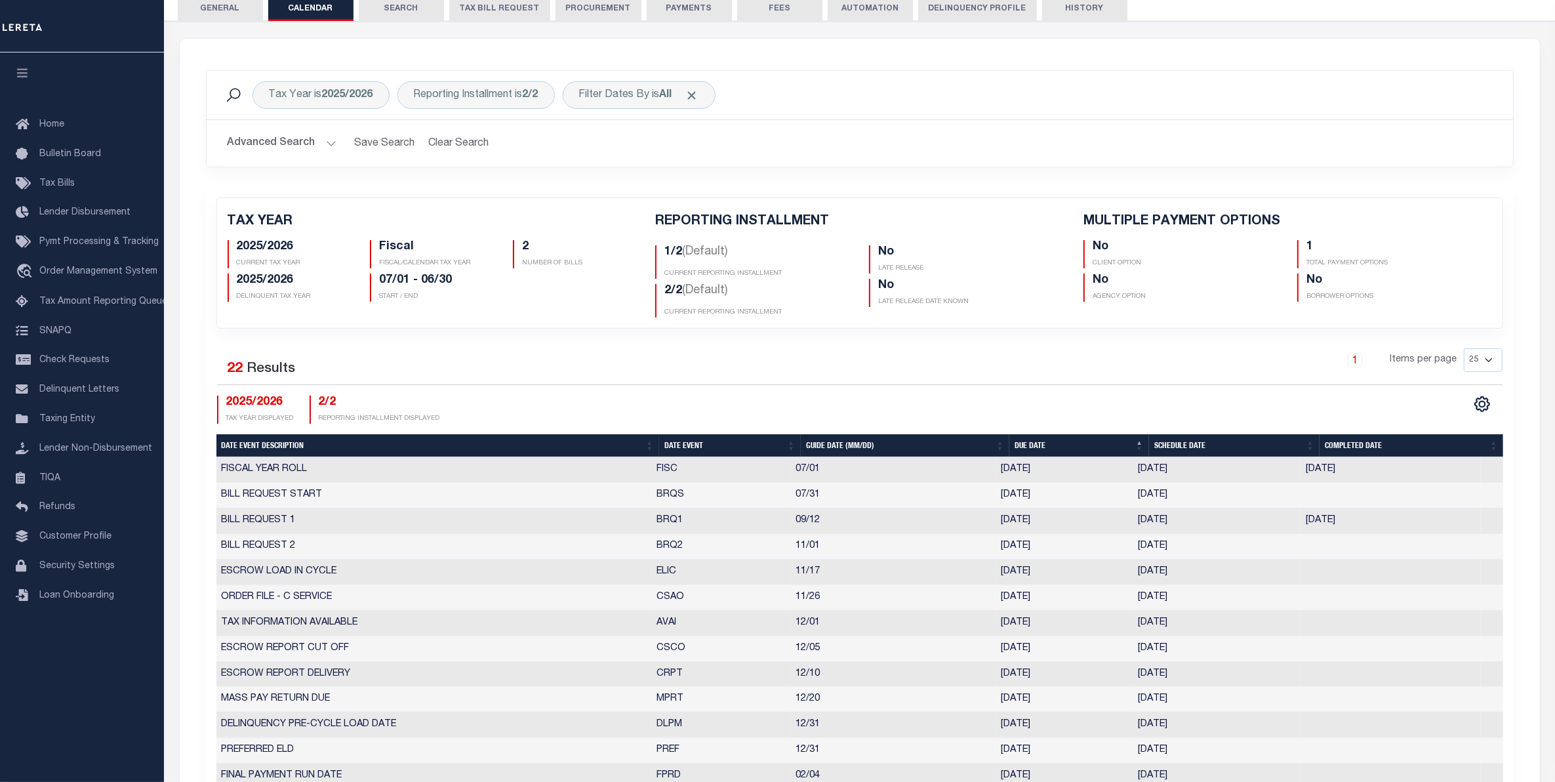
drag, startPoint x: 1205, startPoint y: 551, endPoint x: 1139, endPoint y: 553, distance: 66.3
click at [1139, 553] on td "[DATE]" at bounding box center [1216, 547] width 168 height 26
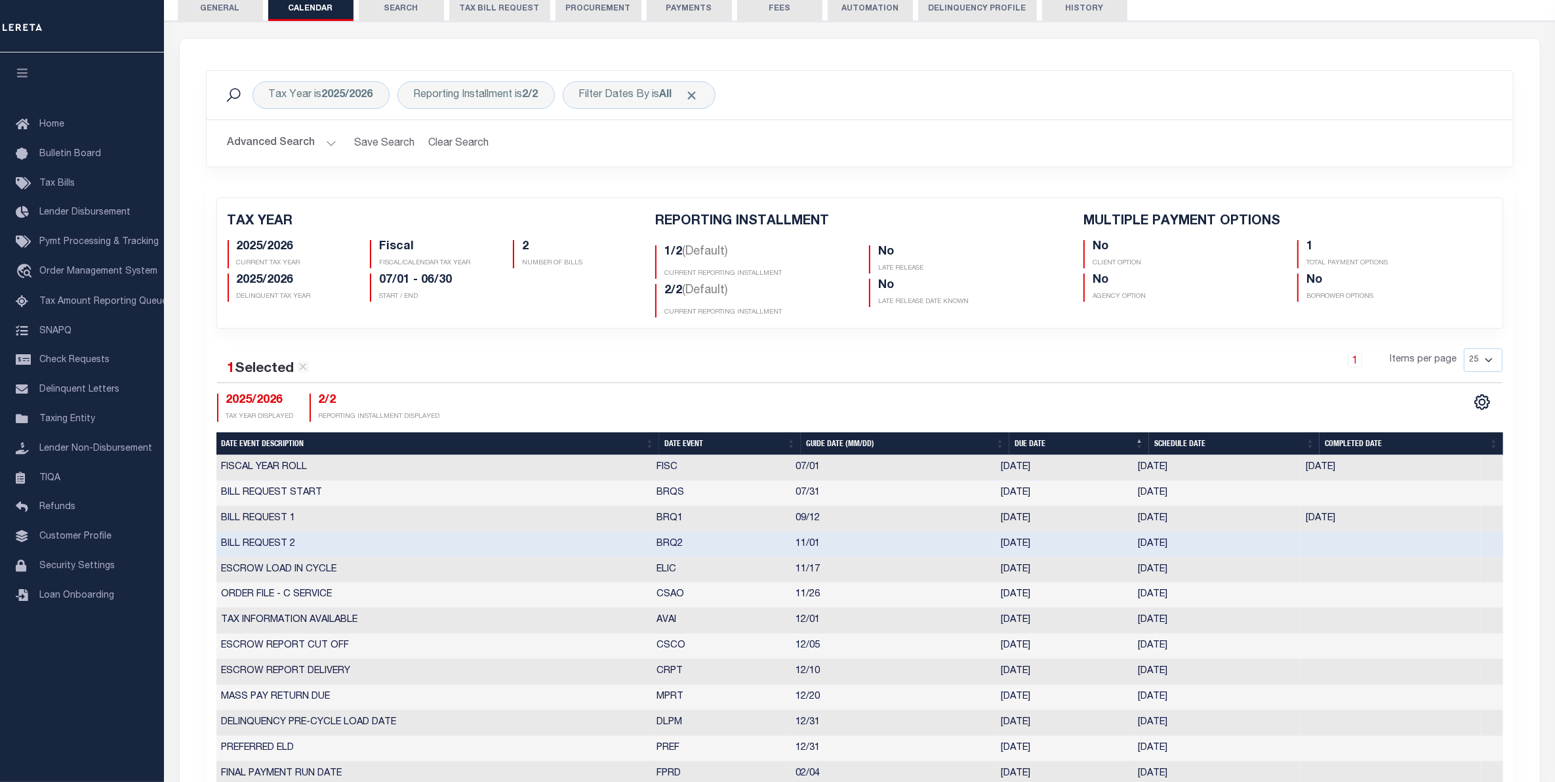
scroll to position [82, 0]
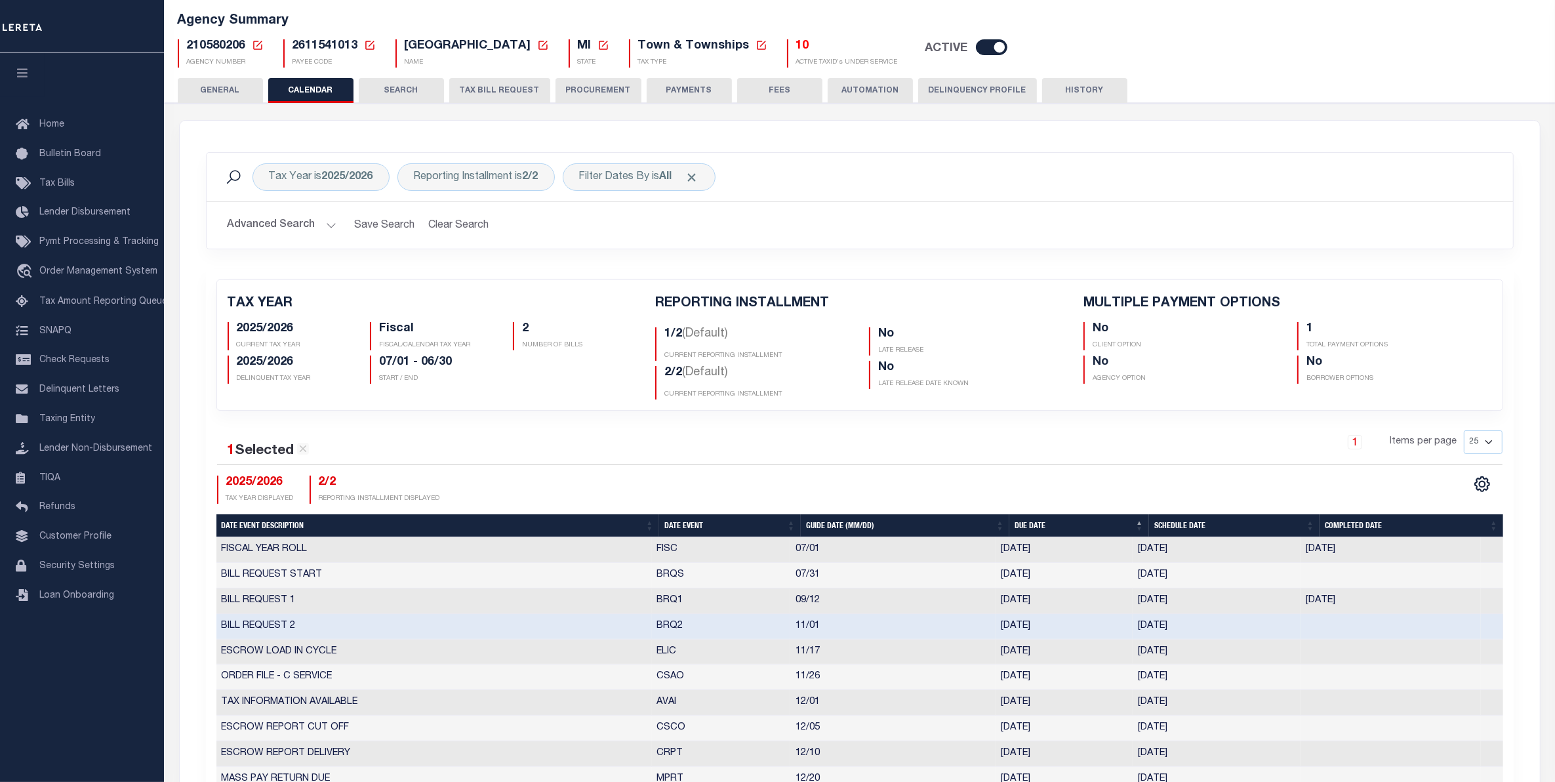
click at [425, 82] on button "SEARCH" at bounding box center [401, 90] width 85 height 25
click at [528, 78] on div "Agency Summary 210580206 Agency Number Edit Cancel Ok New Agency Number Cancel …" at bounding box center [859, 37] width 1395 height 81
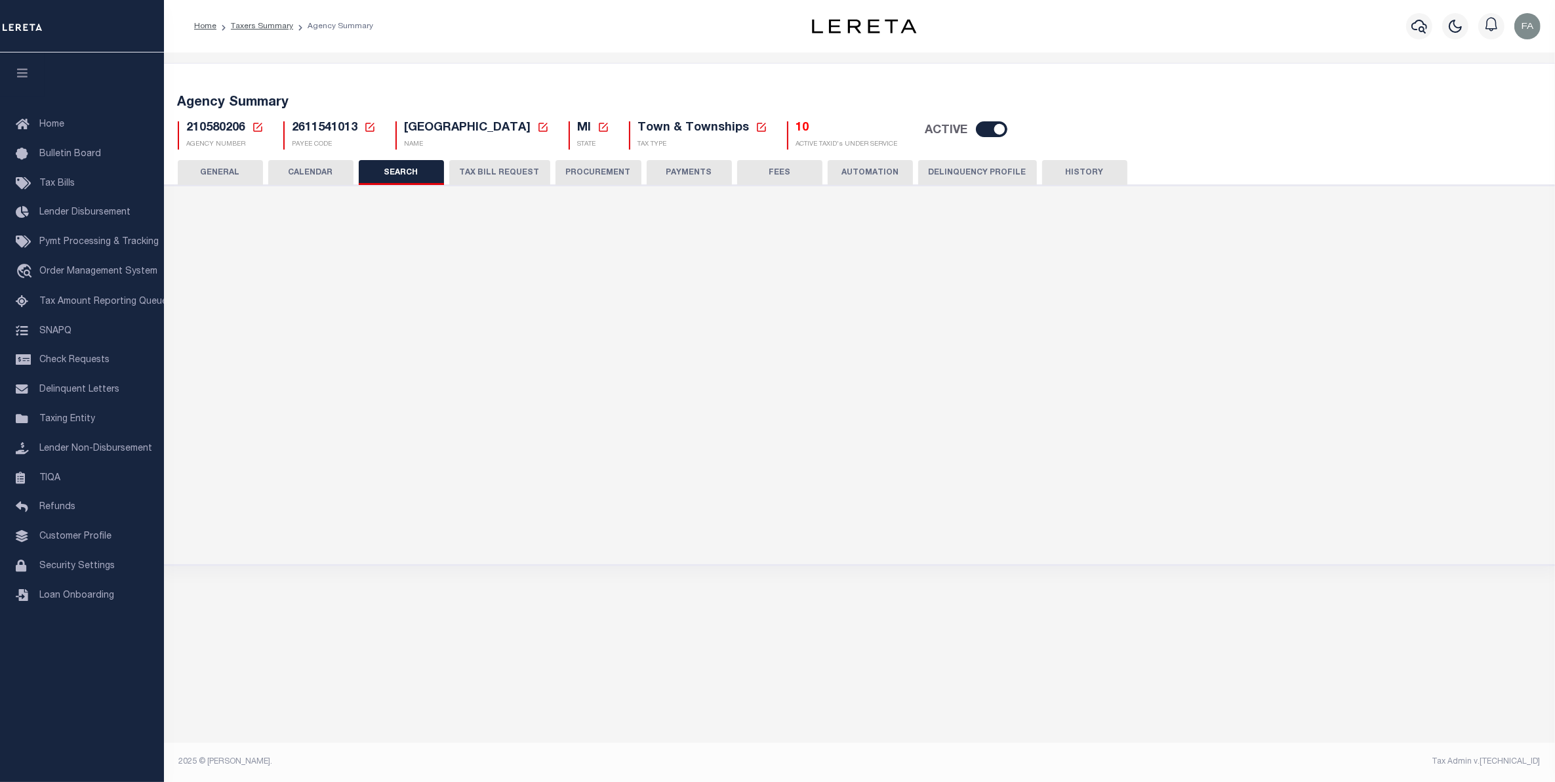
checkbox input "false"
type input "9999"
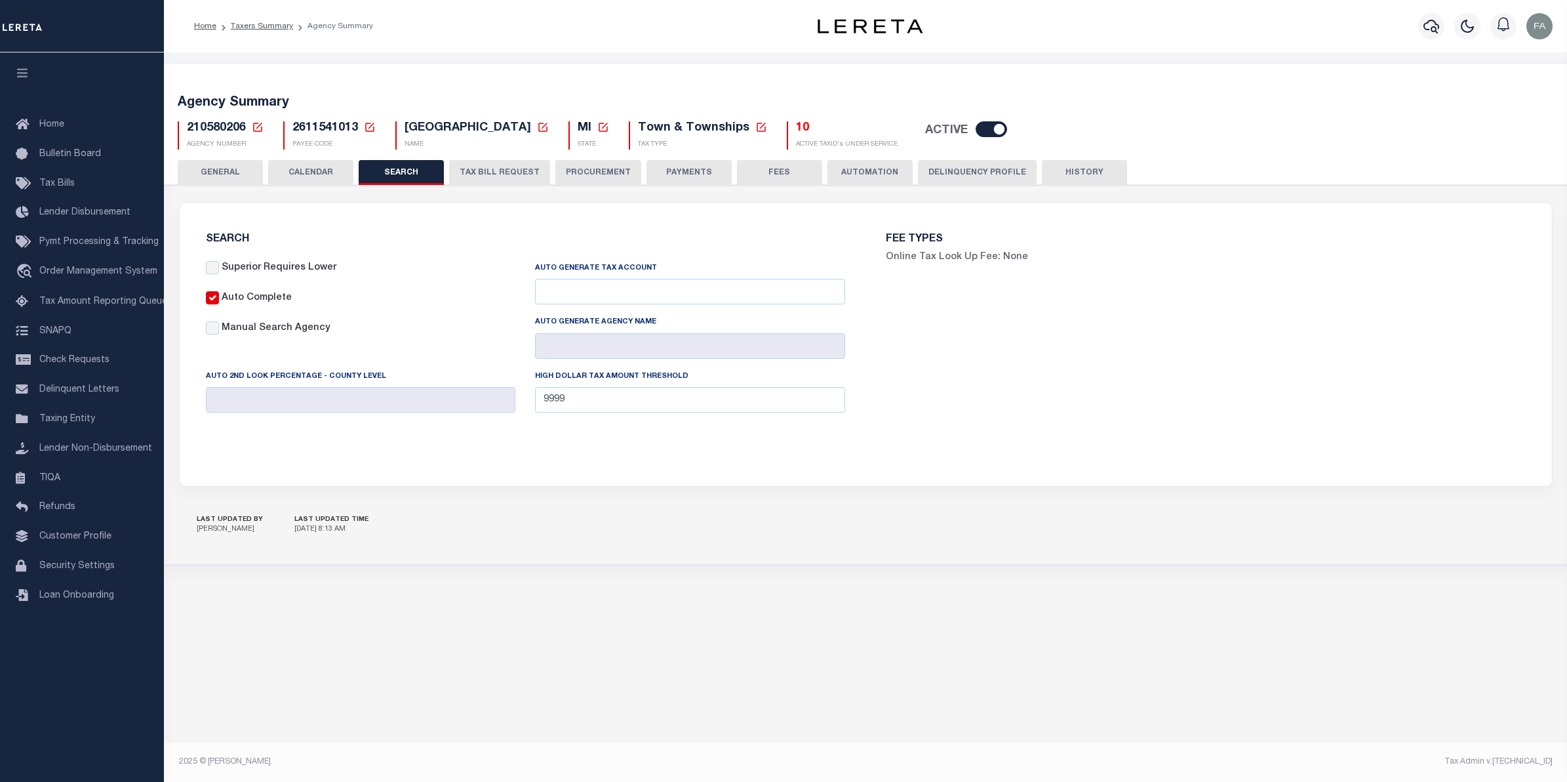
click at [515, 163] on button "TAX BILL REQUEST" at bounding box center [499, 172] width 101 height 25
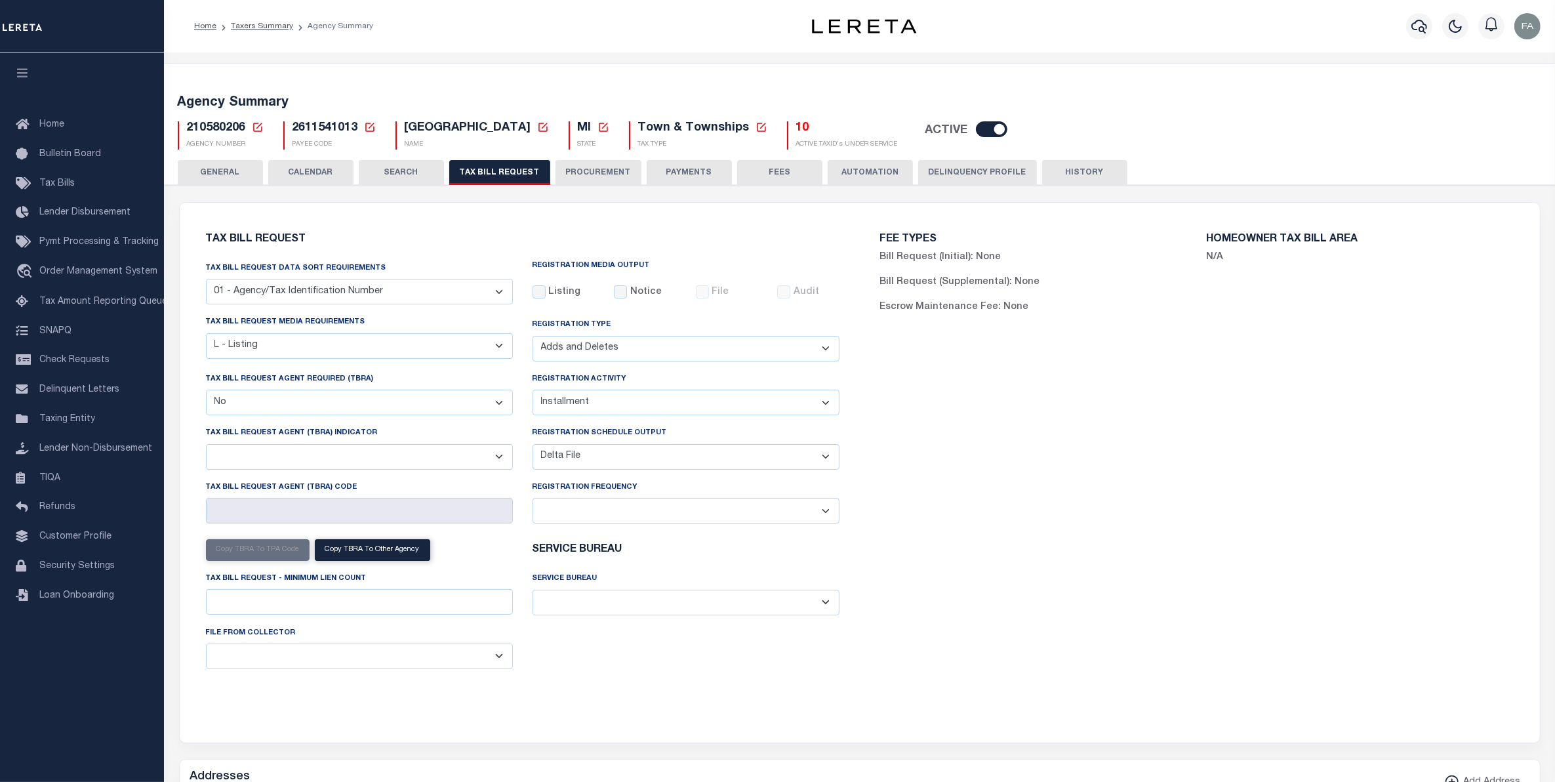
click at [599, 467] on select "Delta File Full File" at bounding box center [685, 457] width 307 height 26
click at [532, 447] on select "Delta File Full File" at bounding box center [685, 457] width 307 height 26
click at [1382, 759] on button "Cancel" at bounding box center [1379, 763] width 86 height 28
select select "2"
click at [1087, 423] on div "FEE TYPES Bill Request (Initial): None Bill Request (Supplemental): None Escrow…" at bounding box center [1197, 464] width 674 height 492
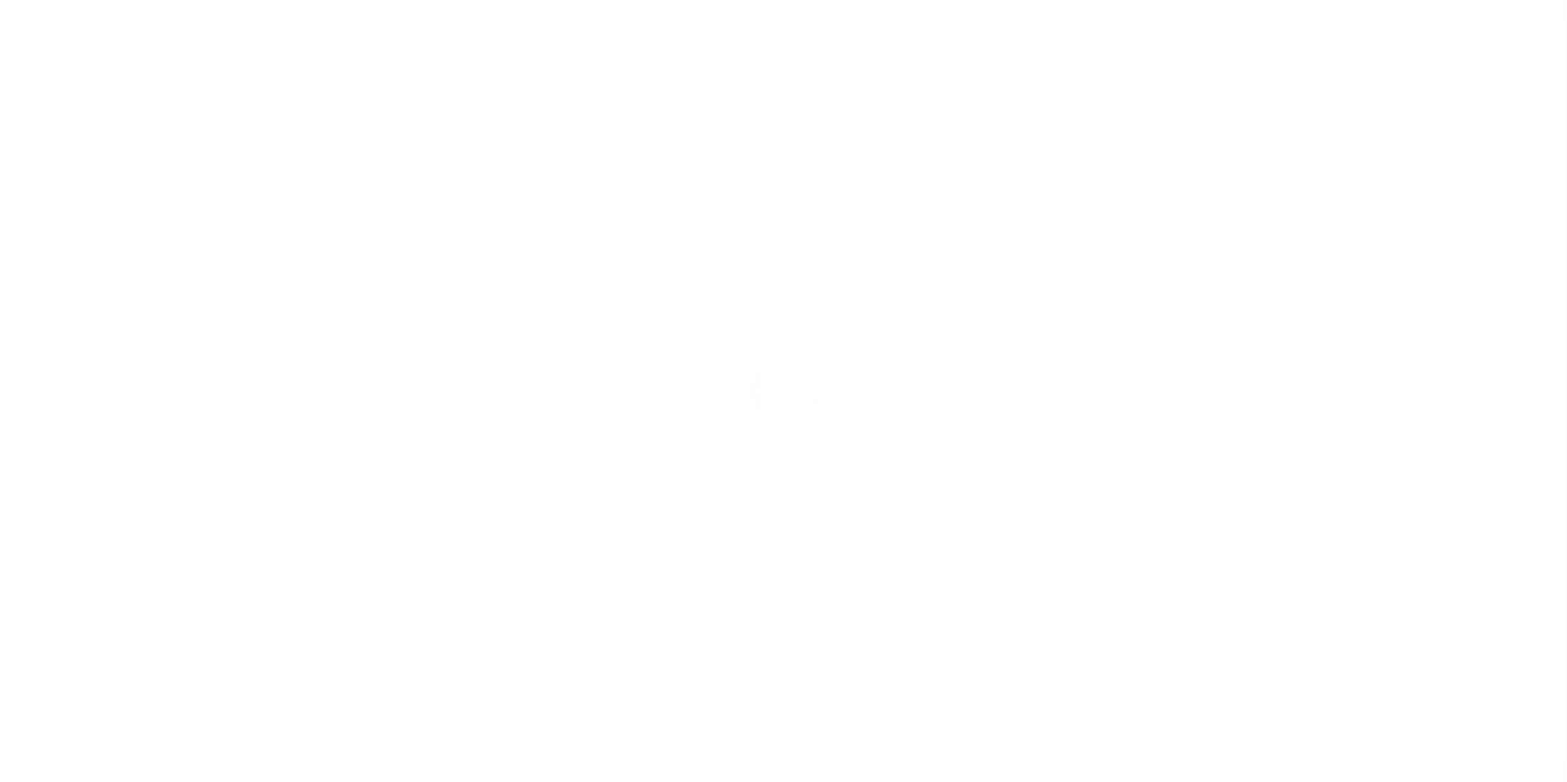
select select "PRT"
select select "20"
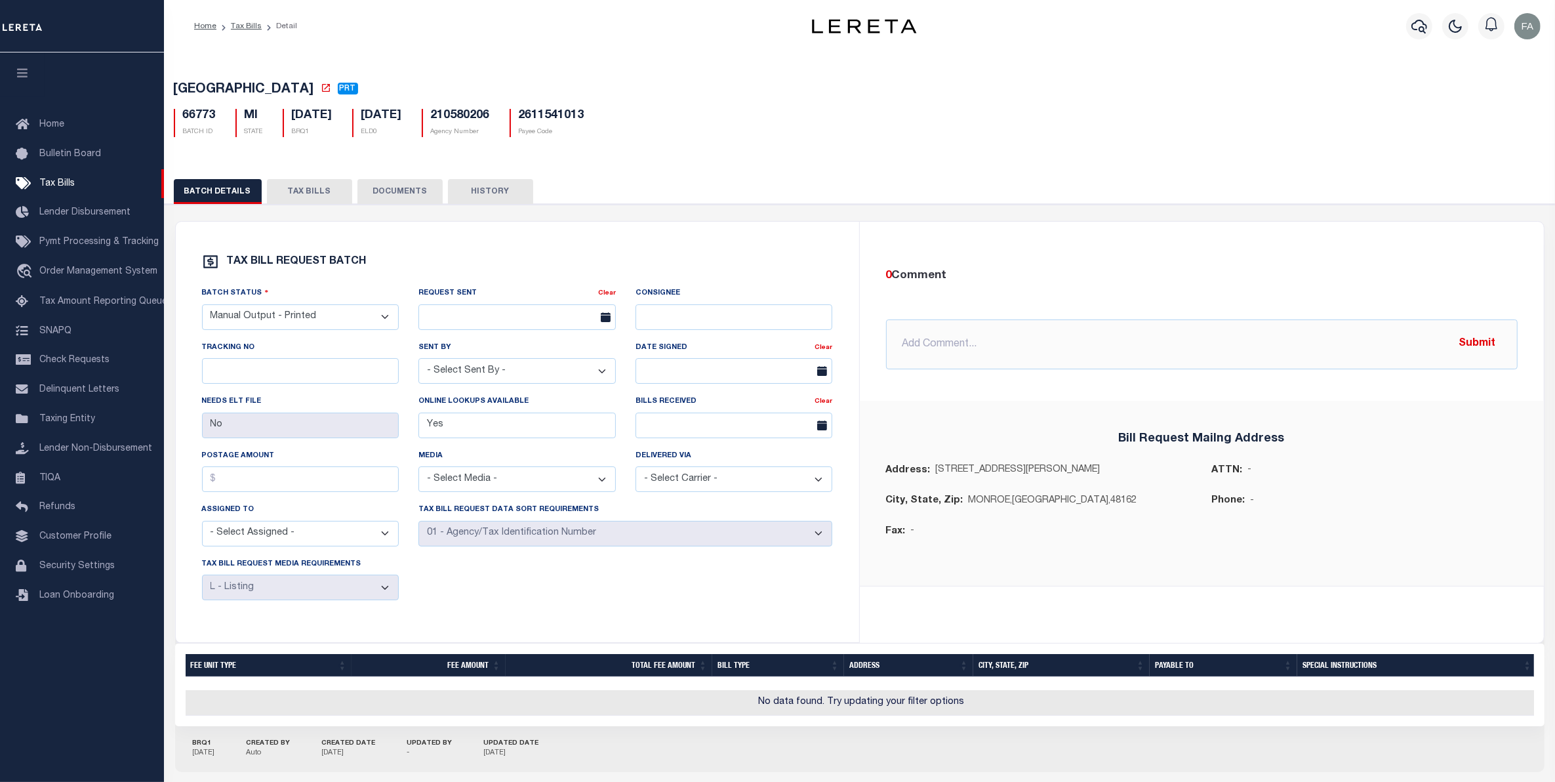
click at [280, 194] on button "TAX BILLS" at bounding box center [309, 191] width 85 height 25
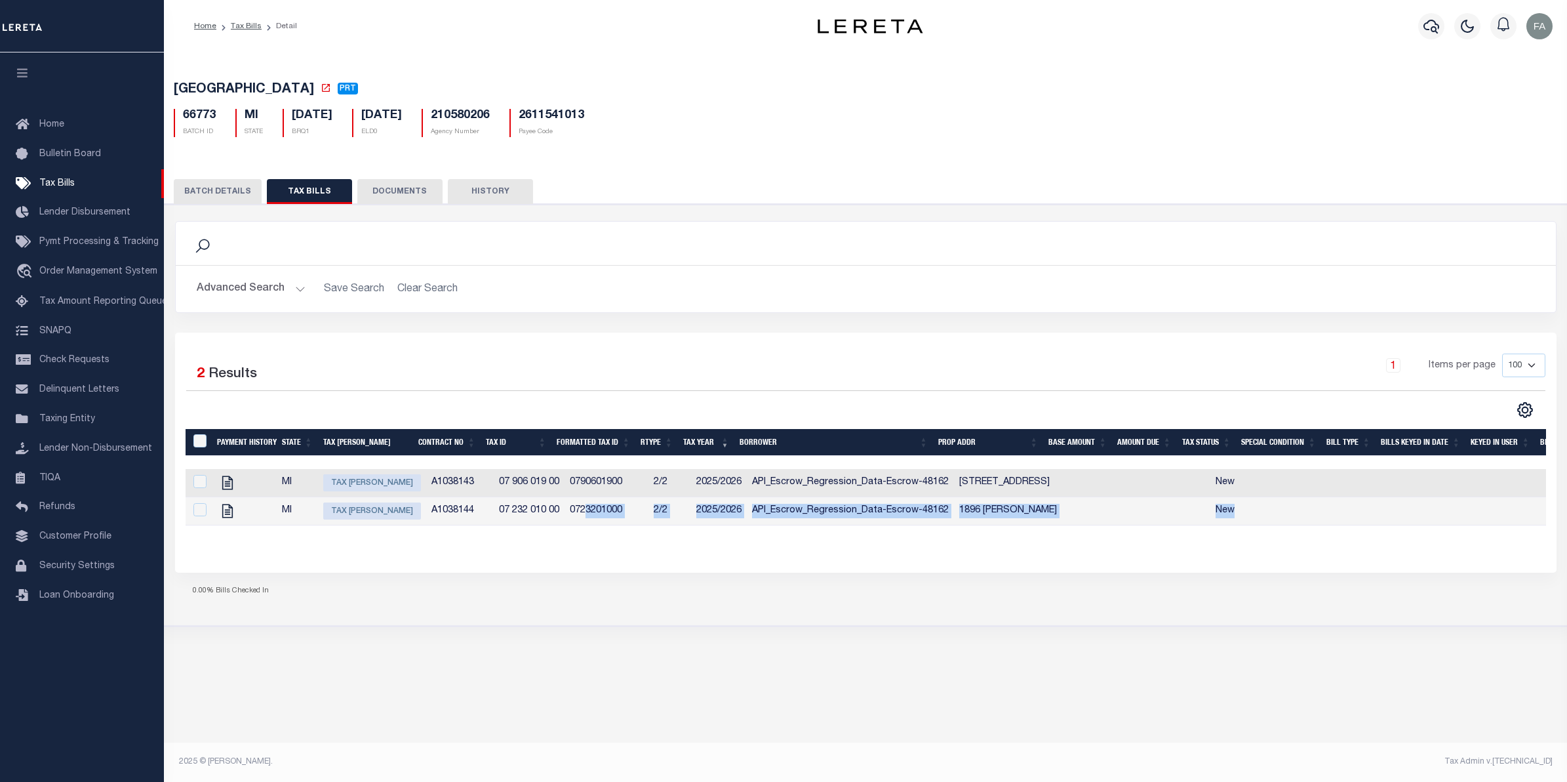
drag, startPoint x: 1154, startPoint y: 533, endPoint x: 539, endPoint y: 512, distance: 615.4
click at [539, 512] on tr "MI Tax Bill Amount A1038144 07 232 010 00 0723201000 2/2 2025/2026 API_Escrow_R…" at bounding box center [1254, 511] width 2137 height 28
click at [591, 572] on div "Selected 2 Results 1 Items per page 100 200 500 1000" at bounding box center [865, 451] width 1381 height 239
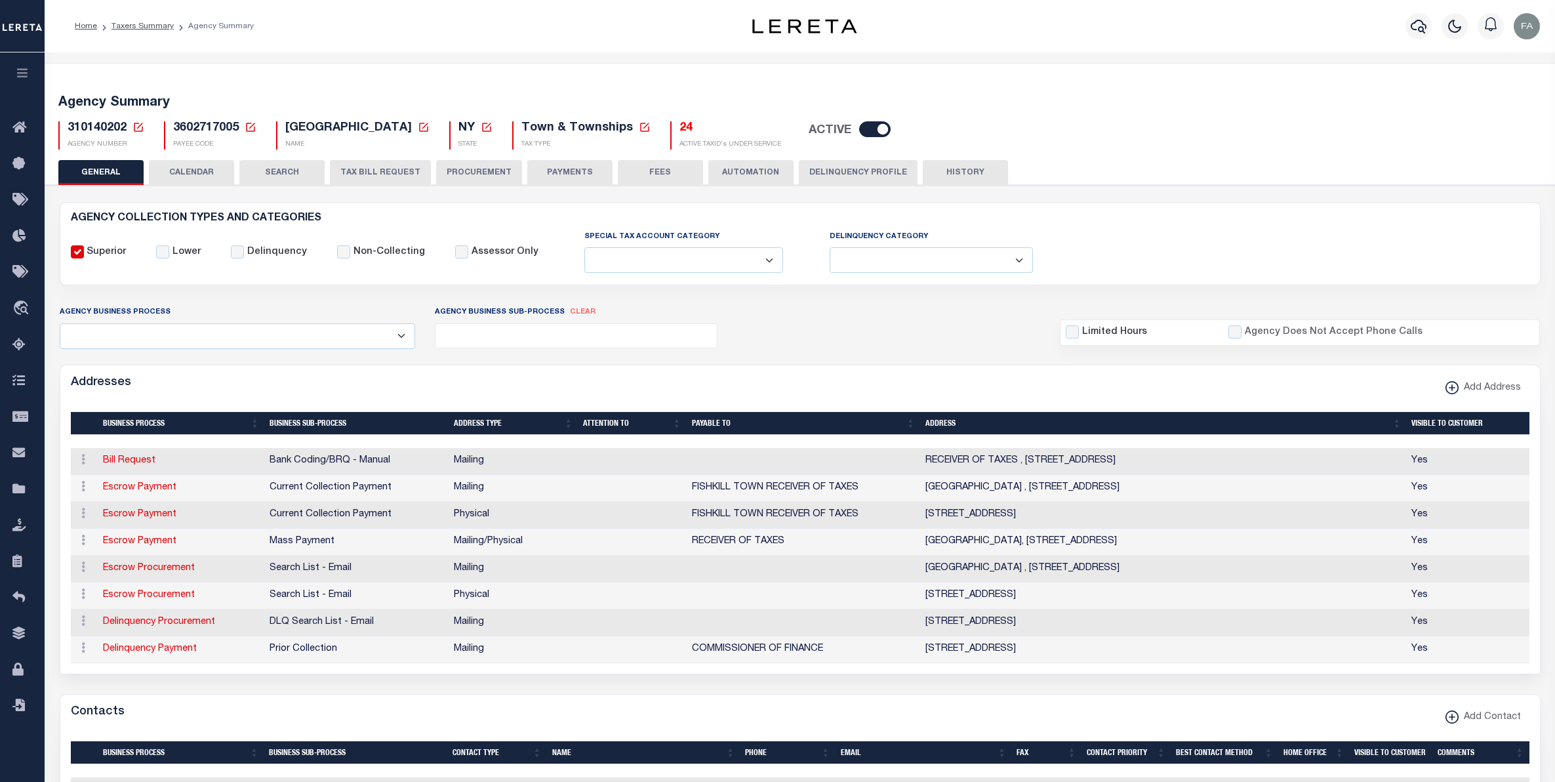
select select
click at [217, 176] on button "CALENDAR" at bounding box center [191, 172] width 85 height 25
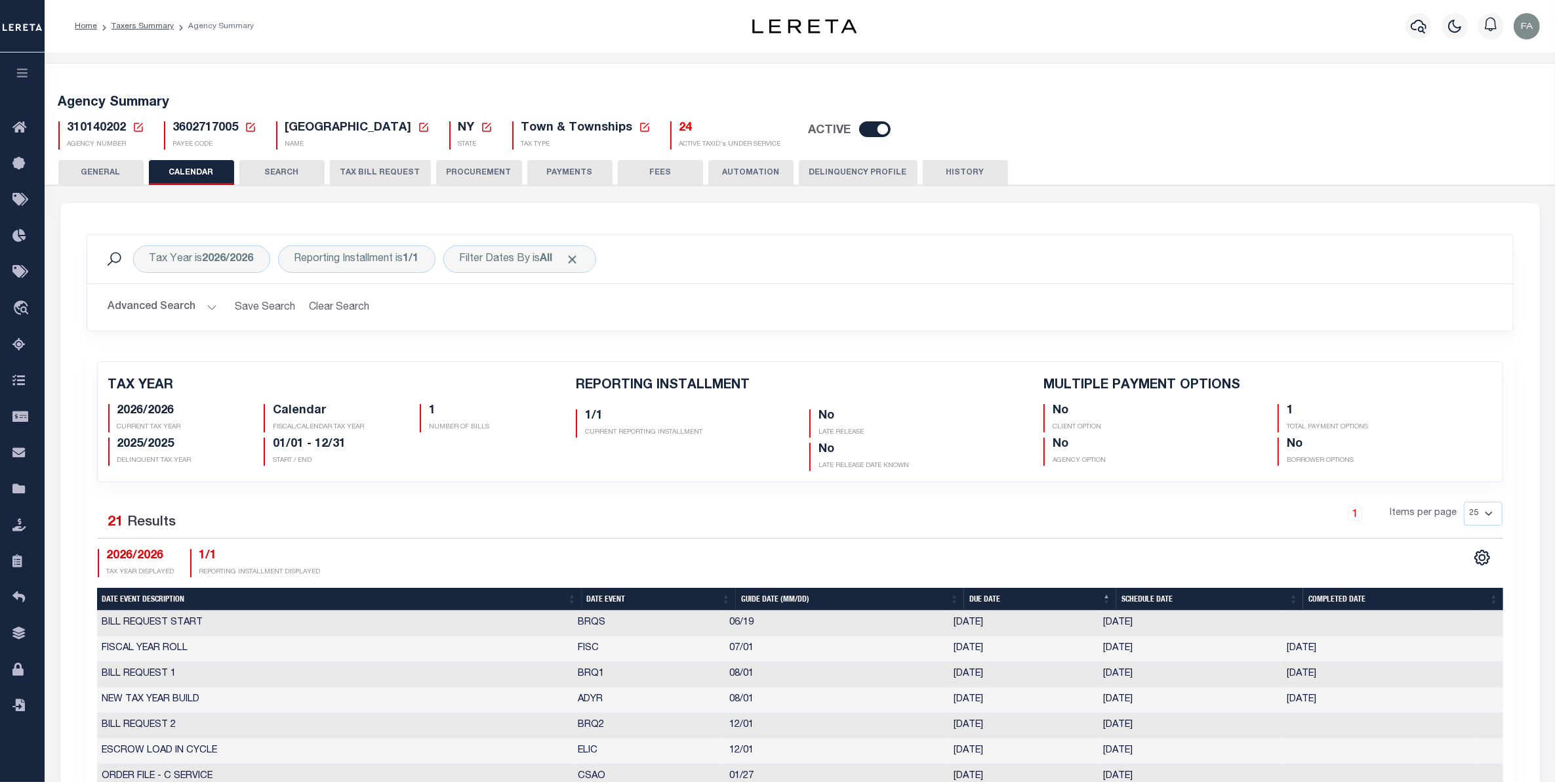
checkbox input "false"
type input "1"
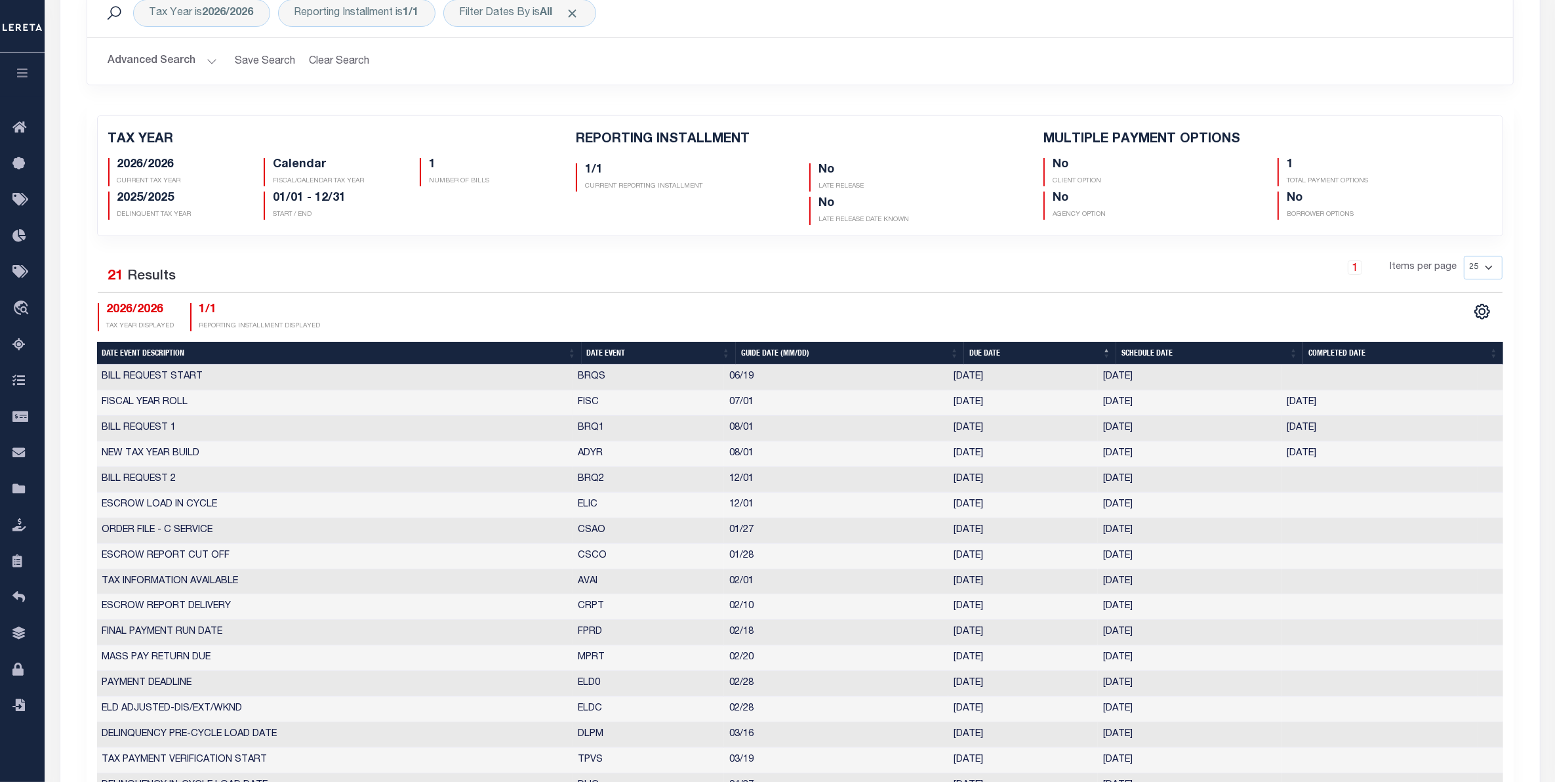
scroll to position [328, 0]
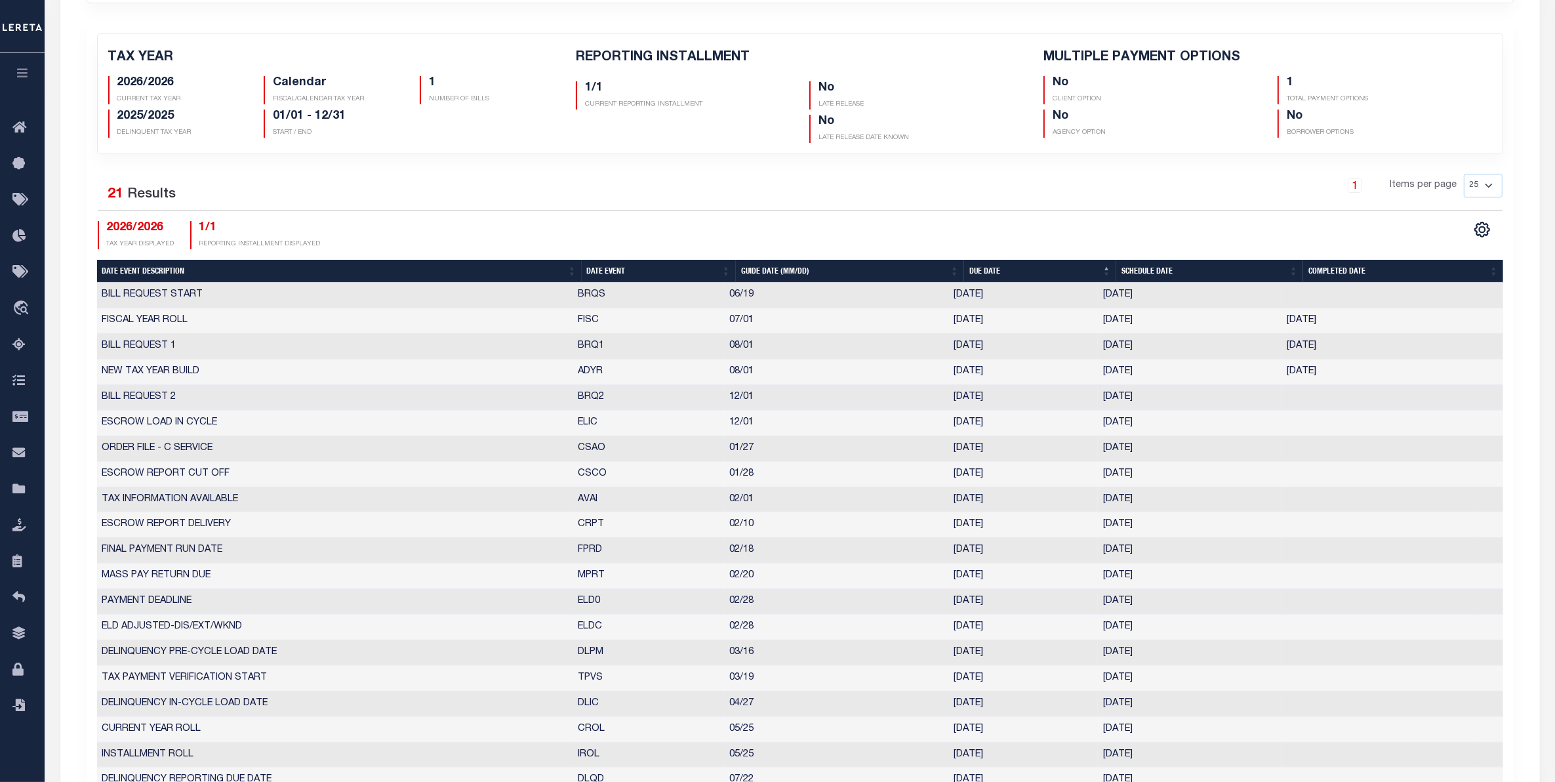
drag, startPoint x: 1360, startPoint y: 315, endPoint x: 1282, endPoint y: 325, distance: 78.6
click at [1282, 325] on td "[DATE]" at bounding box center [1379, 321] width 197 height 26
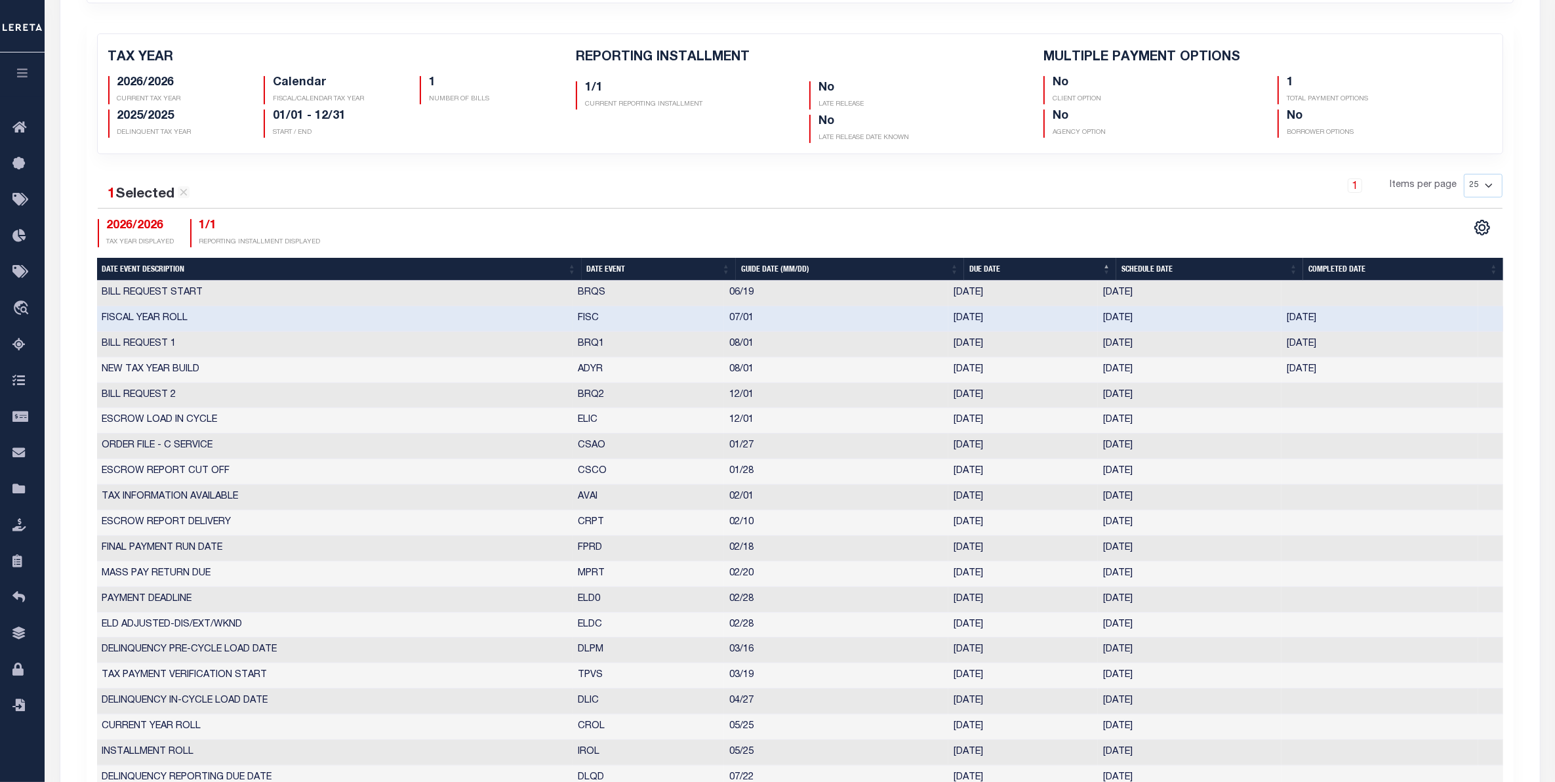
drag, startPoint x: 1162, startPoint y: 333, endPoint x: 1102, endPoint y: 321, distance: 62.1
click at [1102, 321] on tbody "BILL REQUEST START BRQS 06/19 [DATE] [DATE] 2367766 FISCAL YEAR ROLL FISC 07/01…" at bounding box center [800, 549] width 1406 height 536
click at [1371, 328] on td "[DATE]" at bounding box center [1379, 319] width 197 height 26
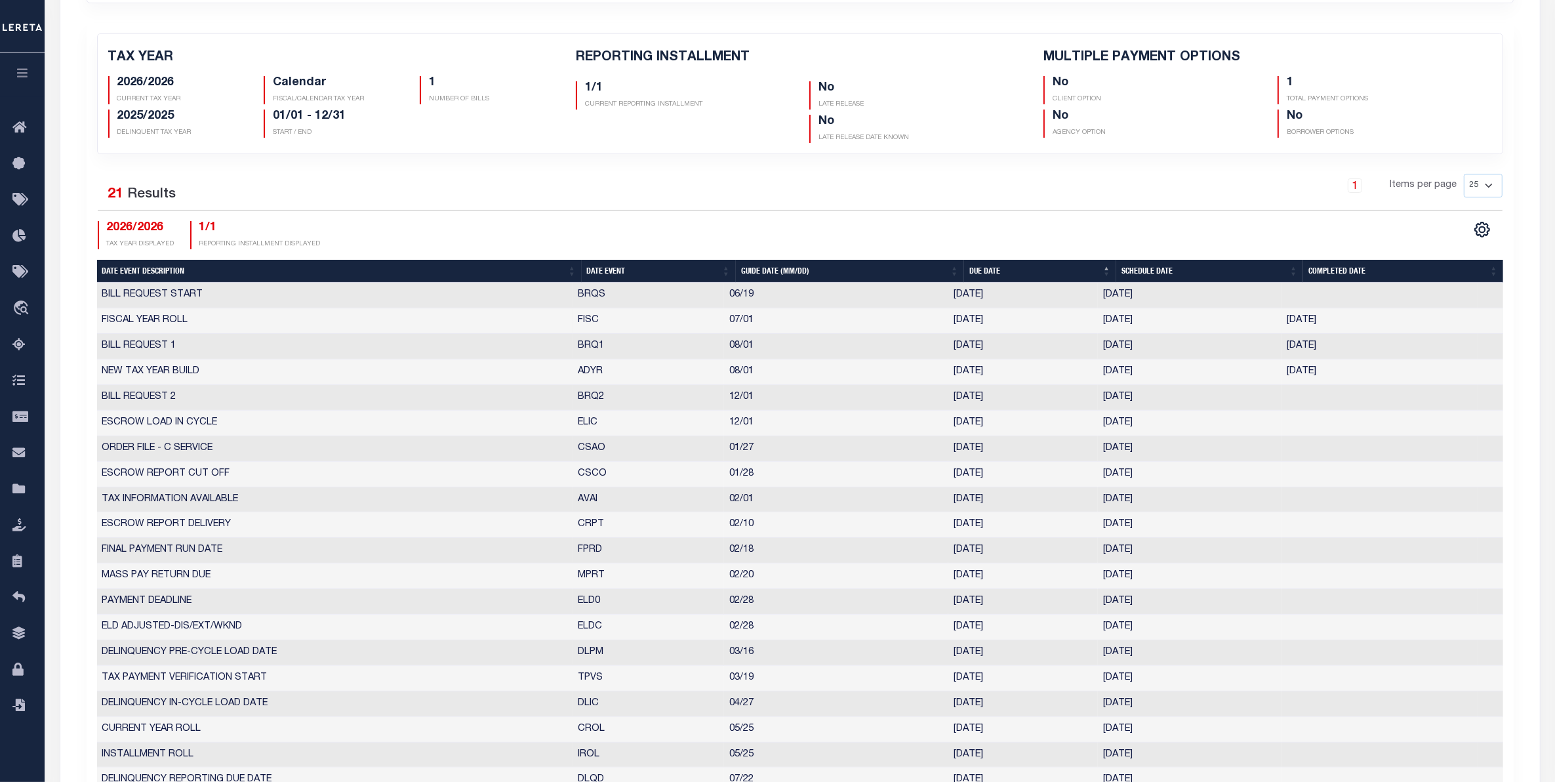
drag, startPoint x: 1277, startPoint y: 335, endPoint x: 1286, endPoint y: 331, distance: 10.6
click at [1281, 329] on td "[DATE]" at bounding box center [1379, 321] width 197 height 26
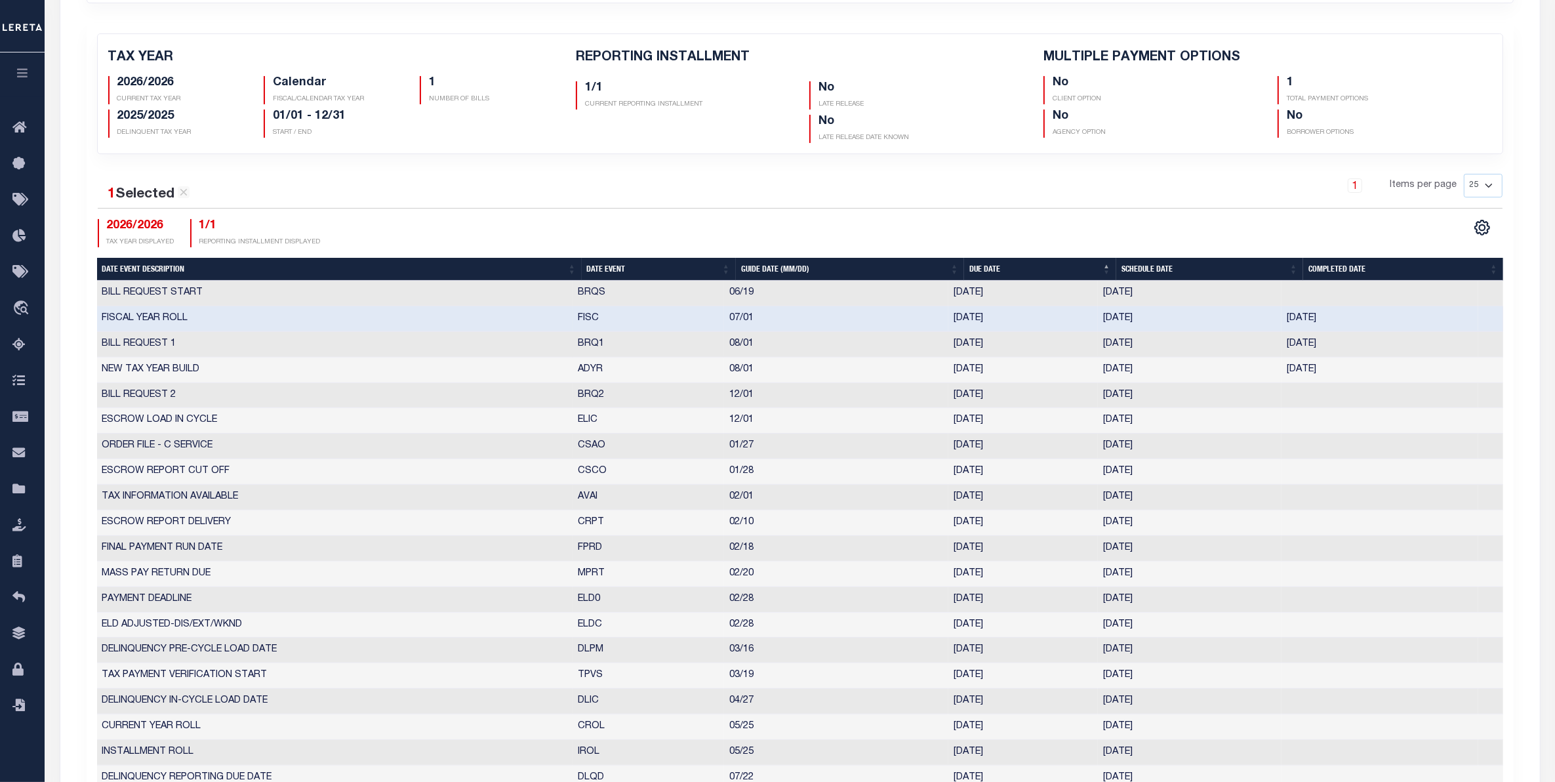
click at [1281, 342] on td "[DATE]" at bounding box center [1379, 345] width 197 height 26
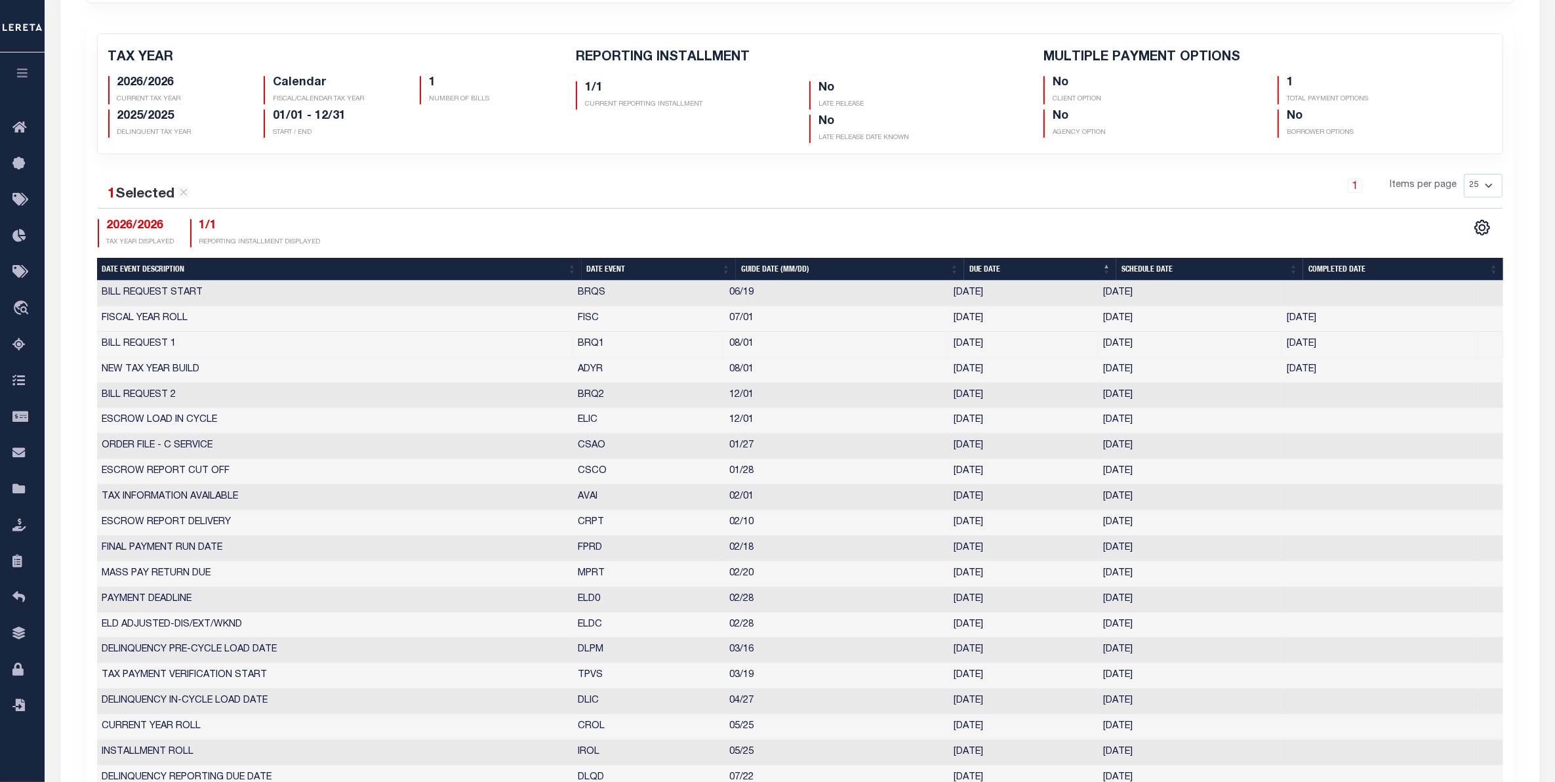
drag, startPoint x: 1349, startPoint y: 342, endPoint x: 1277, endPoint y: 344, distance: 72.2
click at [1277, 344] on tr "BILL REQUEST 1 BRQ1 08/01 [DATE] [DATE] [DATE] 2035916" at bounding box center [800, 345] width 1406 height 26
click at [1313, 391] on td at bounding box center [1379, 396] width 197 height 26
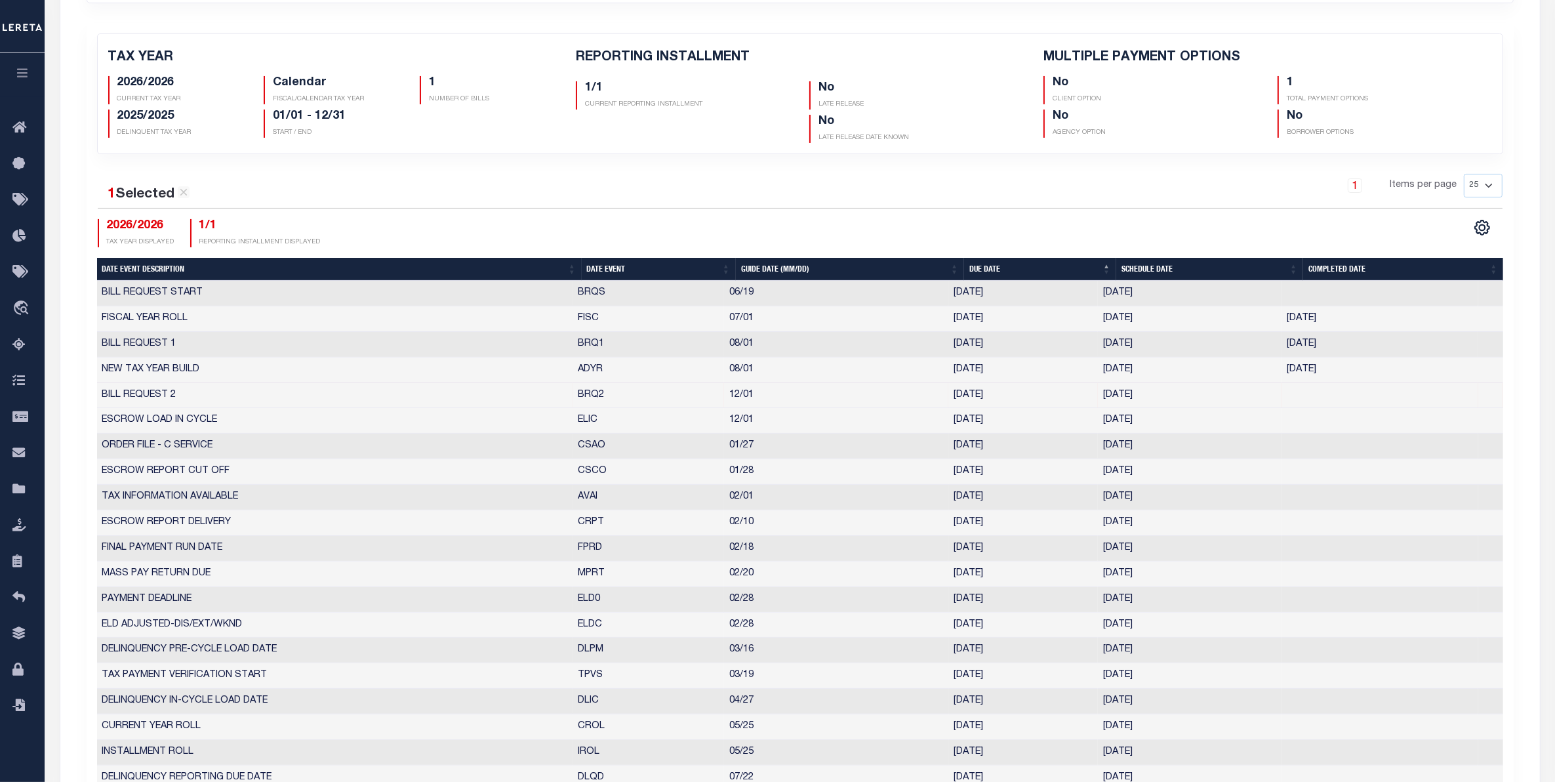
click at [1181, 344] on td "[DATE]" at bounding box center [1190, 345] width 184 height 26
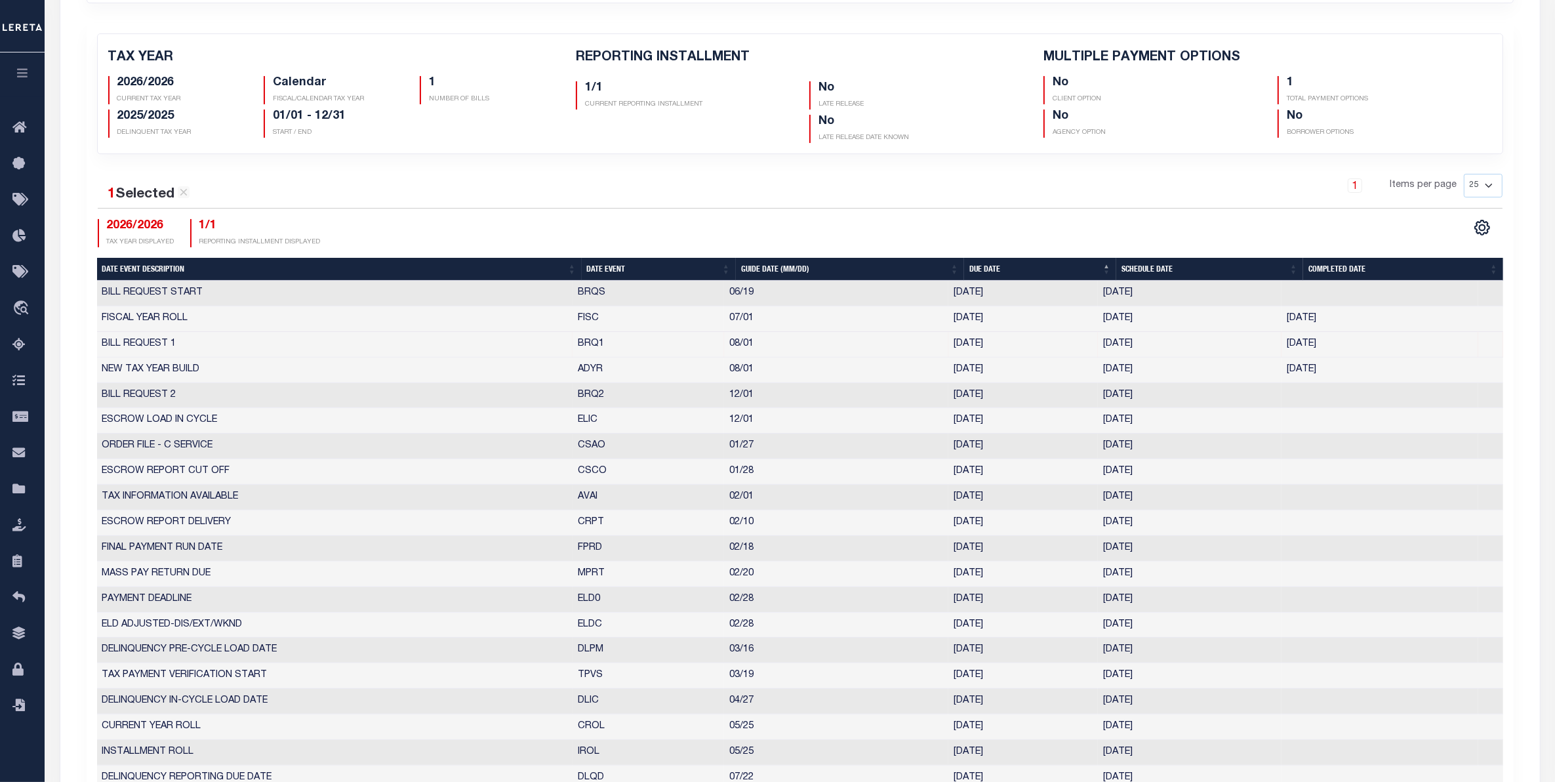
drag, startPoint x: 1324, startPoint y: 345, endPoint x: 1282, endPoint y: 353, distance: 43.3
click at [1282, 353] on td "[DATE]" at bounding box center [1379, 345] width 197 height 26
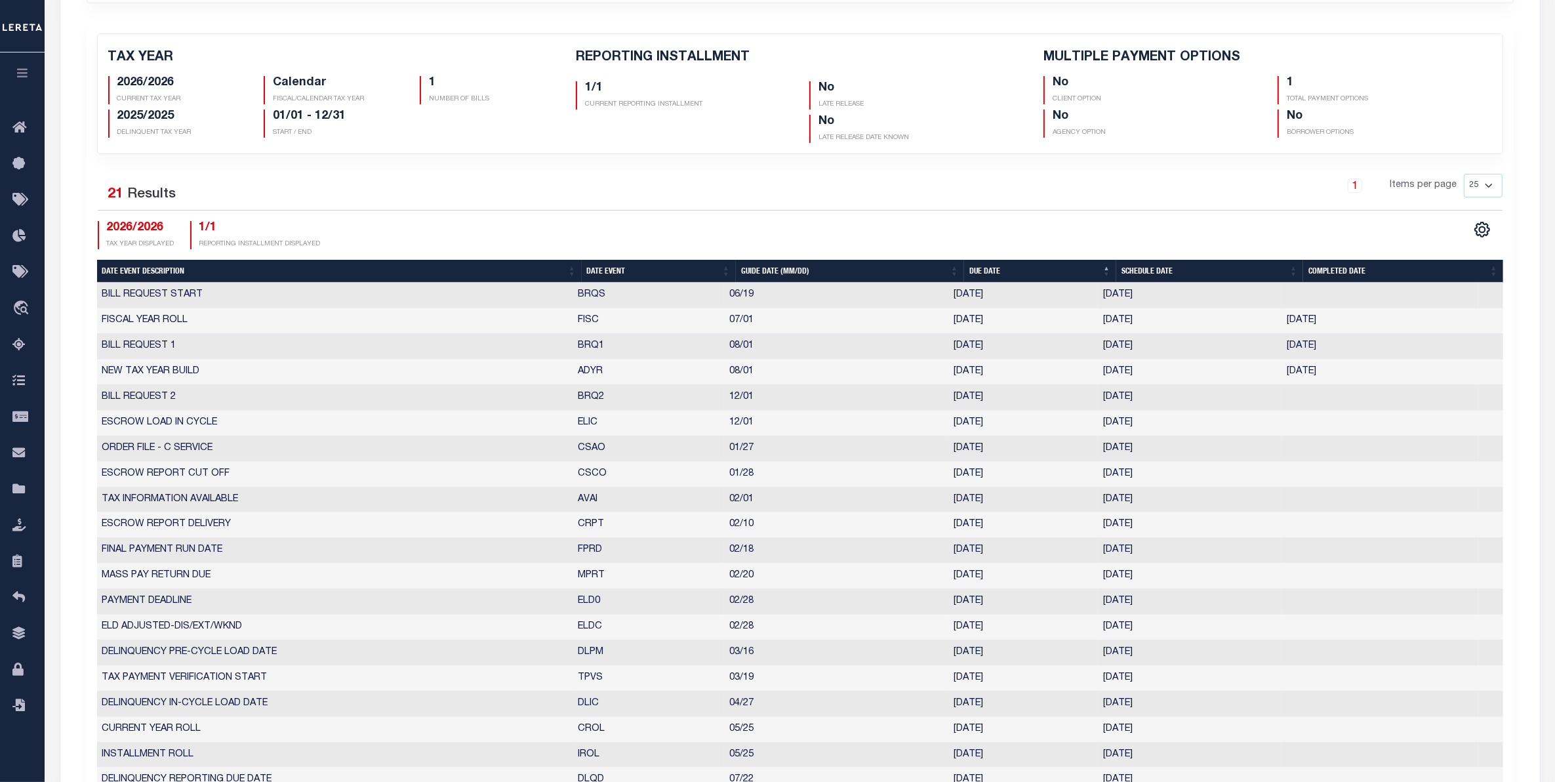
drag, startPoint x: 1134, startPoint y: 342, endPoint x: 1103, endPoint y: 346, distance: 31.6
click at [1103, 346] on td "07/25/2025" at bounding box center [1190, 347] width 184 height 26
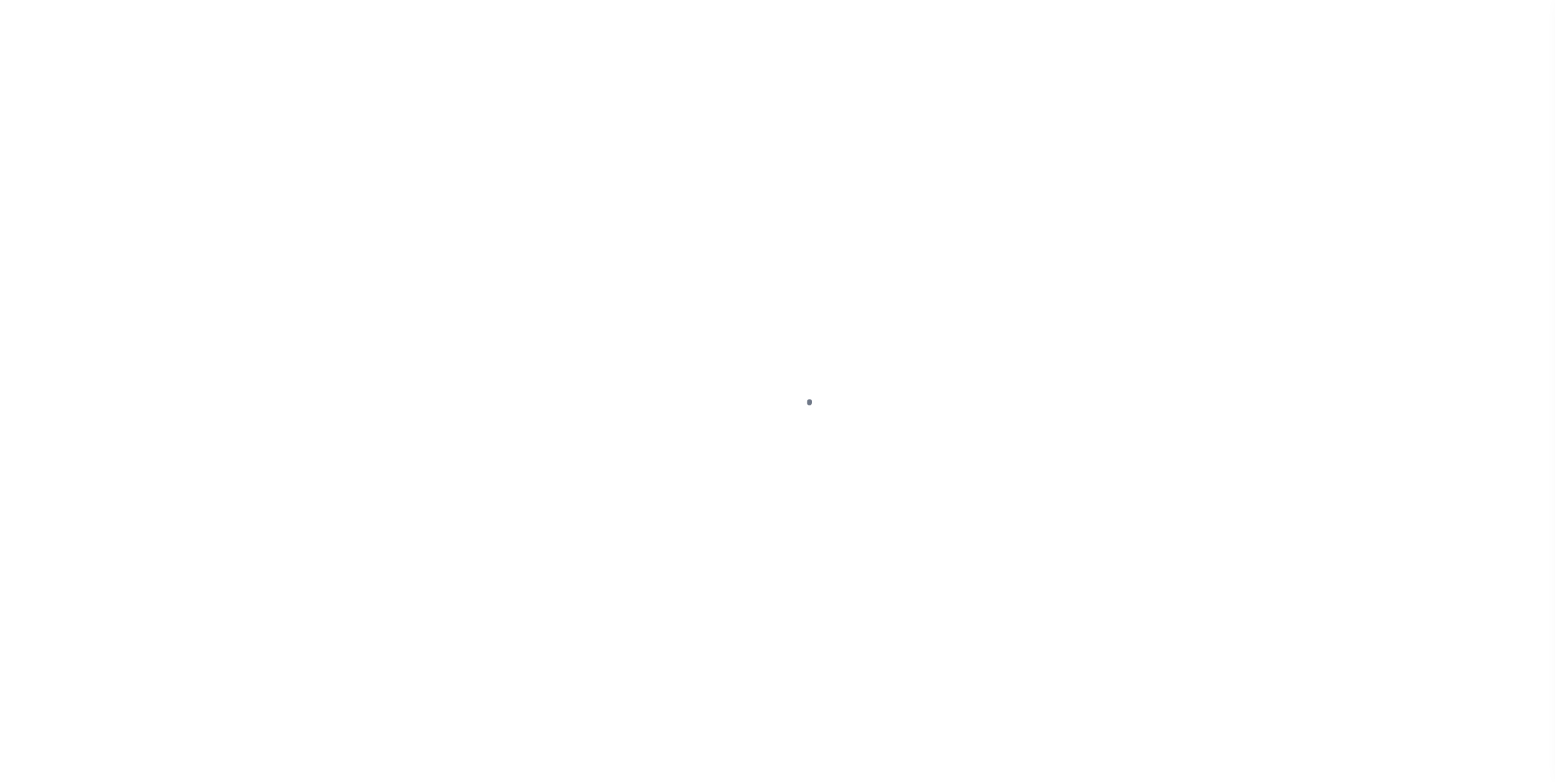
select select "PRT"
select select "20"
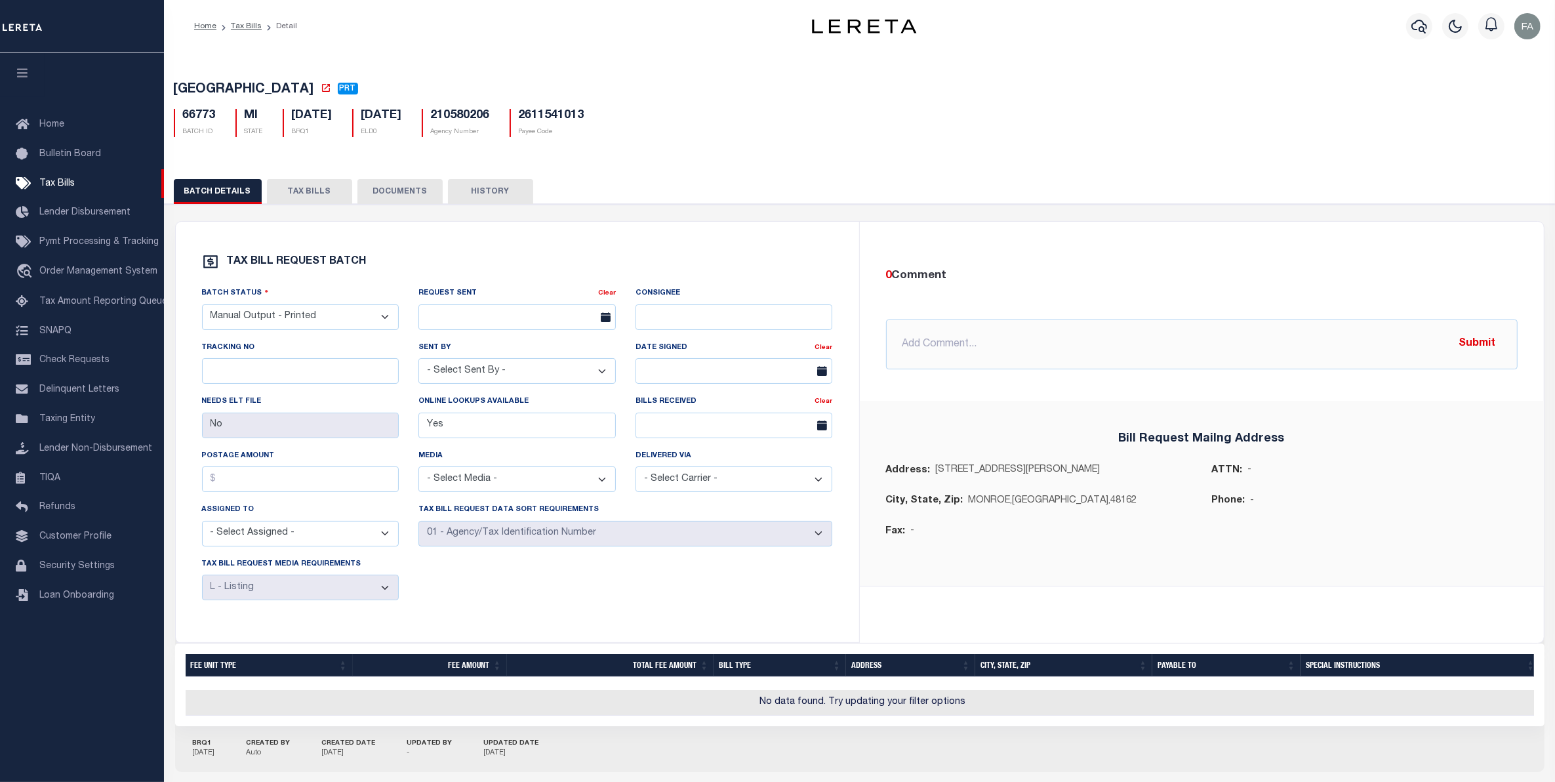
click at [302, 197] on button "TAX BILLS" at bounding box center [309, 191] width 85 height 25
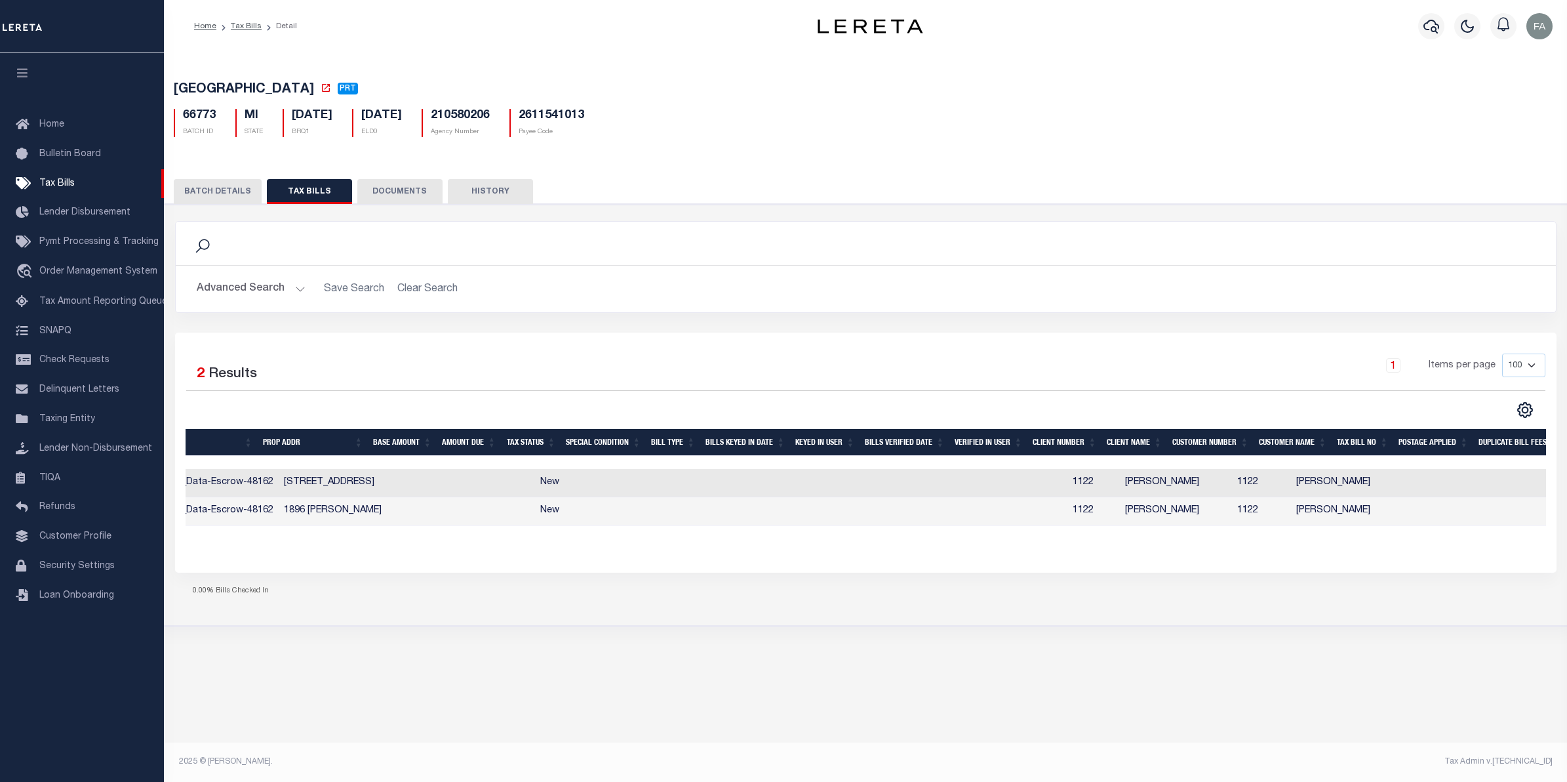
scroll to position [0, 732]
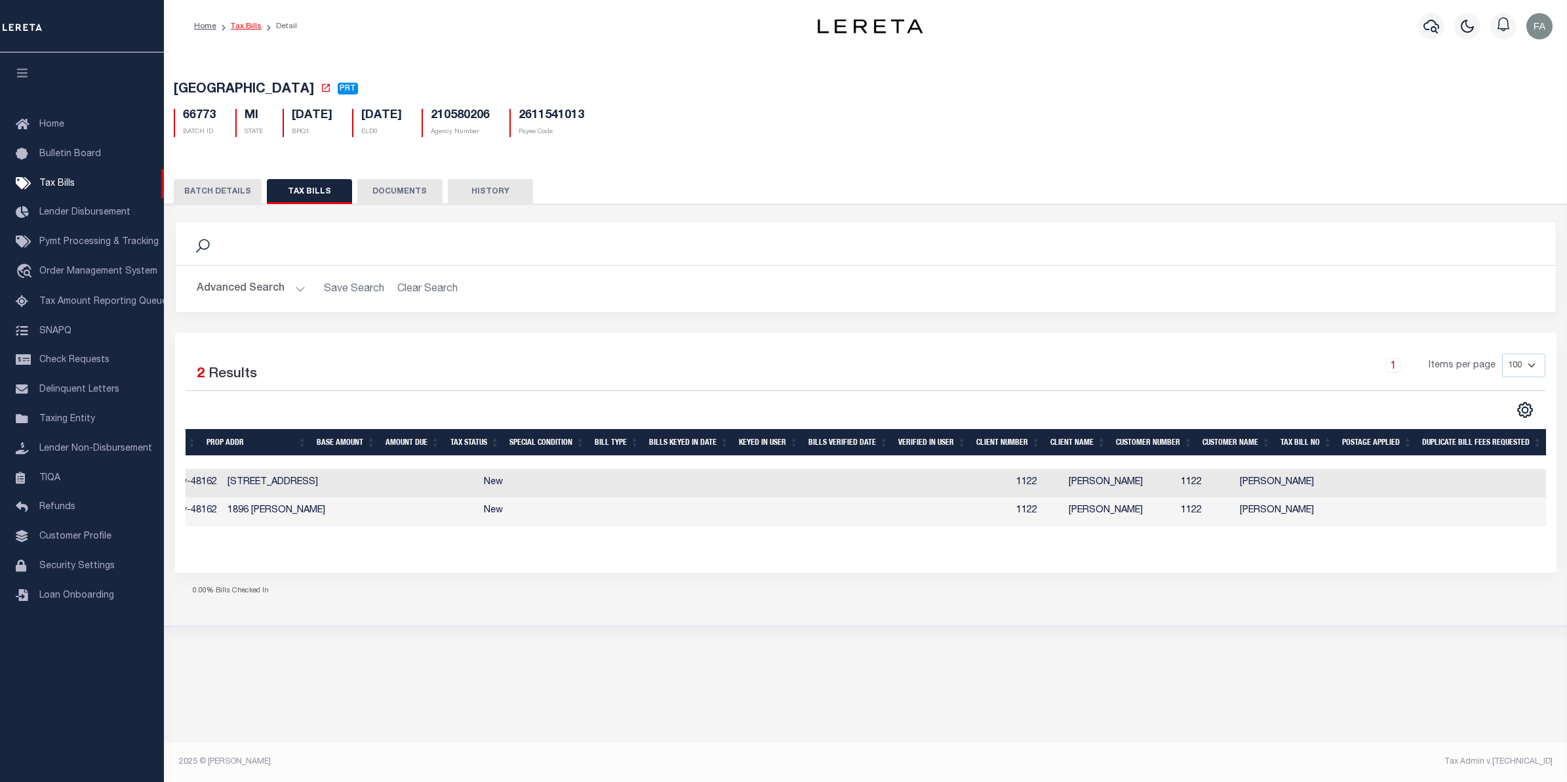
click at [244, 22] on link "Tax Bills" at bounding box center [246, 26] width 31 height 8
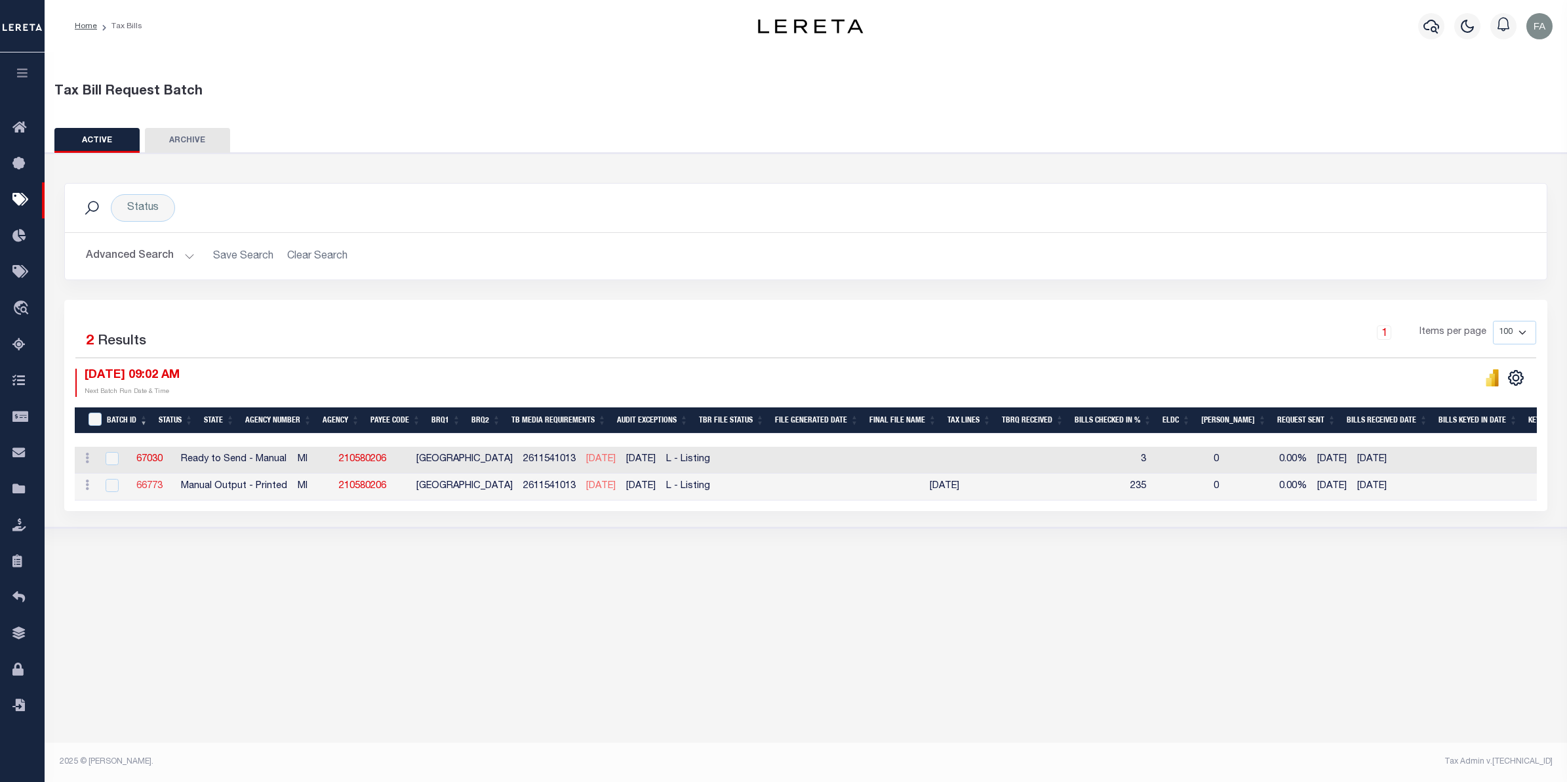
click at [158, 490] on link "66773" at bounding box center [149, 485] width 26 height 9
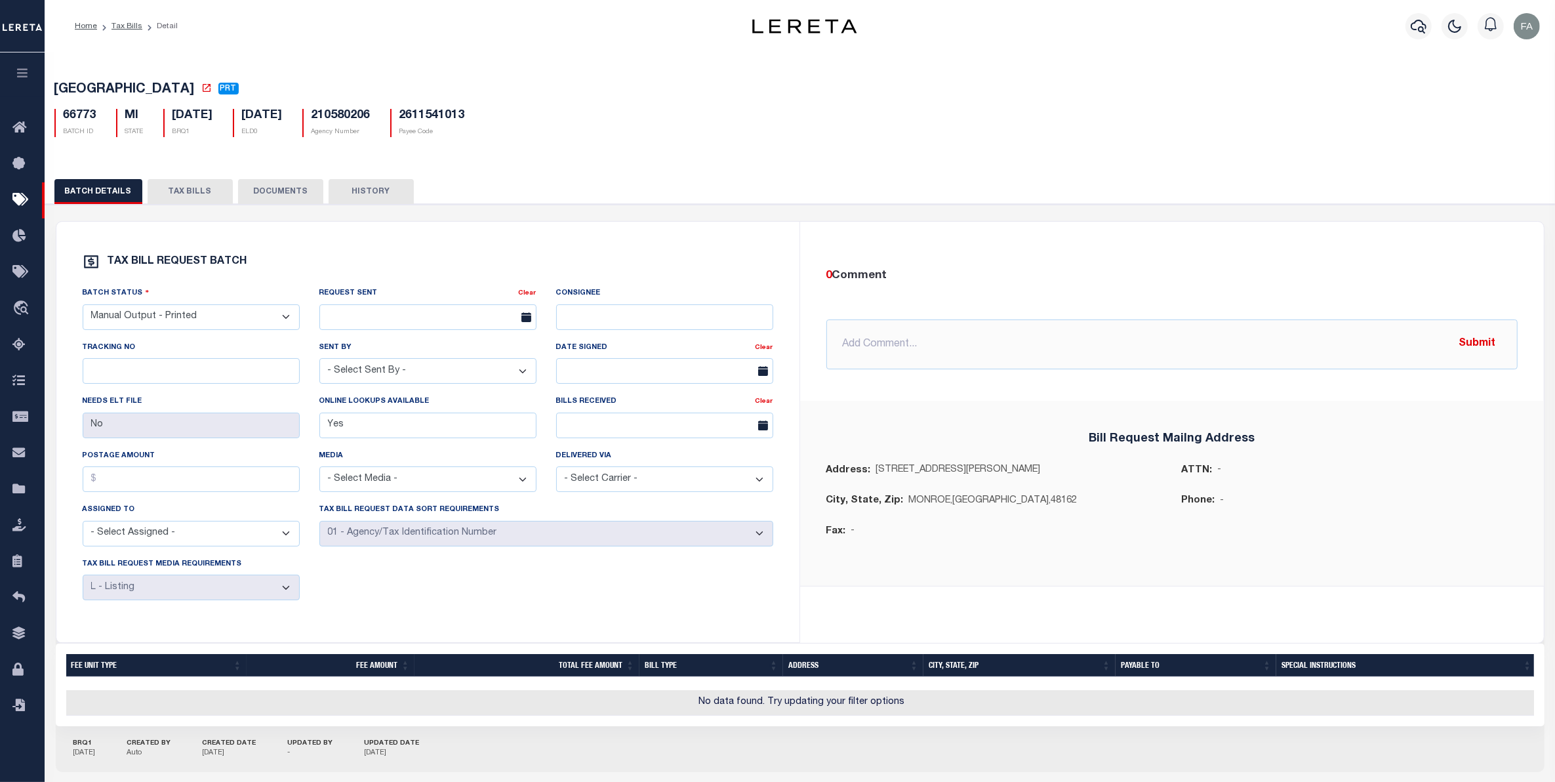
click at [193, 182] on button "TAX BILLS" at bounding box center [190, 191] width 85 height 25
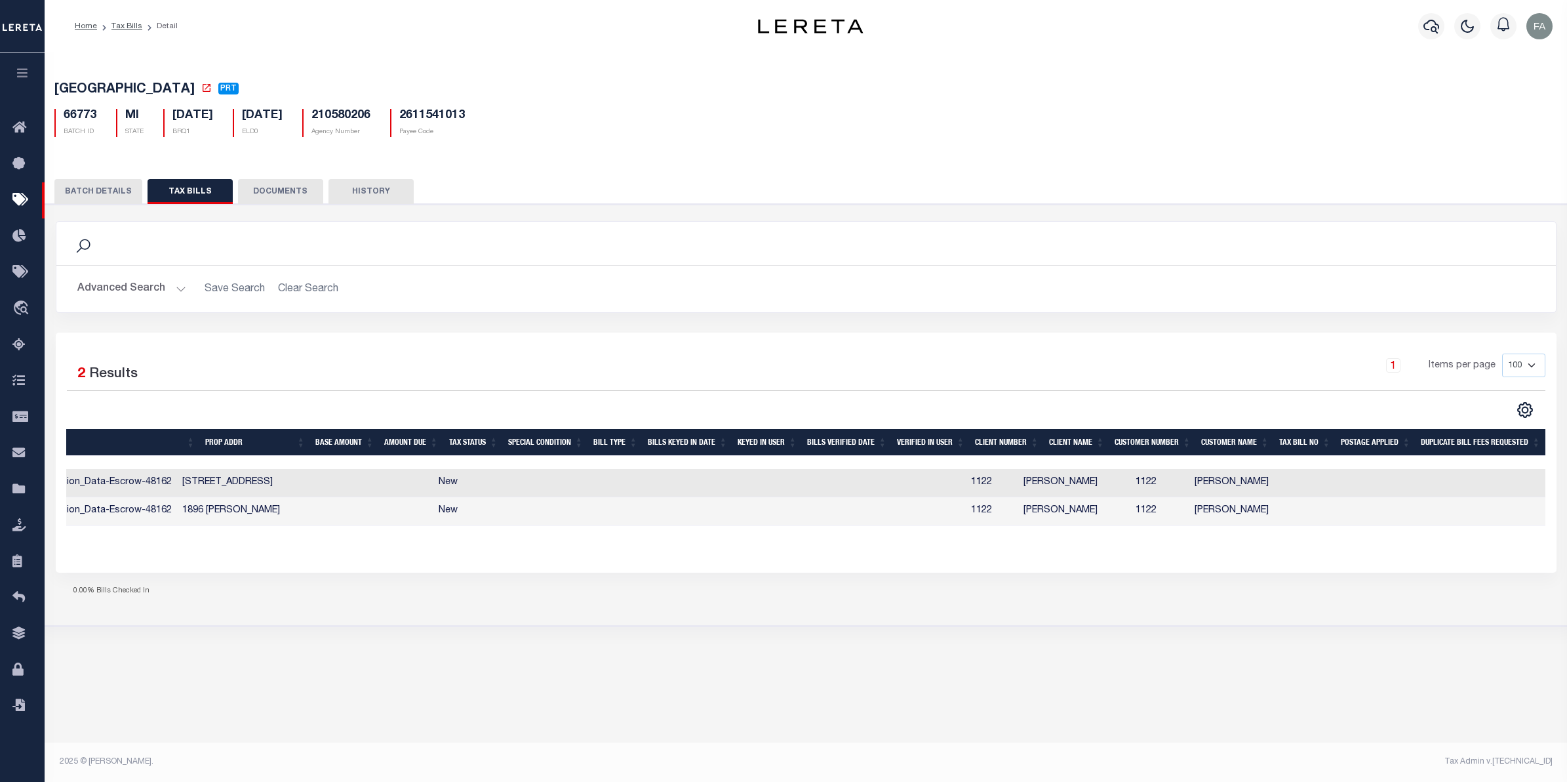
scroll to position [0, 613]
click at [109, 202] on button "BATCH DETAILS" at bounding box center [98, 191] width 88 height 25
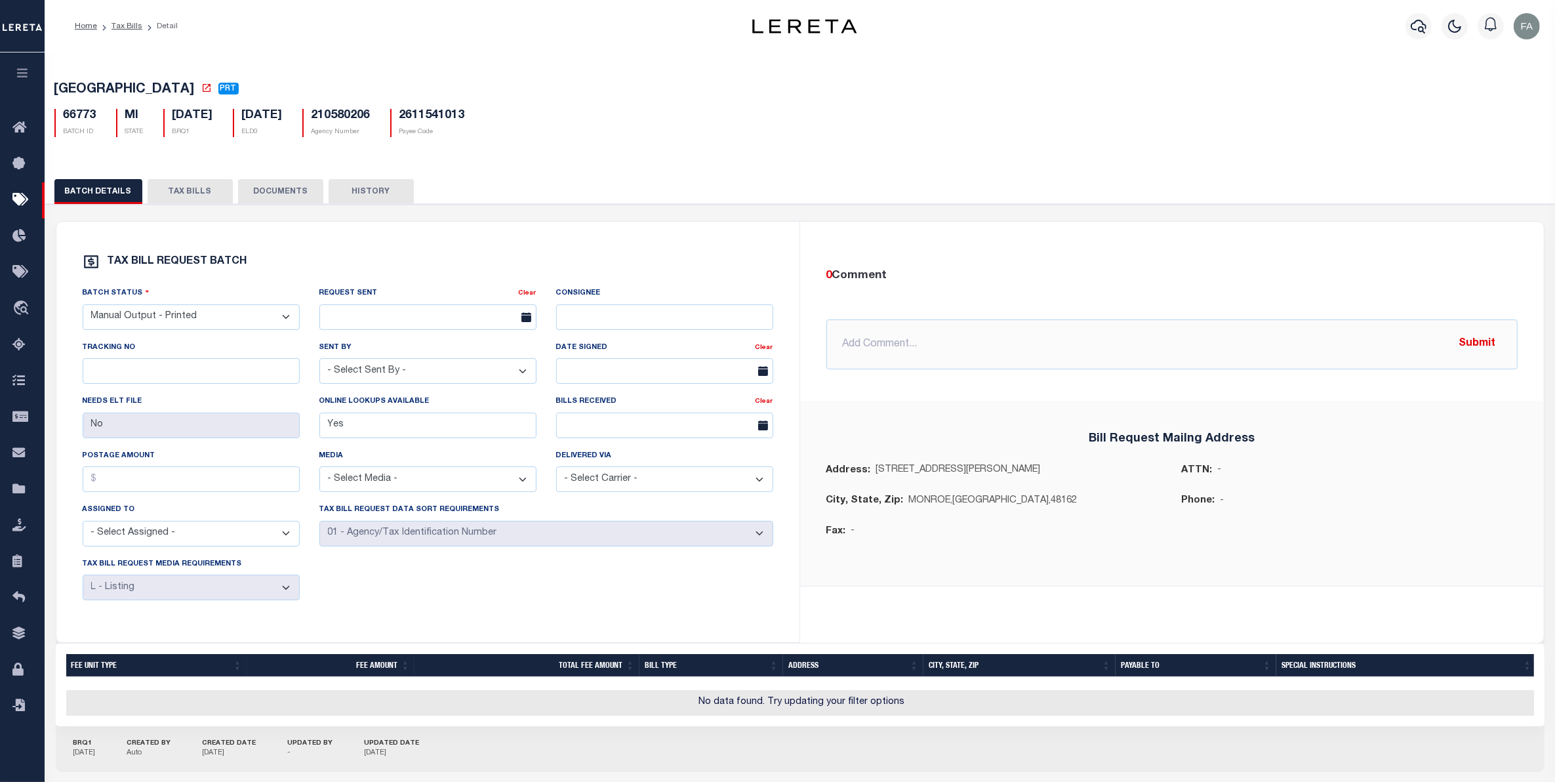
click at [125, 20] on li "Tax Bills" at bounding box center [119, 26] width 45 height 12
click at [134, 28] on link "Tax Bills" at bounding box center [126, 26] width 31 height 8
